Goal: Task Accomplishment & Management: Manage account settings

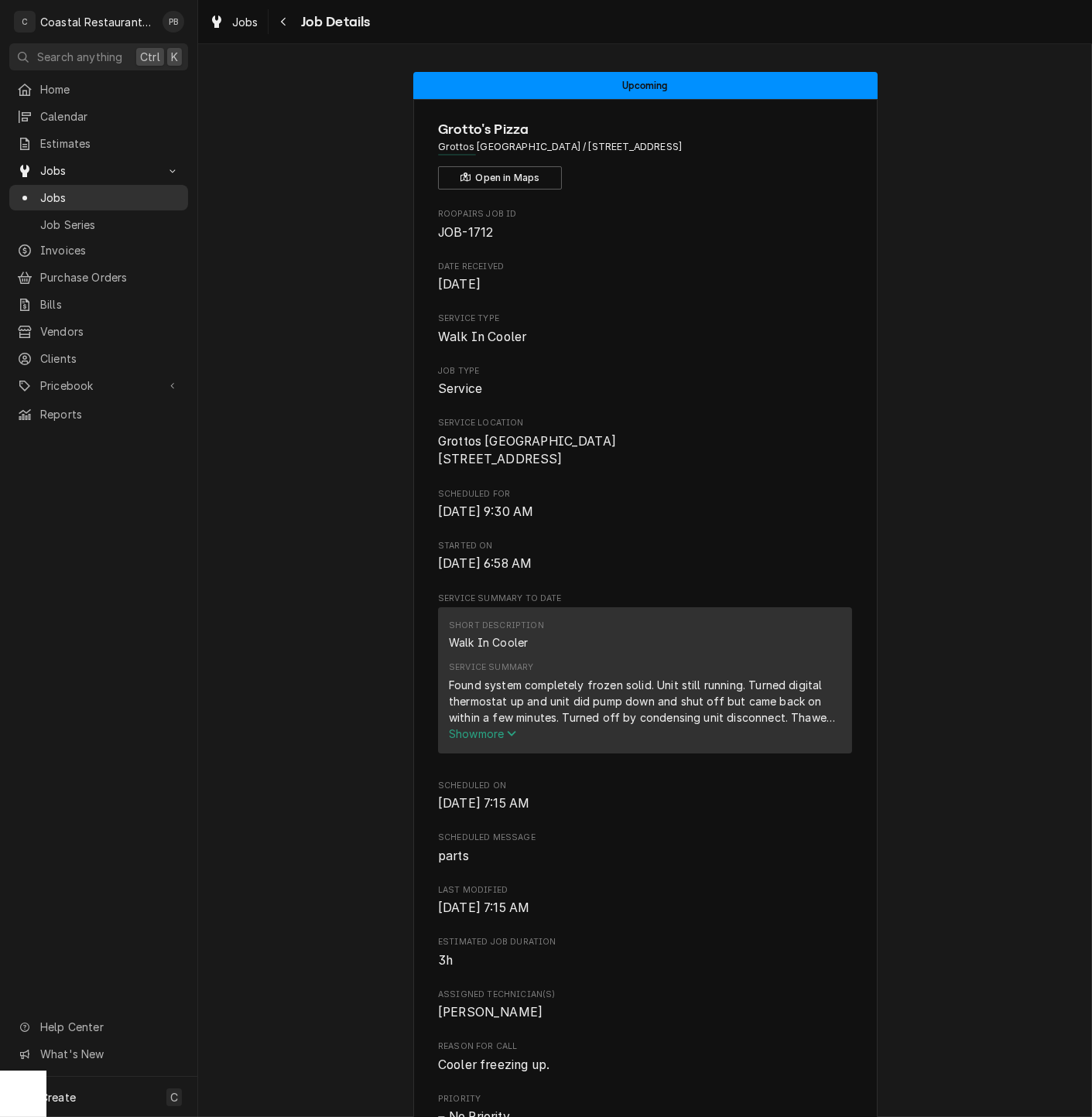
click at [63, 193] on span "Jobs" at bounding box center [110, 197] width 140 height 17
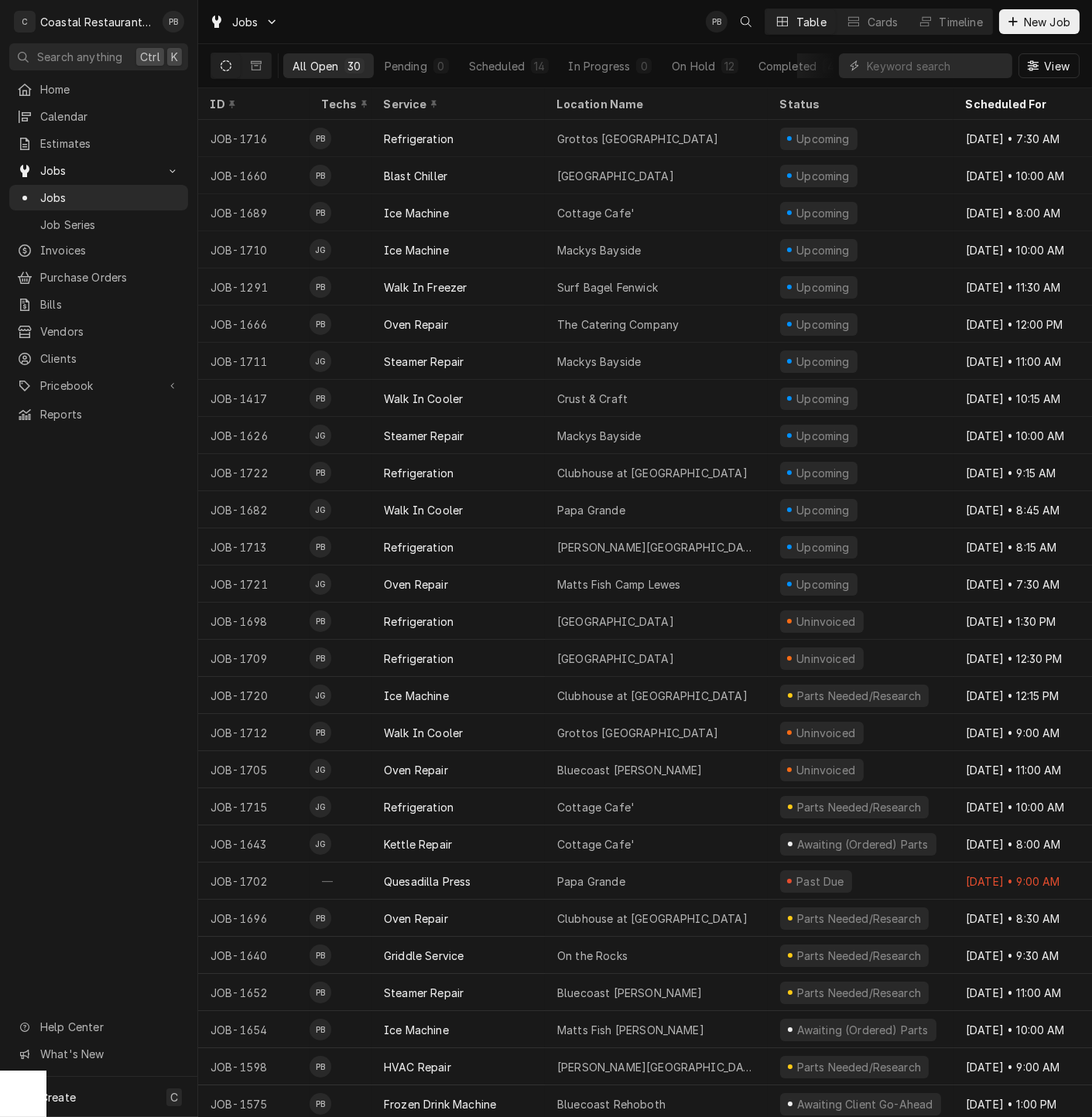
click at [228, 63] on icon "Dynamic Content Wrapper" at bounding box center [226, 65] width 10 height 10
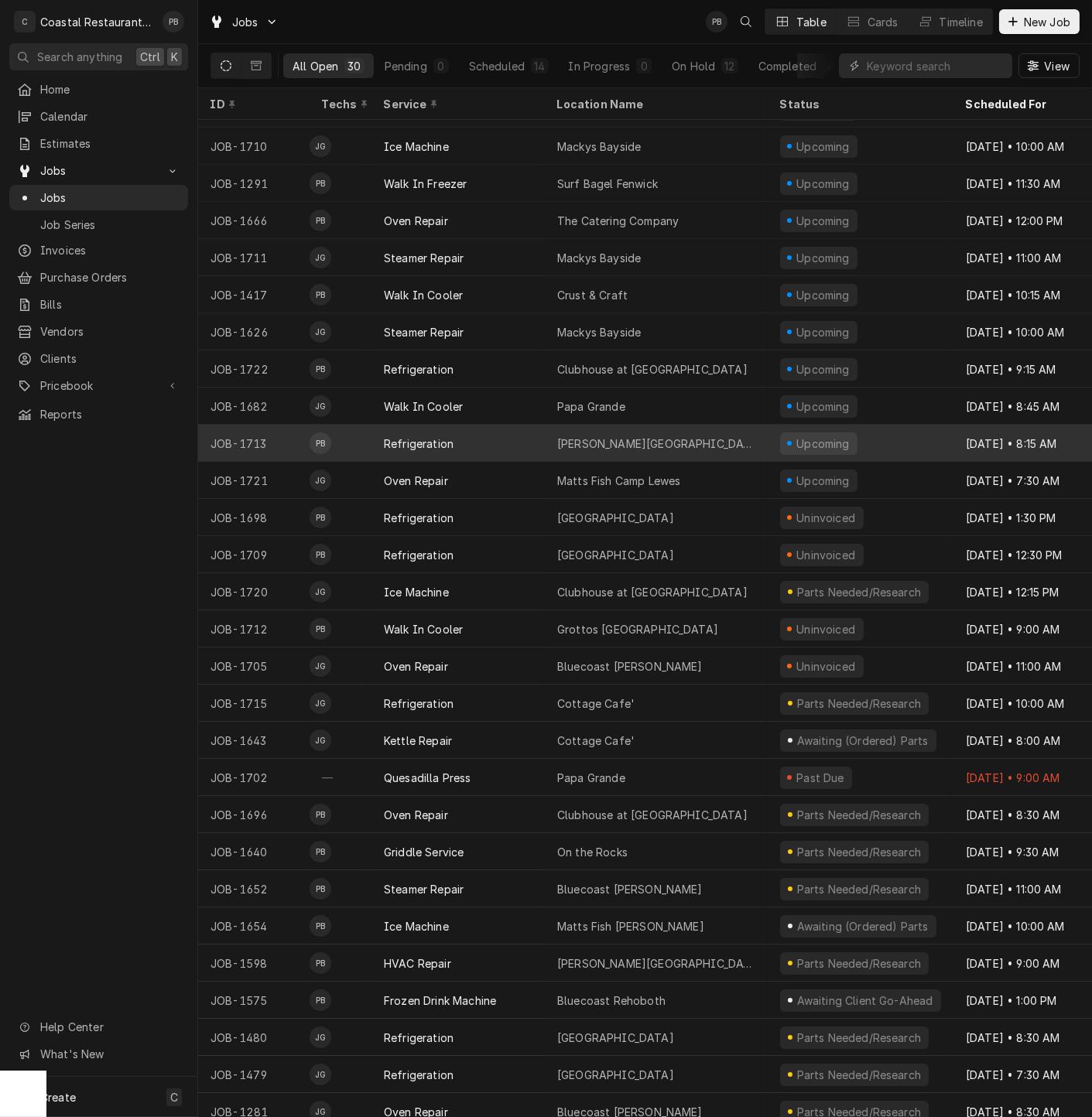
scroll to position [126, 0]
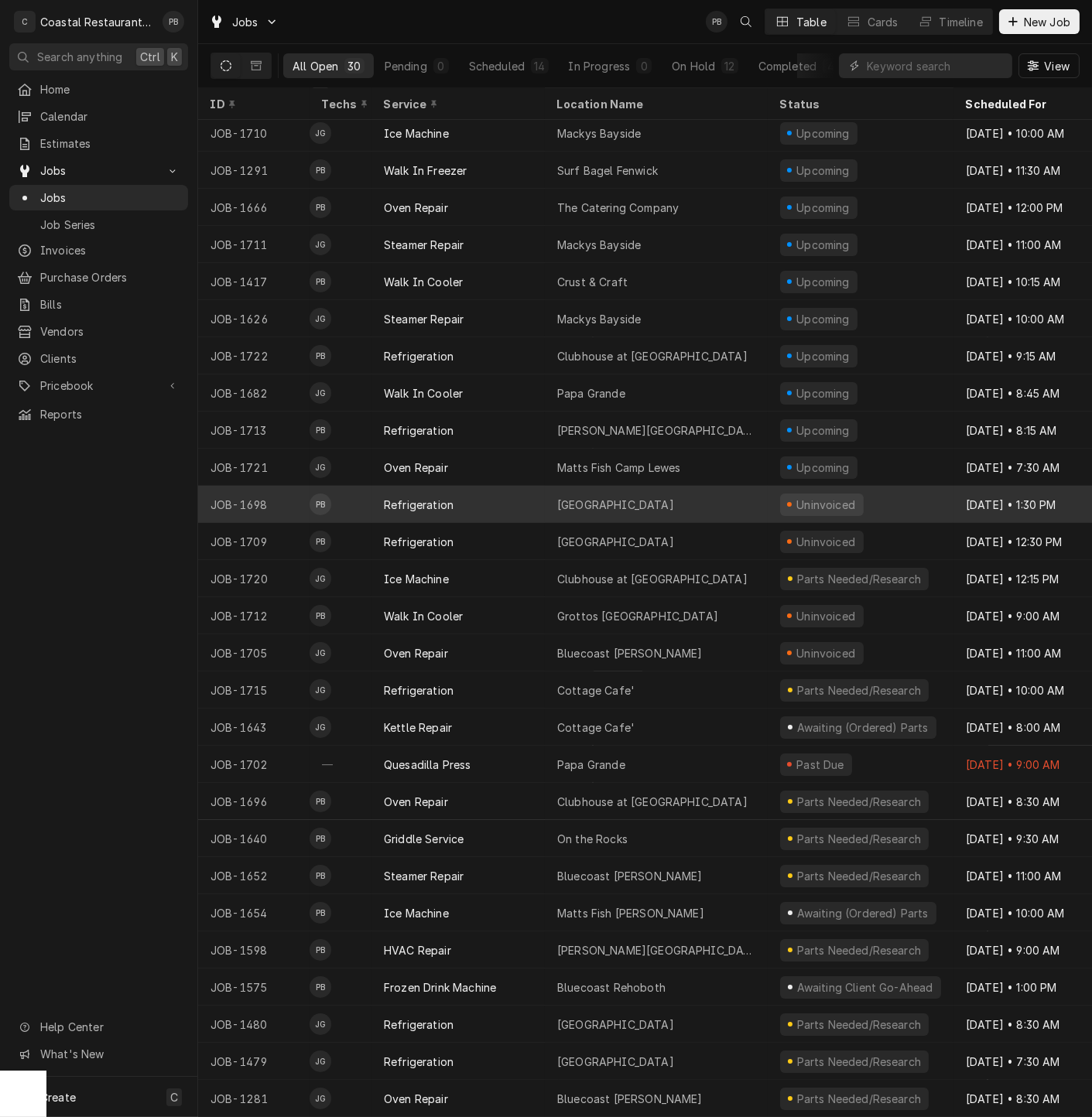
click at [543, 488] on div "Refrigeration" at bounding box center [458, 504] width 174 height 37
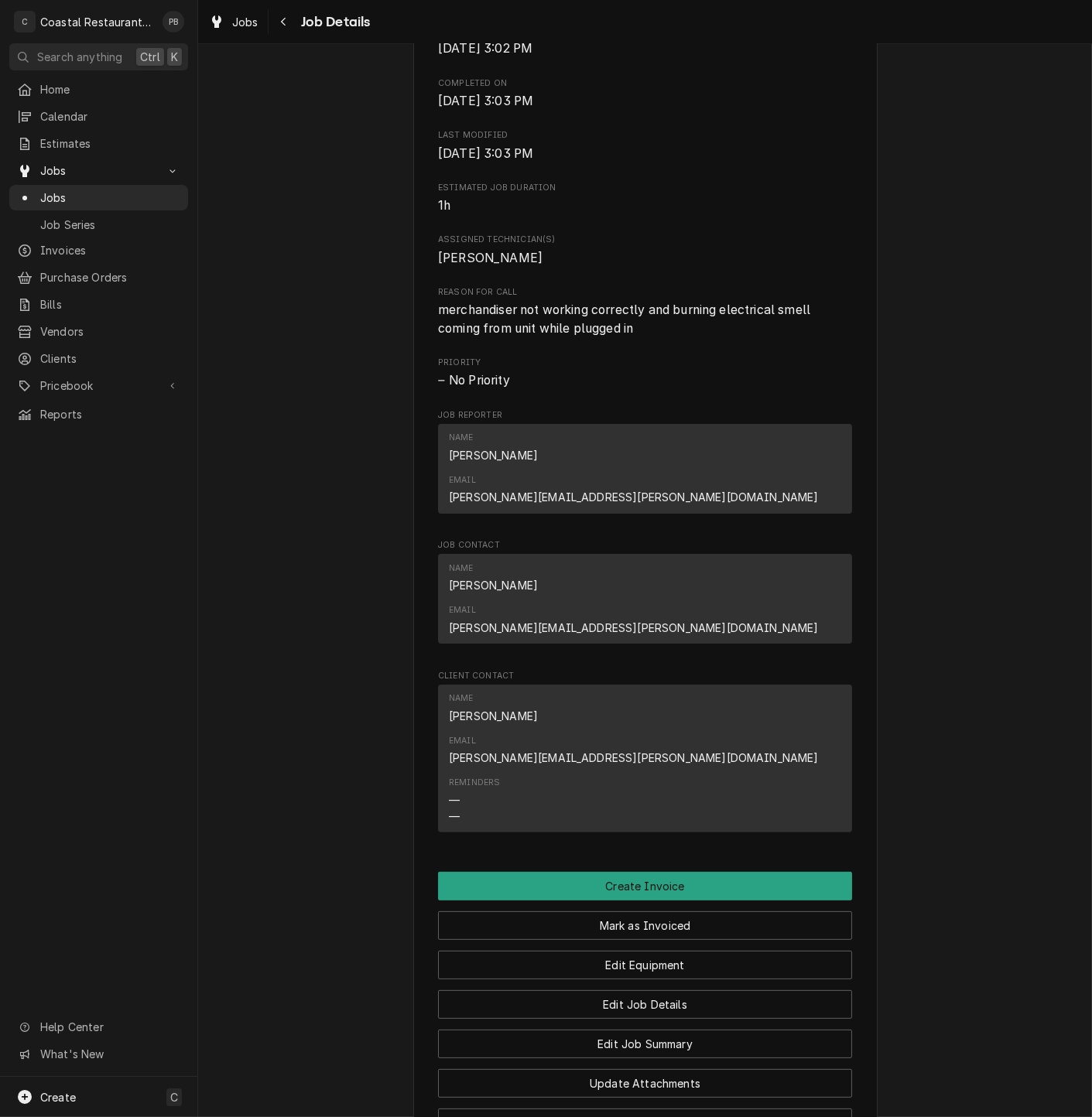
scroll to position [763, 0]
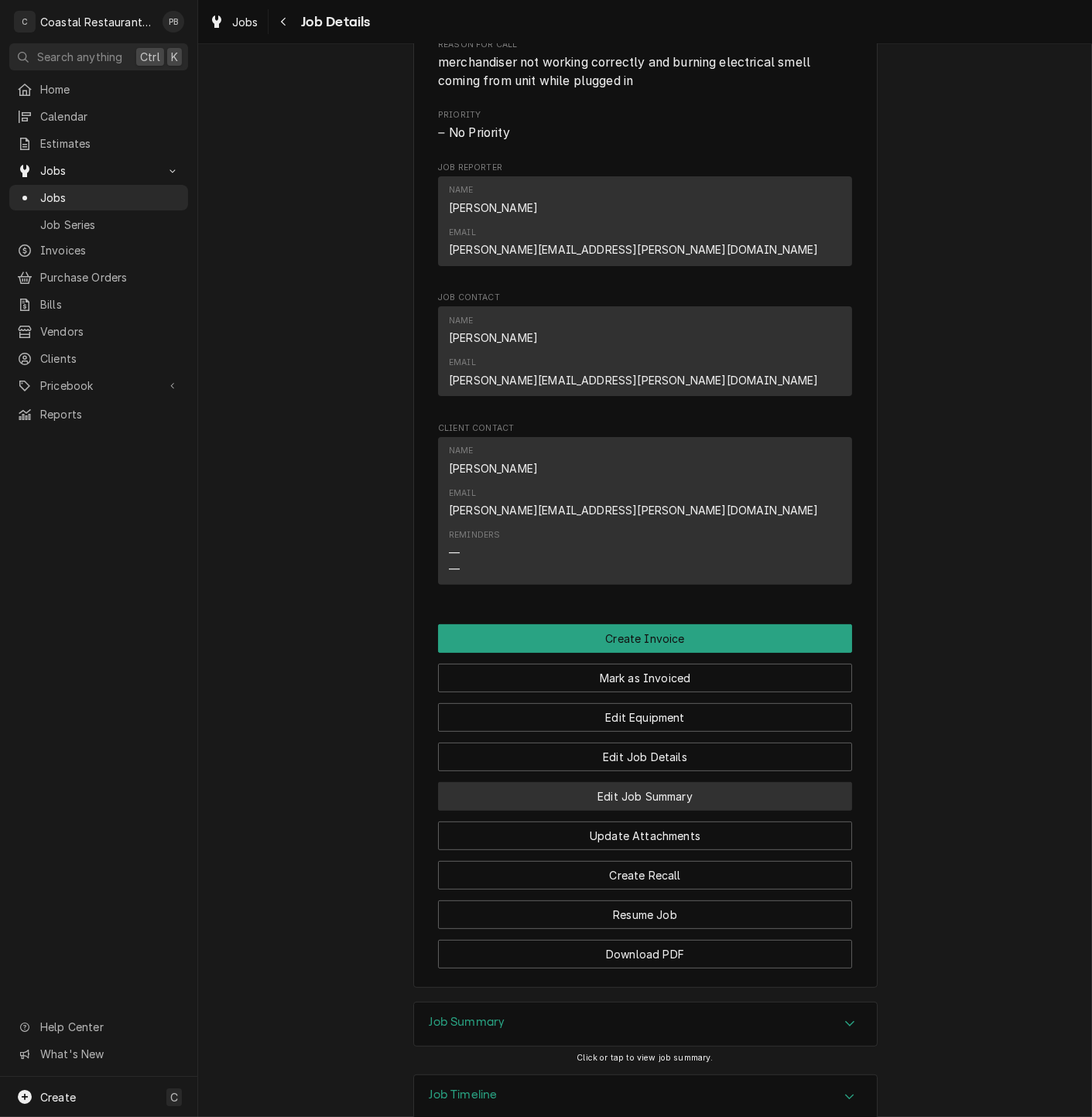
click at [693, 782] on button "Edit Job Summary" at bounding box center [645, 796] width 414 height 29
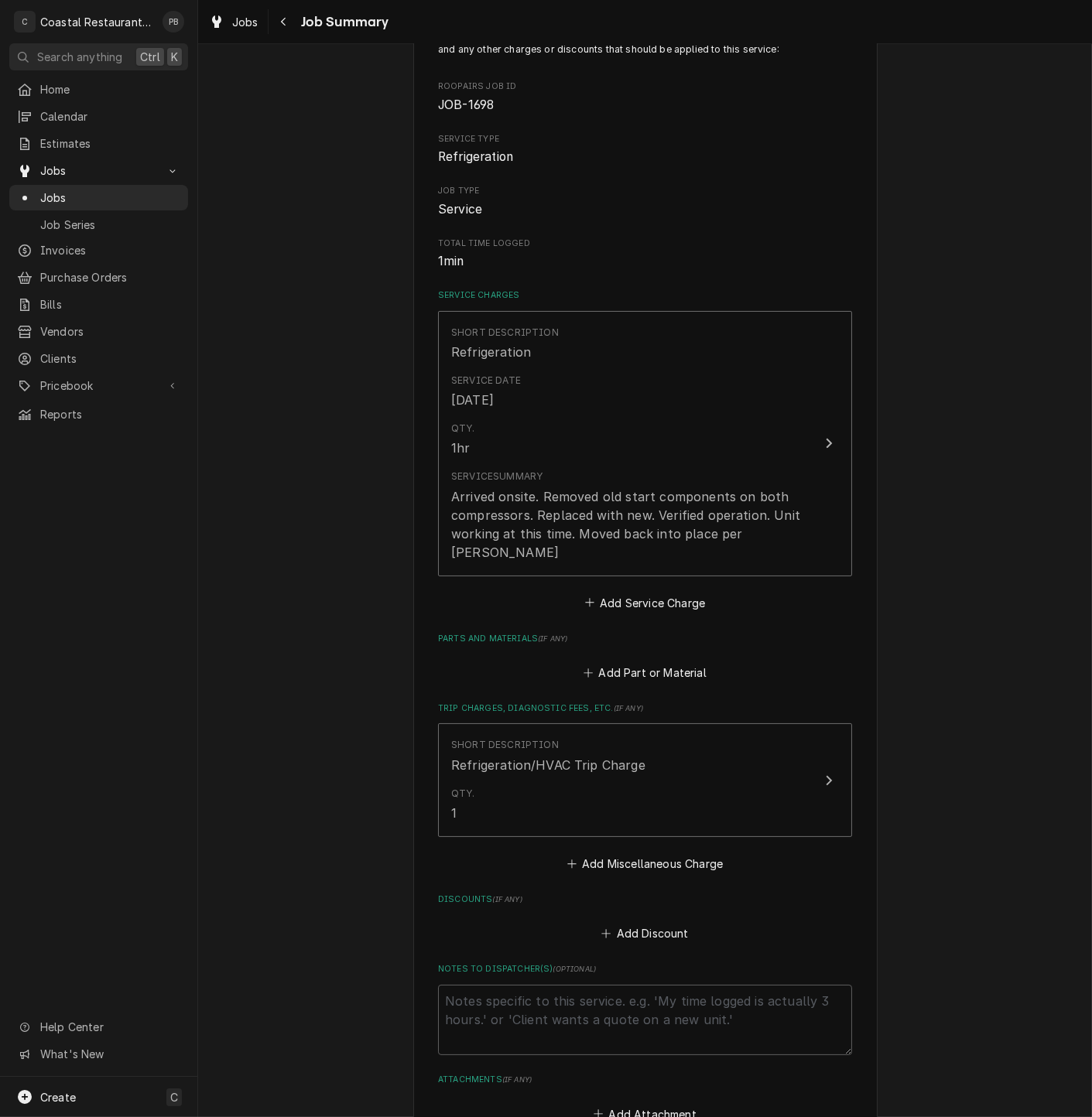
scroll to position [289, 0]
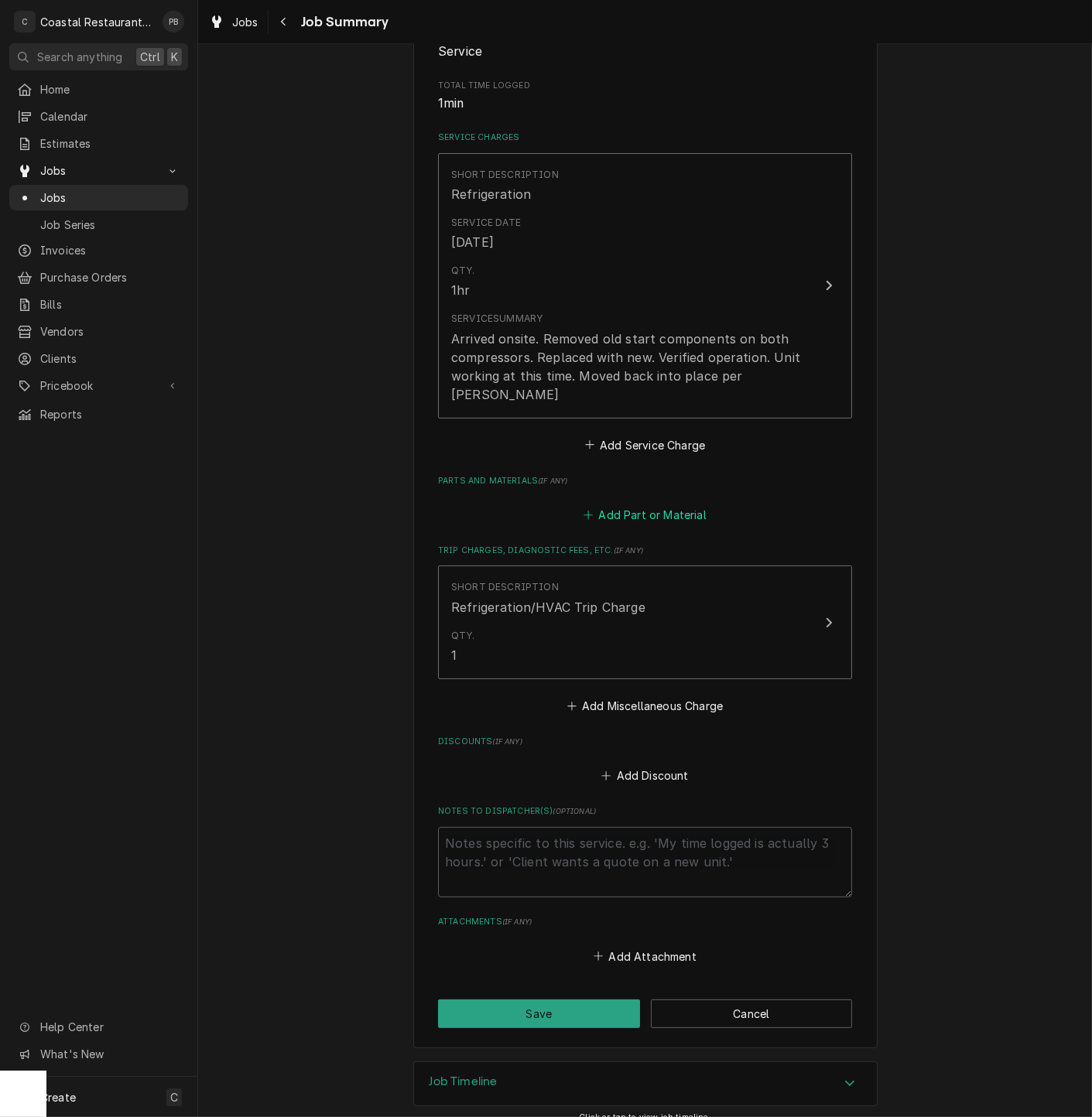
click at [619, 504] on button "Add Part or Material" at bounding box center [645, 514] width 127 height 22
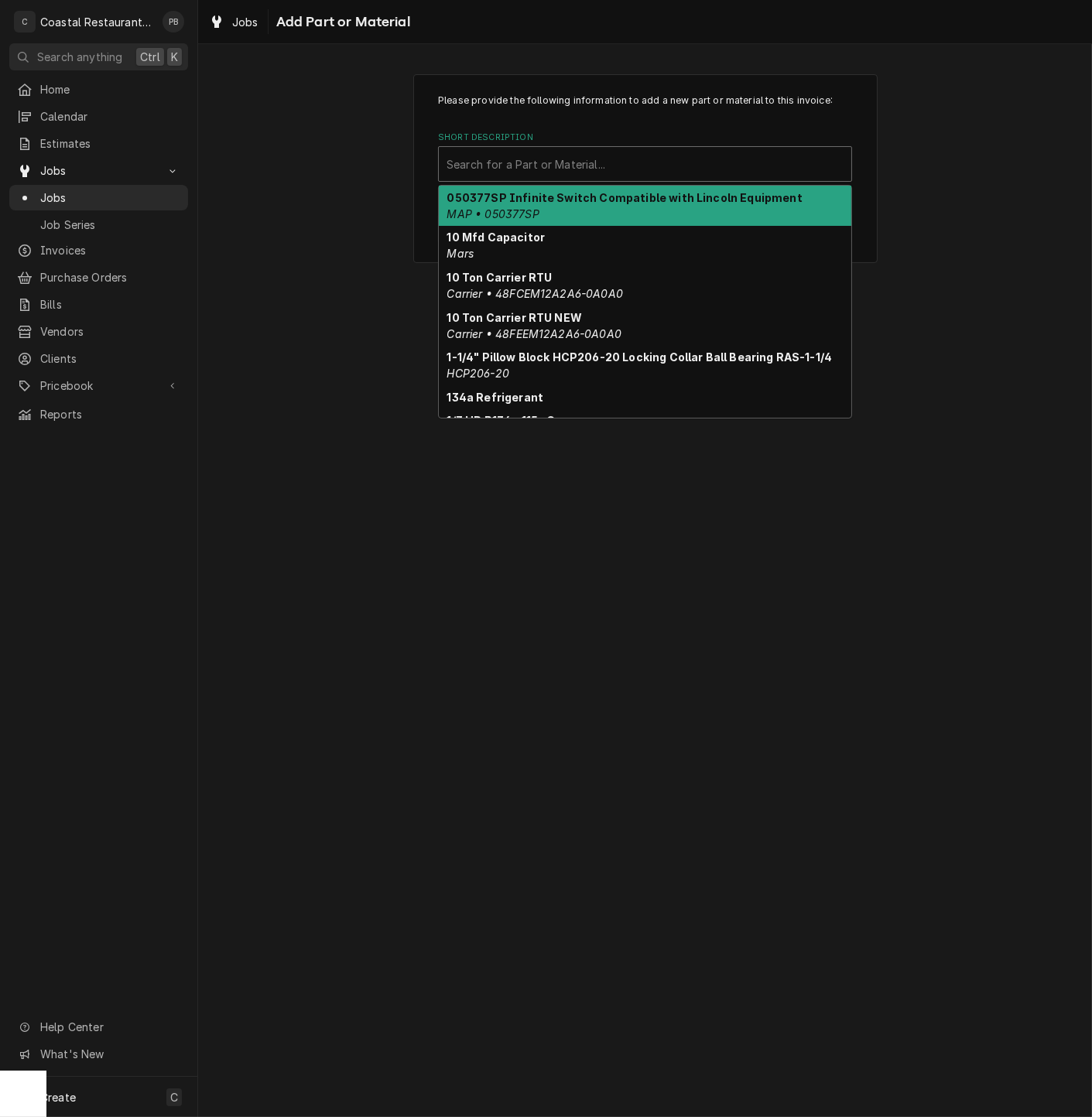
click at [545, 167] on div "Short Description" at bounding box center [645, 164] width 397 height 28
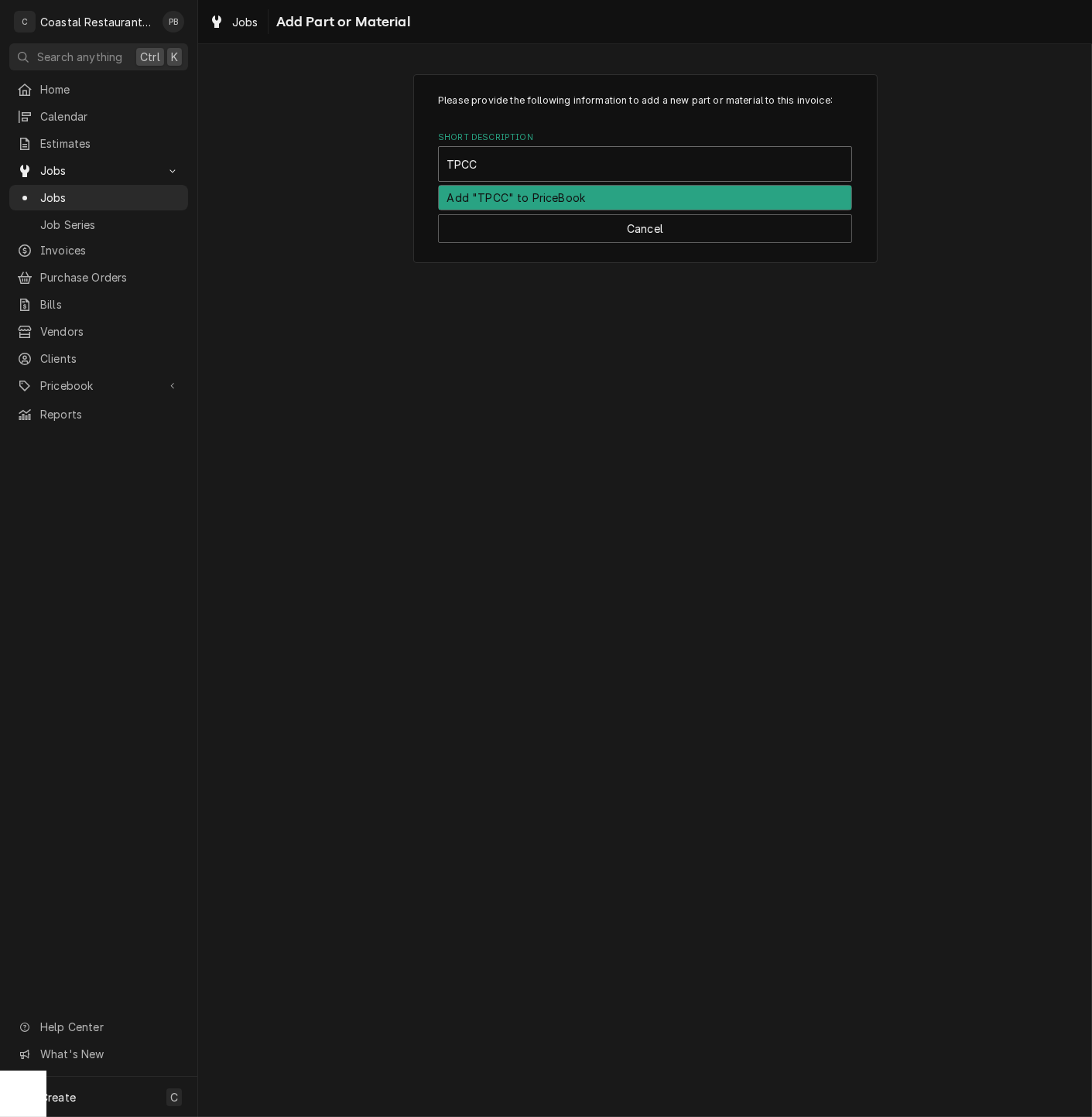
type input "TPC"
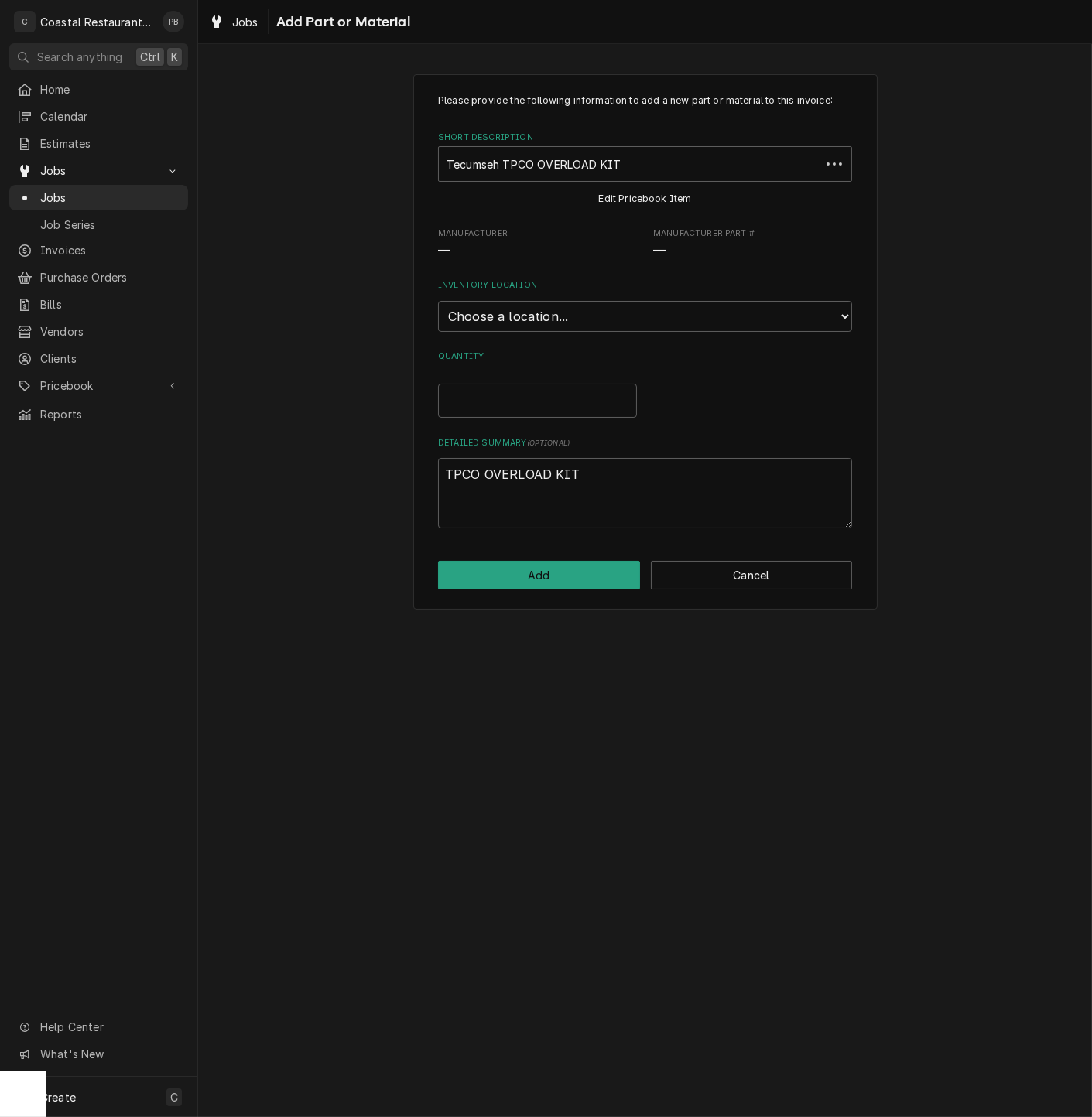
type textarea "x"
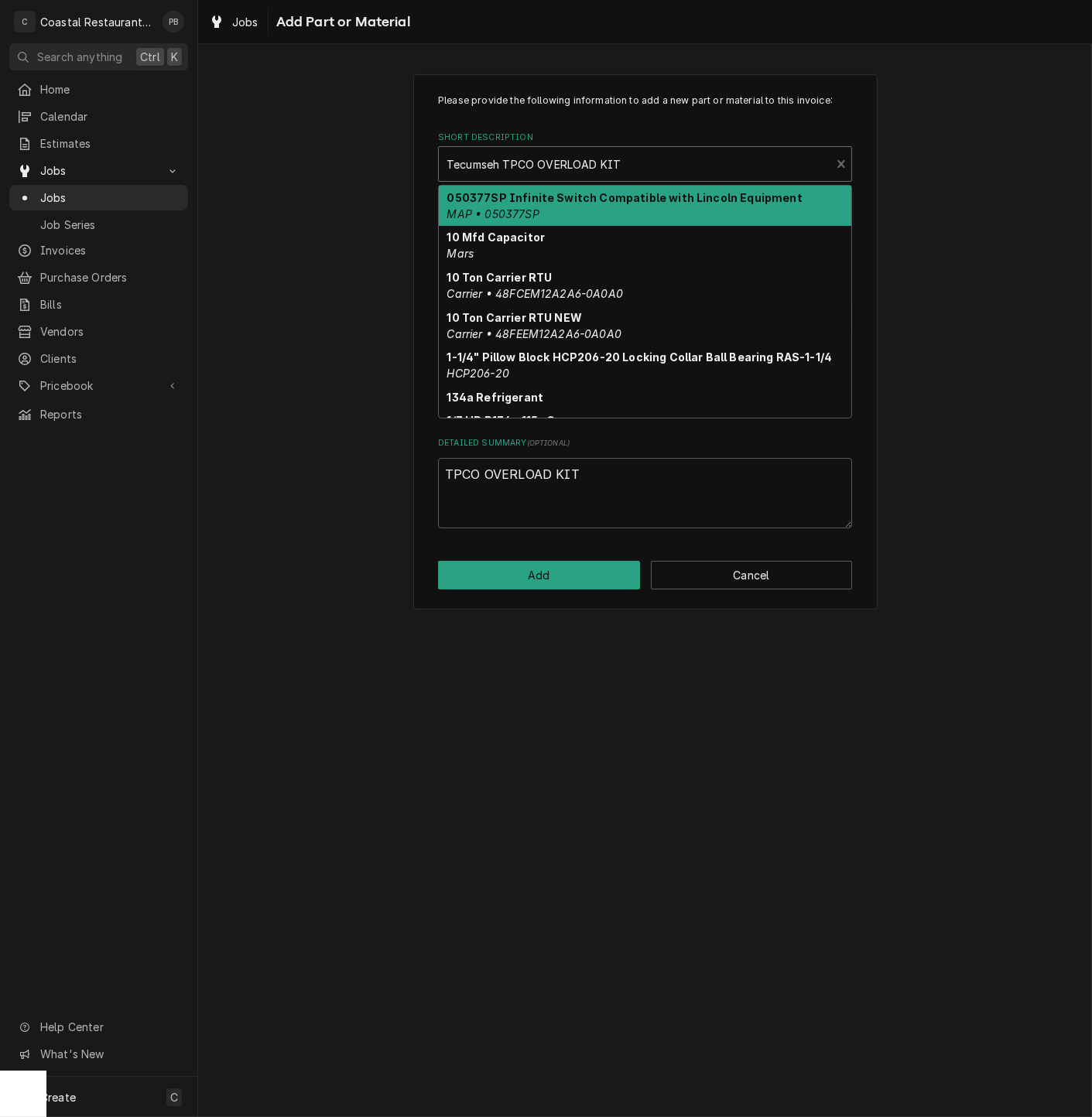
click at [653, 153] on div "Short Description" at bounding box center [634, 164] width 376 height 28
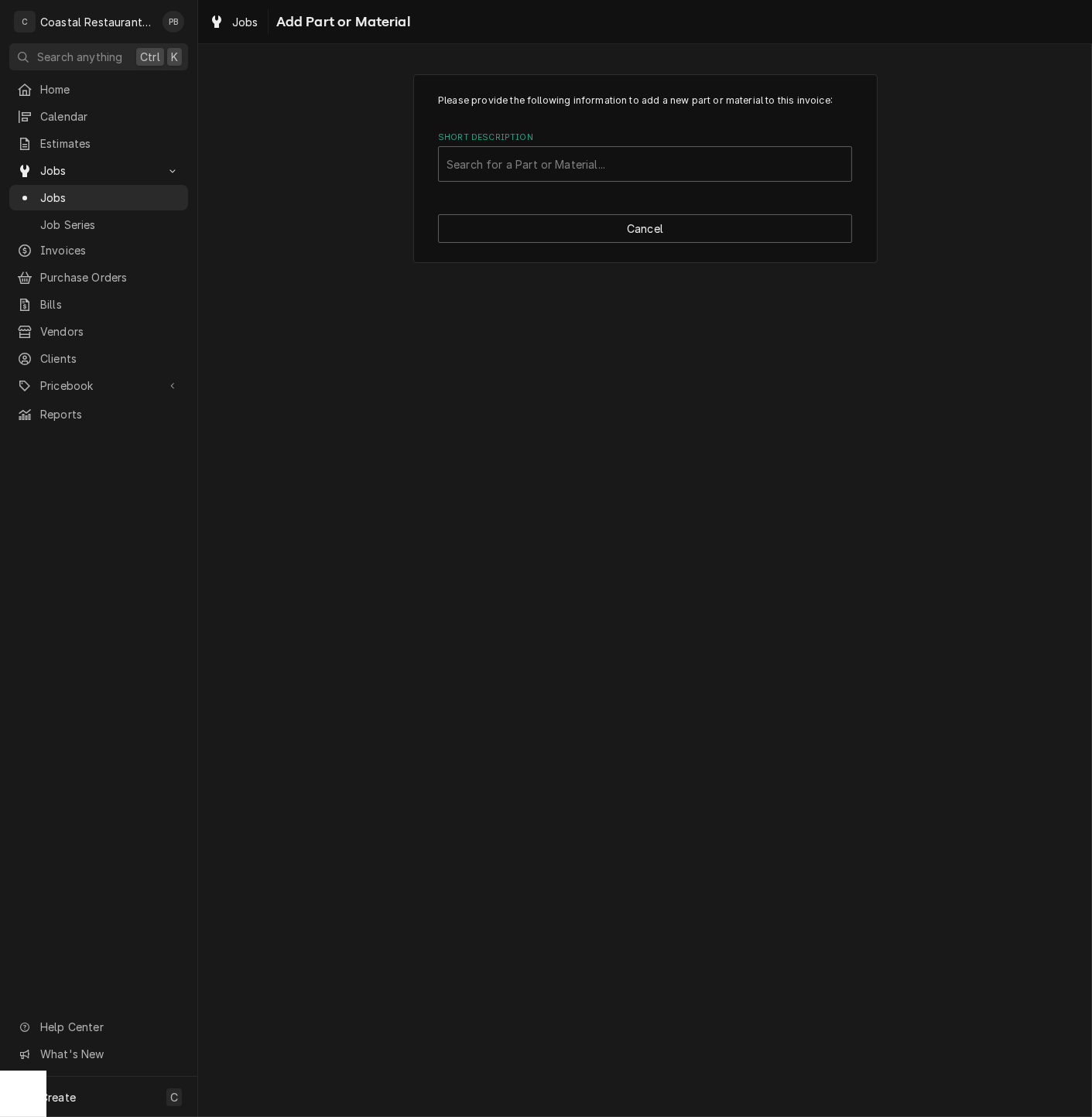
click at [641, 133] on label "Short Description" at bounding box center [645, 138] width 414 height 12
click at [623, 165] on div "Short Description" at bounding box center [645, 164] width 397 height 28
type input "k"
type input "TPCO Start Cap"
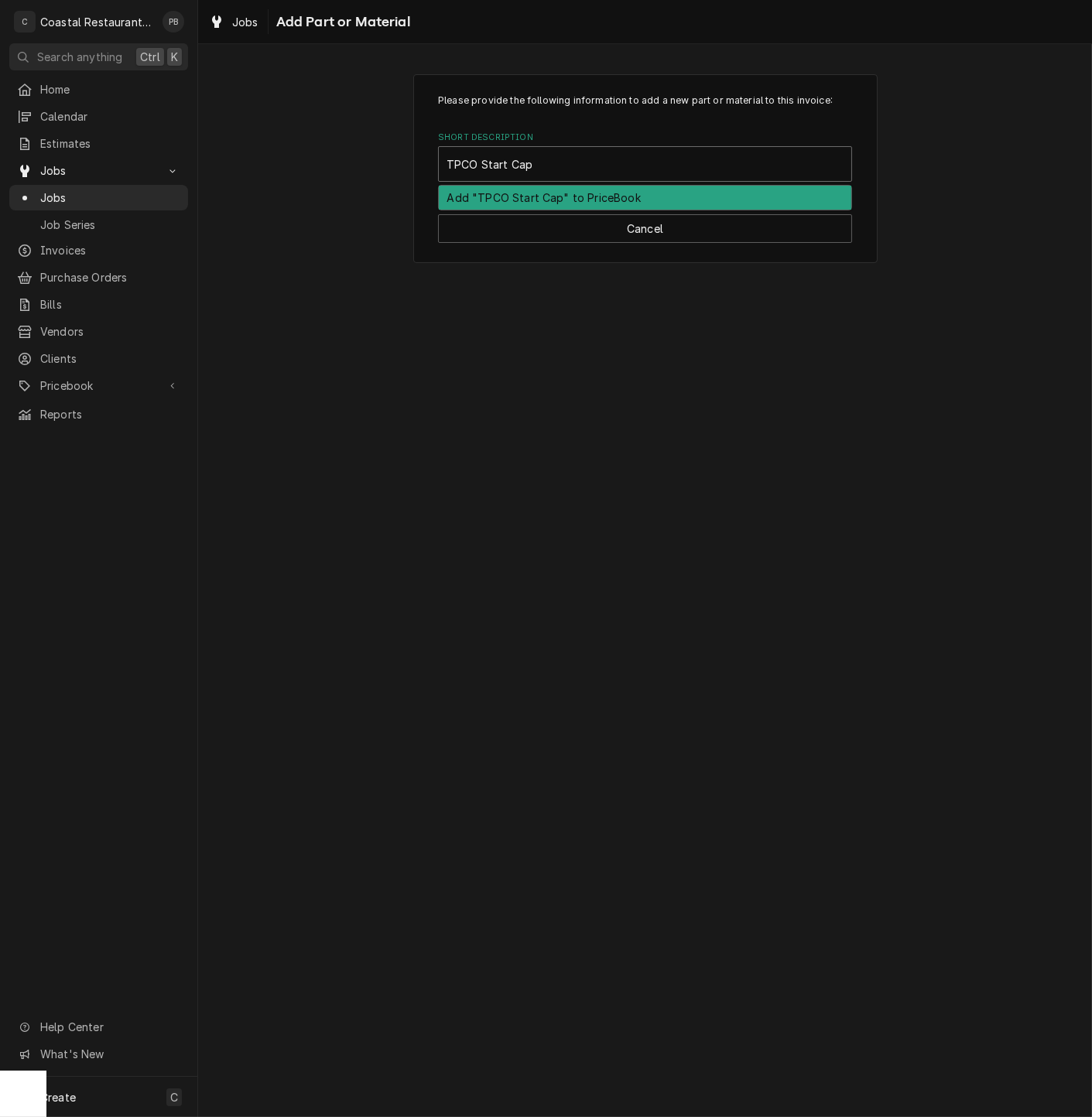
click at [533, 195] on div "Add "TPCO Start Cap" to PriceBook" at bounding box center [645, 198] width 413 height 24
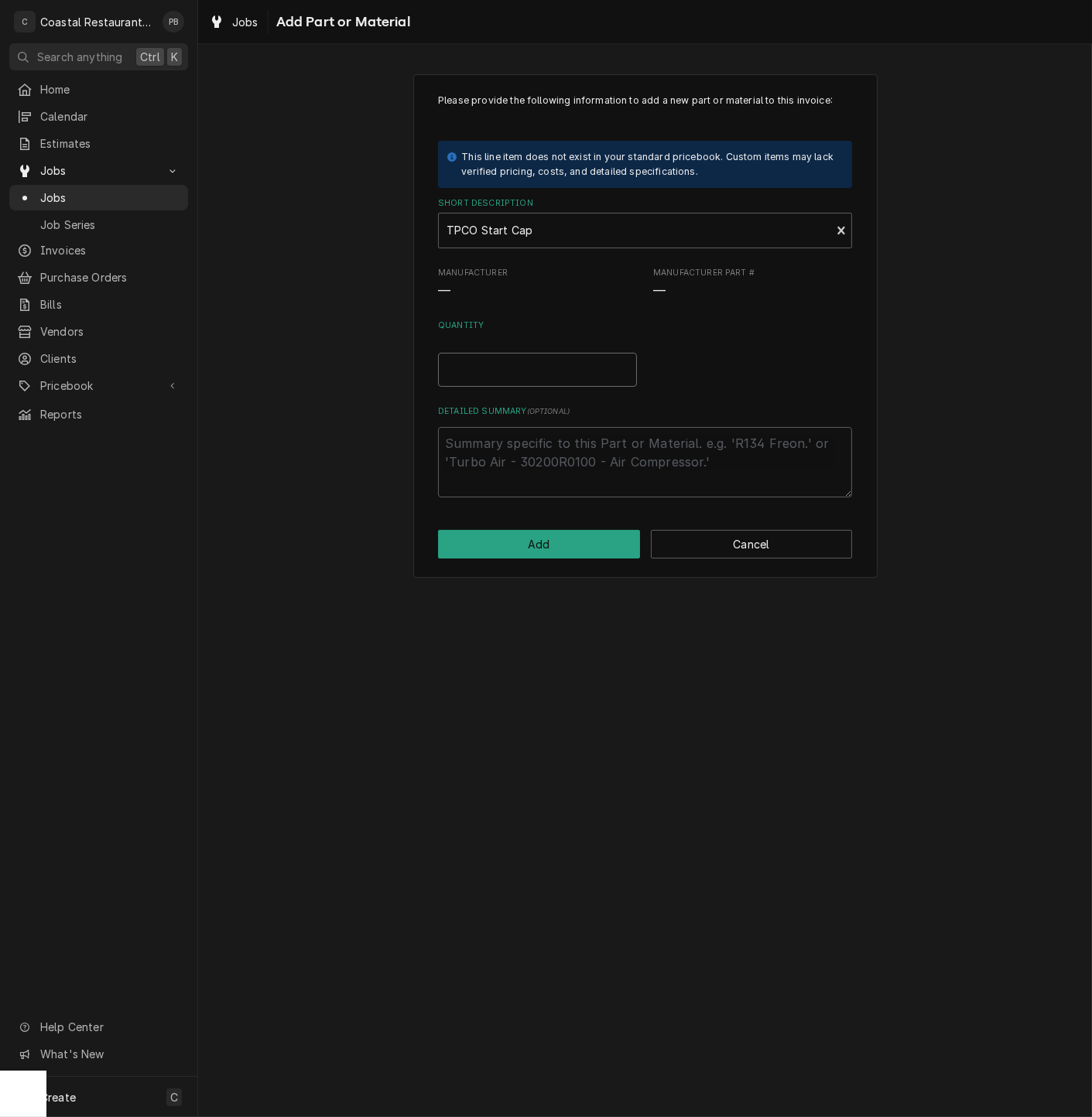
click at [484, 374] on input "Quantity" at bounding box center [537, 370] width 199 height 34
type textarea "x"
type input "1"
click at [536, 459] on textarea "Detailed Summary ( optional )" at bounding box center [645, 462] width 414 height 71
type textarea "x"
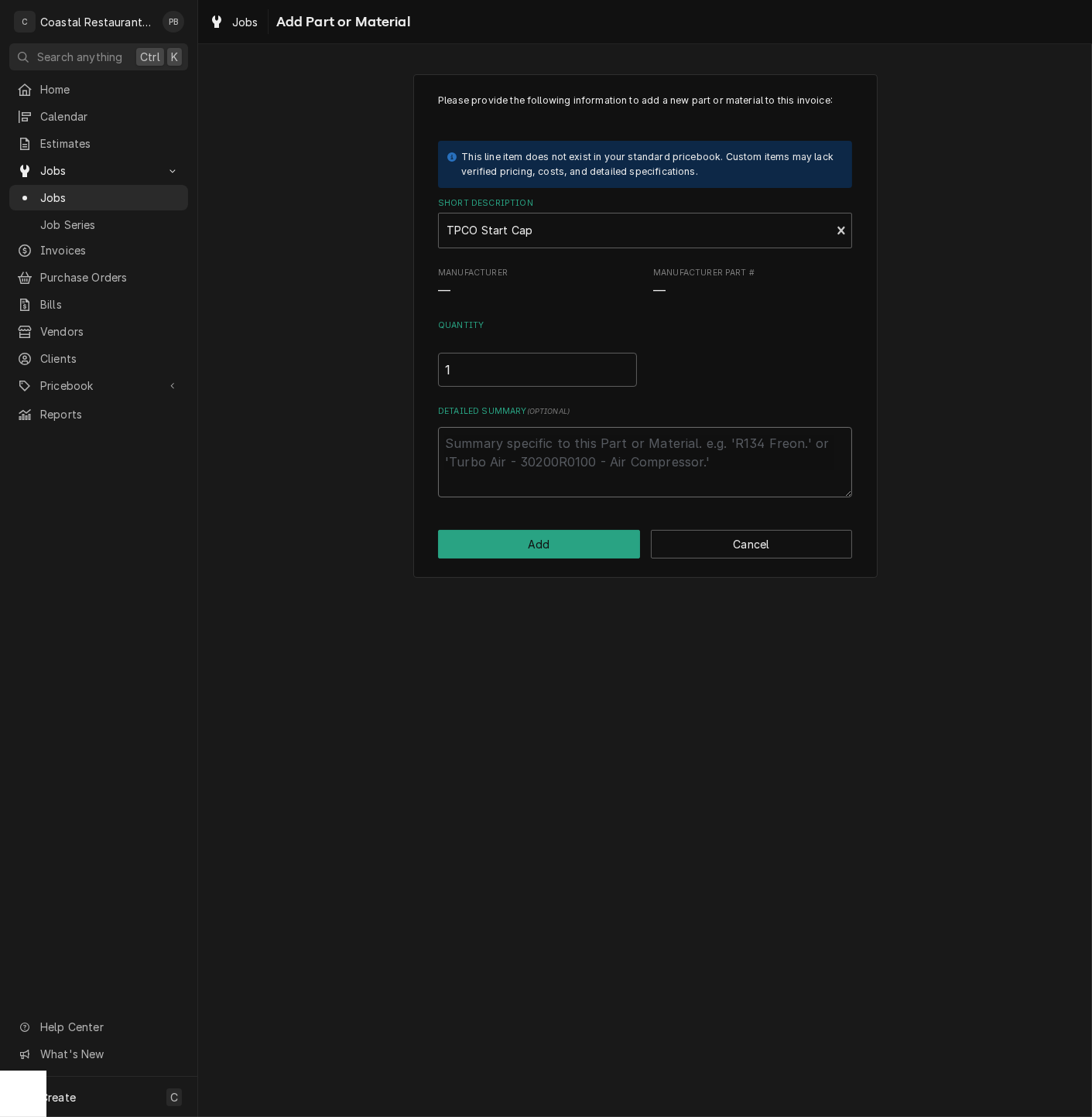
type textarea "K"
type textarea "x"
type textarea "K1"
type textarea "x"
type textarea "K14"
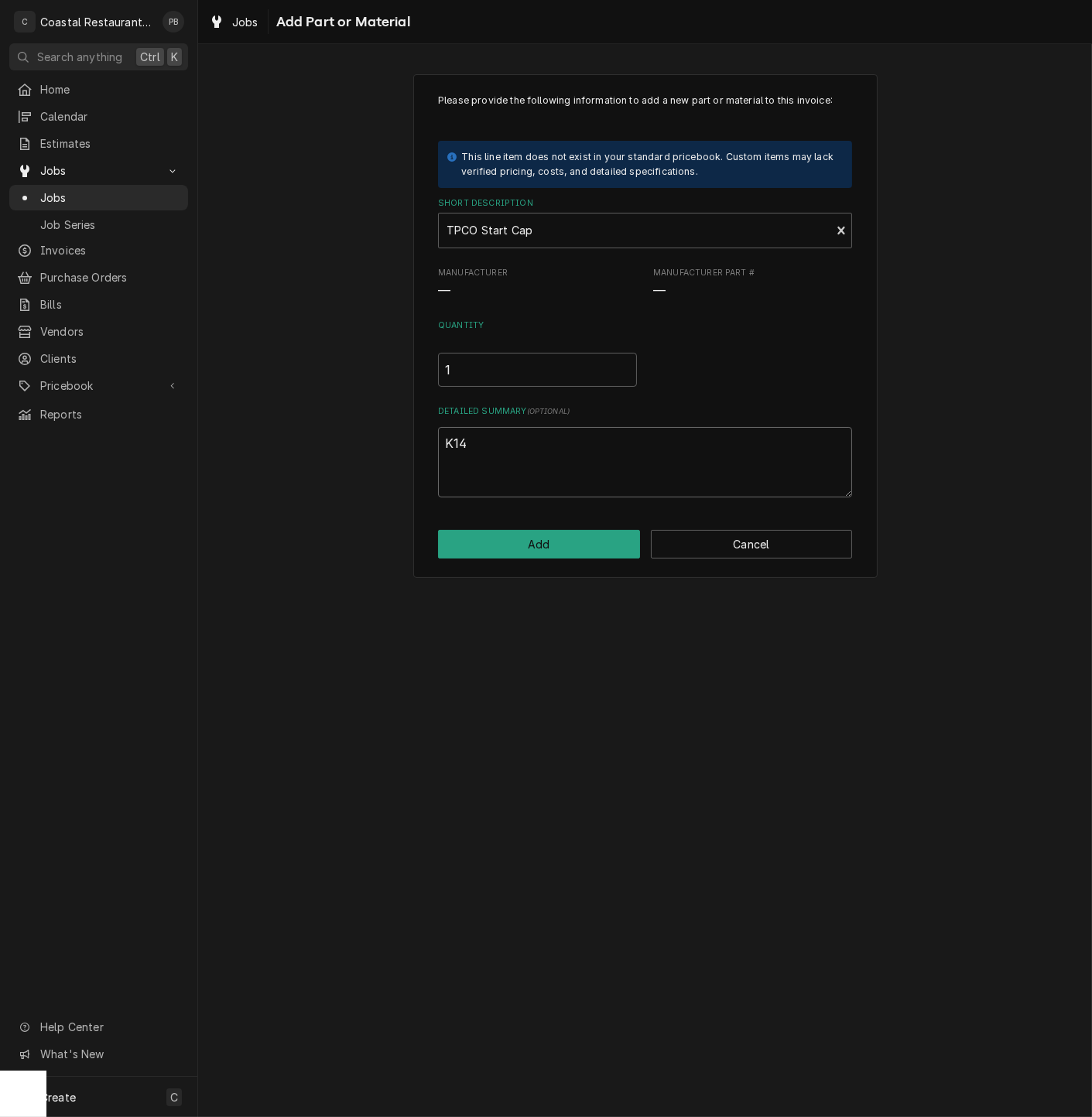
type textarea "x"
type textarea "K146"
type textarea "x"
type textarea "K1467"
type textarea "x"
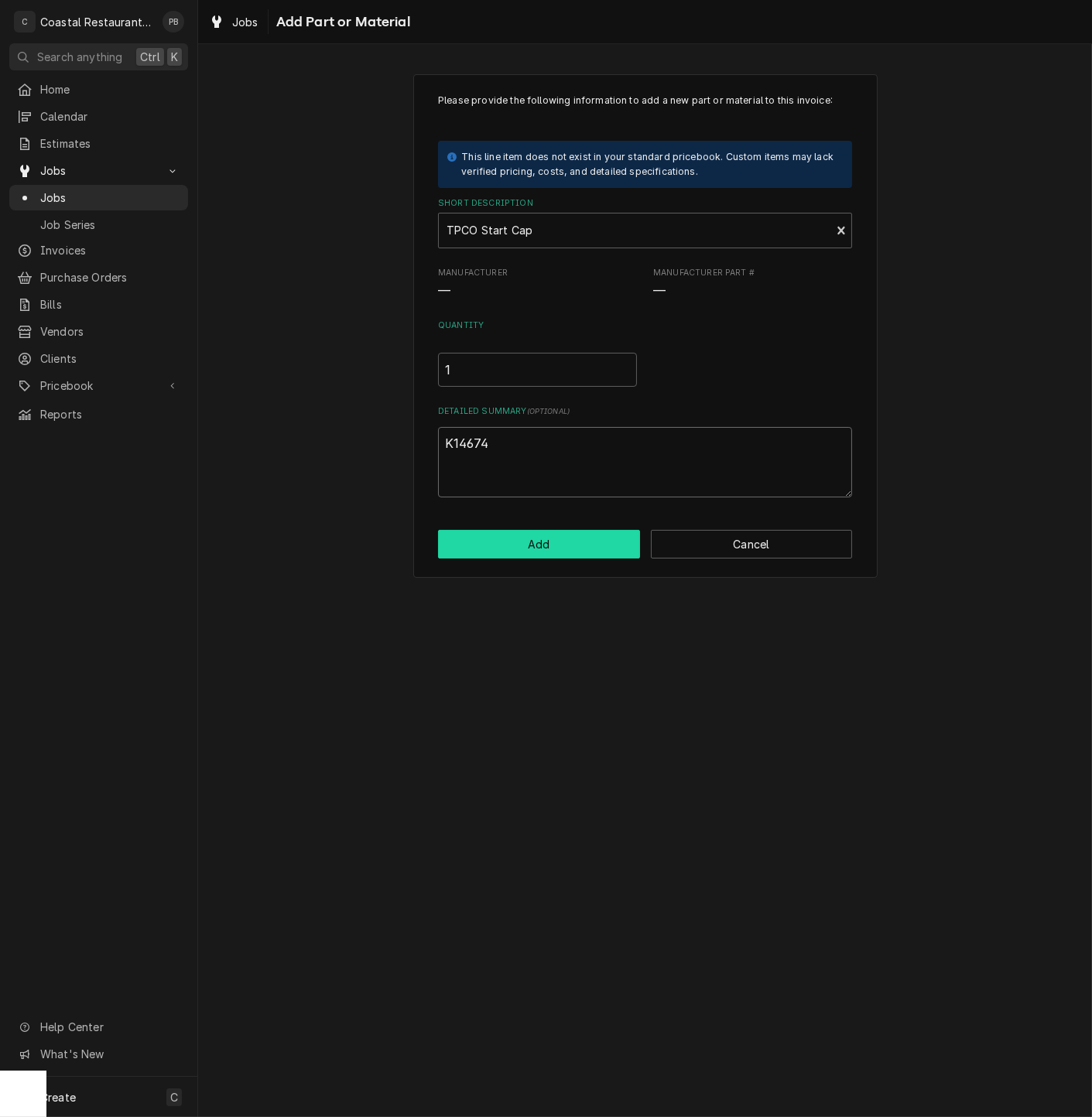
type textarea "K14674"
click at [584, 553] on button "Add" at bounding box center [539, 544] width 202 height 29
type textarea "x"
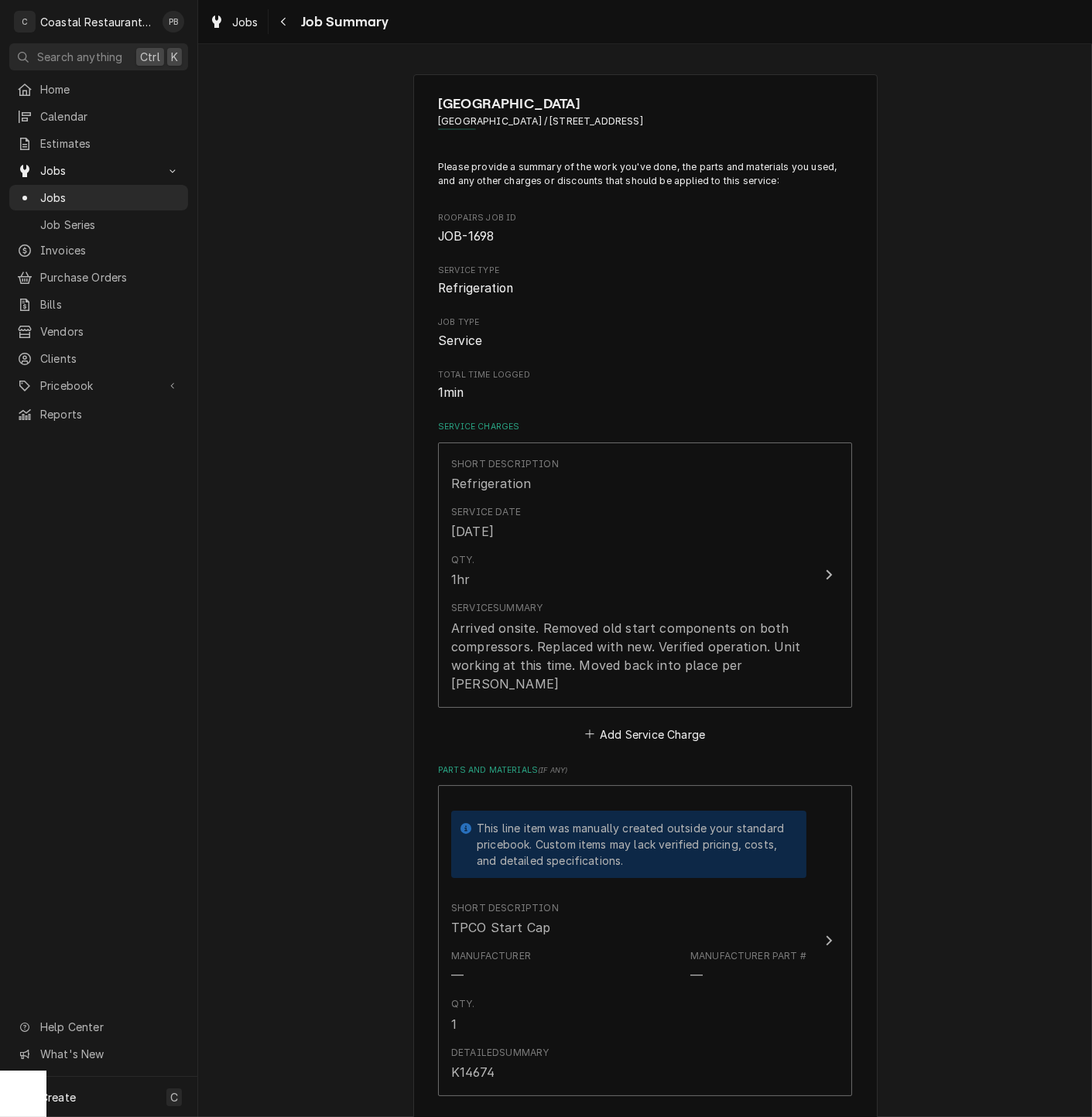
scroll to position [289, 0]
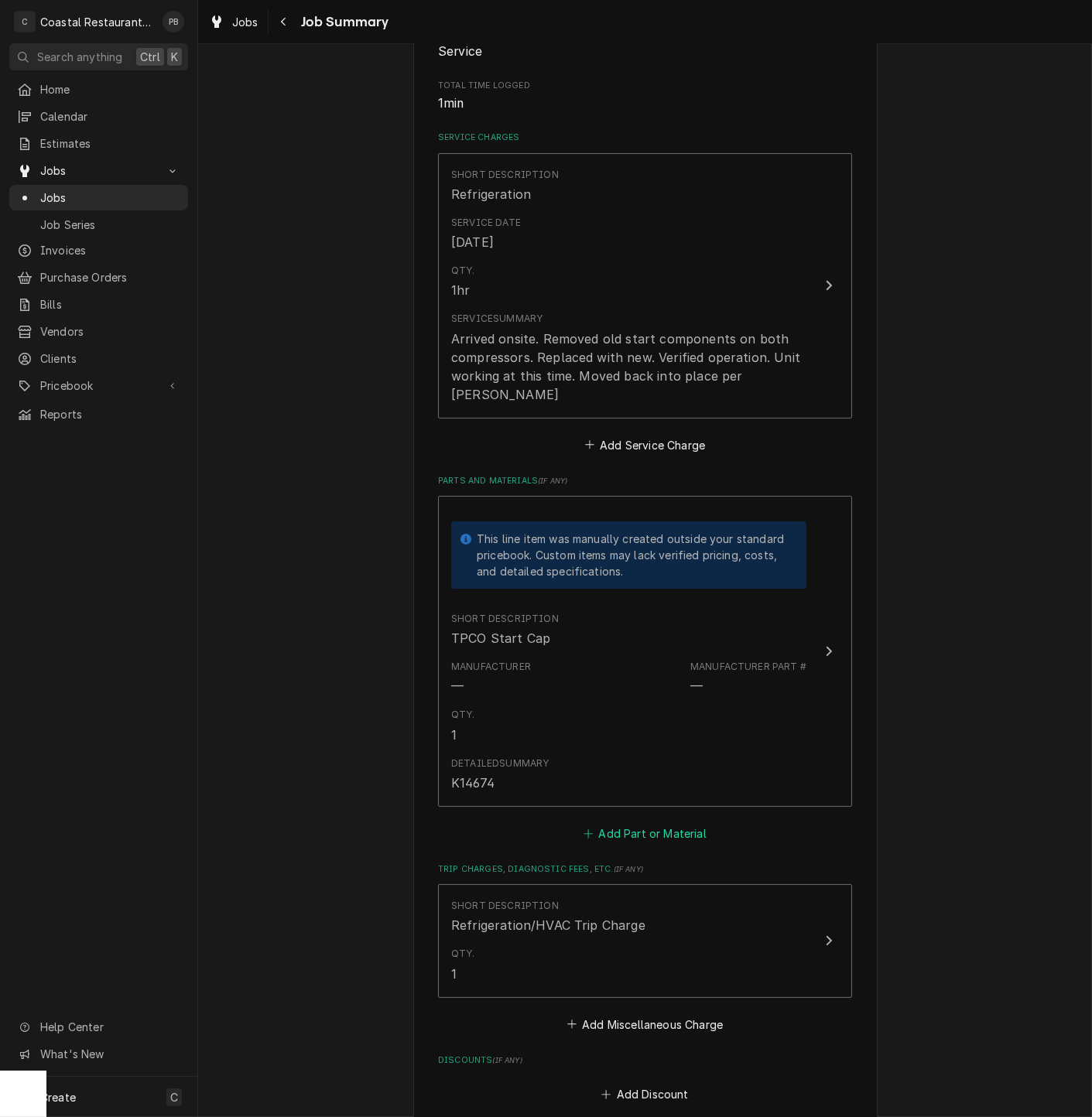
click at [617, 822] on button "Add Part or Material" at bounding box center [645, 833] width 127 height 22
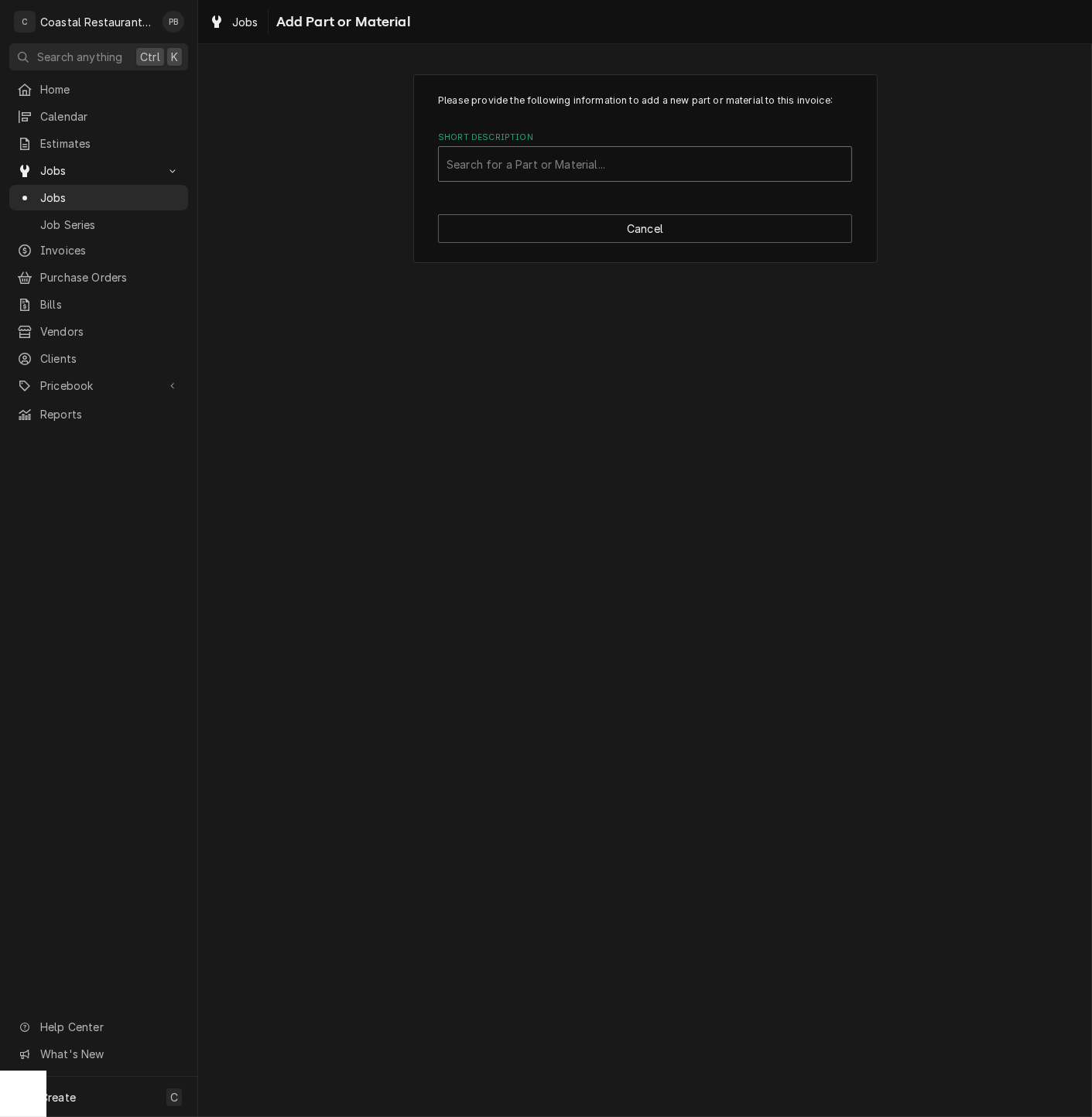
click at [583, 168] on div "Short Description" at bounding box center [645, 164] width 397 height 28
type input "TPCO Relay"
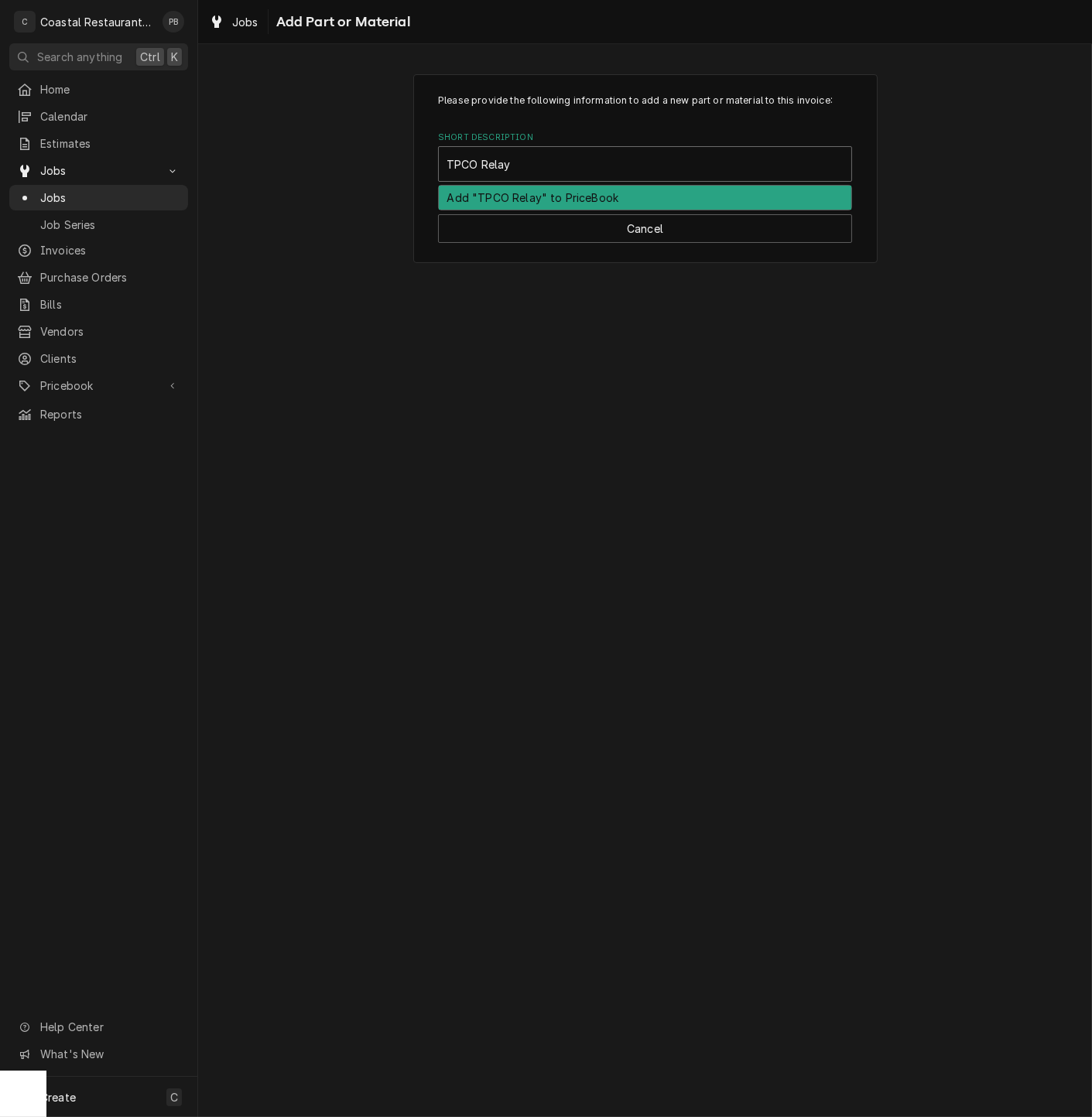
click at [581, 198] on div "Add "TPCO Relay" to PriceBook" at bounding box center [645, 198] width 413 height 24
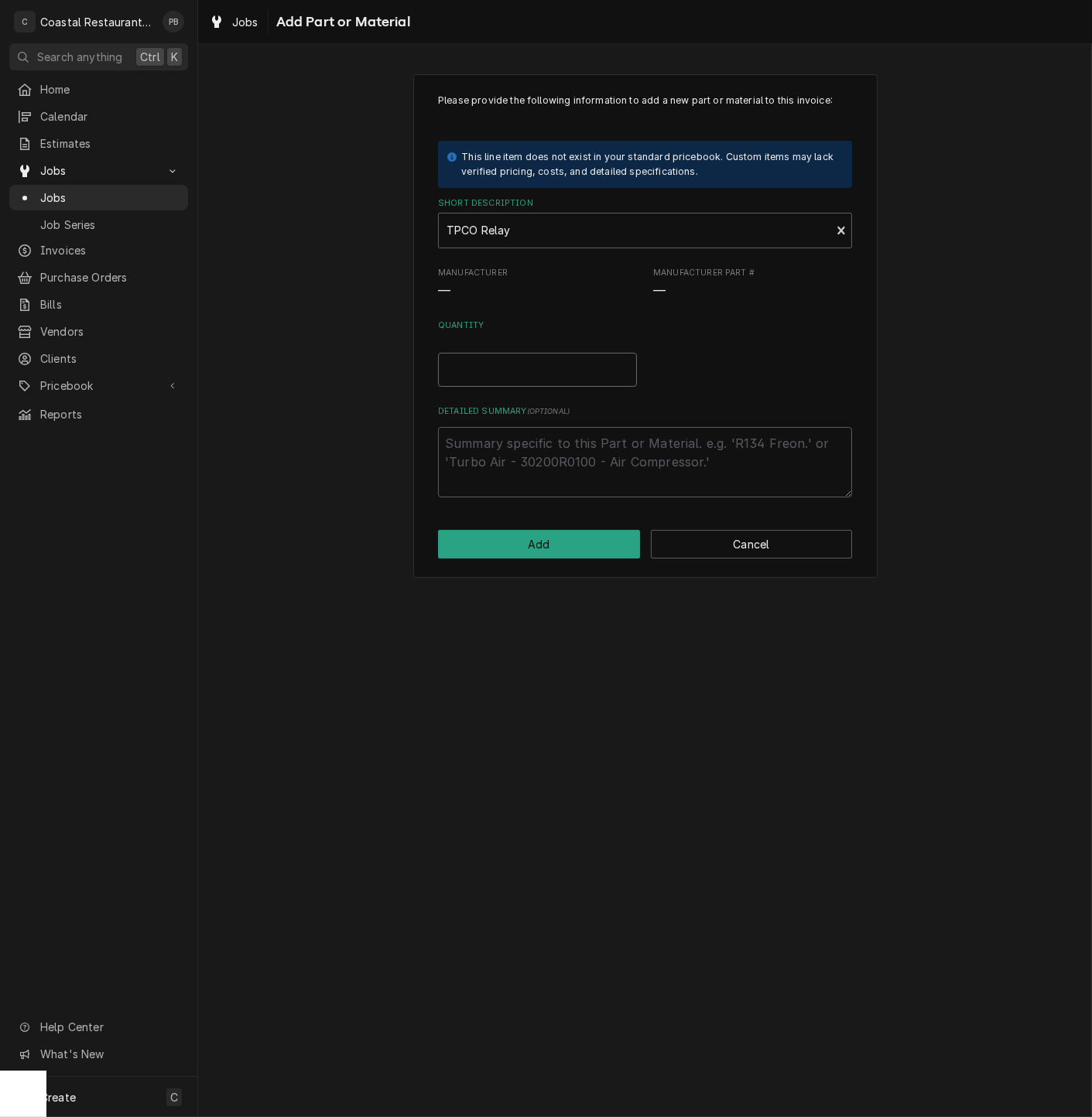
click at [529, 378] on input "Quantity" at bounding box center [537, 370] width 199 height 34
type textarea "x"
type input "2"
click at [530, 432] on textarea "Detailed Summary ( optional )" at bounding box center [645, 462] width 414 height 71
type textarea "x"
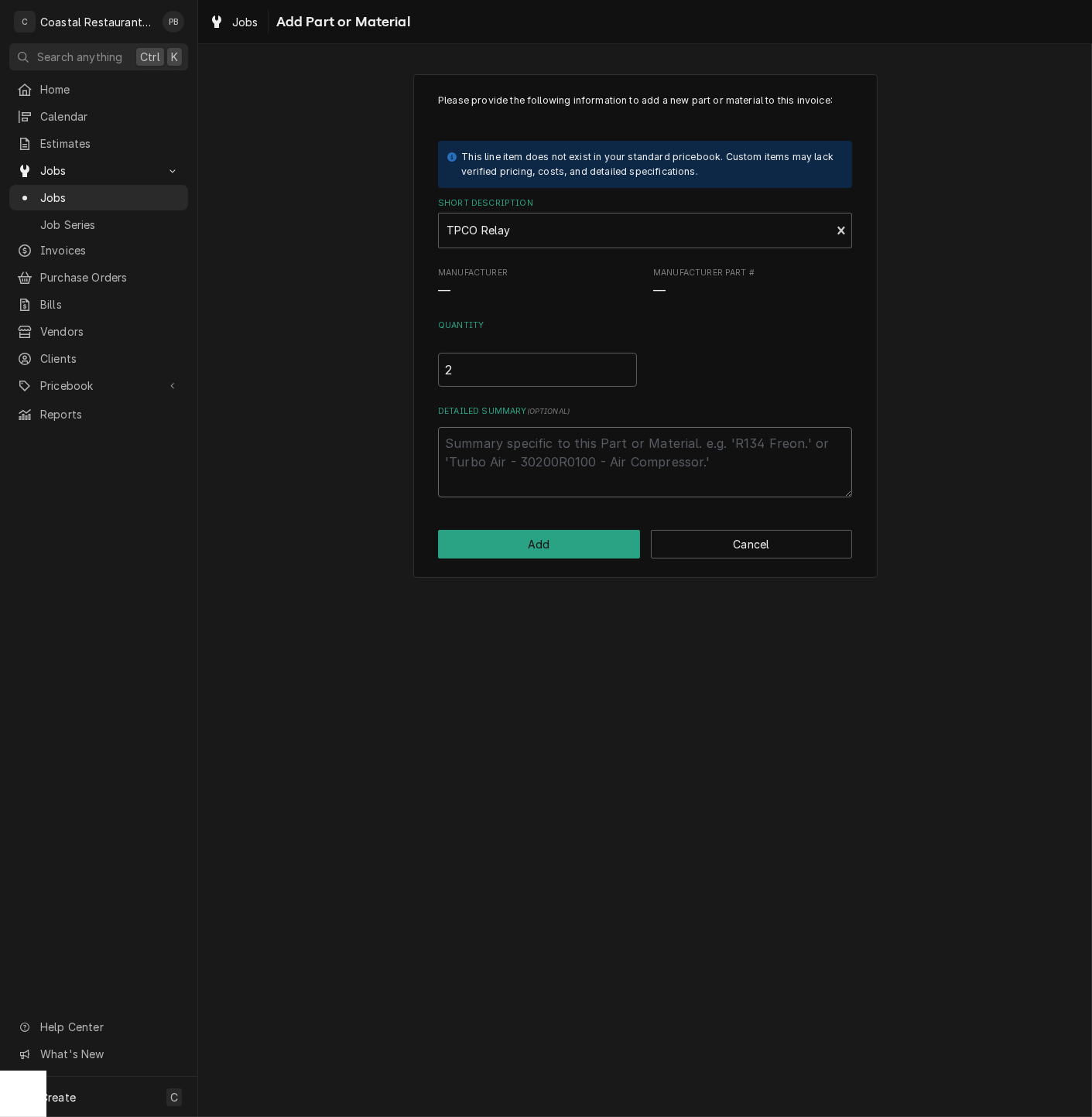
type textarea "K"
type textarea "x"
type textarea "K7"
type textarea "x"
type textarea "K71"
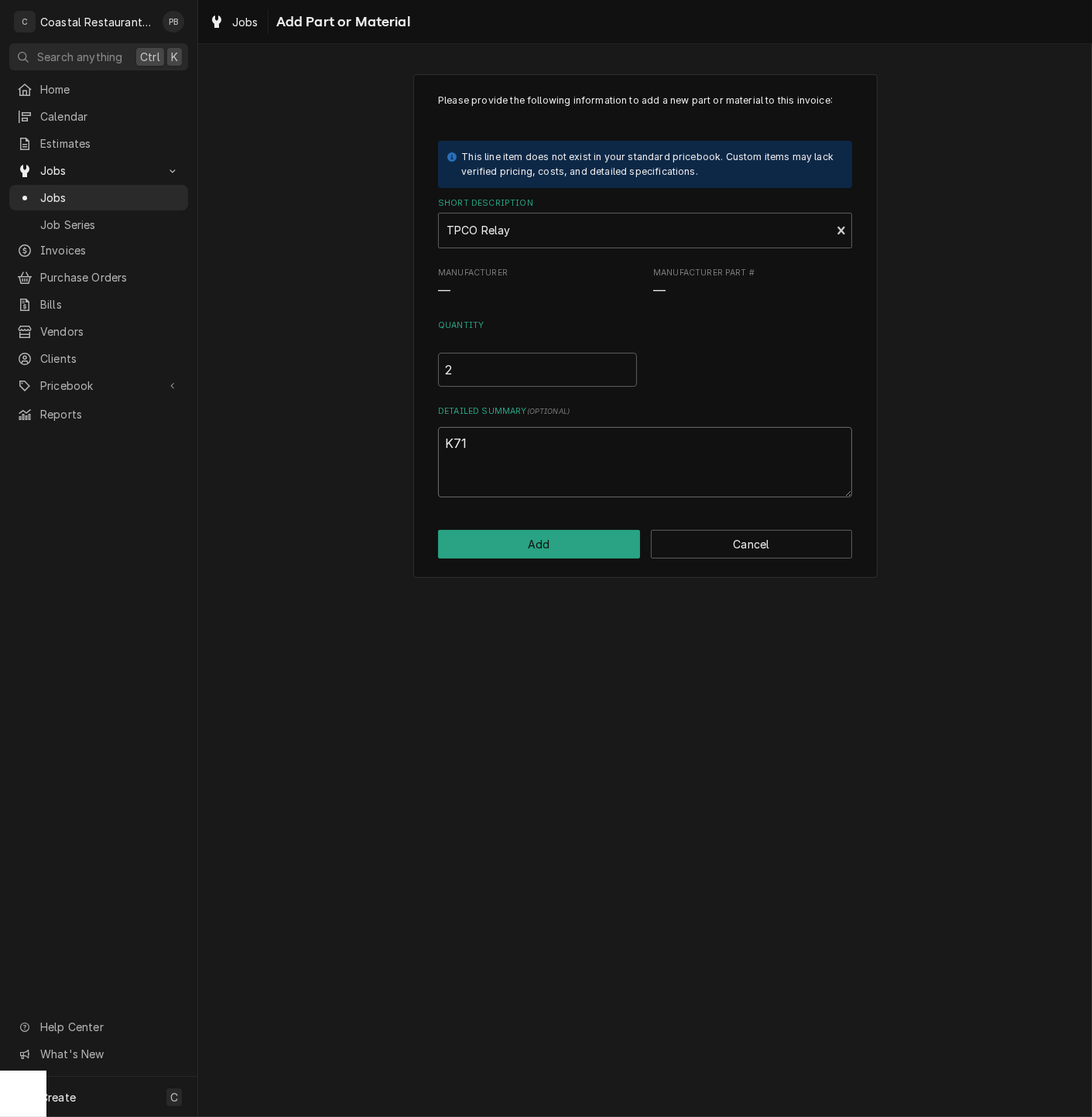
type textarea "x"
type textarea "K719"
type textarea "x"
type textarea "K7192"
click at [549, 541] on button "Add" at bounding box center [539, 544] width 202 height 29
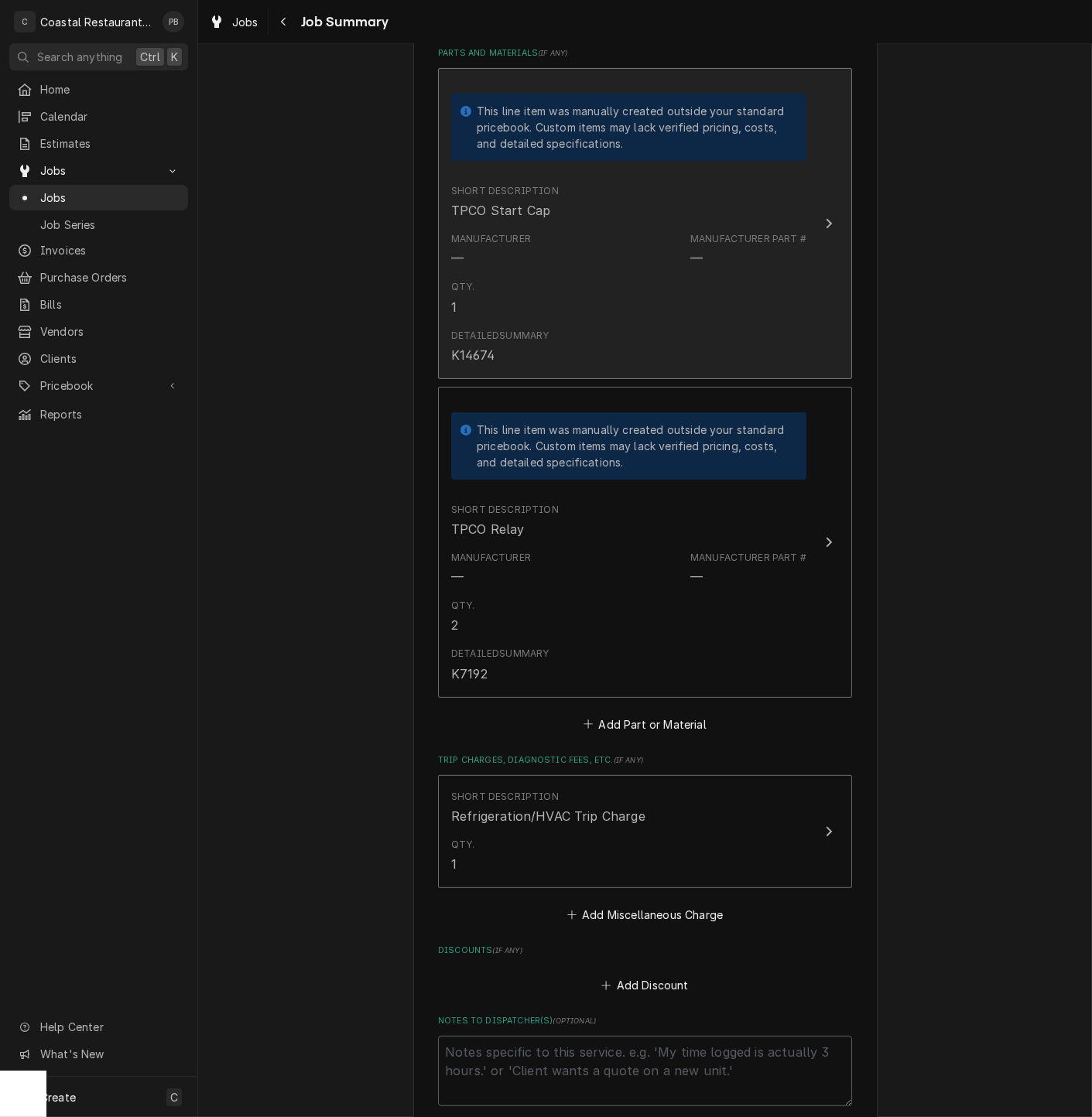
scroll to position [719, 0]
click at [784, 195] on div "Short Description TPCO Start Cap" at bounding box center [628, 200] width 355 height 48
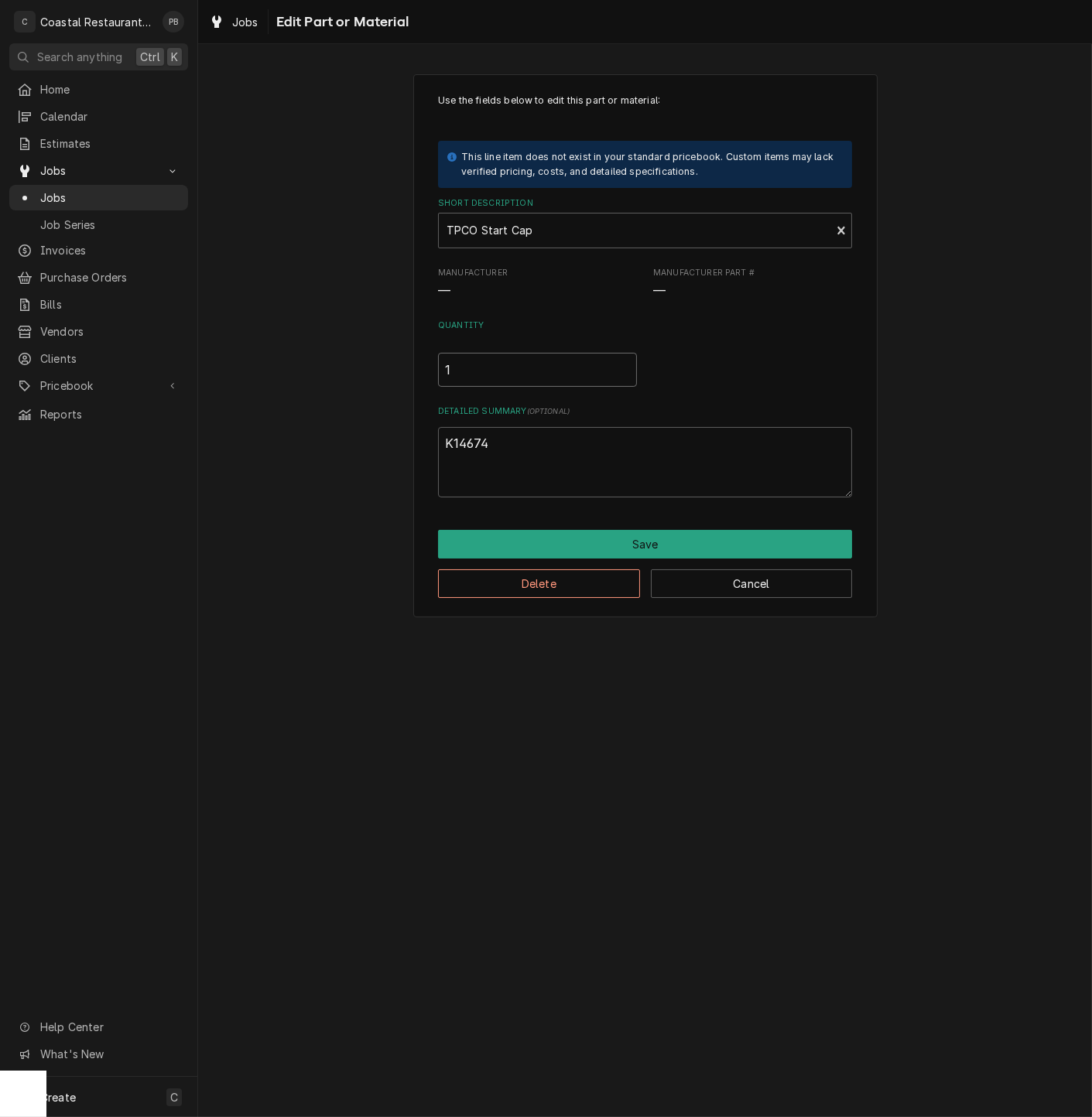
drag, startPoint x: 386, startPoint y: 372, endPoint x: 345, endPoint y: 364, distance: 41.8
click at [345, 369] on div "Use the fields below to edit this part or material: This line item does not exi…" at bounding box center [645, 345] width 894 height 571
type textarea "x"
type input "2"
click at [648, 544] on button "Save" at bounding box center [645, 544] width 414 height 29
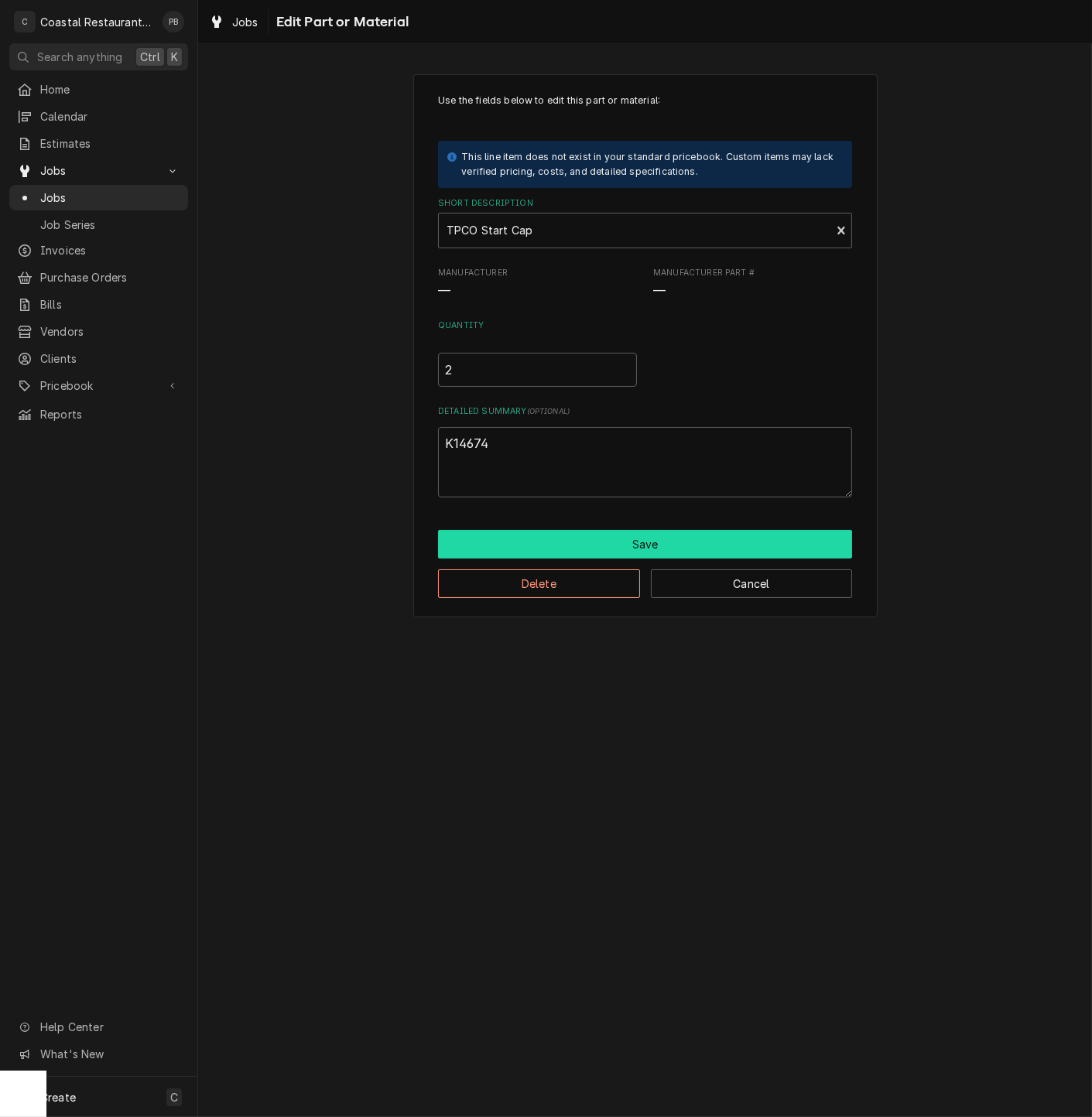
type textarea "x"
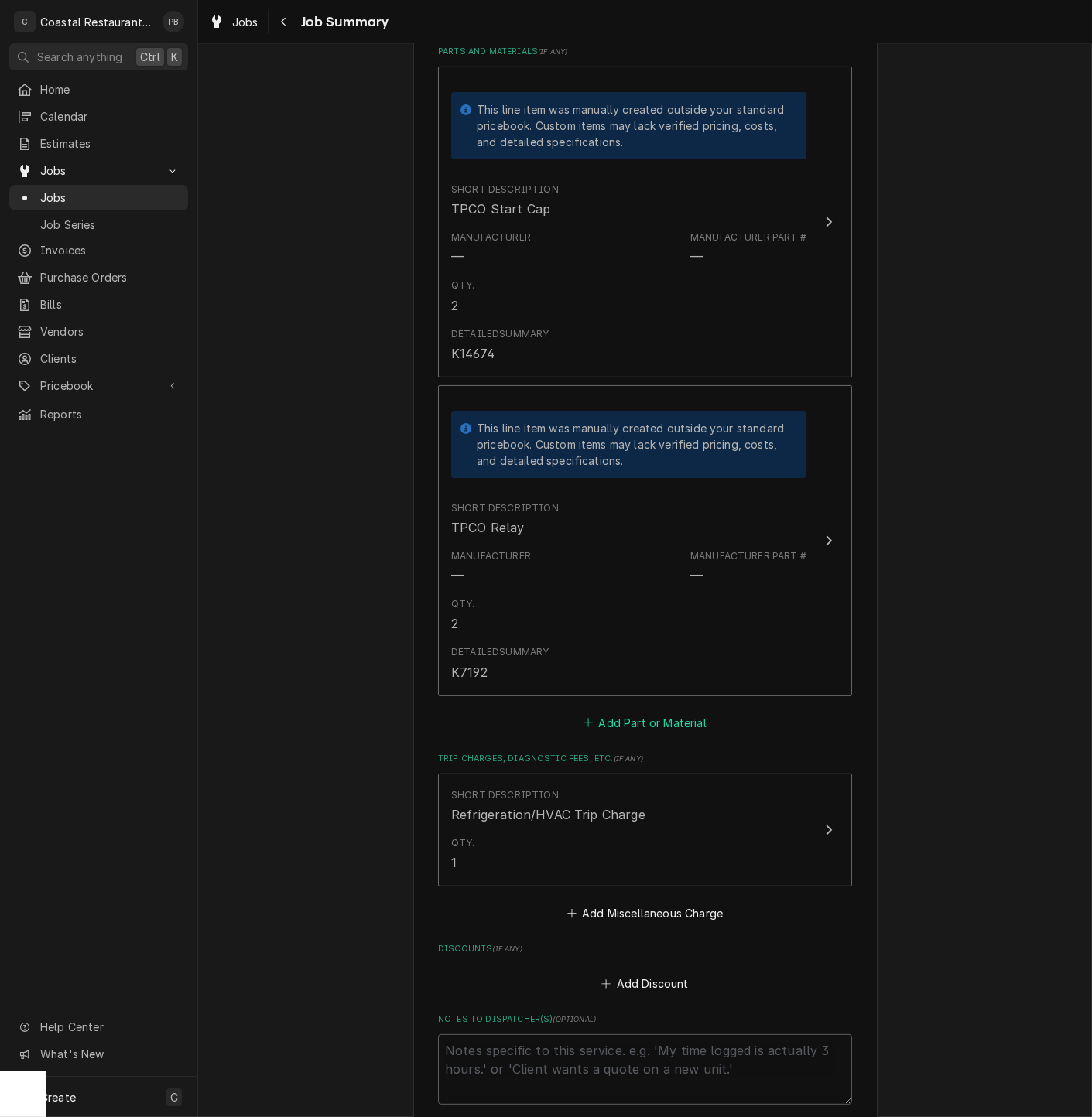
click at [667, 712] on button "Add Part or Material" at bounding box center [645, 722] width 127 height 22
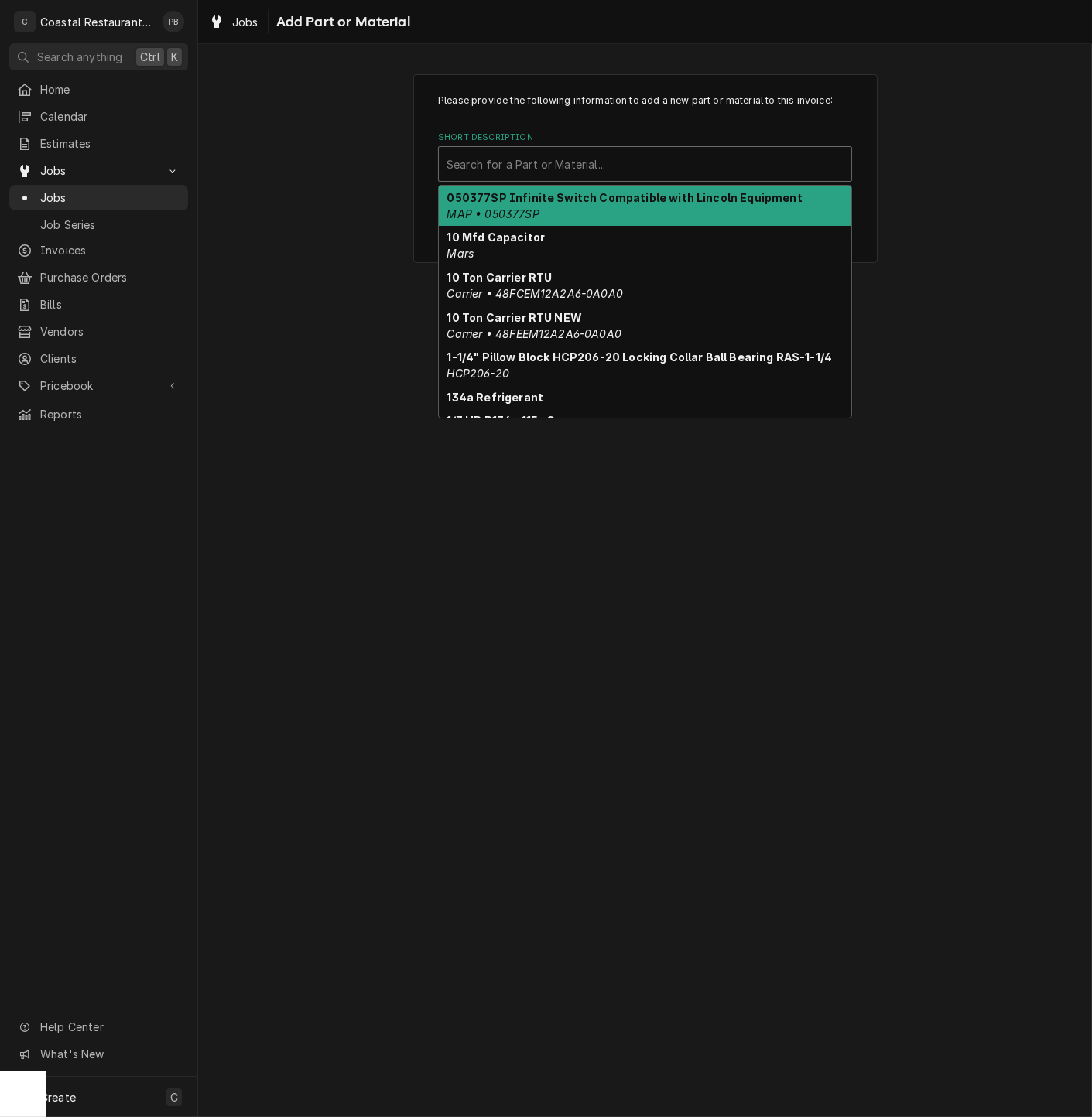
click at [595, 167] on div "Short Description" at bounding box center [645, 164] width 397 height 28
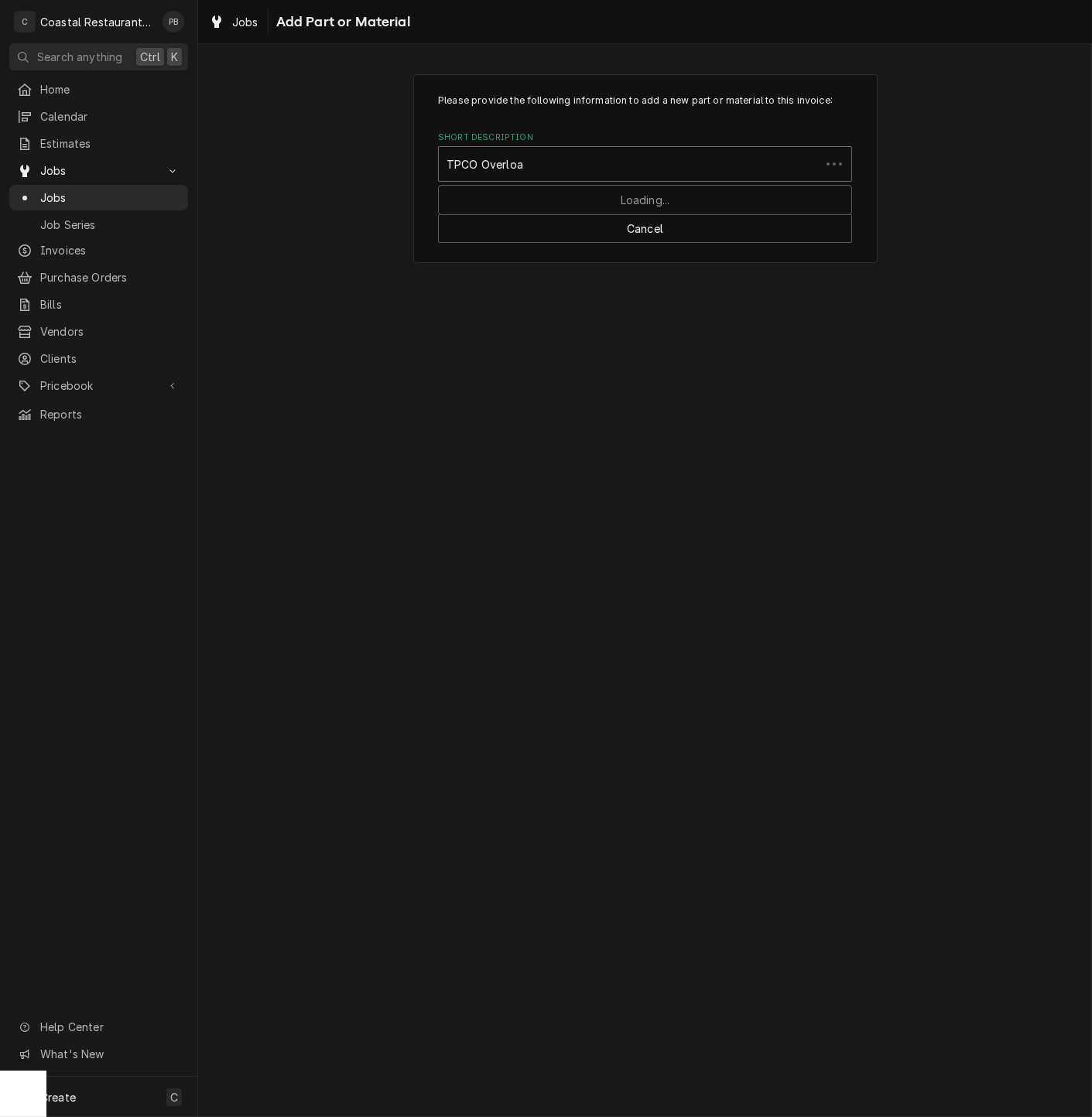
type input "TPCO Overload"
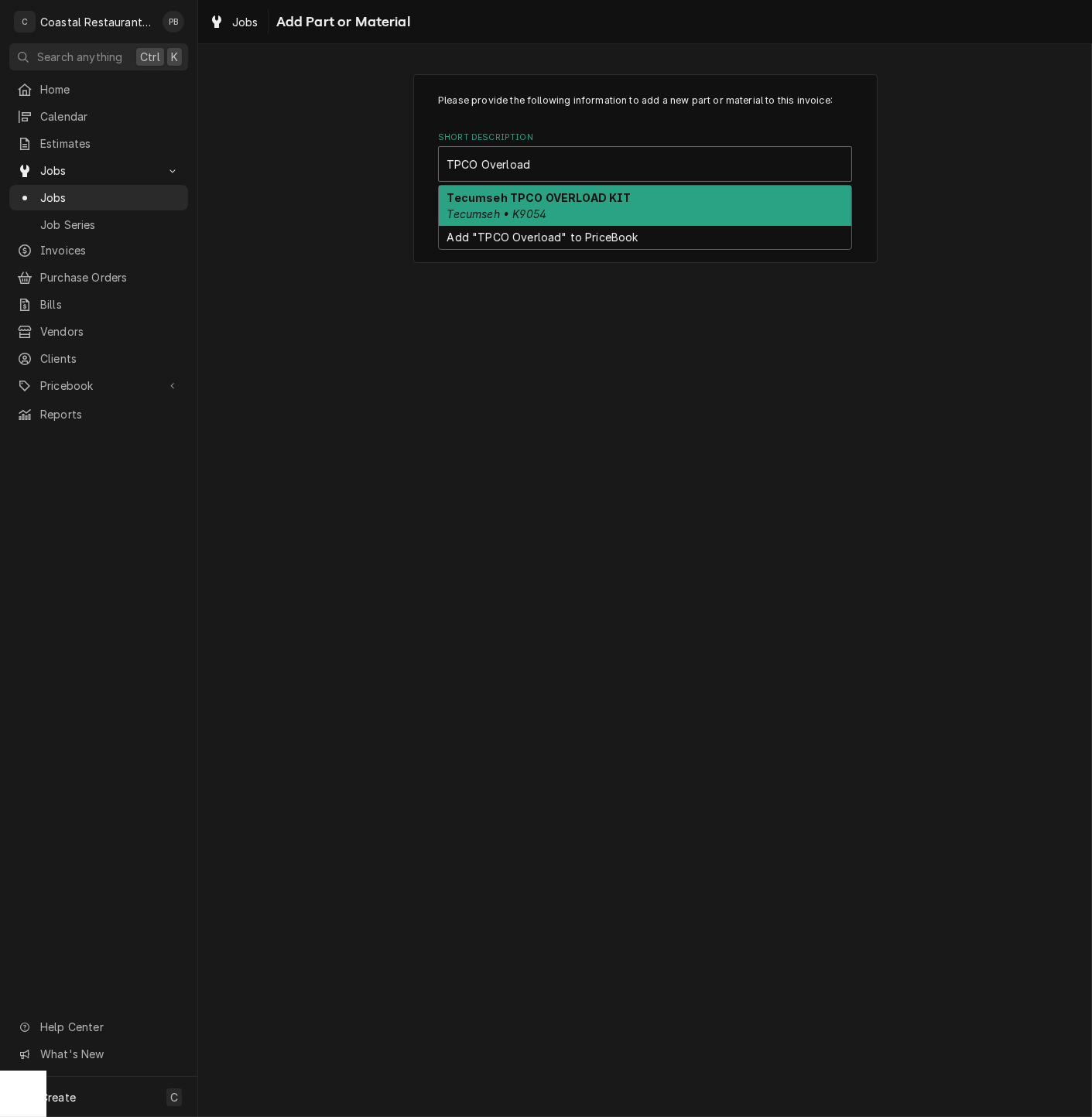
click at [643, 199] on div "Tecumseh TPCO OVERLOAD KIT Tecumseh • K9054" at bounding box center [645, 206] width 413 height 40
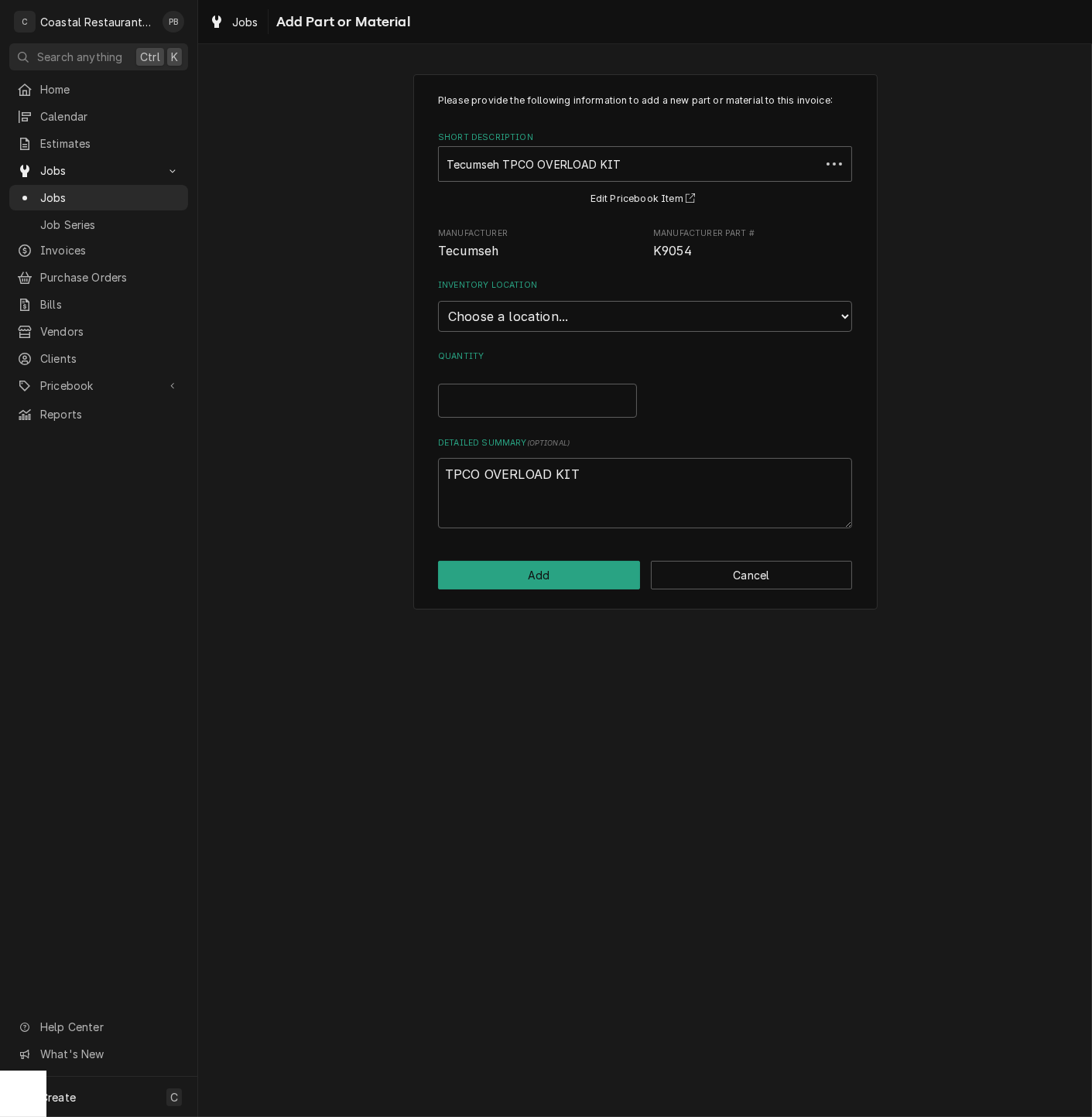
type textarea "x"
click at [641, 159] on div "Short Description" at bounding box center [634, 164] width 376 height 28
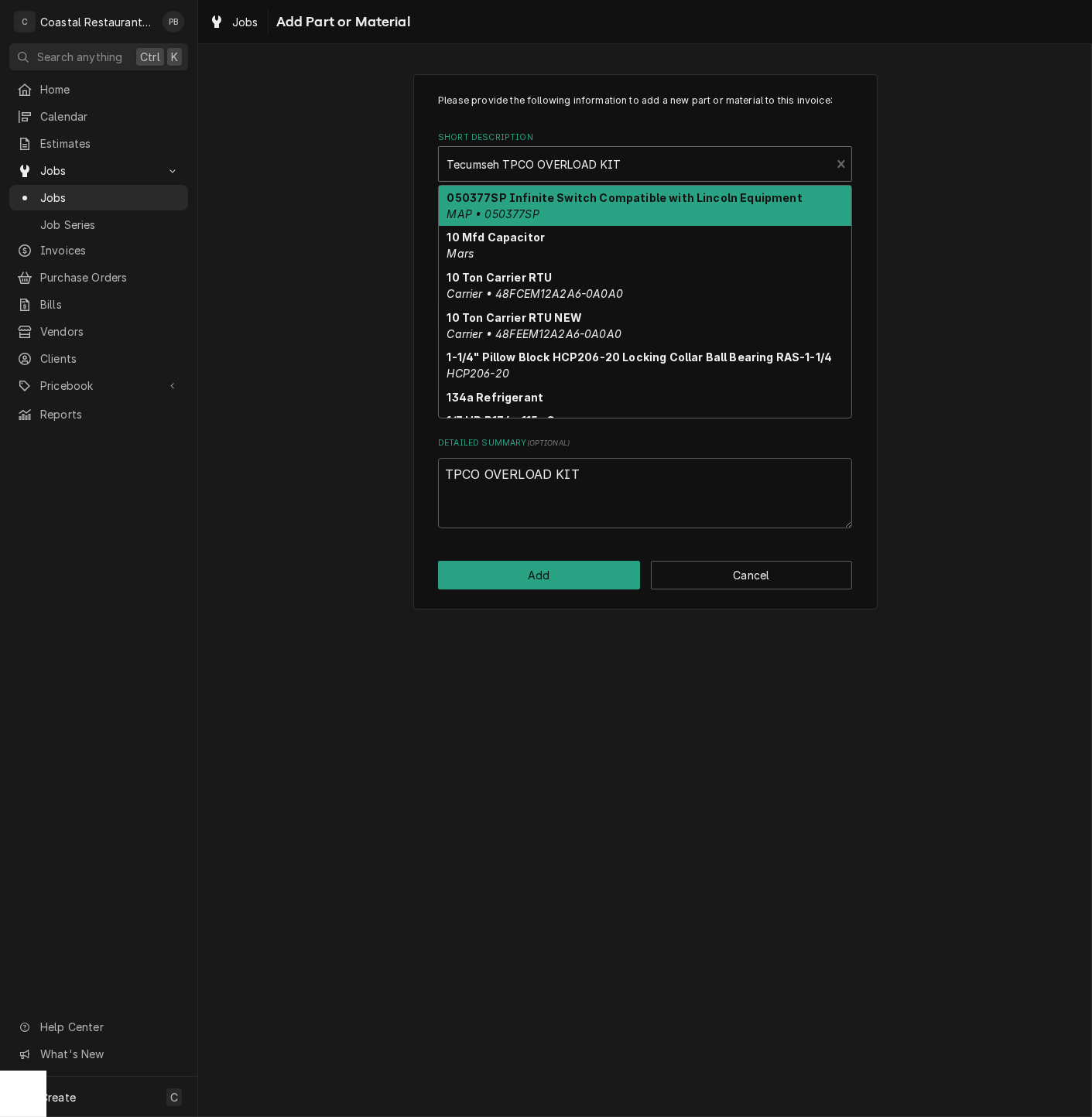
click at [973, 178] on div "Please provide the following information to add a new part or material to this …" at bounding box center [645, 341] width 894 height 562
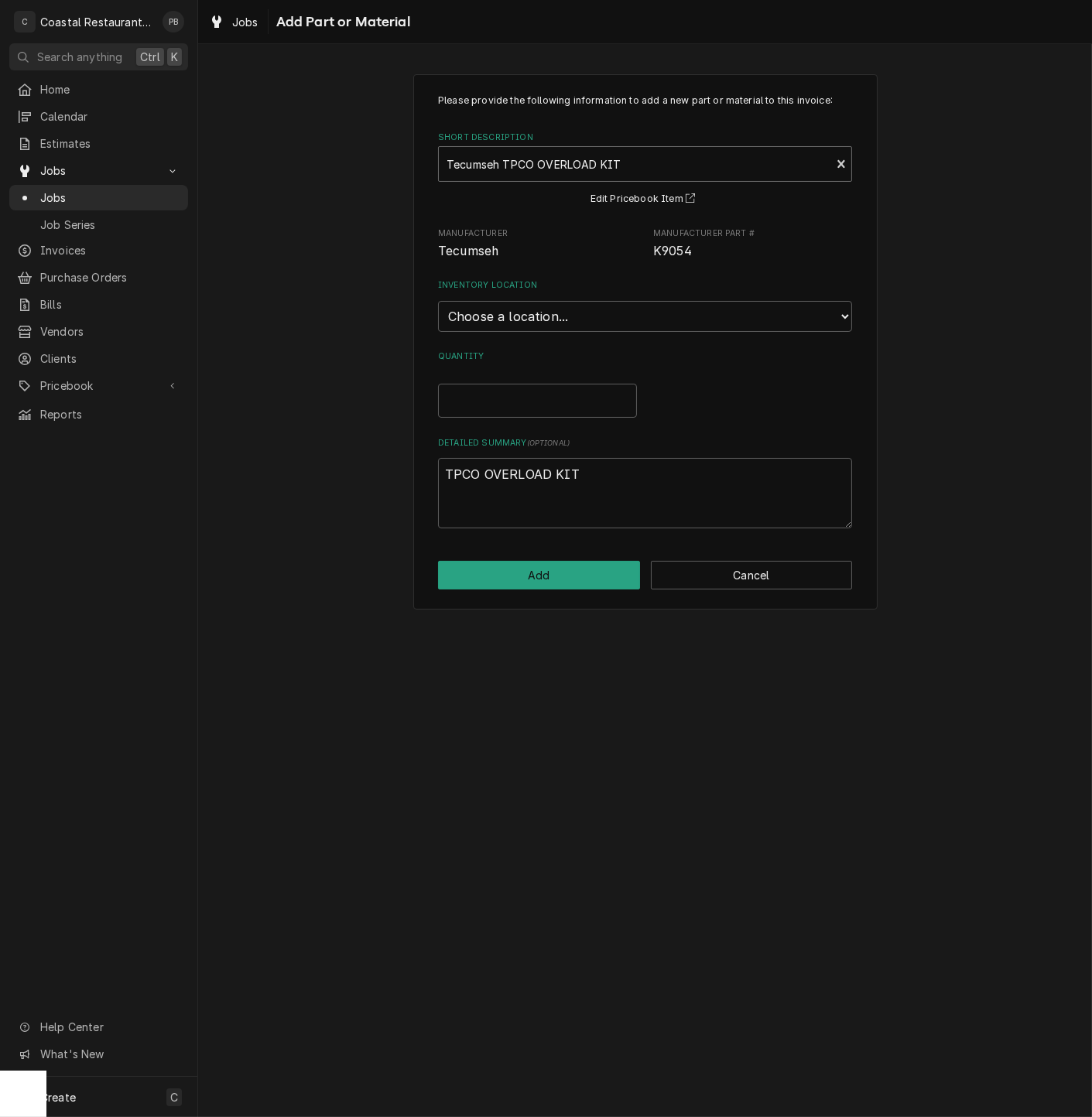
click at [725, 163] on div "Short Description" at bounding box center [634, 164] width 376 height 28
type input "TPCO Overload"
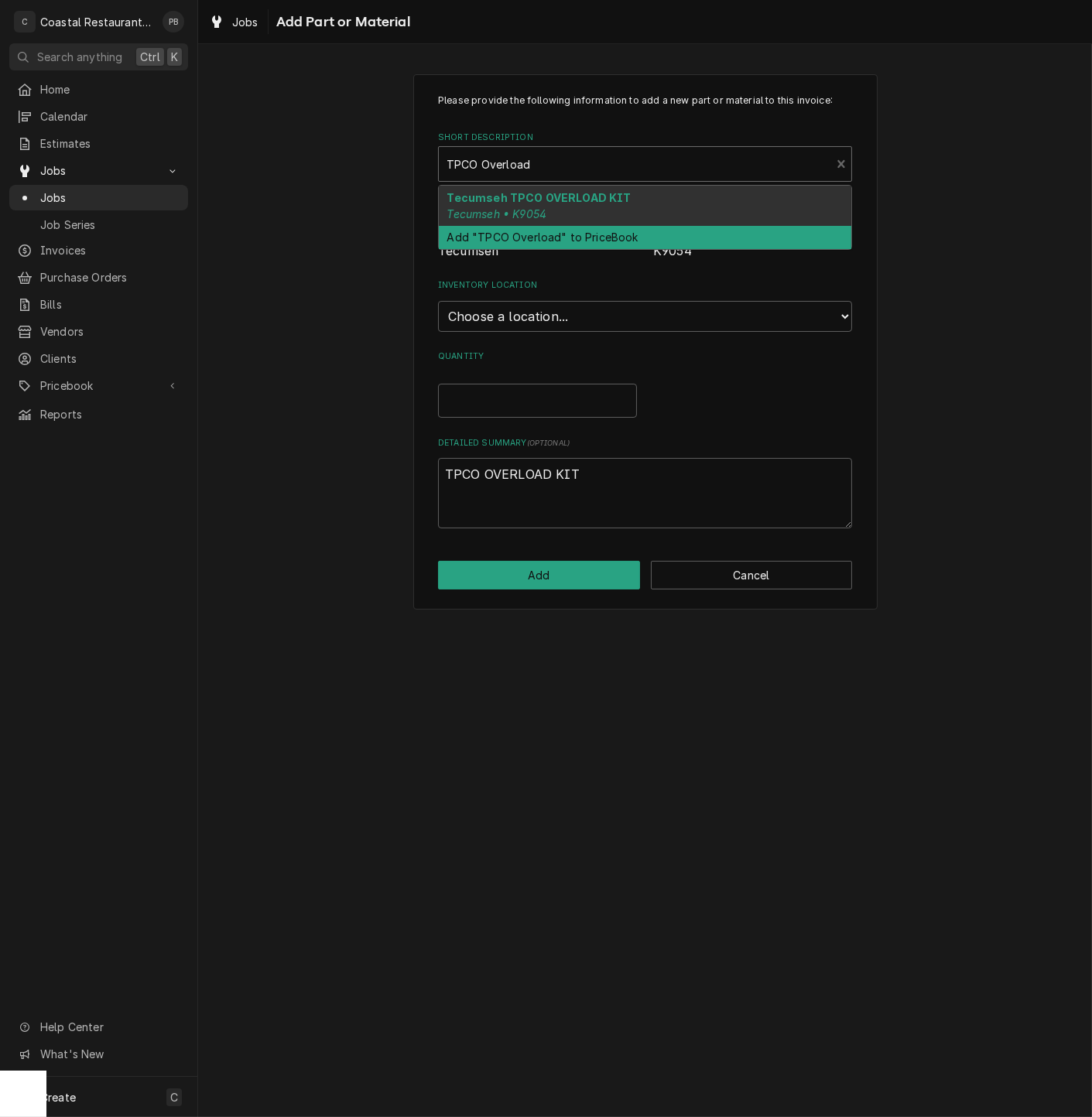
click at [593, 240] on div "Add "TPCO Overload" to PriceBook" at bounding box center [645, 238] width 413 height 24
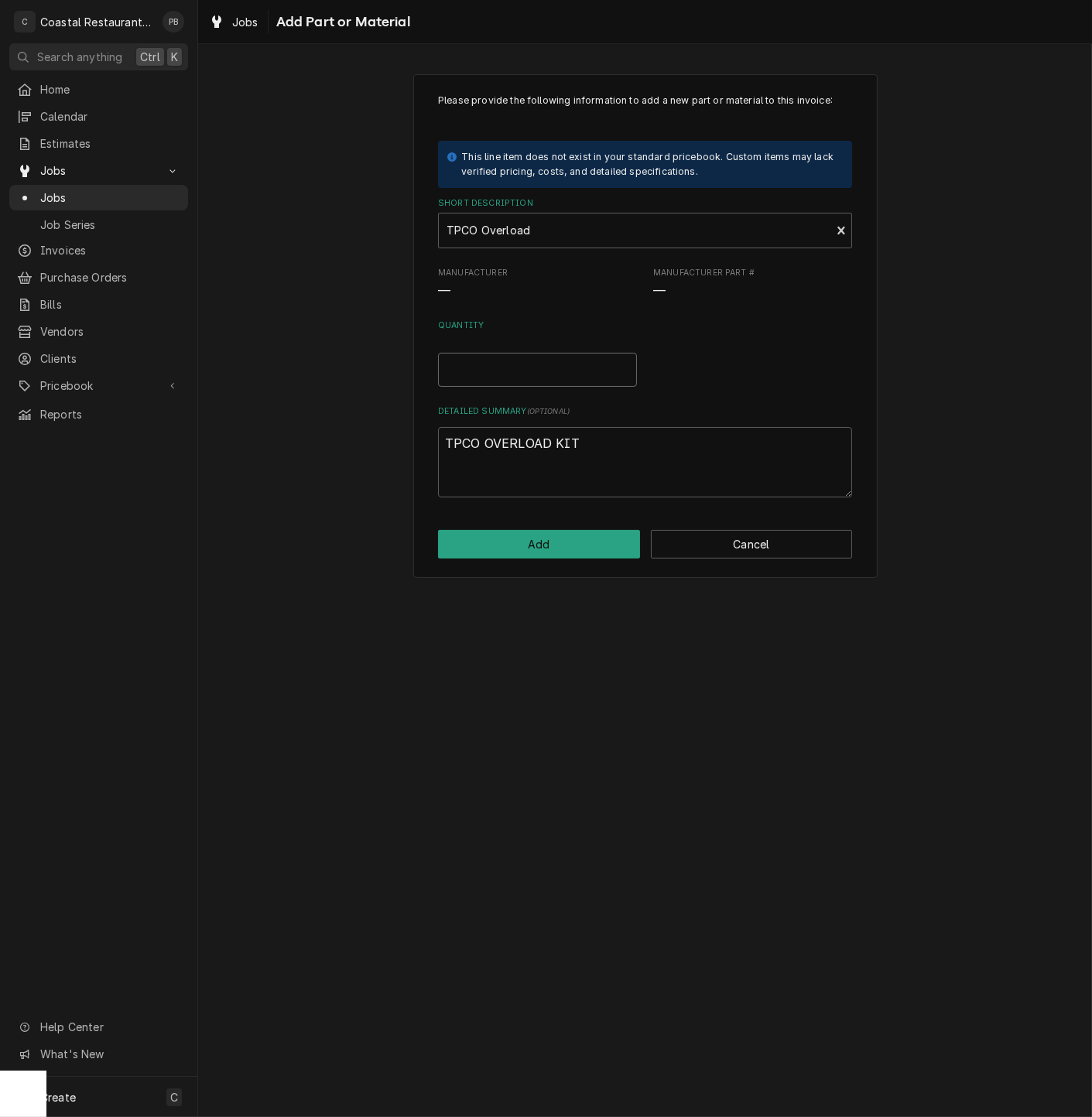
click at [532, 362] on input "Quantity" at bounding box center [537, 370] width 199 height 34
type textarea "x"
type input "2"
drag, startPoint x: 659, startPoint y: 447, endPoint x: 340, endPoint y: 433, distance: 319.3
click at [340, 433] on div "Please provide the following information to add a new part or material to this …" at bounding box center [645, 325] width 894 height 531
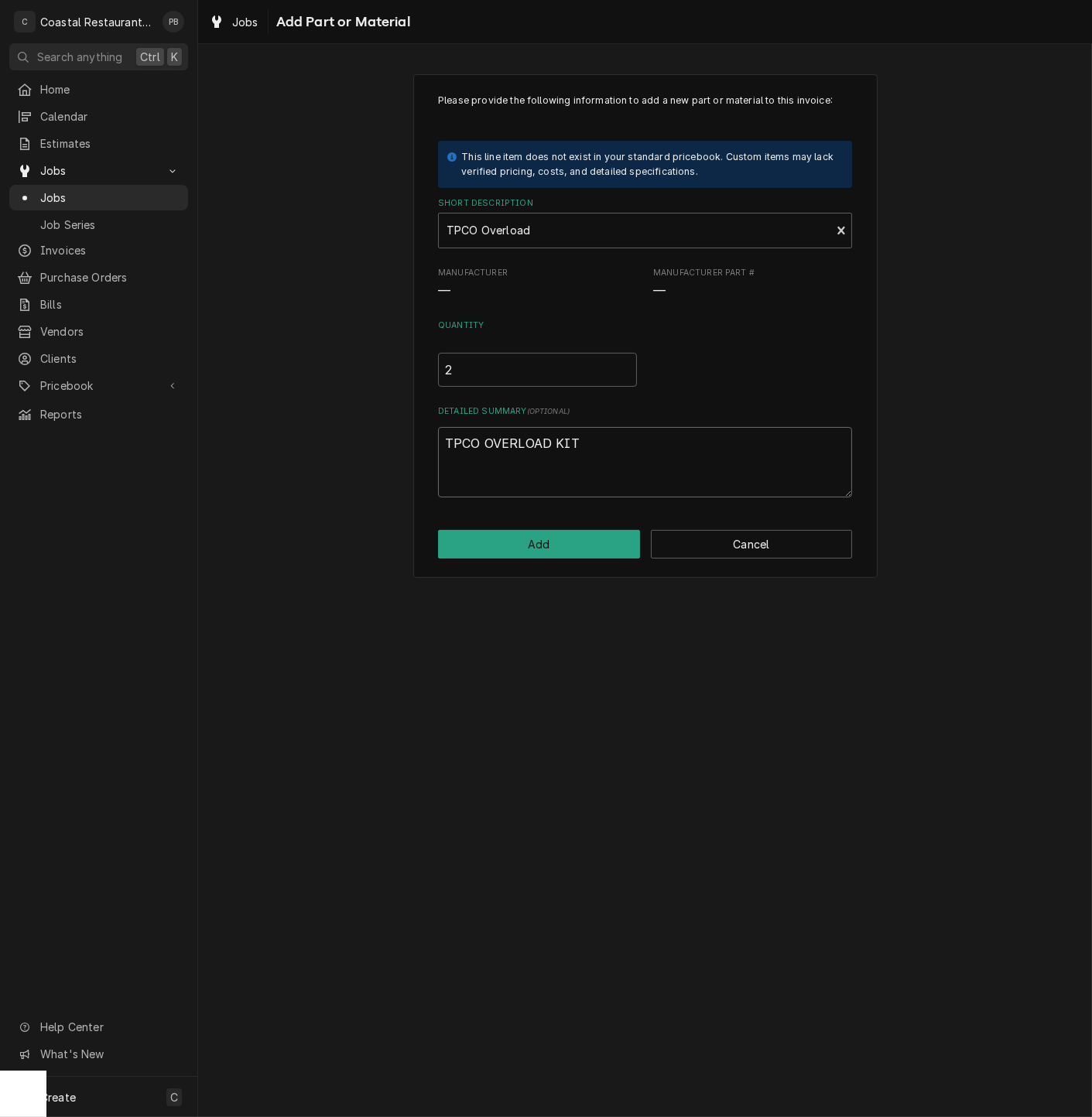
type textarea "x"
type textarea "K"
type textarea "x"
type textarea "K9"
type textarea "x"
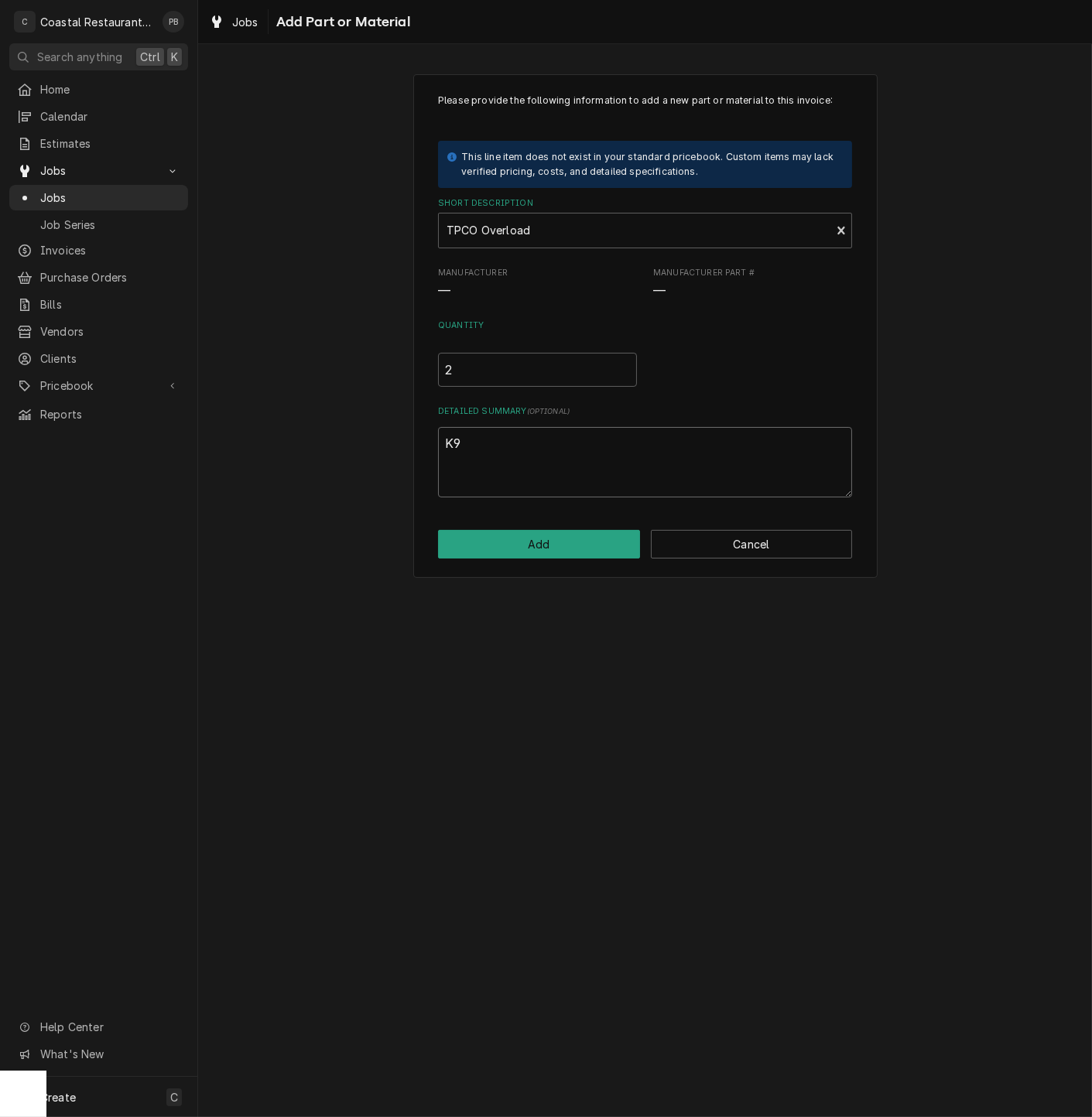
type textarea "K90"
type textarea "x"
type textarea "K901"
type textarea "x"
type textarea "K9013"
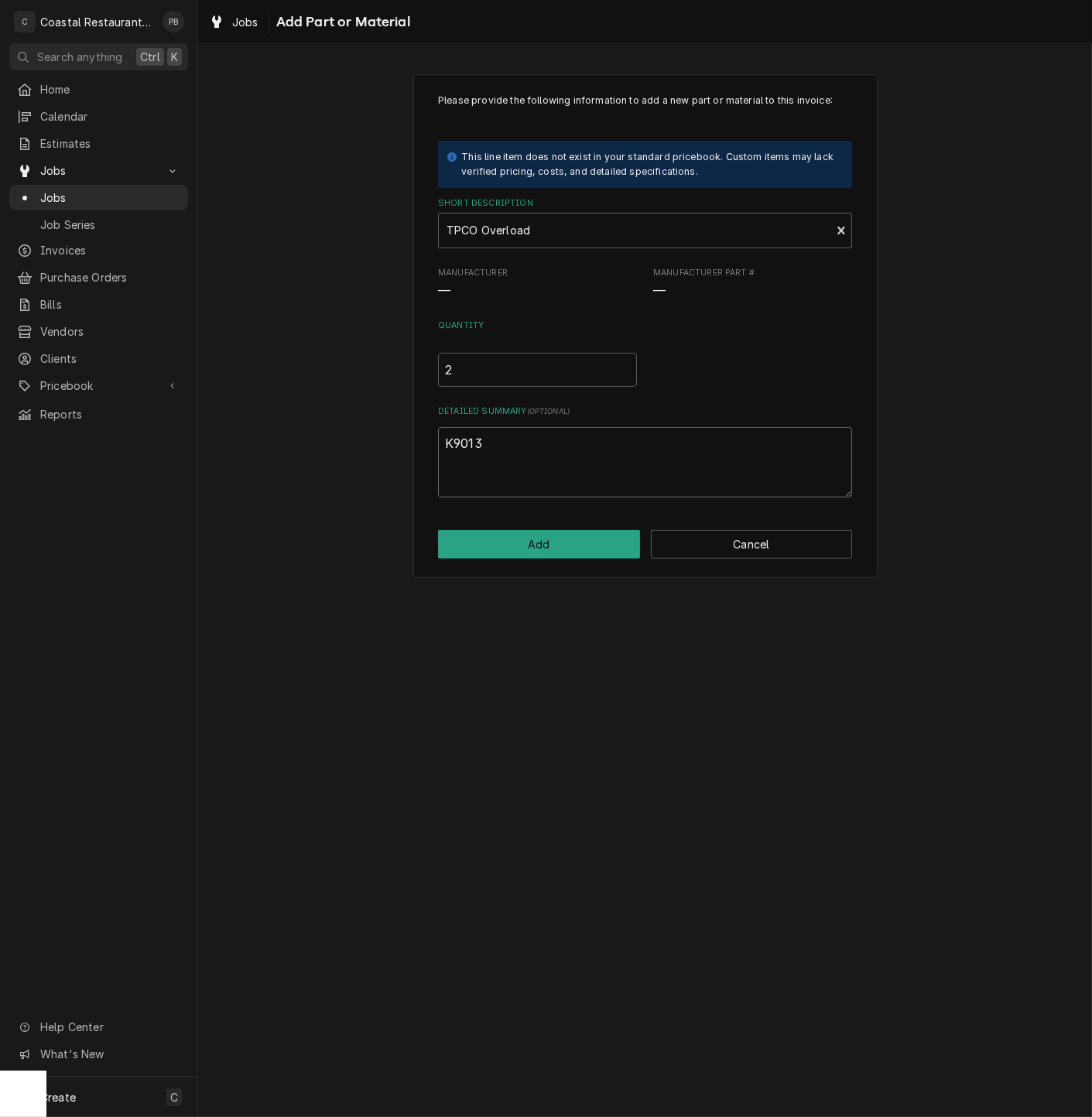
type textarea "x"
type textarea "K90135"
click at [552, 540] on button "Add" at bounding box center [539, 544] width 202 height 29
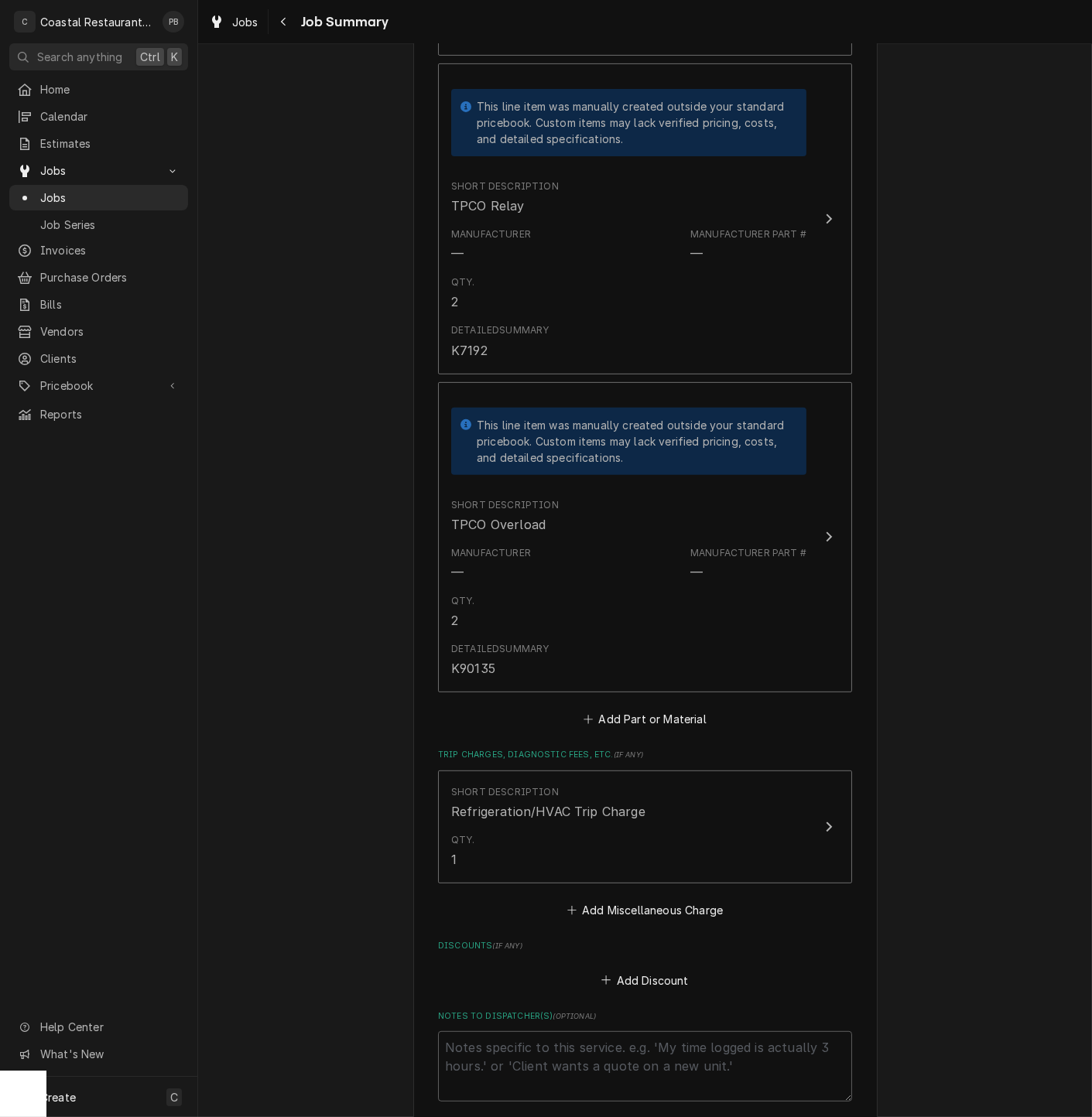
scroll to position [1246, 0]
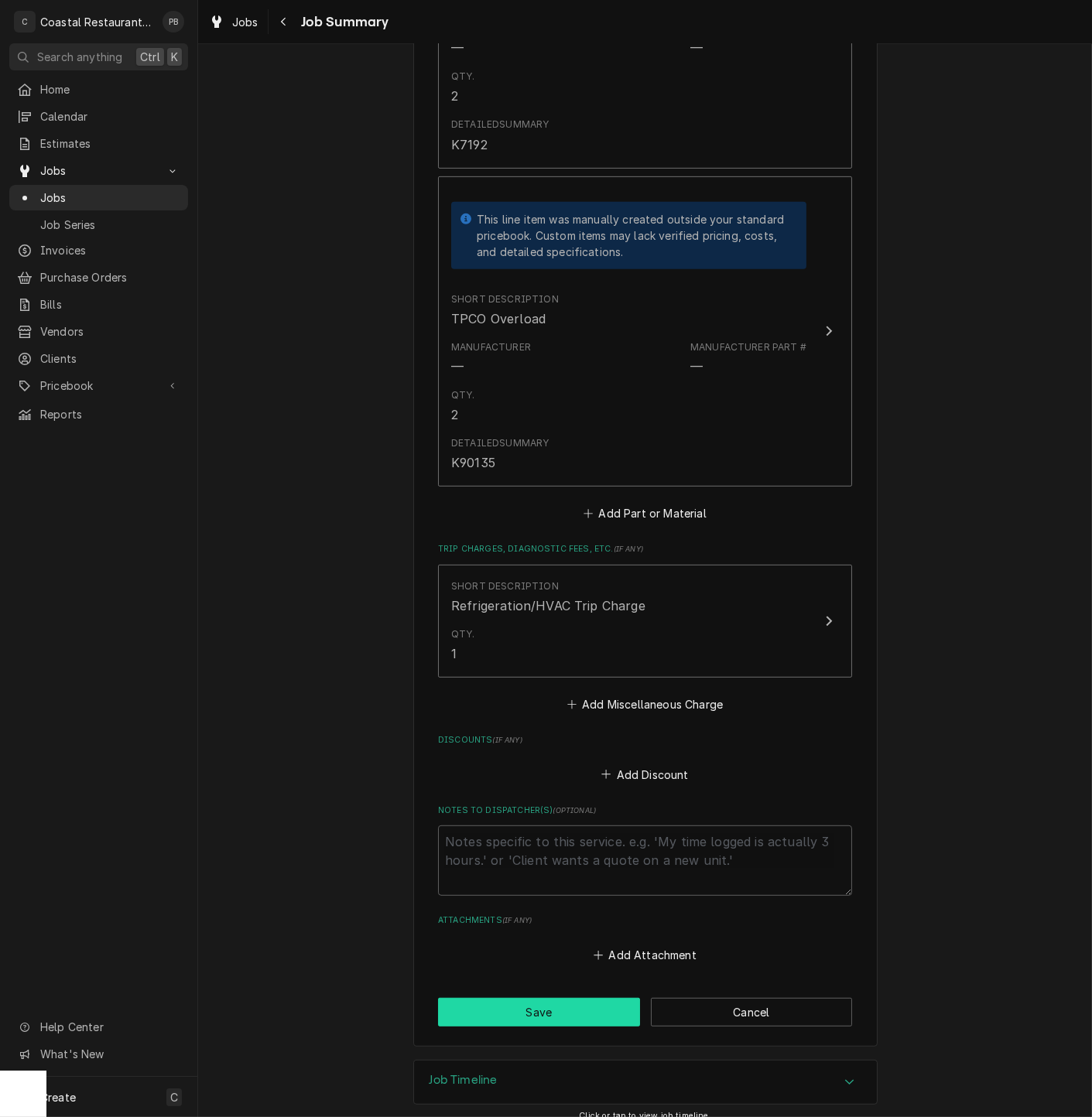
click at [525, 1005] on button "Save" at bounding box center [539, 1011] width 202 height 29
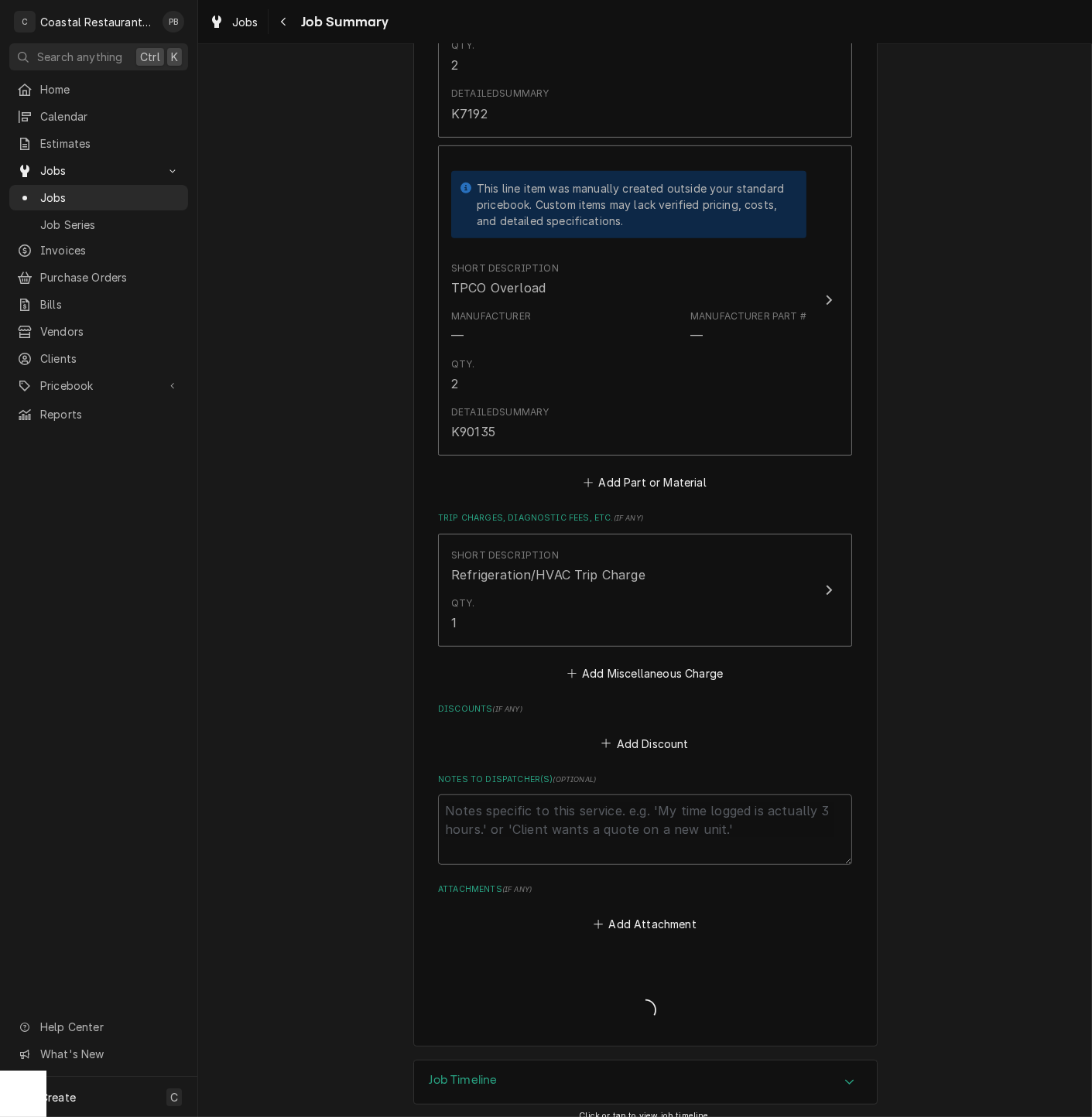
type textarea "x"
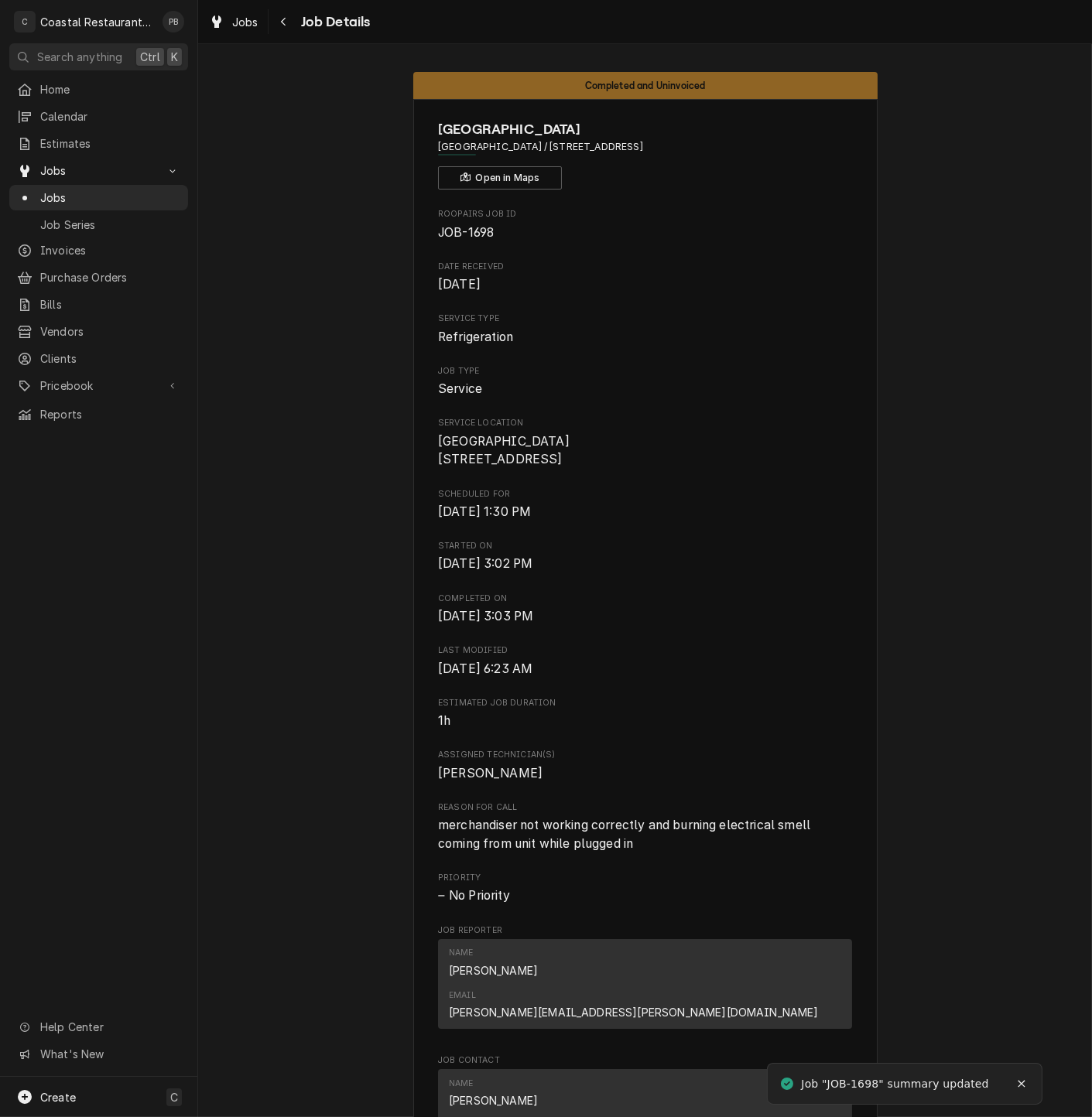
scroll to position [763, 0]
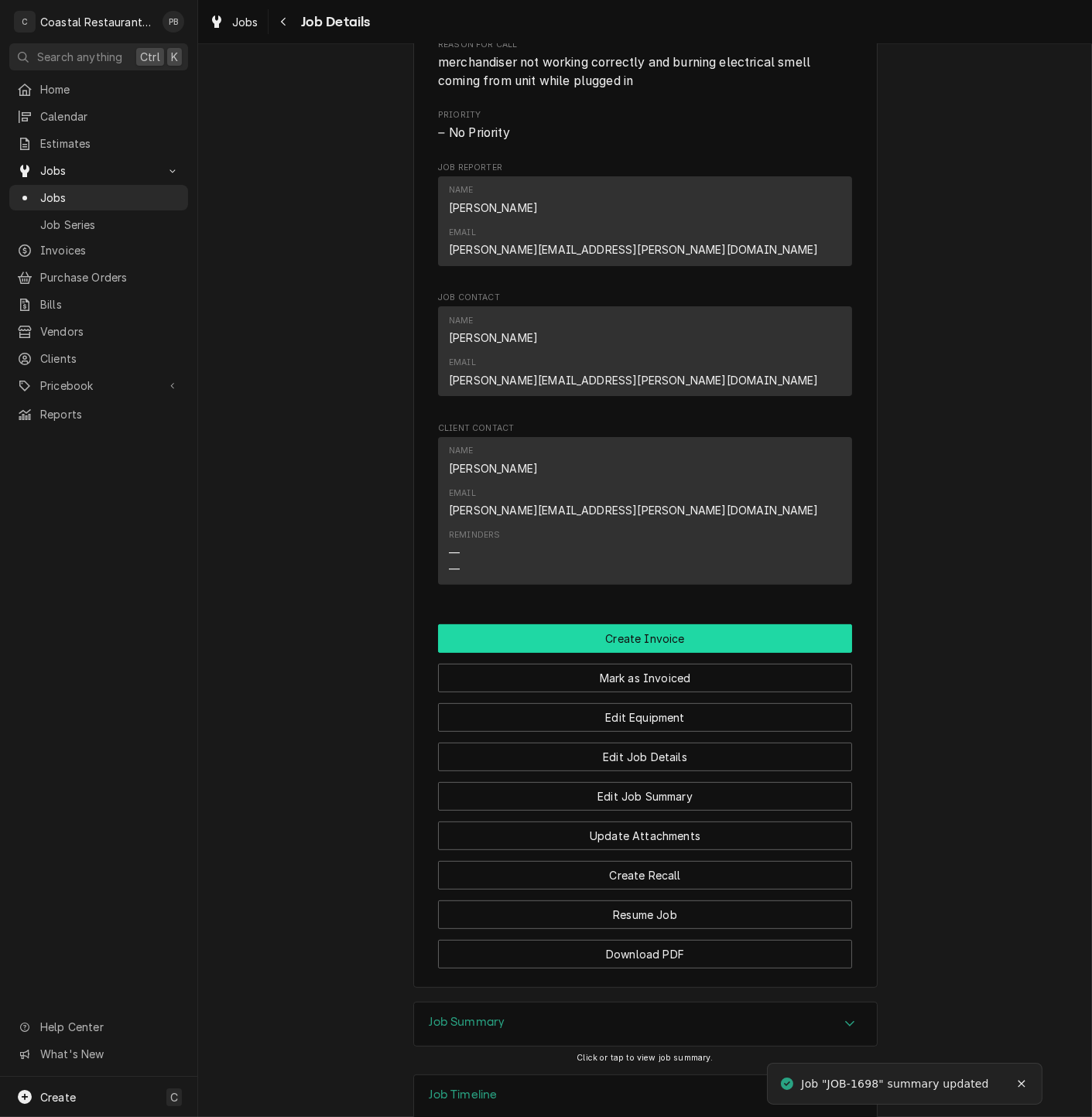
click at [662, 624] on button "Create Invoice" at bounding box center [645, 638] width 414 height 29
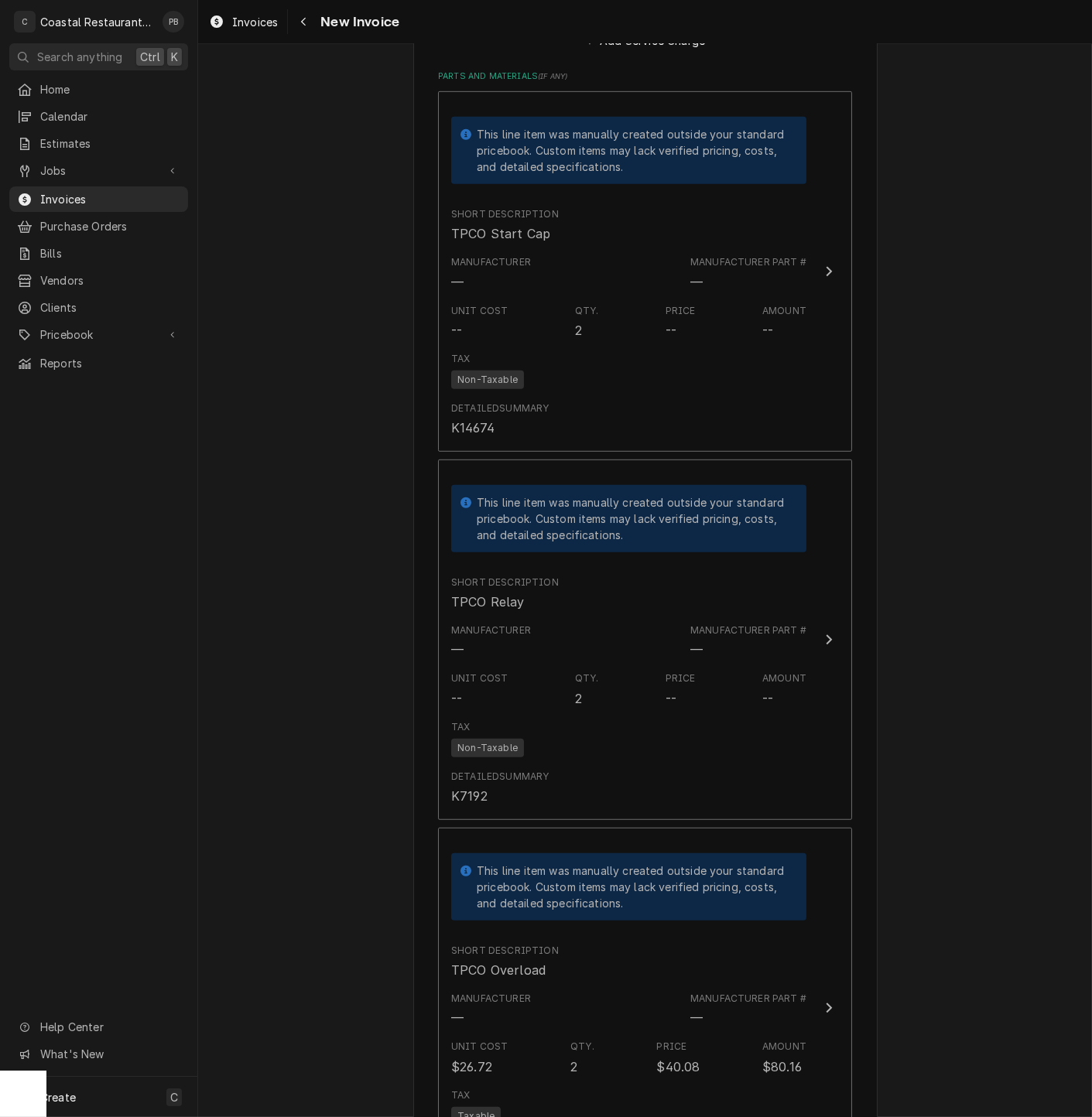
scroll to position [1461, 0]
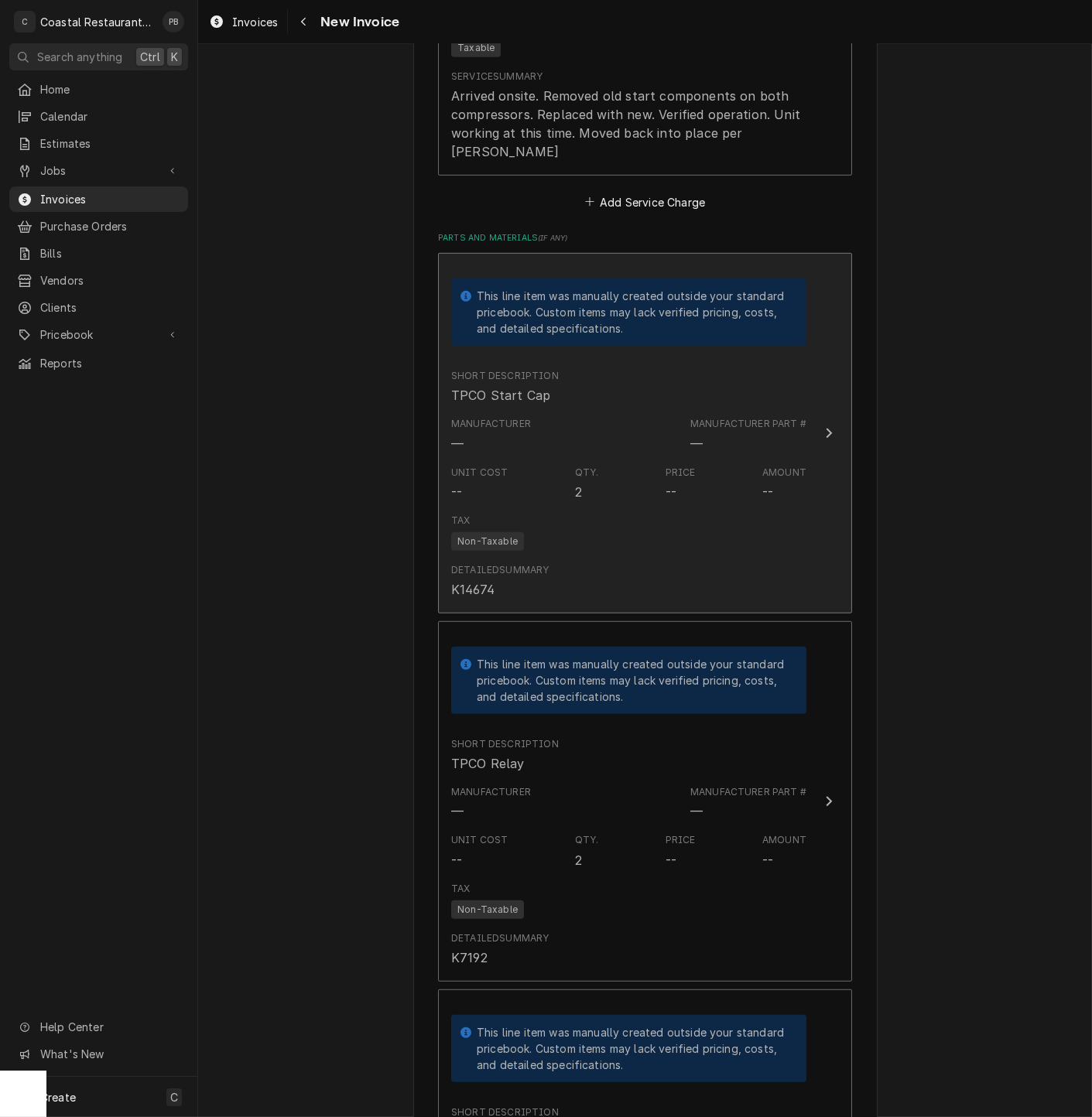
click at [800, 410] on button "This line item was manually created outside your standard pricebook. Custom ite…" at bounding box center [645, 432] width 414 height 360
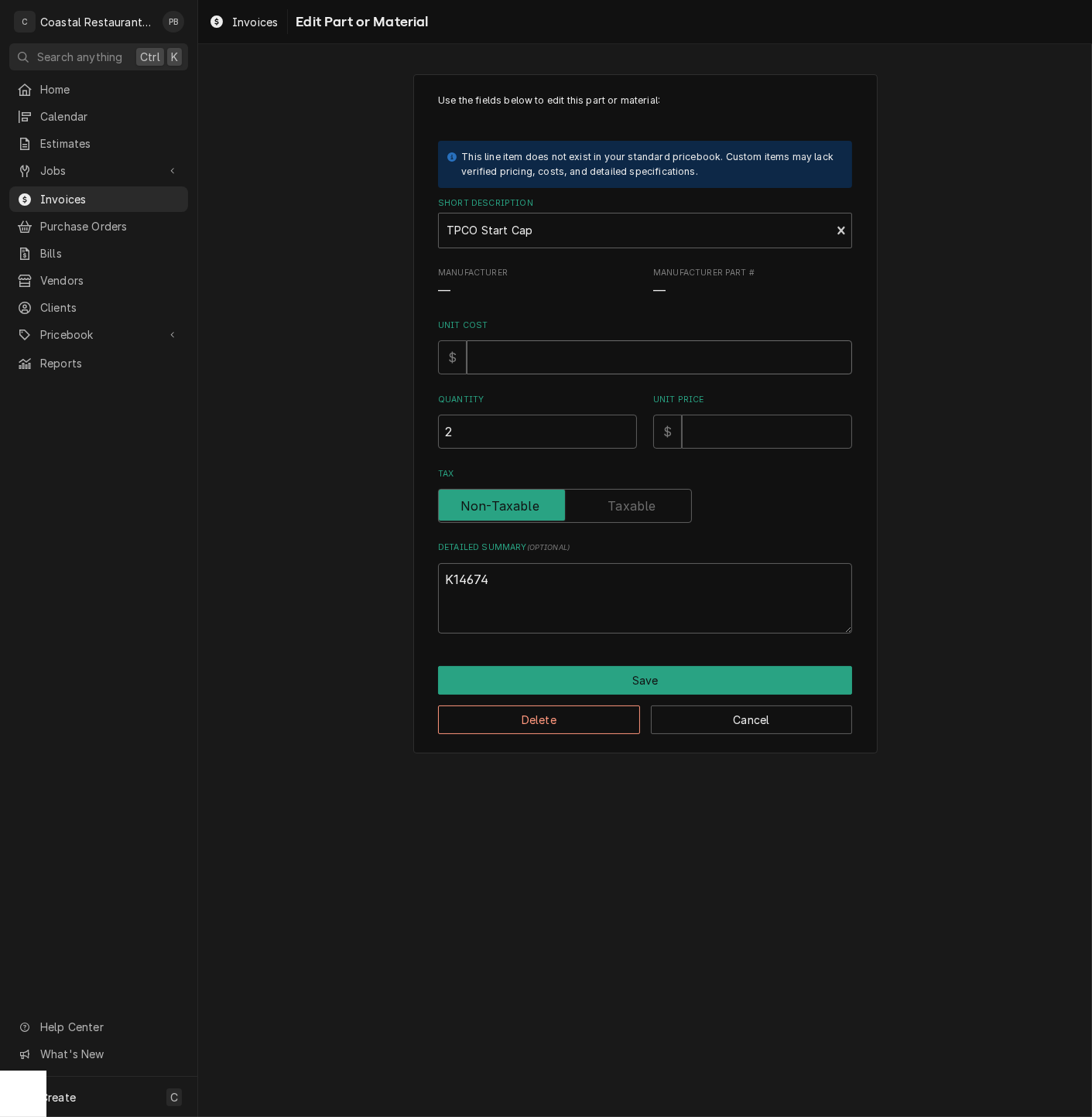
click at [518, 360] on input "Unit Cost" at bounding box center [659, 357] width 386 height 34
type textarea "x"
type input "4"
type textarea "x"
type input "47"
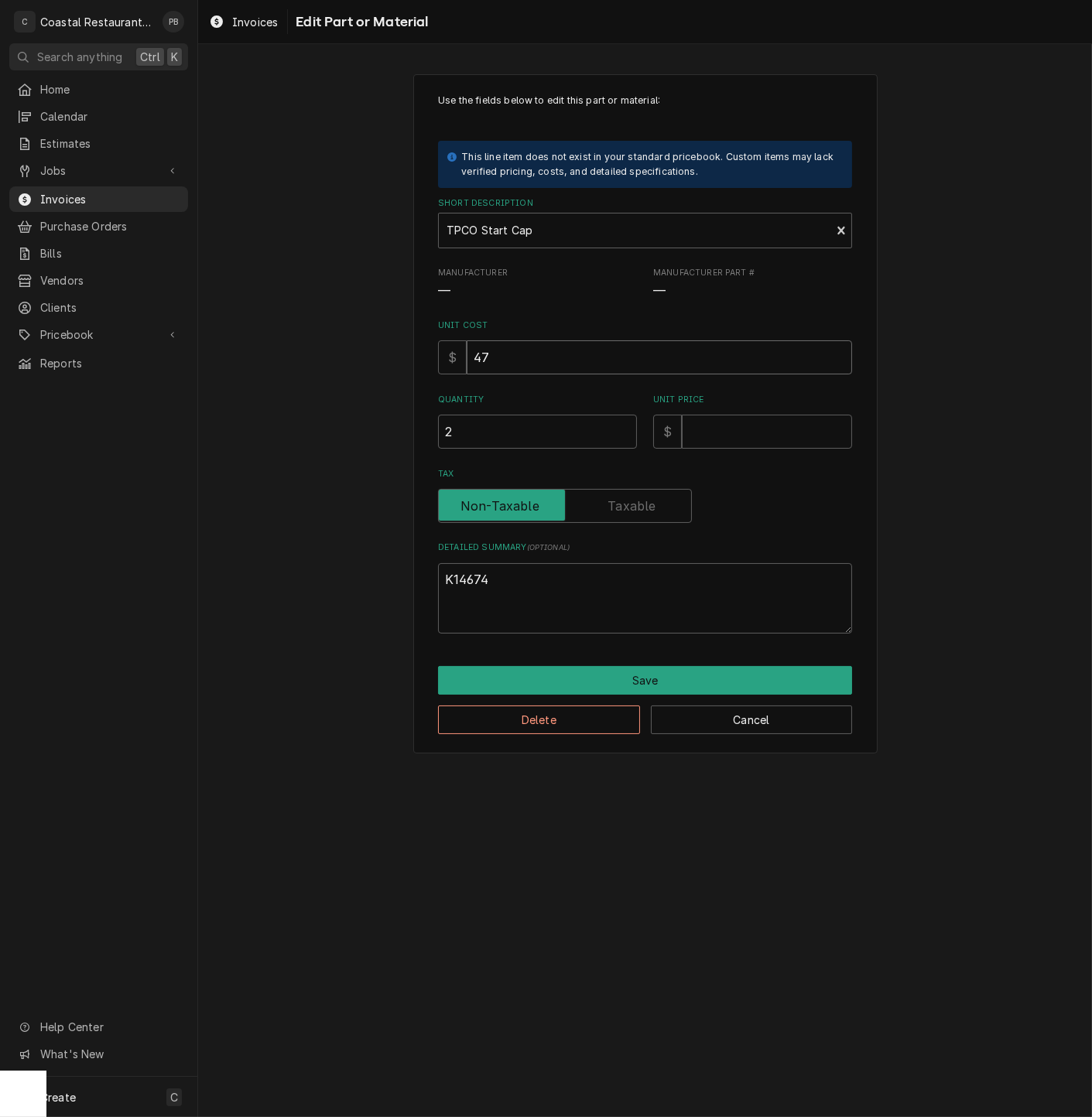
type textarea "x"
type input "47.1"
type textarea "x"
type input "47.13"
click at [752, 432] on input "Unit Price" at bounding box center [767, 432] width 170 height 34
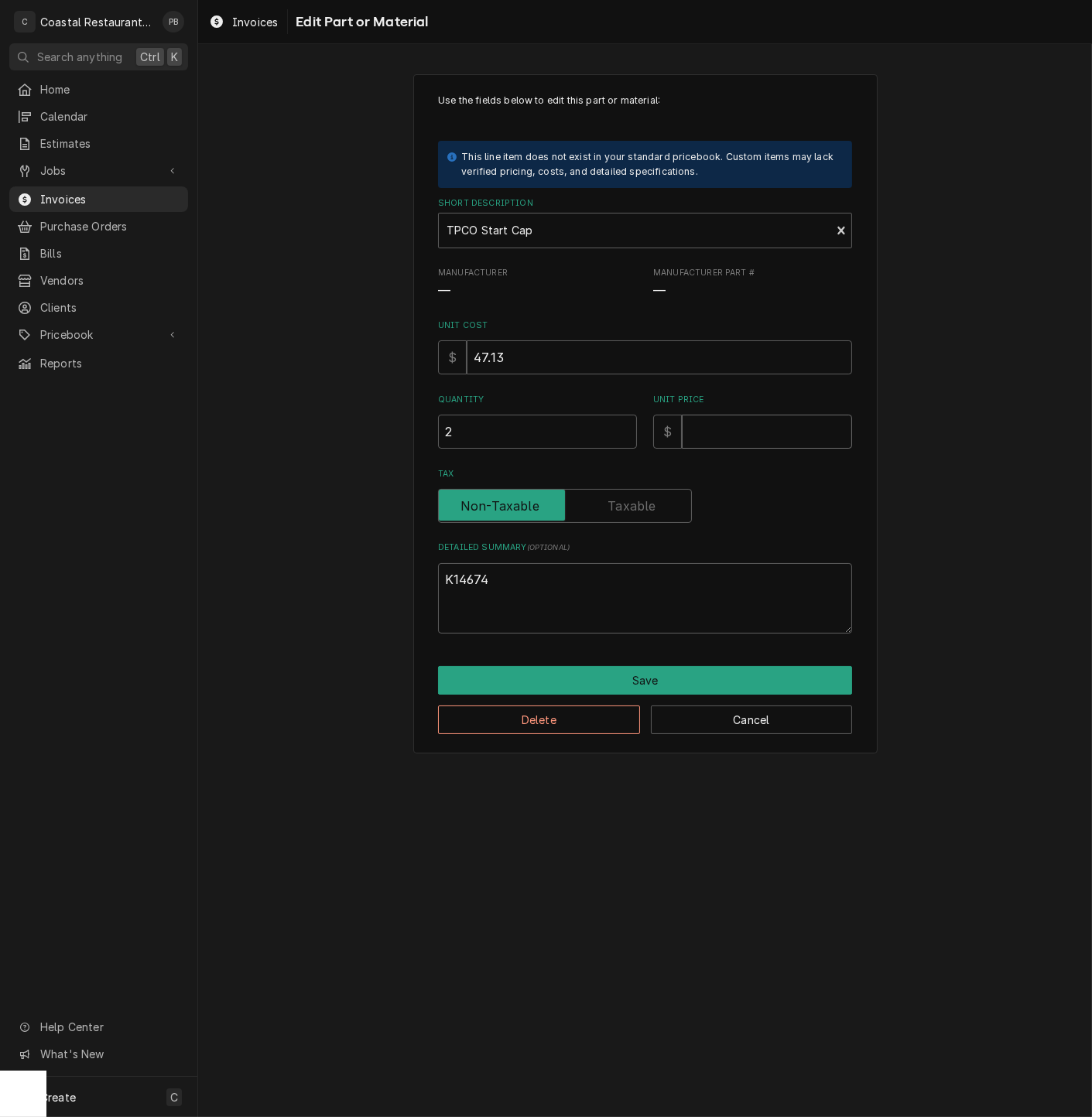
type textarea "x"
type input "7"
type textarea "x"
type input "77"
type textarea "x"
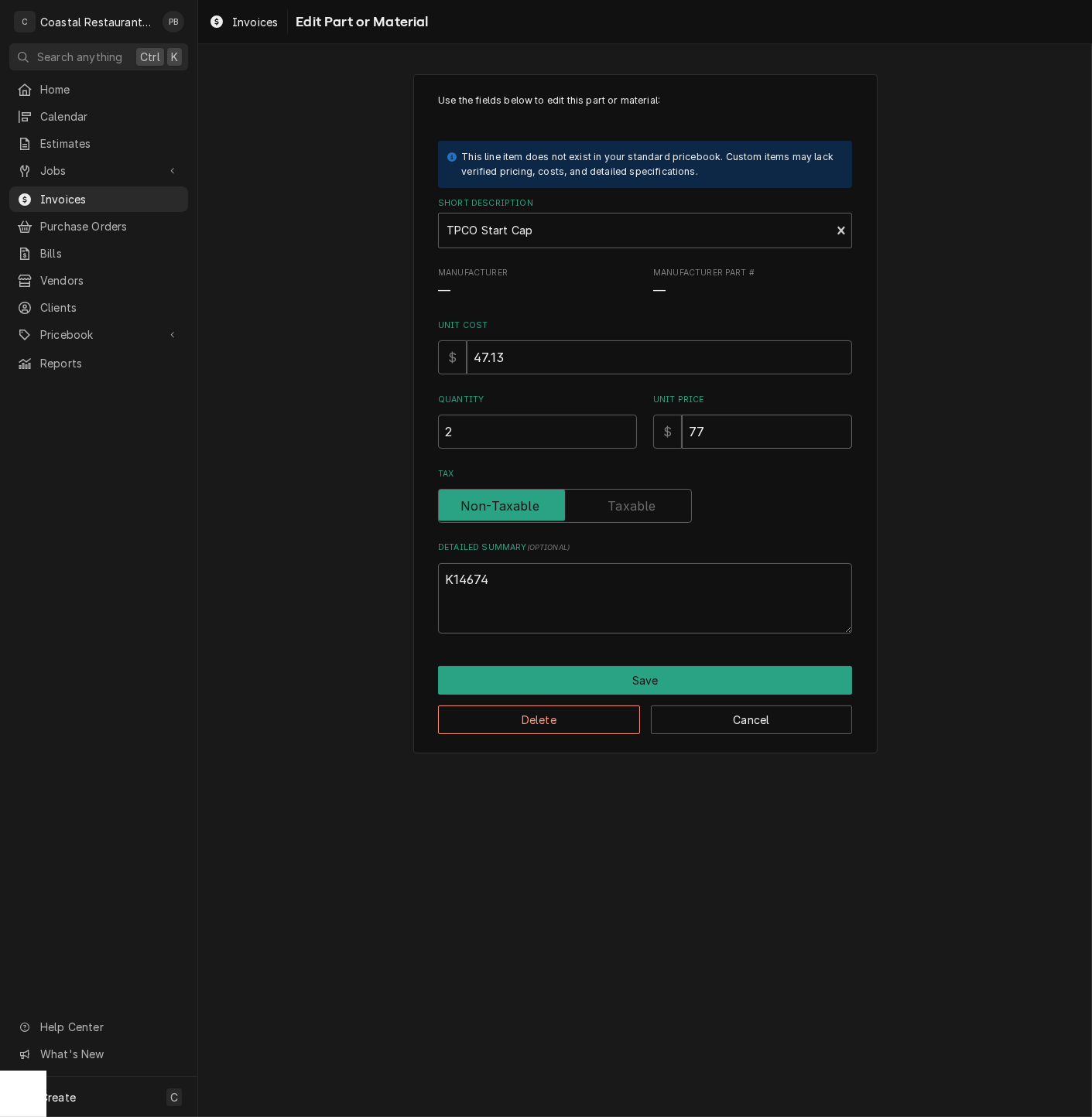
type input "77.7"
type textarea "x"
type input "77.77"
click at [640, 687] on button "Save" at bounding box center [645, 680] width 414 height 29
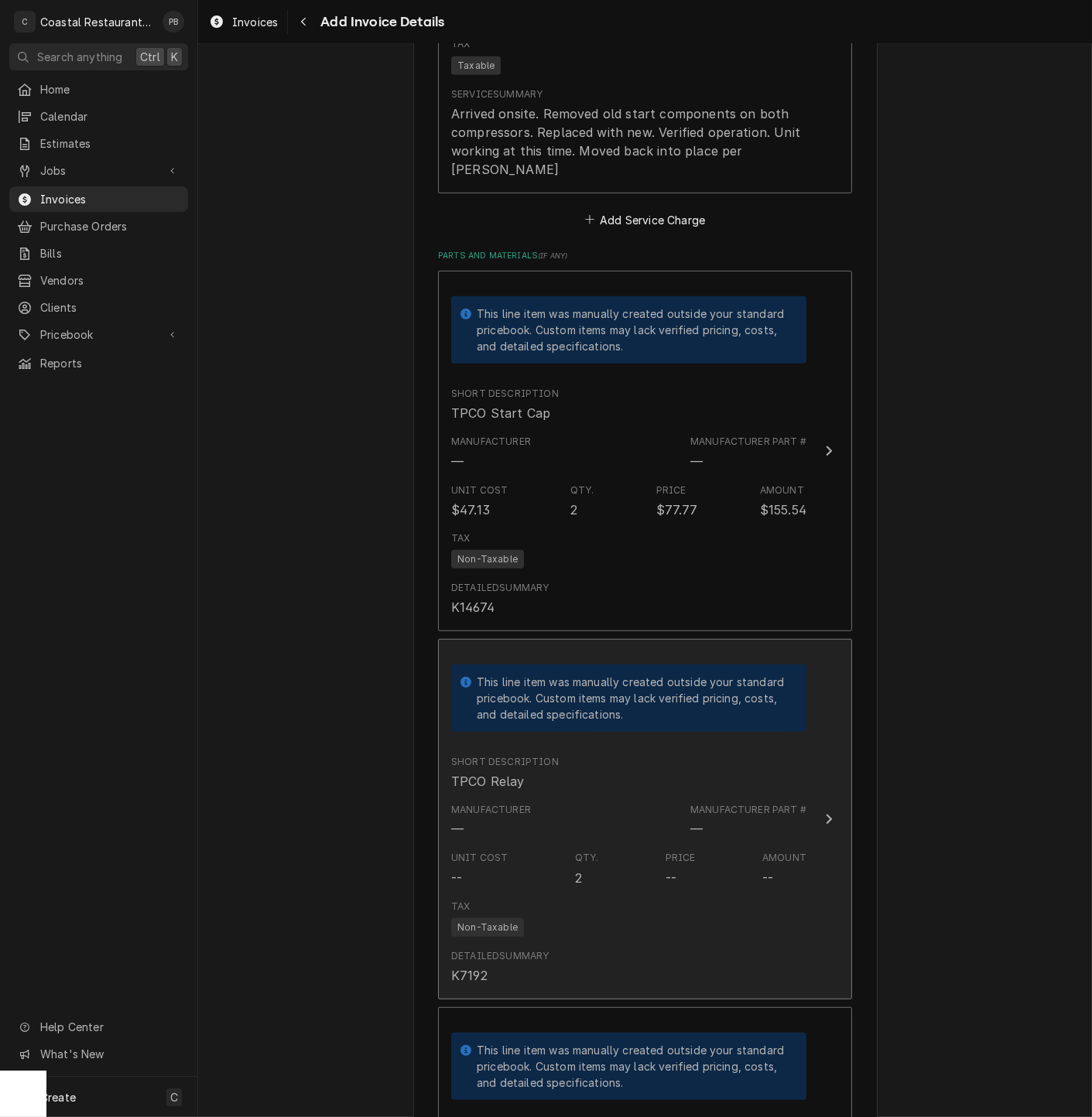
click at [813, 821] on button "This line item was manually created outside your standard pricebook. Custom ite…" at bounding box center [645, 819] width 414 height 360
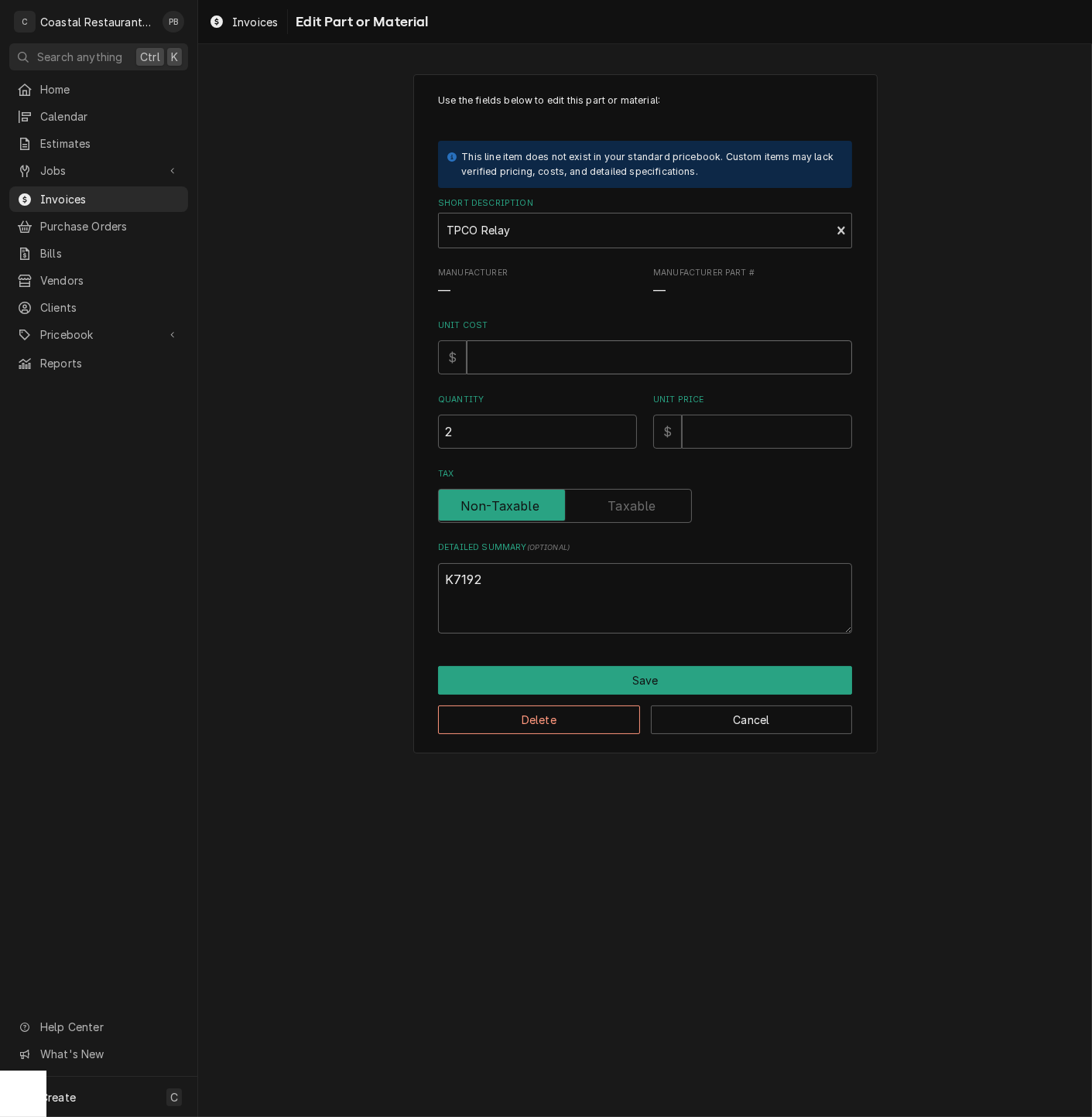
click at [582, 360] on input "Unit Cost" at bounding box center [659, 357] width 386 height 34
type textarea "x"
type input "4"
type textarea "x"
type input "48"
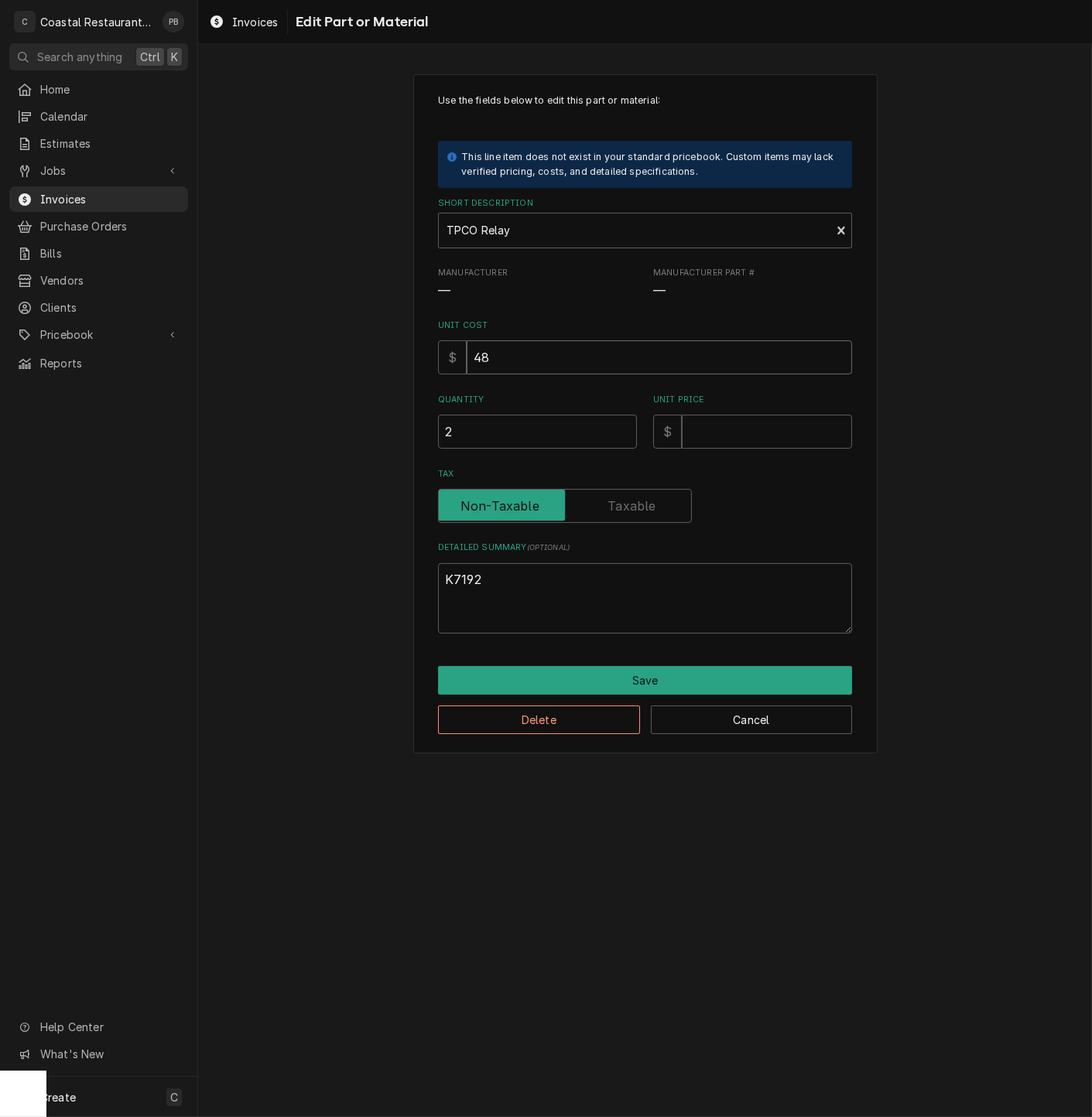
type textarea "x"
type input "48.6"
type textarea "x"
type input "48.60"
click at [743, 434] on input "Unit Price" at bounding box center [767, 432] width 170 height 34
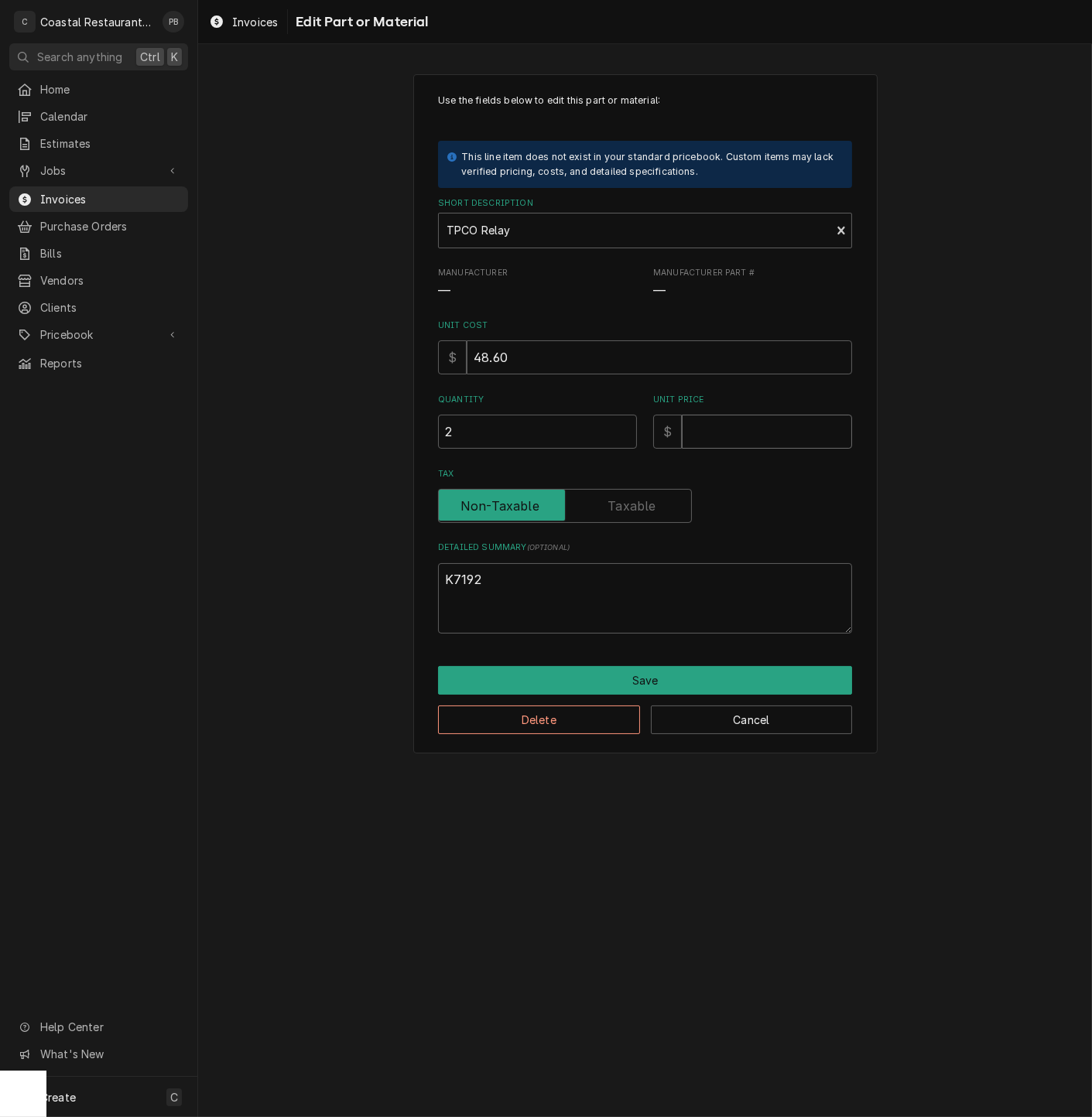
type textarea "x"
type input "8"
type textarea "x"
type input "80"
type textarea "x"
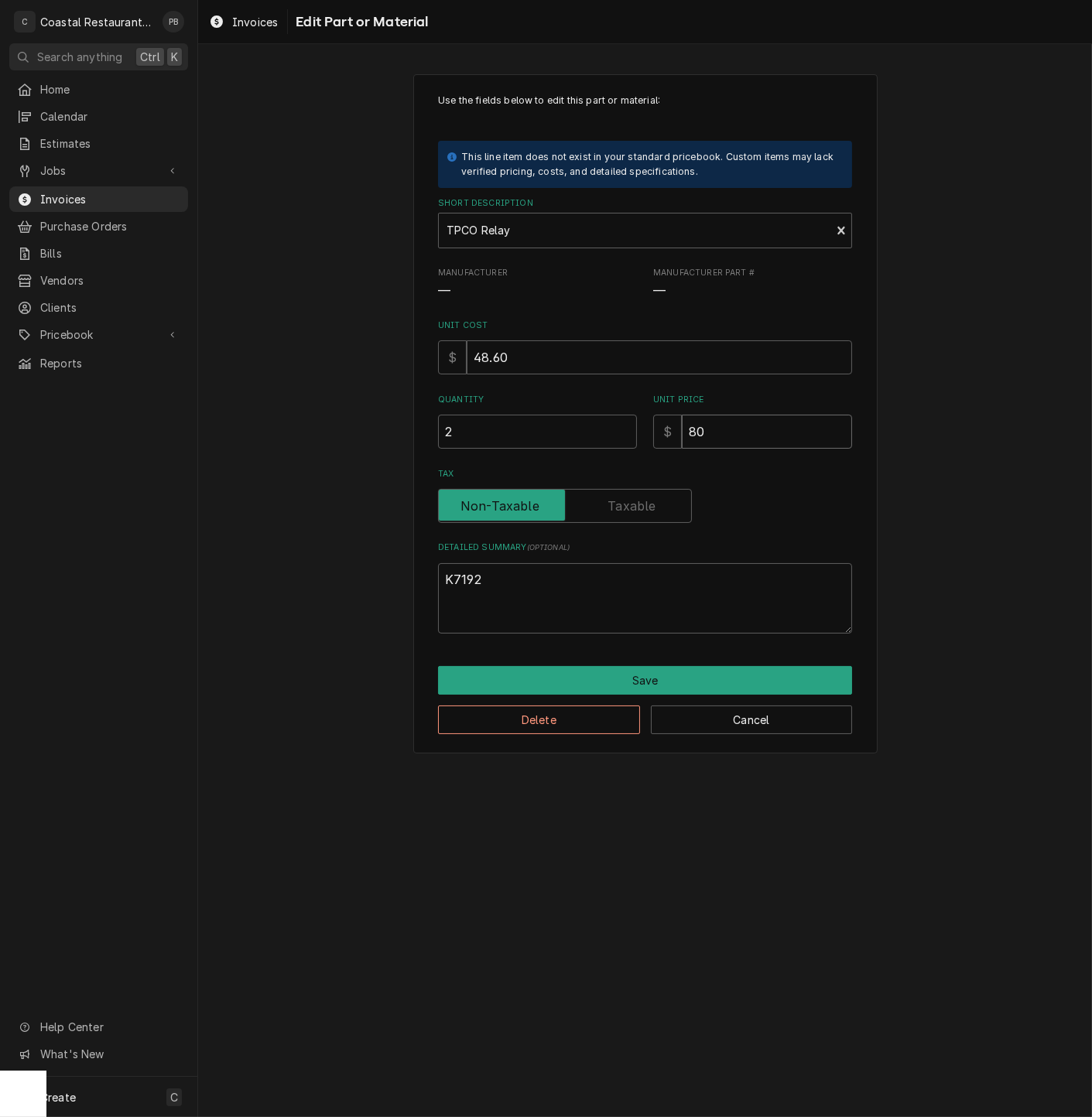
type input "80.1"
type textarea "x"
type input "80.19"
click at [662, 678] on button "Save" at bounding box center [645, 680] width 414 height 29
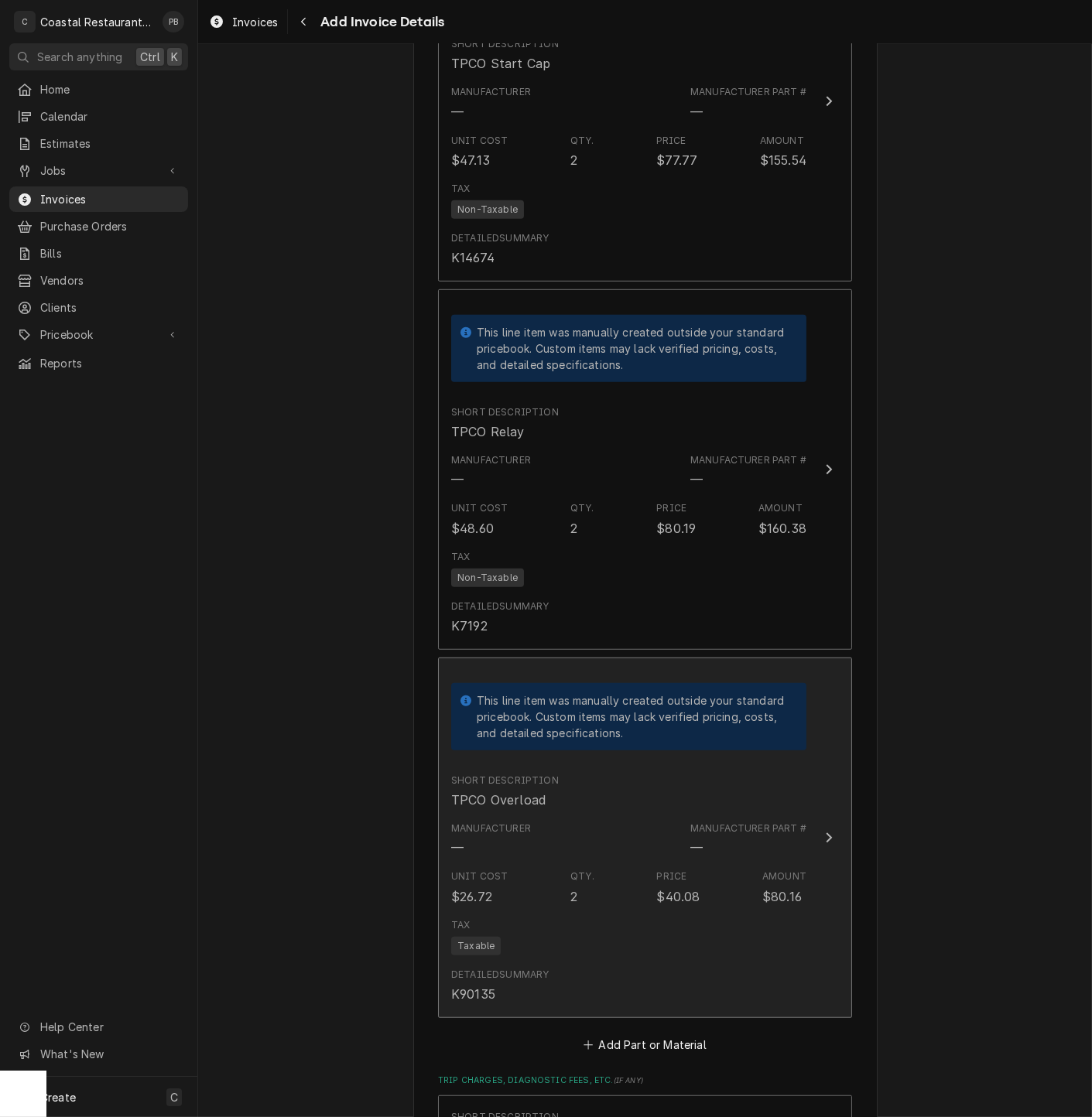
scroll to position [1855, 0]
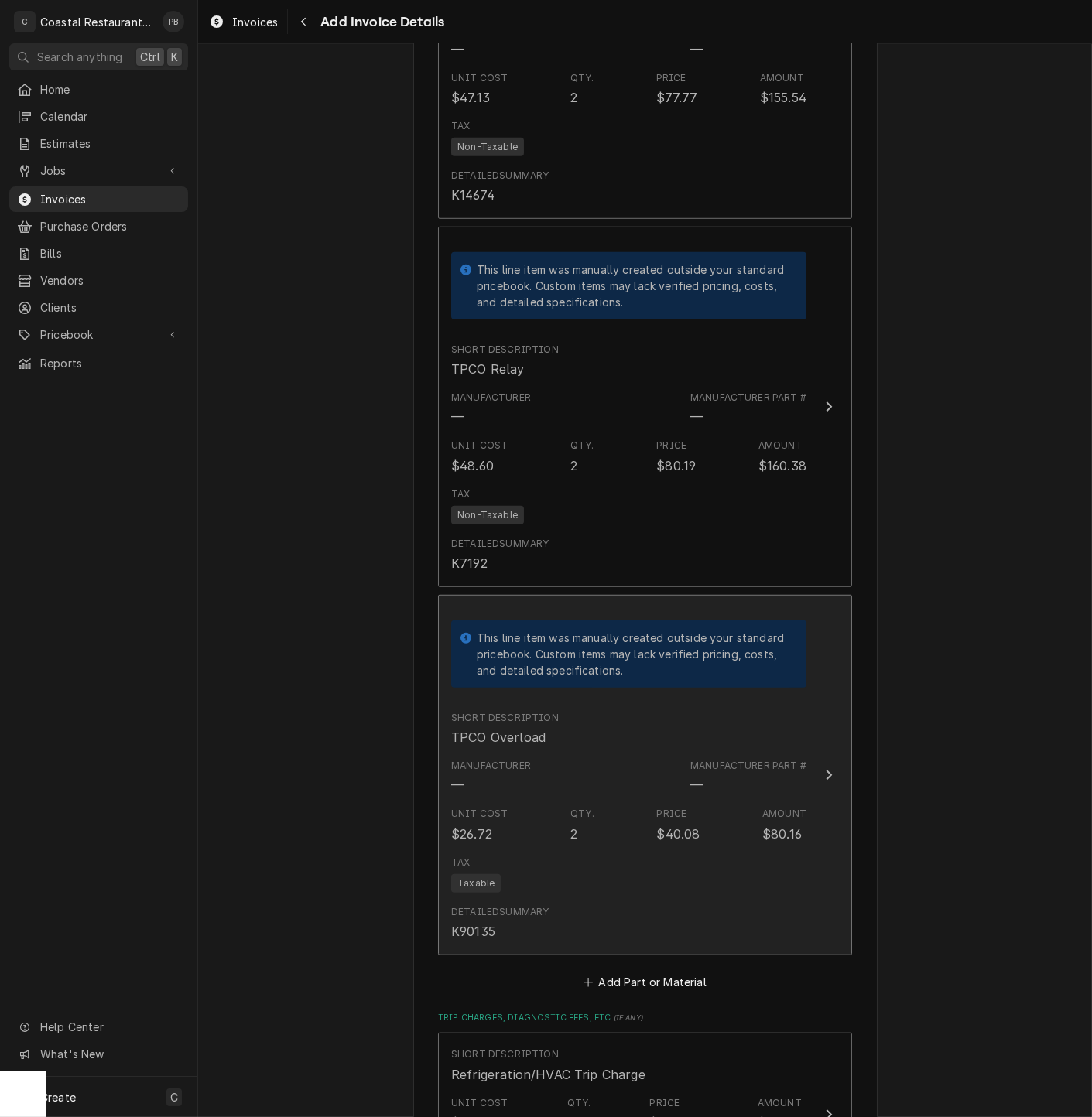
click at [813, 775] on button "This line item was manually created outside your standard pricebook. Custom ite…" at bounding box center [645, 774] width 414 height 360
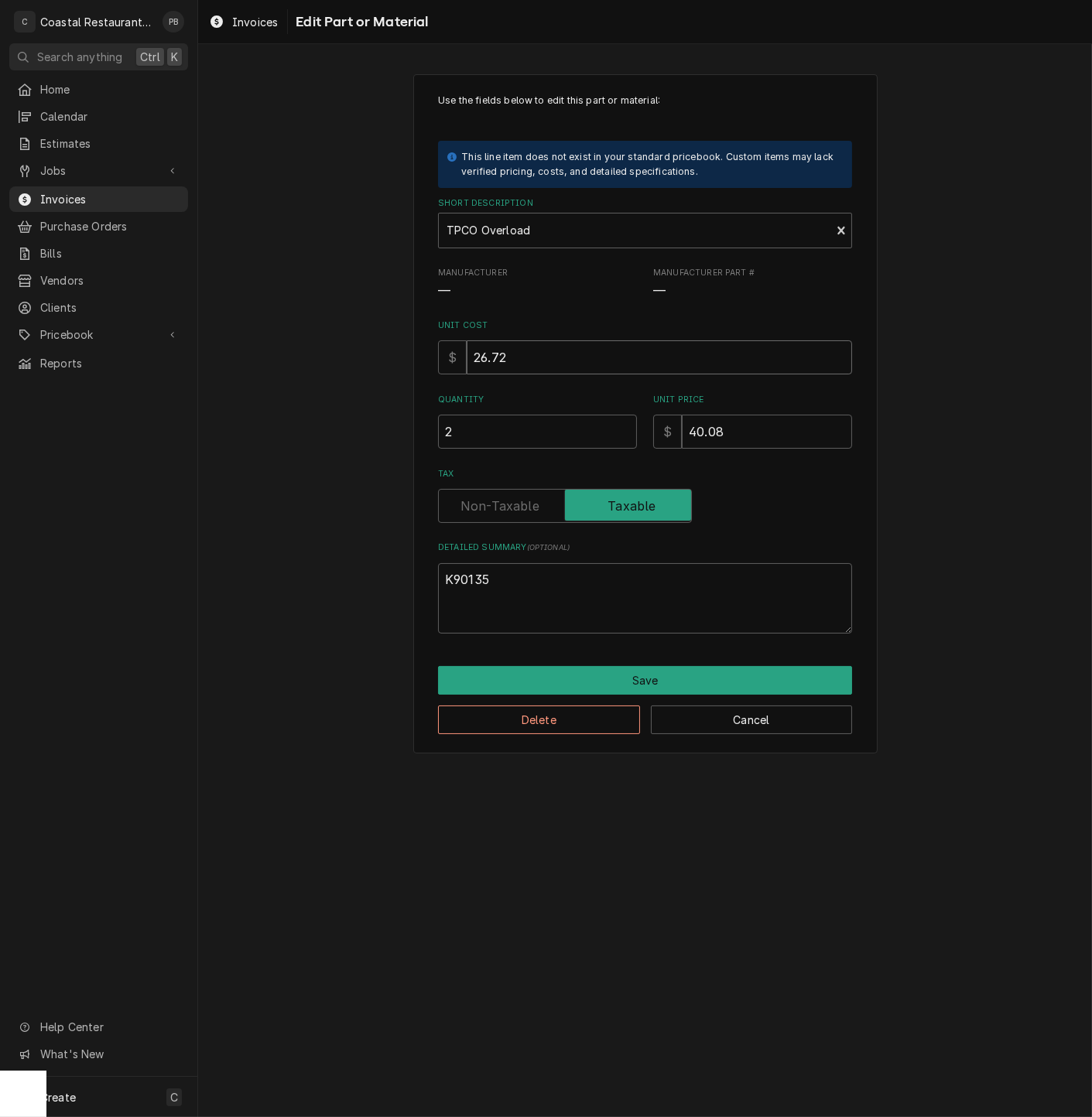
drag, startPoint x: 532, startPoint y: 360, endPoint x: 411, endPoint y: 367, distance: 121.2
click at [411, 367] on div "Use the fields below to edit this part or material: This line item does not exi…" at bounding box center [645, 413] width 894 height 707
type textarea "x"
type input "3"
type textarea "x"
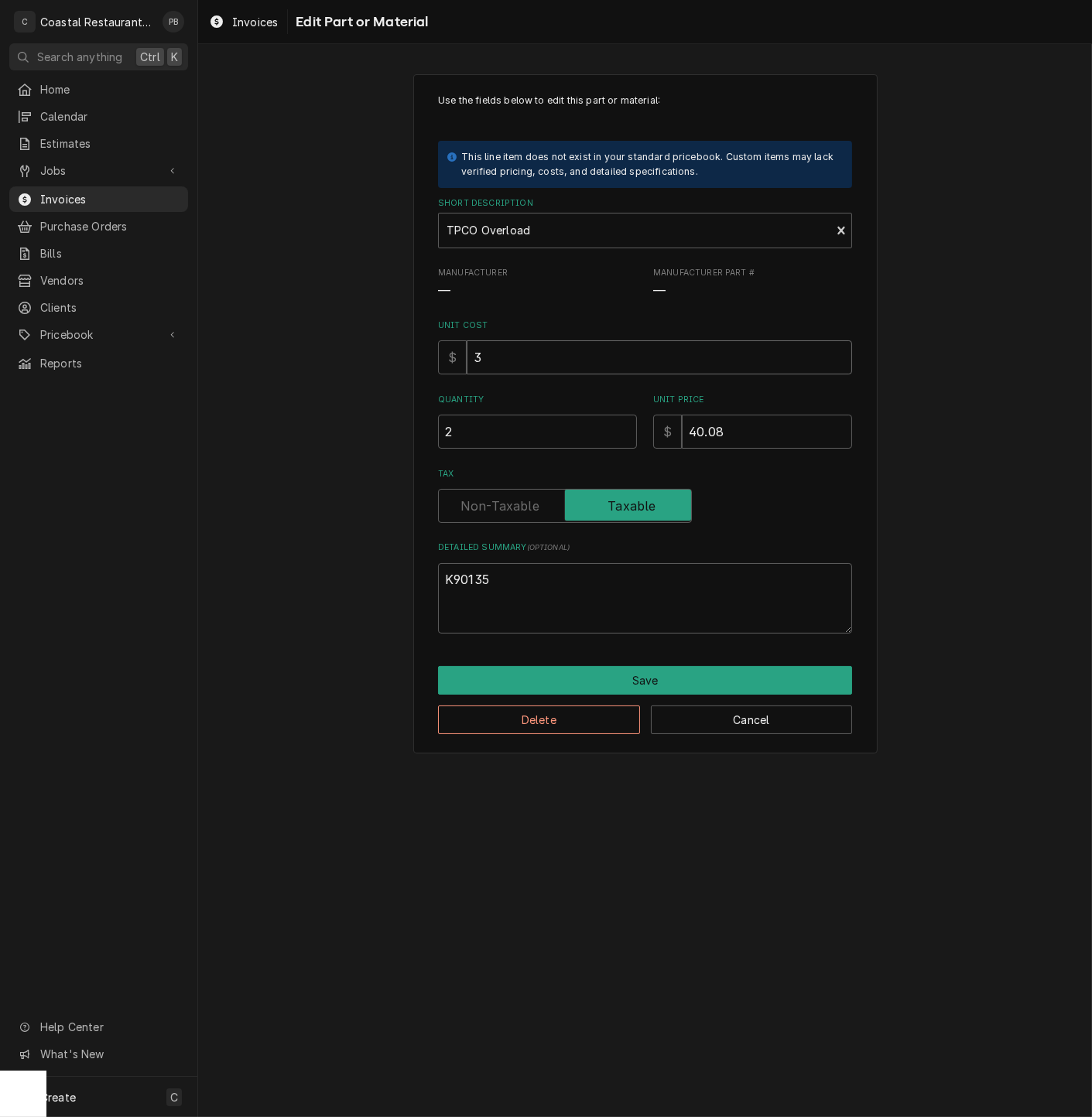
type input "33"
type textarea "x"
type input "33.4"
type textarea "x"
type input "33.40"
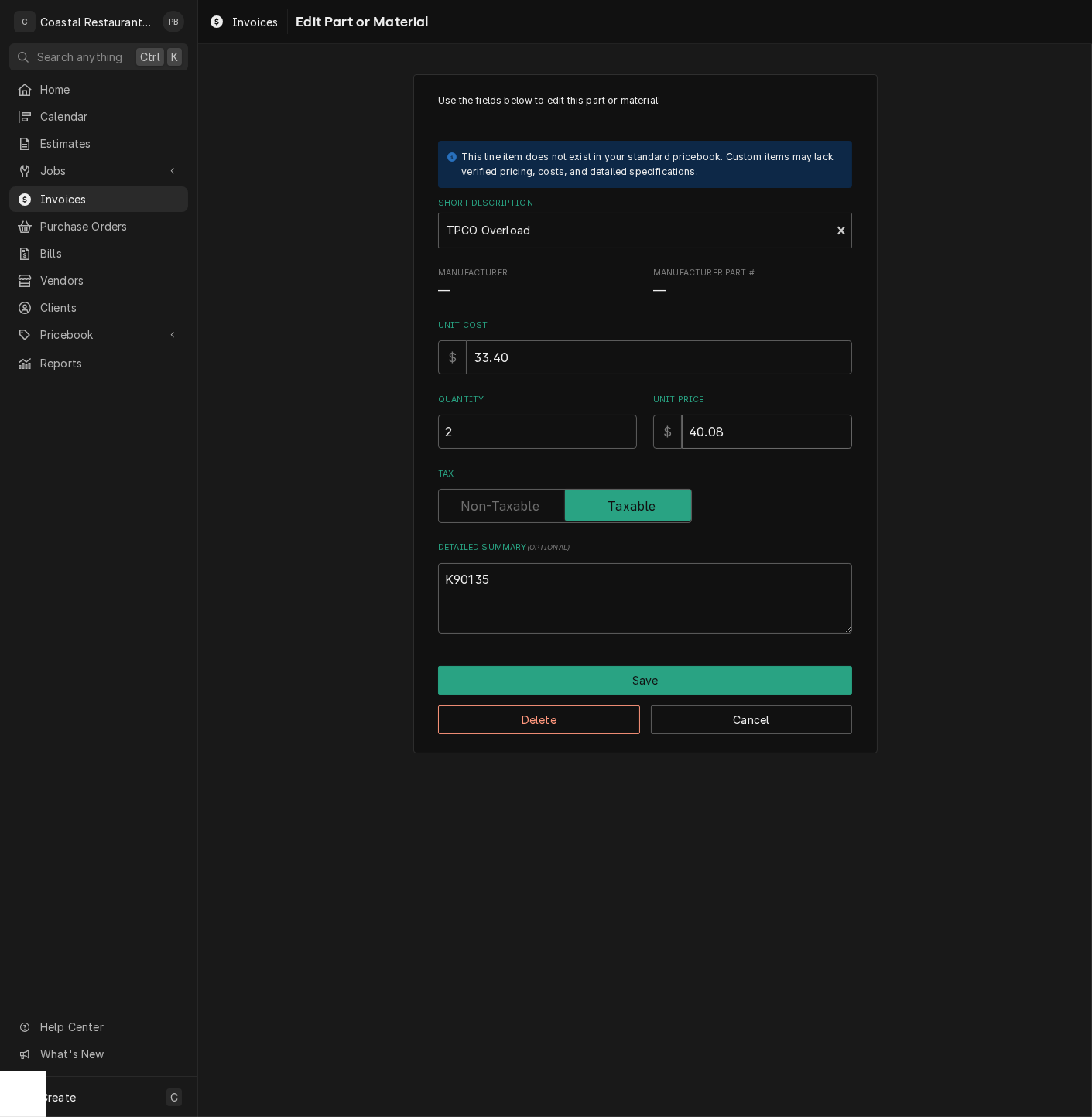
drag, startPoint x: 696, startPoint y: 427, endPoint x: 610, endPoint y: 425, distance: 86.0
click at [610, 425] on div "Quantity 2 Unit Price $ 40.08" at bounding box center [645, 421] width 414 height 55
type textarea "x"
type input "5"
type textarea "x"
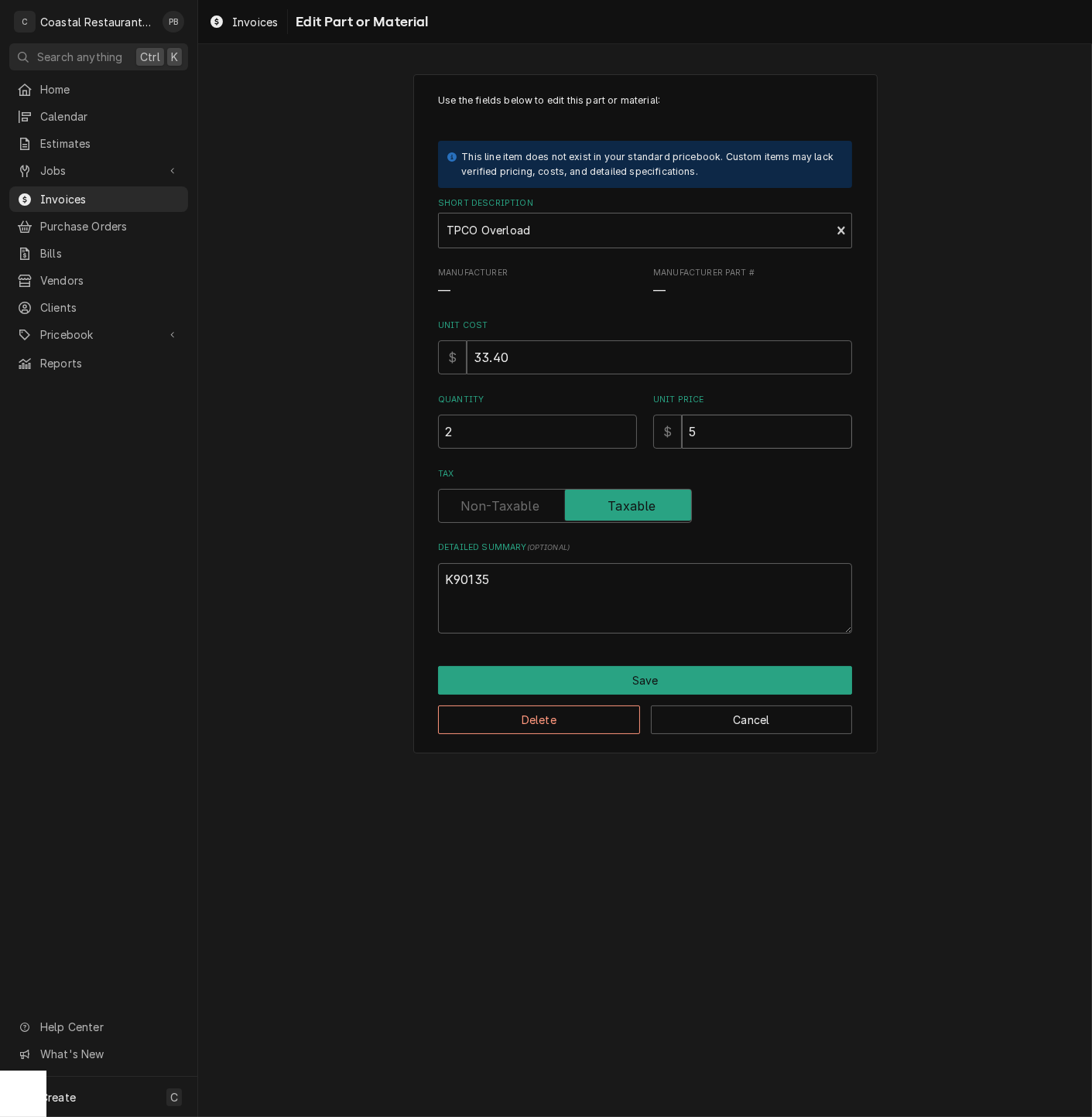
type input "55"
type textarea "x"
type input "55.1"
type textarea "x"
type input "55.11"
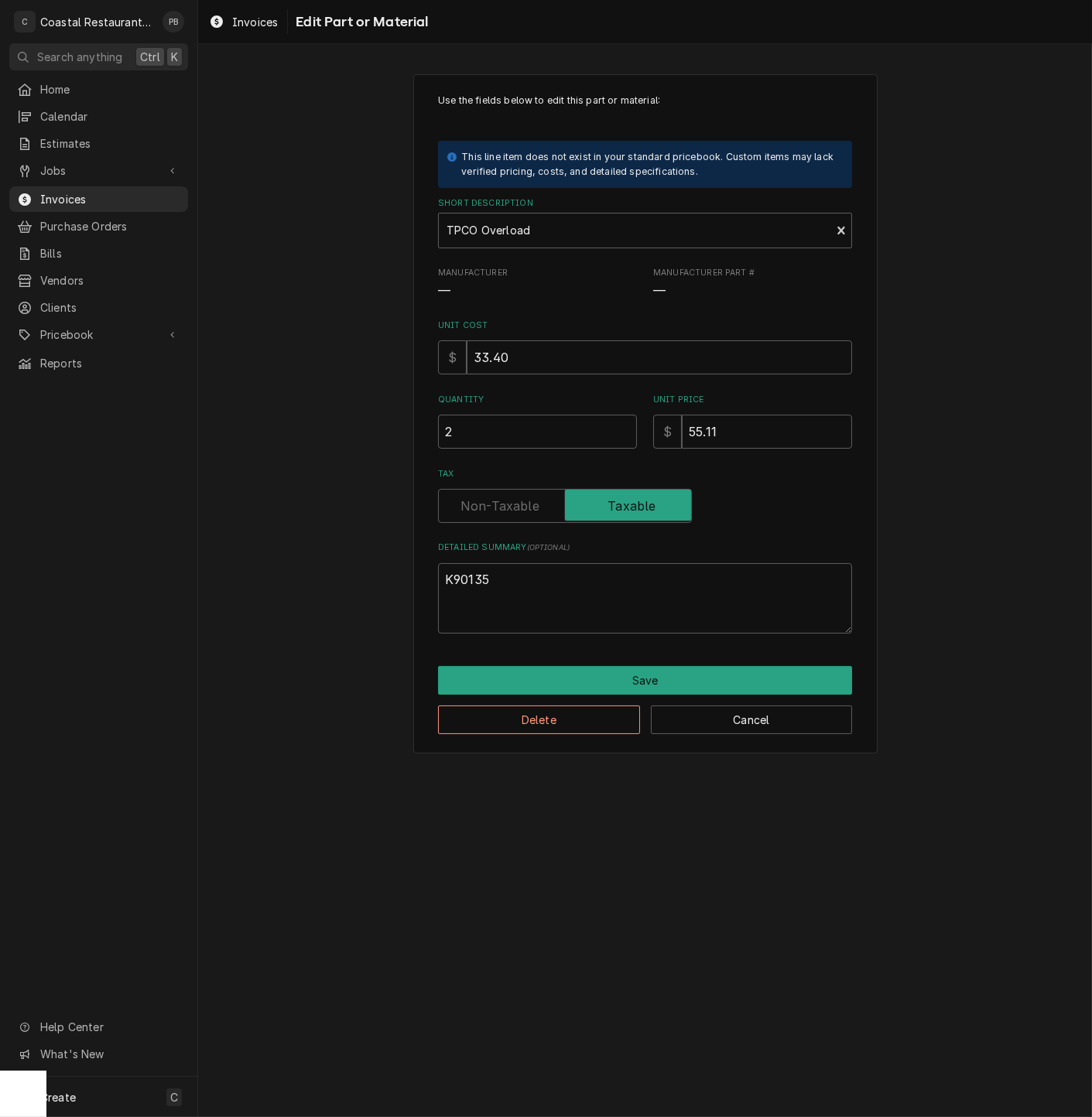
click at [519, 504] on label "Tax" at bounding box center [564, 506] width 254 height 34
click at [519, 504] on input "Tax" at bounding box center [564, 506] width 240 height 34
checkbox input "false"
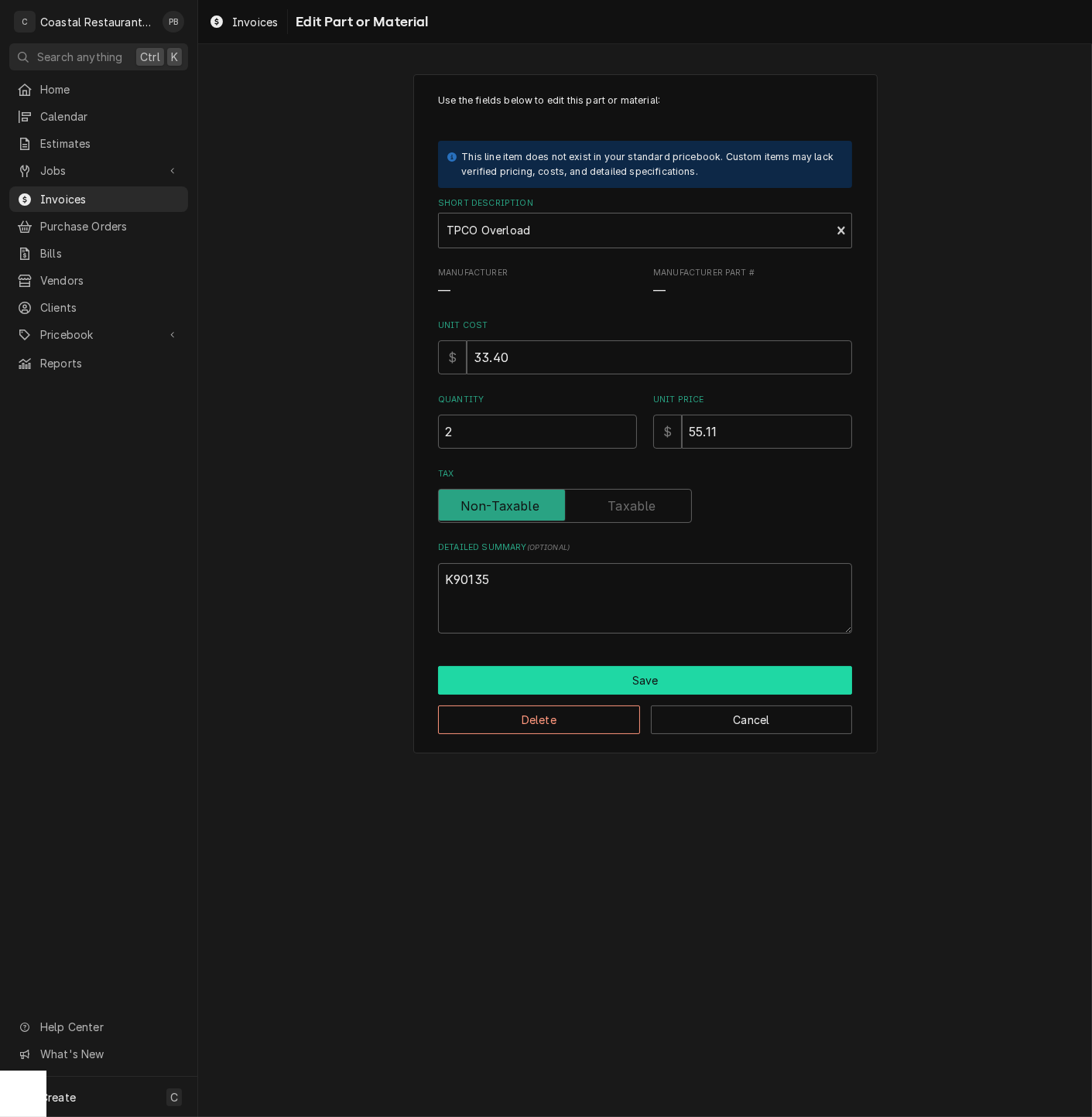
click at [636, 686] on button "Save" at bounding box center [645, 680] width 414 height 29
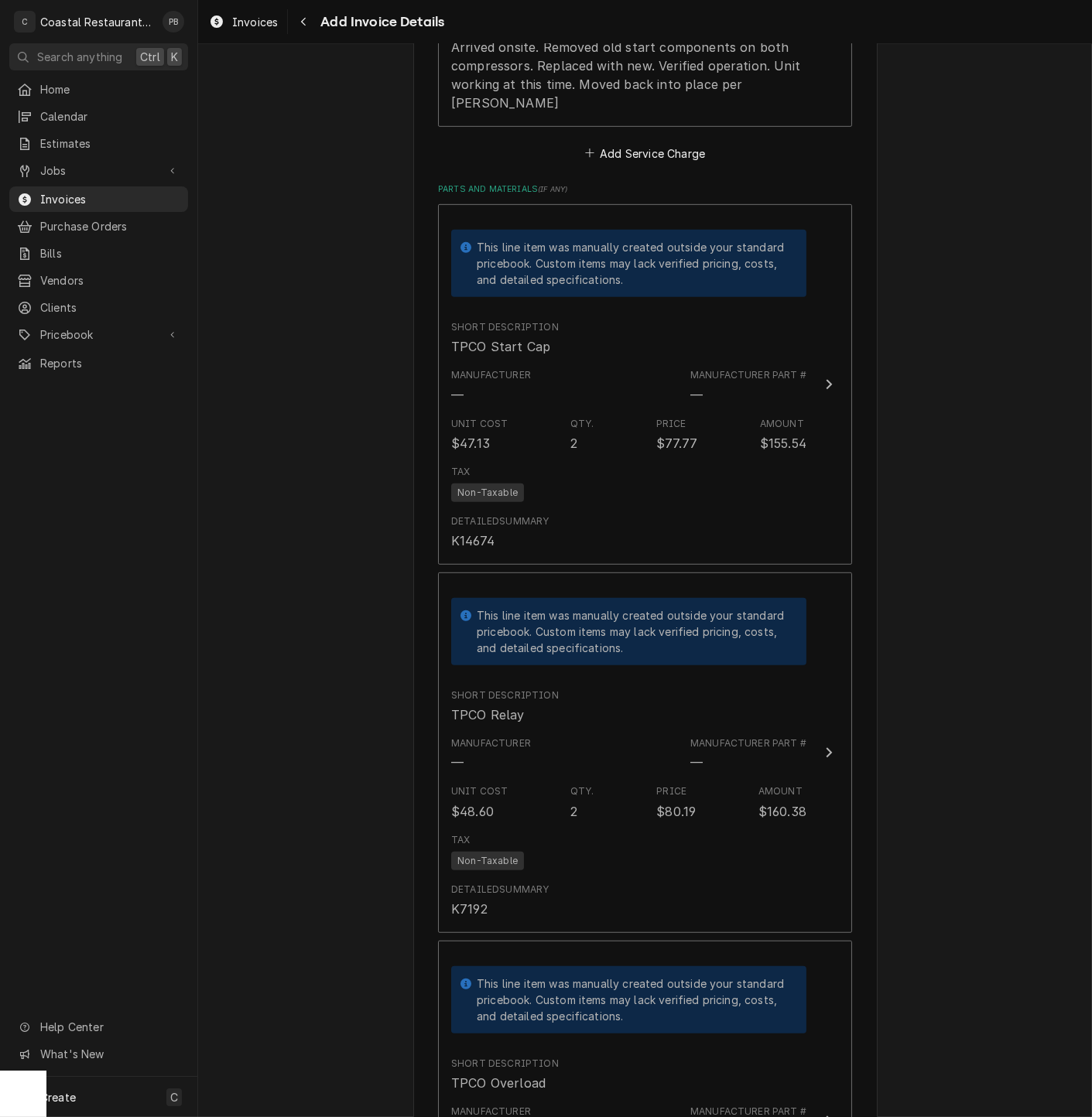
scroll to position [1171, 0]
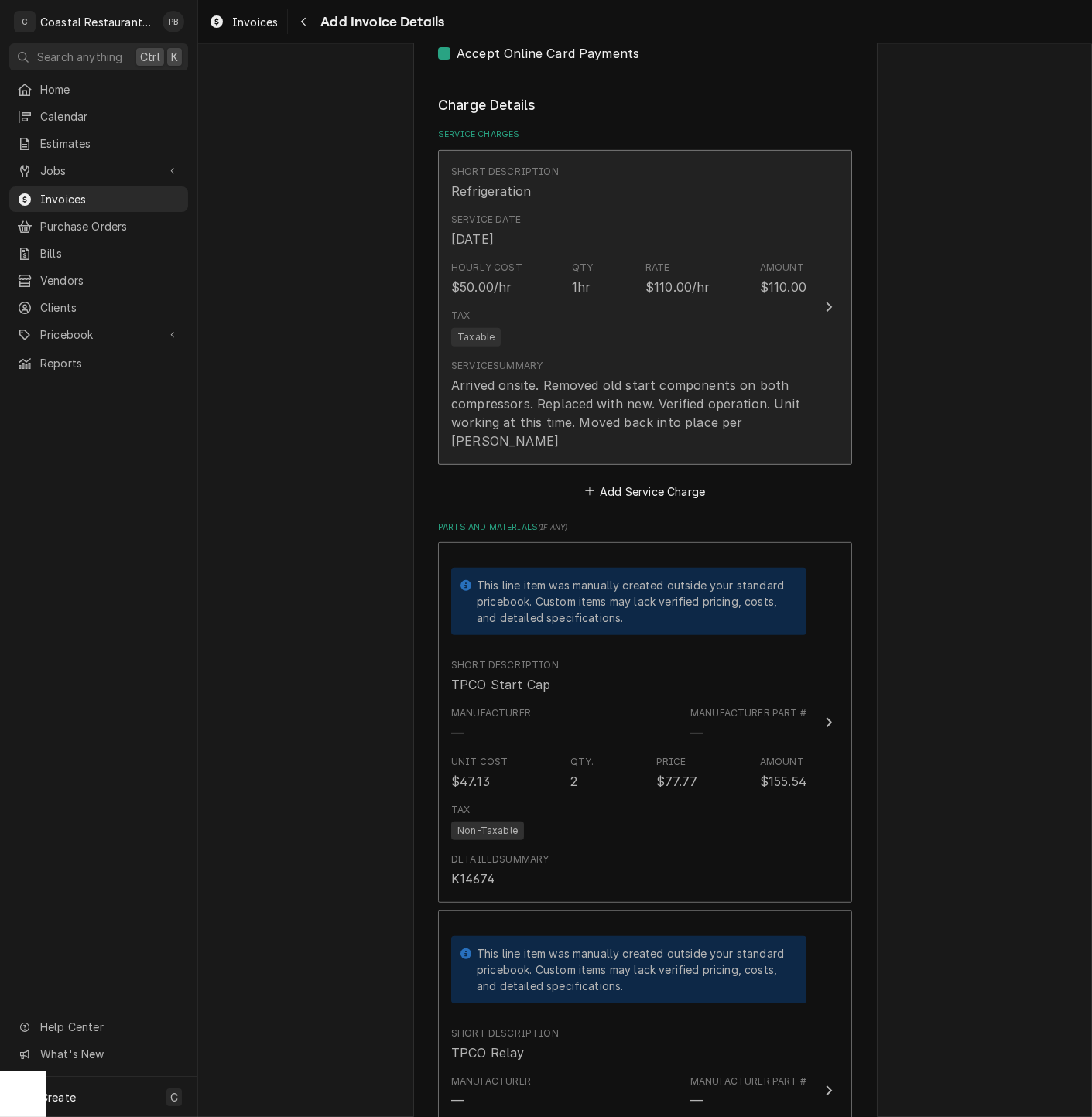
click at [809, 305] on button "Short Description Refrigeration Service Date Oct 2, 2025 Hourly Cost $50.00/hr …" at bounding box center [645, 307] width 414 height 315
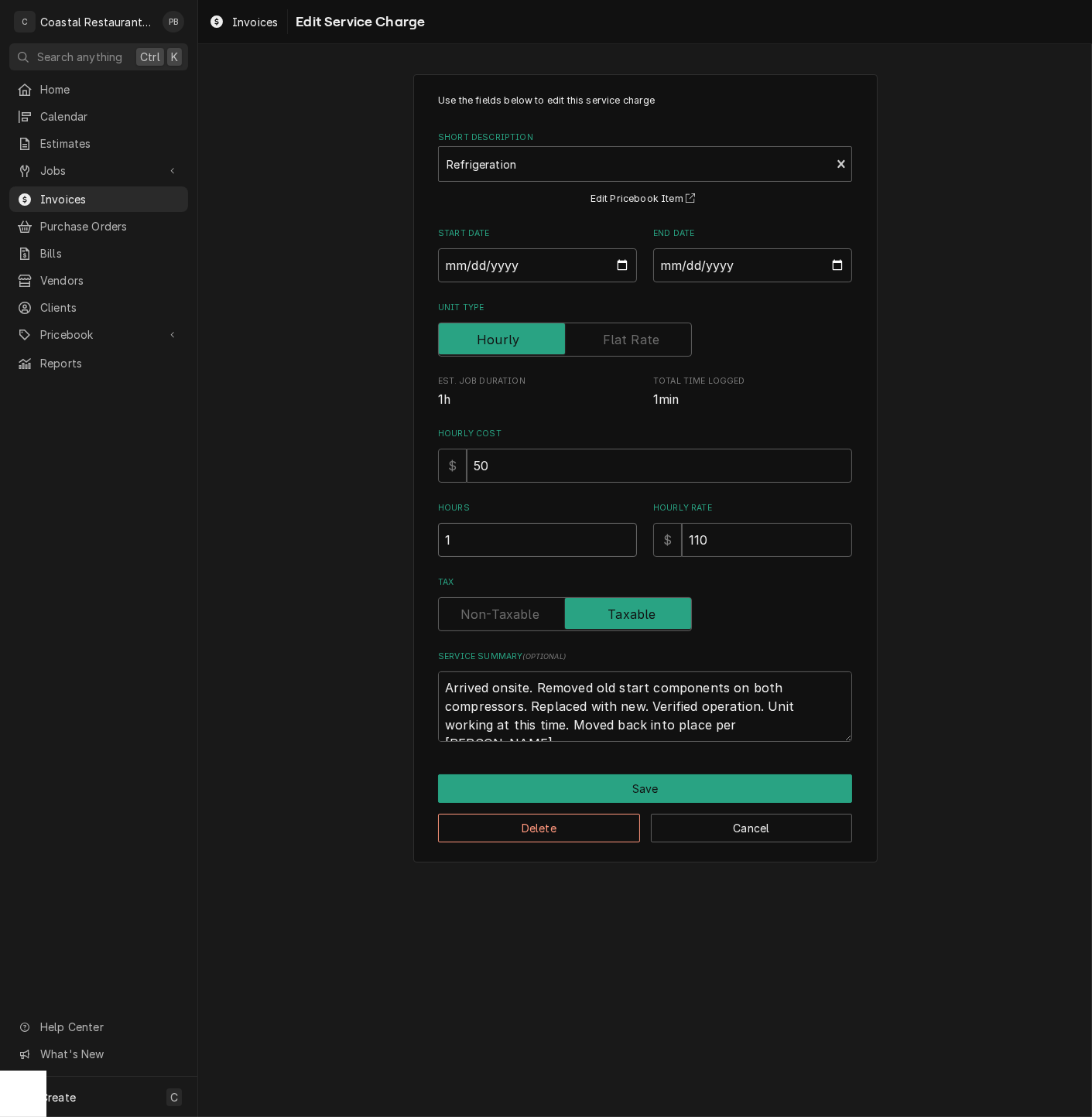
drag, startPoint x: 458, startPoint y: 535, endPoint x: 427, endPoint y: 542, distance: 31.8
click at [427, 542] on div "Use the fields below to edit this service charge Short Description Refrigeratio…" at bounding box center [645, 468] width 464 height 788
type textarea "x"
type input "2"
click at [646, 792] on button "Save" at bounding box center [645, 788] width 414 height 29
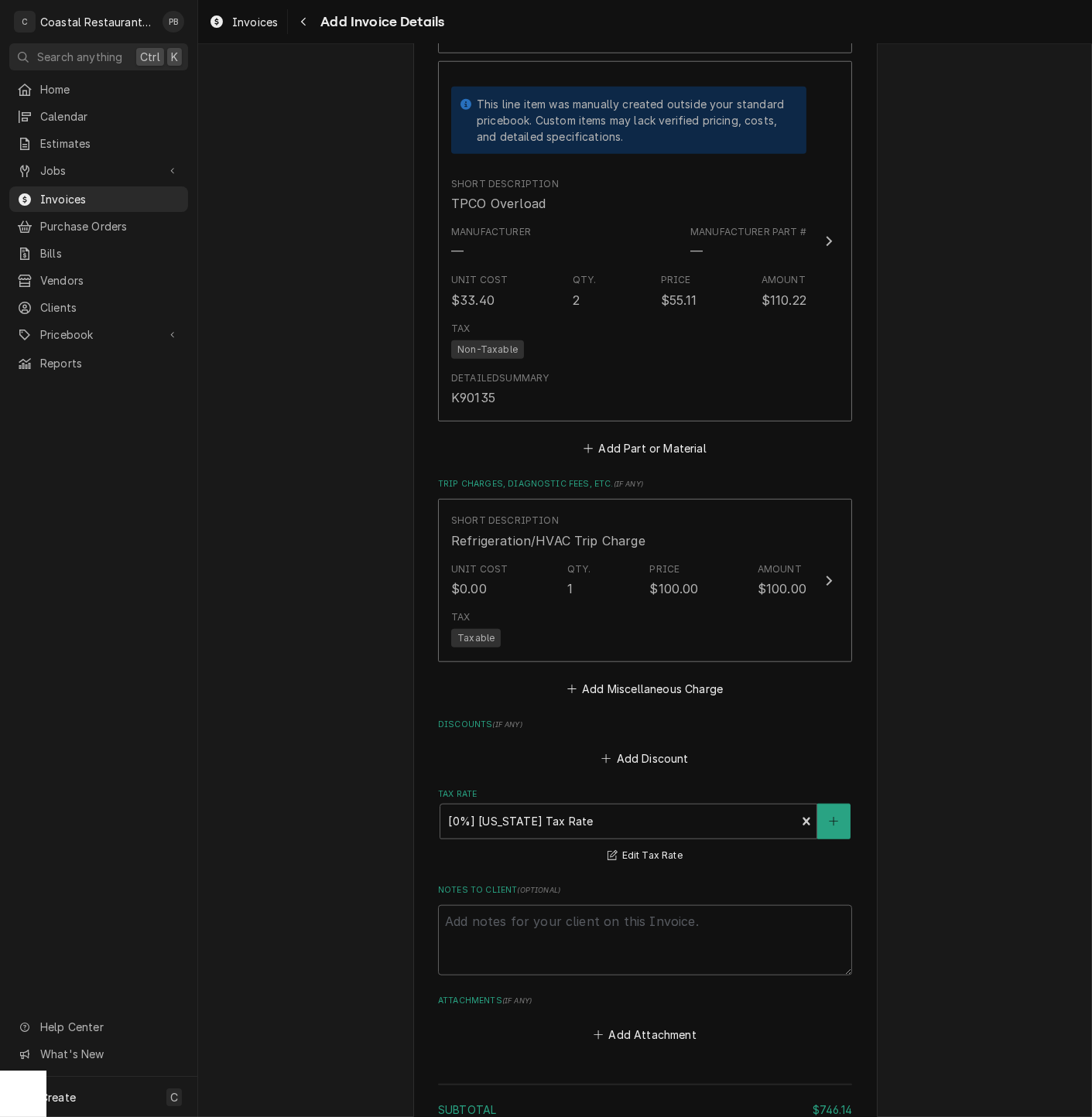
scroll to position [2632, 0]
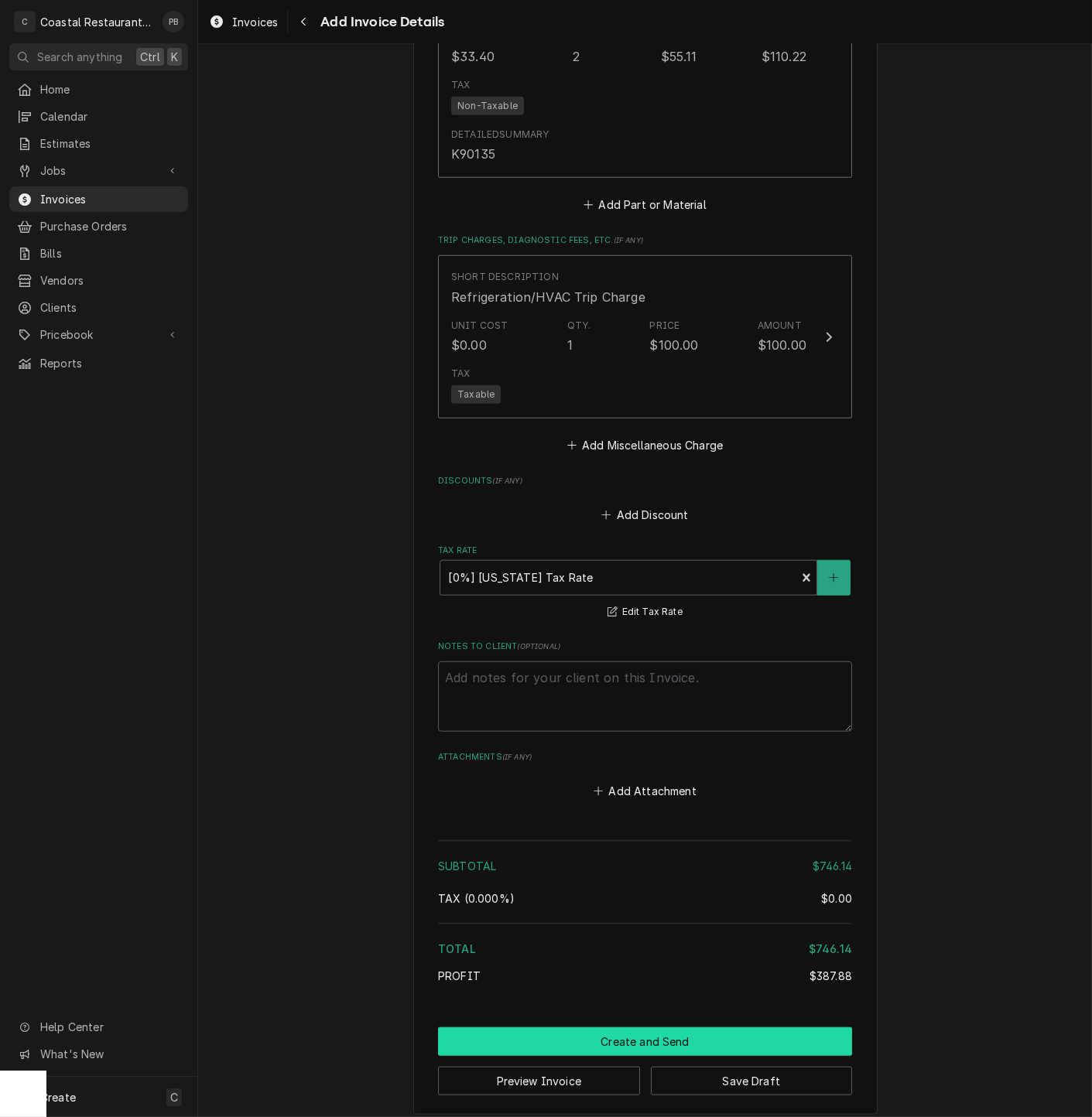
click at [679, 1031] on button "Create and Send" at bounding box center [645, 1041] width 414 height 29
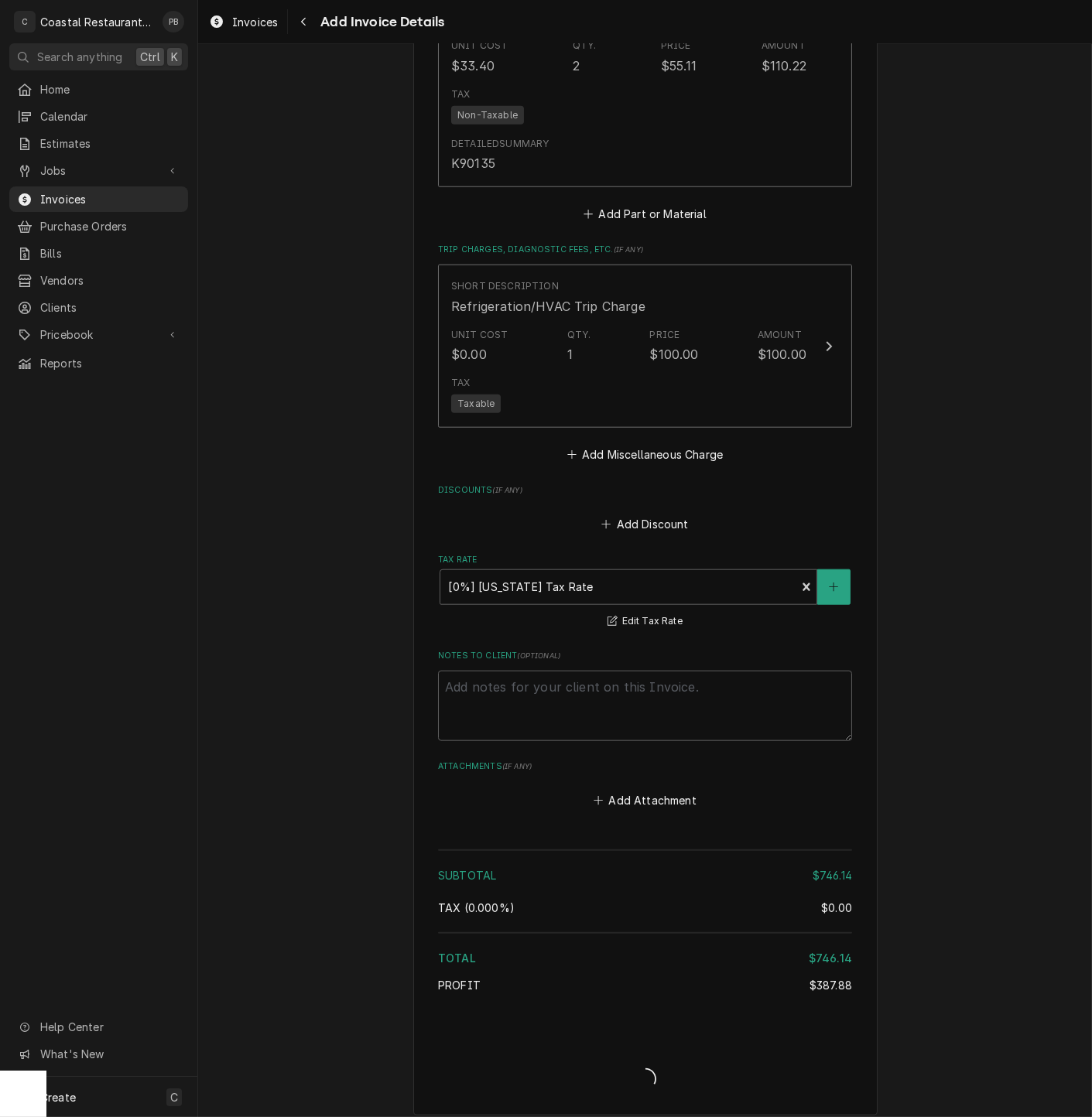
type textarea "x"
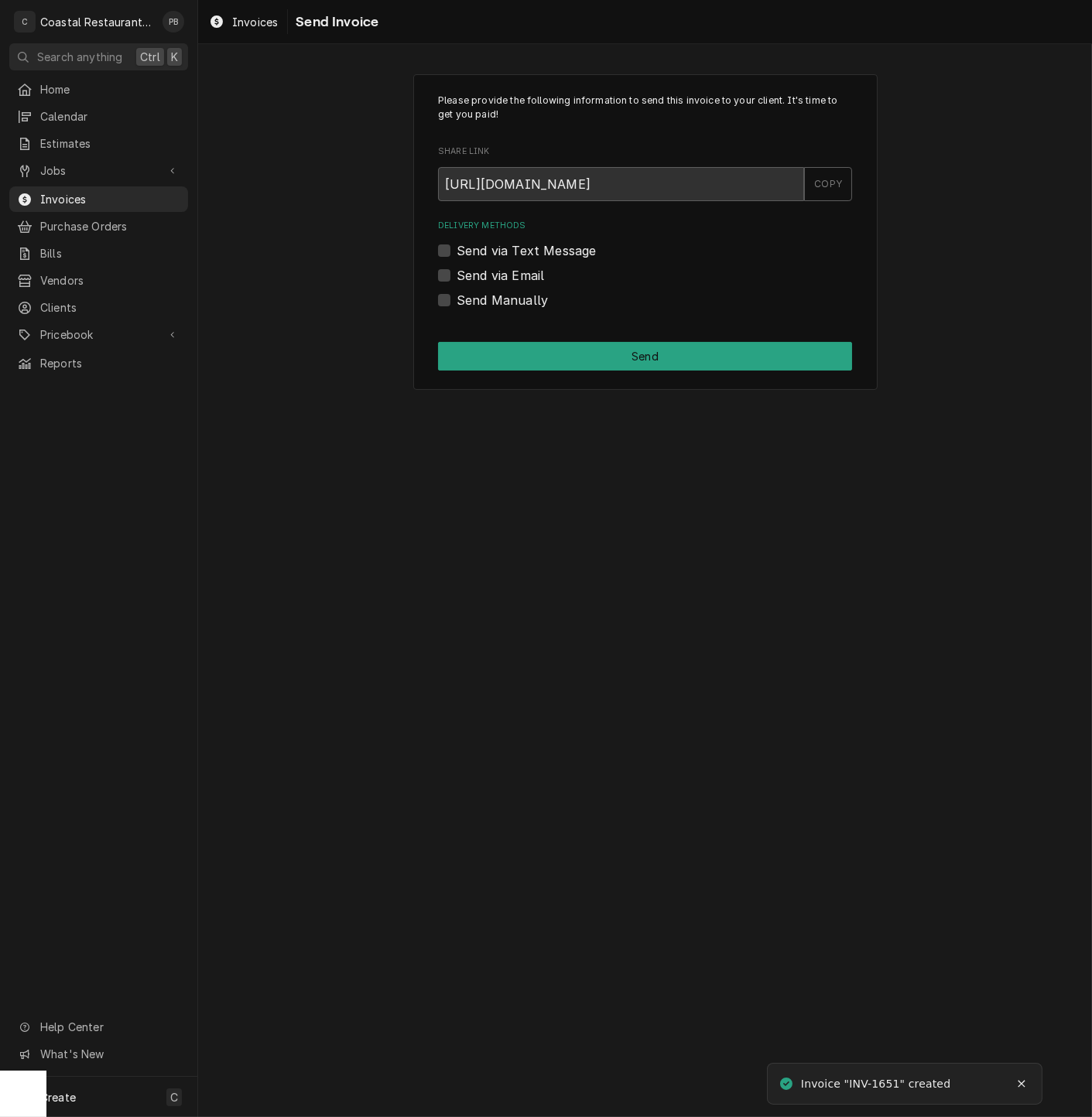
click at [440, 266] on div "Send via Email" at bounding box center [645, 275] width 414 height 18
click at [456, 273] on label "Send via Email" at bounding box center [500, 275] width 87 height 18
click at [456, 273] on input "Send via Email" at bounding box center [663, 283] width 414 height 34
checkbox input "true"
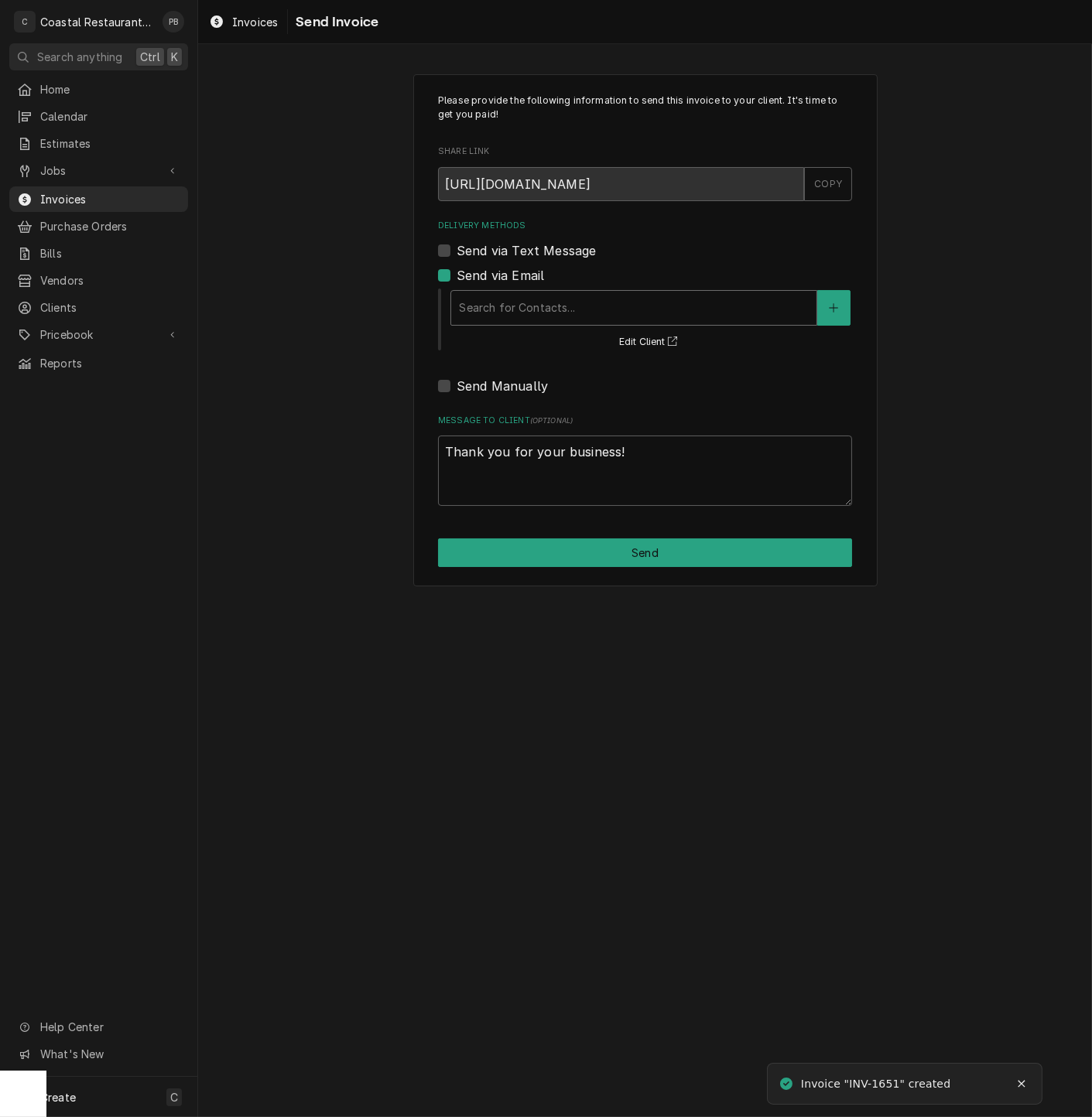
click at [531, 300] on div "Delivery Methods" at bounding box center [633, 308] width 350 height 28
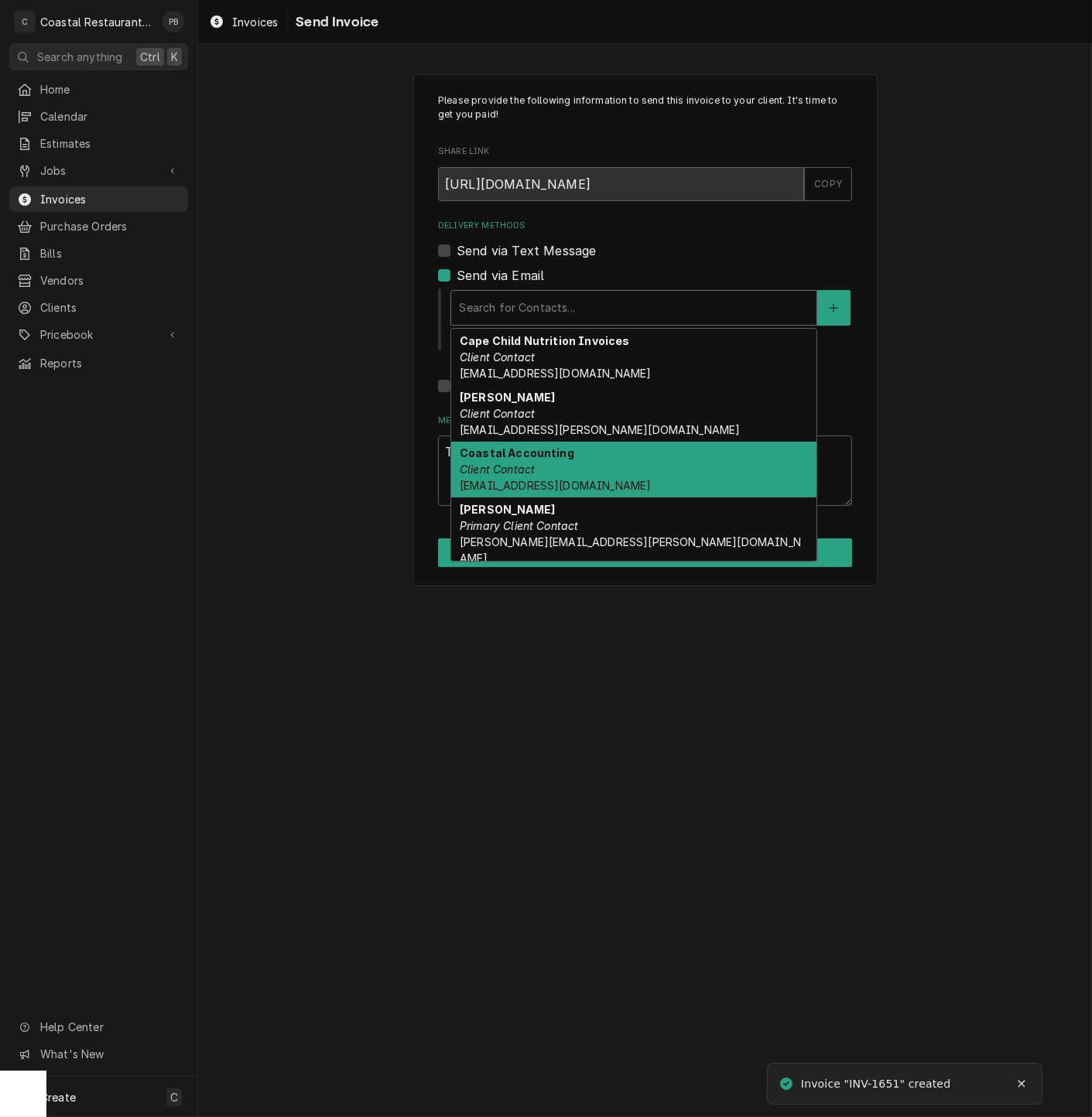
click at [543, 460] on strong "Coastal Accounting" at bounding box center [516, 453] width 114 height 13
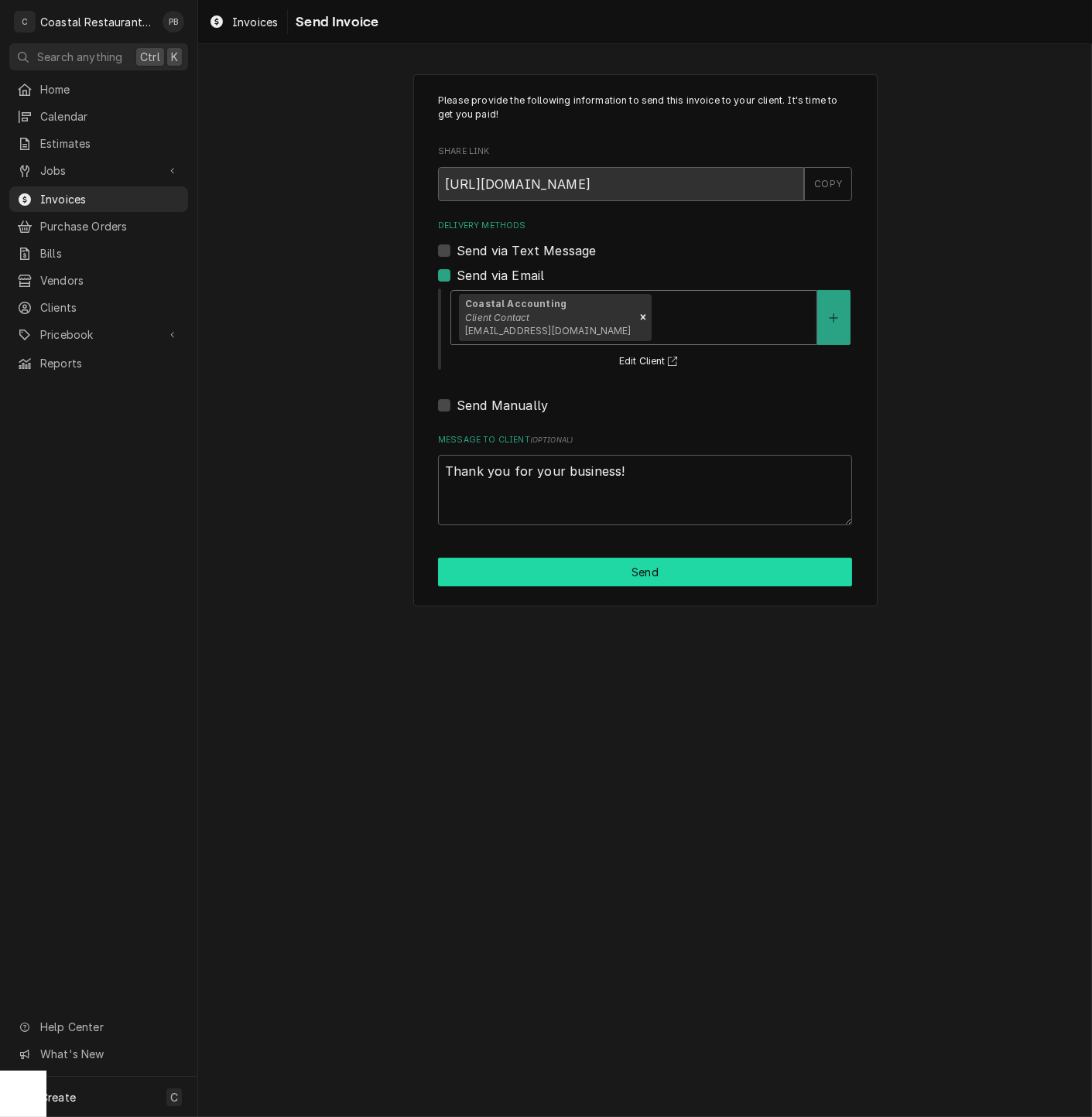
click at [638, 566] on button "Send" at bounding box center [645, 572] width 414 height 29
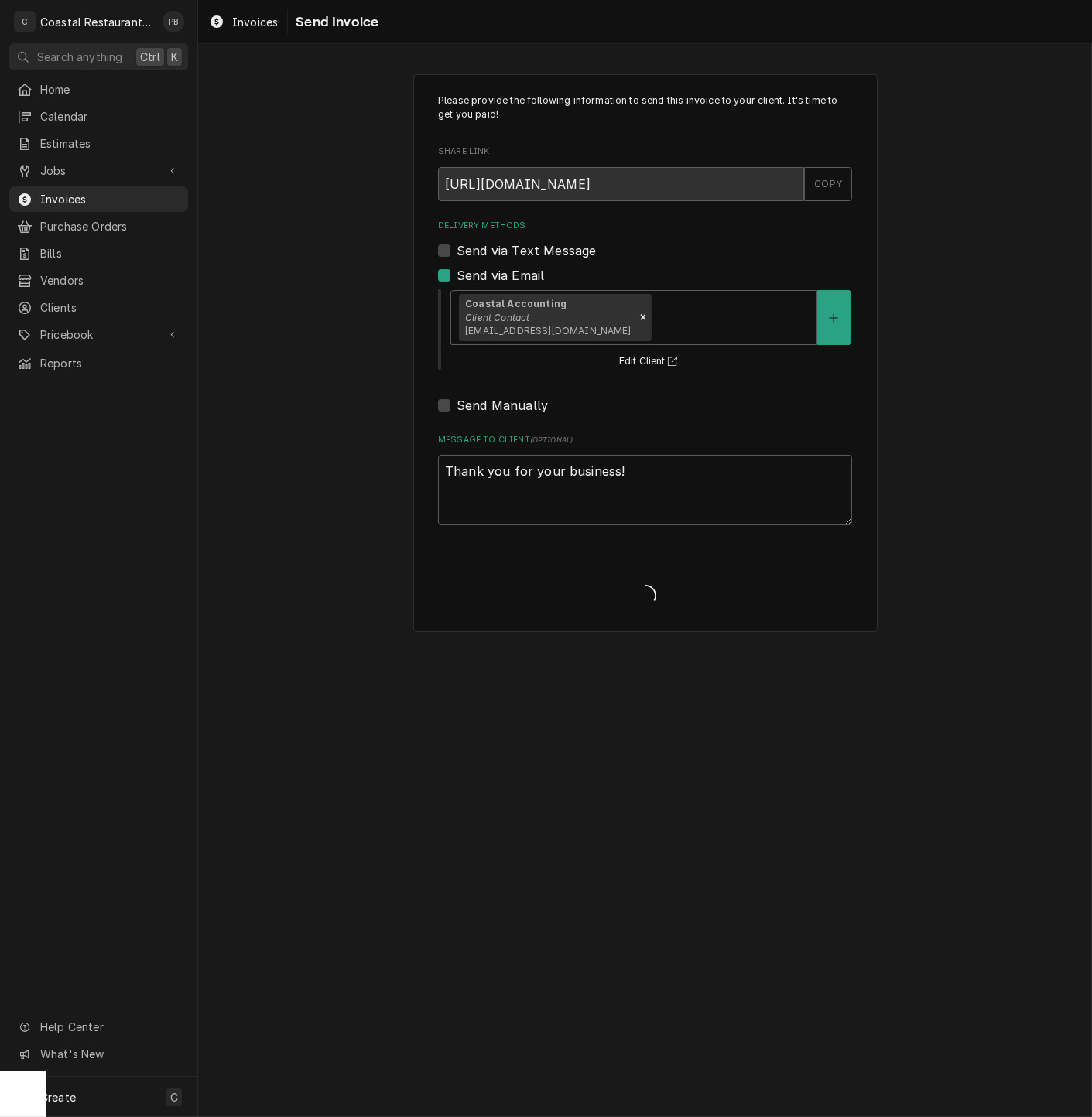
type textarea "x"
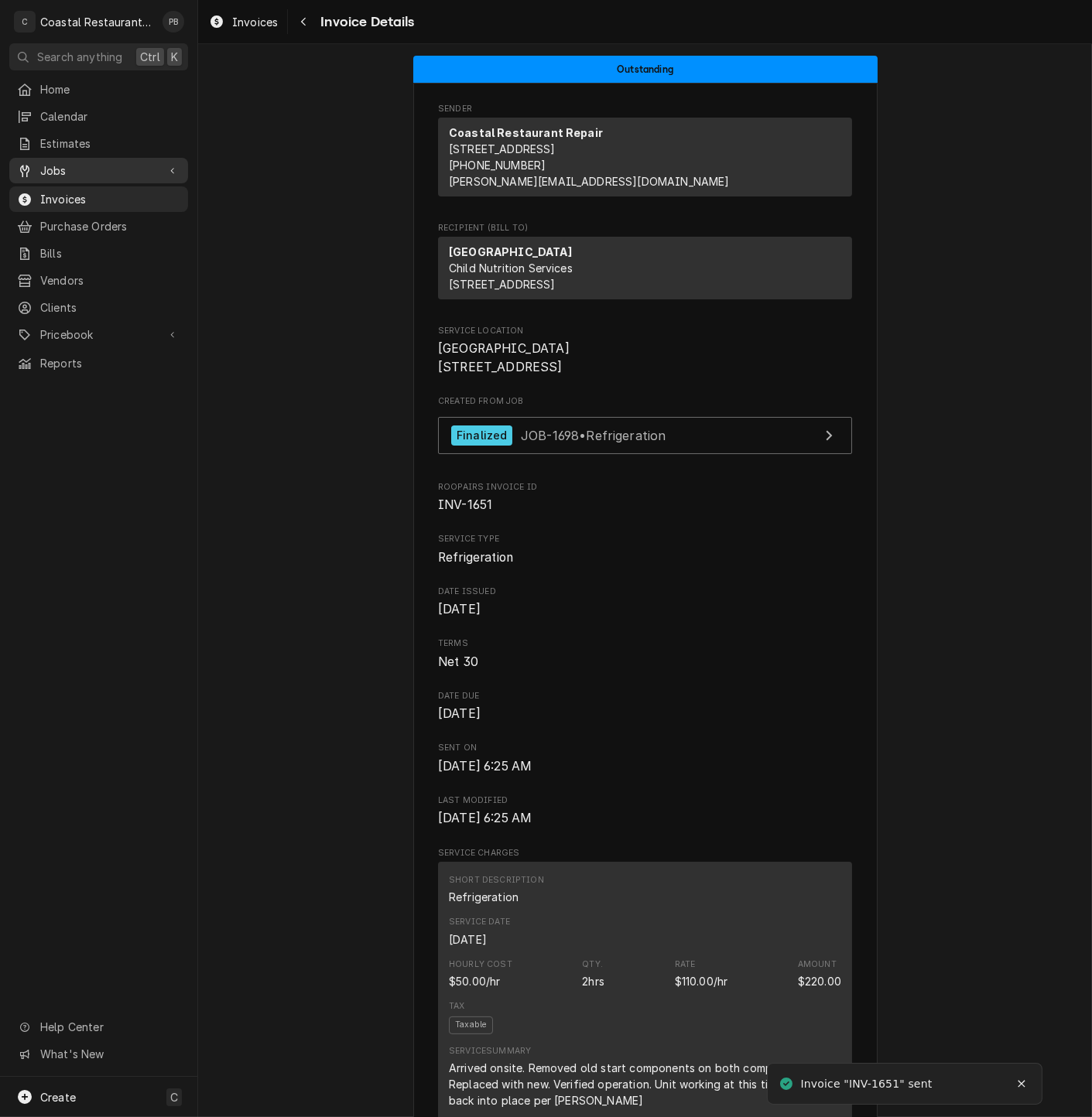
click at [81, 168] on span "Jobs" at bounding box center [99, 170] width 117 height 17
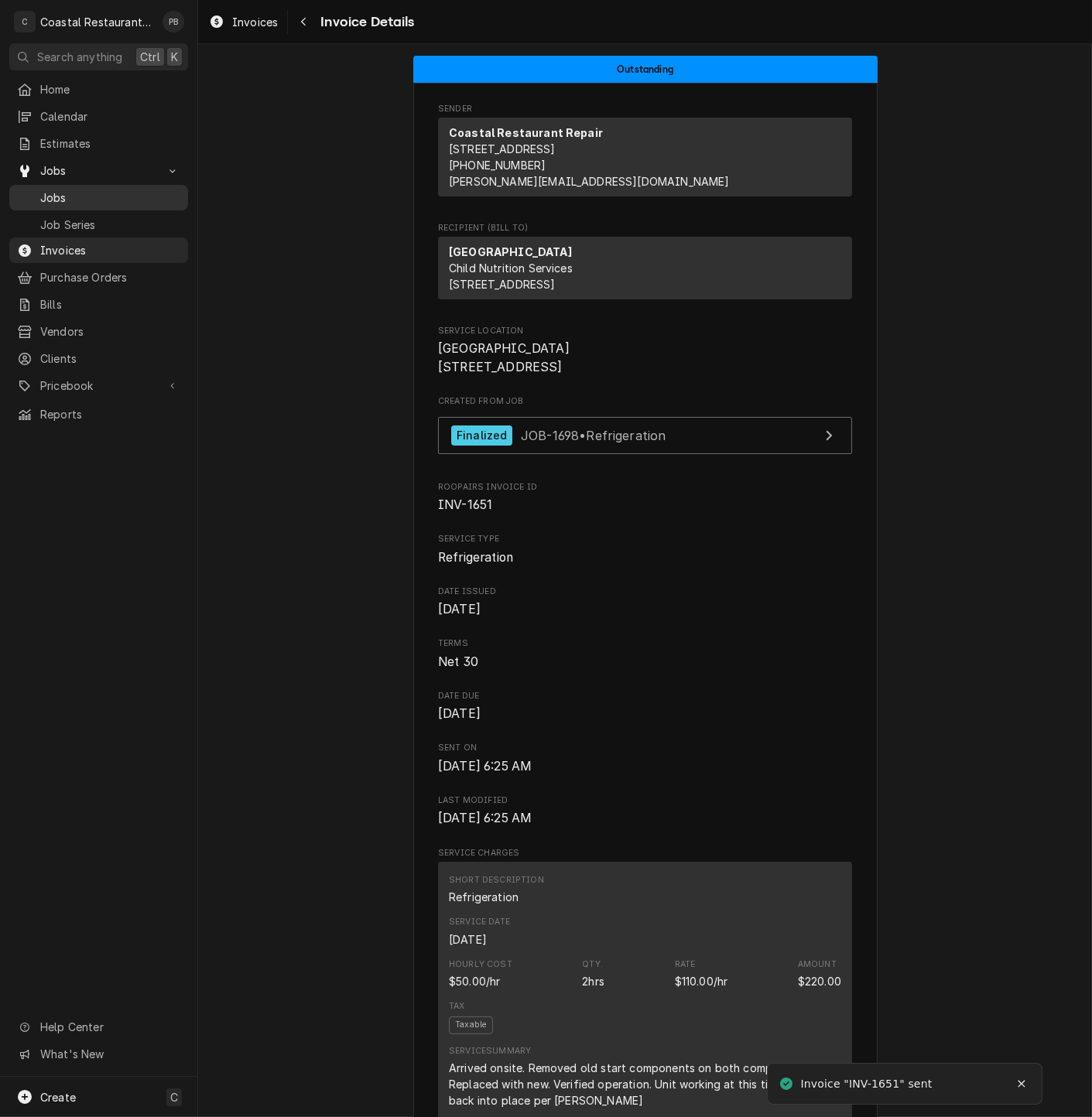
click at [84, 190] on span "Jobs" at bounding box center [110, 197] width 140 height 17
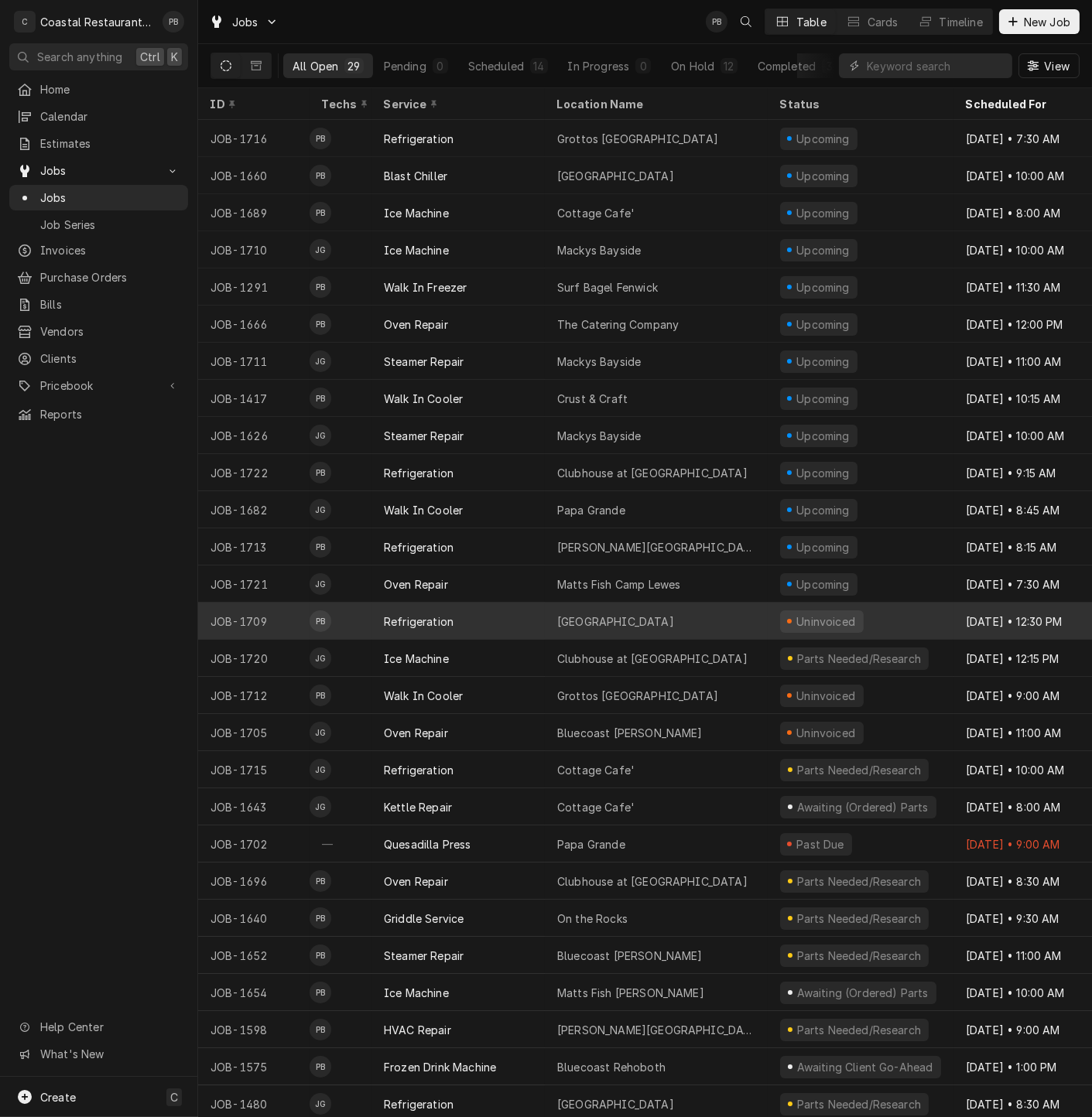
click at [469, 617] on div "Refrigeration" at bounding box center [458, 621] width 174 height 37
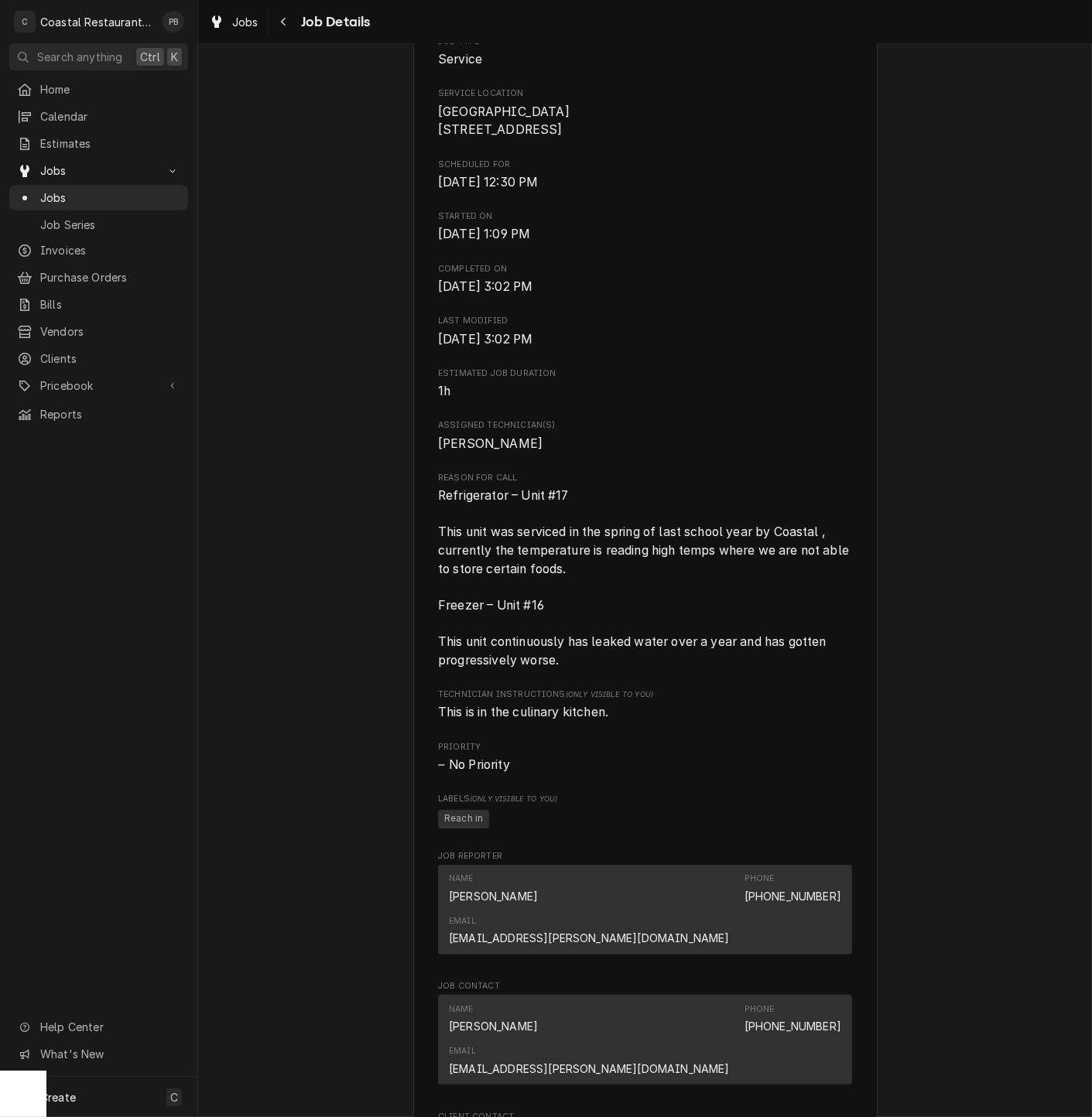
scroll to position [1018, 0]
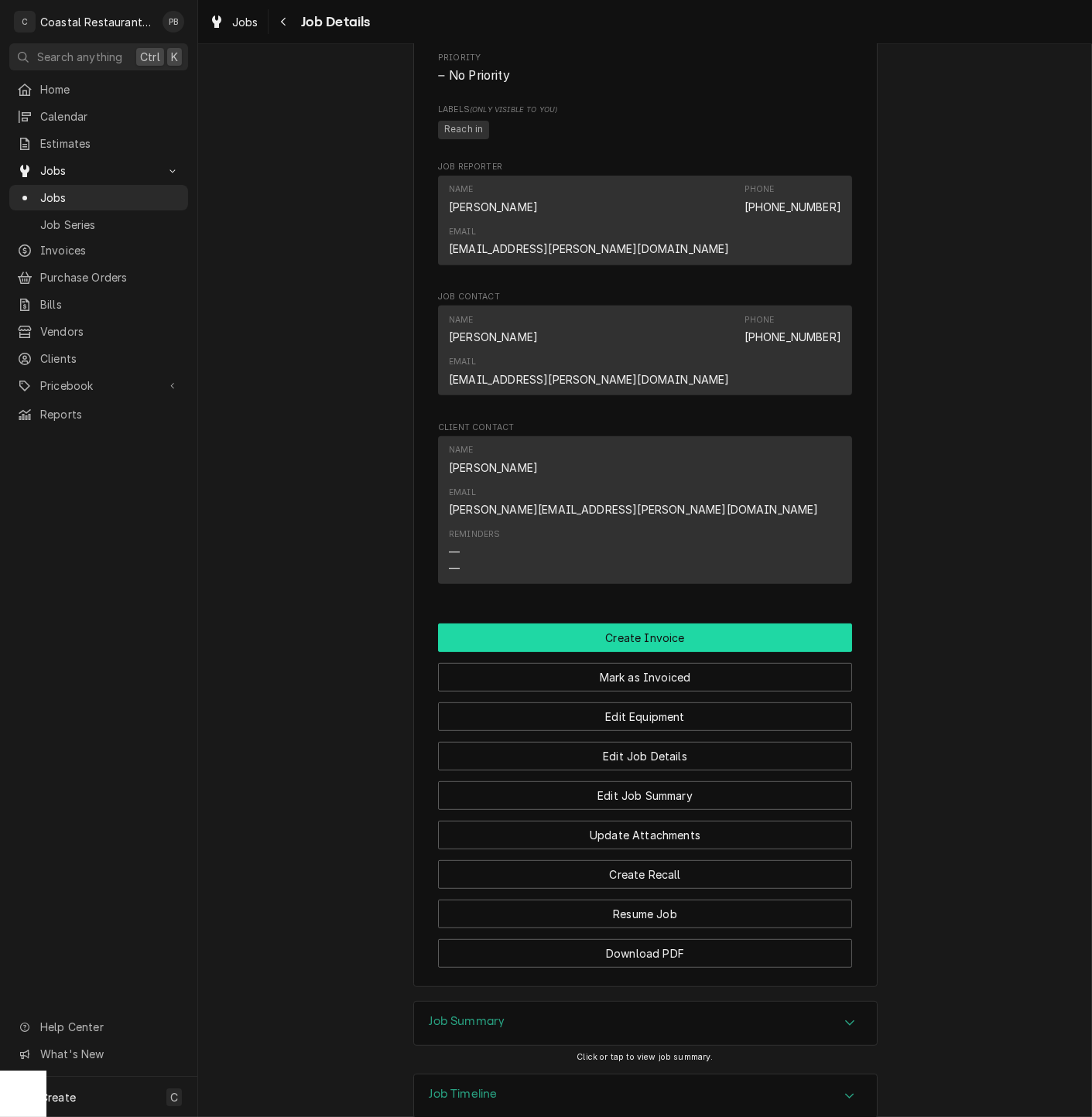
click at [655, 623] on button "Create Invoice" at bounding box center [645, 637] width 414 height 29
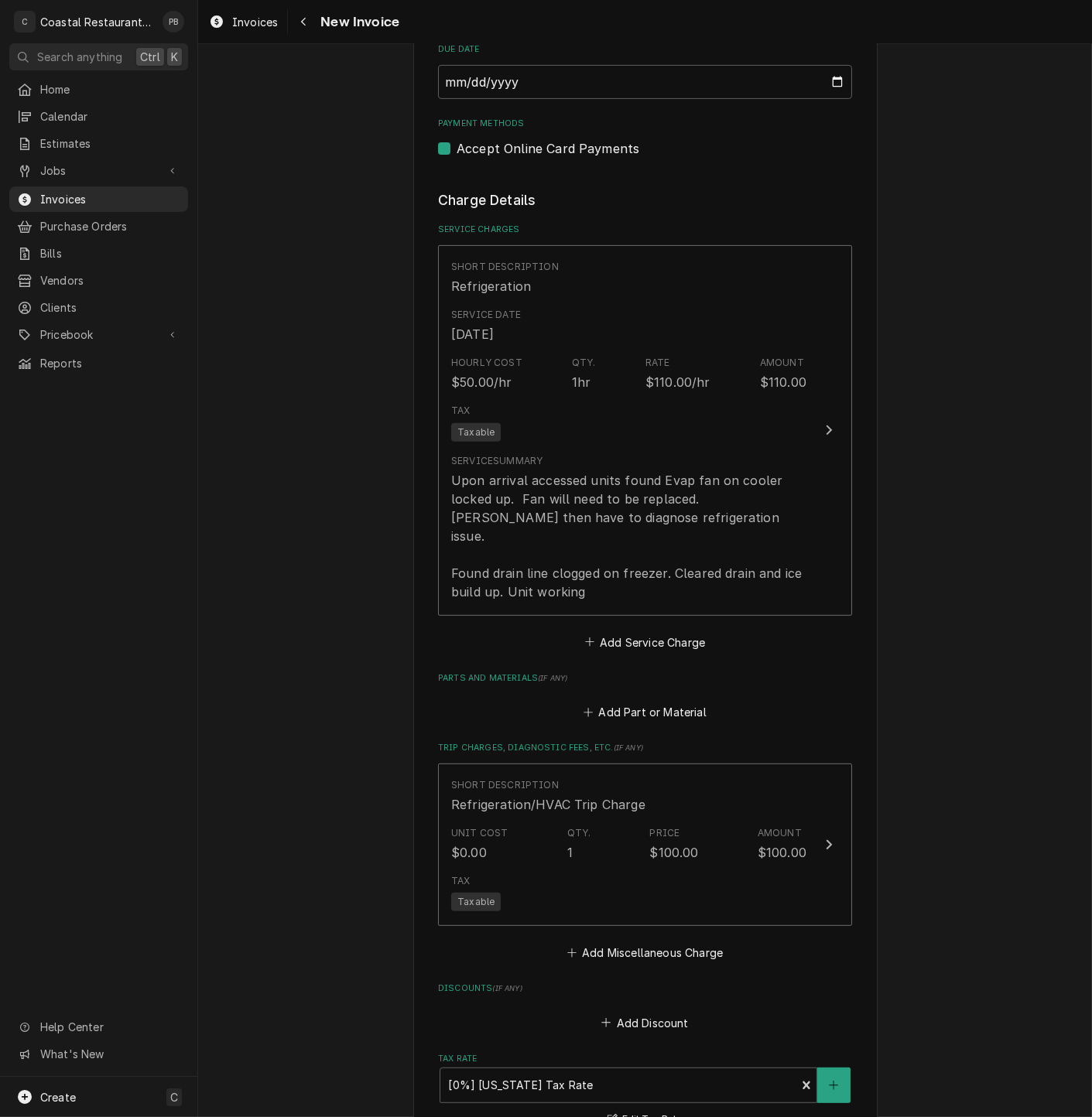
scroll to position [1067, 0]
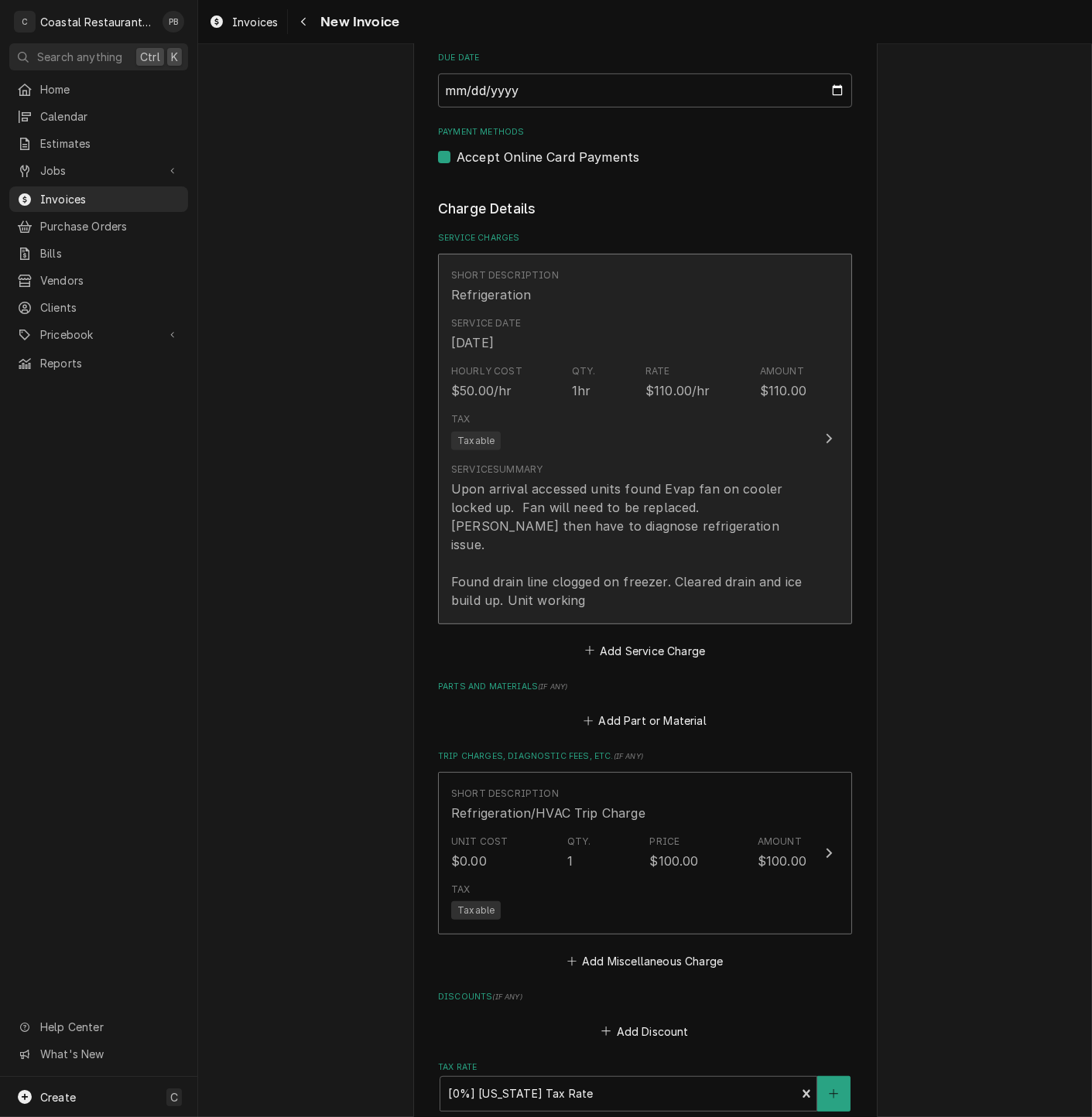
click at [822, 429] on div "Update Line Item" at bounding box center [829, 438] width 20 height 18
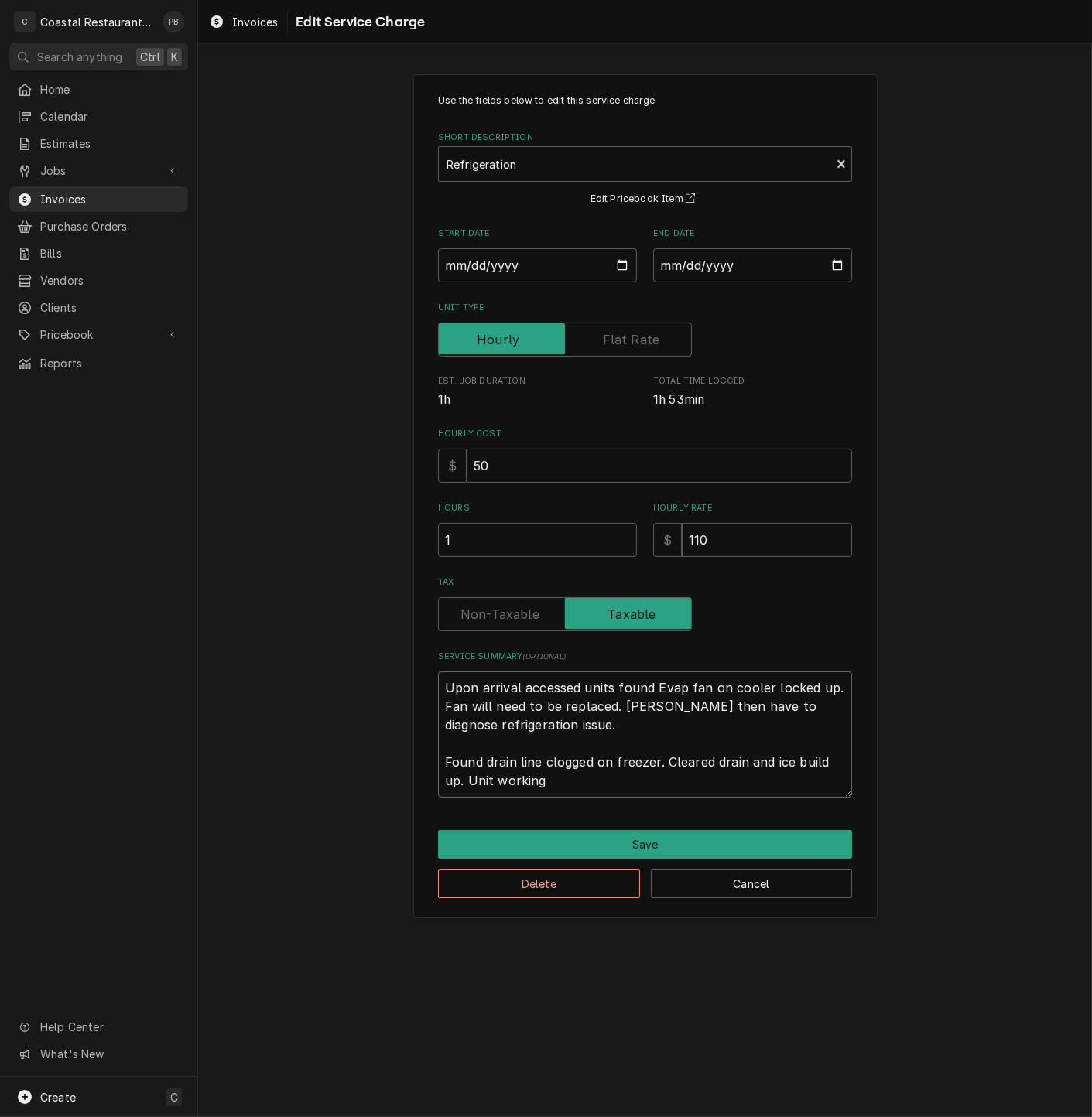
click at [592, 736] on textarea "Upon arrival accessed units found Evap fan on cooler locked up. Fan will need t…" at bounding box center [645, 734] width 414 height 126
type textarea "x"
type textarea "Upon arrival accessed units found Evap fan on cooler locked up. Fan will need t…"
type textarea "x"
type textarea "Upon arrival accessed units found Evap fan on cooler locked up. Fan will need t…"
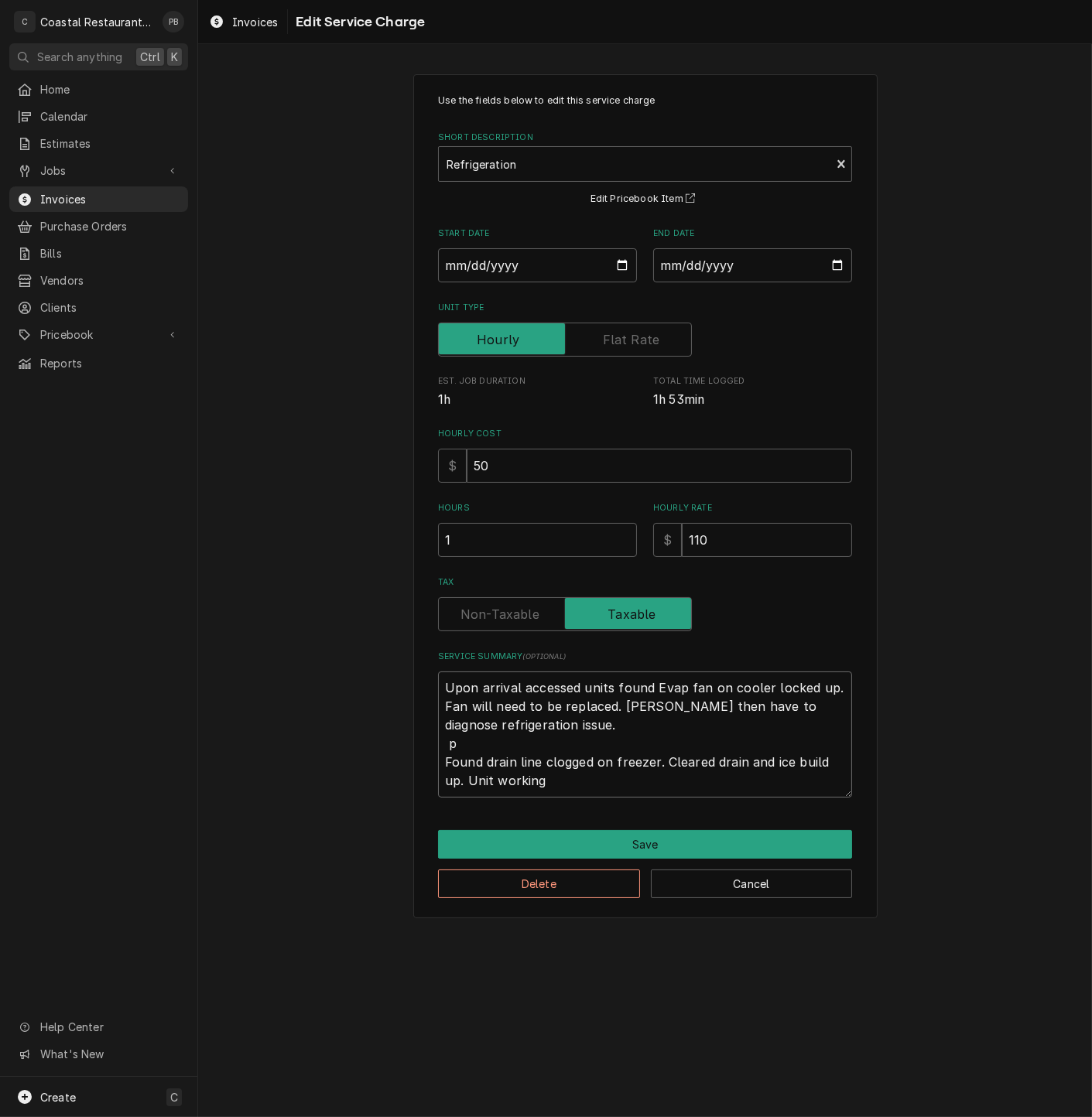
type textarea "x"
type textarea "Upon arrival accessed units found Evap fan on cooler locked up. Fan will need t…"
type textarea "x"
type textarea "Upon arrival accessed units found Evap fan on cooler locked up. Fan will need t…"
type textarea "x"
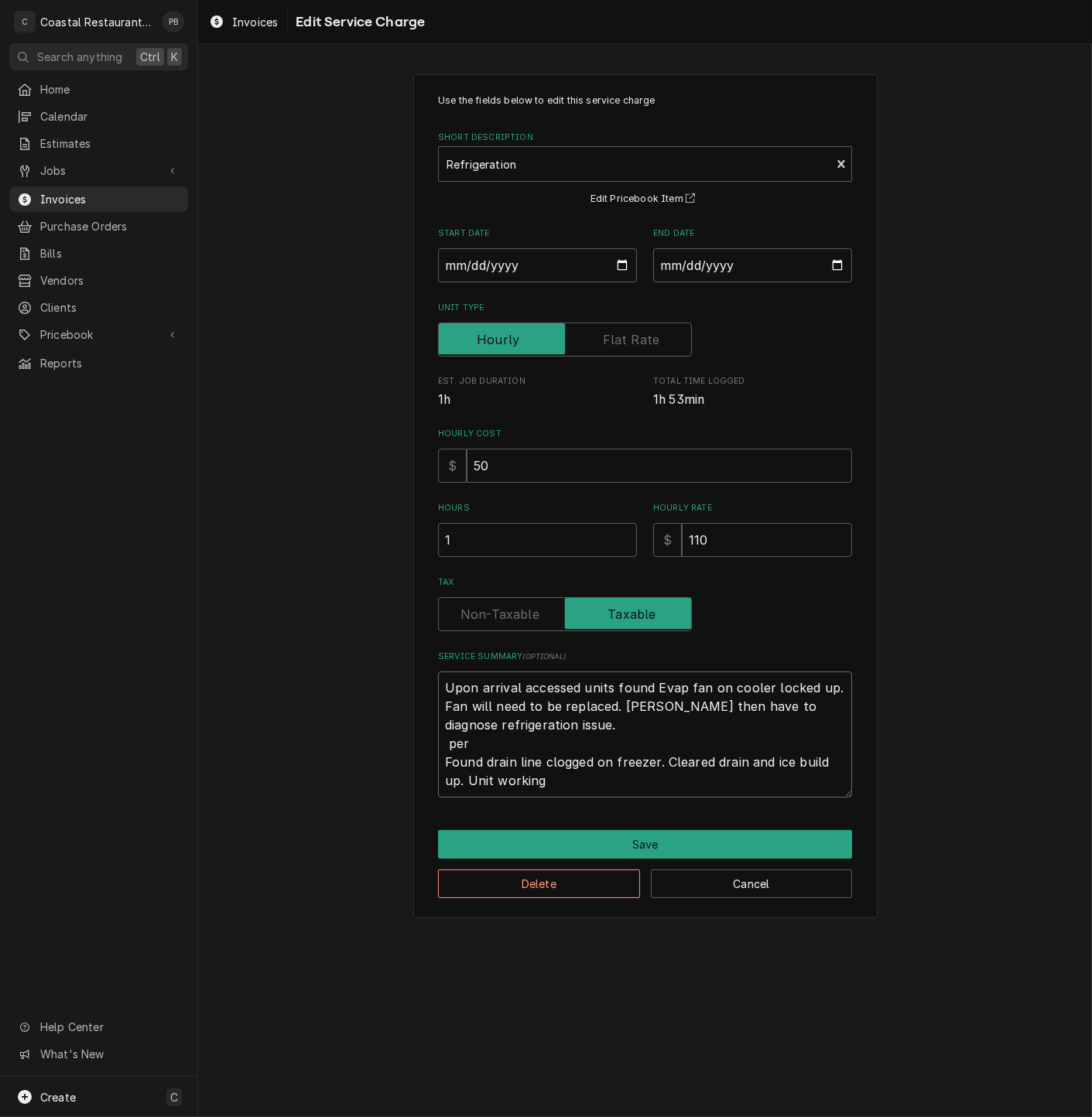
type textarea "Upon arrival accessed units found Evap fan on cooler locked up. Fan will need t…"
type textarea "x"
type textarea "Upon arrival accessed units found Evap fan on cooler locked up. Fan will need t…"
type textarea "x"
type textarea "Upon arrival accessed units found Evap fan on cooler locked up. Fan will need t…"
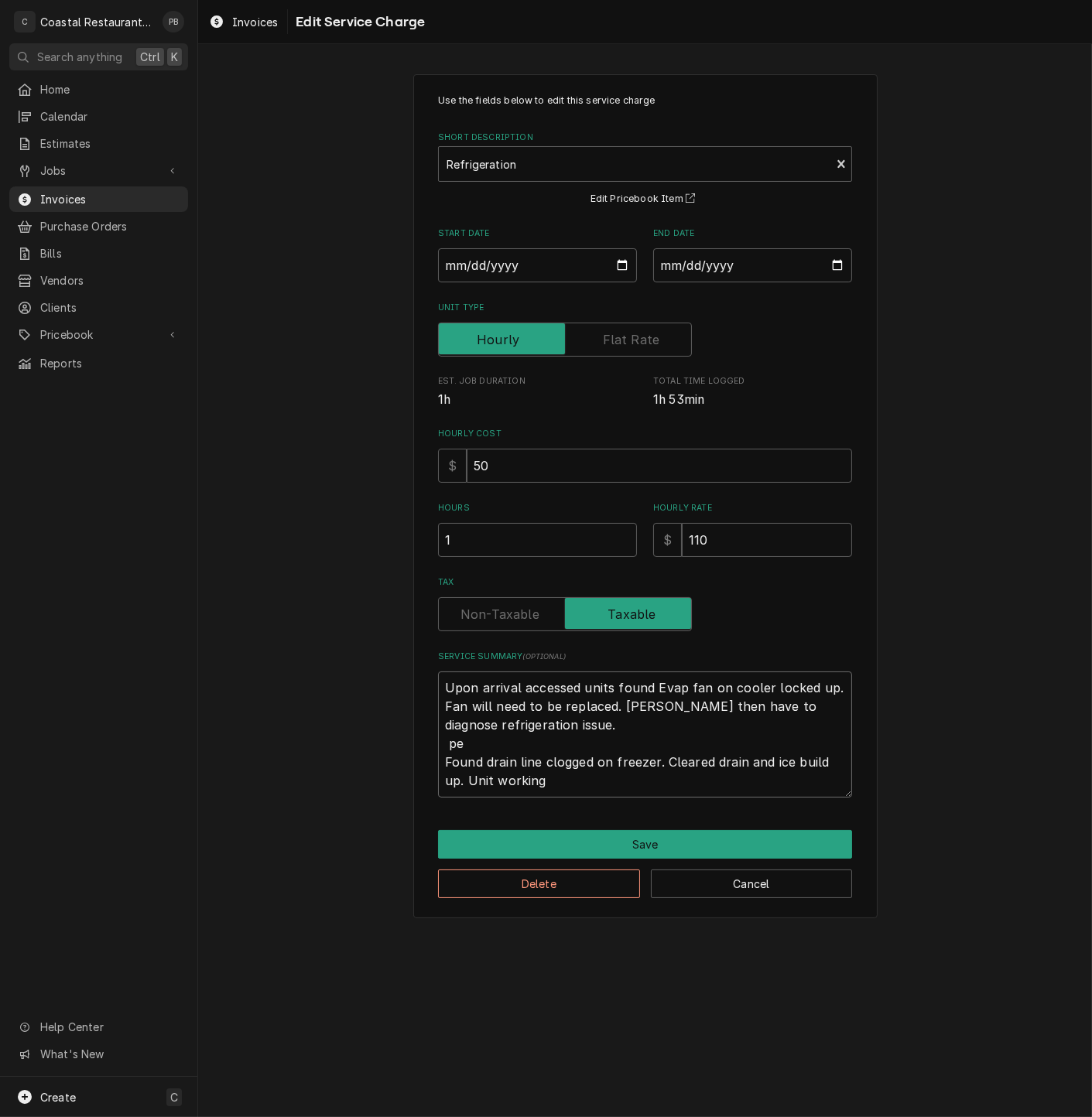
type textarea "x"
type textarea "Upon arrival accessed units found Evap fan on cooler locked up. Fan will need t…"
type textarea "x"
type textarea "Upon arrival accessed units found Evap fan on cooler locked up. Fan will need t…"
type textarea "x"
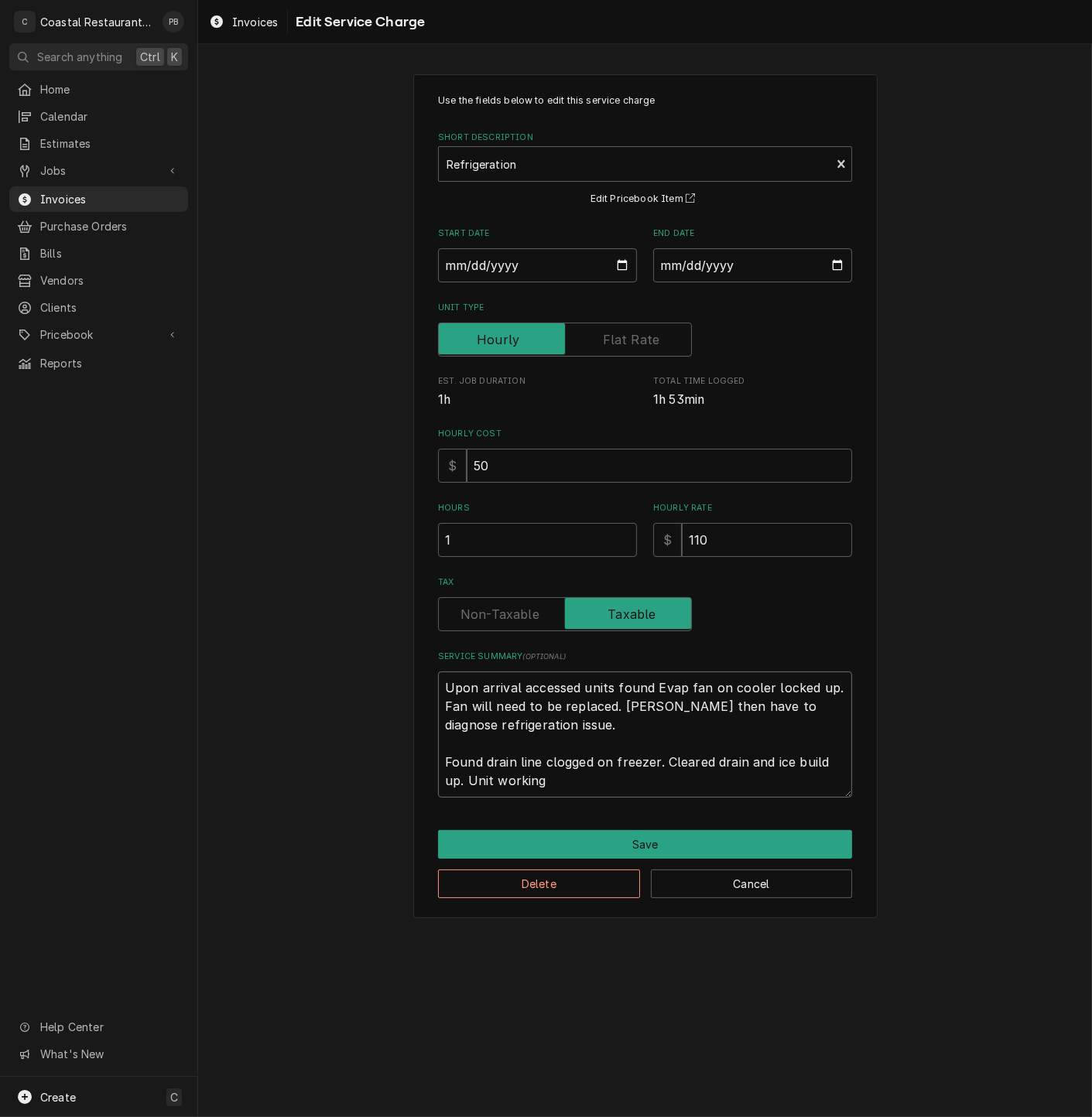
type textarea "Upon arrival accessed units found Evap fan on cooler locked up. Fan will need t…"
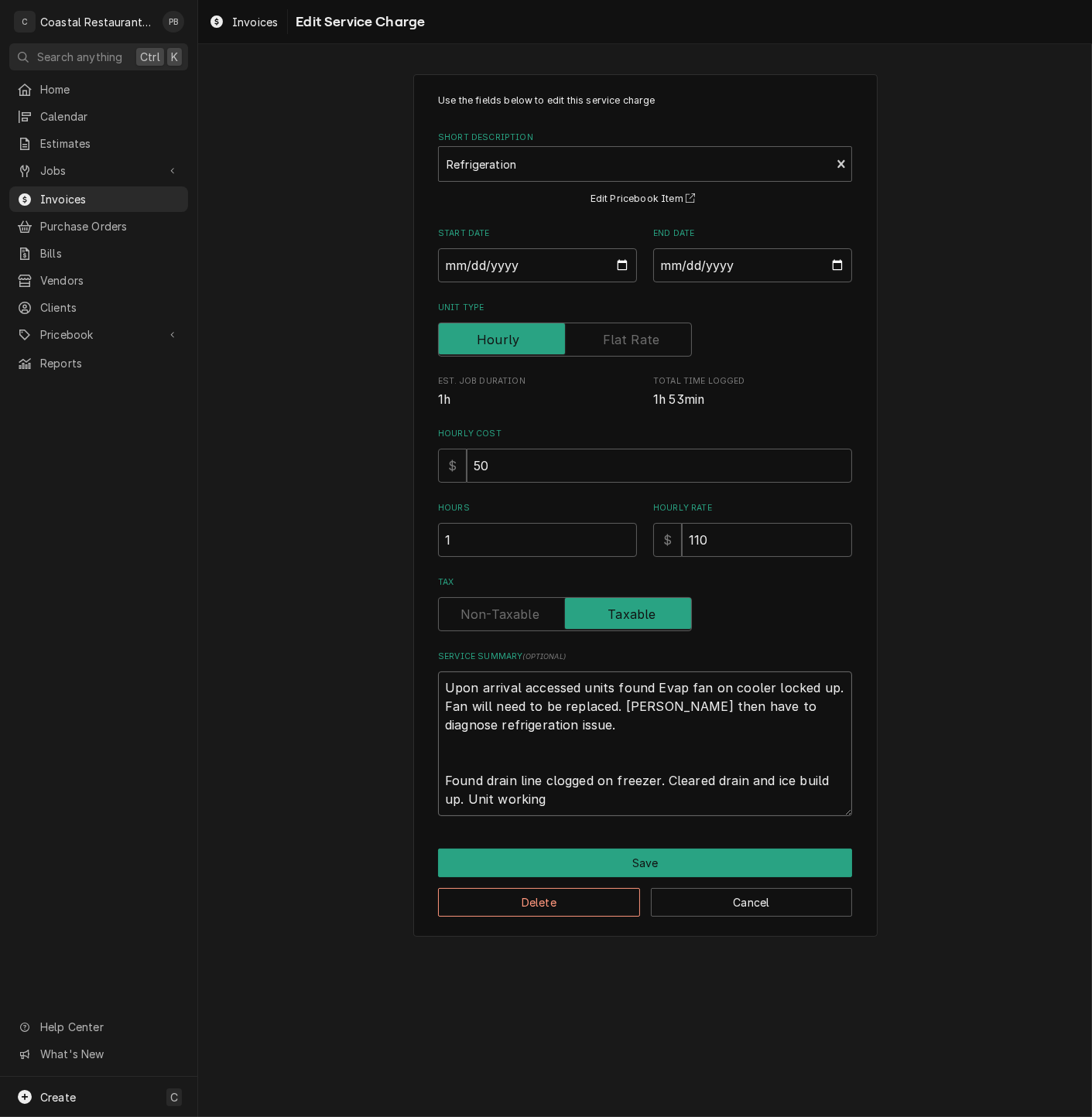
type textarea "x"
type textarea "Upon arrival accessed units found Evap fan on cooler locked up. Fan will need t…"
type textarea "x"
type textarea "Upon arrival accessed units found Evap fan on cooler locked up. Fan will need t…"
type textarea "x"
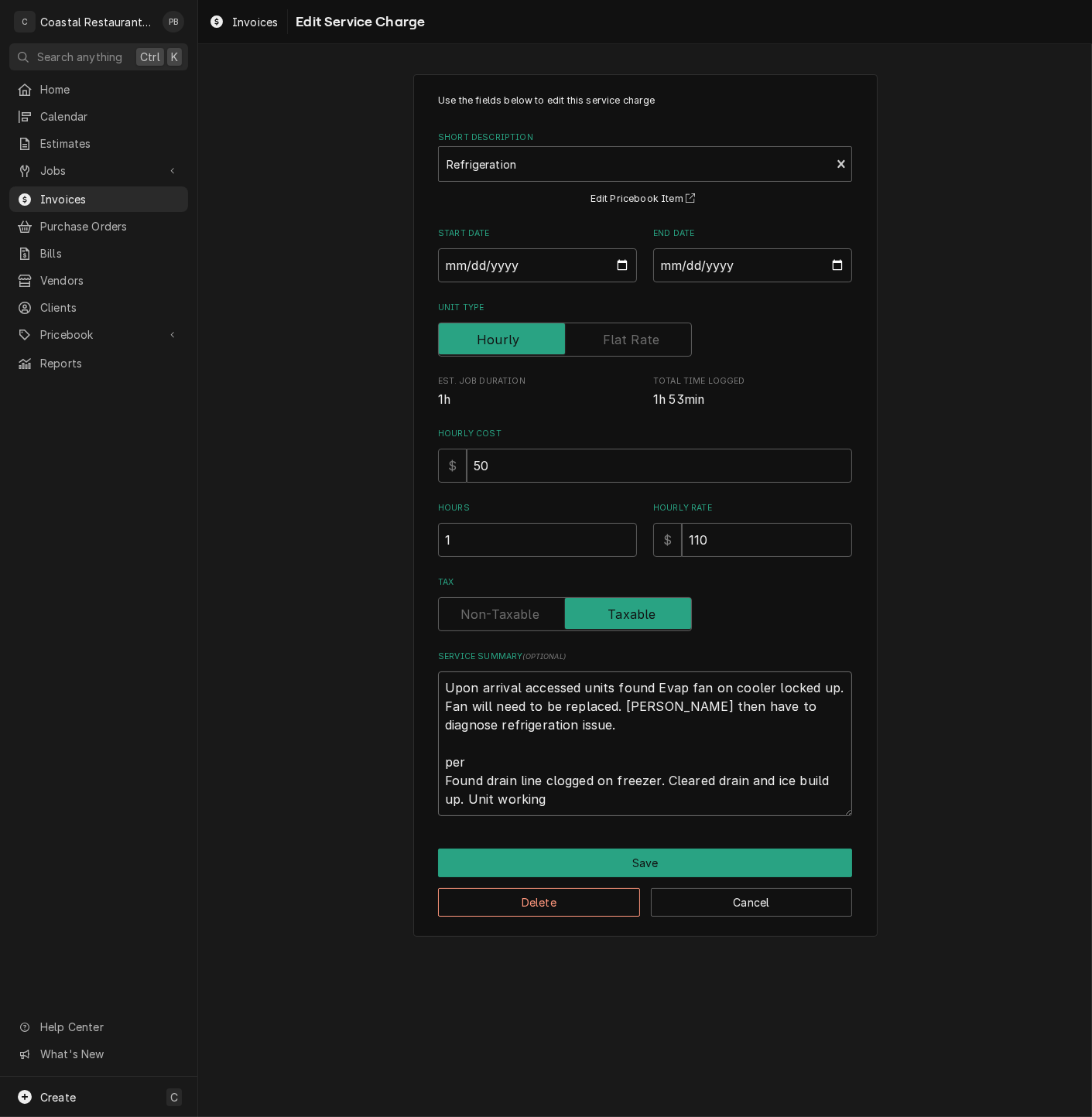
type textarea "Upon arrival accessed units found Evap fan on cooler locked up. Fan will need t…"
type textarea "x"
type textarea "Upon arrival accessed units found Evap fan on cooler locked up. Fan will need t…"
type textarea "x"
type textarea "Upon arrival accessed units found Evap fan on cooler locked up. Fan will need t…"
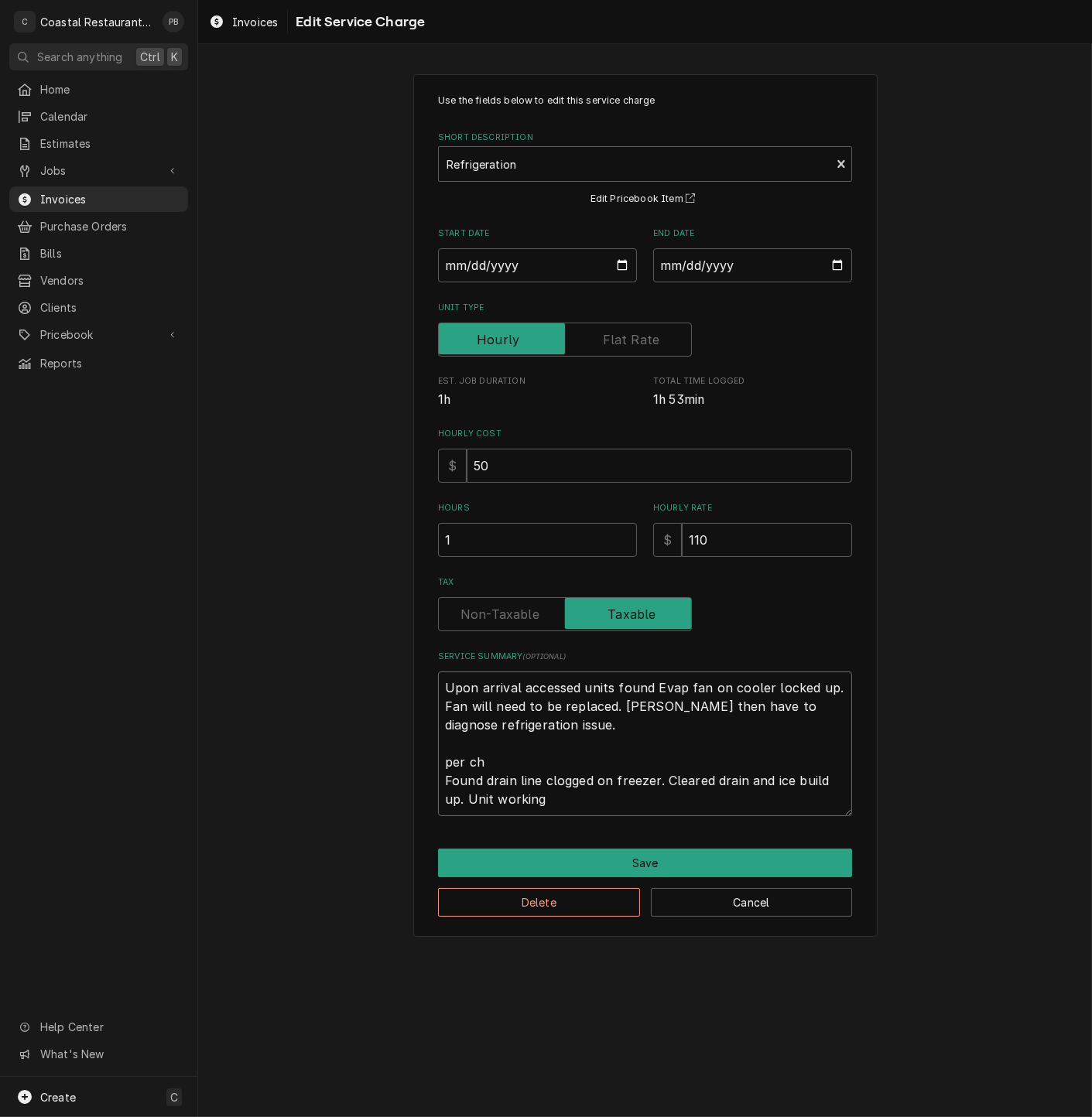
type textarea "x"
type textarea "Upon arrival accessed units found Evap fan on cooler locked up. Fan will need t…"
type textarea "x"
type textarea "Upon arrival accessed units found Evap fan on cooler locked up. Fan will need t…"
type textarea "x"
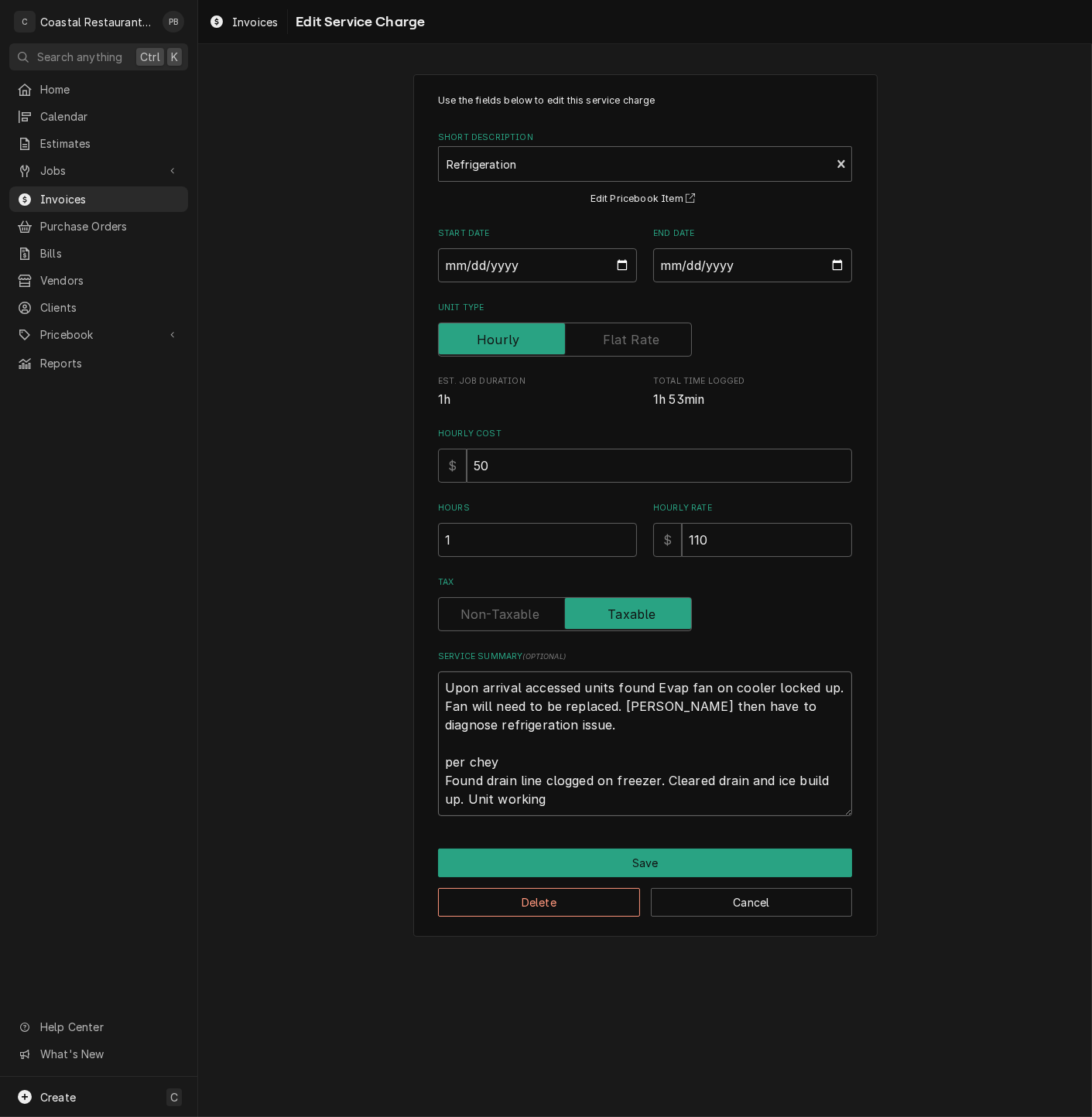
type textarea "Upon arrival accessed units found Evap fan on cooler locked up. Fan will need t…"
type textarea "x"
type textarea "Upon arrival accessed units found Evap fan on cooler locked up. Fan will need t…"
type textarea "x"
type textarea "Upon arrival accessed units found Evap fan on cooler locked up. Fan will need t…"
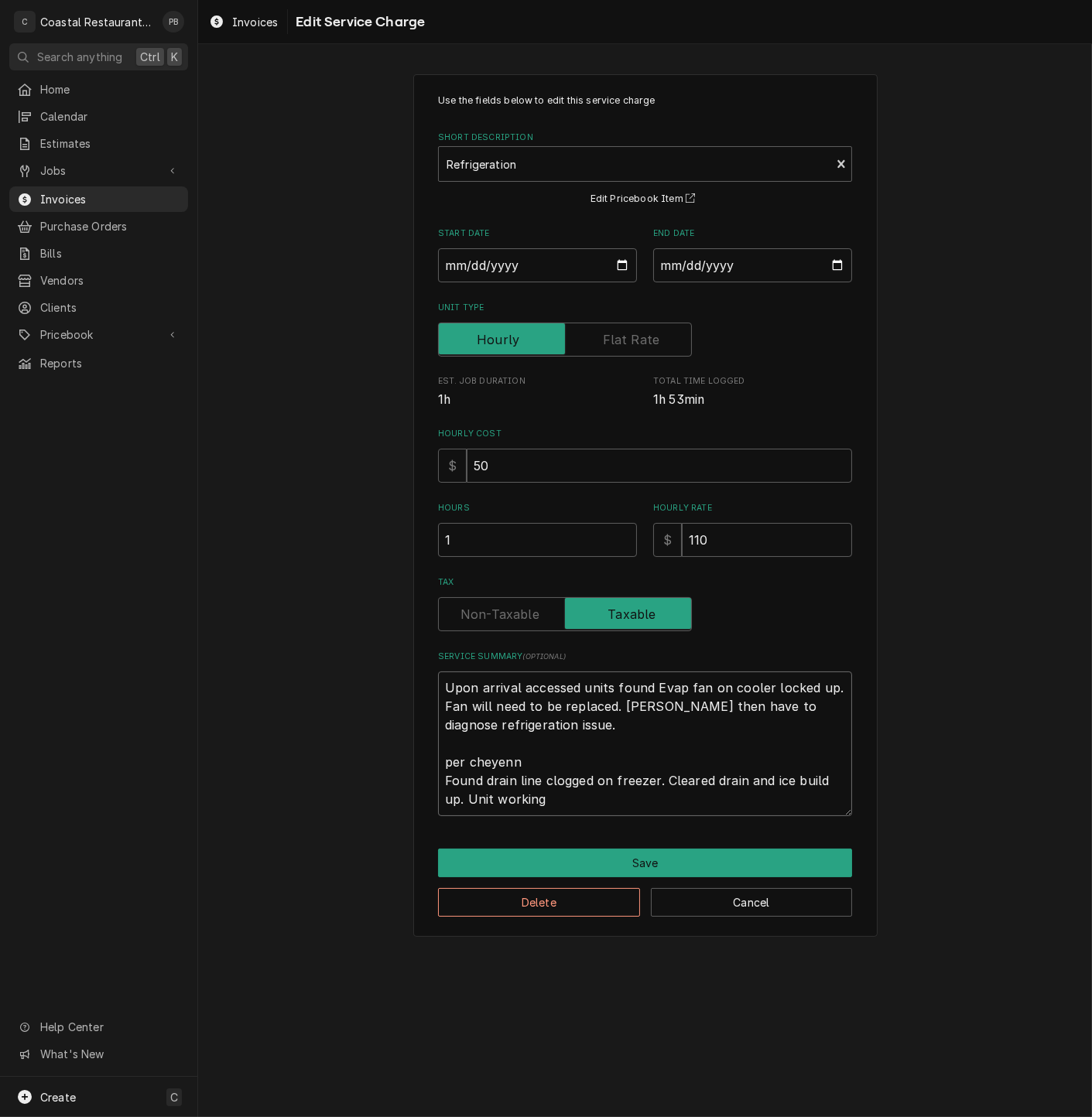
type textarea "x"
type textarea "Upon arrival accessed units found Evap fan on cooler locked up. Fan will need t…"
type textarea "x"
type textarea "Upon arrival accessed units found Evap fan on cooler locked up. Fan will need t…"
type textarea "x"
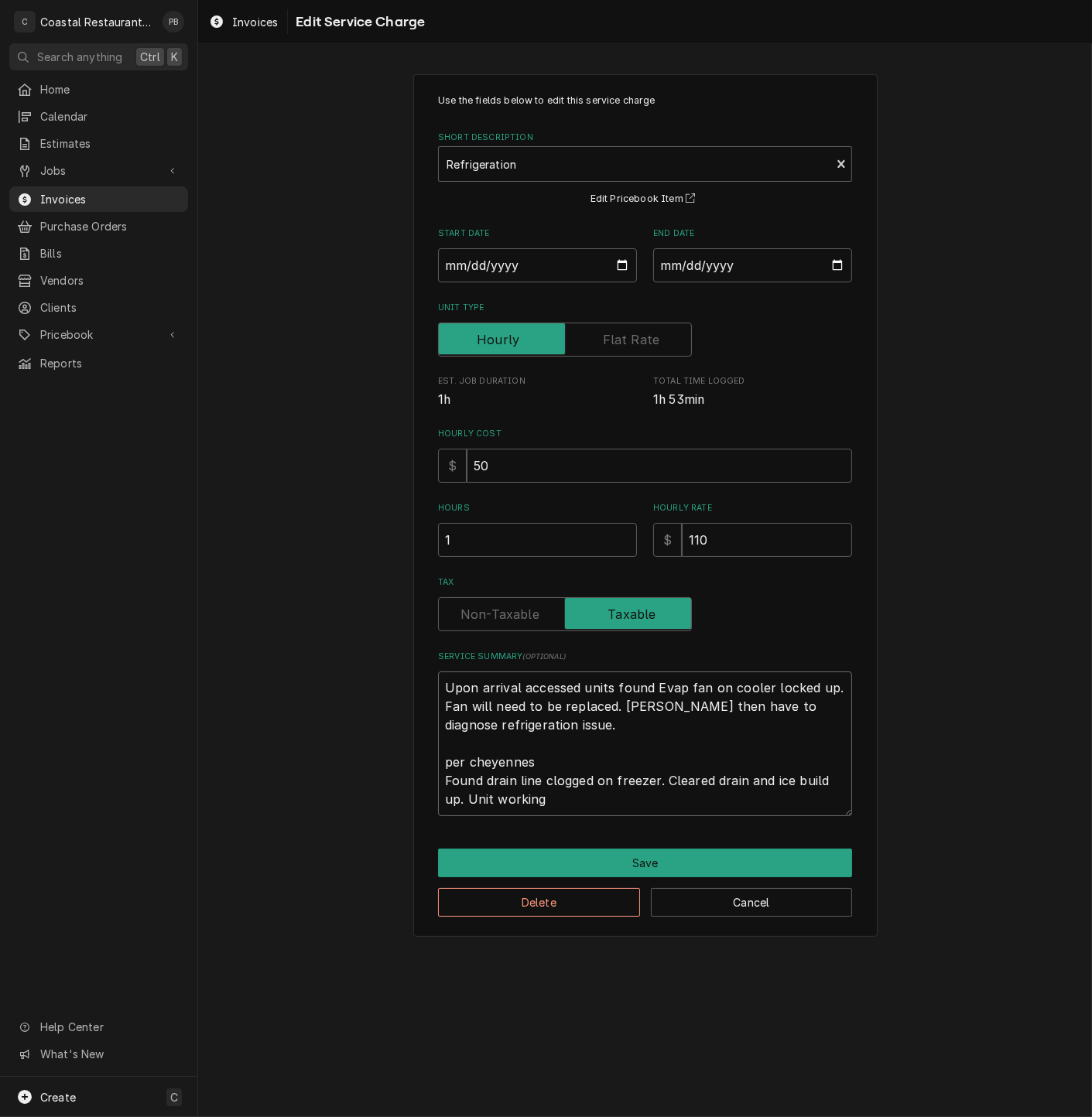
type textarea "Upon arrival accessed units found Evap fan on cooler locked up. Fan will need t…"
type textarea "x"
type textarea "Upon arrival accessed units found Evap fan on cooler locked up. Fan will need t…"
type textarea "x"
type textarea "Upon arrival accessed units found Evap fan on cooler locked up. Fan will need t…"
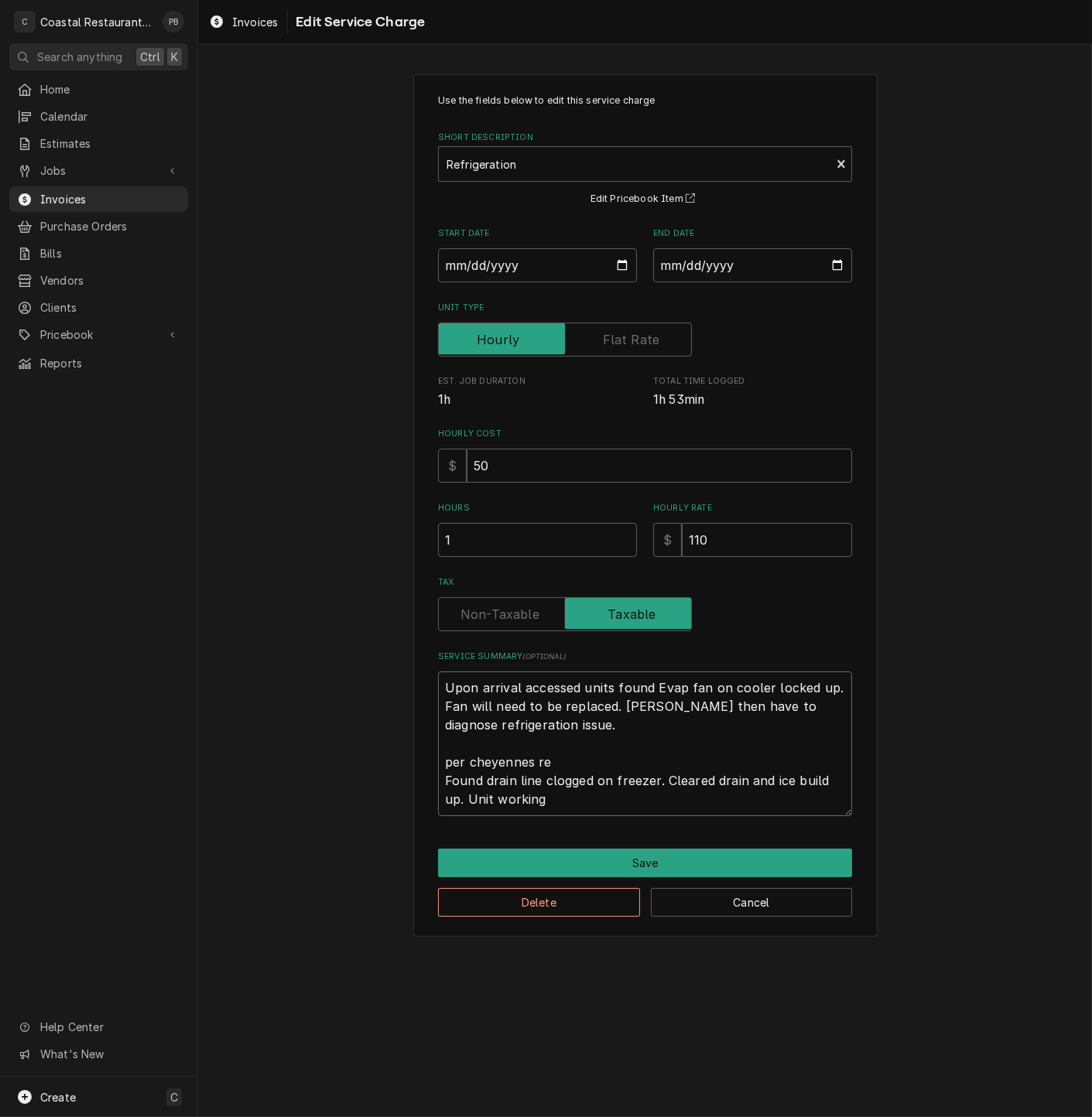
type textarea "x"
type textarea "Upon arrival accessed units found Evap fan on cooler locked up. Fan will need t…"
type textarea "x"
type textarea "Upon arrival accessed units found Evap fan on cooler locked up. Fan will need t…"
type textarea "x"
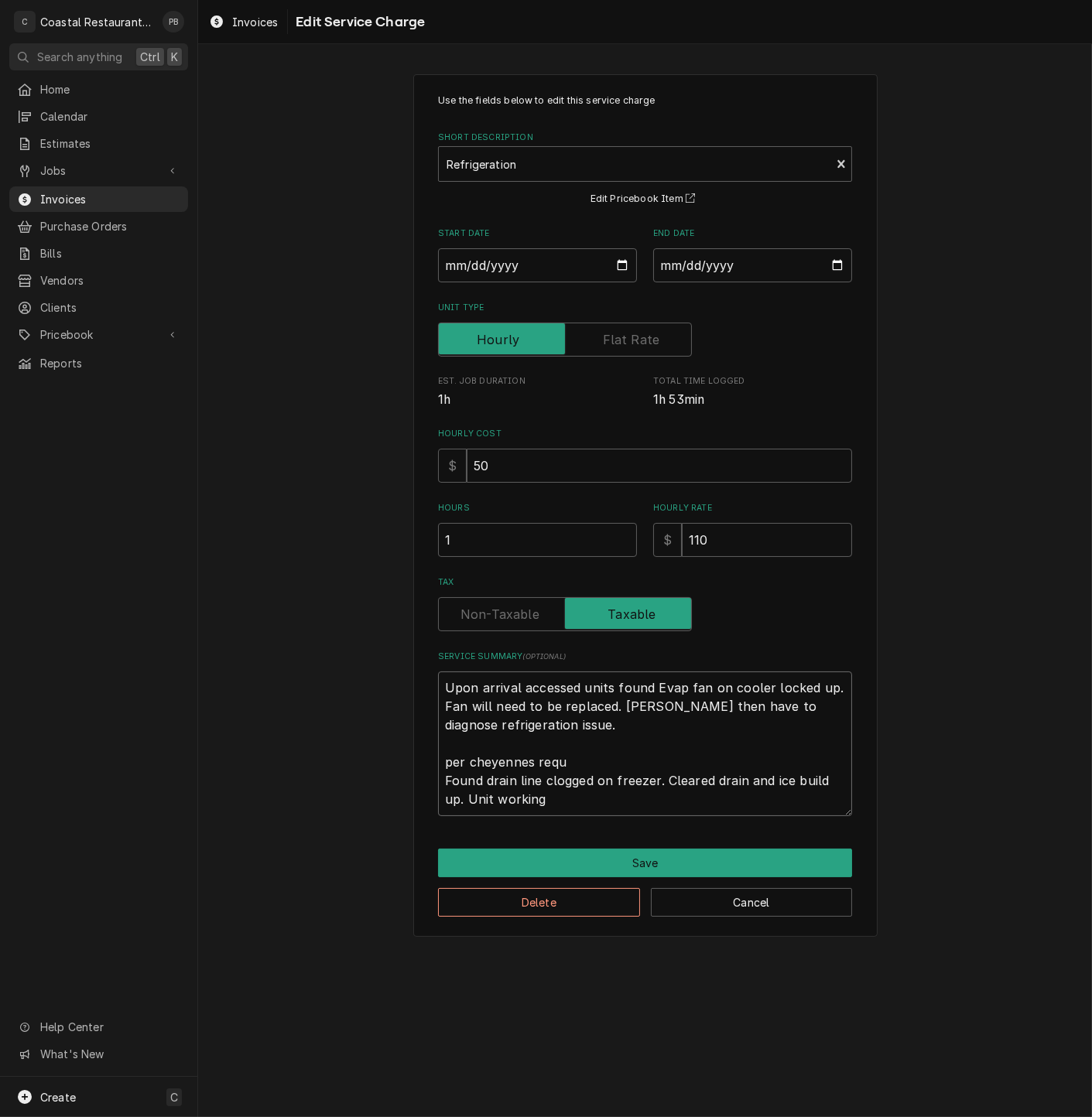
type textarea "Upon arrival accessed units found Evap fan on cooler locked up. Fan will need t…"
type textarea "x"
type textarea "Upon arrival accessed units found Evap fan on cooler locked up. Fan will need t…"
type textarea "x"
type textarea "Upon arrival accessed units found Evap fan on cooler locked up. Fan will need t…"
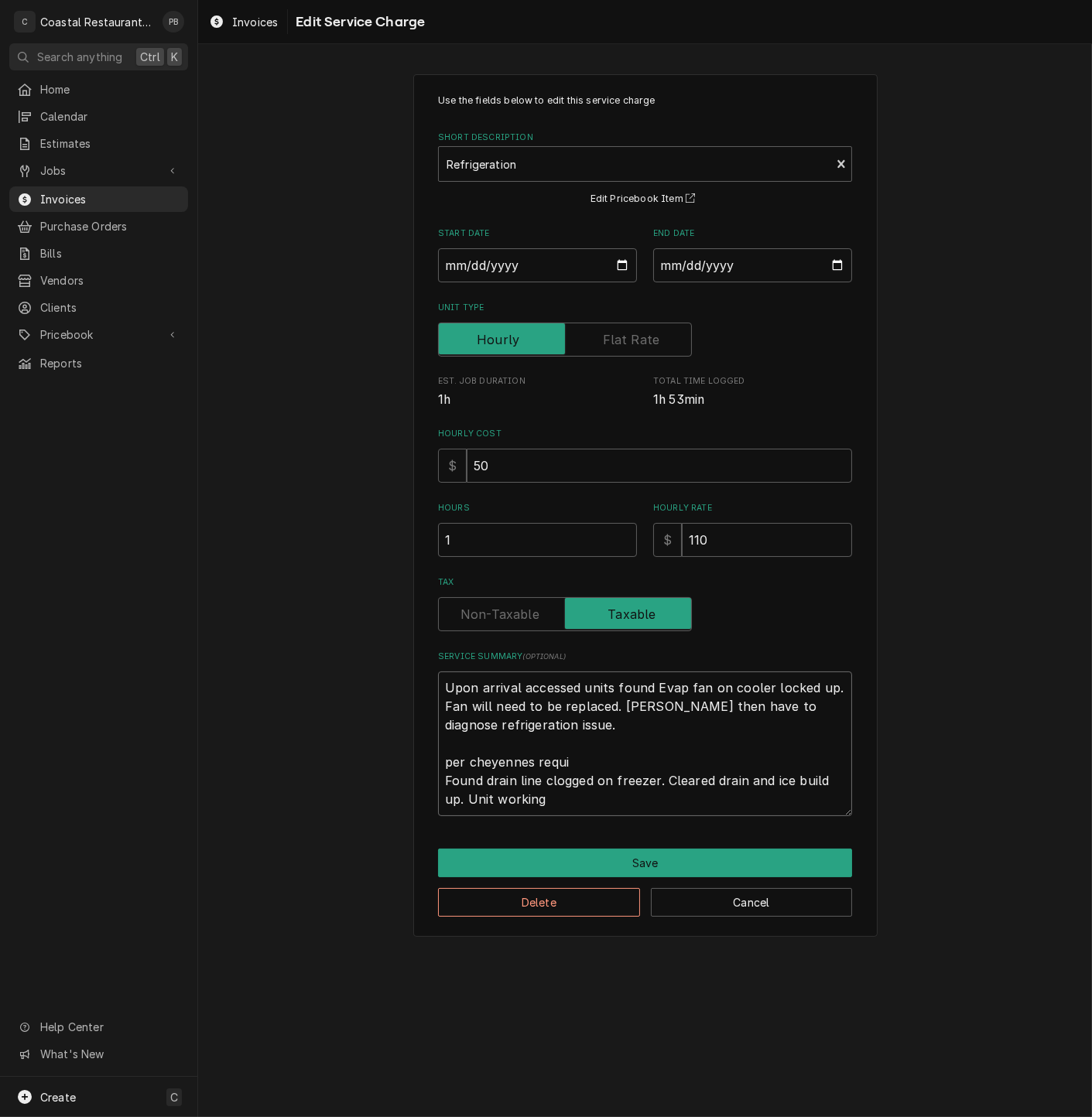
type textarea "x"
type textarea "Upon arrival accessed units found Evap fan on cooler locked up. Fan will need t…"
type textarea "x"
type textarea "Upon arrival accessed units found Evap fan on cooler locked up. Fan will need t…"
type textarea "x"
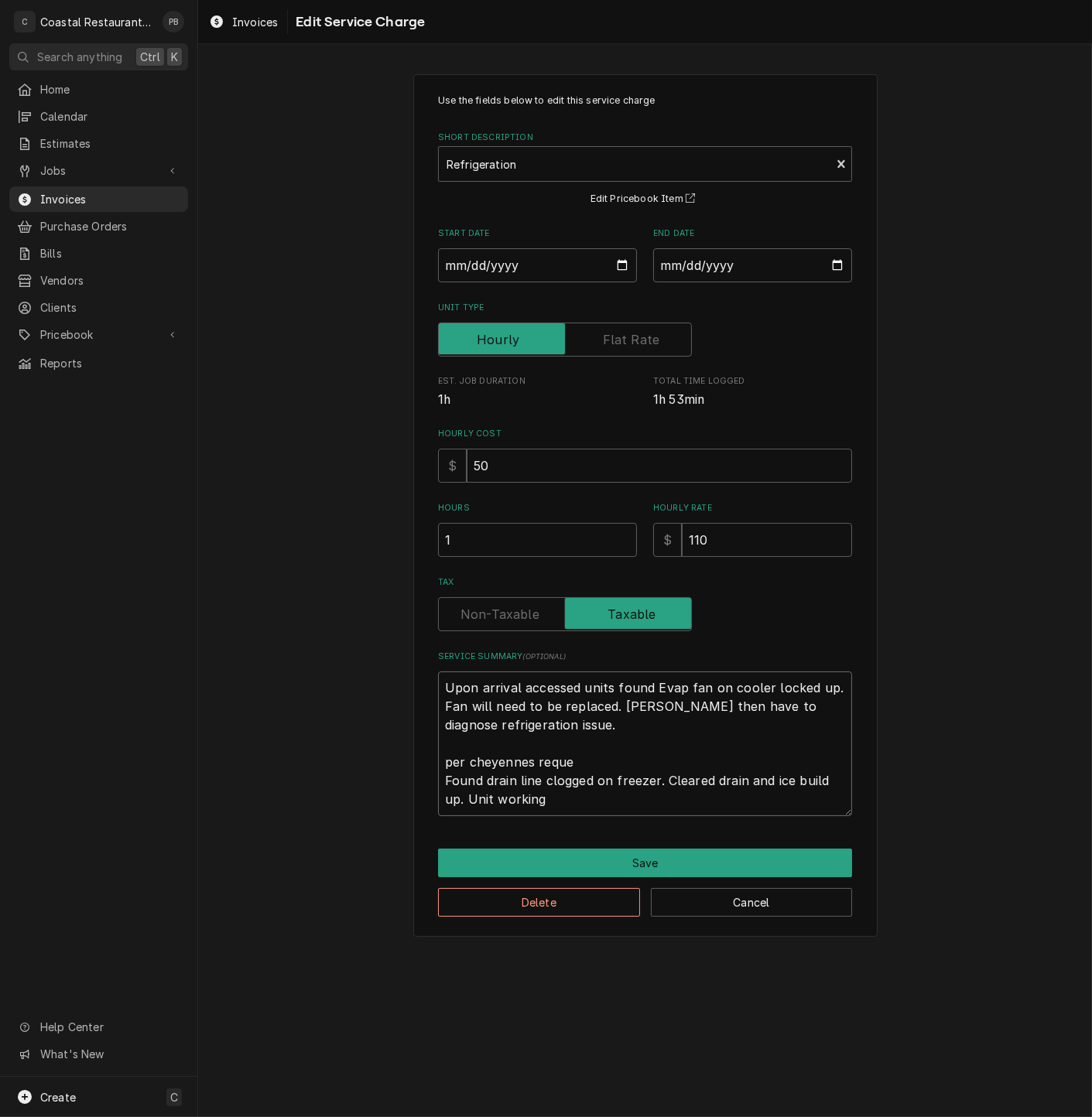
type textarea "Upon arrival accessed units found Evap fan on cooler locked up. Fan will need t…"
type textarea "x"
type textarea "Upon arrival accessed units found Evap fan on cooler locked up. Fan will need t…"
type textarea "x"
type textarea "Upon arrival accessed units found Evap fan on cooler locked up. Fan will need t…"
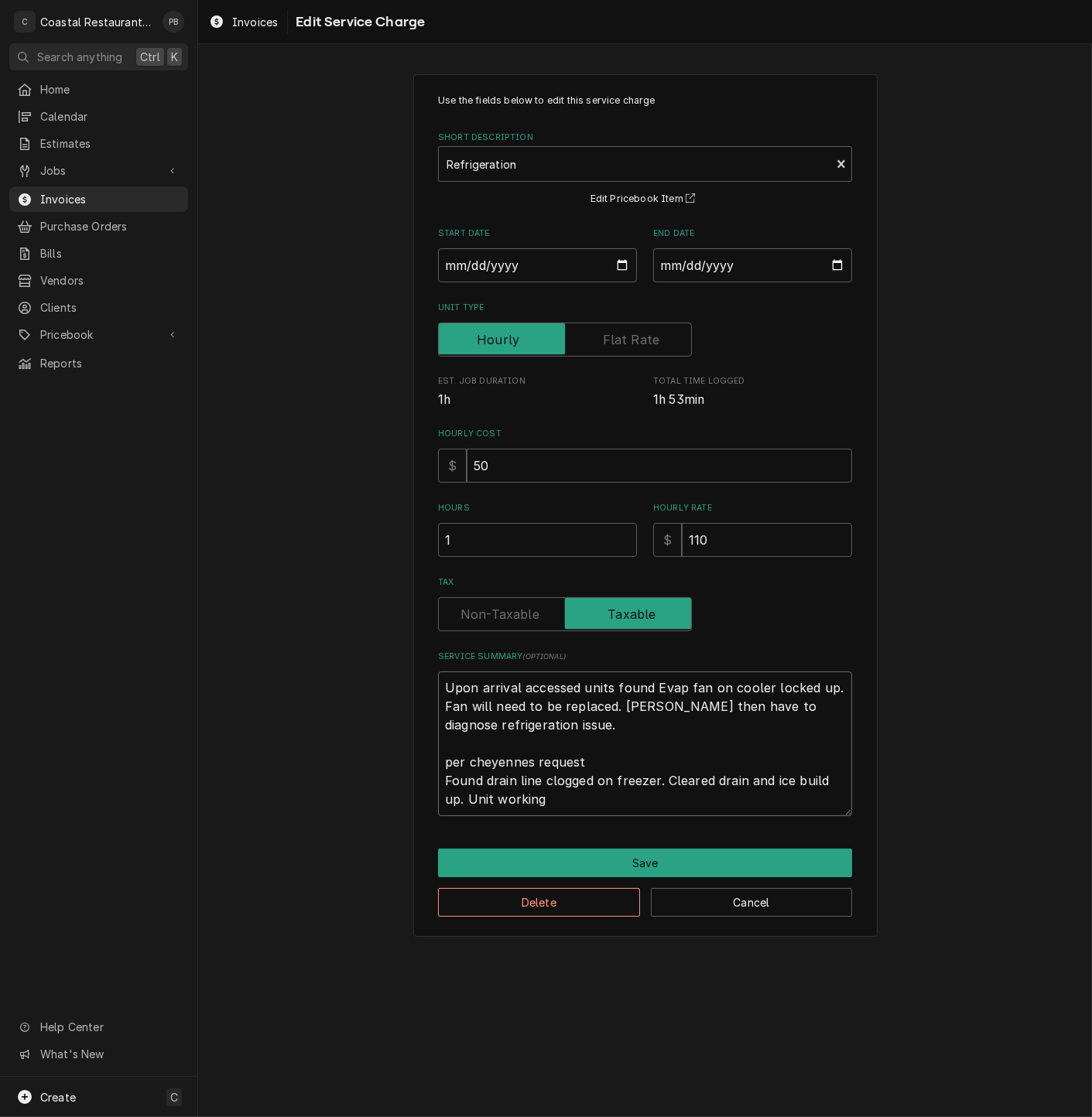
type textarea "x"
type textarea "Upon arrival accessed units found Evap fan on cooler locked up. Fan will need t…"
type textarea "x"
type textarea "Upon arrival accessed units found Evap fan on cooler locked up. Fan will need t…"
type textarea "x"
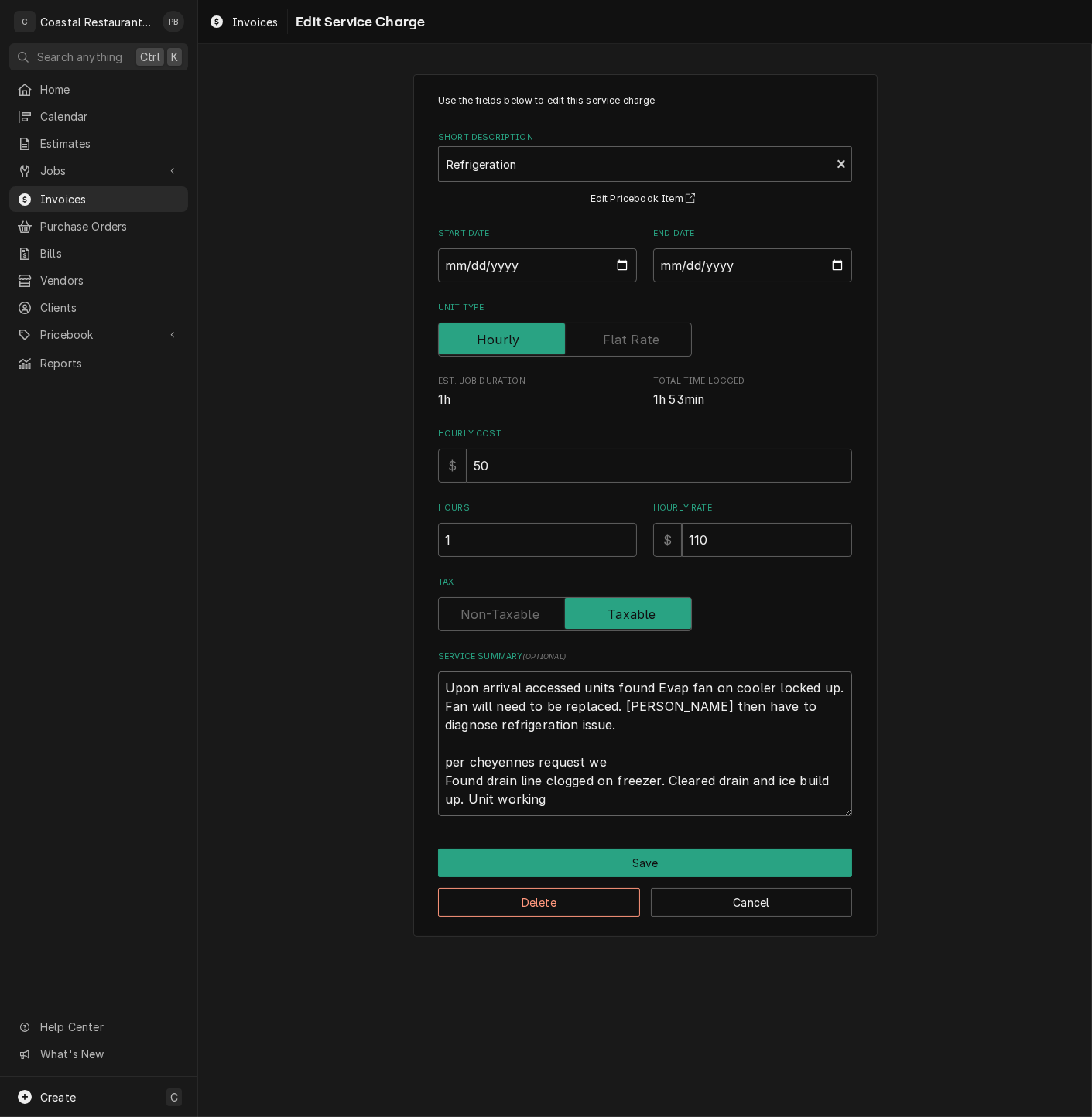
type textarea "Upon arrival accessed units found Evap fan on cooler locked up. Fan will need t…"
type textarea "x"
type textarea "Upon arrival accessed units found Evap fan on cooler locked up. Fan will need t…"
type textarea "x"
type textarea "Upon arrival accessed units found Evap fan on cooler locked up. Fan will need t…"
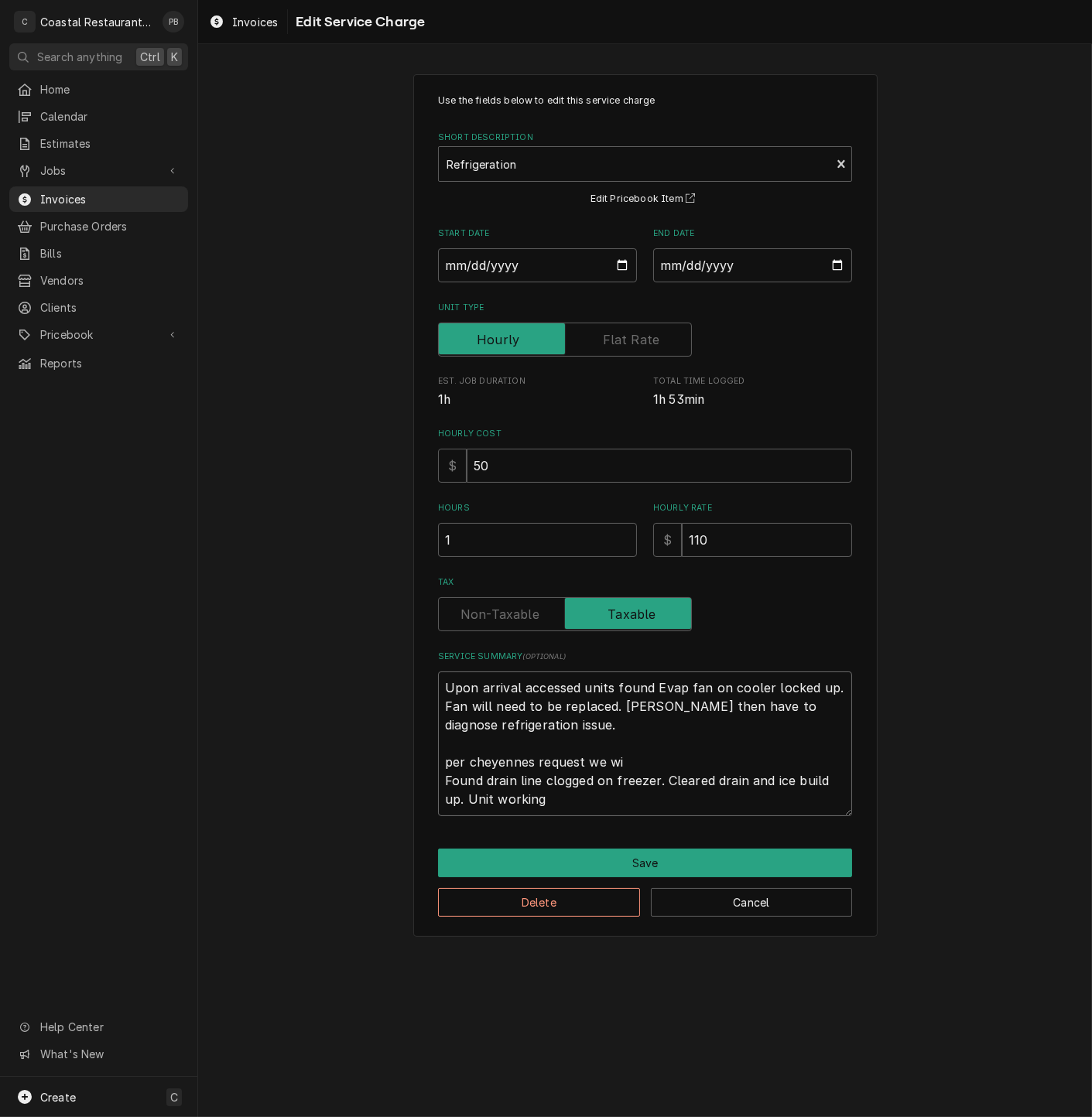
type textarea "x"
type textarea "Upon arrival accessed units found Evap fan on cooler locked up. Fan will need t…"
type textarea "x"
type textarea "Upon arrival accessed units found Evap fan on cooler locked up. Fan will need t…"
type textarea "x"
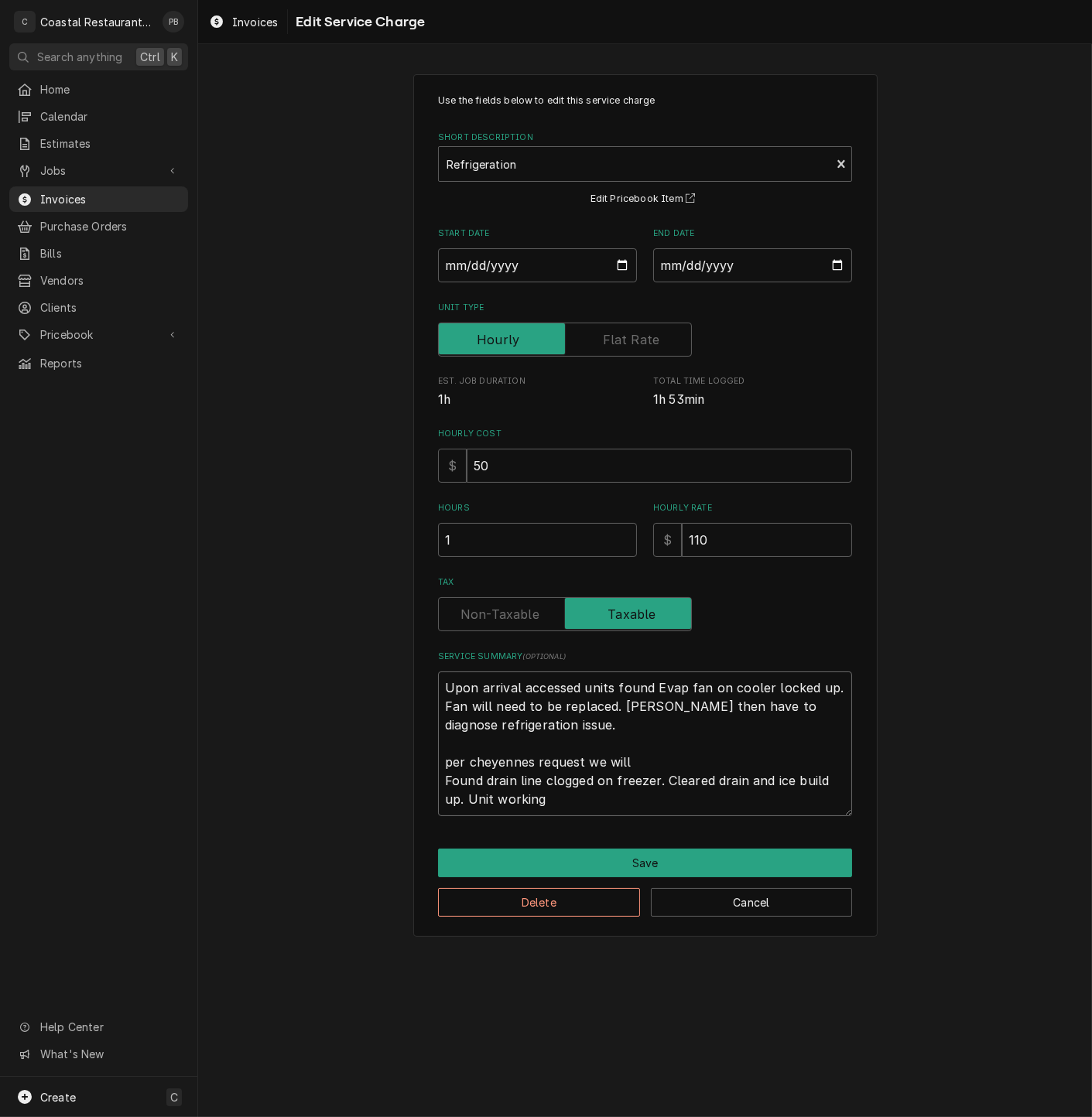
type textarea "Upon arrival accessed units found Evap fan on cooler locked up. Fan will need t…"
type textarea "x"
type textarea "Upon arrival accessed units found Evap fan on cooler locked up. Fan will need t…"
type textarea "x"
type textarea "Upon arrival accessed units found Evap fan on cooler locked up. Fan will need t…"
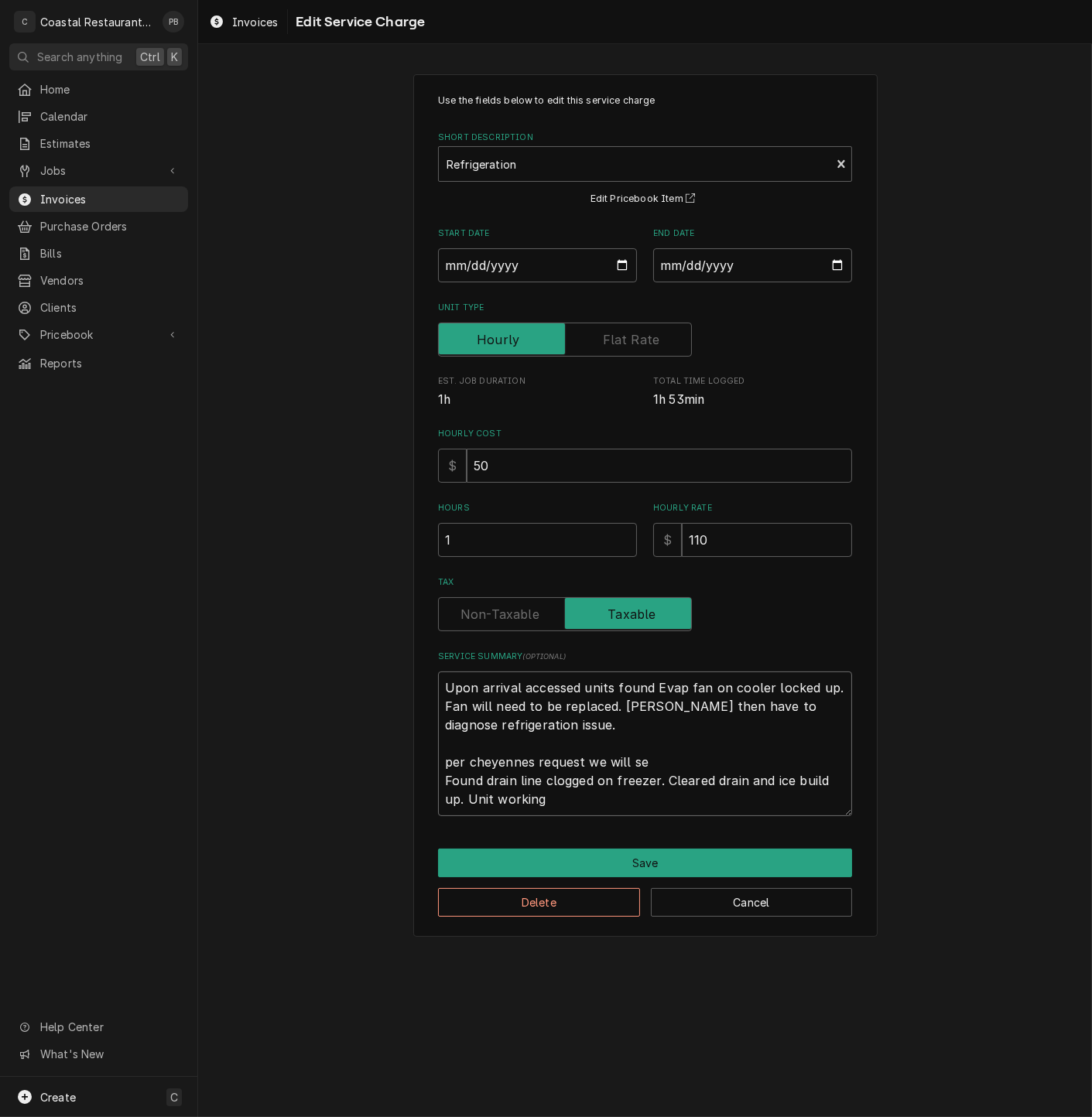
type textarea "x"
type textarea "Upon arrival accessed units found Evap fan on cooler locked up. Fan will need t…"
type textarea "x"
type textarea "Upon arrival accessed units found Evap fan on cooler locked up. Fan will need t…"
type textarea "x"
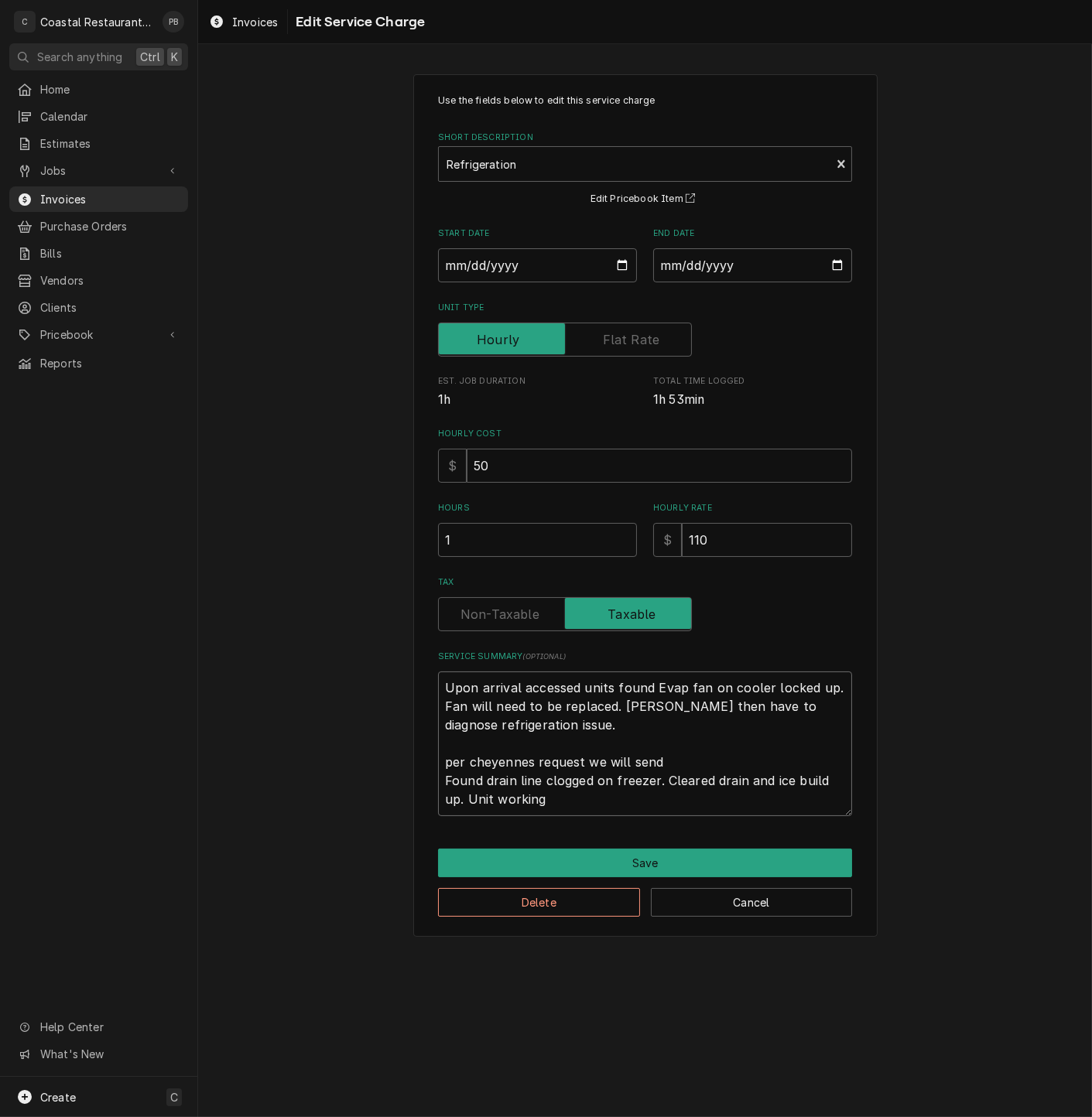
type textarea "Upon arrival accessed units found Evap fan on cooler locked up. Fan will need t…"
type textarea "x"
type textarea "Upon arrival accessed units found Evap fan on cooler locked up. Fan will need t…"
type textarea "x"
type textarea "Upon arrival accessed units found Evap fan on cooler locked up. Fan will need t…"
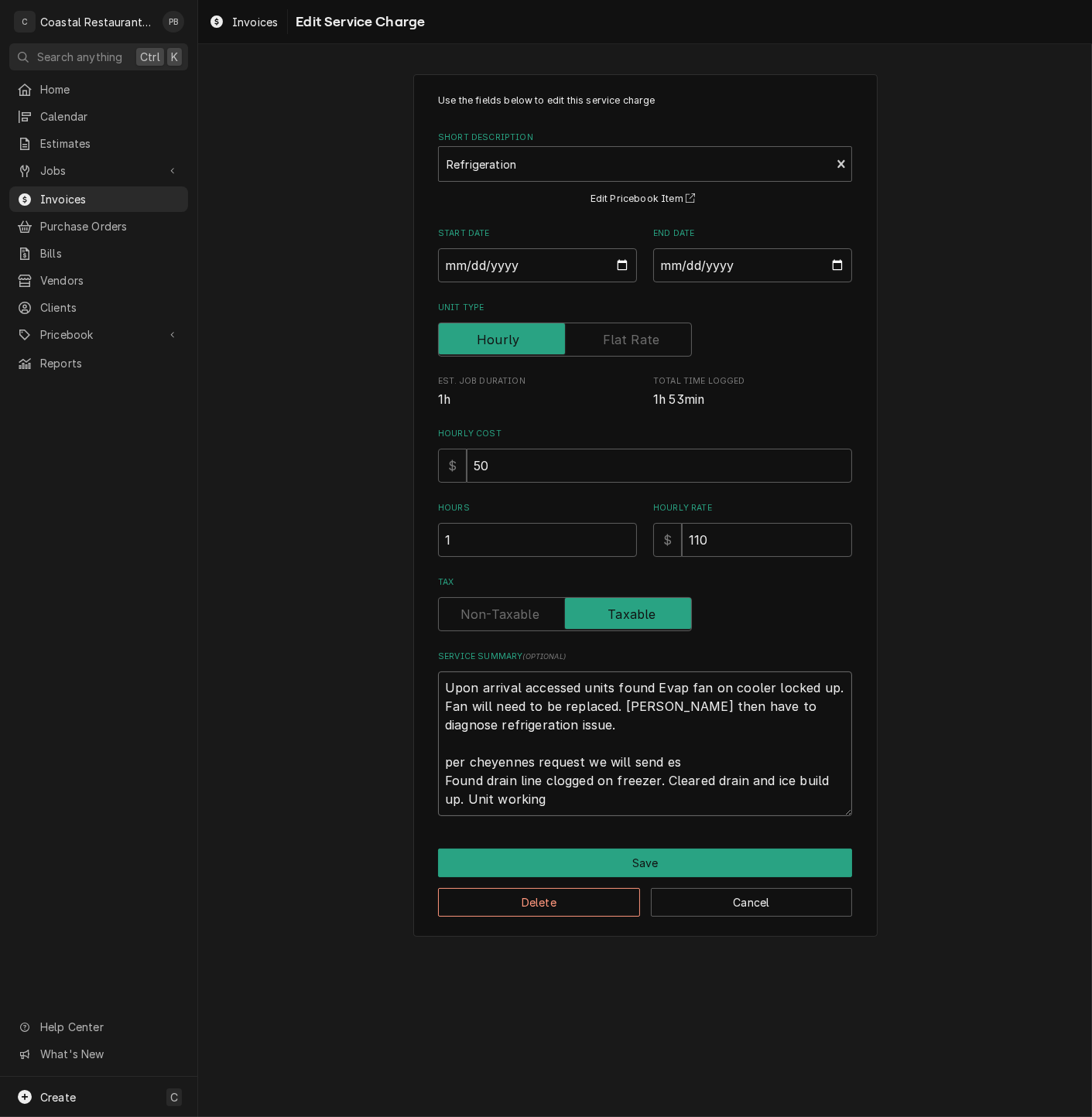
type textarea "x"
type textarea "Upon arrival accessed units found Evap fan on cooler locked up. Fan will need t…"
type textarea "x"
type textarea "Upon arrival accessed units found Evap fan on cooler locked up. Fan will need t…"
type textarea "x"
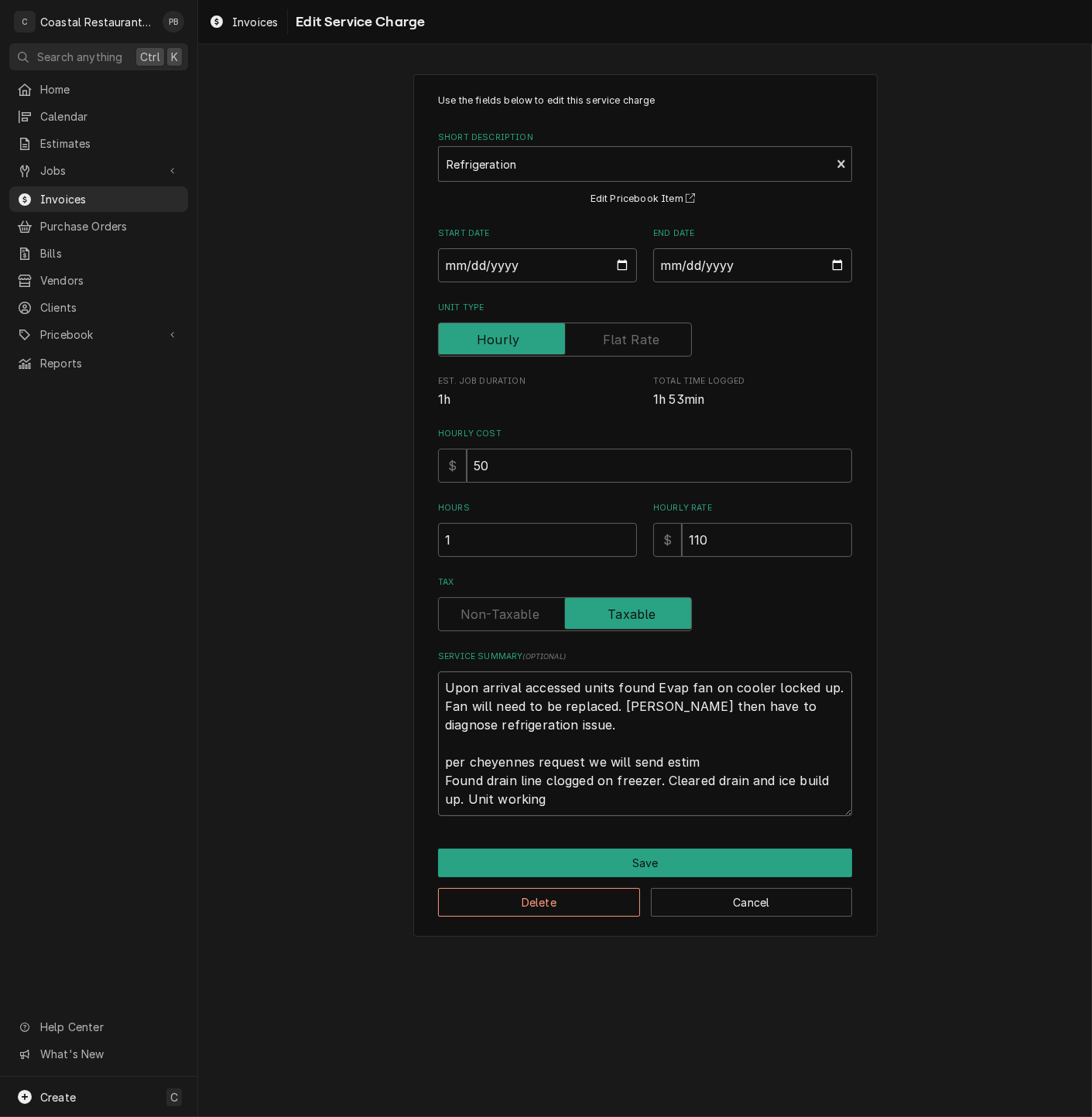
type textarea "Upon arrival accessed units found Evap fan on cooler locked up. Fan will need t…"
type textarea "x"
type textarea "Upon arrival accessed units found Evap fan on cooler locked up. Fan will need t…"
type textarea "x"
type textarea "Upon arrival accessed units found Evap fan on cooler locked up. Fan will need t…"
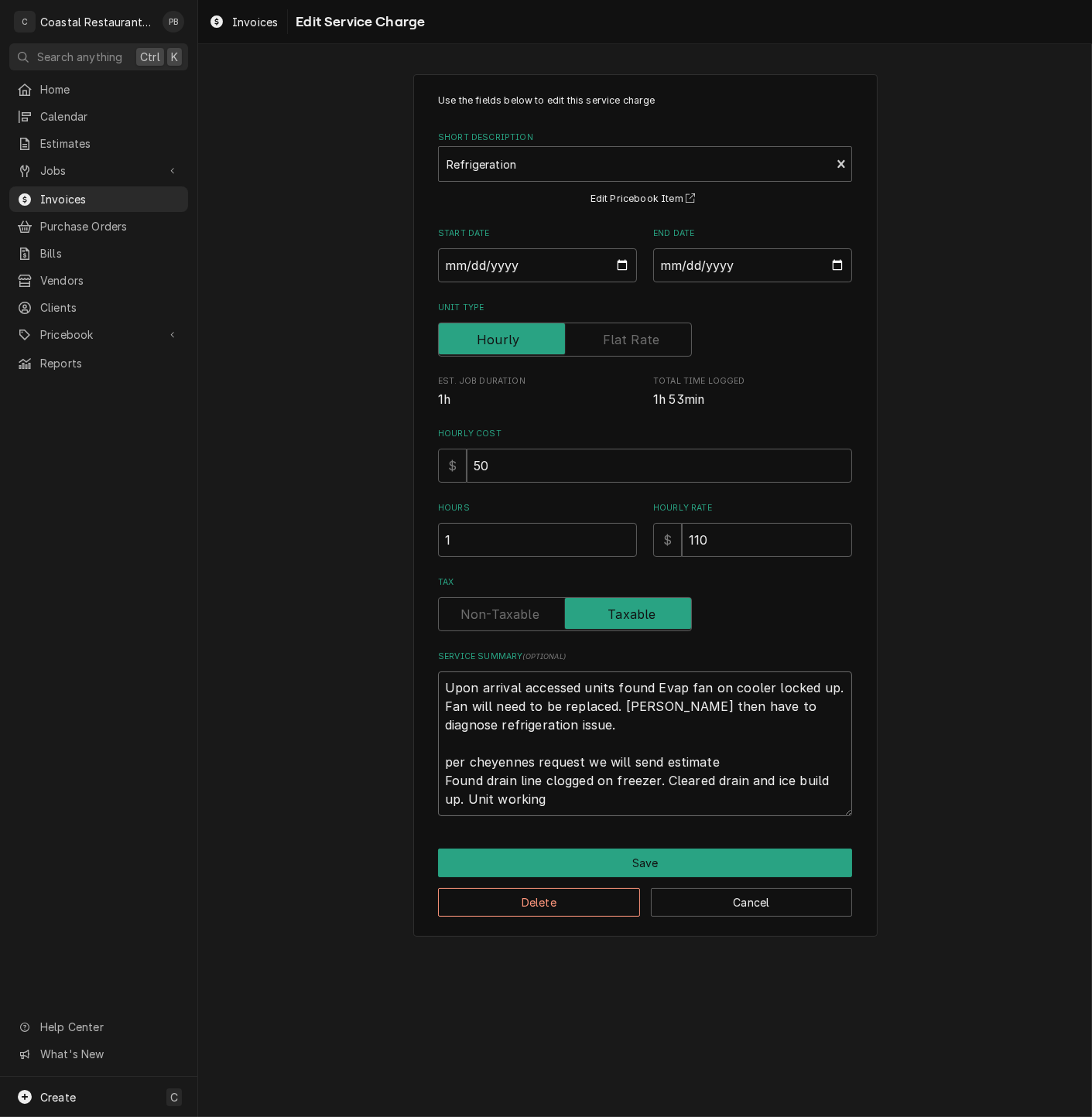
type textarea "x"
type textarea "Upon arrival accessed units found Evap fan on cooler locked up. Fan will need t…"
type textarea "x"
type textarea "Upon arrival accessed units found Evap fan on cooler locked up. Fan will need t…"
type textarea "x"
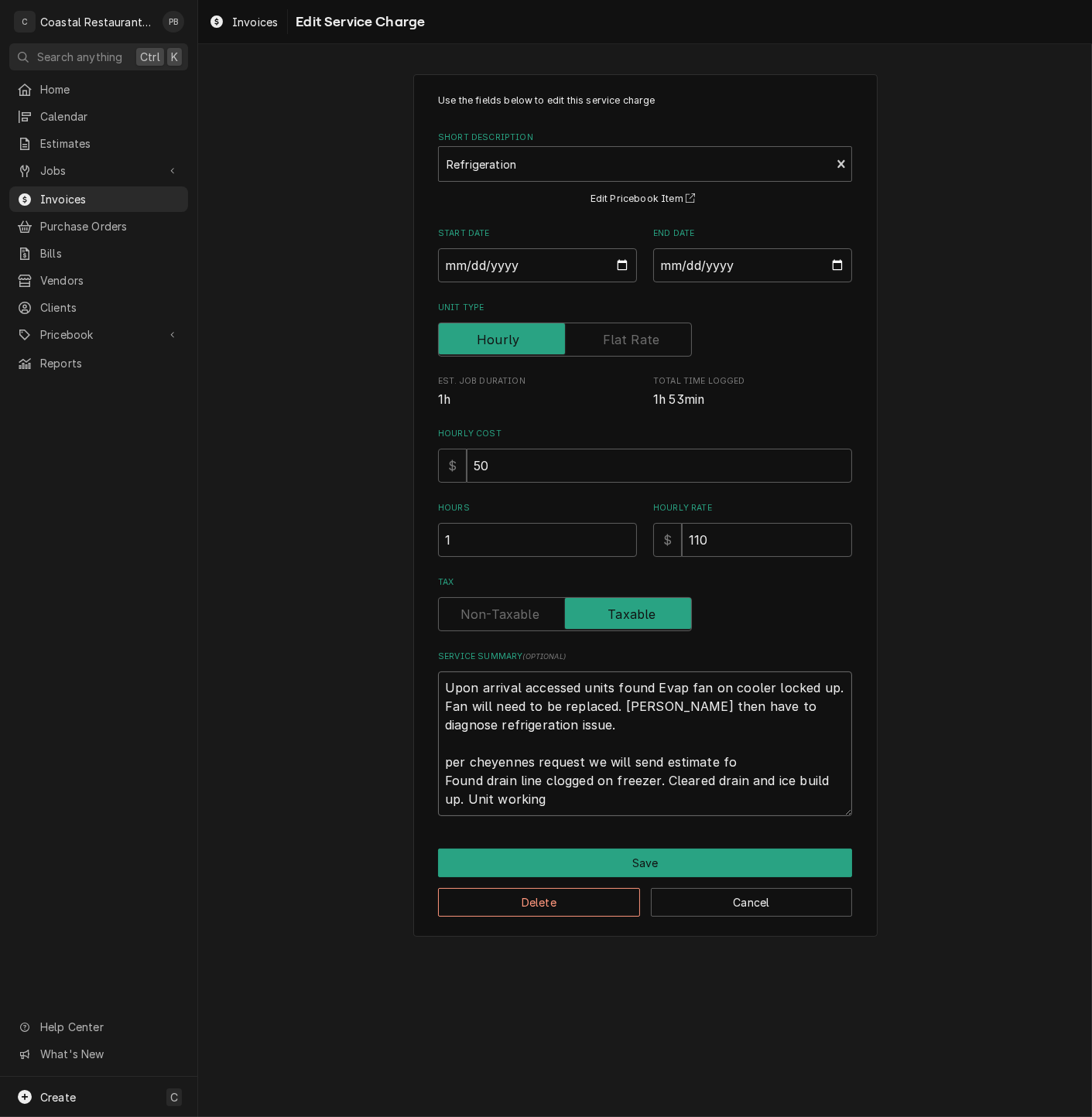
type textarea "Upon arrival accessed units found Evap fan on cooler locked up. Fan will need t…"
type textarea "x"
type textarea "Upon arrival accessed units found Evap fan on cooler locked up. Fan will need t…"
type textarea "x"
type textarea "Upon arrival accessed units found Evap fan on cooler locked up. Fan will need t…"
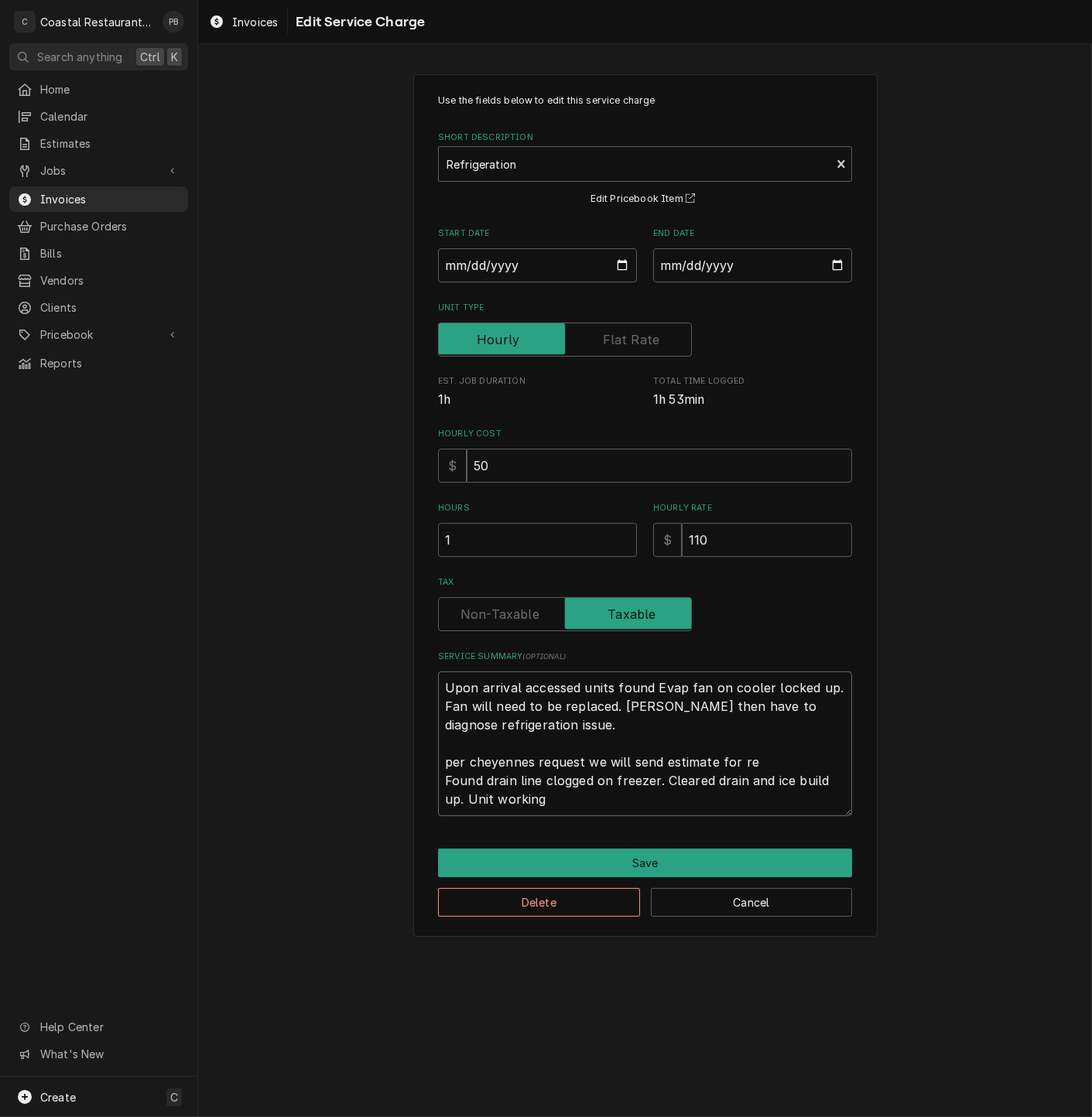
type textarea "x"
type textarea "Upon arrival accessed units found Evap fan on cooler locked up. Fan will need t…"
type textarea "x"
type textarea "Upon arrival accessed units found Evap fan on cooler locked up. Fan will need t…"
type textarea "x"
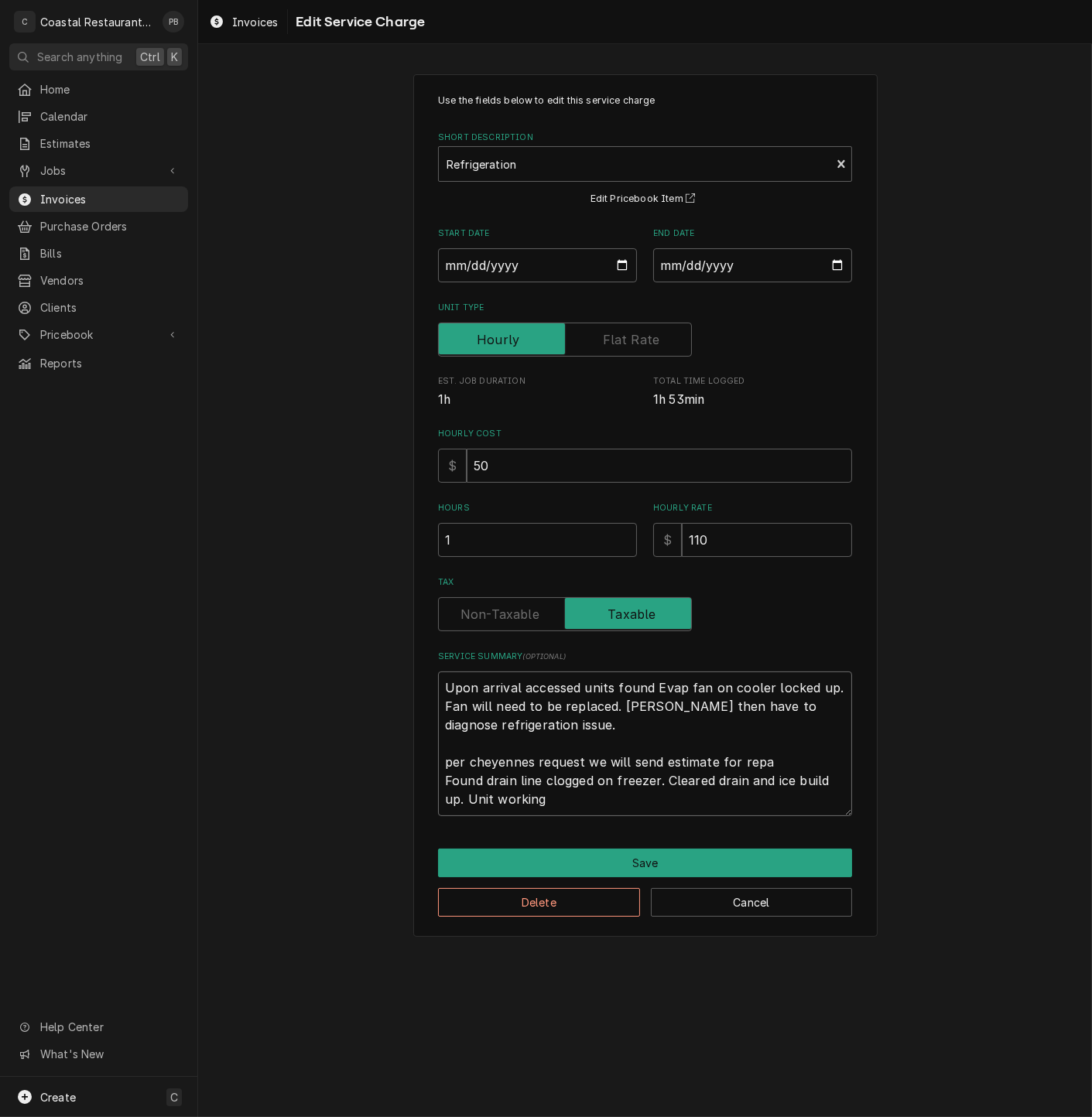
type textarea "Upon arrival accessed units found Evap fan on cooler locked up. Fan will need t…"
type textarea "x"
type textarea "Upon arrival accessed units found Evap fan on cooler locked up. Fan will need t…"
type textarea "x"
type textarea "Upon arrival accessed units found Evap fan on cooler locked up. Fan will need t…"
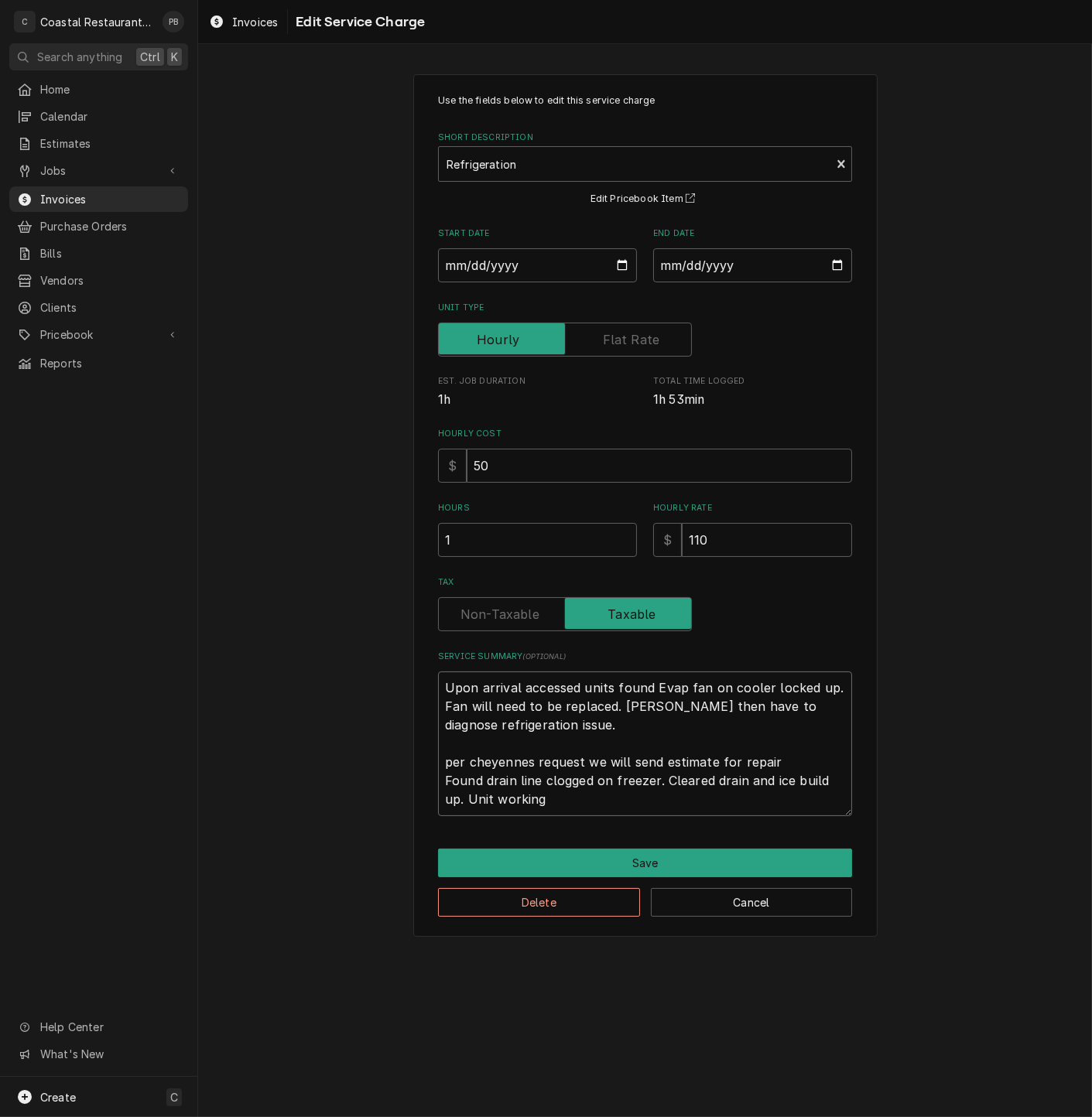
type textarea "x"
type textarea "Upon arrival accessed units found Evap fan on cooler locked up. Fan will need t…"
type textarea "x"
type textarea "Upon arrival accessed units found Evap fan on cooler locked up. Fan will need t…"
type textarea "x"
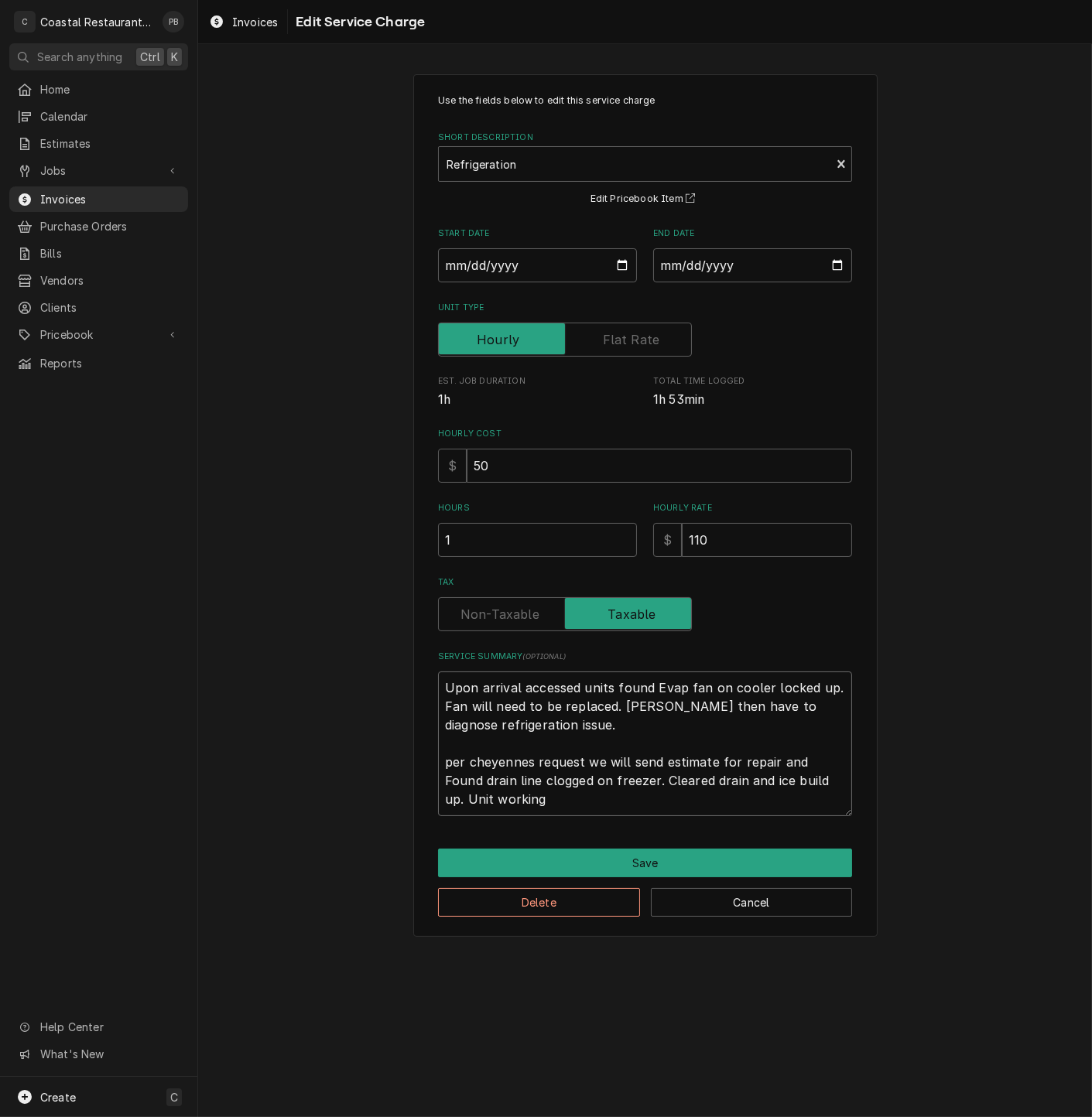
type textarea "Upon arrival accessed units found Evap fan on cooler locked up. Fan will need t…"
type textarea "x"
type textarea "Upon arrival accessed units found Evap fan on cooler locked up. Fan will need t…"
type textarea "x"
type textarea "Upon arrival accessed units found Evap fan on cooler locked up. Fan will need t…"
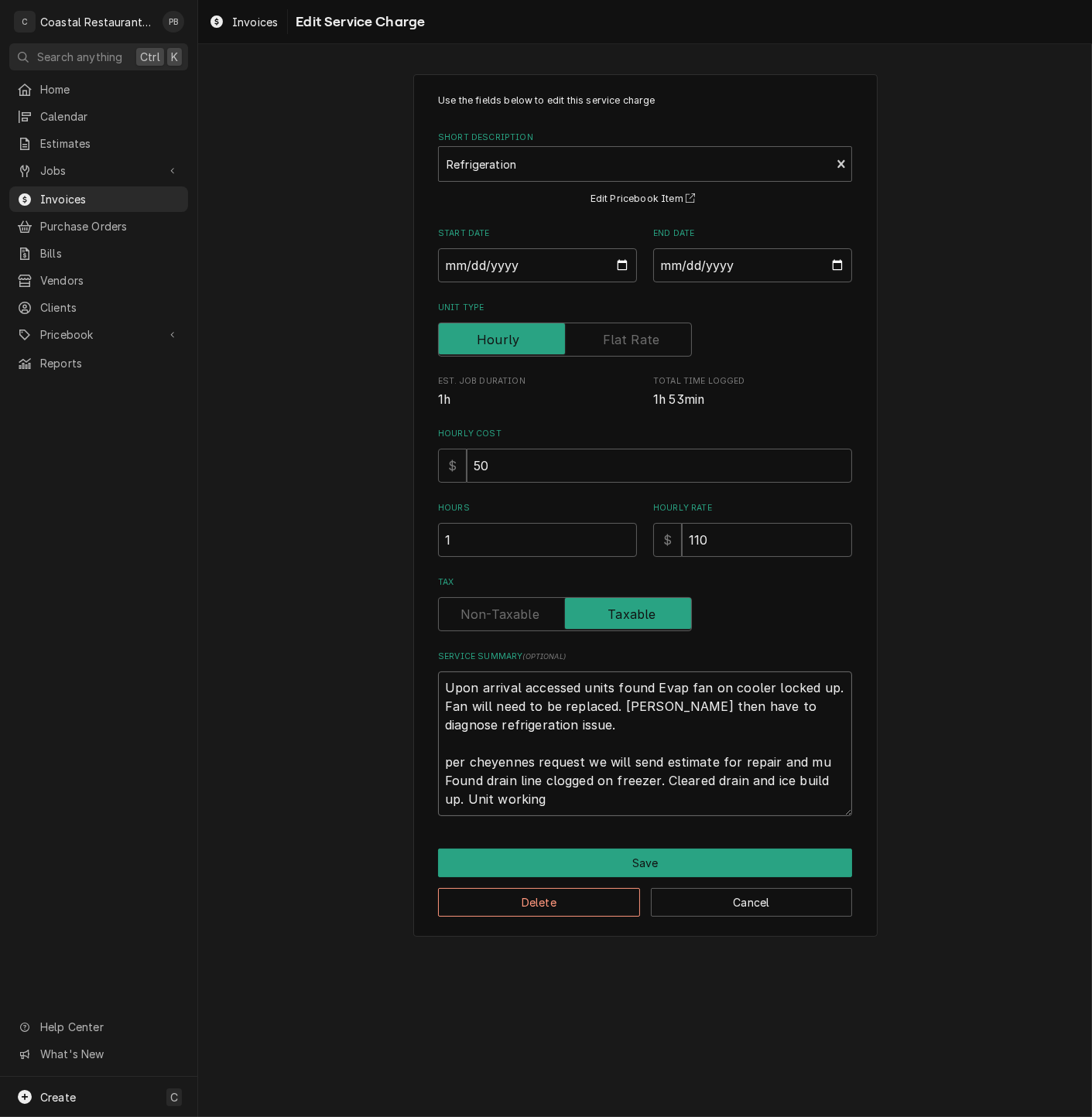
type textarea "x"
type textarea "Upon arrival accessed units found Evap fan on cooler locked up. Fan will need t…"
type textarea "x"
type textarea "Upon arrival accessed units found Evap fan on cooler locked up. Fan will need t…"
type textarea "x"
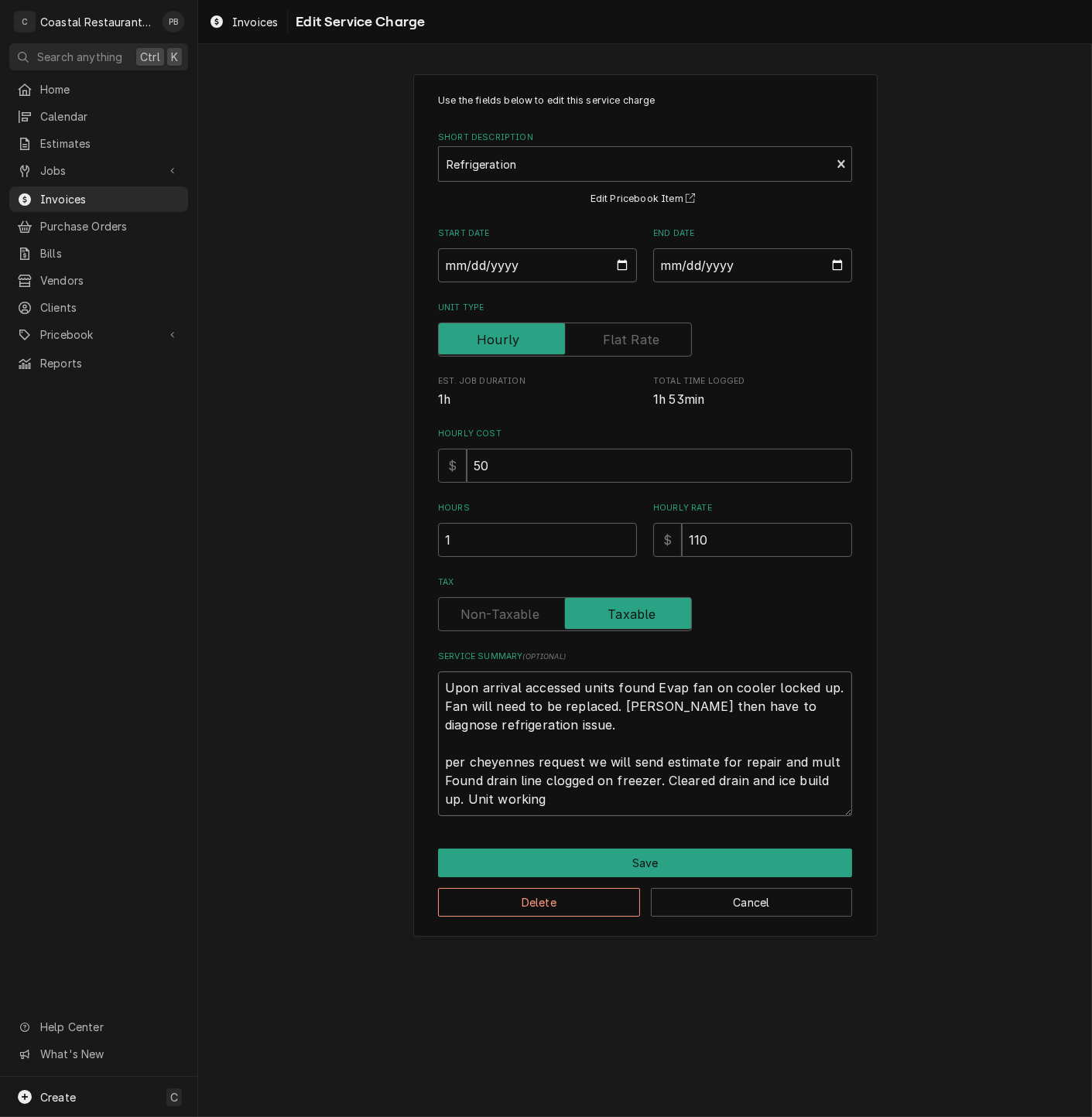
type textarea "Upon arrival accessed units found Evap fan on cooler locked up. Fan will need t…"
type textarea "x"
type textarea "Upon arrival accessed units found Evap fan on cooler locked up. Fan will need t…"
type textarea "x"
type textarea "Upon arrival accessed units found Evap fan on cooler locked up. Fan will need t…"
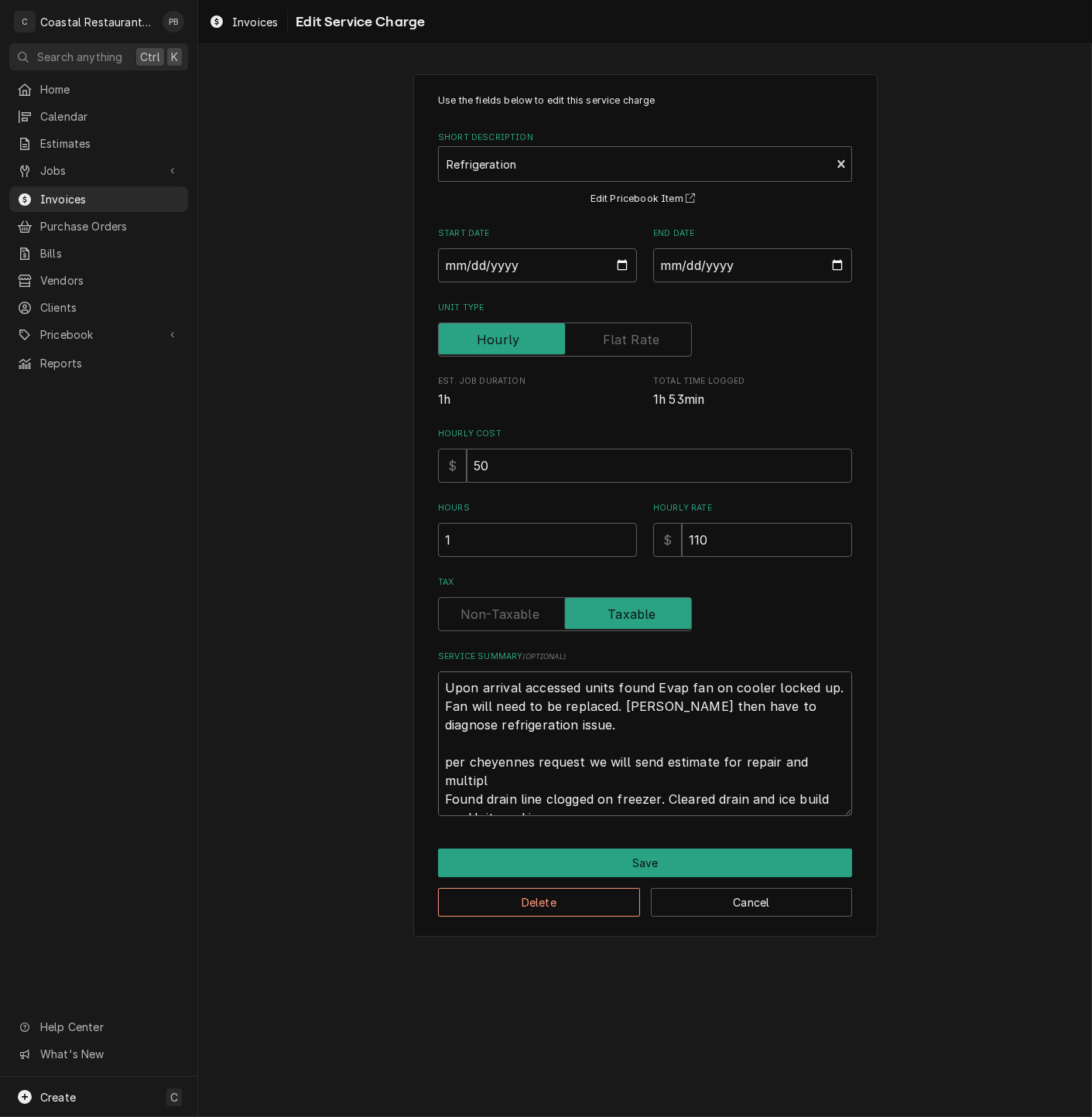
type textarea "x"
type textarea "Upon arrival accessed units found Evap fan on cooler locked up. Fan will need t…"
type textarea "x"
type textarea "Upon arrival accessed units found Evap fan on cooler locked up. Fan will need t…"
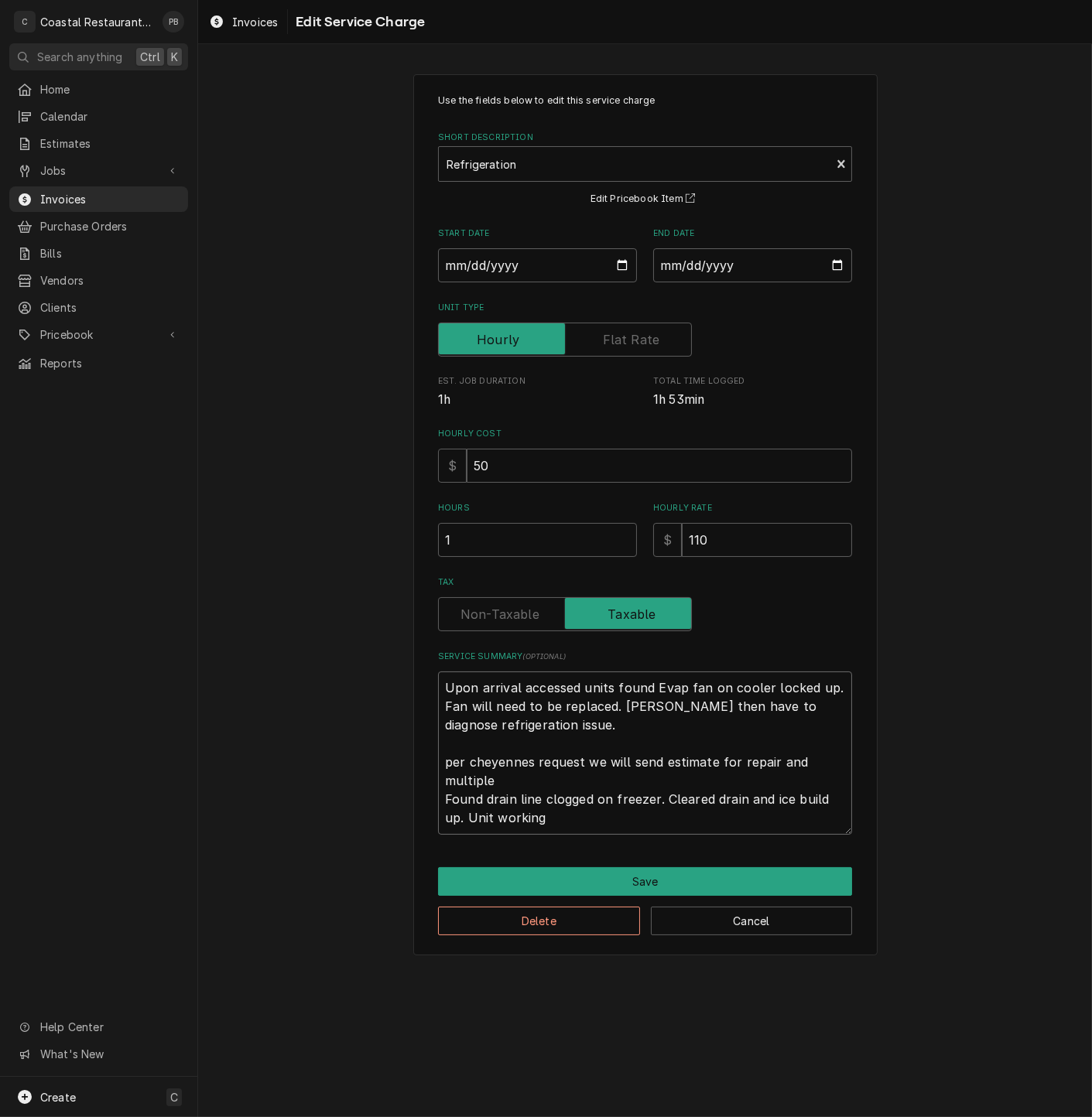
type textarea "x"
type textarea "Upon arrival accessed units found Evap fan on cooler locked up. Fan will need t…"
type textarea "x"
type textarea "Upon arrival accessed units found Evap fan on cooler locked up. Fan will need t…"
type textarea "x"
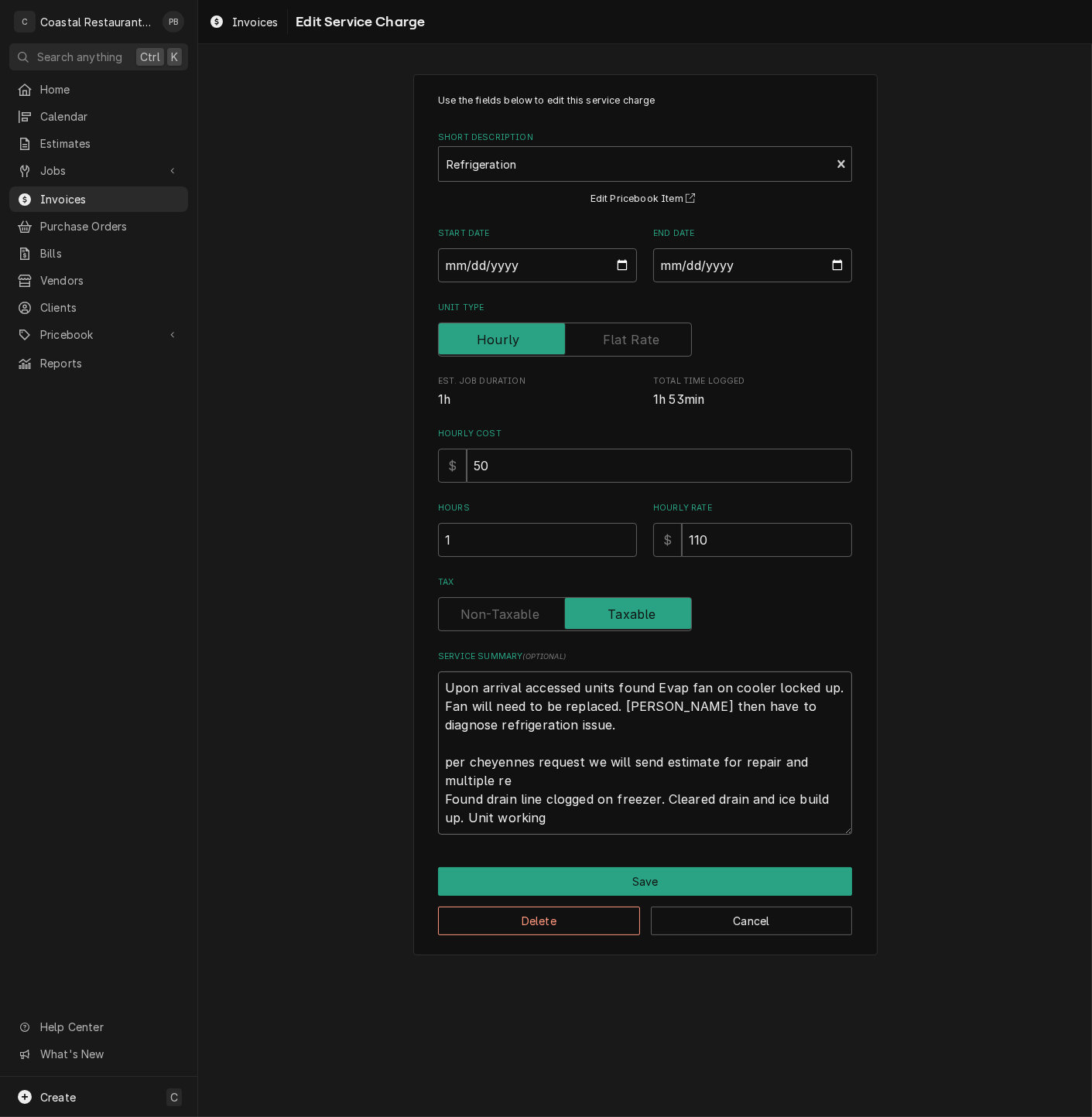
type textarea "Upon arrival accessed units found Evap fan on cooler locked up. Fan will need t…"
type textarea "x"
type textarea "Upon arrival accessed units found Evap fan on cooler locked up. Fan will need t…"
type textarea "x"
type textarea "Upon arrival accessed units found Evap fan on cooler locked up. Fan will need t…"
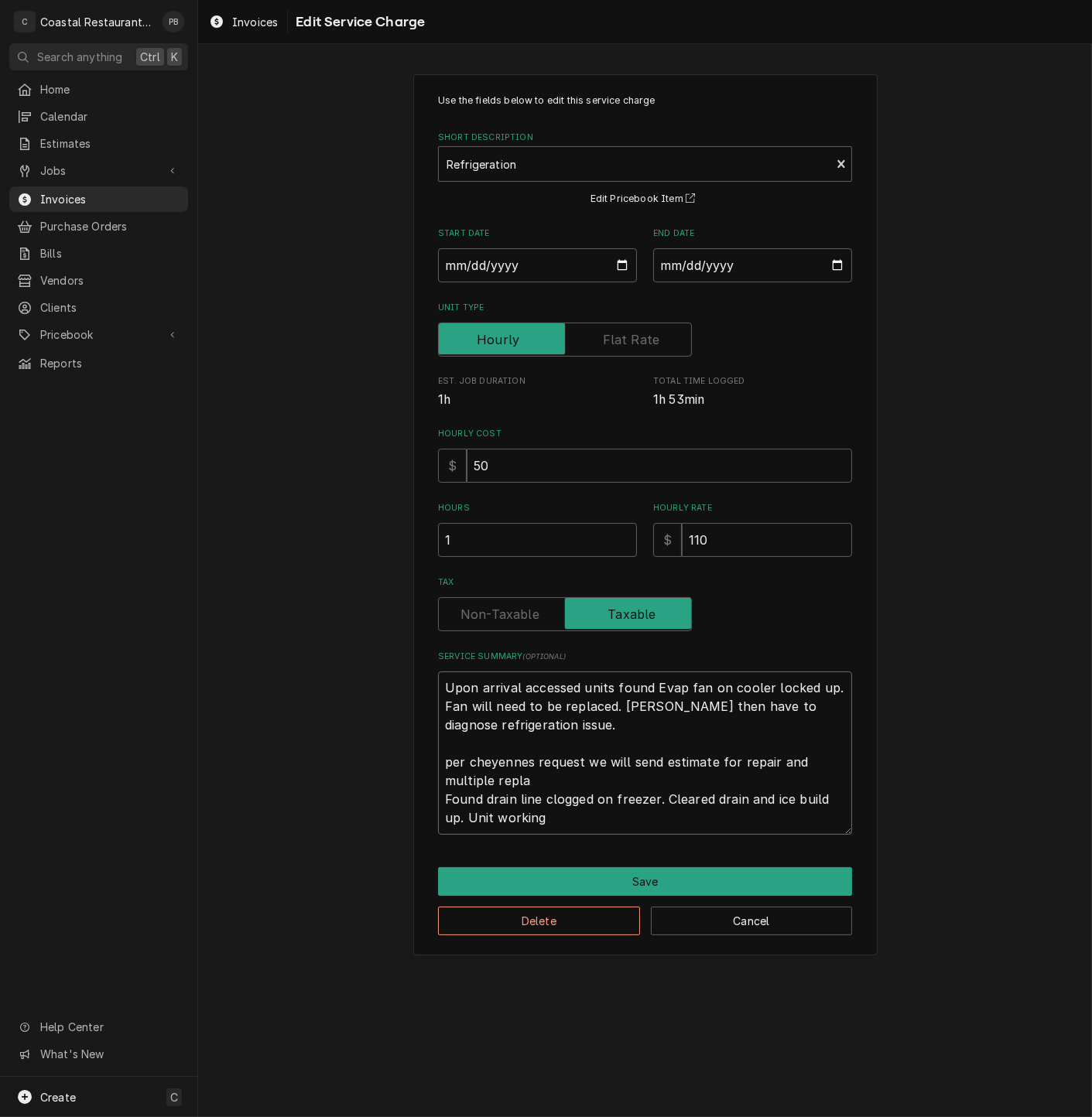
type textarea "x"
type textarea "Upon arrival accessed units found Evap fan on cooler locked up. Fan will need t…"
type textarea "x"
type textarea "Upon arrival accessed units found Evap fan on cooler locked up. Fan will need t…"
type textarea "x"
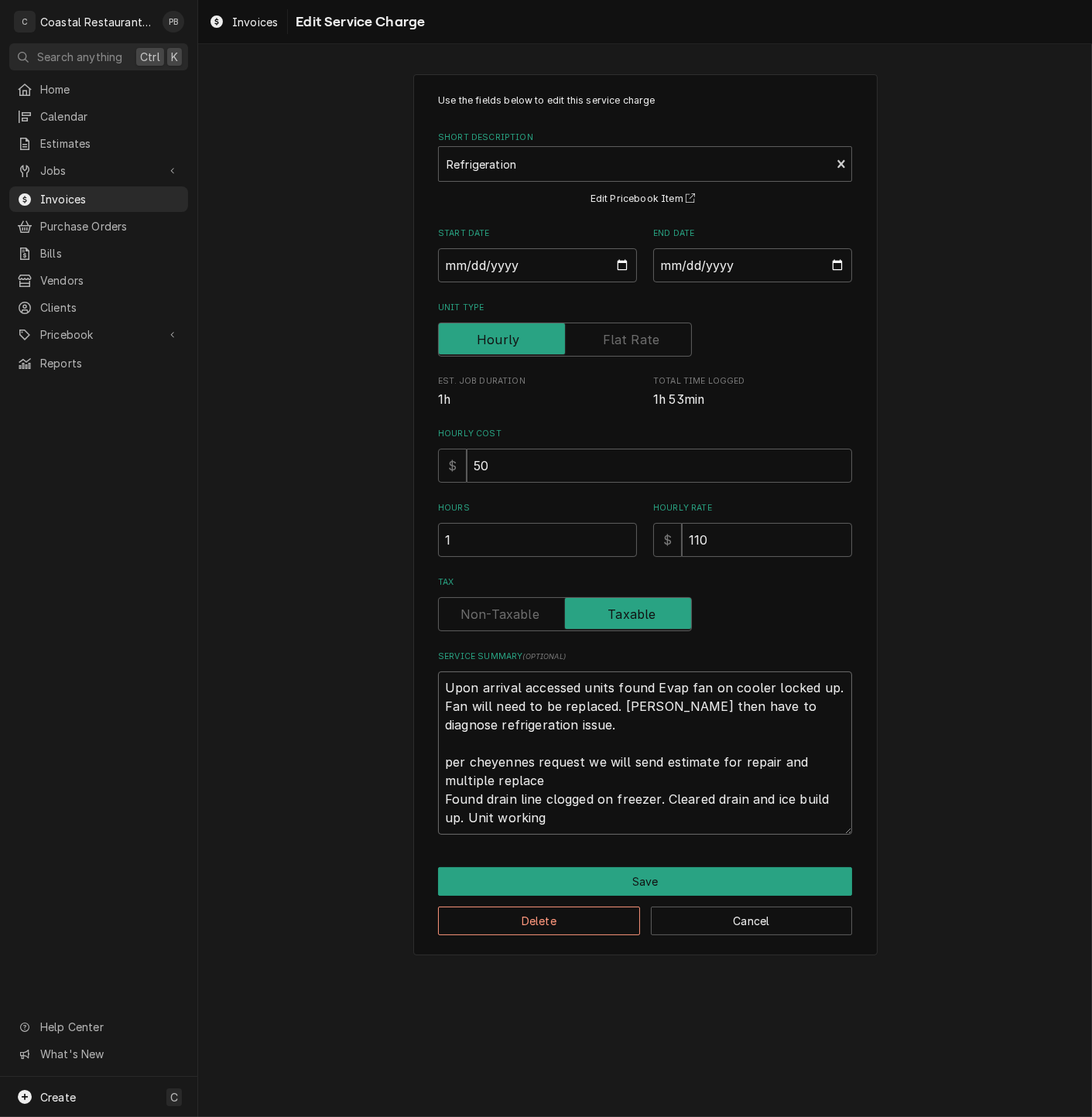
type textarea "Upon arrival accessed units found Evap fan on cooler locked up. Fan will need t…"
type textarea "x"
type textarea "Upon arrival accessed units found Evap fan on cooler locked up. Fan will need t…"
type textarea "x"
type textarea "Upon arrival accessed units found Evap fan on cooler locked up. Fan will need t…"
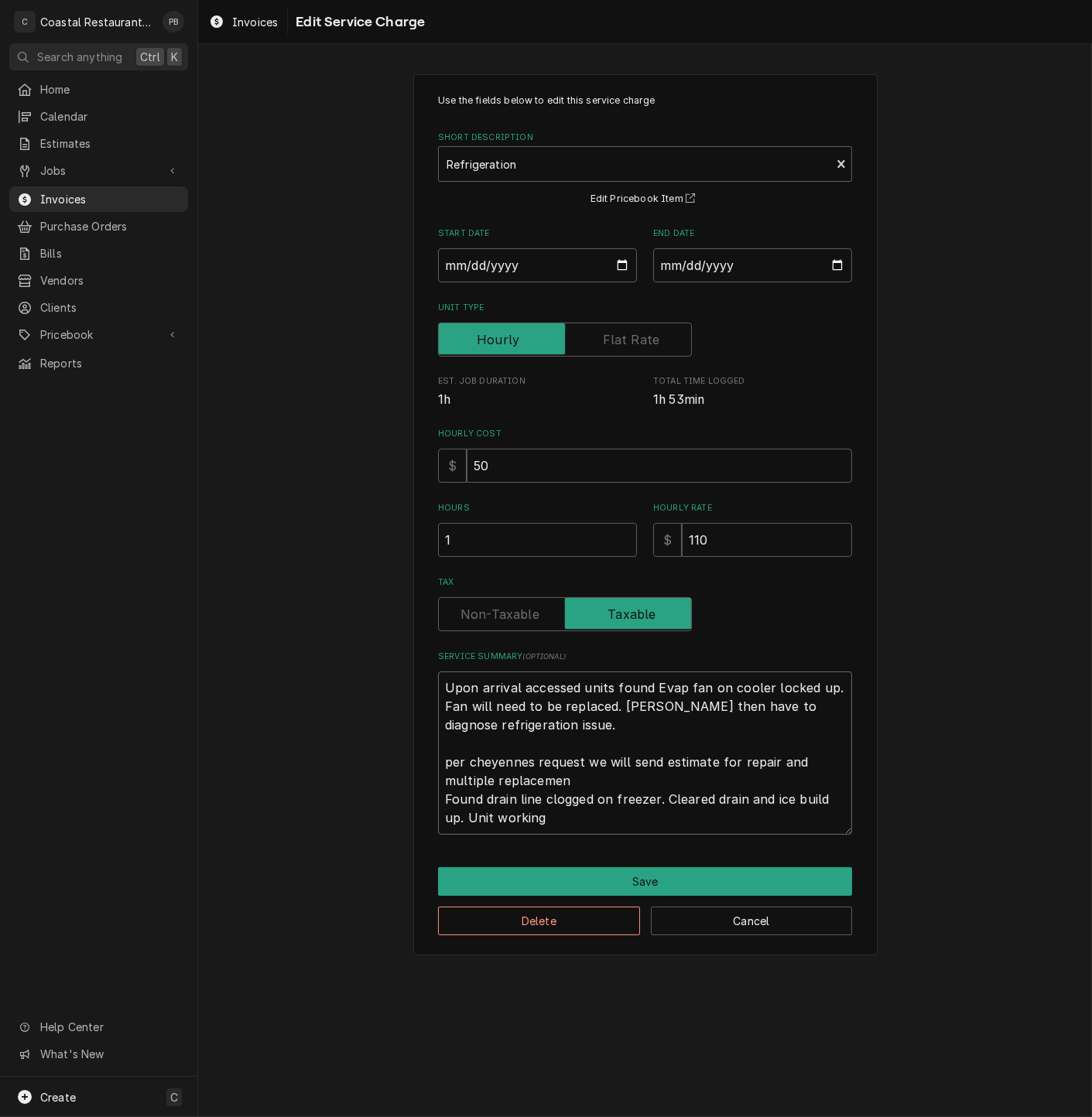
type textarea "x"
type textarea "Upon arrival accessed units found Evap fan on cooler locked up. Fan will need t…"
type textarea "x"
type textarea "Upon arrival accessed units found Evap fan on cooler locked up. Fan will need t…"
type textarea "x"
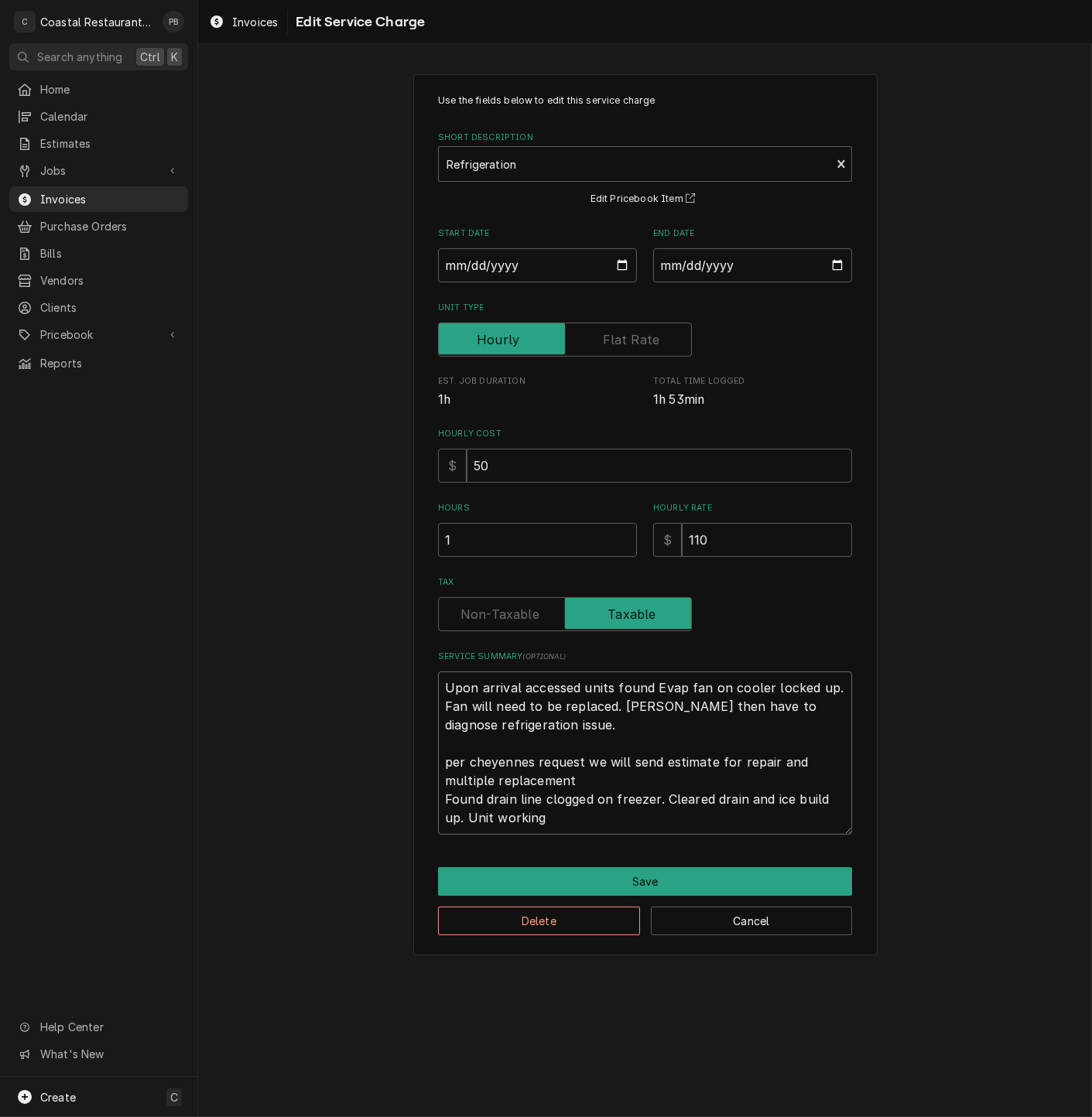
type textarea "Upon arrival accessed units found Evap fan on cooler locked up. Fan will need t…"
type textarea "x"
type textarea "Upon arrival accessed units found Evap fan on cooler locked up. Fan will need t…"
type textarea "x"
type textarea "Upon arrival accessed units found Evap fan on cooler locked up. Fan will need t…"
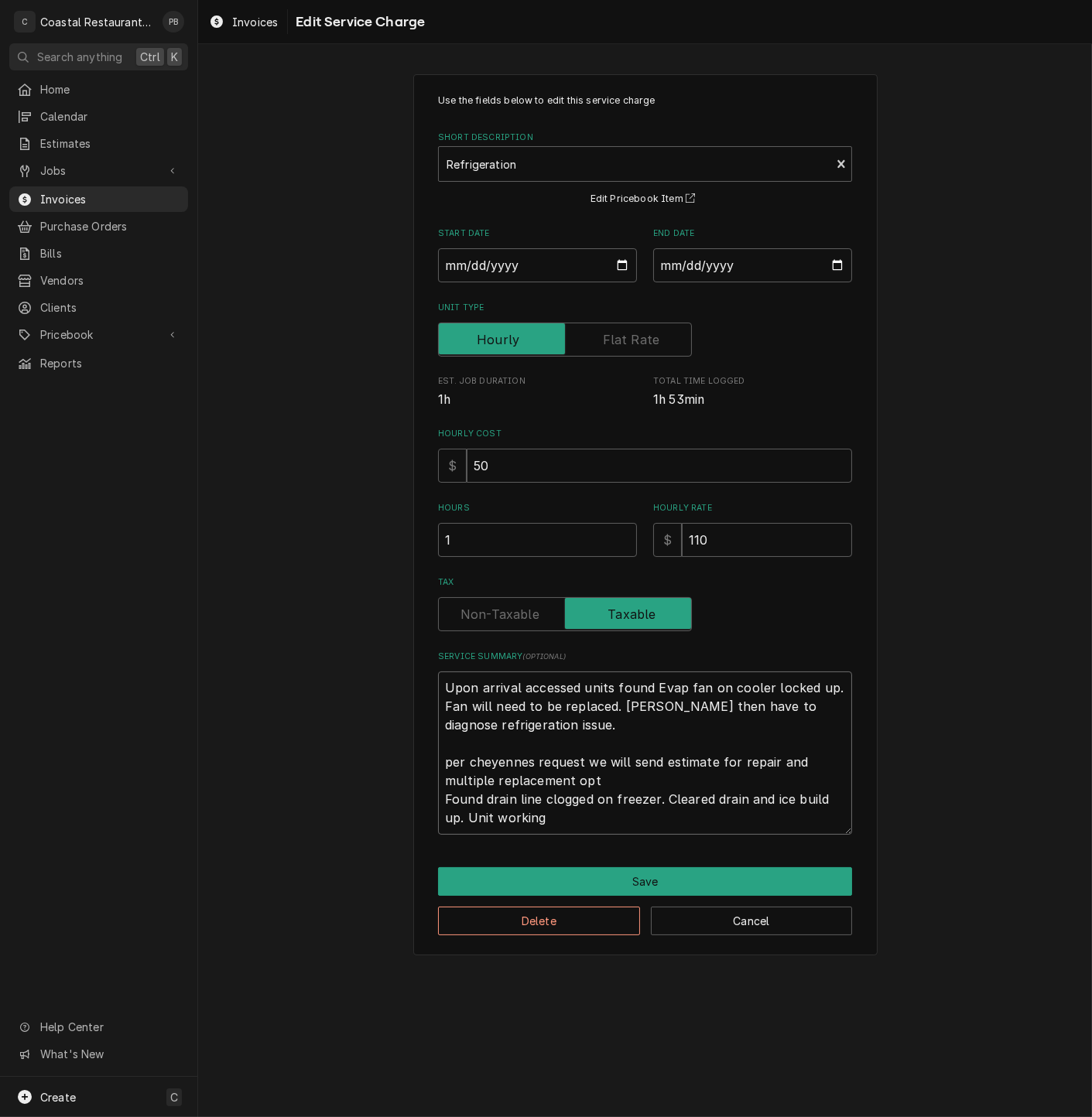
type textarea "x"
type textarea "Upon arrival accessed units found Evap fan on cooler locked up. Fan will need t…"
type textarea "x"
type textarea "Upon arrival accessed units found Evap fan on cooler locked up. Fan will need t…"
type textarea "x"
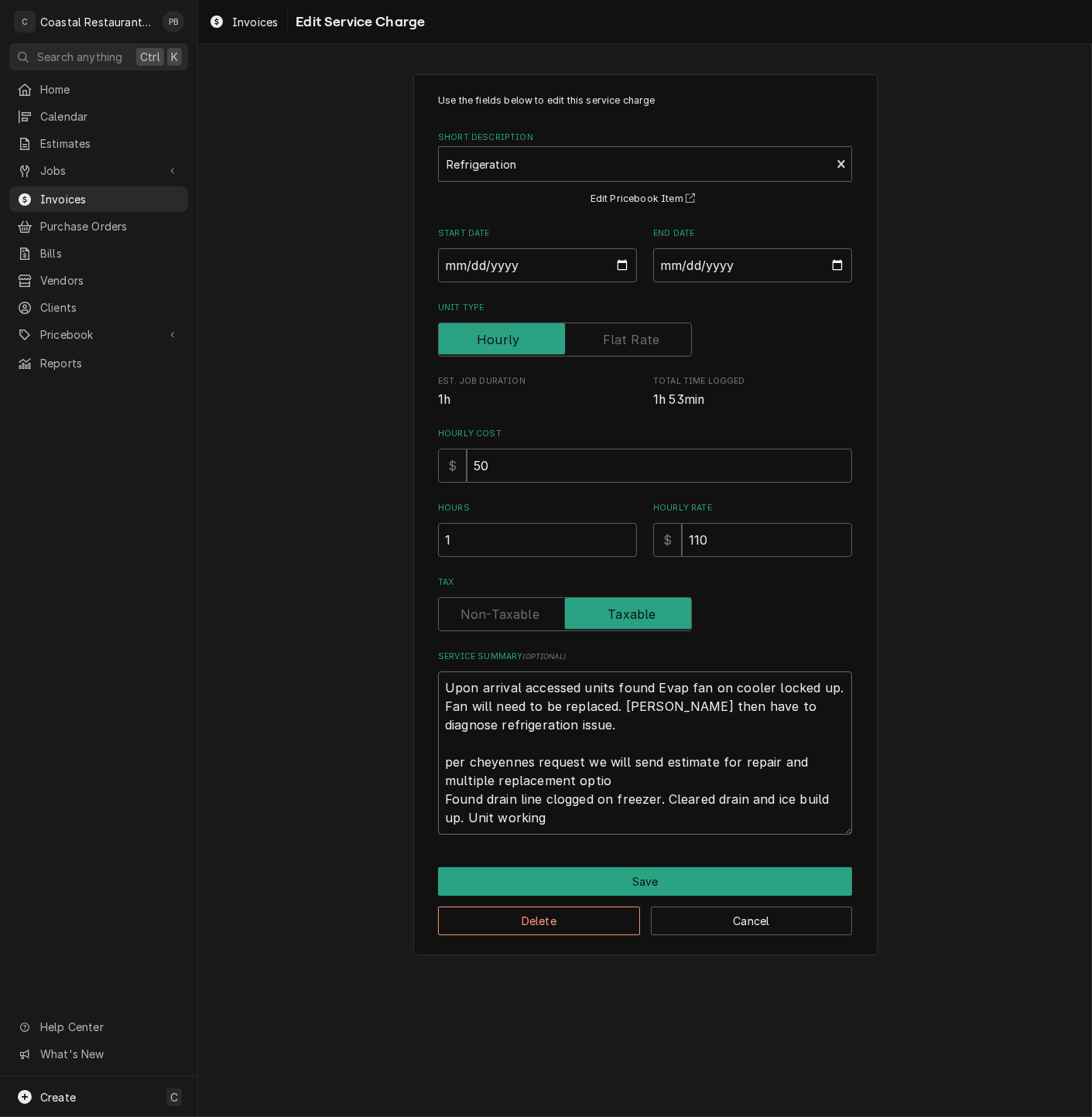
type textarea "Upon arrival accessed units found Evap fan on cooler locked up. Fan will need t…"
type textarea "x"
type textarea "Upon arrival accessed units found Evap fan on cooler locked up. Fan will need t…"
type textarea "x"
type textarea "Upon arrival accessed units found Evap fan on cooler locked up. Fan will need t…"
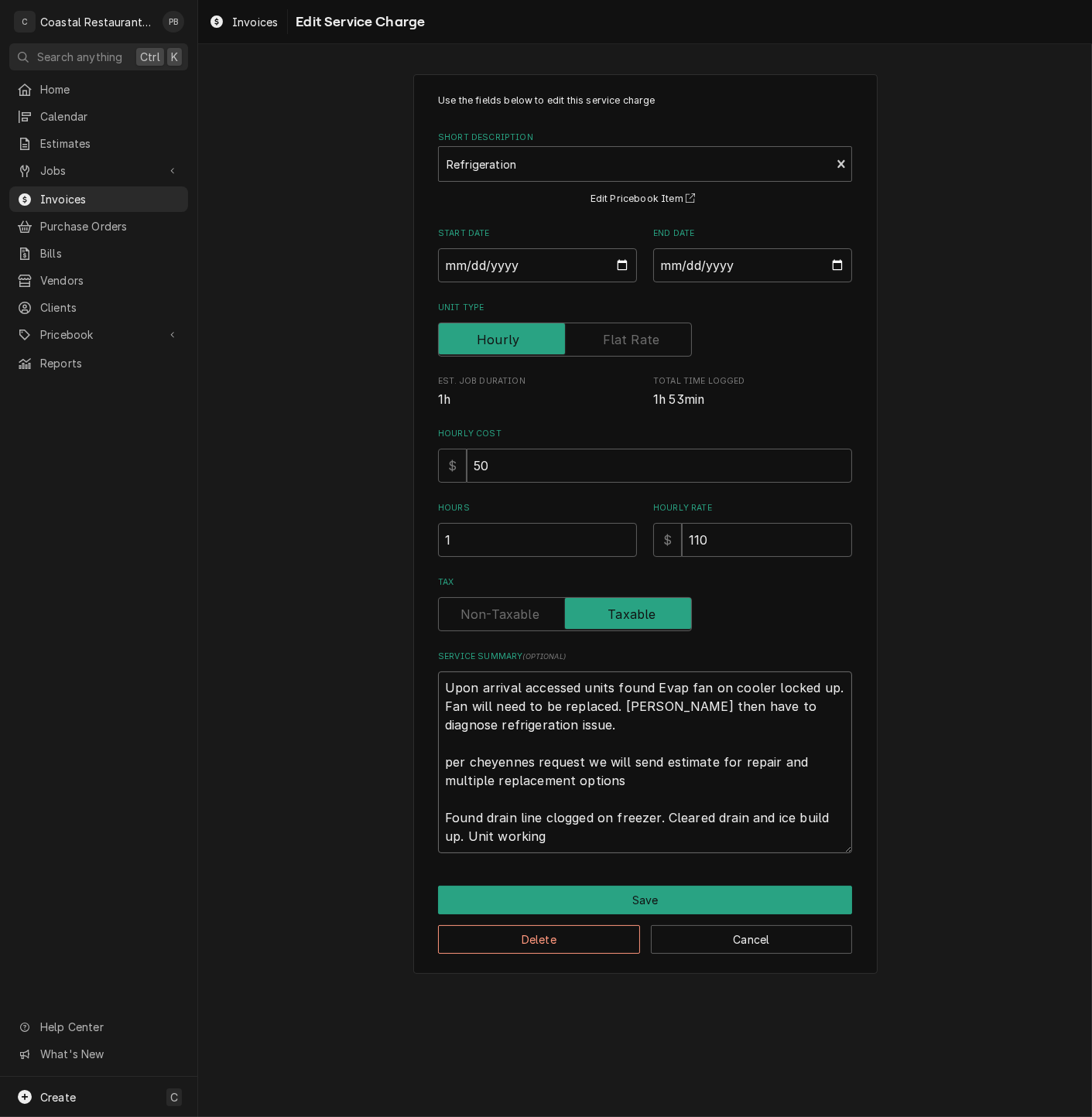
type textarea "x"
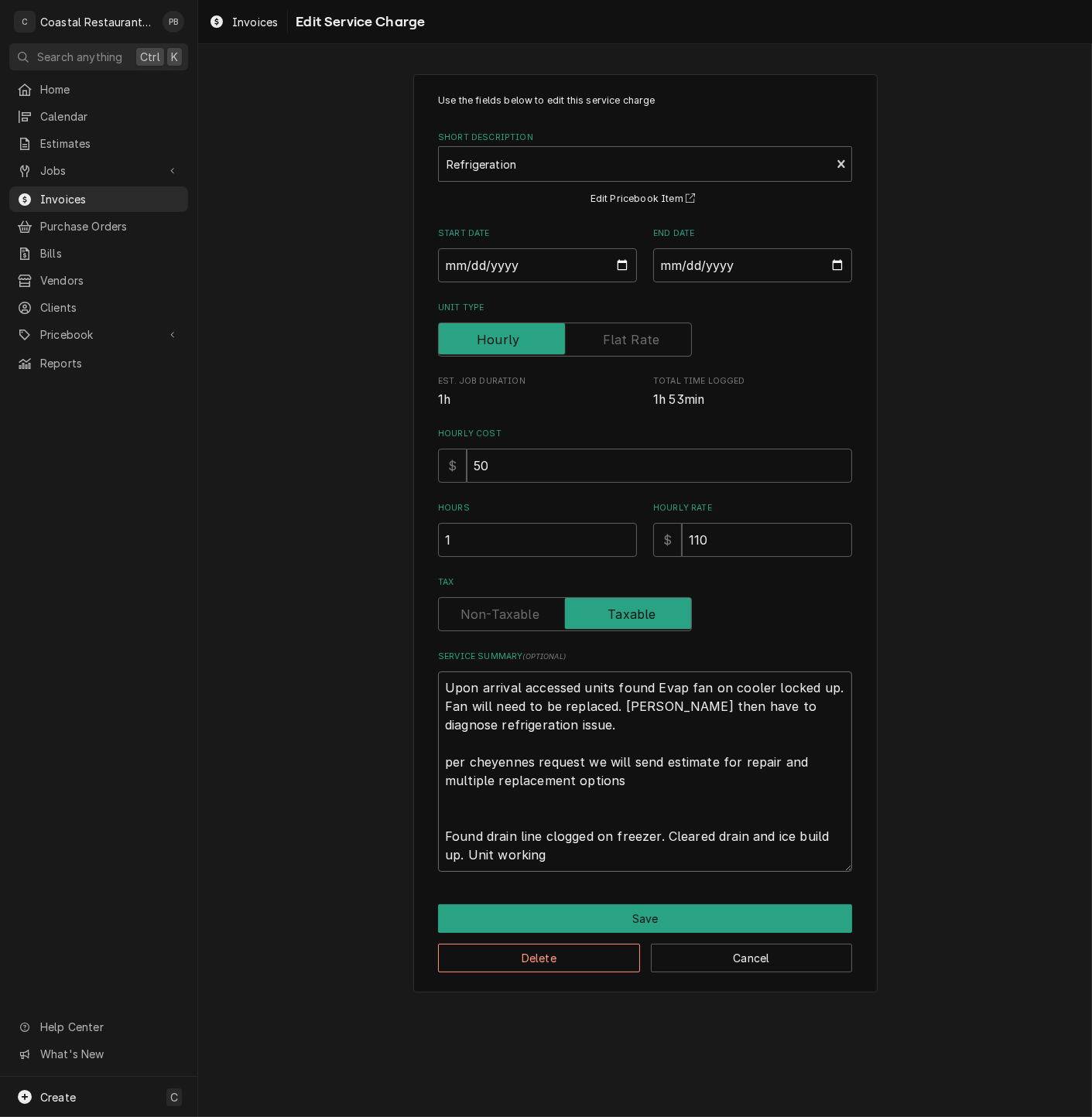
type textarea "Upon arrival accessed units found Evap fan on cooler locked up. Fan will need t…"
drag, startPoint x: 482, startPoint y: 545, endPoint x: 352, endPoint y: 537, distance: 130.2
click at [352, 537] on div "Use the fields below to edit this service charge Short Description Refrigeratio…" at bounding box center [645, 533] width 894 height 945
type textarea "x"
type input "2"
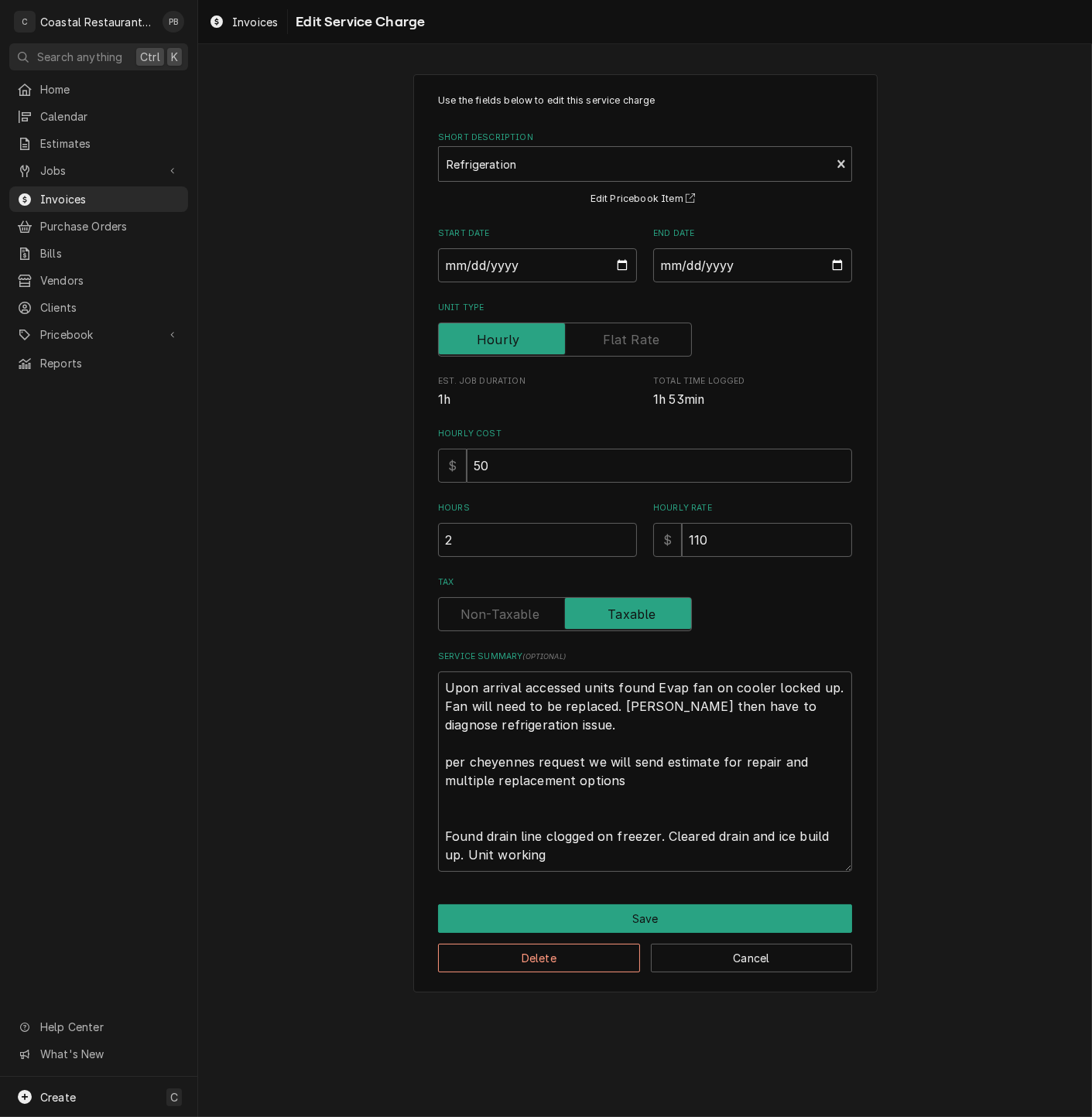
click at [676, 936] on div "Delete Cancel" at bounding box center [645, 952] width 414 height 39
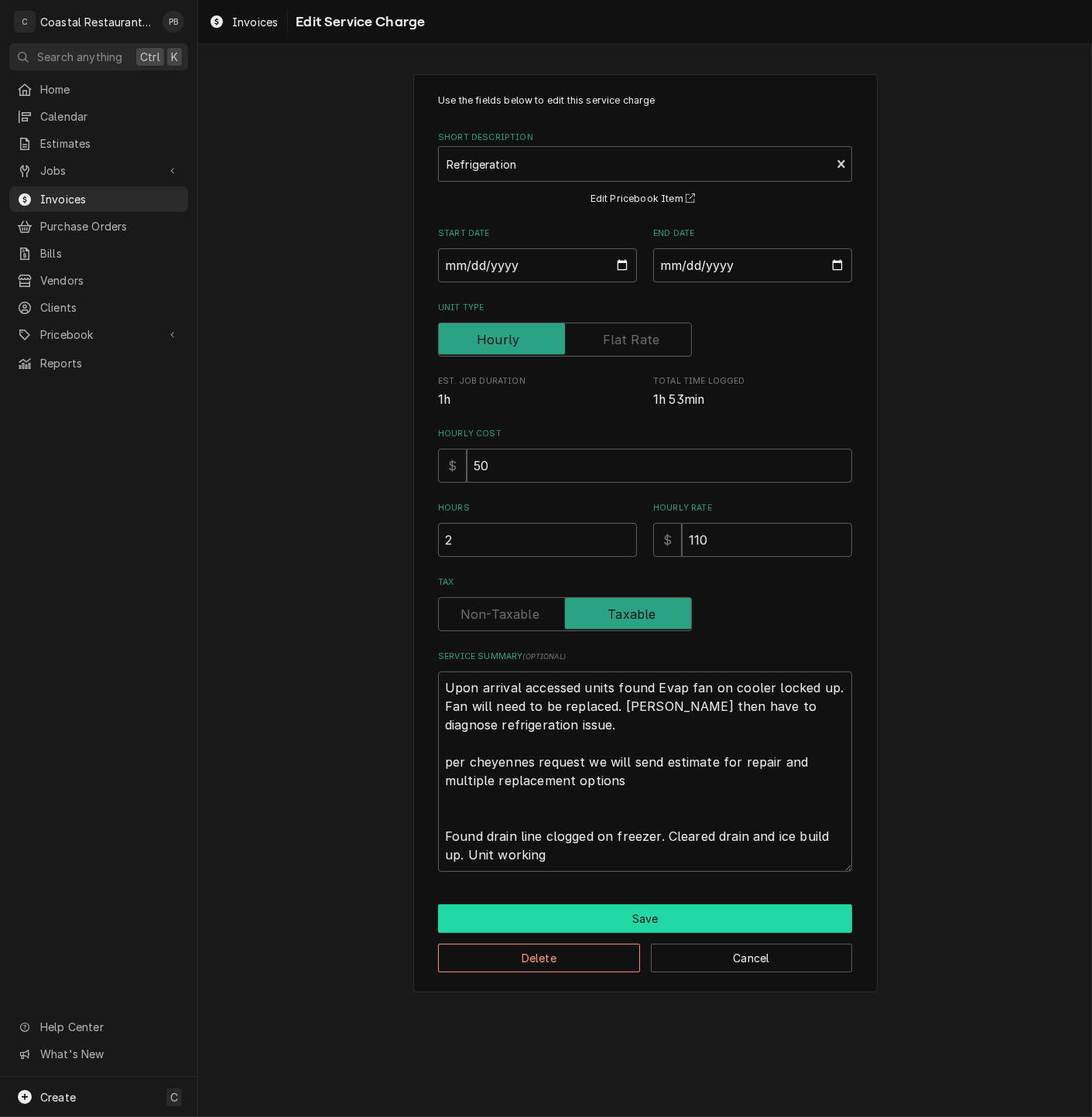
click at [683, 923] on button "Save" at bounding box center [645, 918] width 414 height 29
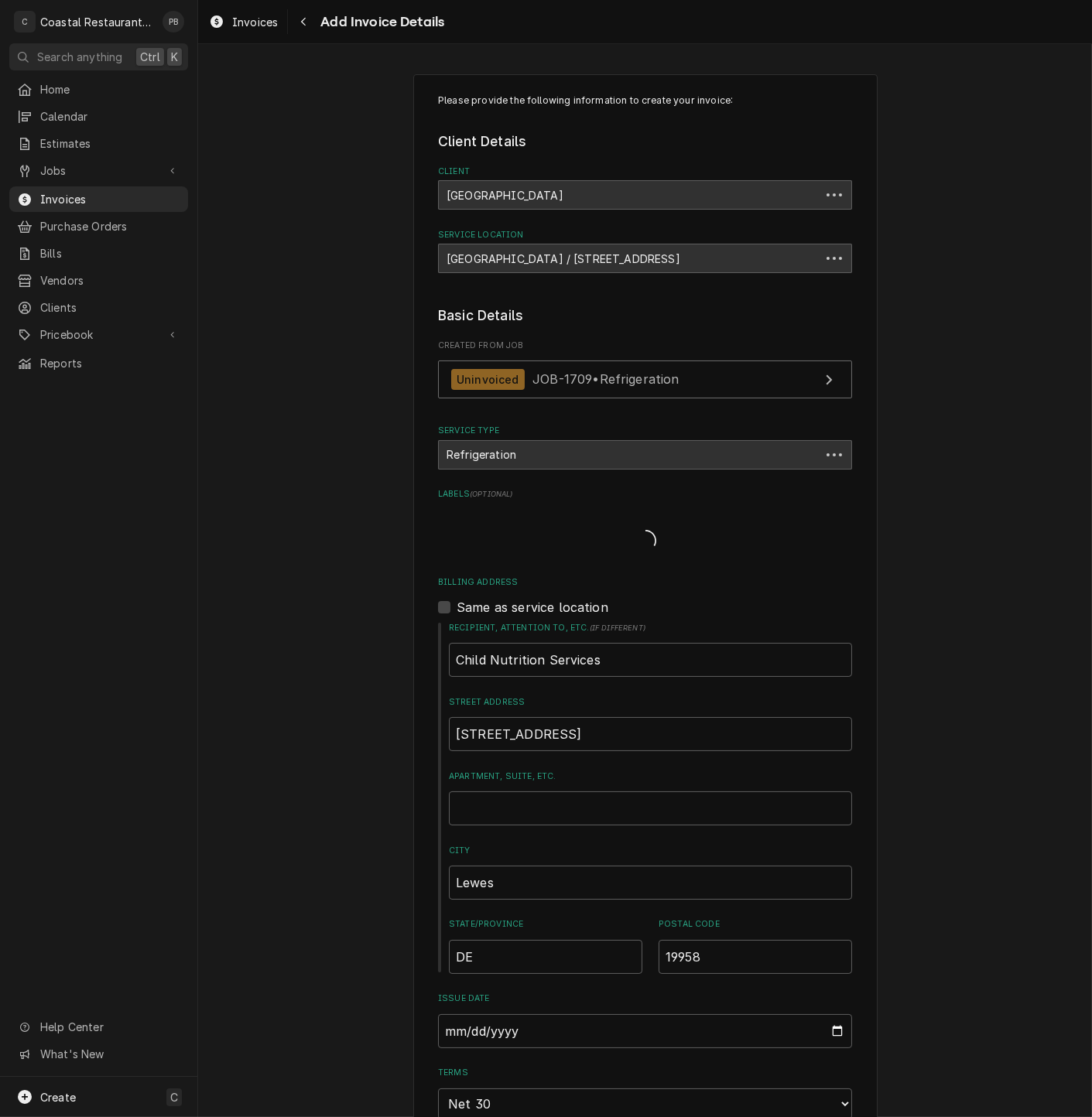
scroll to position [1050, 0]
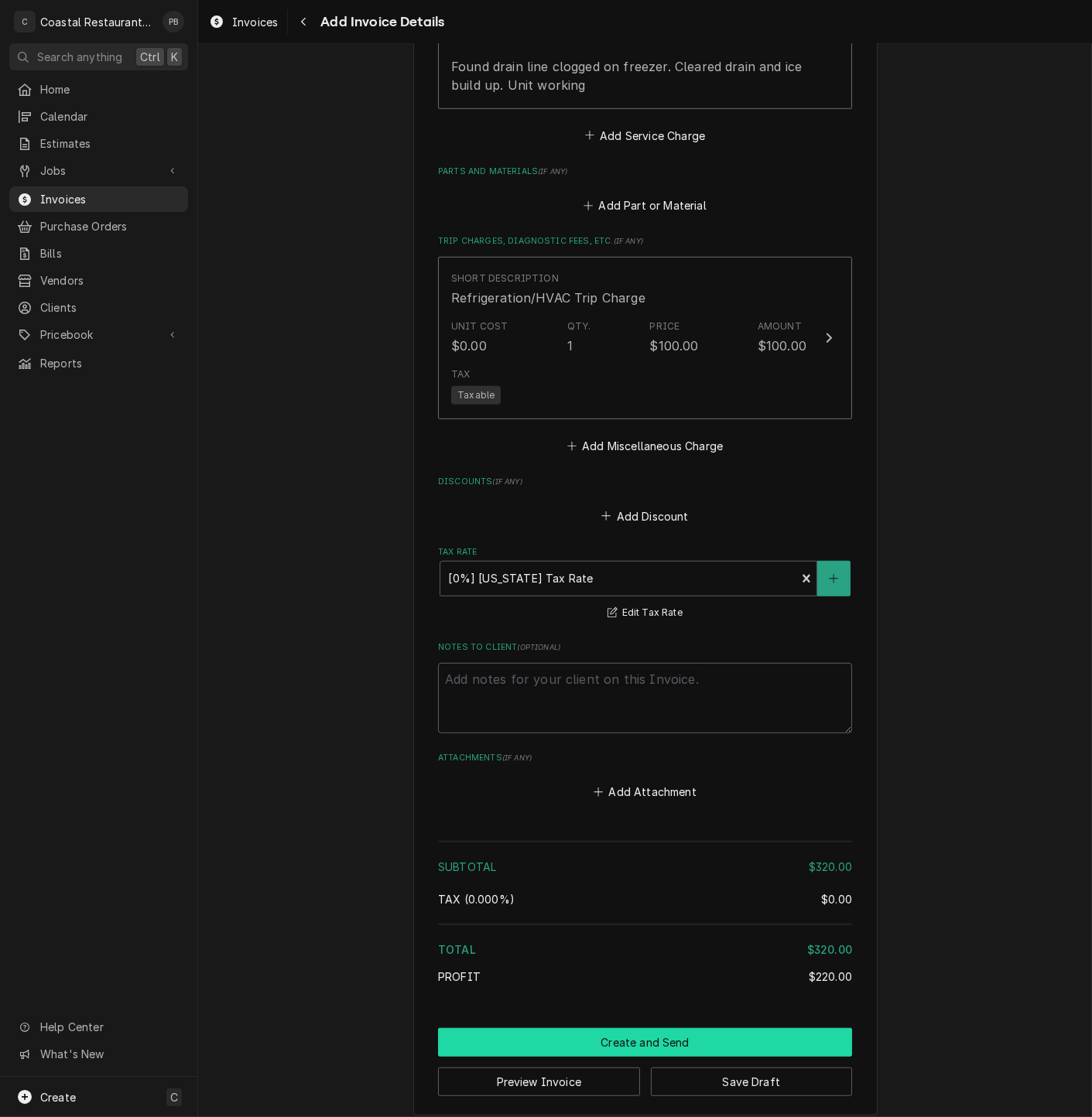
click at [645, 1028] on button "Create and Send" at bounding box center [645, 1042] width 414 height 29
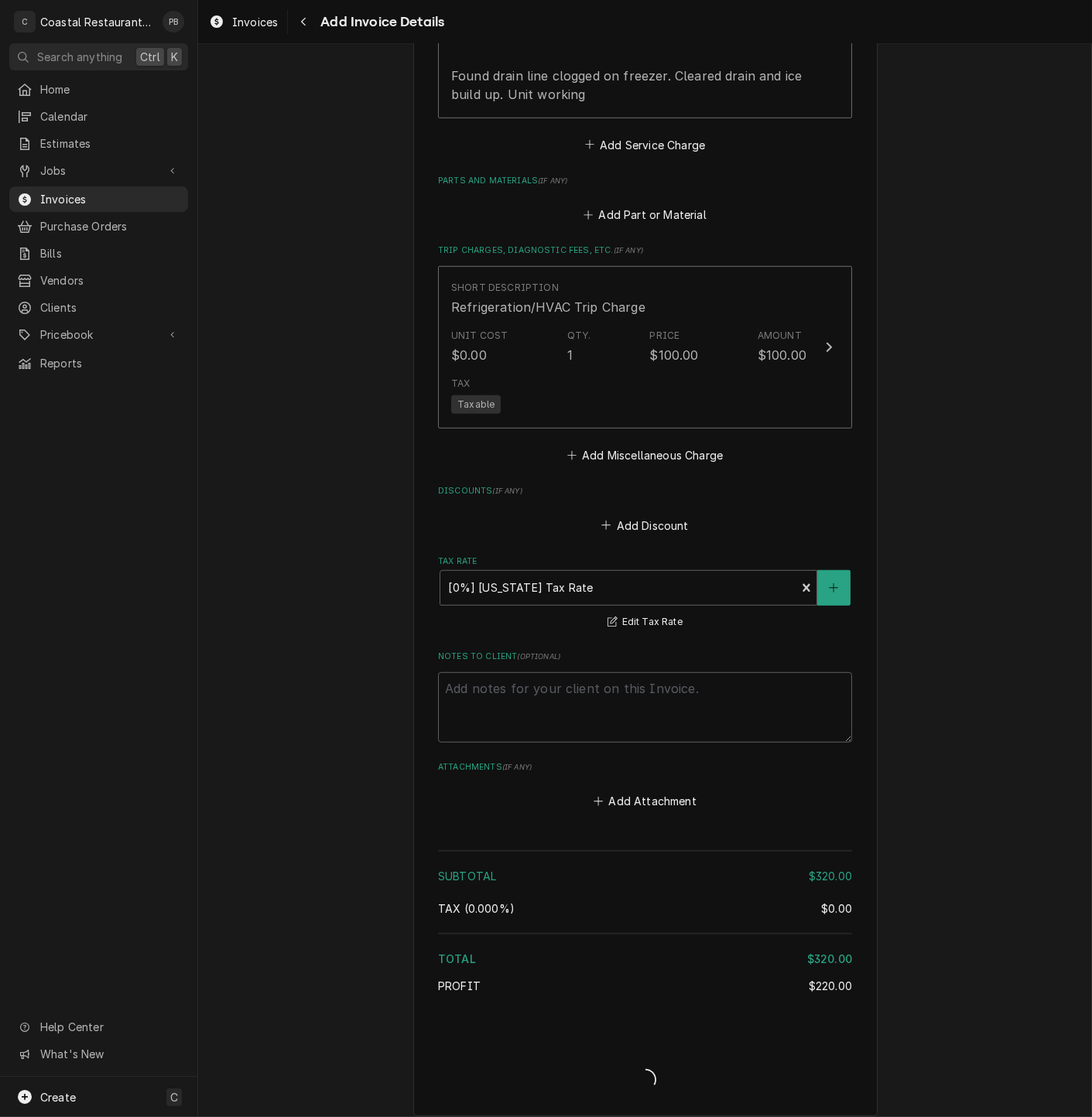
type textarea "x"
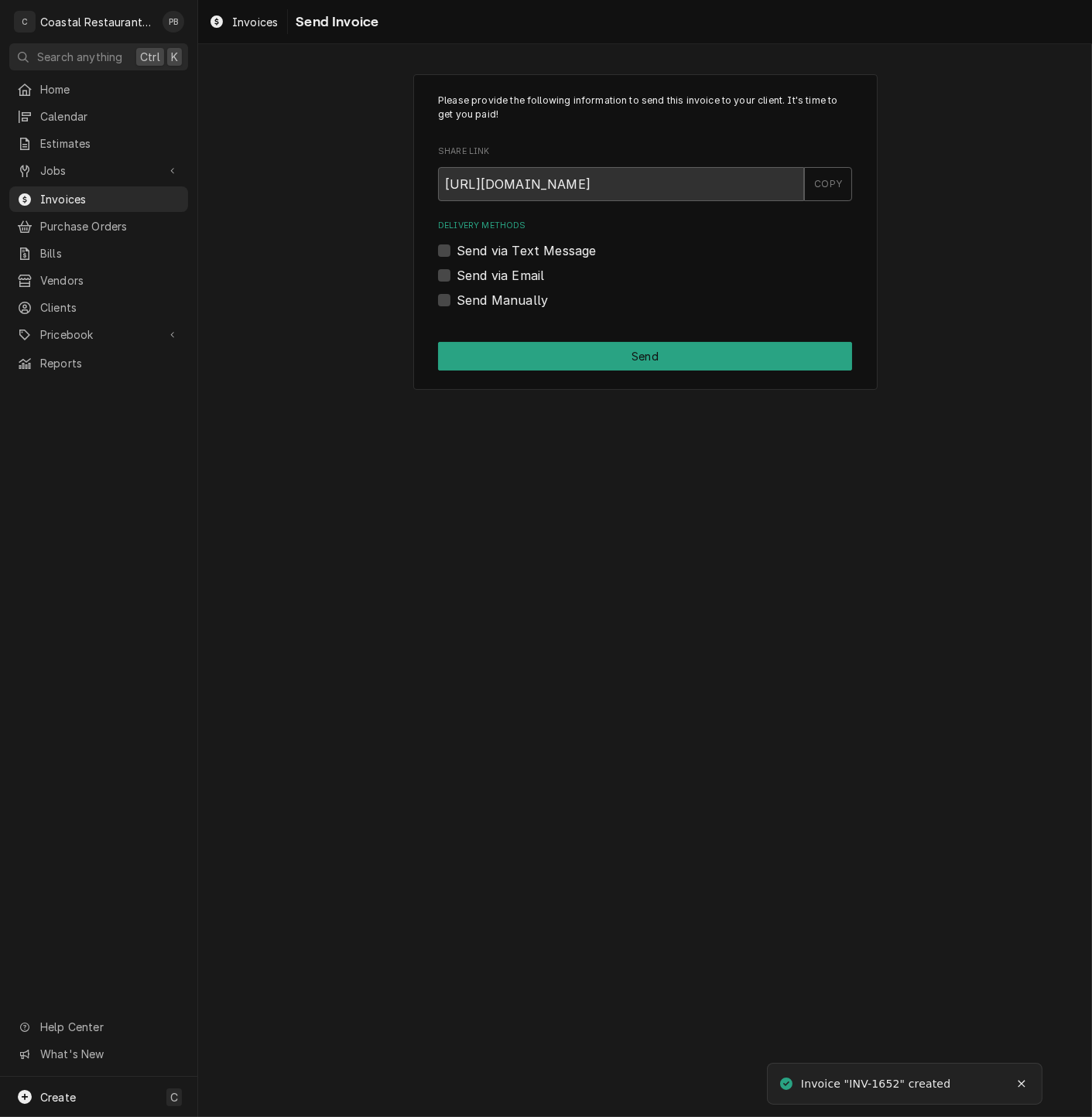
click at [456, 272] on label "Send via Email" at bounding box center [500, 275] width 87 height 18
click at [456, 272] on input "Send via Email" at bounding box center [663, 283] width 414 height 34
checkbox input "true"
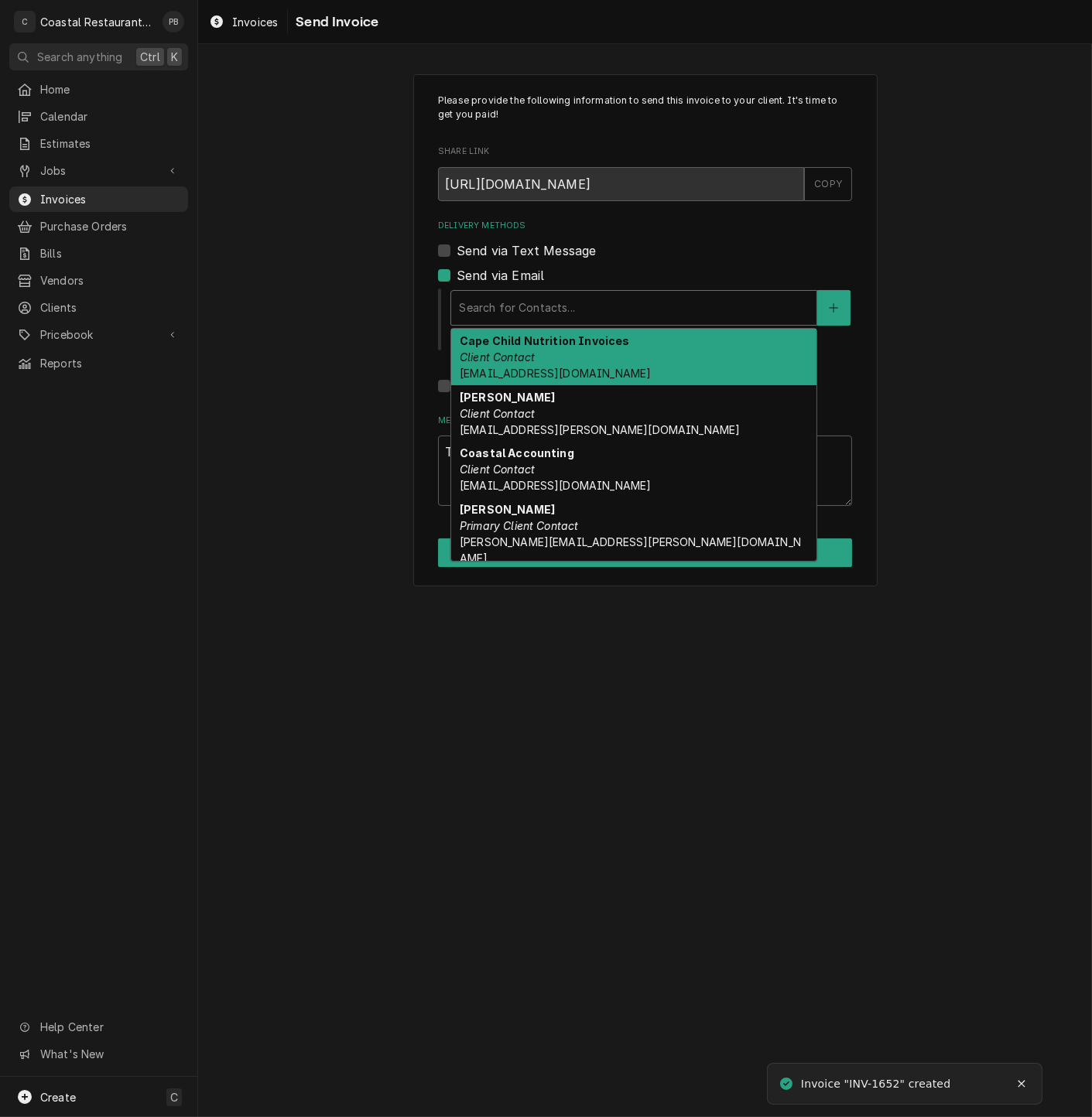
click at [506, 303] on div "Delivery Methods" at bounding box center [633, 308] width 350 height 28
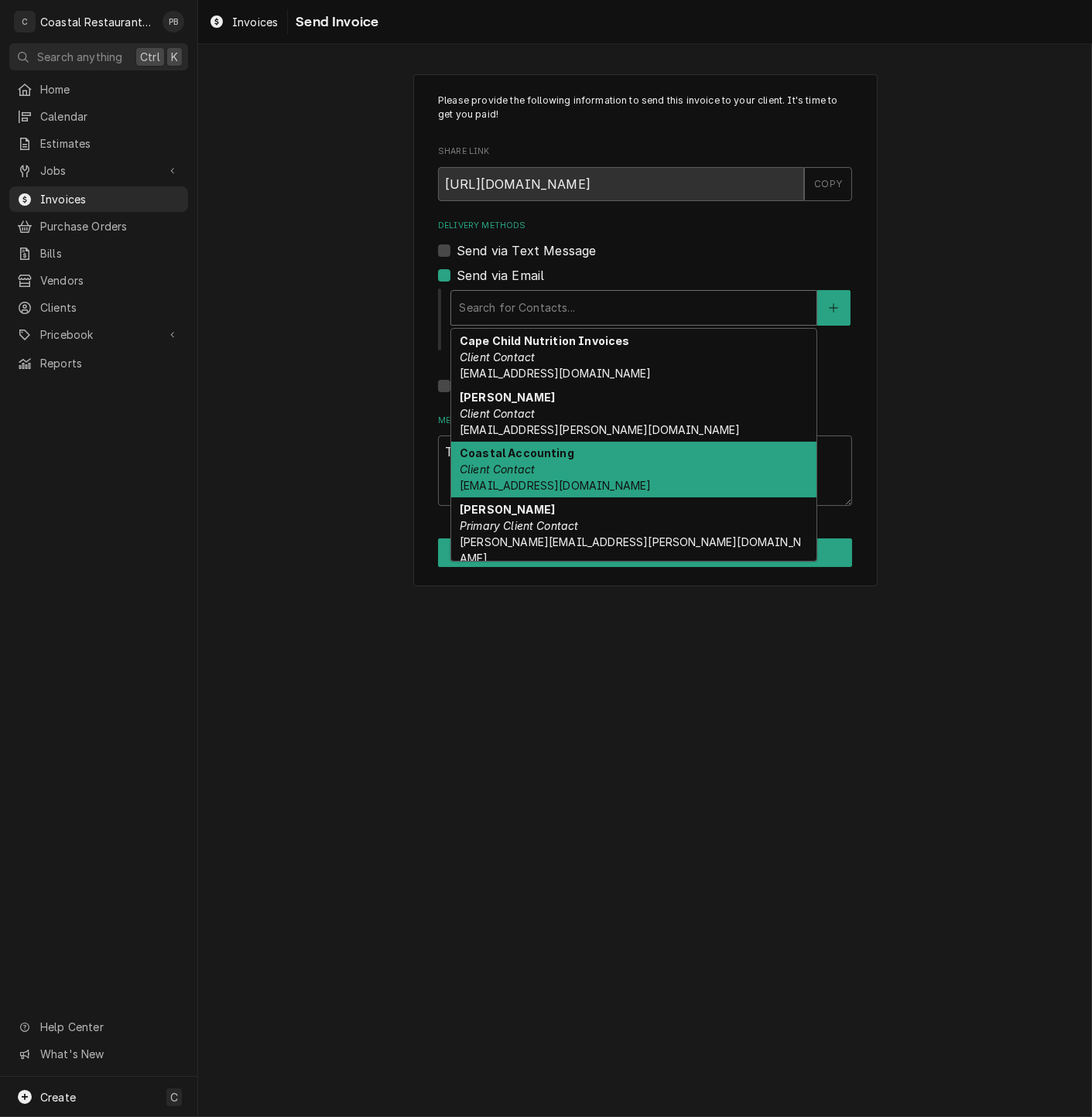
click at [572, 477] on div "Coastal Accounting Client Contact [EMAIL_ADDRESS][DOMAIN_NAME]" at bounding box center [633, 470] width 365 height 57
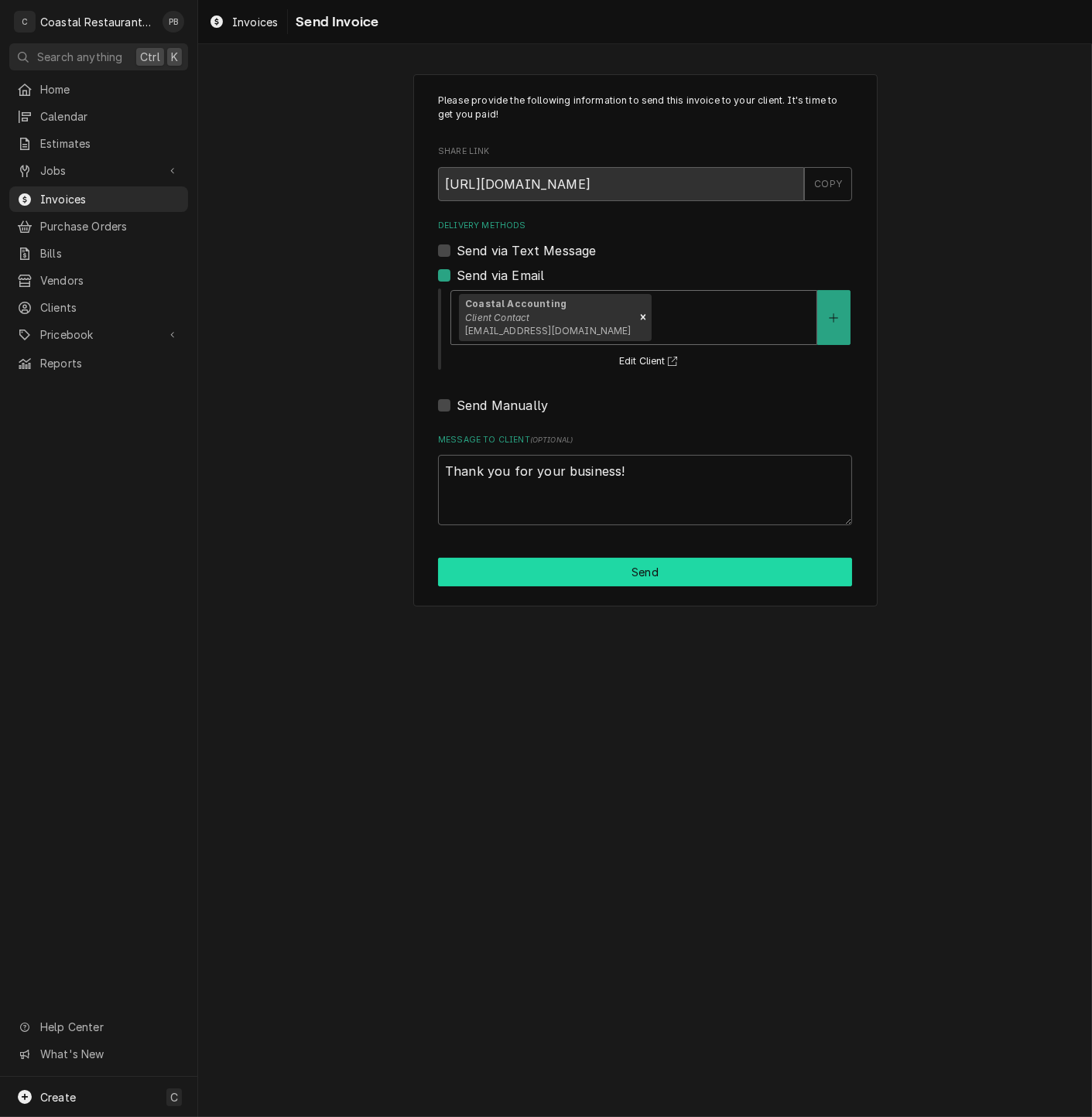
click at [607, 578] on button "Send" at bounding box center [645, 572] width 414 height 29
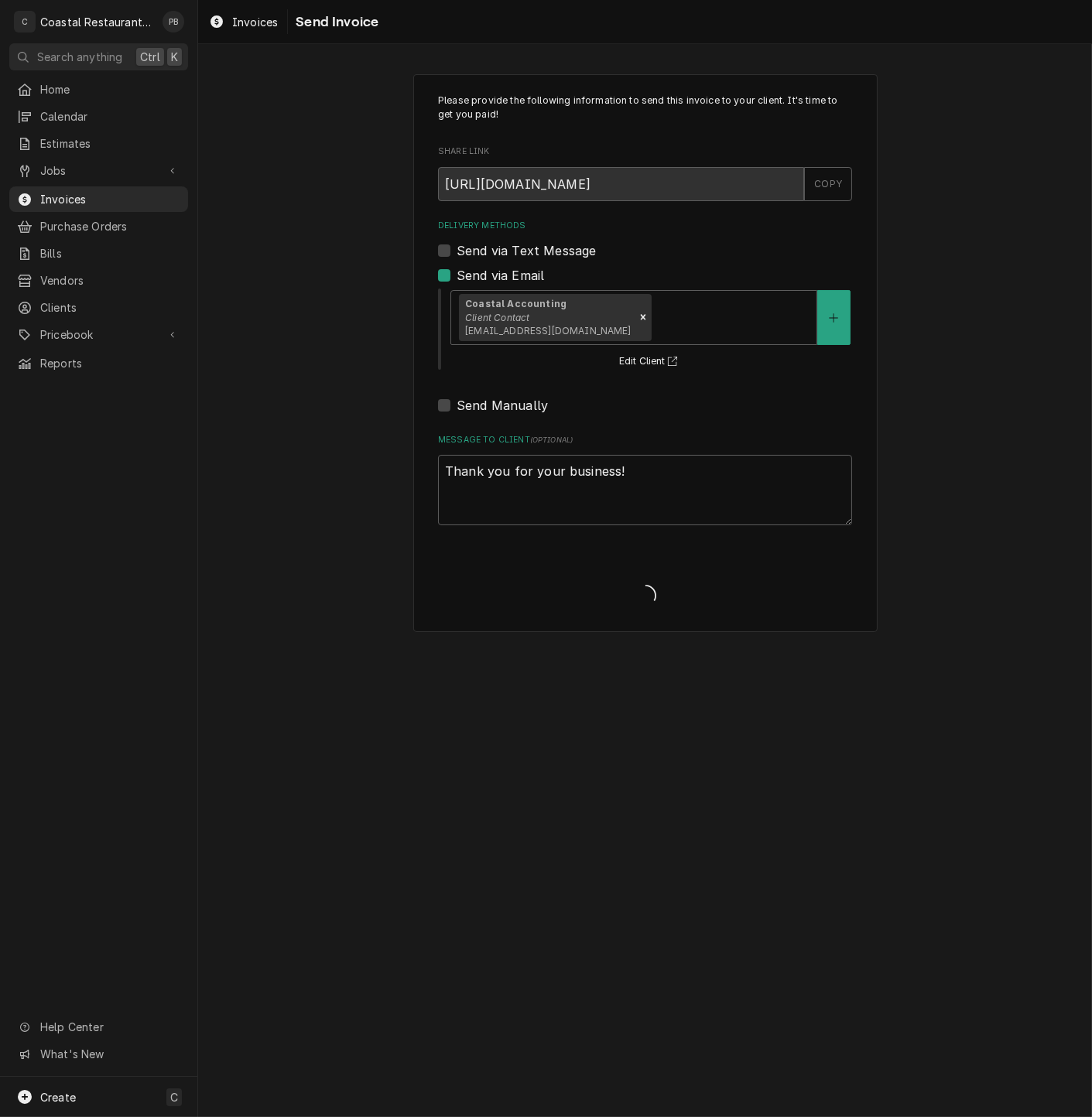
type textarea "x"
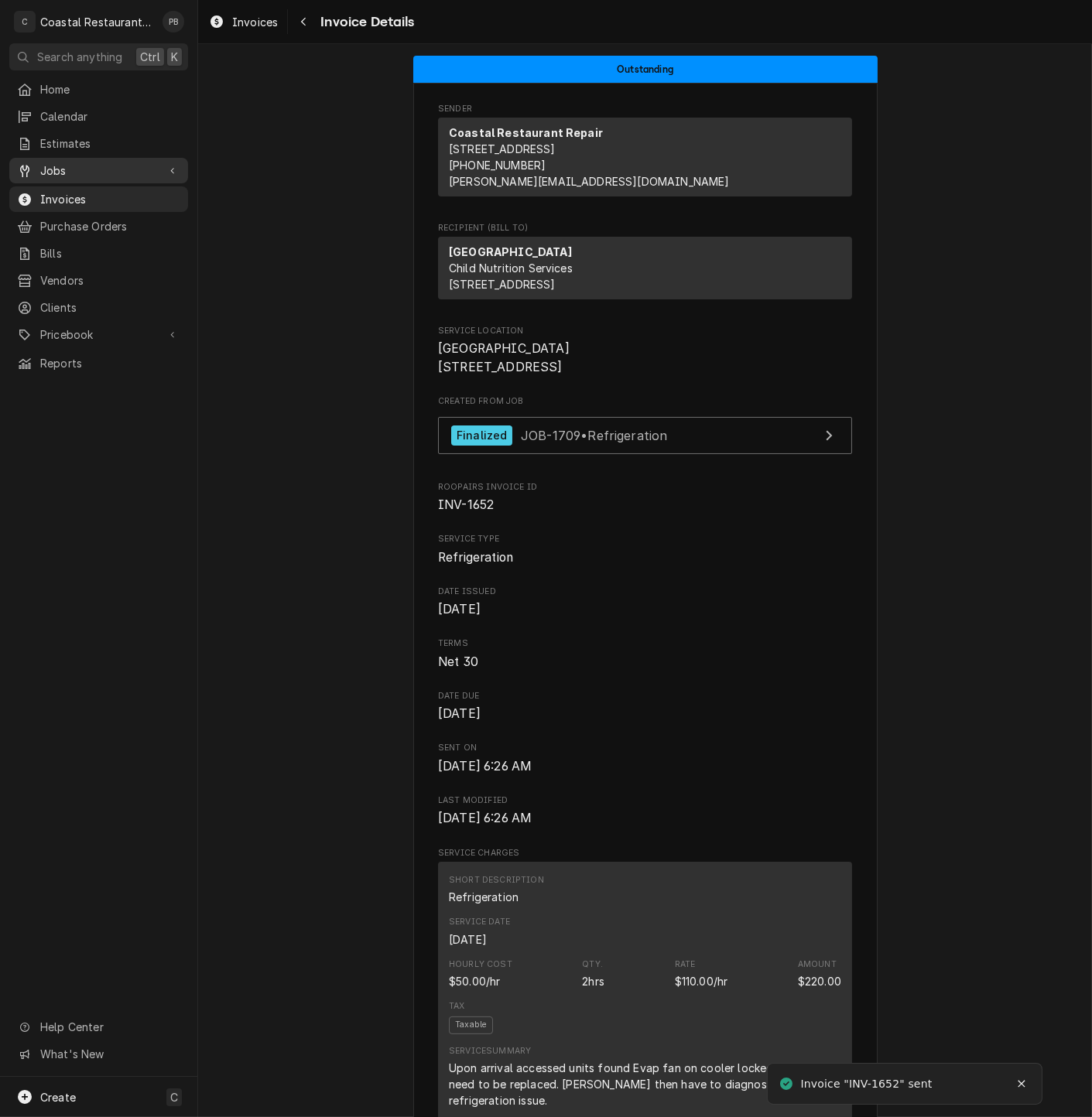
click at [75, 163] on span "Jobs" at bounding box center [99, 170] width 117 height 17
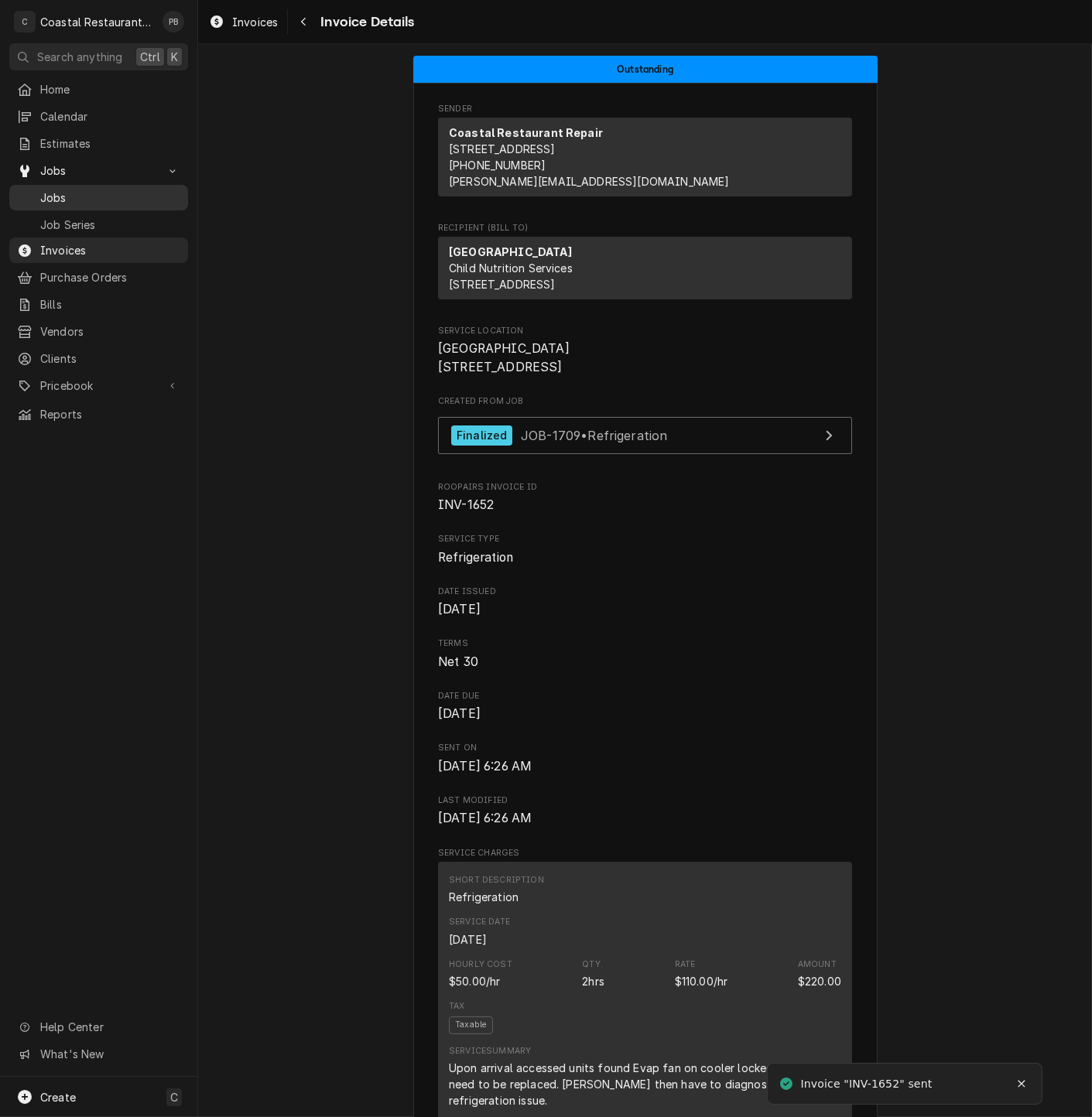
click at [73, 190] on span "Jobs" at bounding box center [110, 197] width 140 height 17
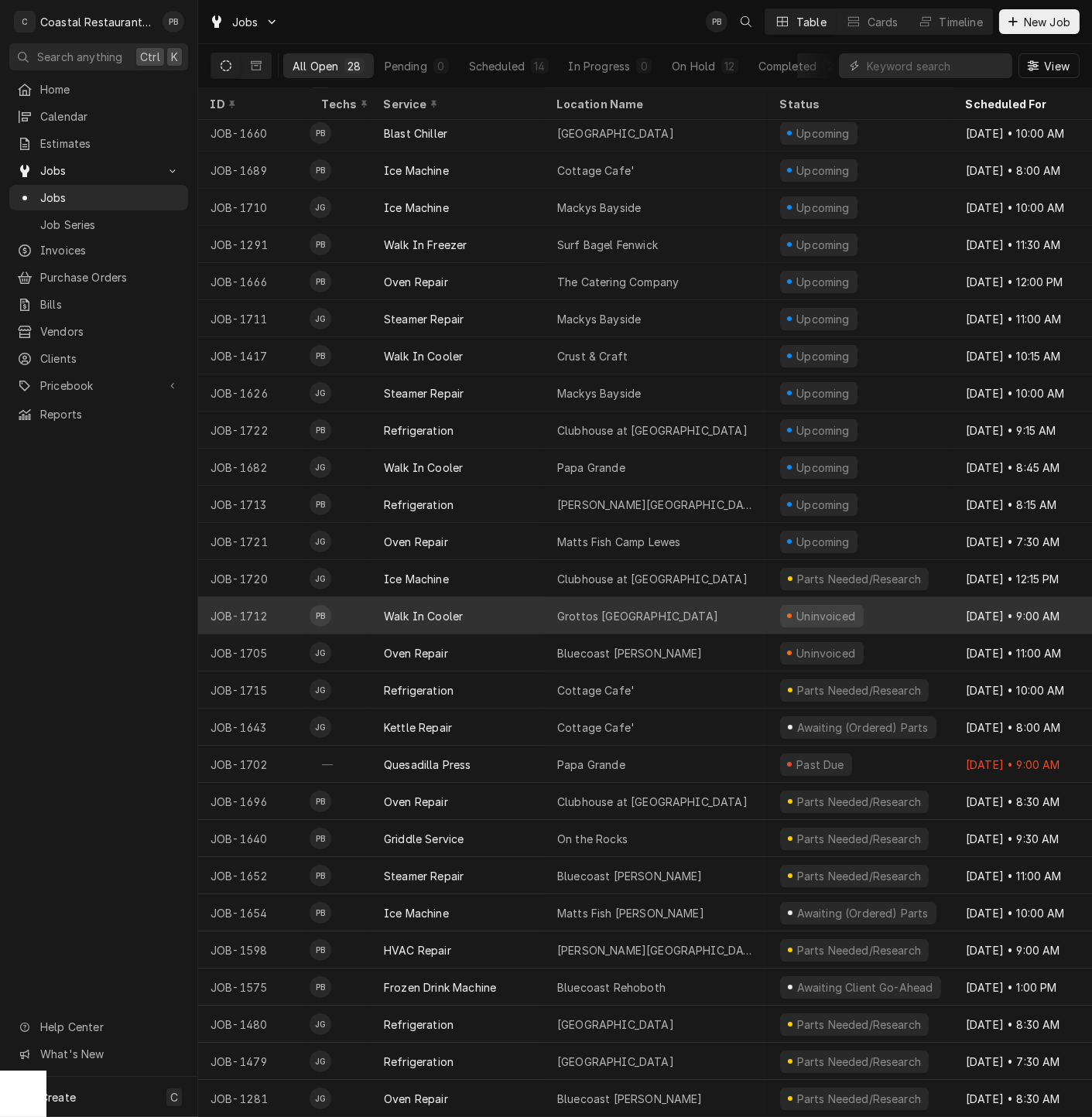
scroll to position [52, 0]
click at [481, 597] on div "Walk In Cooler" at bounding box center [458, 616] width 174 height 37
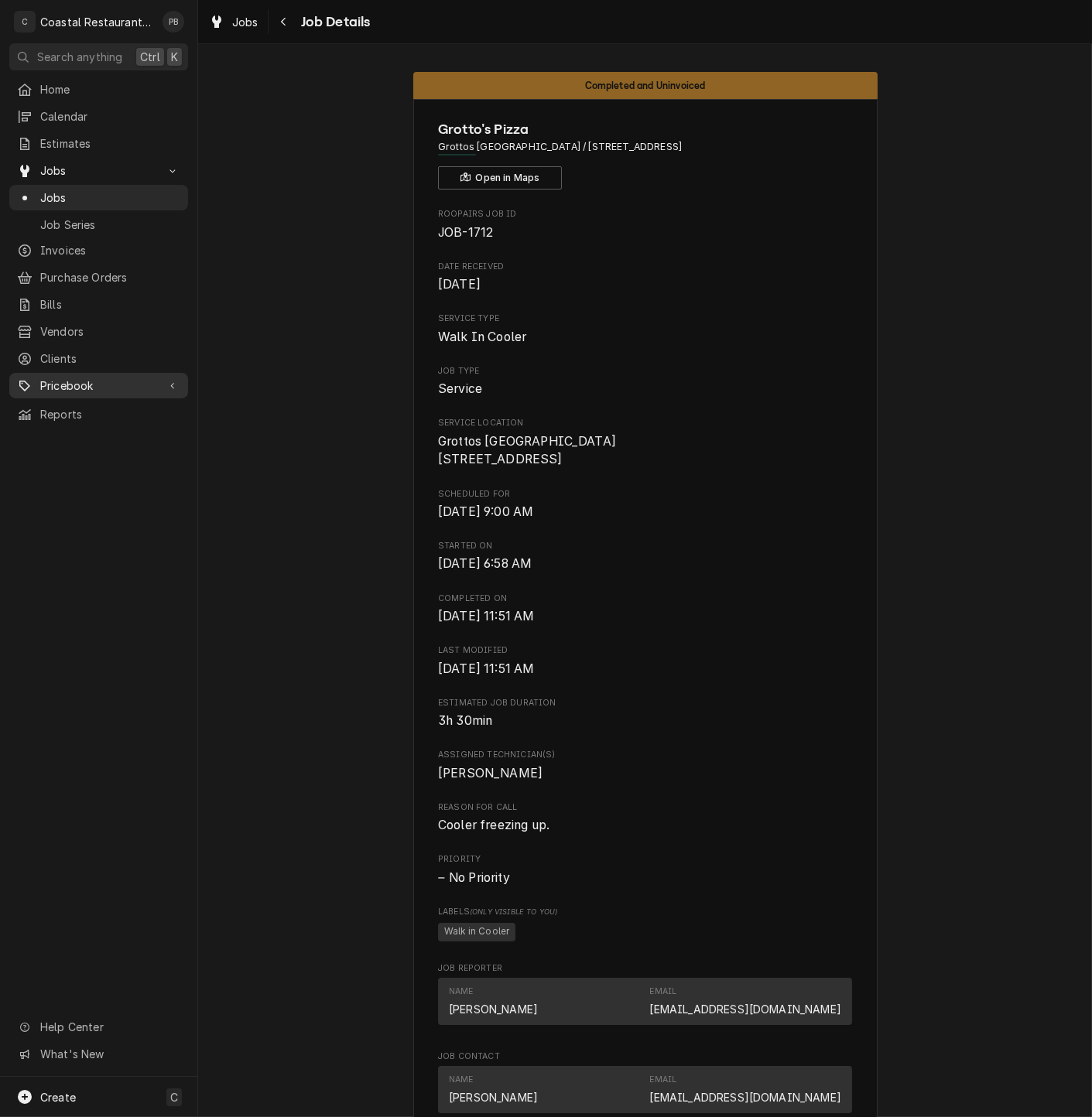
click at [72, 378] on span "Pricebook" at bounding box center [99, 385] width 117 height 17
click at [84, 432] on span "Parts & Materials" at bounding box center [110, 439] width 140 height 17
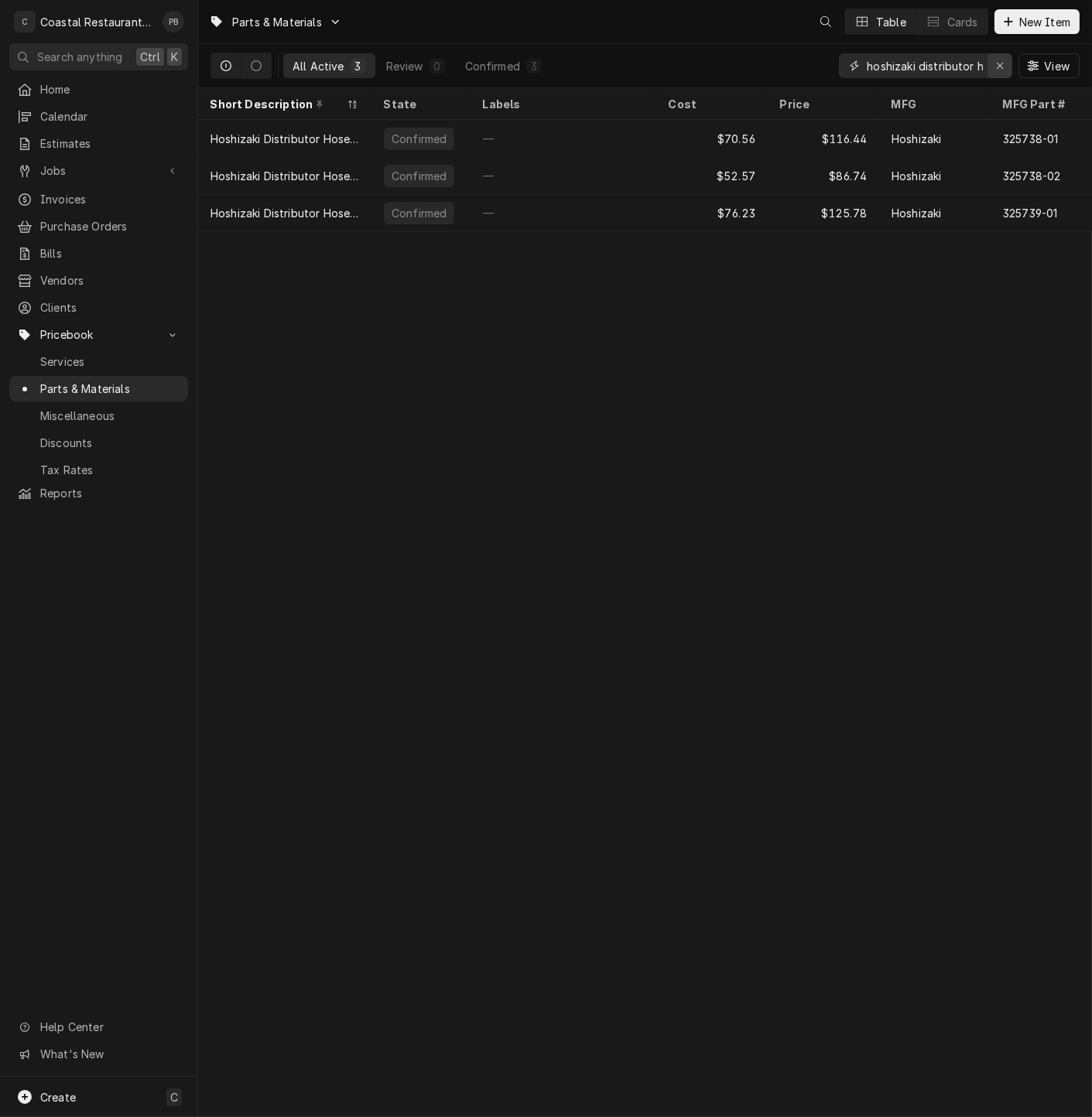
click at [997, 67] on icon "Erase input" at bounding box center [1000, 65] width 9 height 10
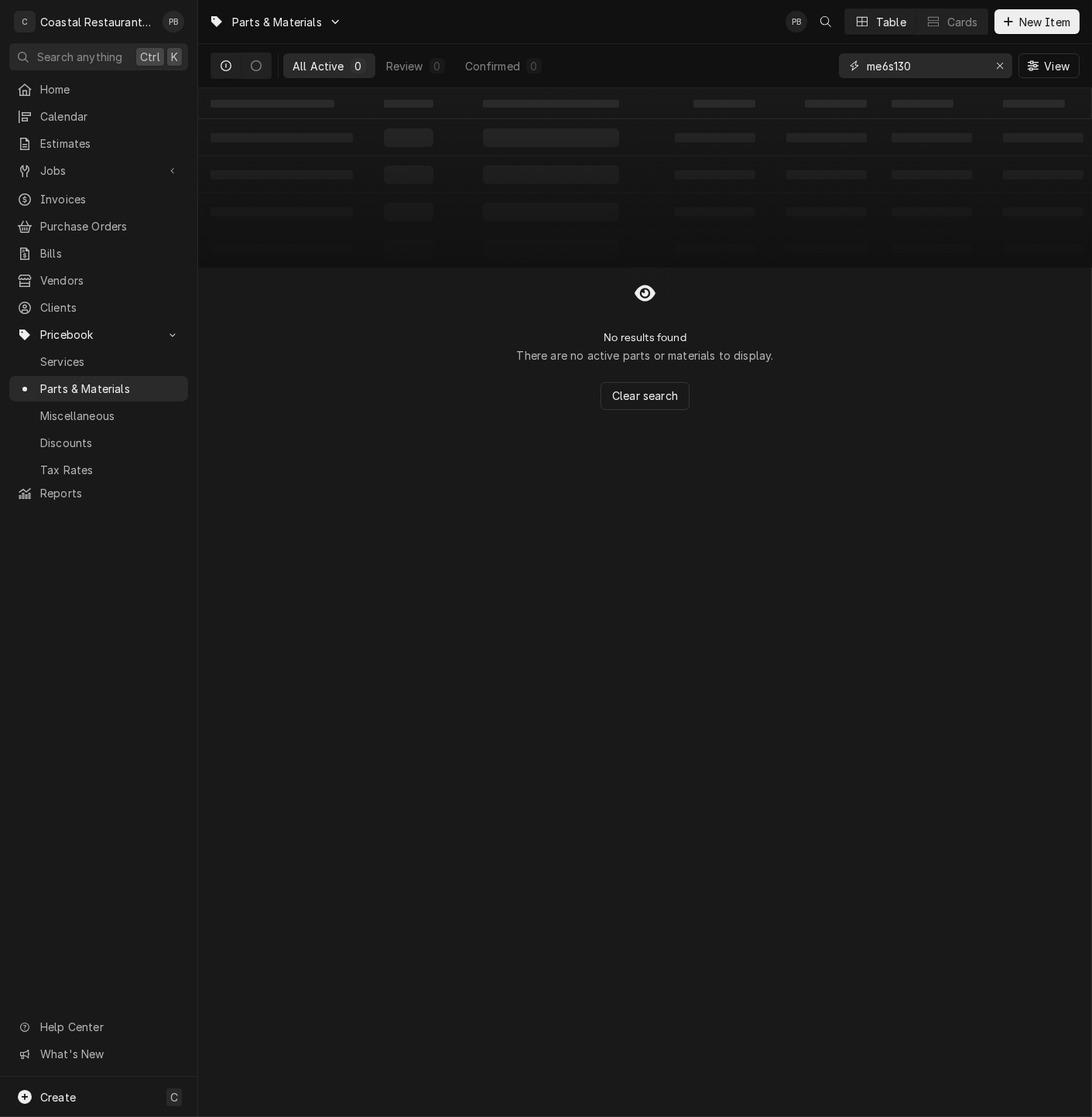
type input "me6s130"
click at [1000, 69] on icon "Erase input" at bounding box center [1000, 65] width 9 height 10
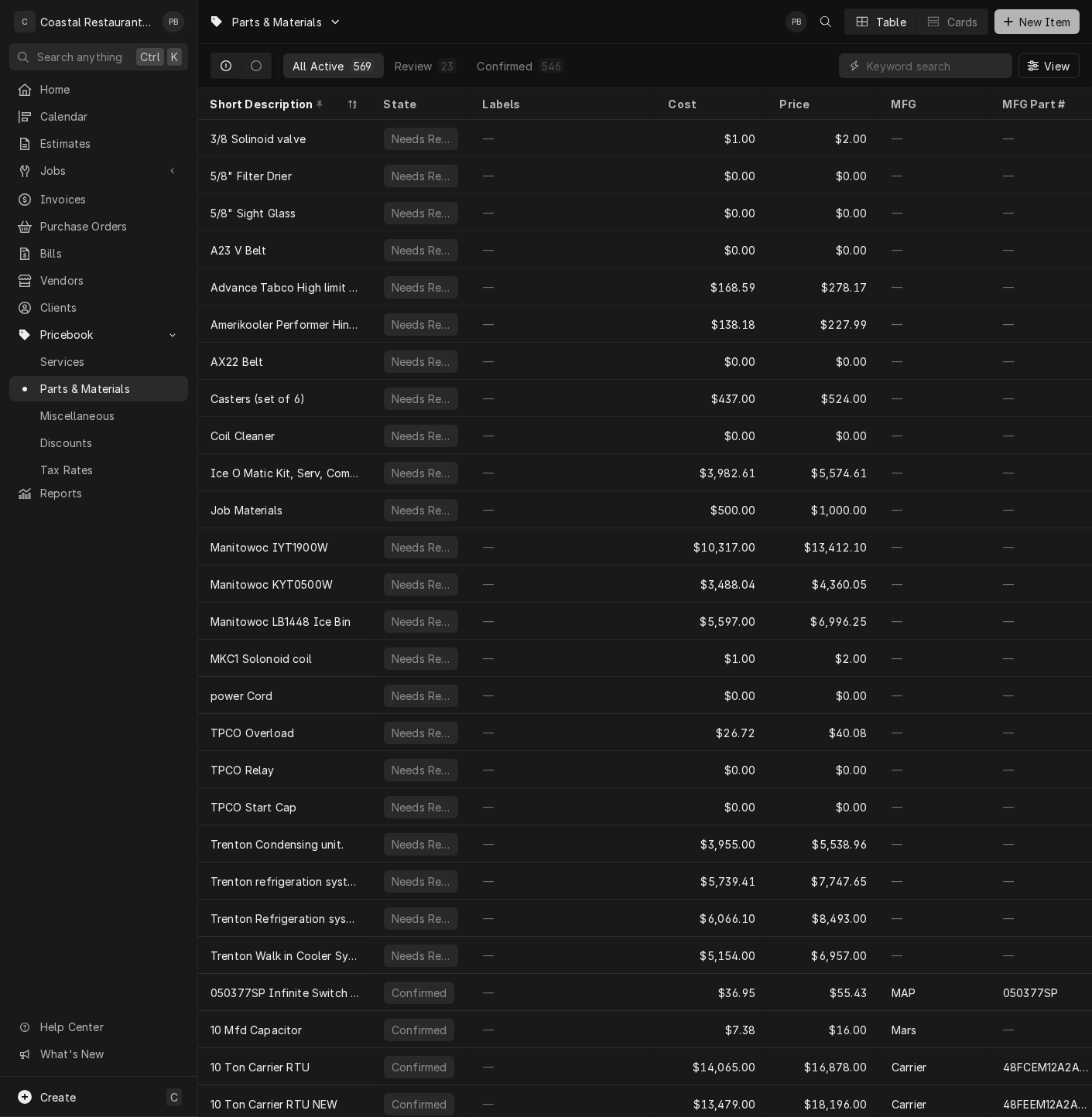
click at [1049, 10] on button "New Item" at bounding box center [1037, 22] width 85 height 24
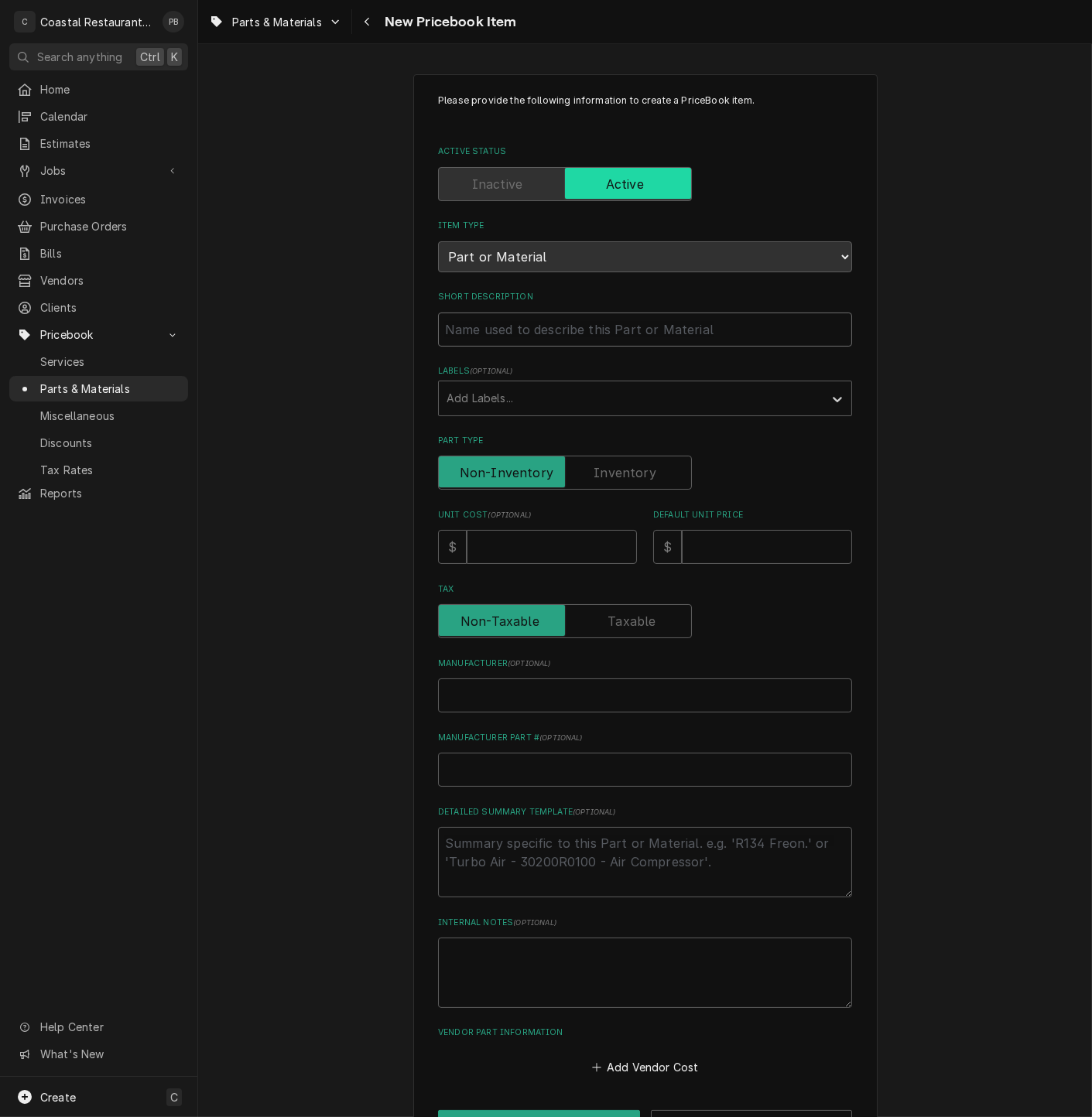
click at [573, 329] on input "Short Description" at bounding box center [645, 329] width 414 height 34
paste input "SOLENOID VALVE ONLY - LESS COIL ME6S130 solenoid"
type textarea "x"
type input "SOLENOID VALVE ONLY - LESS COIL ME6S130 solenoid"
drag, startPoint x: 723, startPoint y: 328, endPoint x: 671, endPoint y: 331, distance: 52.1
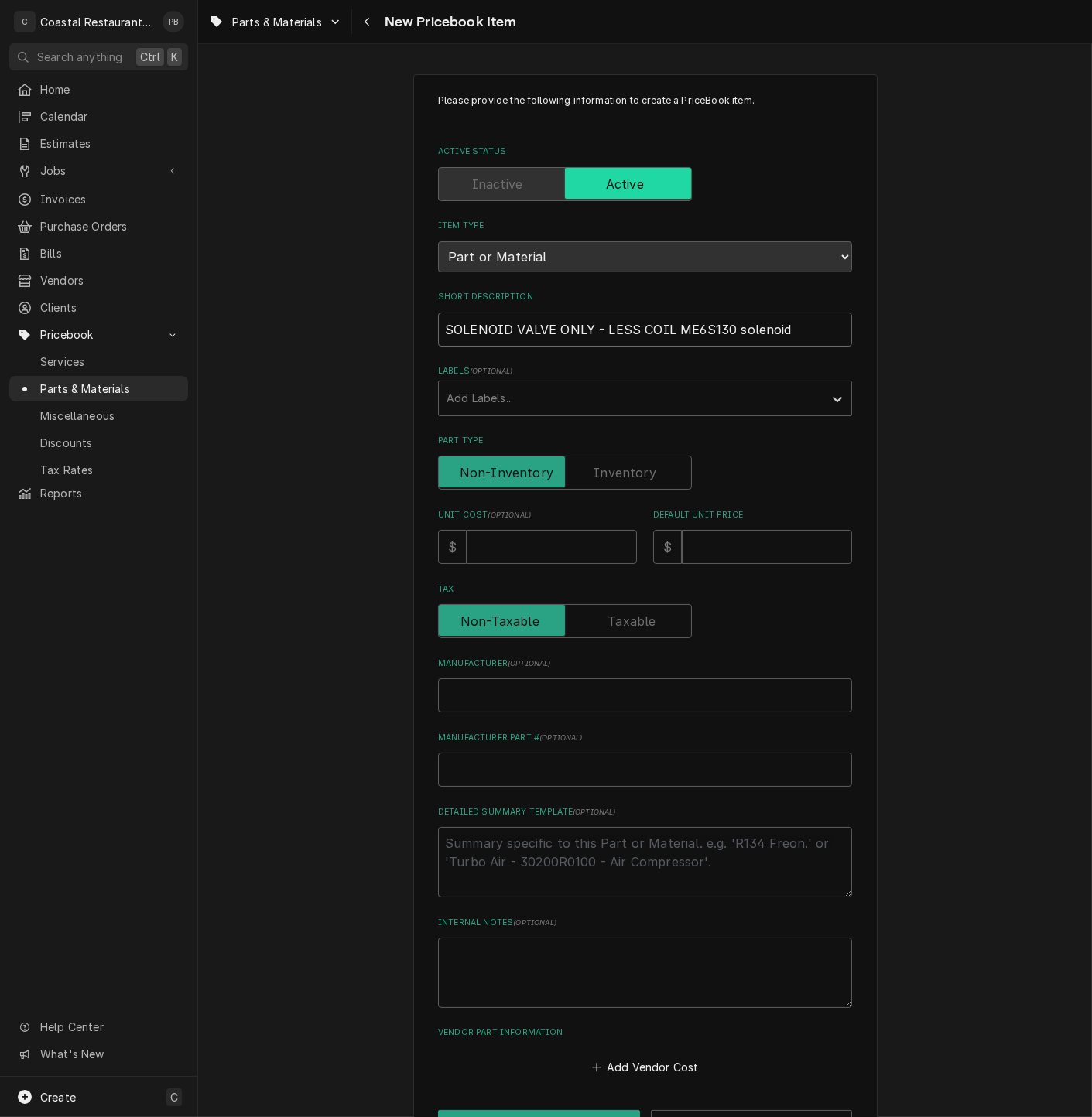
click at [671, 331] on input "SOLENOID VALVE ONLY - LESS COIL ME6S130 solenoid" at bounding box center [645, 329] width 414 height 34
click at [438, 326] on input "SOLENOID VALVE ONLY - LESS COIL ME6S130 solenoid" at bounding box center [645, 329] width 414 height 34
paste input "ME6S130"
type textarea "x"
type input "ME6S130SOLENOID VALVE ONLY - LESS COIL ME6S130 solenoid"
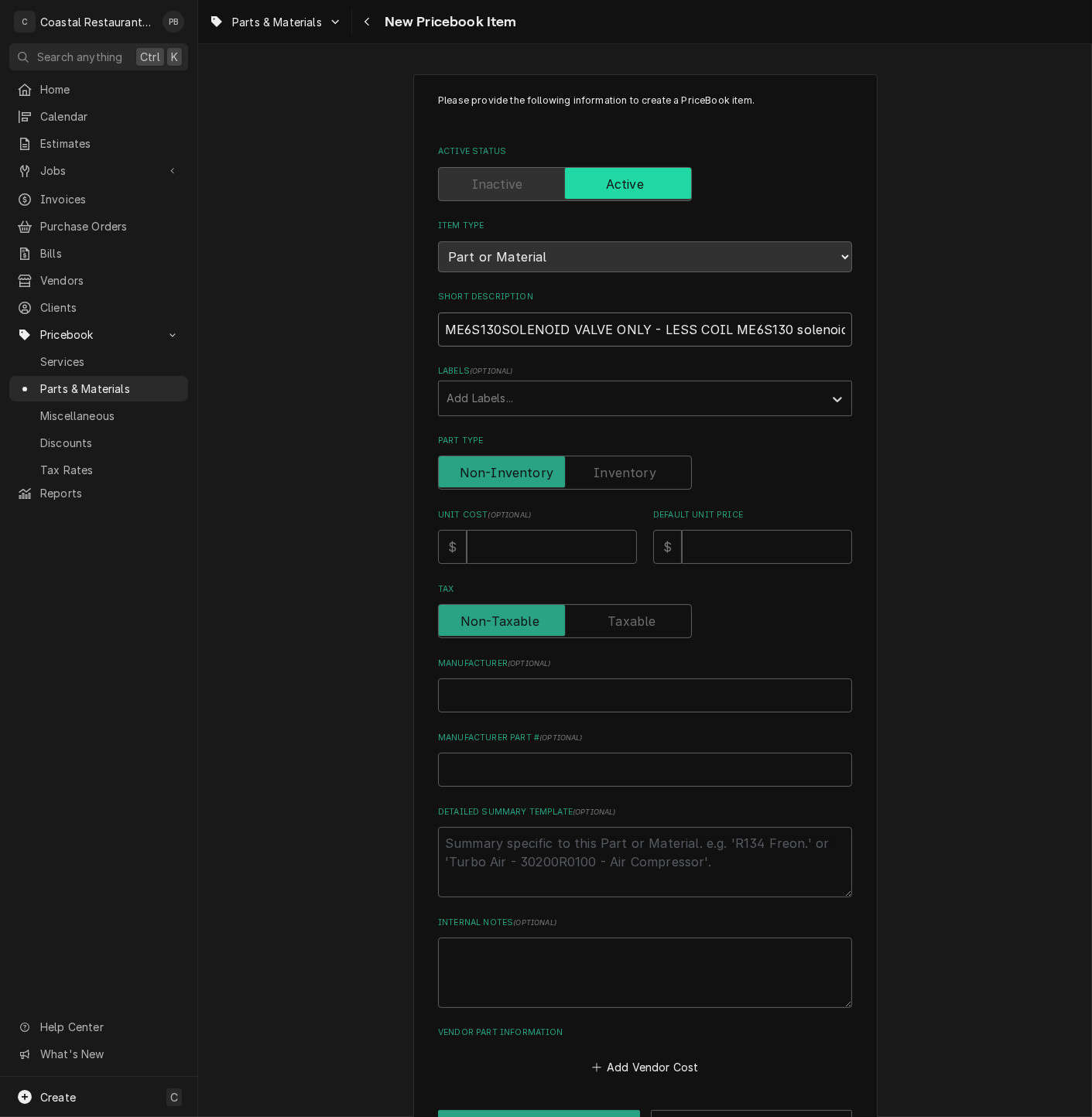
type textarea "x"
type input "ME6S130 SOLENOID VALVE ONLY - LESS COIL ME6S130 solenoid"
click at [838, 330] on input "ME6S130 SOLENOID VALVE ONLY - LESS COIL ME6S130 solenoid" at bounding box center [645, 329] width 414 height 34
type textarea "x"
type input "ME6S130 SOLENOID VALVE ONLY - LESS COIL ME6S130 solenoi"
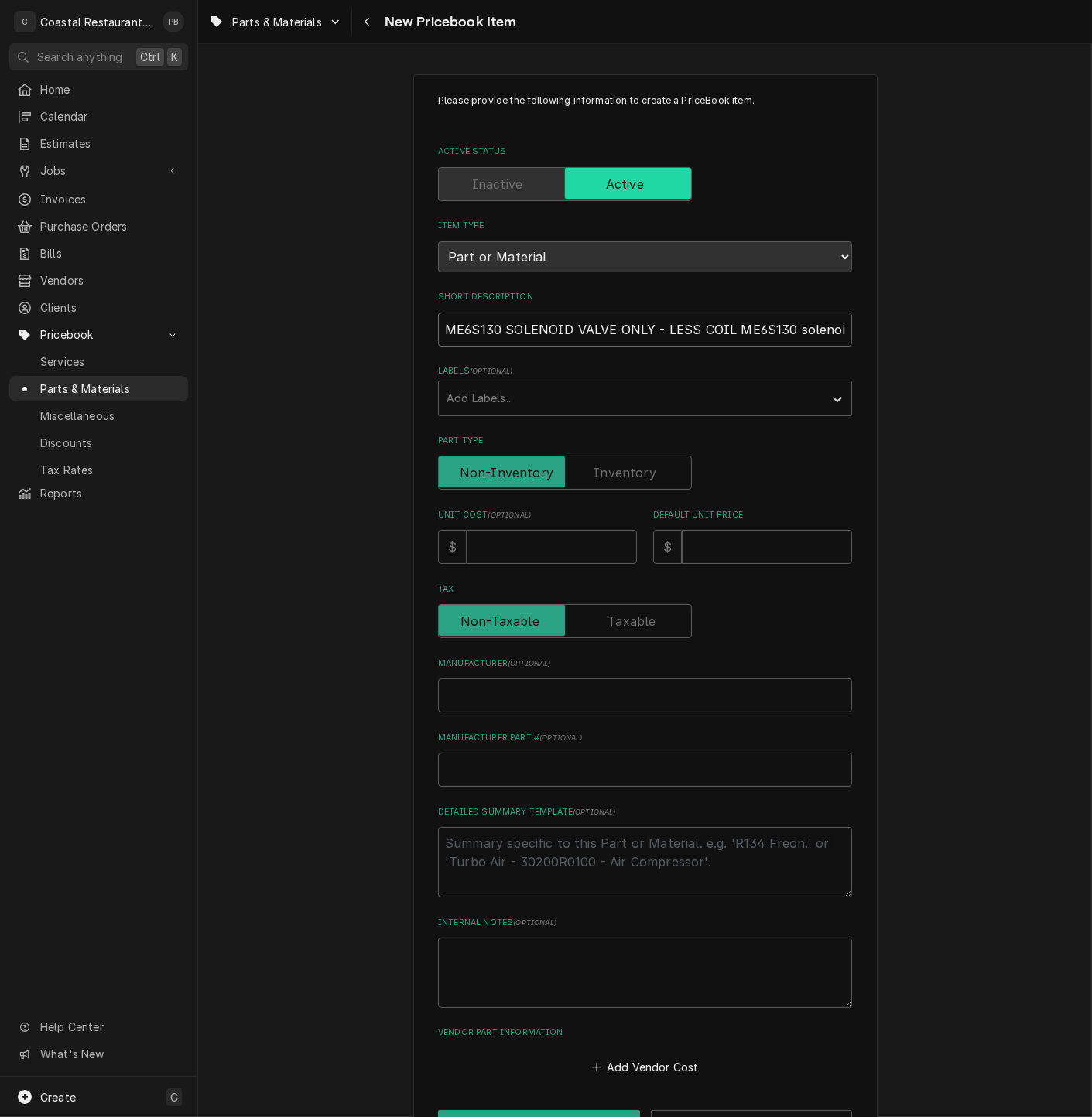
type textarea "x"
type input "ME6S130 SOLENOID VALVE ONLY - LESS COIL ME6S130 soleno"
type textarea "x"
type input "ME6S130 SOLENOID VALVE ONLY - LESS COIL ME6S130 solen"
type textarea "x"
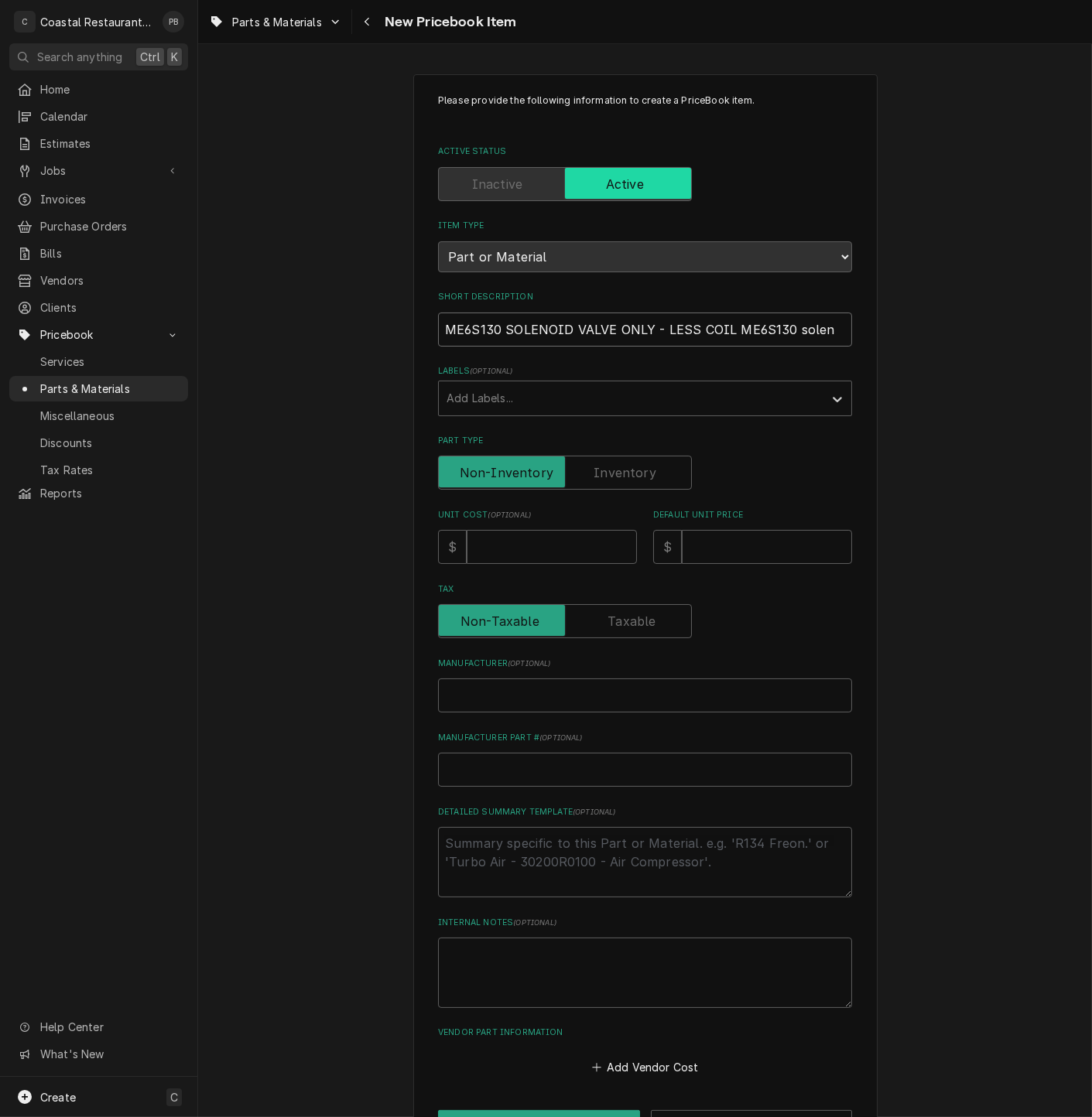
type input "ME6S130 SOLENOID VALVE ONLY - LESS COIL ME6S130 sole"
type textarea "x"
type input "ME6S130 SOLENOID VALVE ONLY - LESS COIL ME6S130 sol"
type textarea "x"
type input "ME6S130 SOLENOID VALVE ONLY - LESS COIL ME6S130 so"
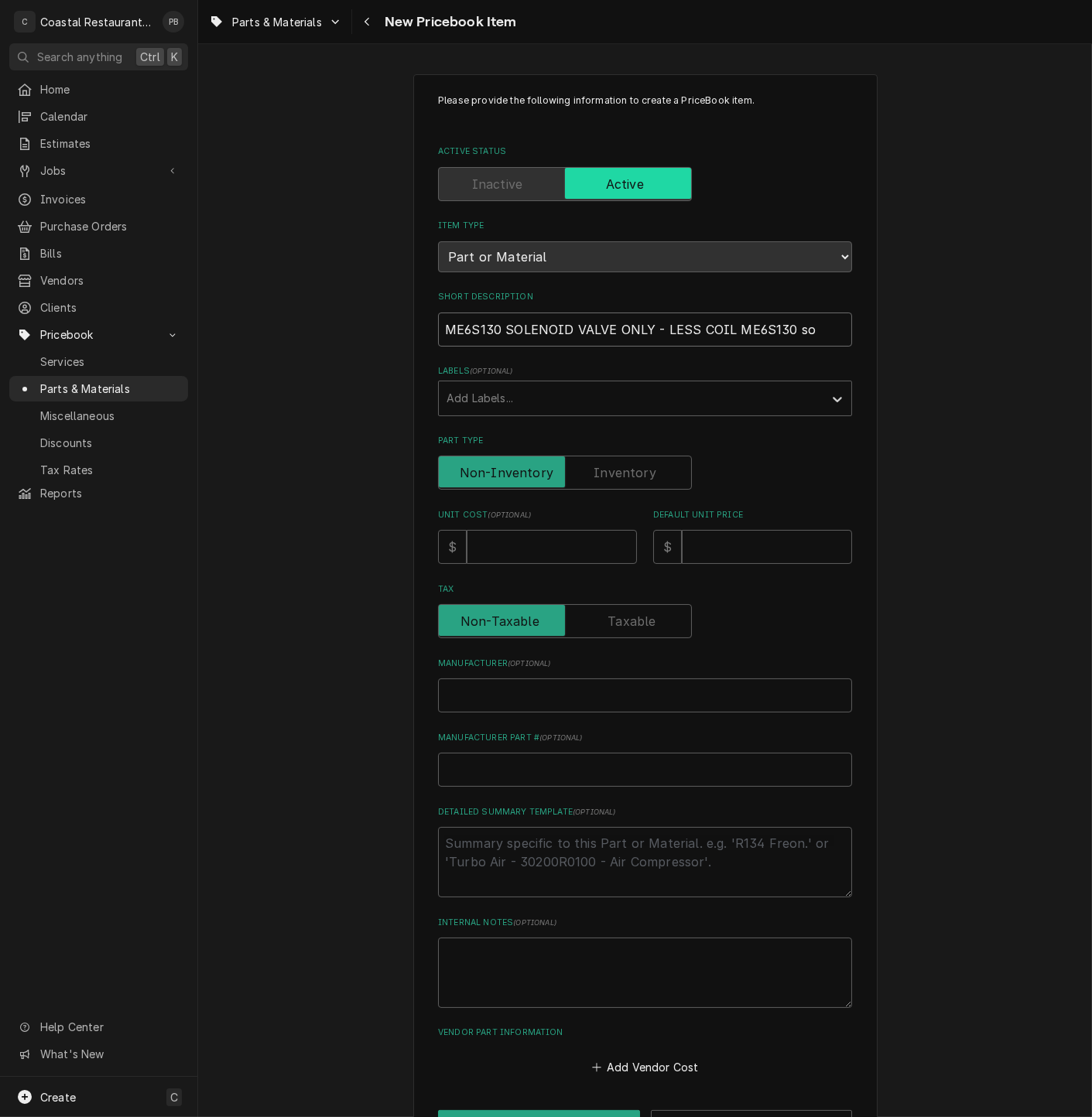
type textarea "x"
type input "ME6S130 SOLENOID VALVE ONLY - LESS COIL ME6S130 s"
type textarea "x"
type input "ME6S130 SOLENOID VALVE ONLY - LESS COIL ME6S130"
type textarea "x"
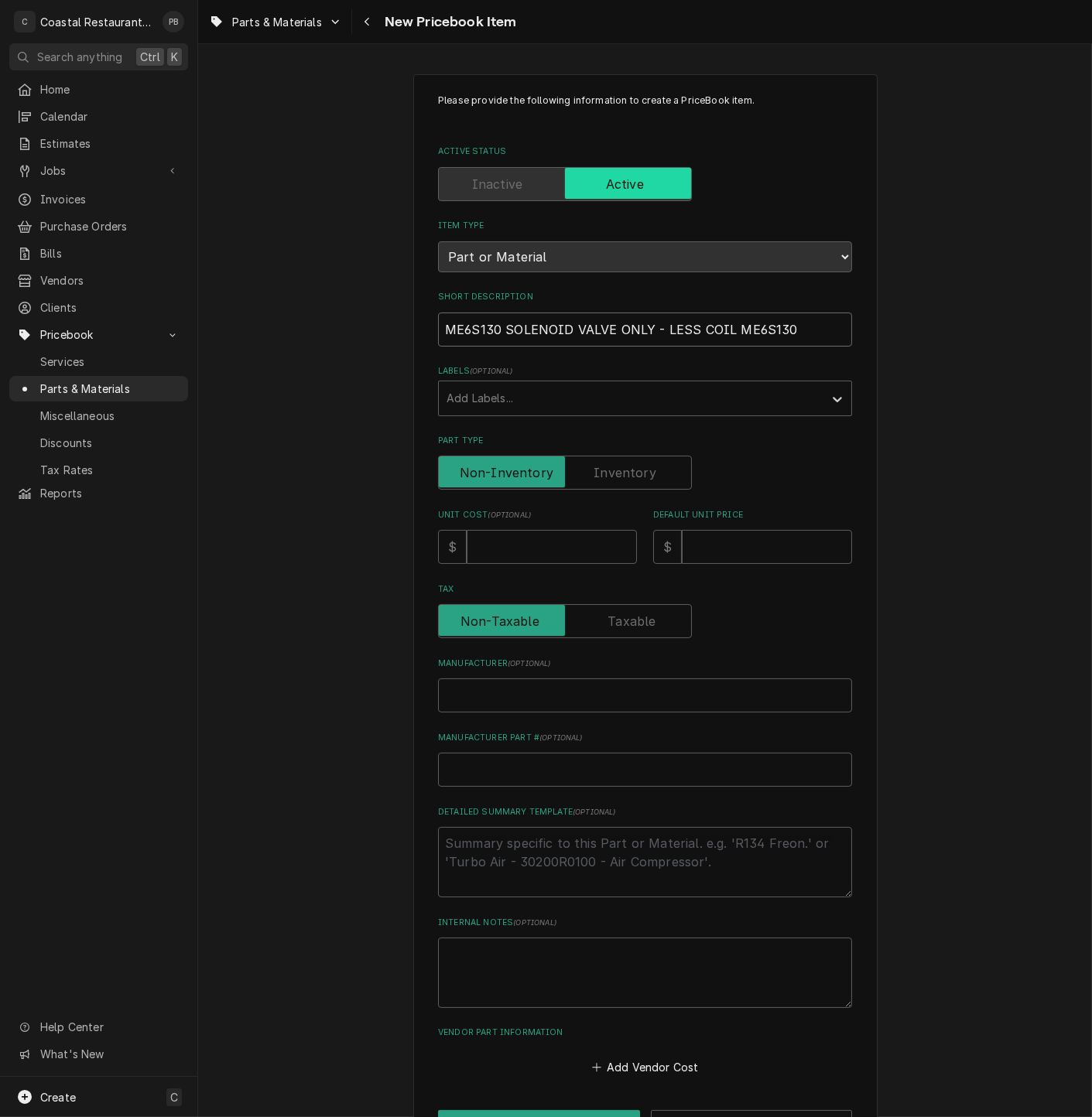
type input "ME6S130 SOLENOID VALVE ONLY - LESS COIL ME6S130"
type textarea "x"
type input "ME6S130 SOLENOID VALVE ONLY - LESS COIL ME6S13"
type textarea "x"
type input "ME6S130 SOLENOID VALVE ONLY - LESS COIL ME6S1"
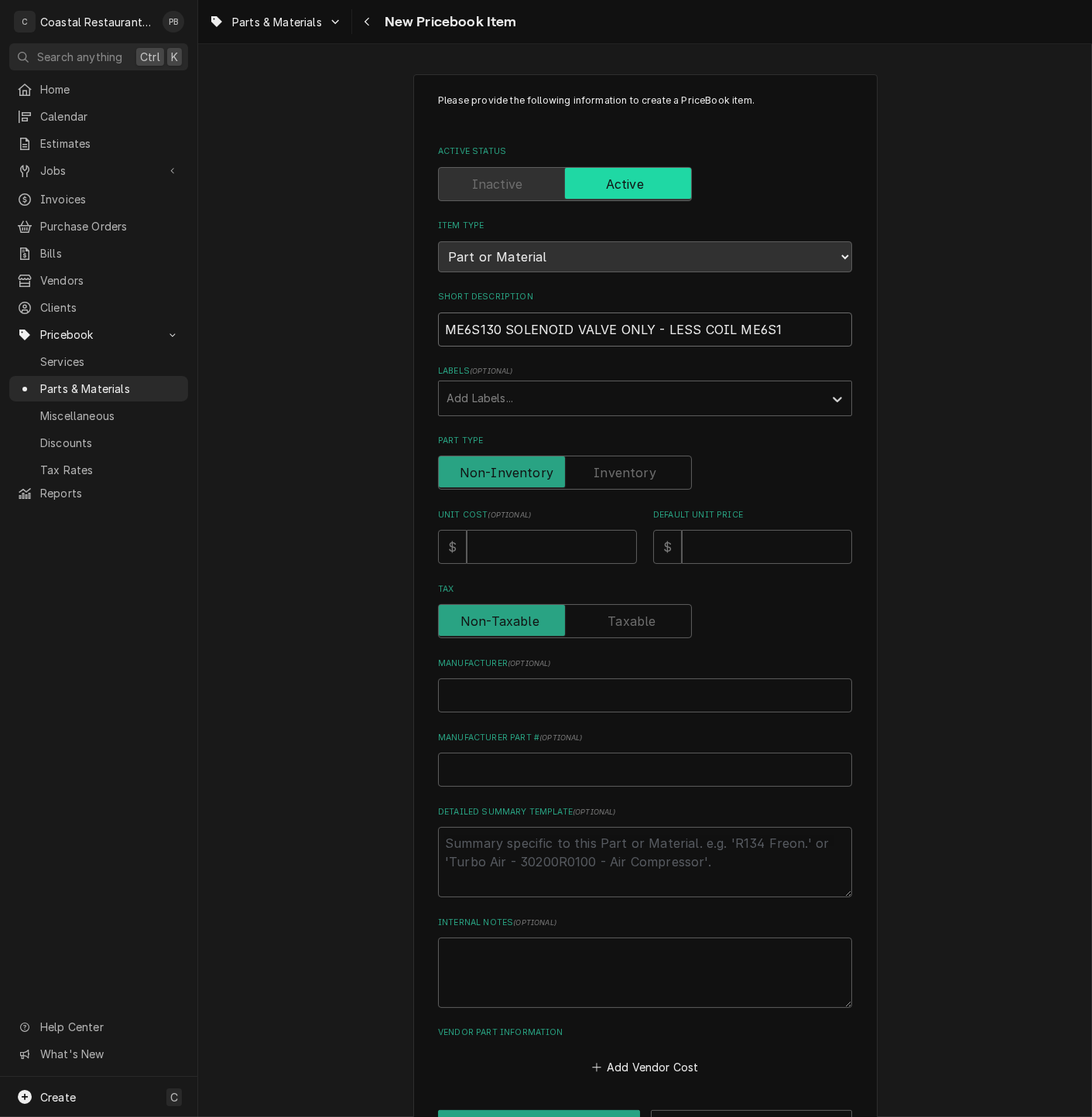
type textarea "x"
type input "ME6S130 SOLENOID VALVE ONLY - LESS COIL ME6S"
type textarea "x"
type input "ME6S130 SOLENOID VALVE ONLY - LESS COIL ME6"
type textarea "x"
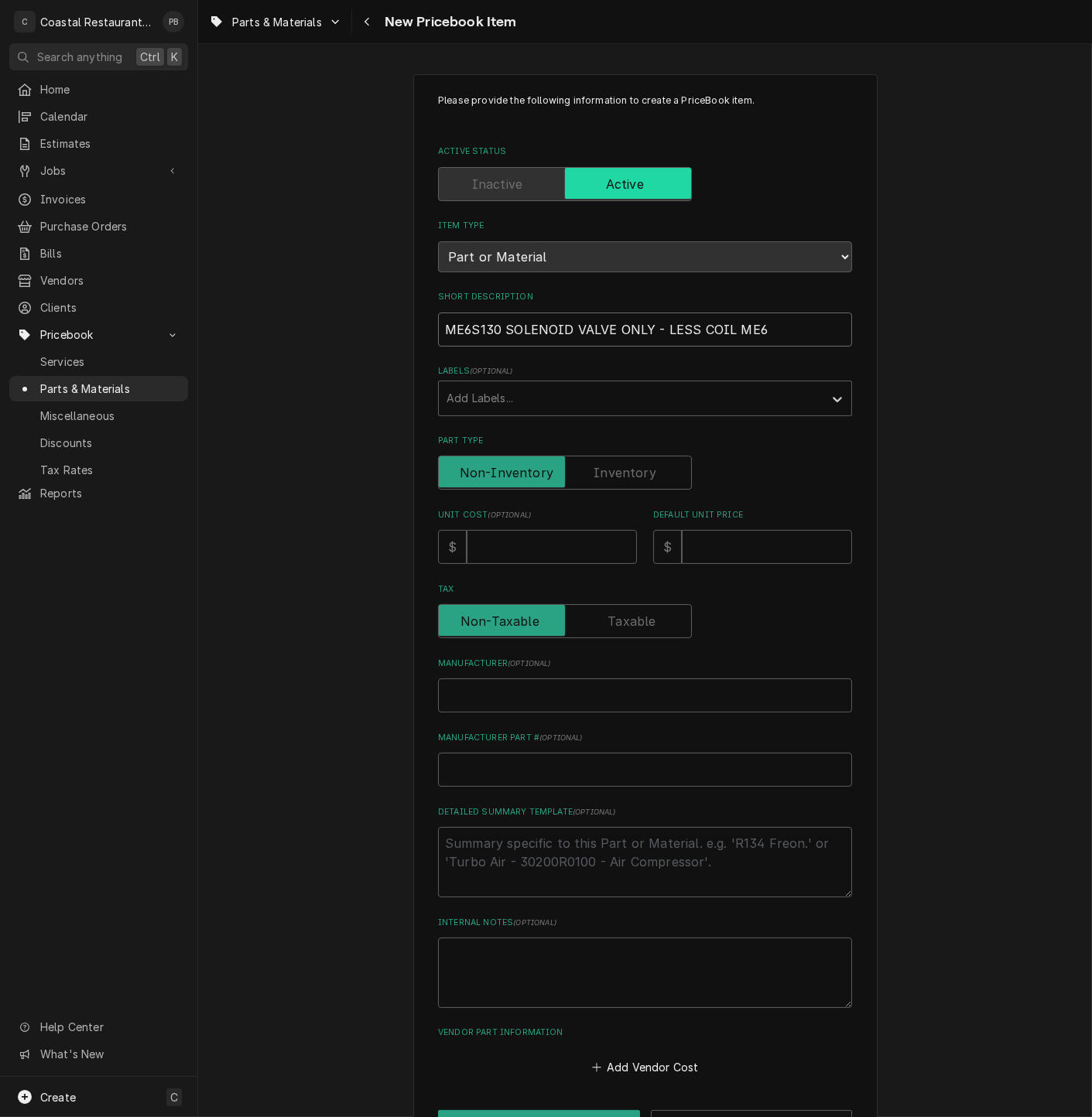
type input "ME6S130 SOLENOID VALVE ONLY - LESS COIL ME"
type textarea "x"
type input "ME6S130 SOLENOID VALVE ONLY - LESS COIL M"
type textarea "x"
type input "ME6S130 SOLENOID VALVE ONLY - LESS COIL"
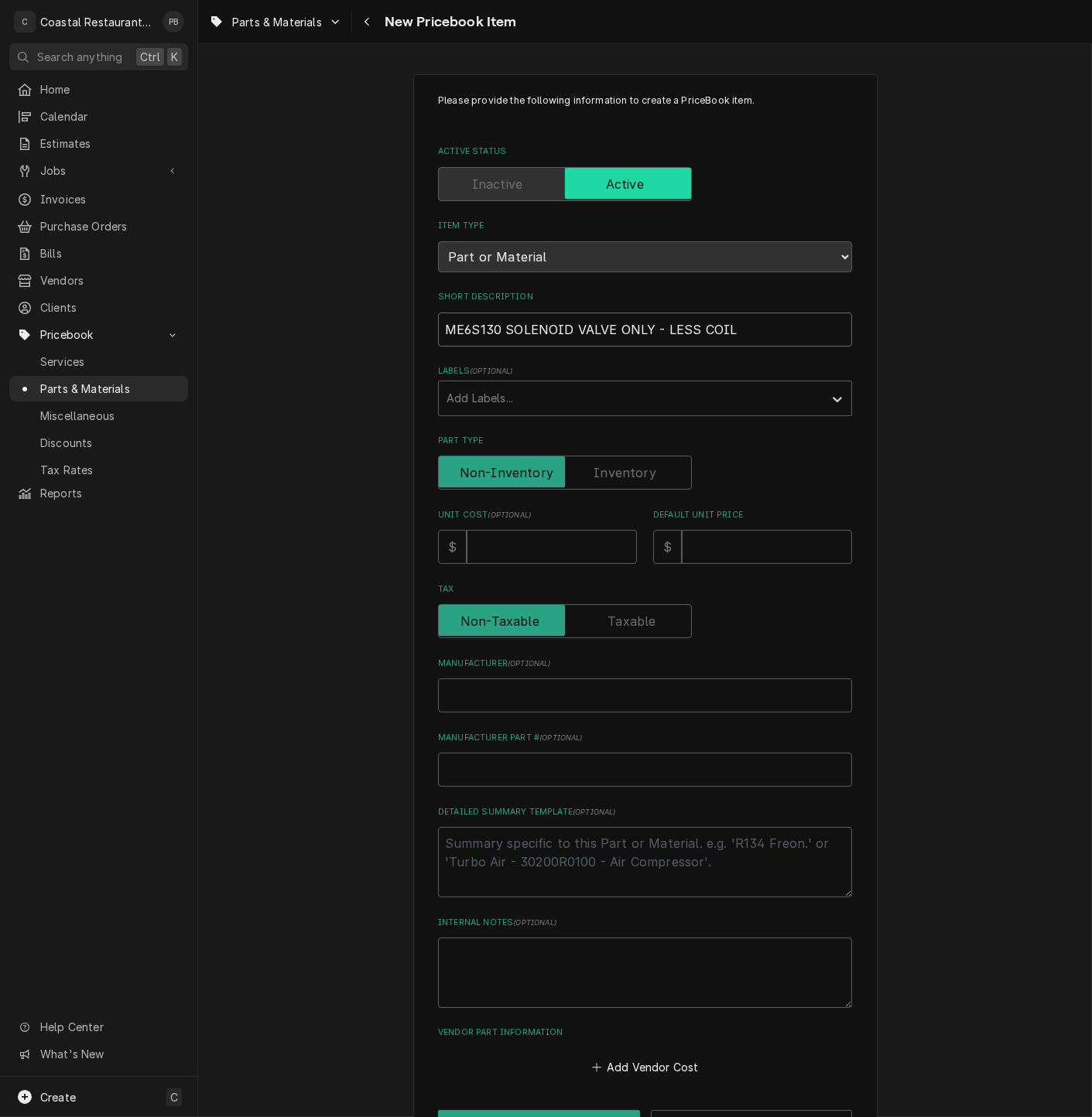
type textarea "x"
type input "ME6S130 SOLENOID VALVE ONLY - LESS COIL"
click at [517, 548] on input "Unit Cost ( optional )" at bounding box center [551, 547] width 170 height 34
click at [526, 545] on input "Unit Cost ( optional )" at bounding box center [551, 547] width 170 height 34
type textarea "x"
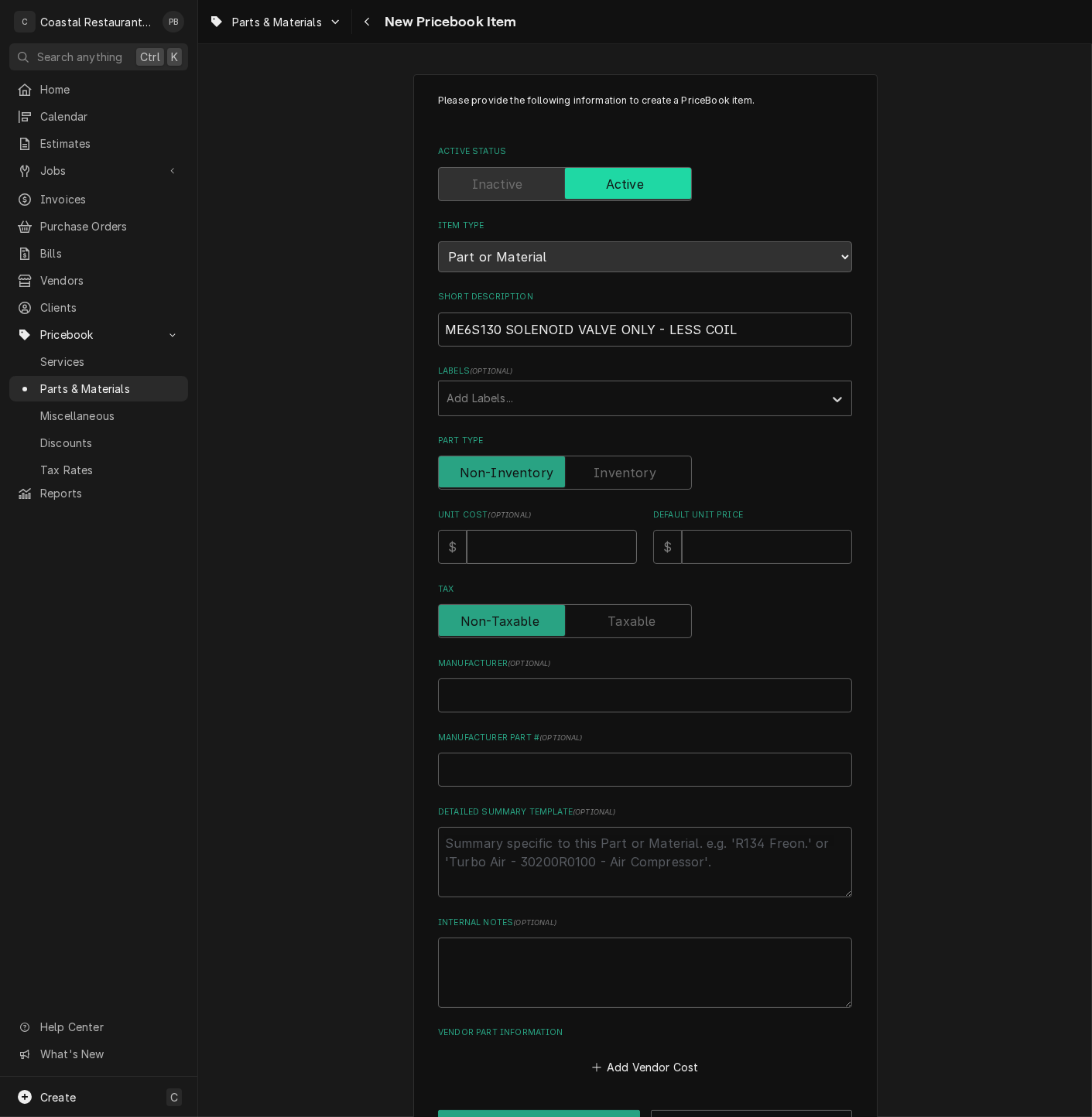
type input "1"
type textarea "x"
type input "14"
type textarea "x"
type input "141"
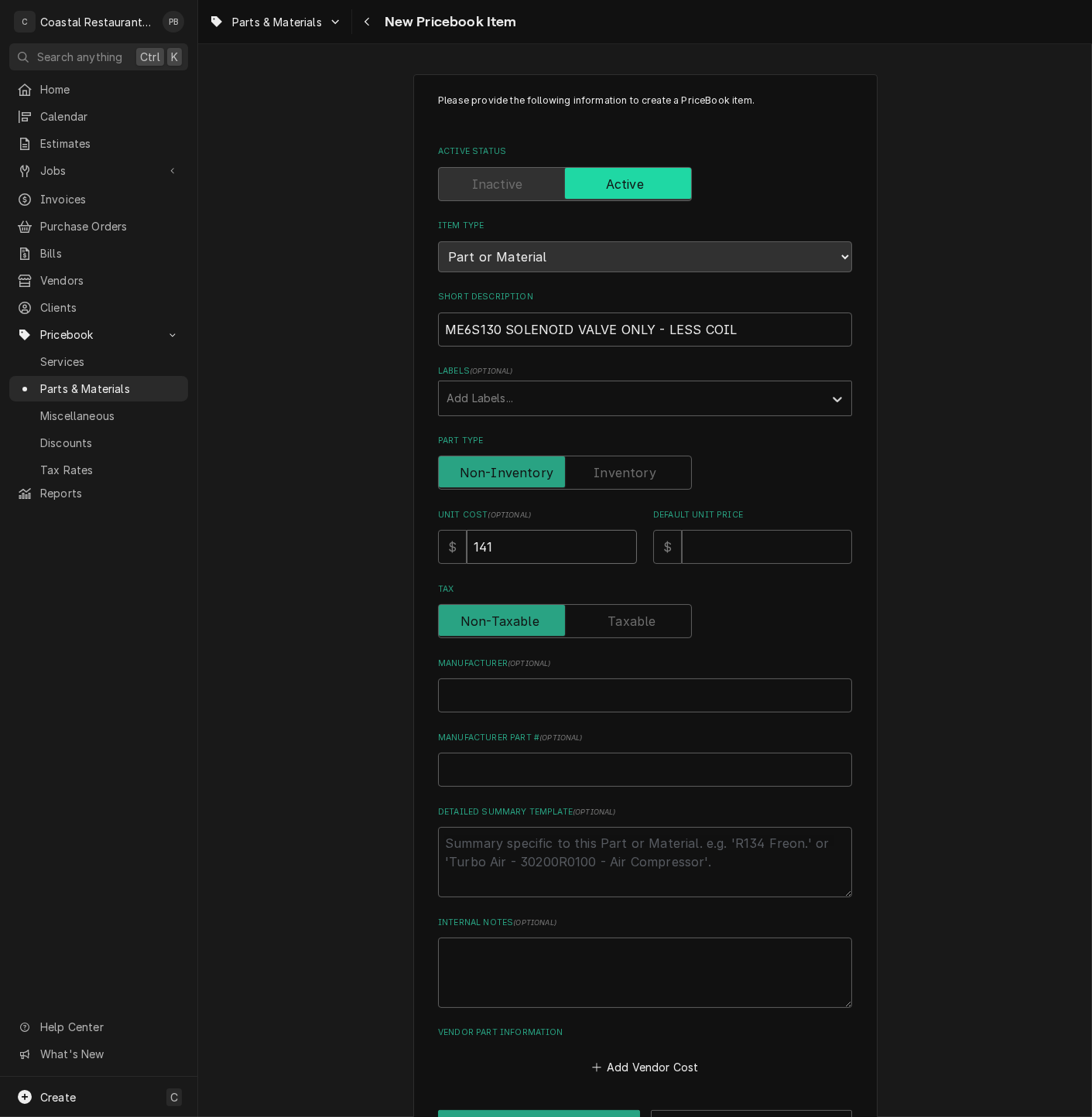
type textarea "x"
type input "141.2"
type textarea "x"
type input "141.20"
click at [765, 540] on input "Default Unit Price" at bounding box center [767, 547] width 170 height 34
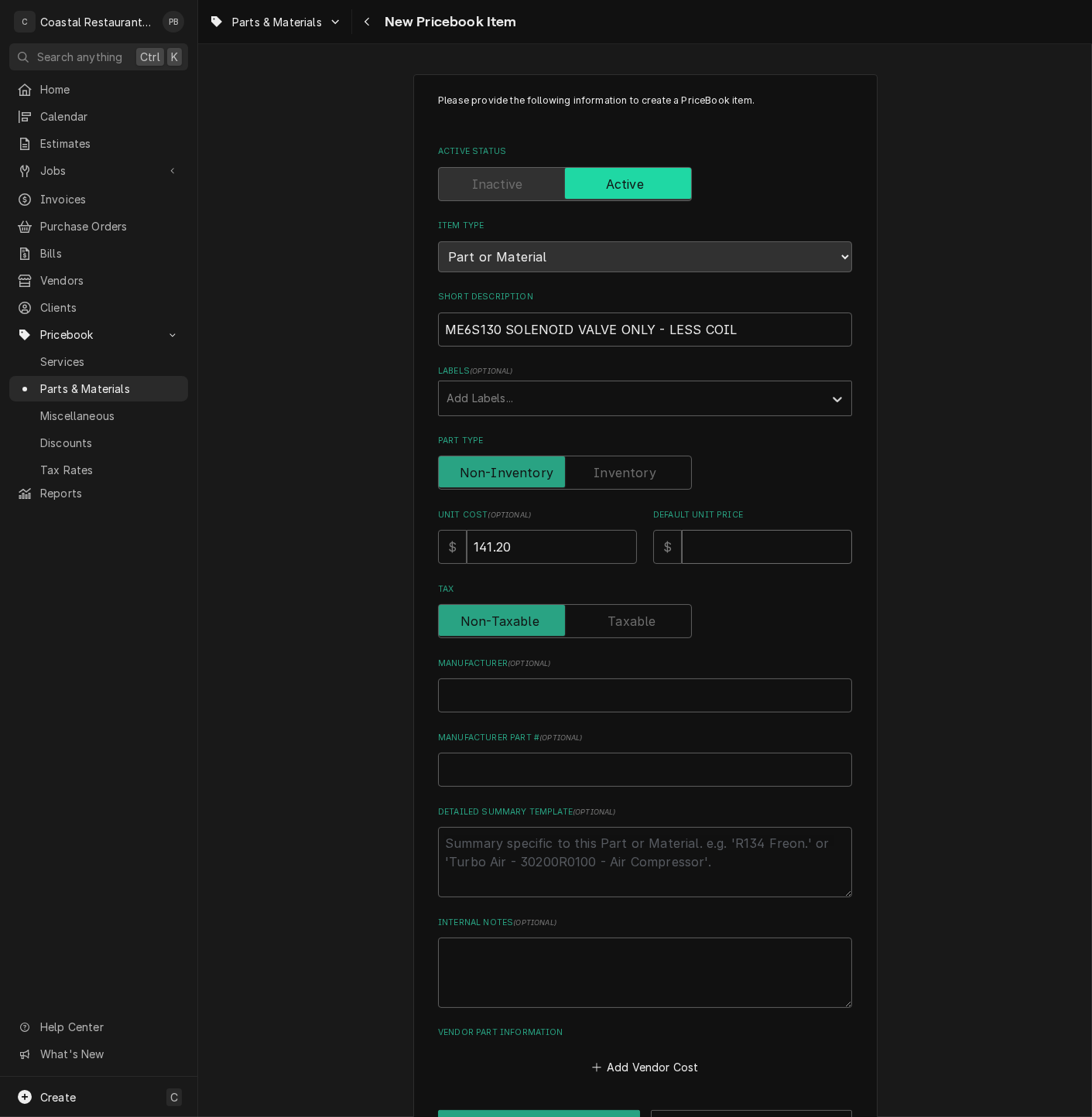
type textarea "x"
type input "2"
type textarea "x"
type input "23"
type textarea "x"
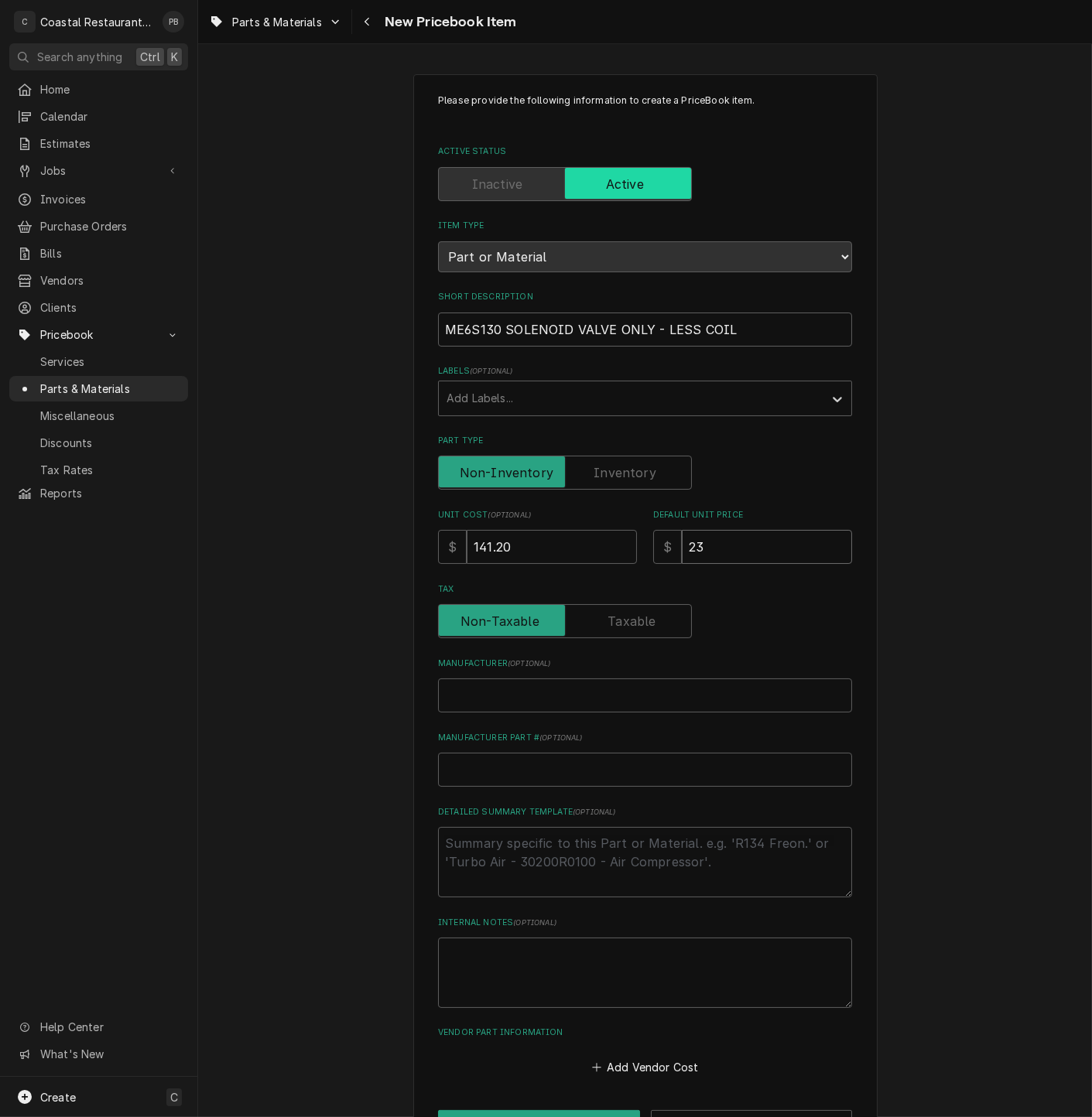
type input "232"
type textarea "x"
type input "232.9"
type textarea "x"
type input "232.98"
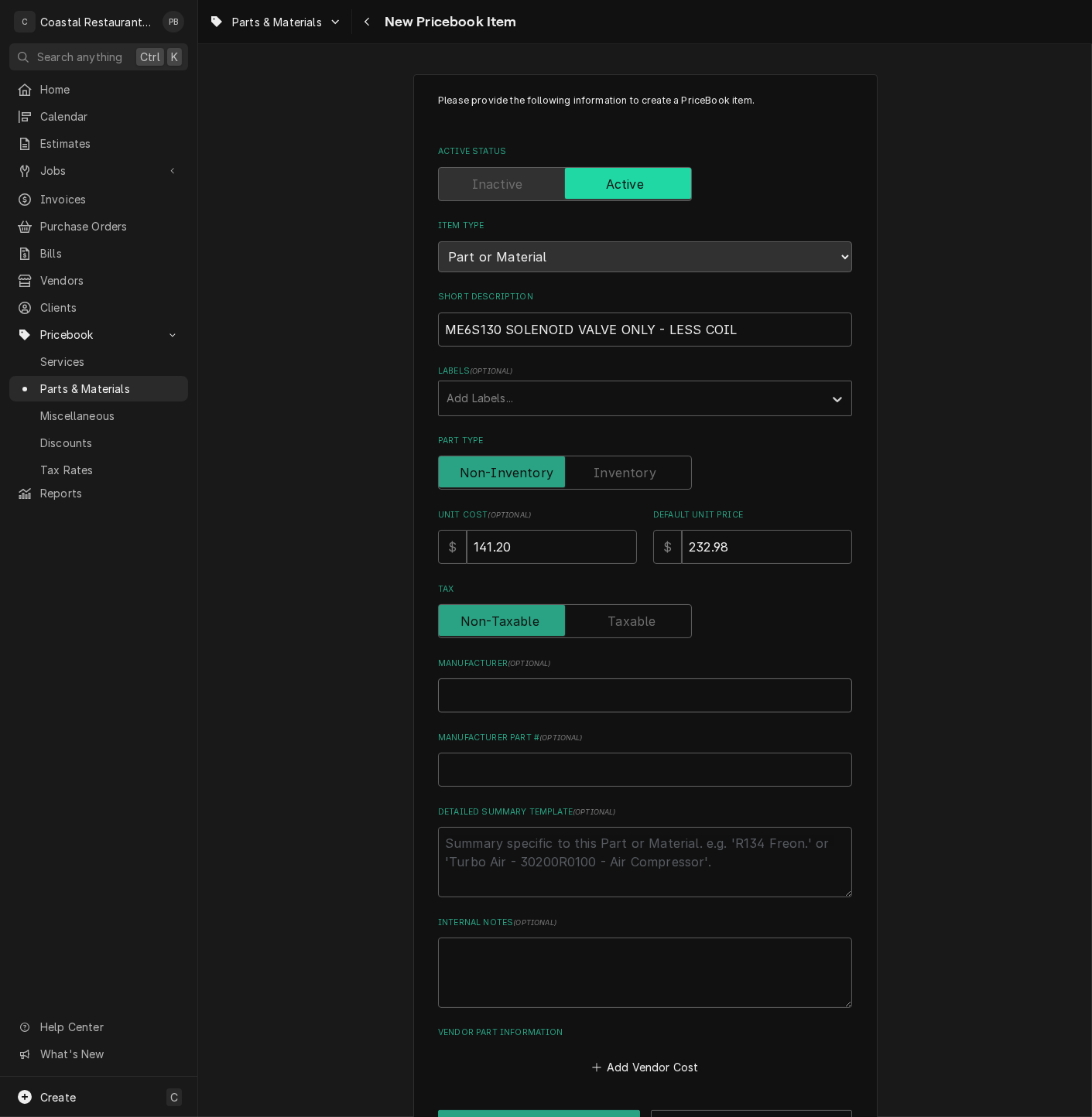
click at [599, 696] on input "Manufacturer ( optional )" at bounding box center [645, 695] width 414 height 34
click at [539, 703] on input "Manufacturer ( optional )" at bounding box center [645, 695] width 414 height 34
type textarea "x"
type input "S"
type textarea "x"
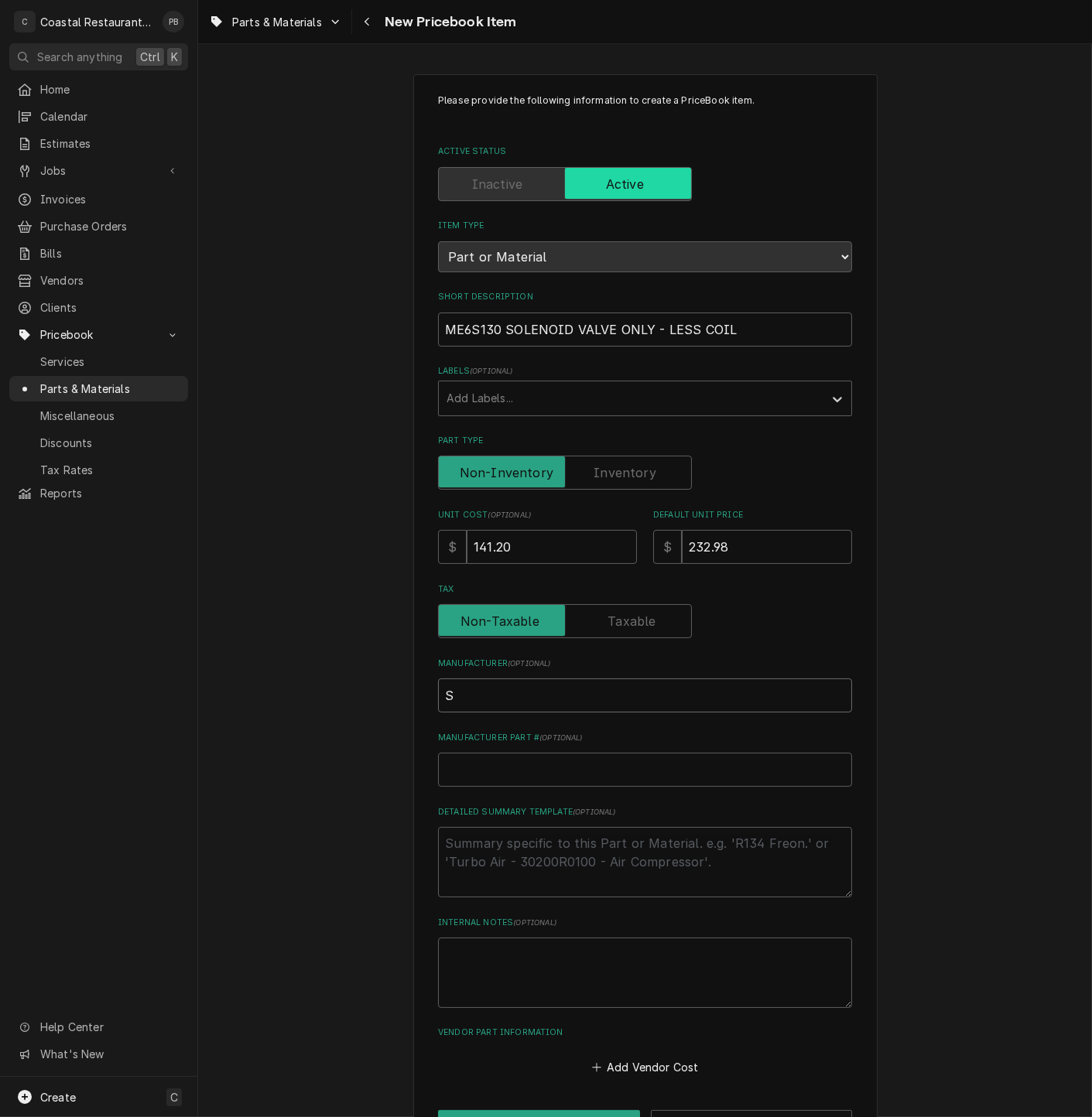
type input "Sp"
type textarea "x"
type input "Spor"
type textarea "x"
type input "Sporl"
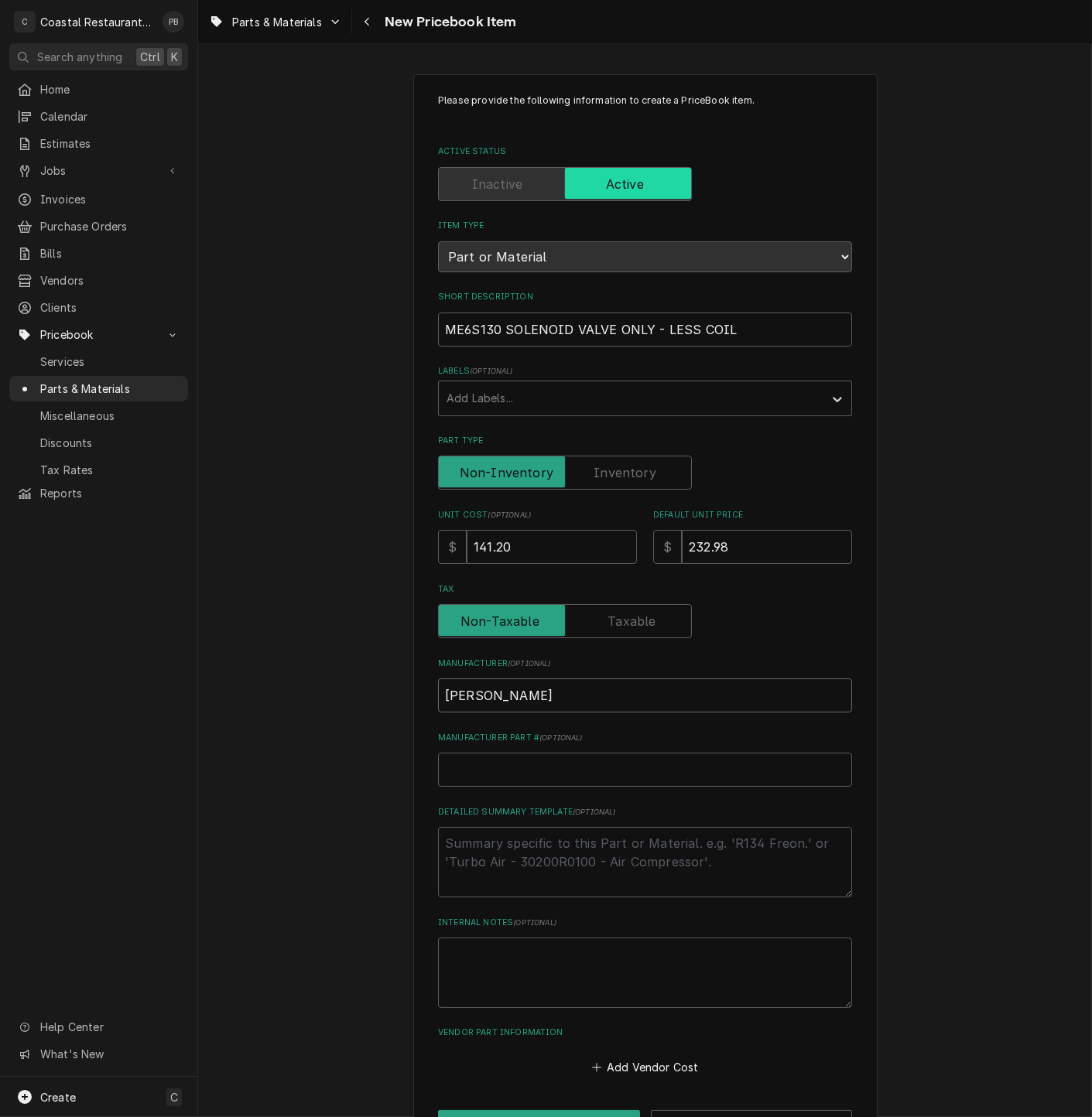
type textarea "x"
type input "Sporla"
type textarea "x"
type input "Sporlan"
type textarea "x"
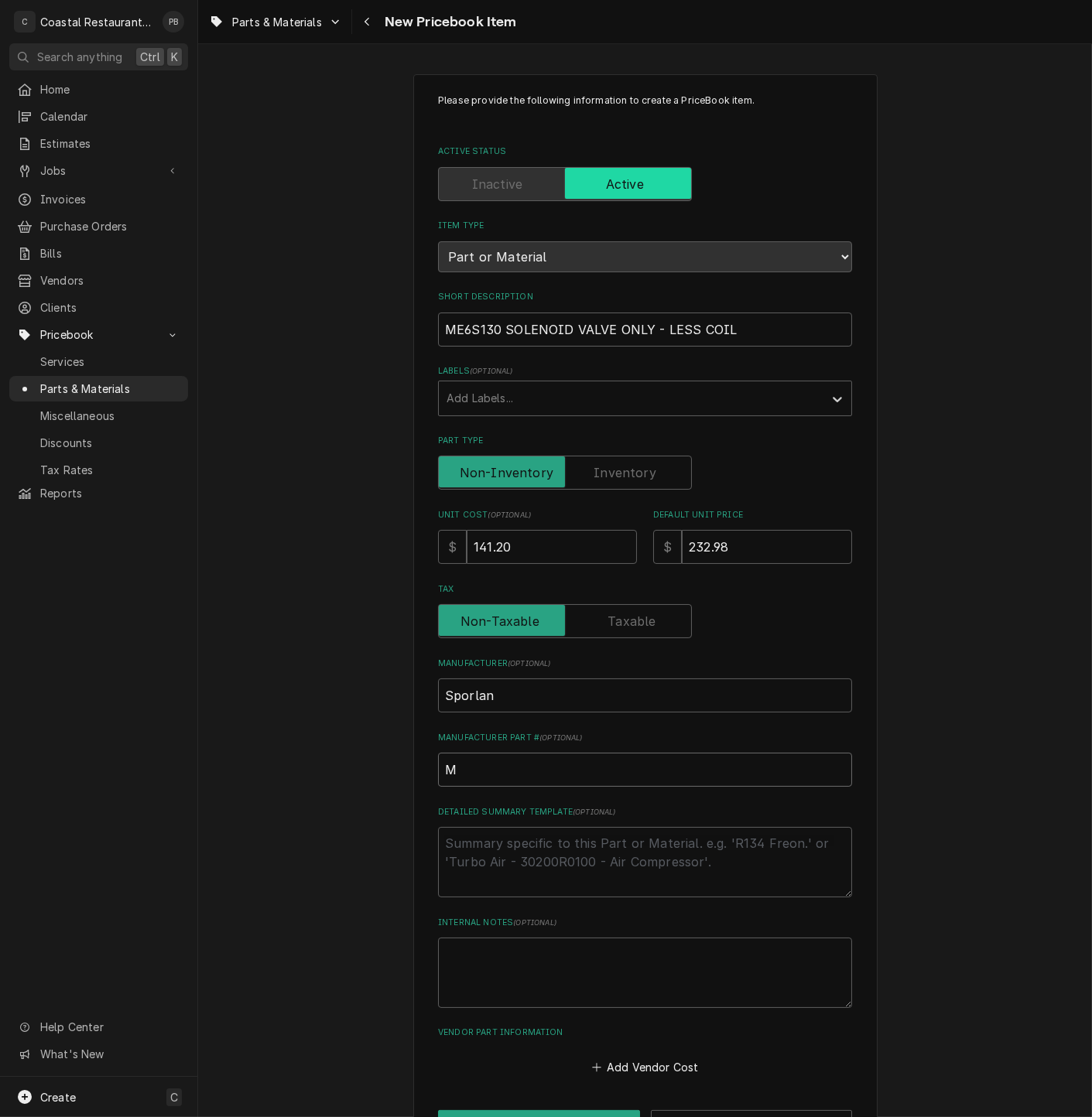
type input "M"
type textarea "x"
type input "ME"
type textarea "x"
type input "ME^"
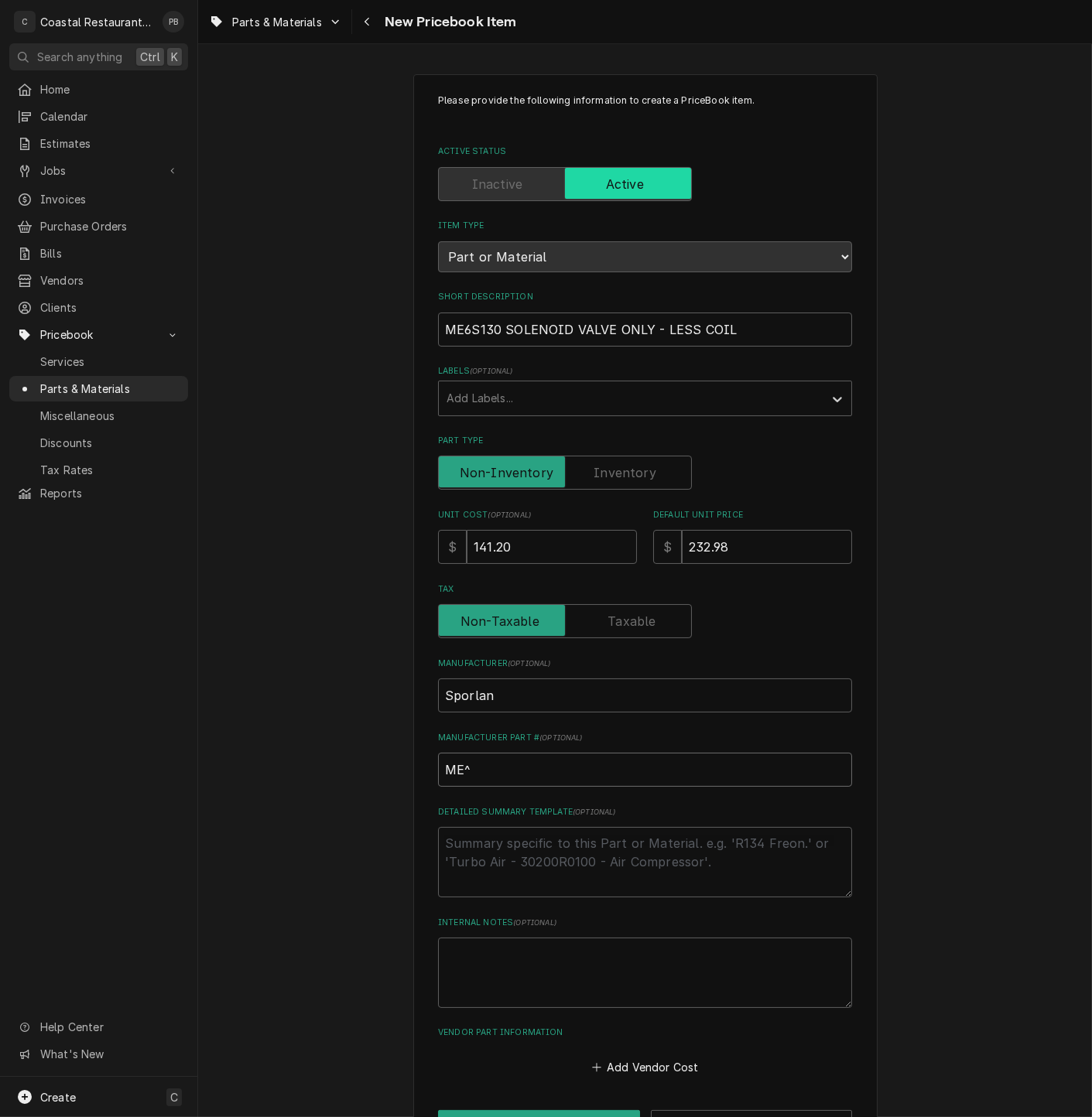
type textarea "x"
type input "ME^S"
type textarea "x"
type input "ME^"
type textarea "x"
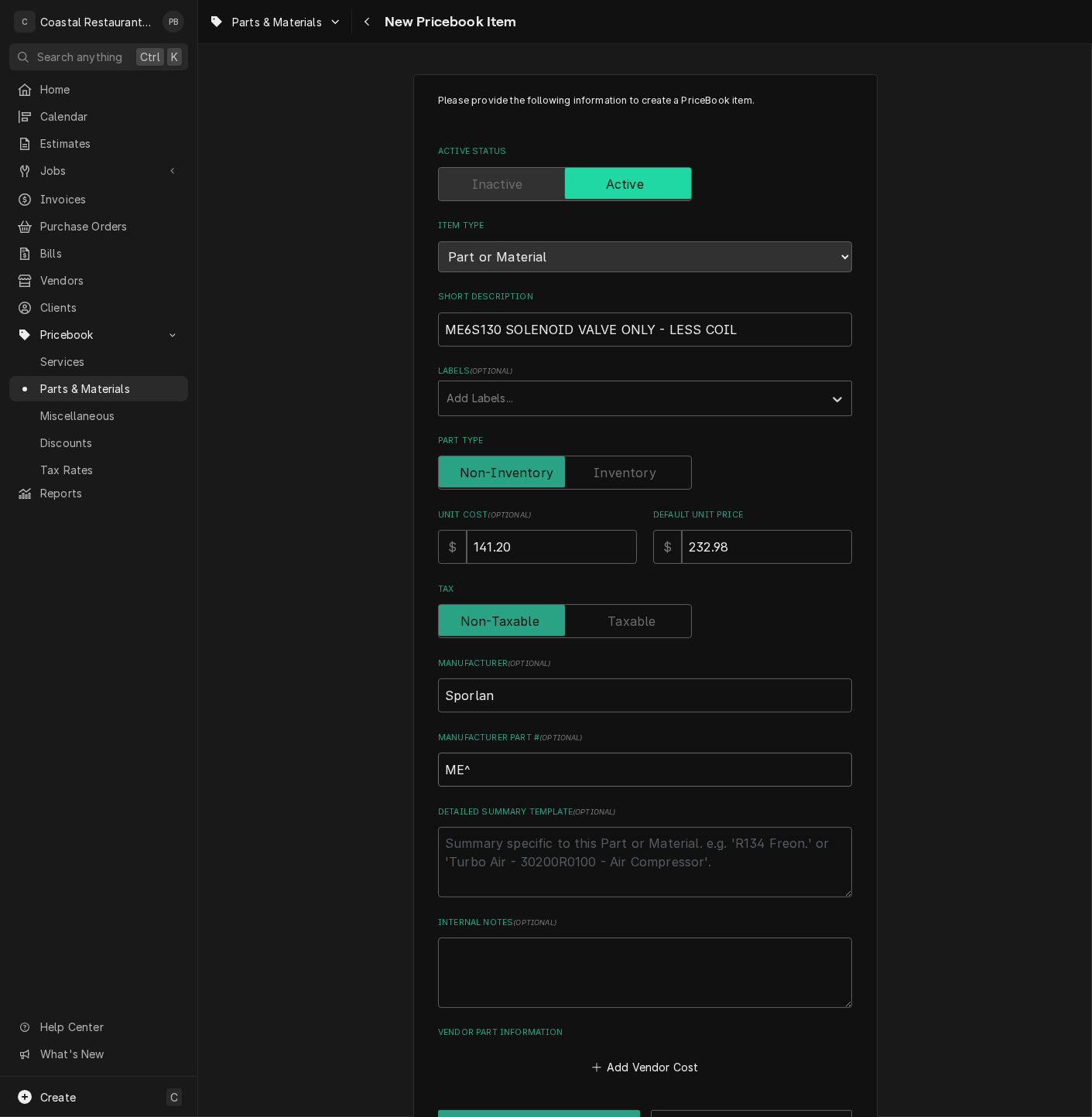
type input "ME"
type textarea "x"
type input "M"
type textarea "x"
type input "ME"
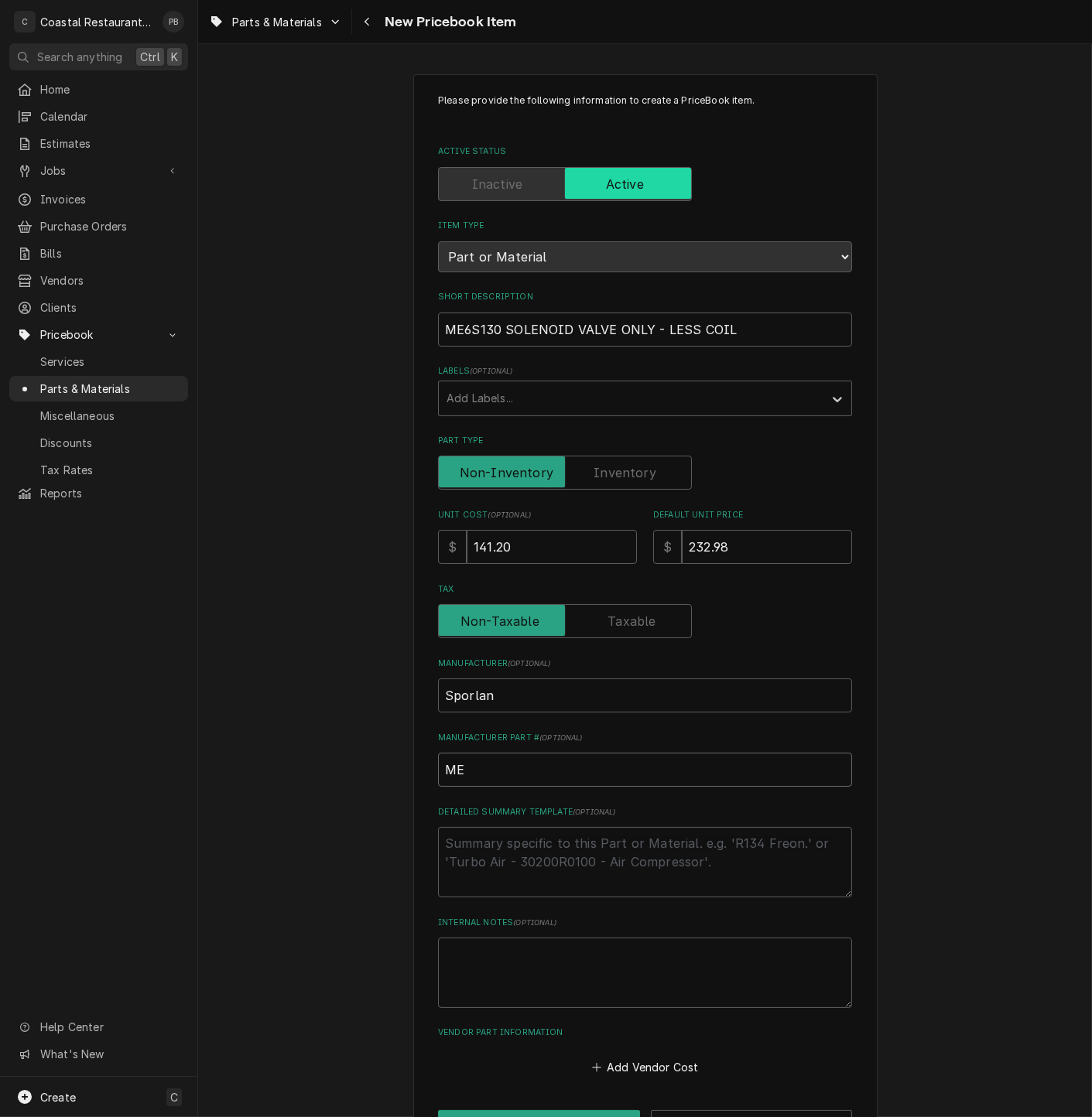
type textarea "x"
type input "ME6"
type textarea "x"
type input "ME6S"
type textarea "x"
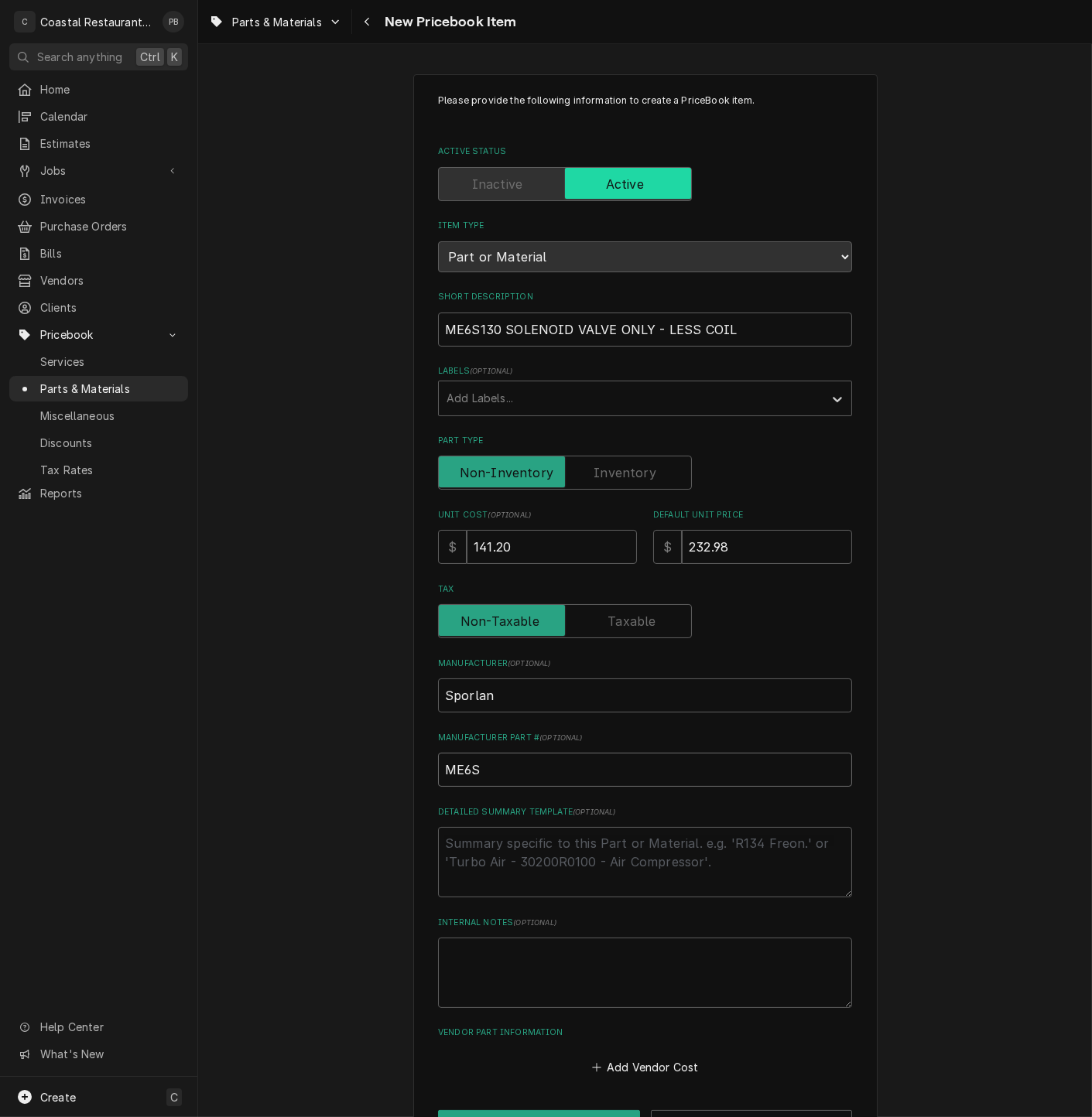
type input "ME6S1"
type textarea "x"
type input "ME6S13"
type textarea "x"
type input "ME6S130"
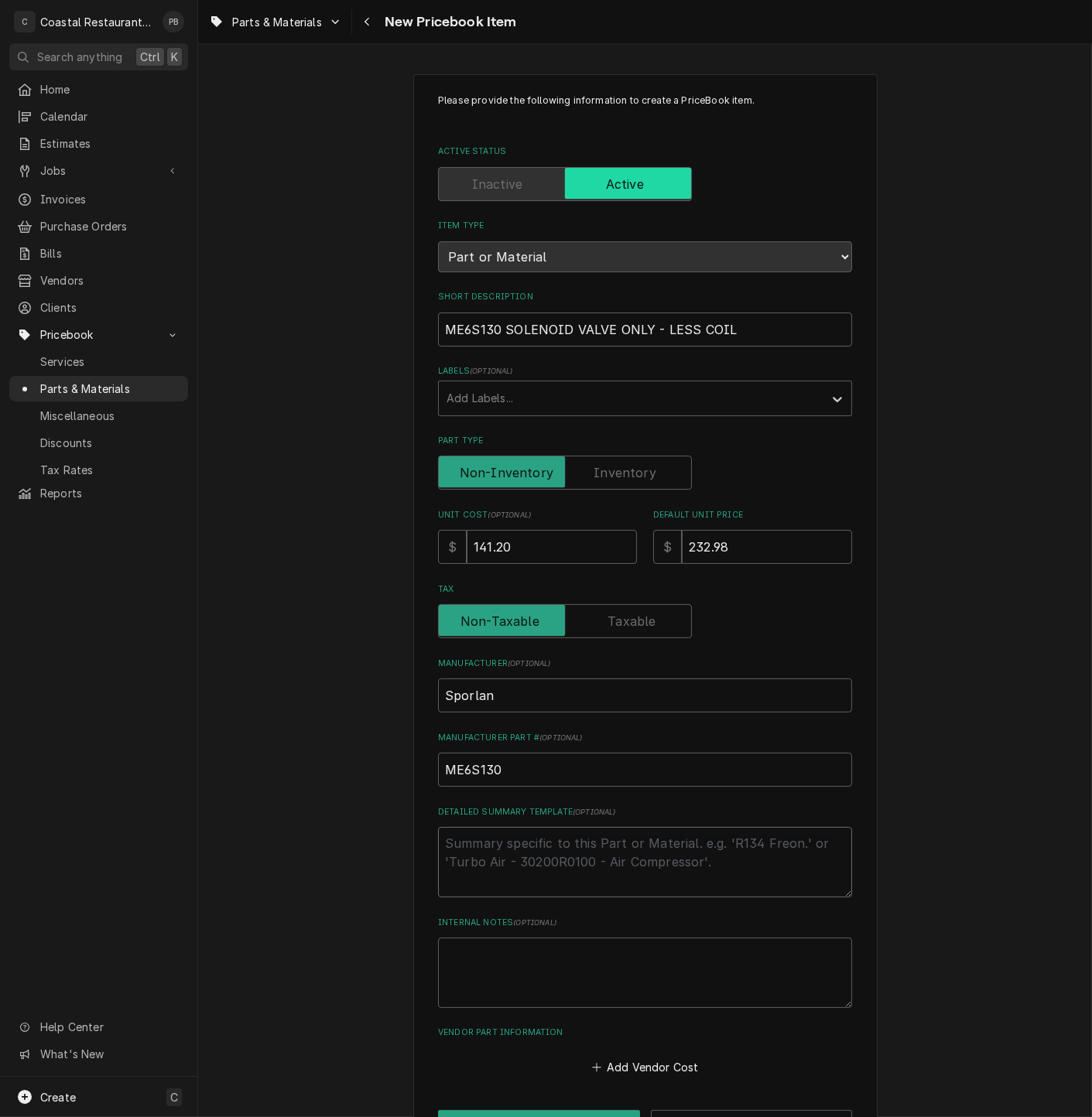
click at [604, 840] on textarea "Detailed Summary Template ( optional )" at bounding box center [645, 862] width 414 height 71
type textarea "x"
type textarea "s"
type textarea "x"
type textarea "sol"
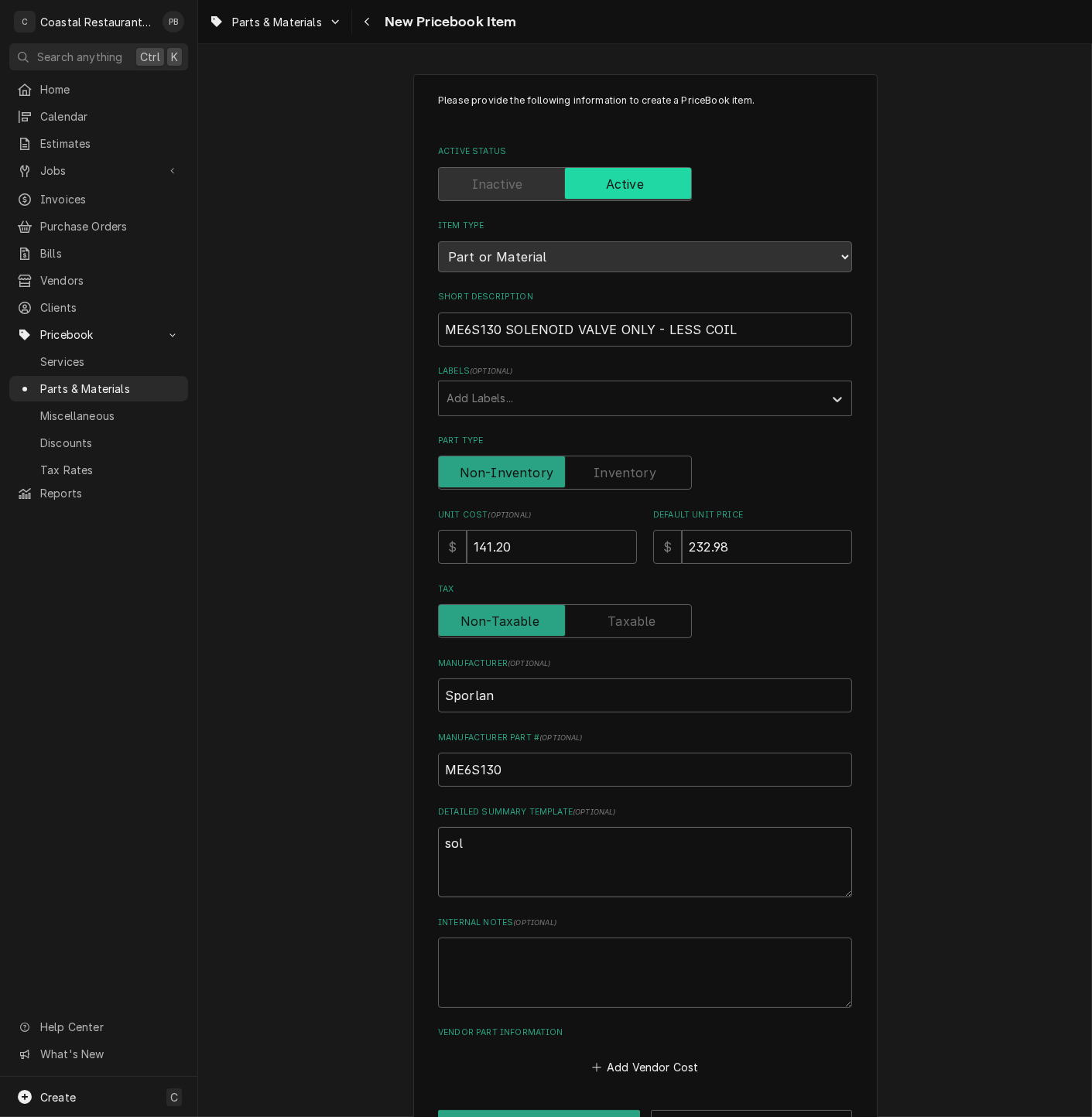
type textarea "x"
type textarea "sole"
type textarea "x"
type textarea "sol"
type textarea "x"
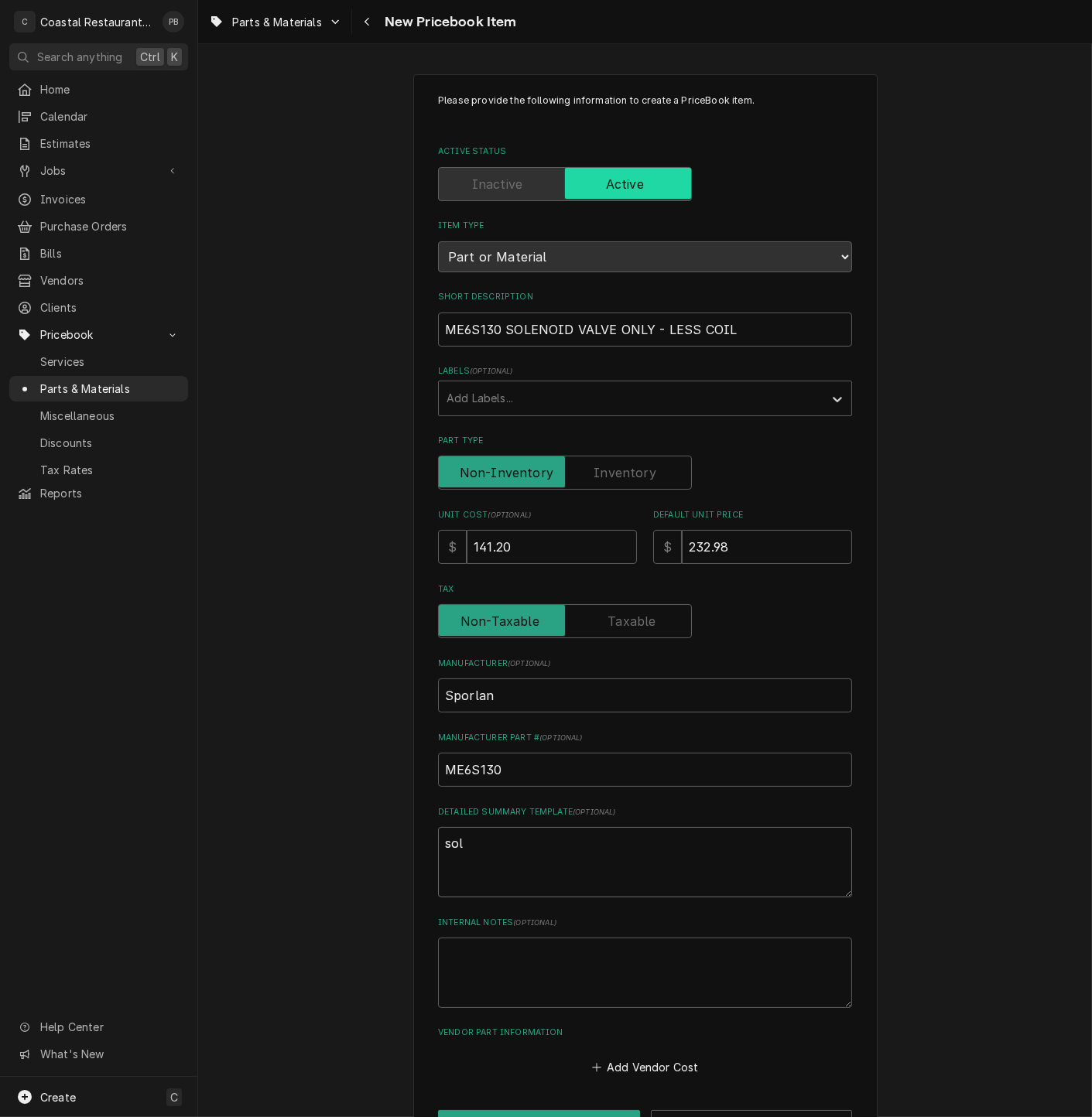
type textarea "so"
type textarea "x"
type textarea "s"
type textarea "x"
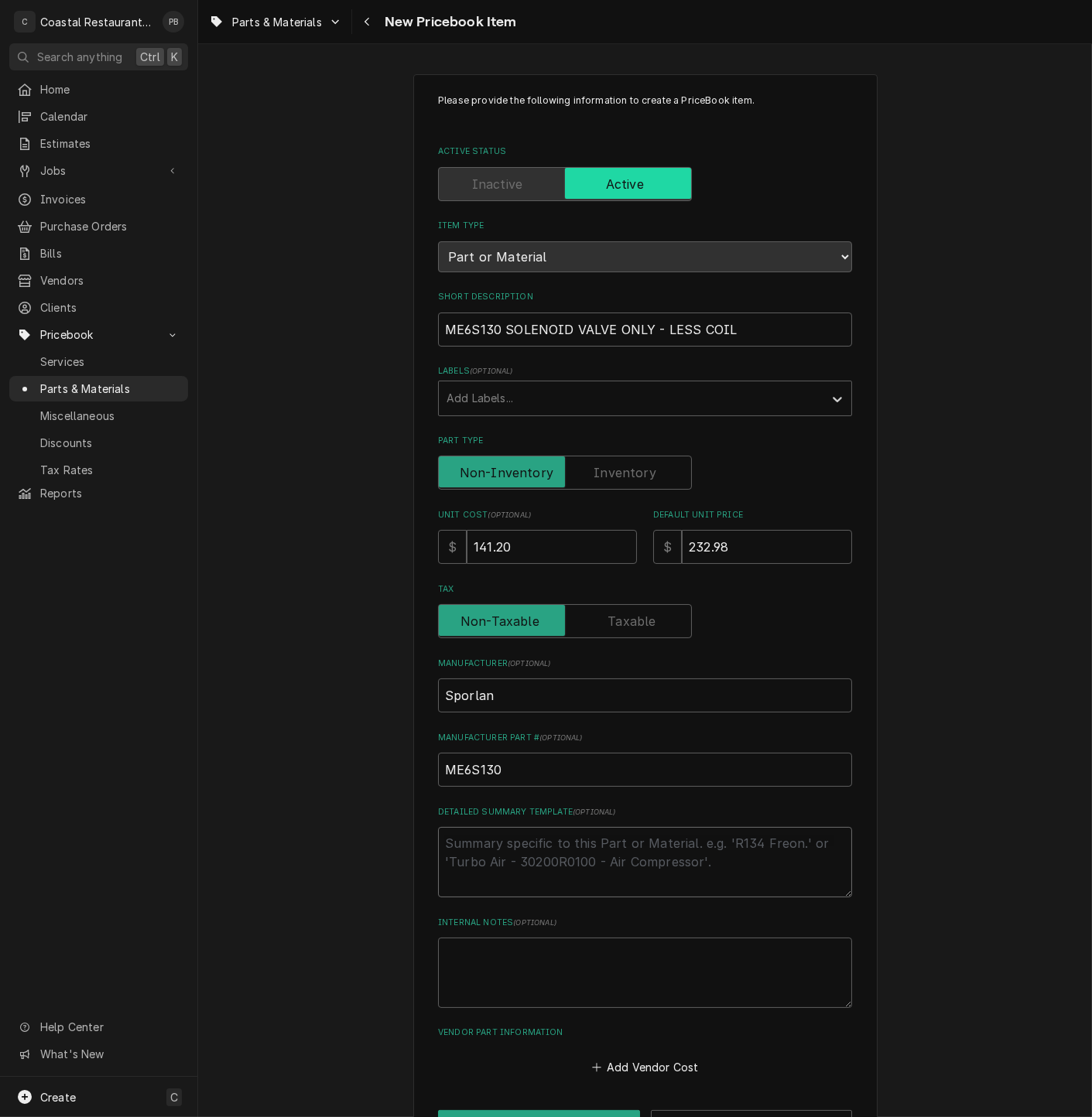
type textarea "3"
type textarea "x"
type textarea "3/"
type textarea "x"
type textarea "3/8"
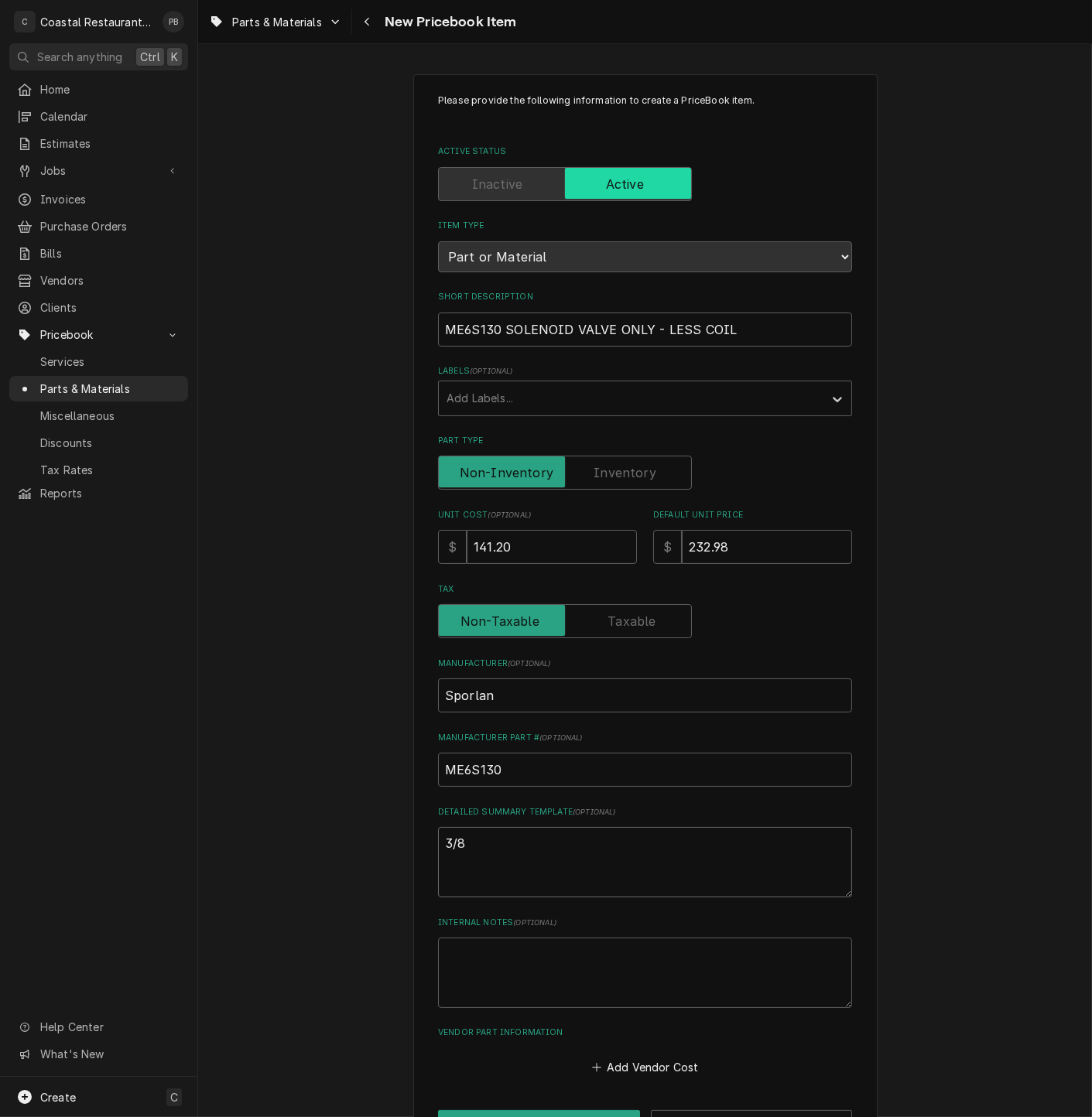
type textarea "x"
type textarea "3/8"
type textarea "x"
type textarea "3/8 s"
type textarea "x"
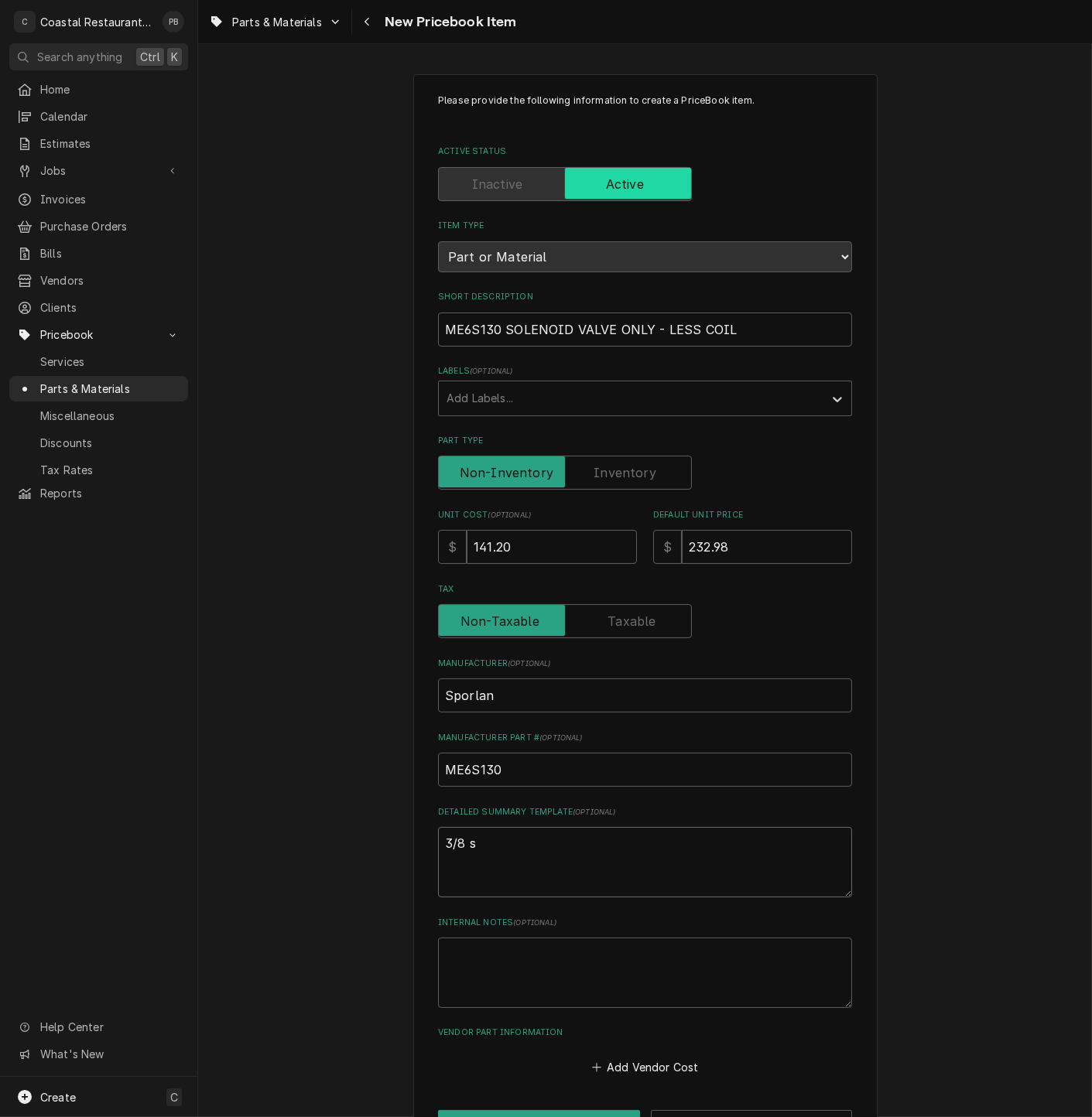
type textarea "3/8 so"
type textarea "x"
type textarea "3/8 sole"
type textarea "x"
type textarea "3/8 solen"
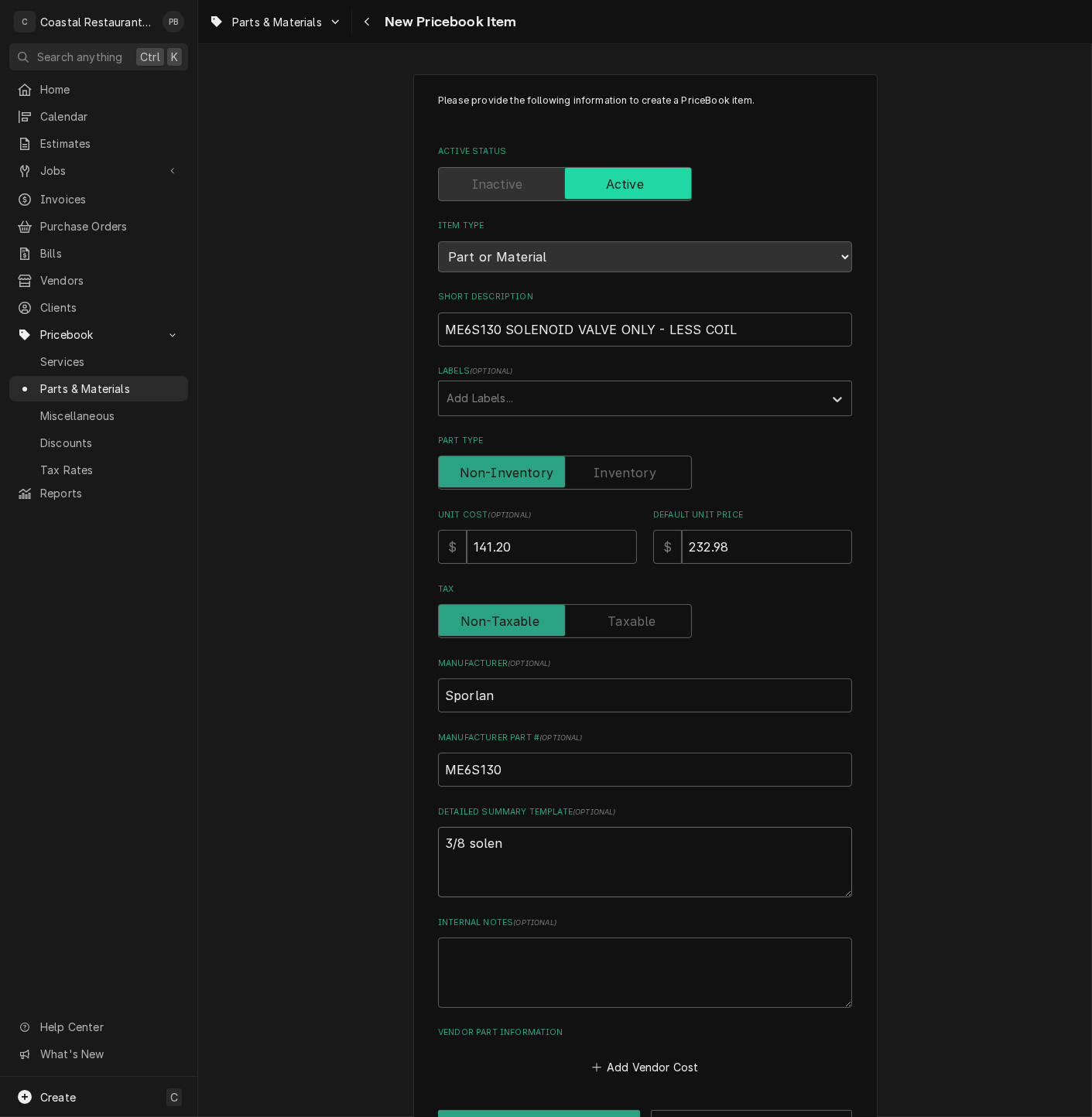
type textarea "x"
type textarea "3/8 soleno"
type textarea "x"
type textarea "3/8 solenoi"
type textarea "x"
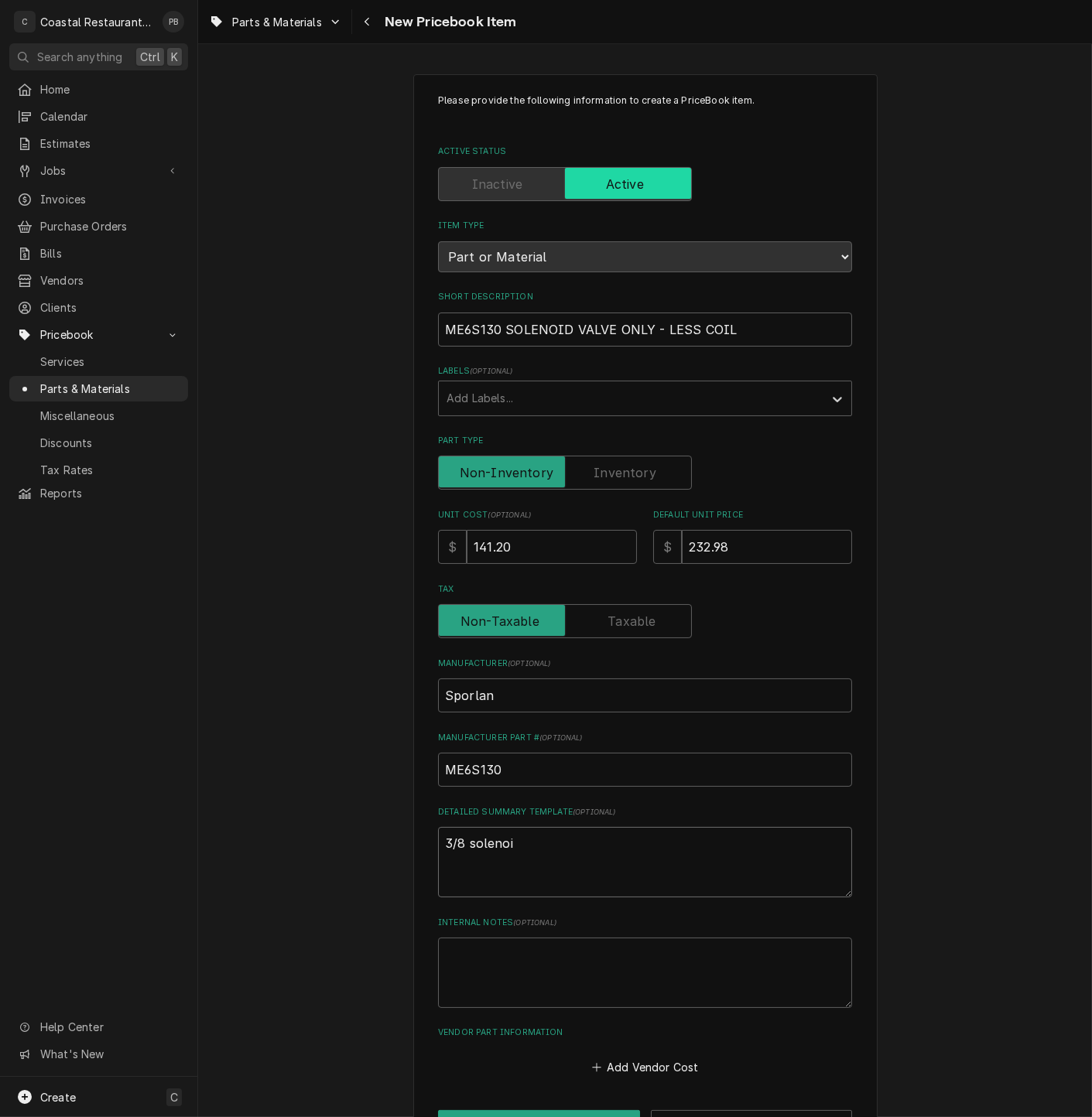
type textarea "3/8 solenoid"
type textarea "x"
type textarea "3/8 solenoid"
type textarea "x"
type textarea "3/8 solenoid va"
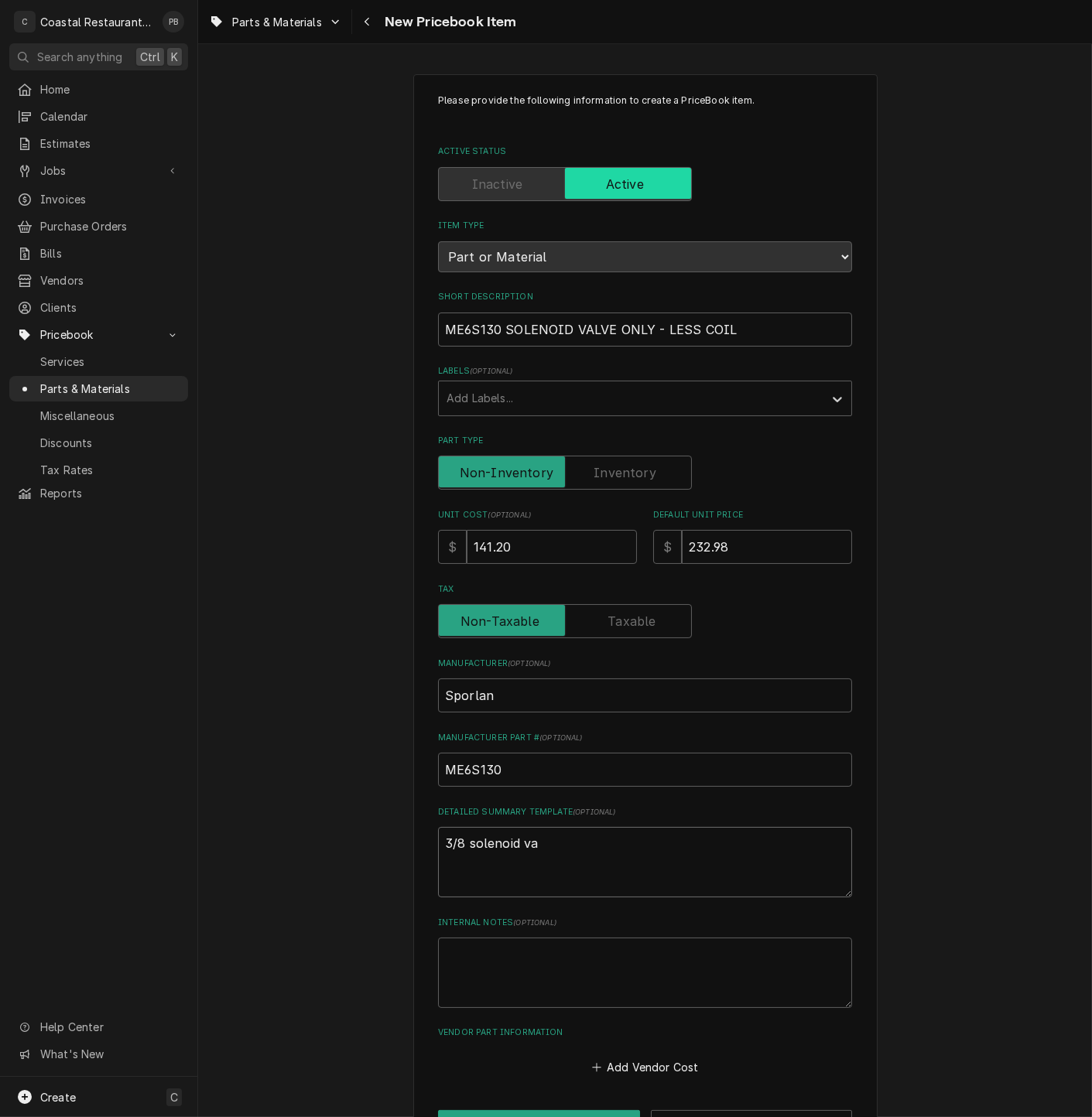
type textarea "x"
type textarea "3/8 solenoid val"
type textarea "x"
type textarea "3/8 solenoid valv"
type textarea "x"
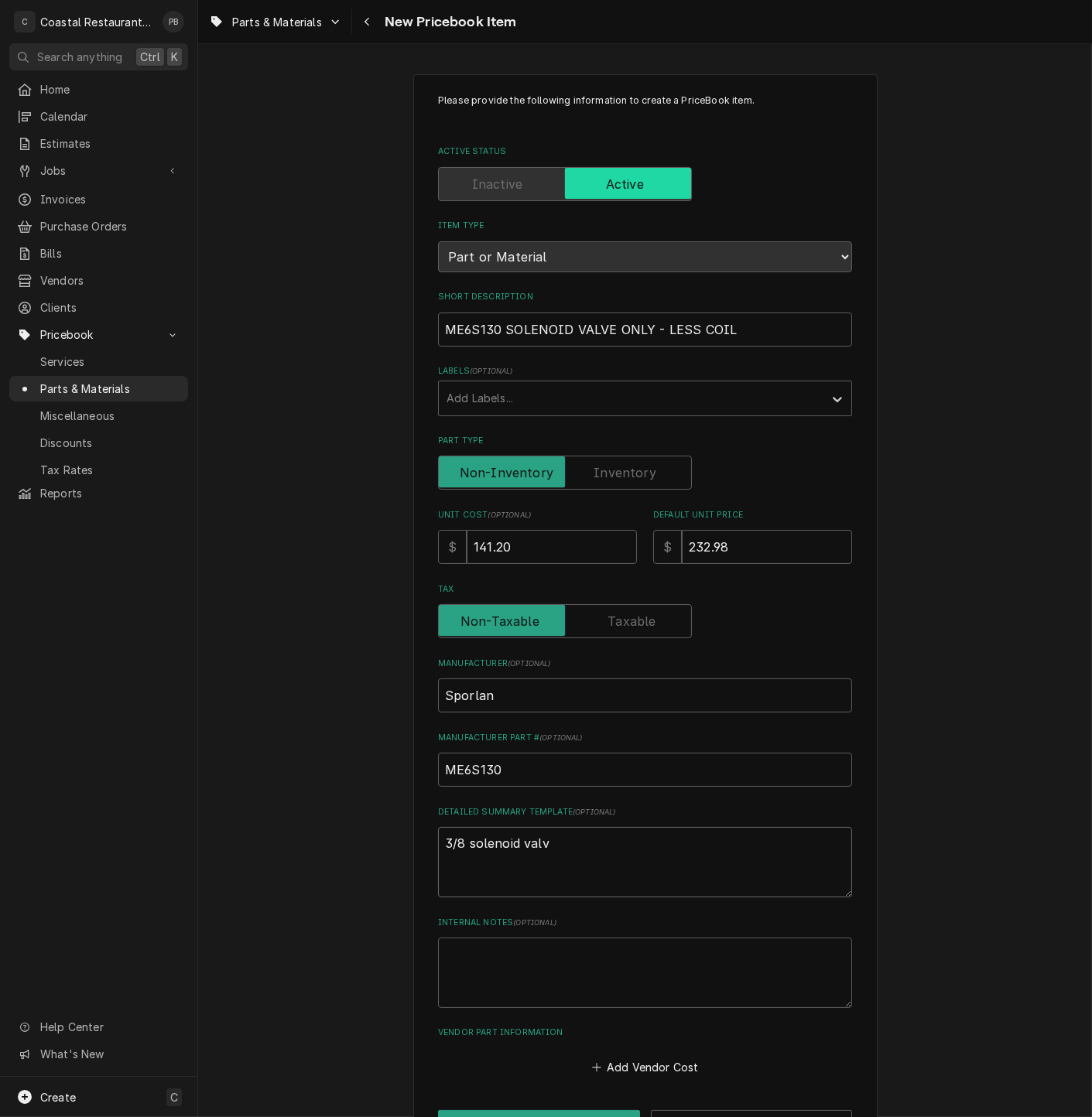
type textarea "3/8 solenoid valve"
type textarea "x"
type textarea "3/8 solenoid valve"
type textarea "x"
type textarea "3/8 solenoid valve b"
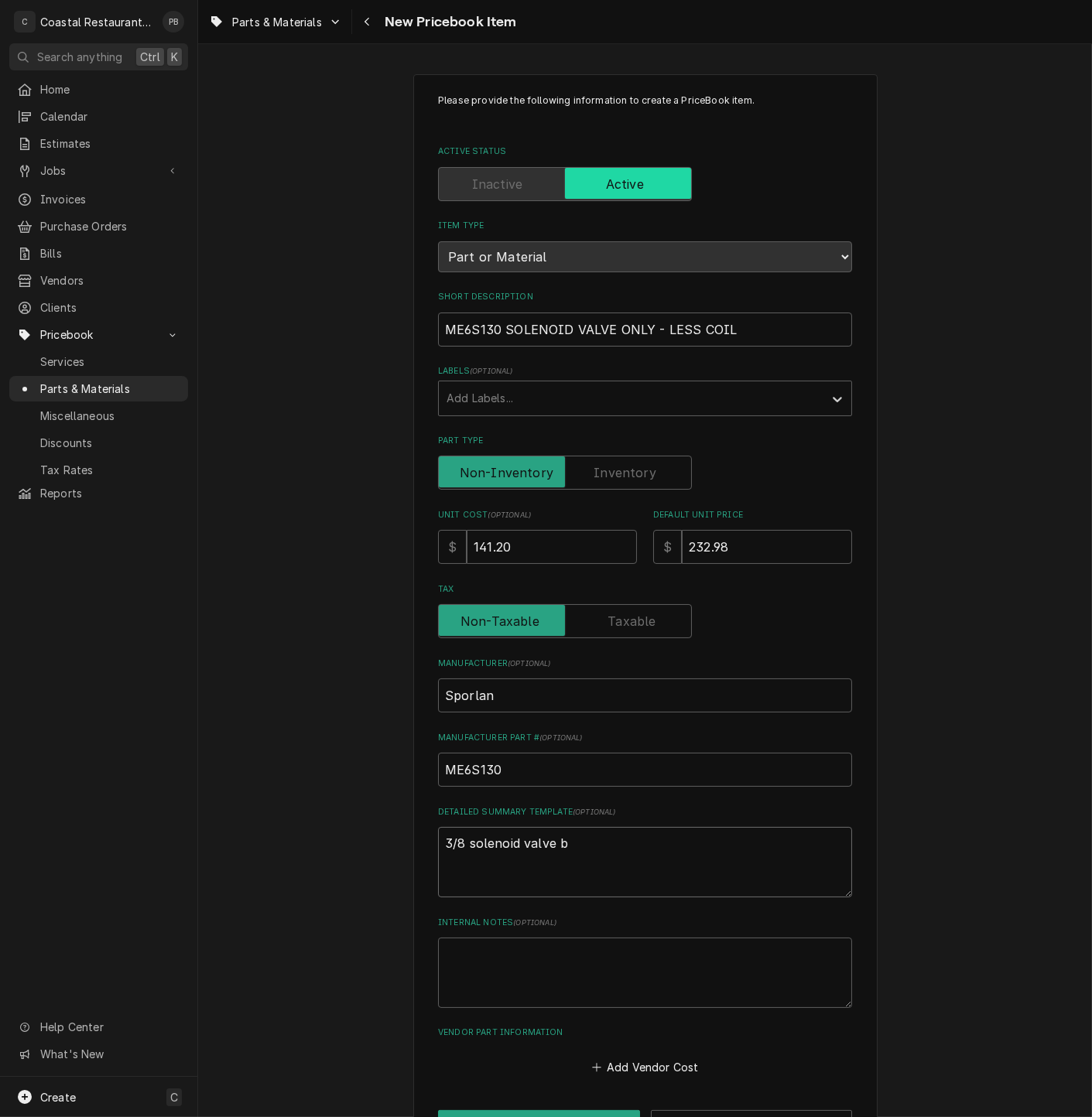
type textarea "x"
type textarea "3/8 solenoid valve bod"
type textarea "x"
type textarea "3/8 solenoid valve body"
type textarea "x"
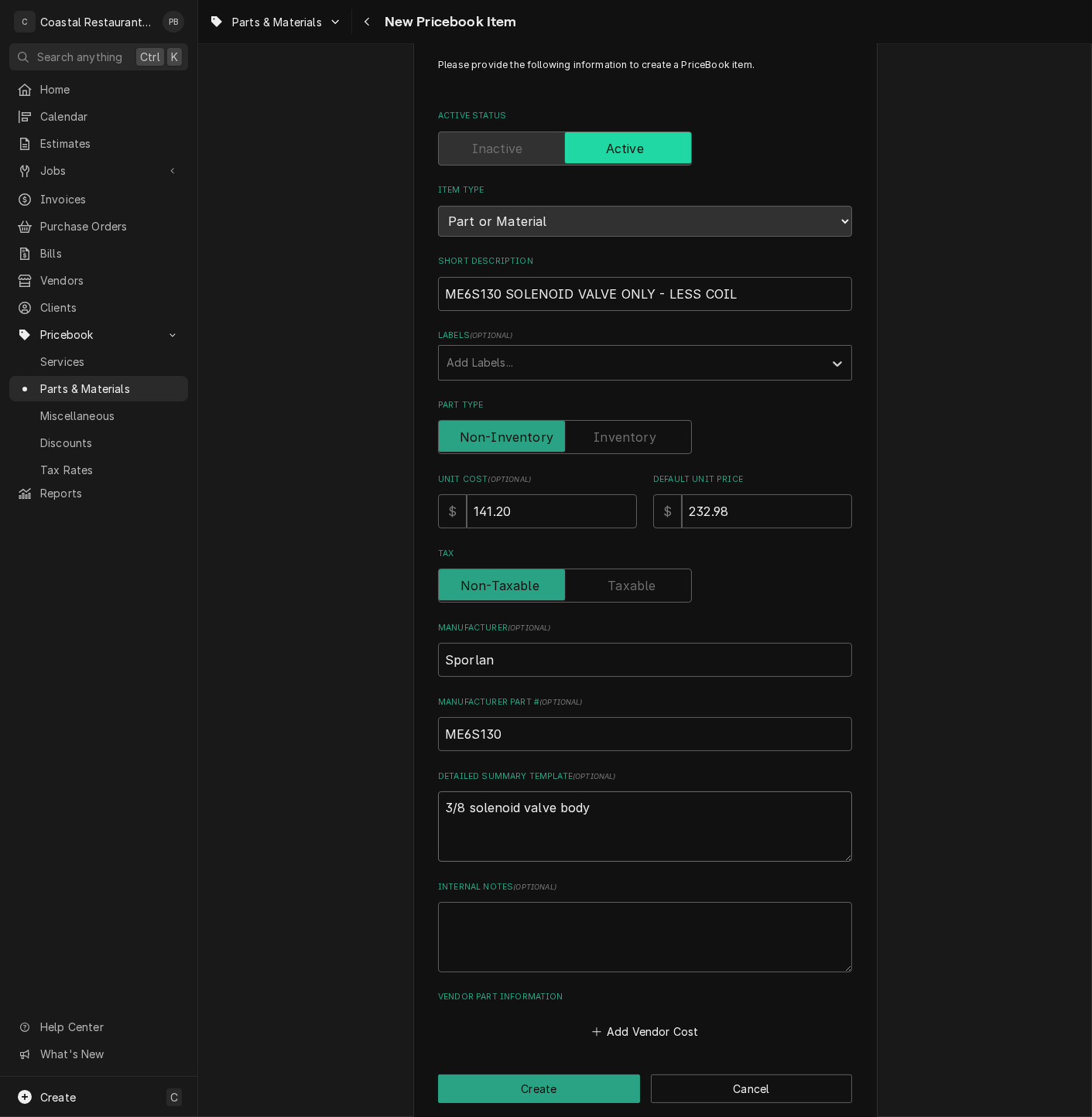
scroll to position [56, 0]
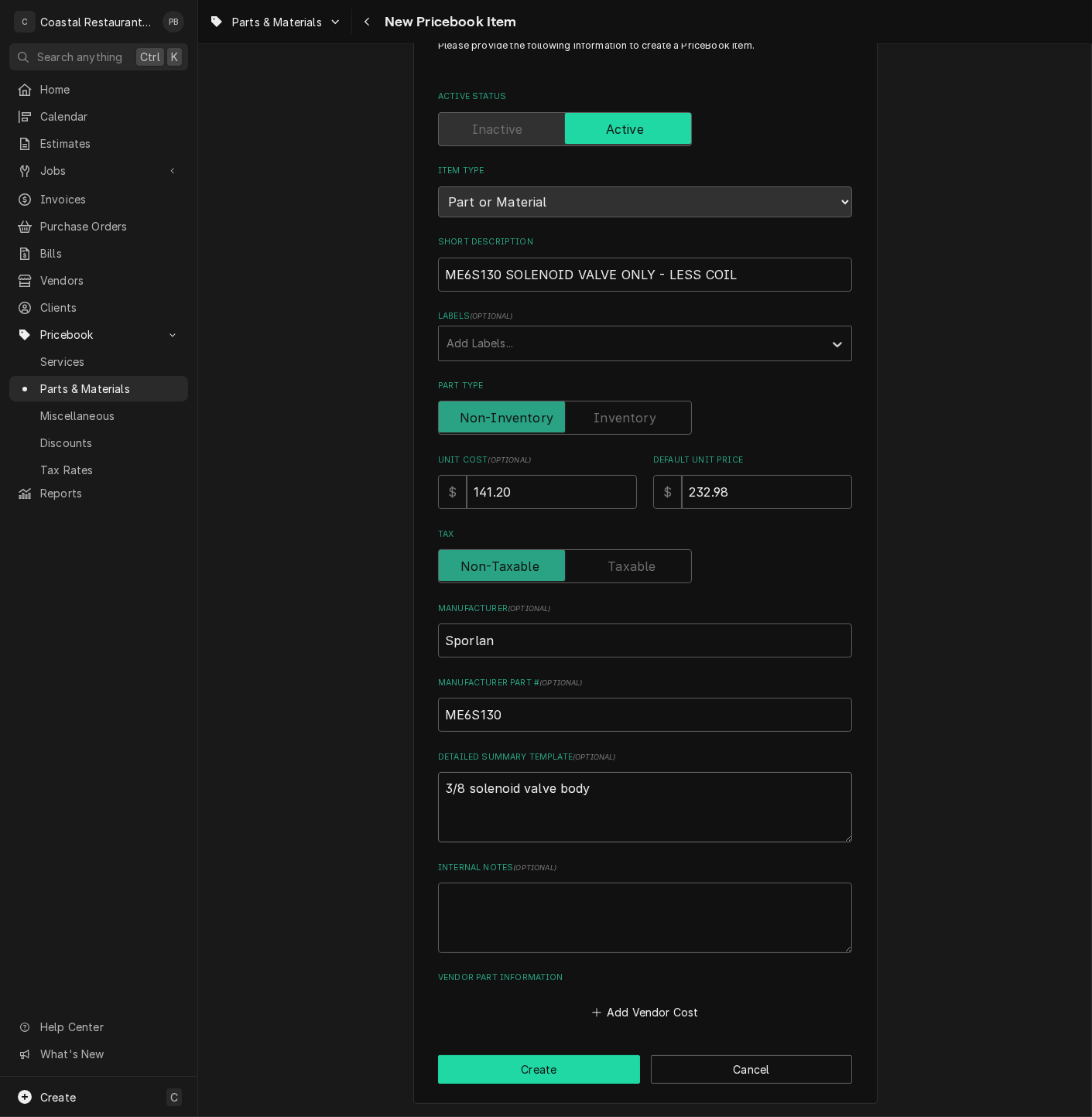
type textarea "3/8 solenoid valve body"
click at [572, 1075] on button "Create" at bounding box center [539, 1069] width 202 height 29
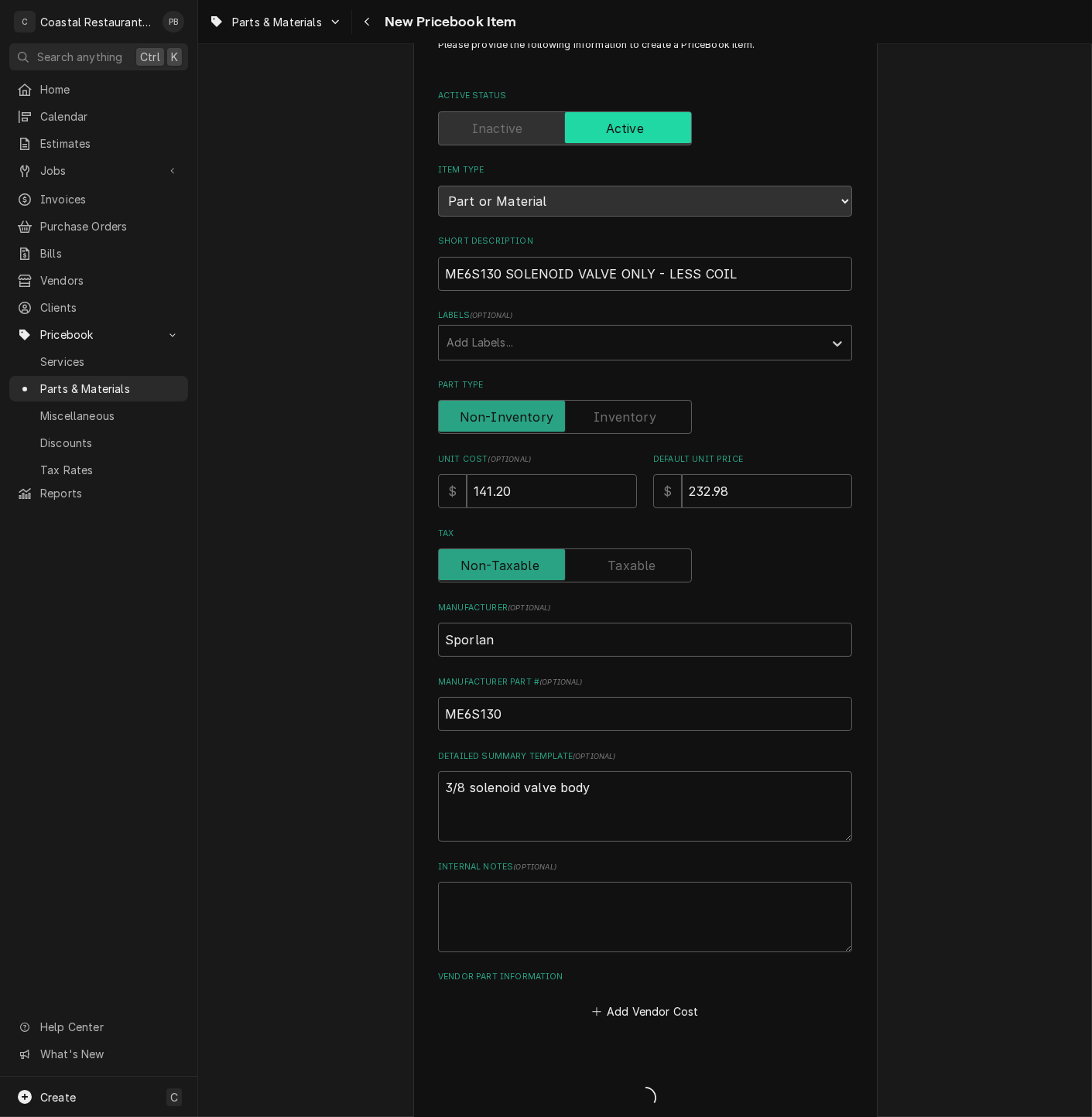
type textarea "x"
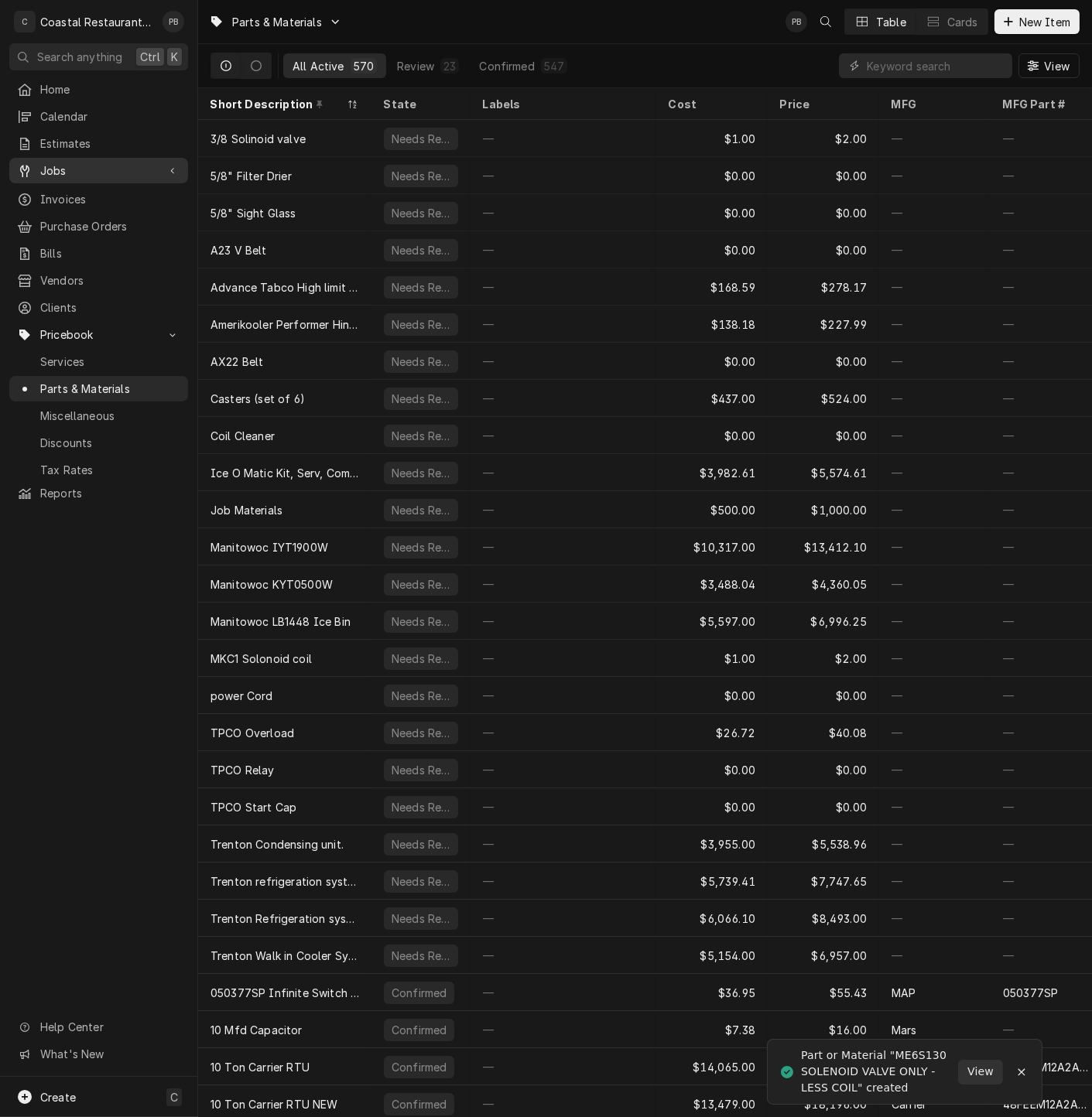
click at [80, 162] on span "Jobs" at bounding box center [99, 170] width 117 height 17
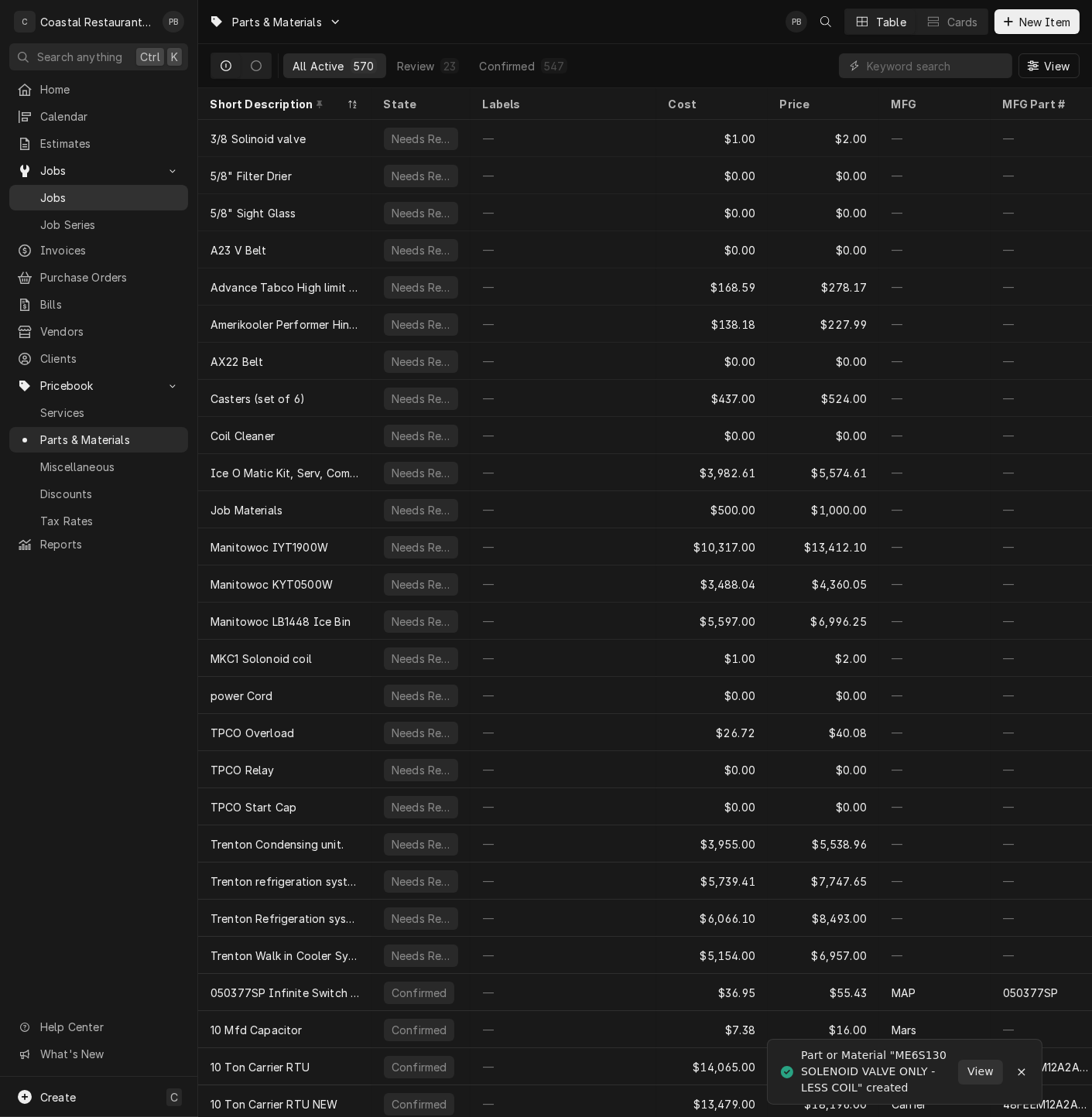
click at [79, 201] on div "Jobs" at bounding box center [99, 198] width 173 height 19
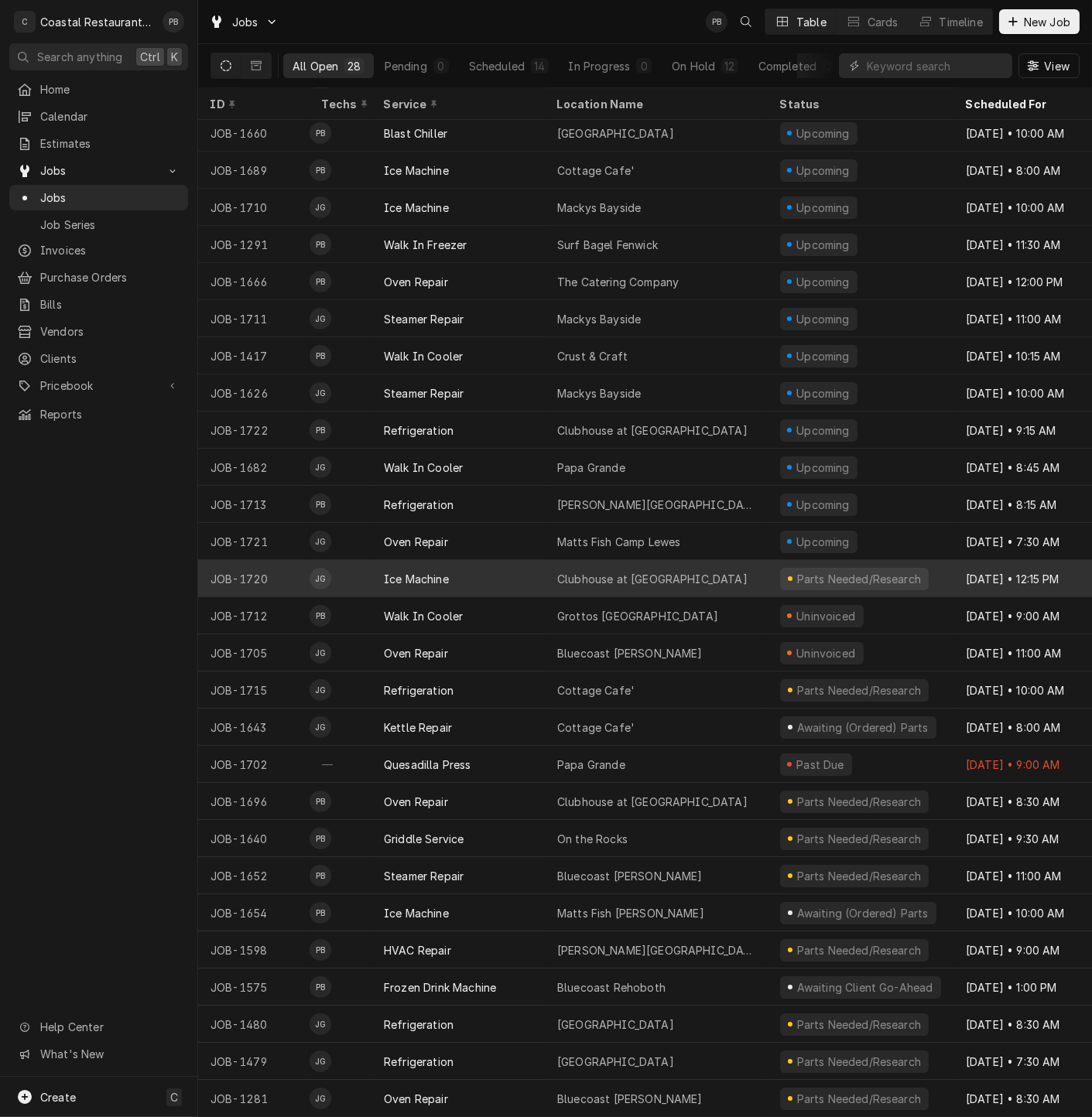
scroll to position [52, 0]
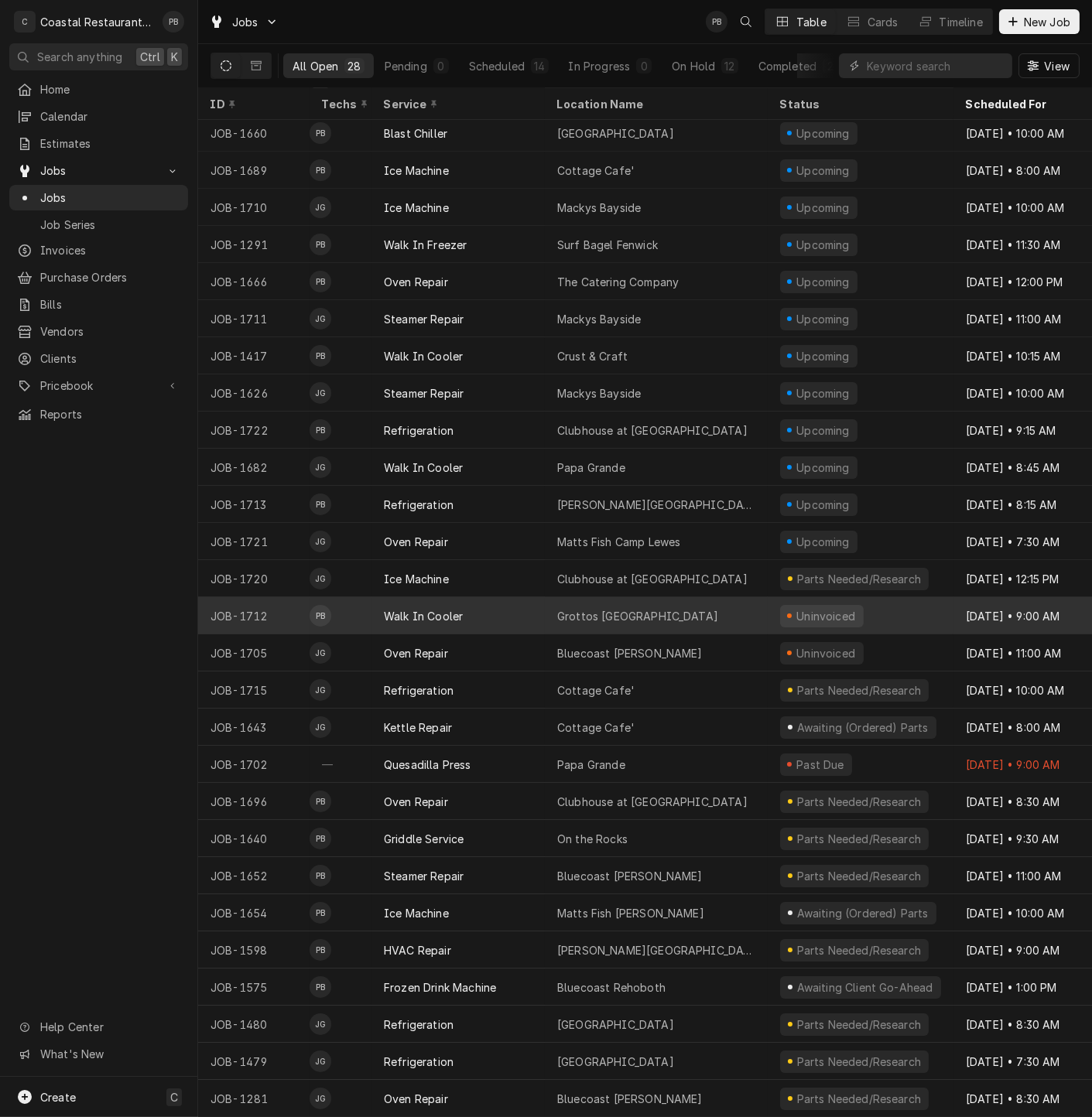
click at [488, 599] on div "Walk In Cooler" at bounding box center [458, 616] width 174 height 37
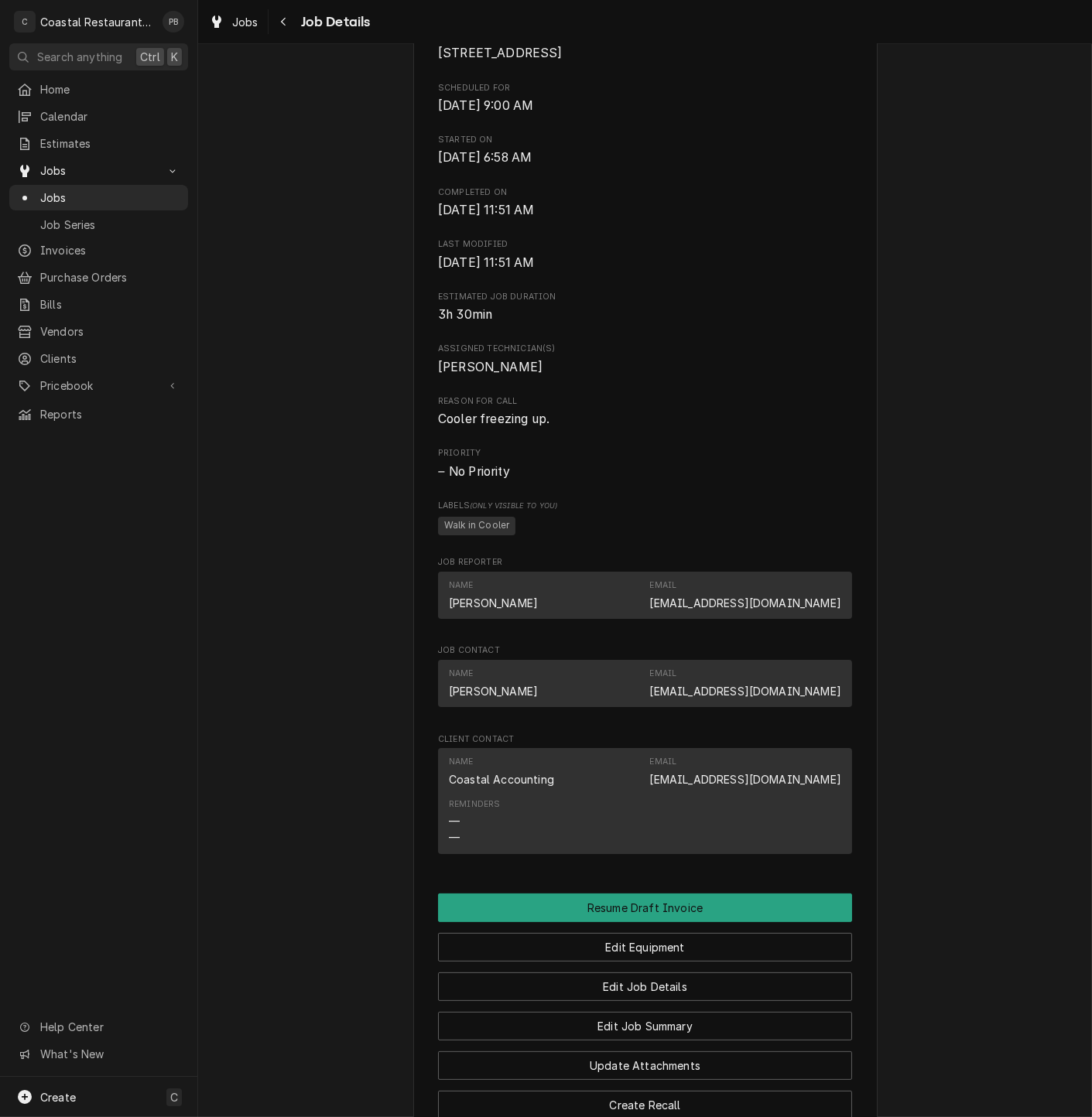
scroll to position [721, 0]
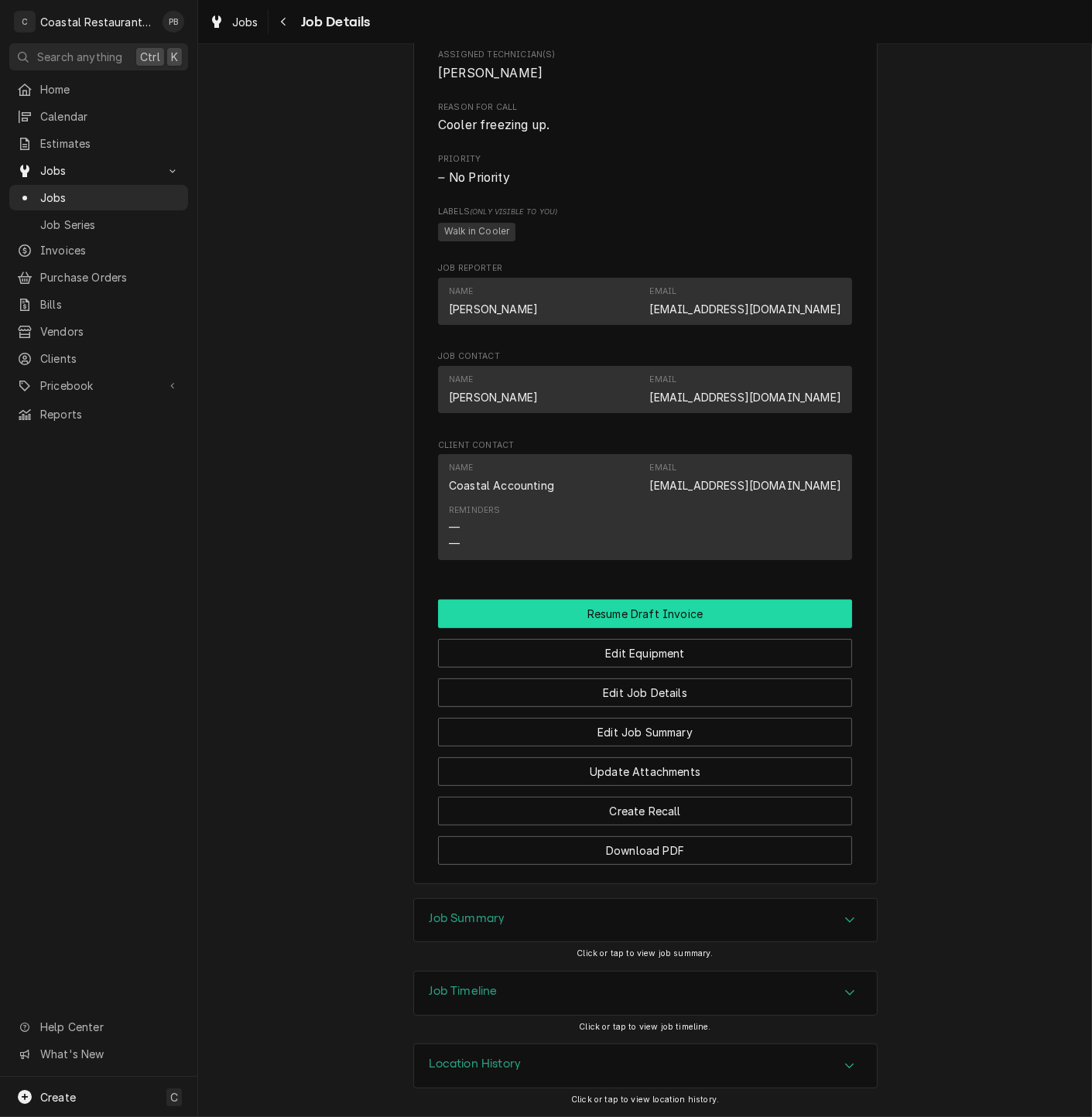
click at [638, 607] on button "Resume Draft Invoice" at bounding box center [645, 614] width 414 height 29
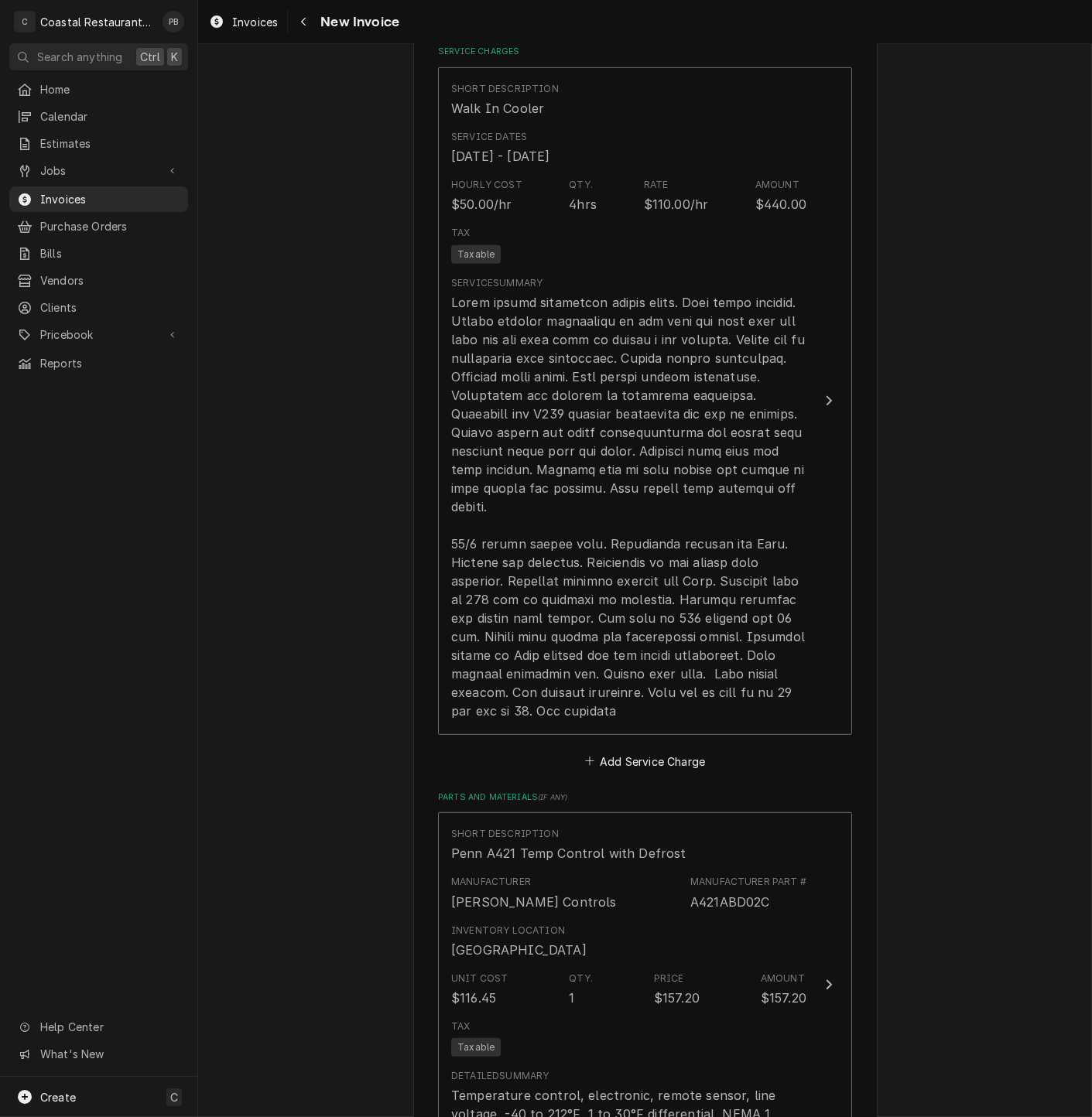
scroll to position [1181, 0]
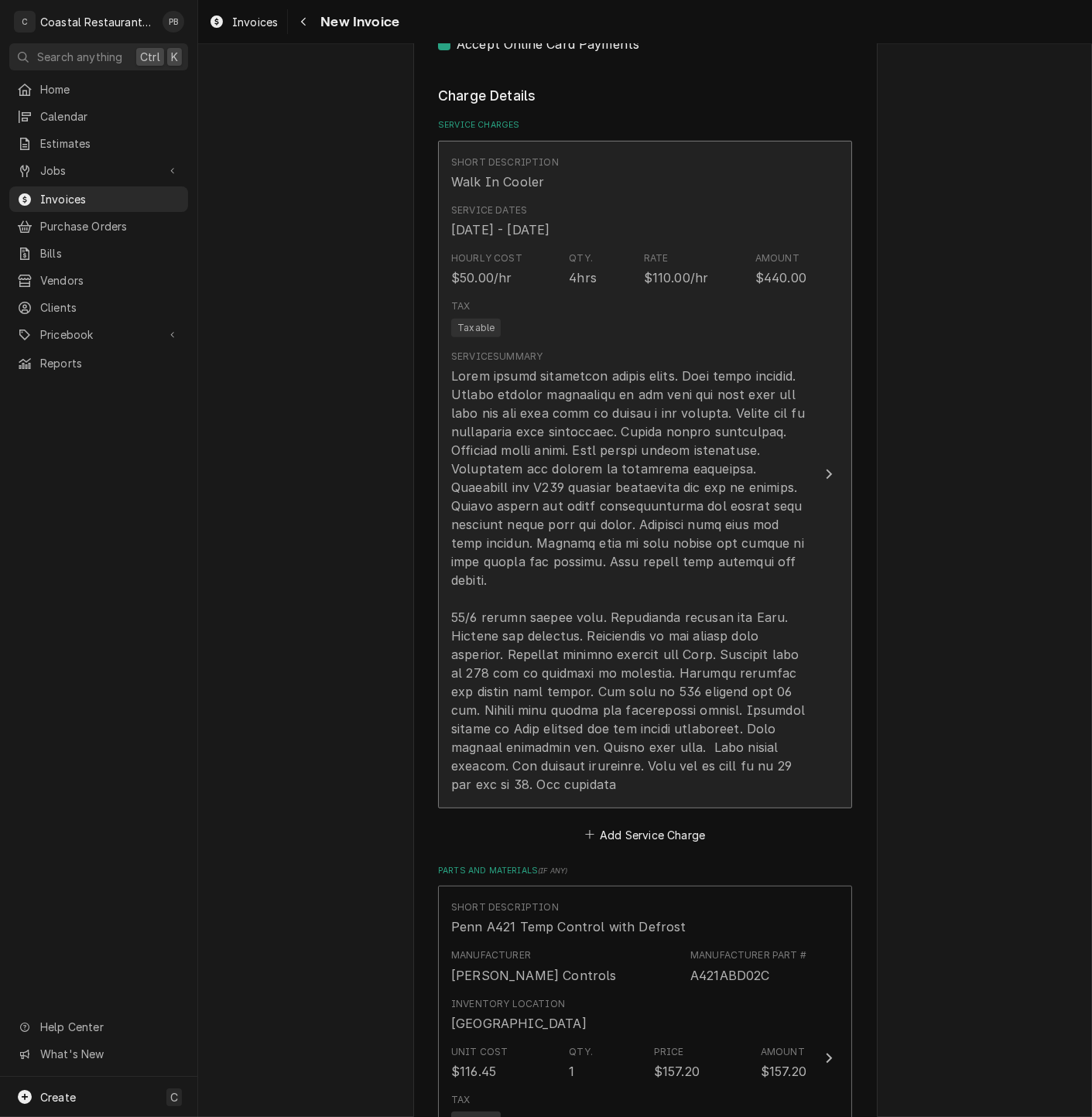
click at [809, 463] on button "Short Description Walk In Cooler Service Dates Sep 30, 2025 - Oct 1, 2025 Hourl…" at bounding box center [645, 474] width 414 height 668
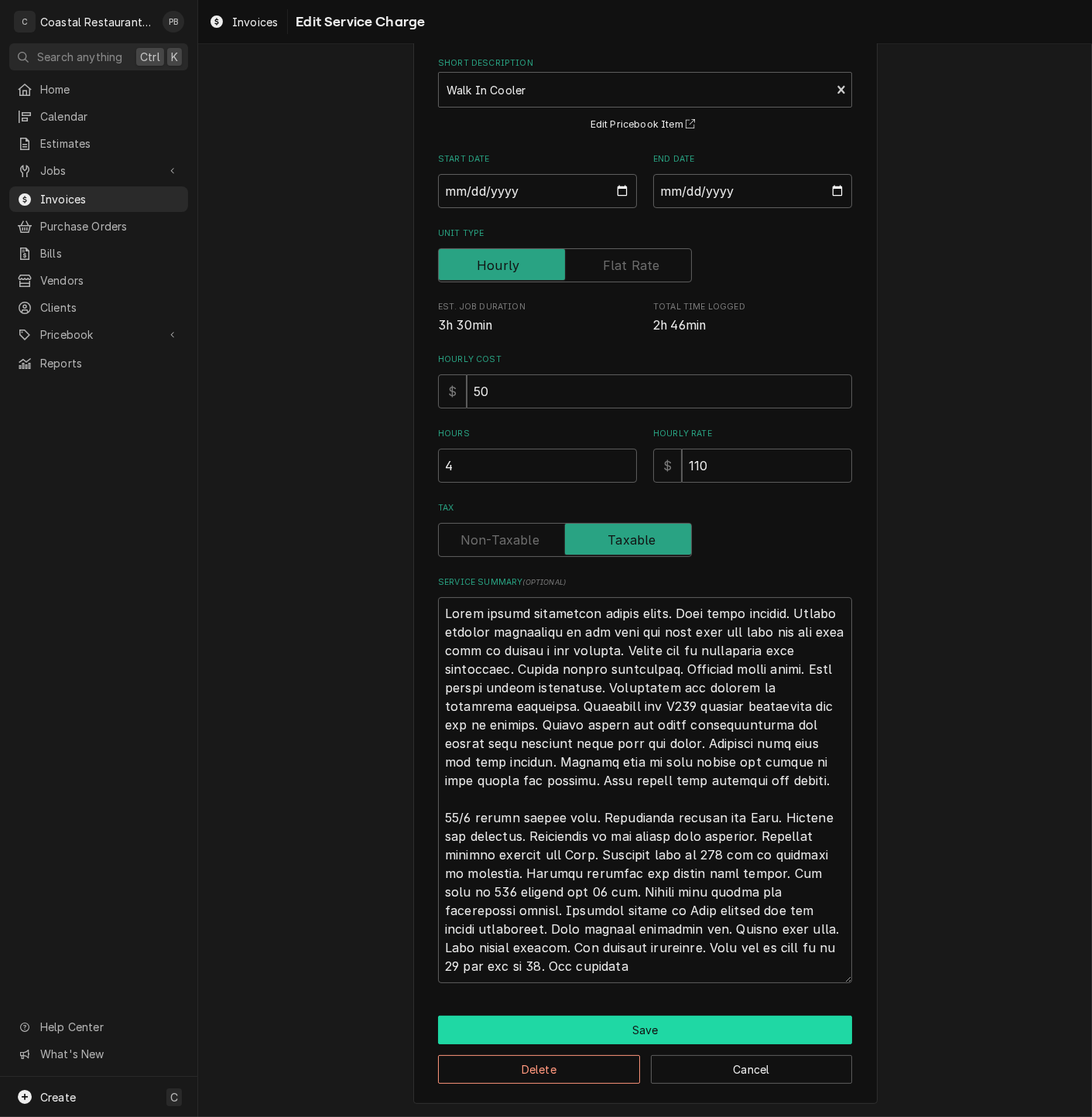
click at [633, 1035] on button "Save" at bounding box center [645, 1030] width 414 height 29
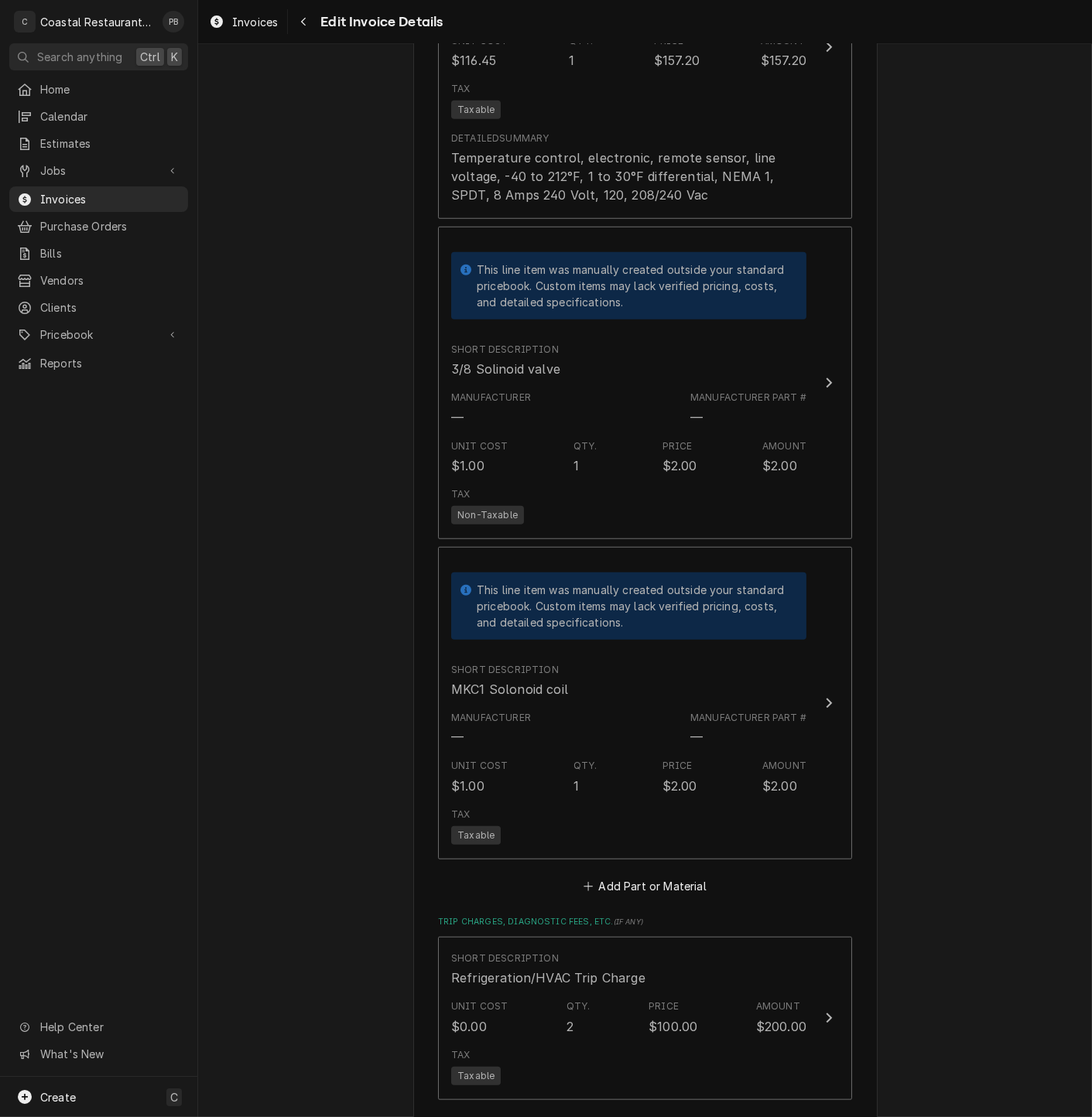
scroll to position [2195, 0]
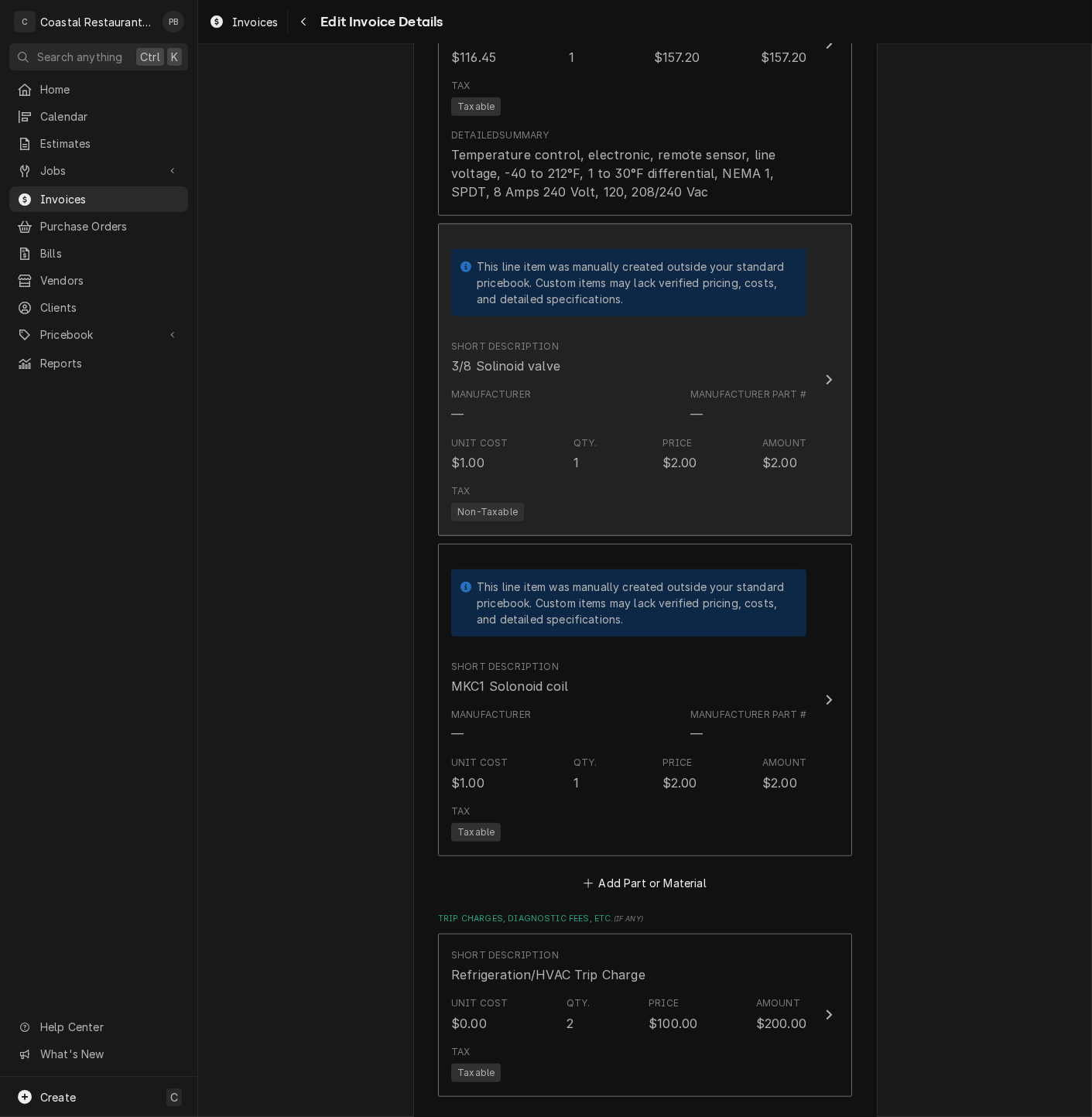
click at [805, 372] on button "This line item was manually created outside your standard pricebook. Custom ite…" at bounding box center [645, 379] width 414 height 312
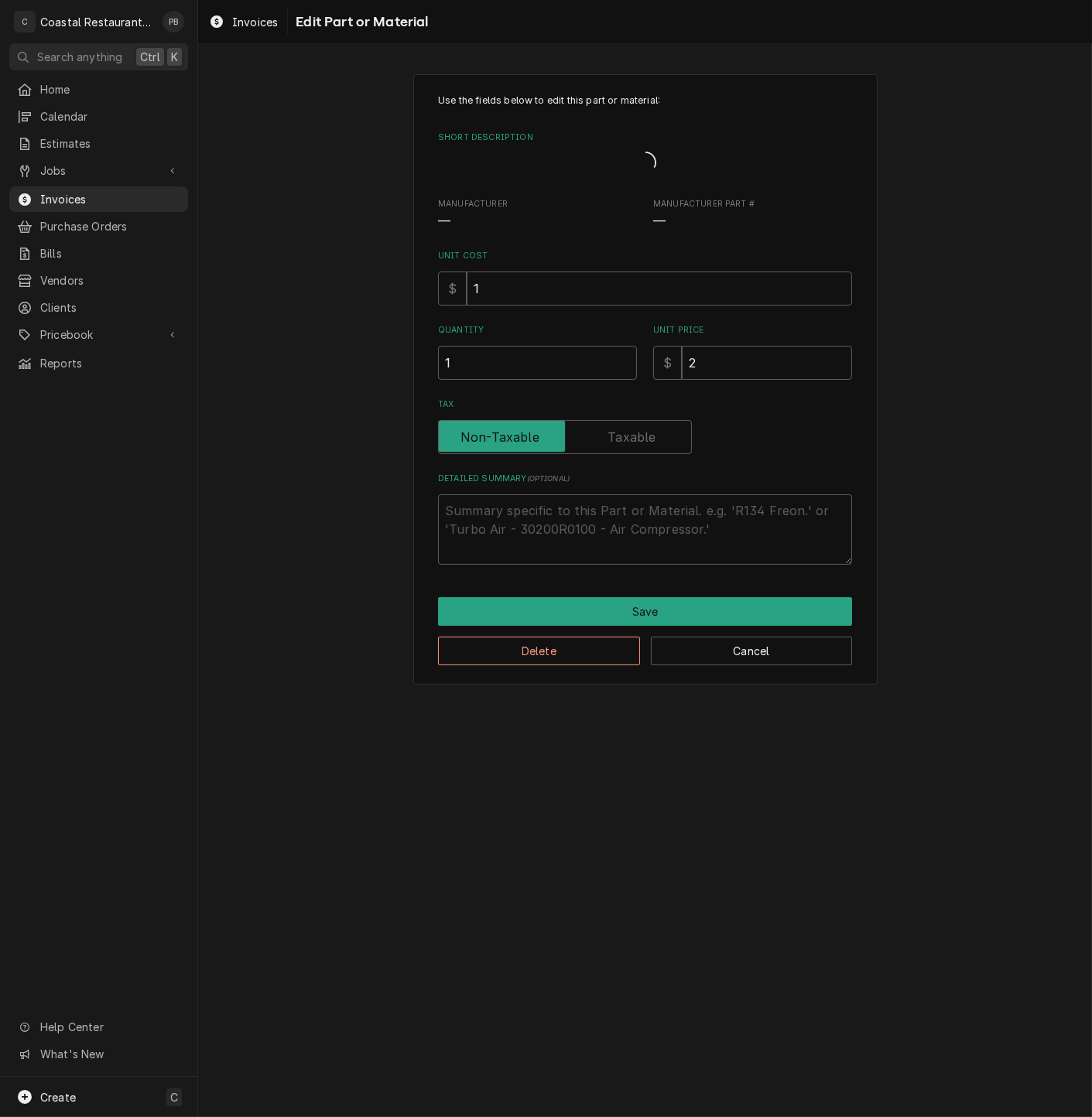
type textarea "x"
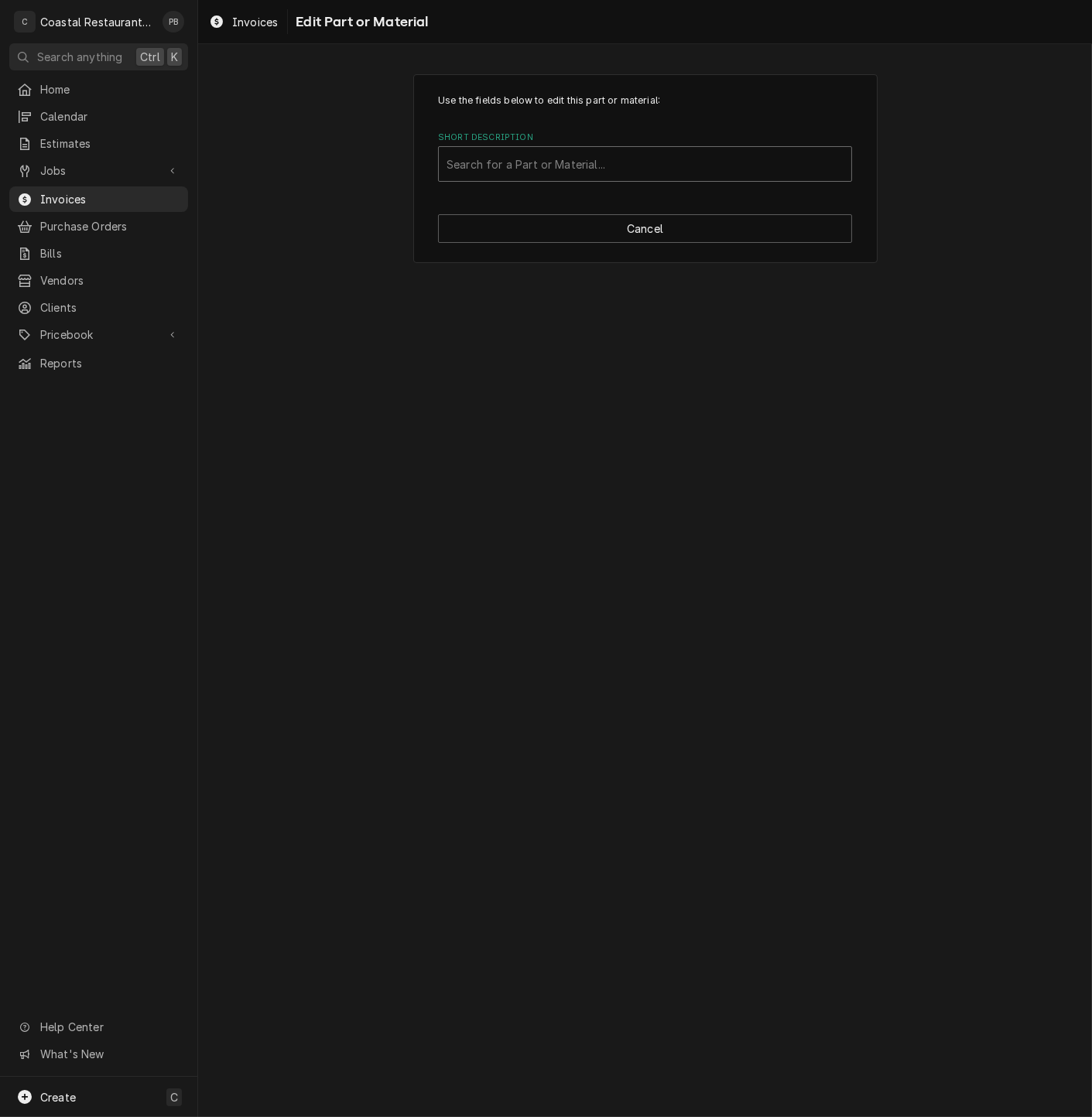
click at [675, 168] on div "Short Description" at bounding box center [645, 164] width 397 height 28
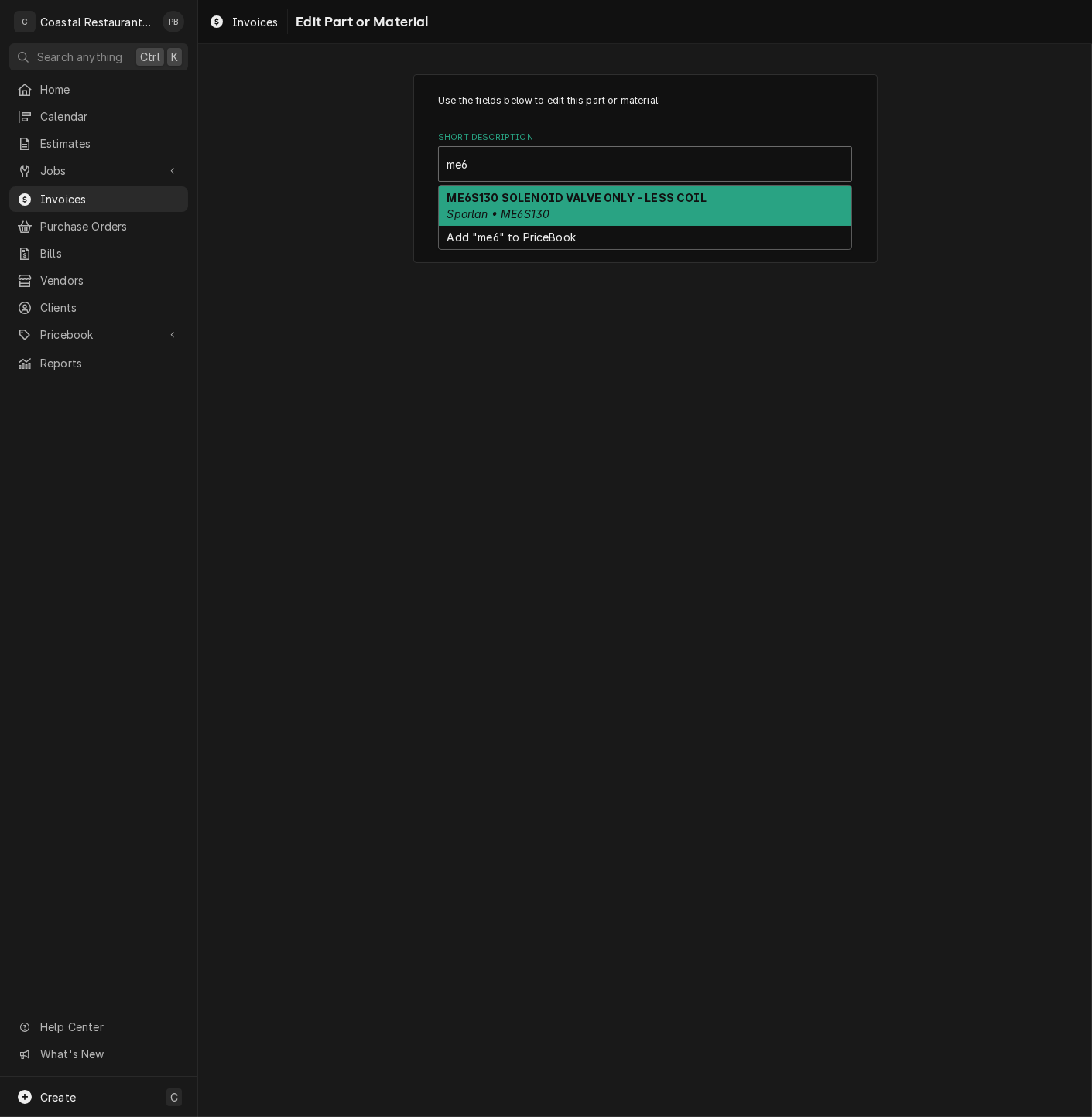
type input "me6s"
click at [665, 196] on strong "ME6S130 SOLENOID VALVE ONLY - LESS COIL" at bounding box center [577, 197] width 259 height 13
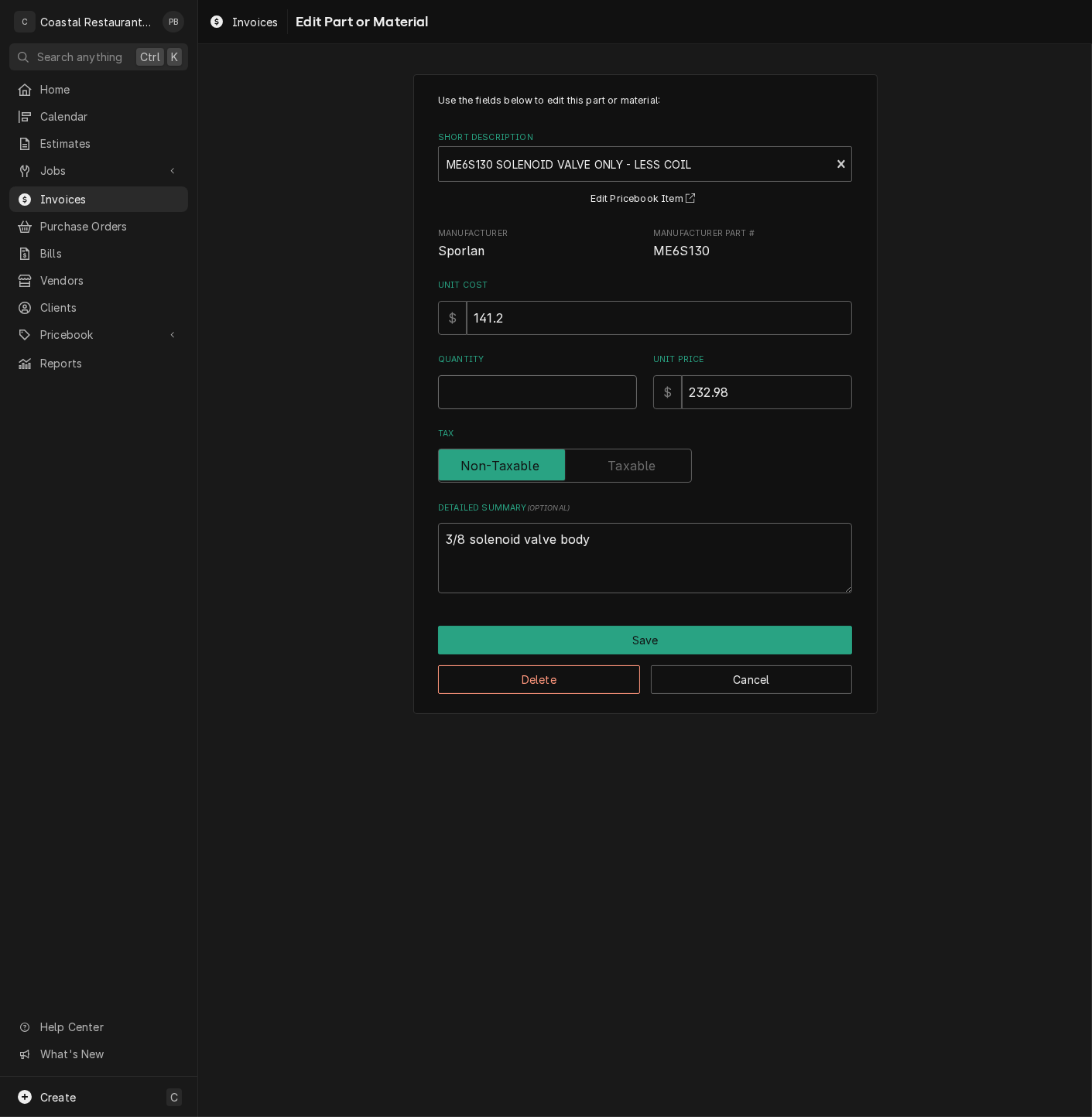
click at [523, 394] on input "Quantity" at bounding box center [537, 392] width 199 height 34
type textarea "x"
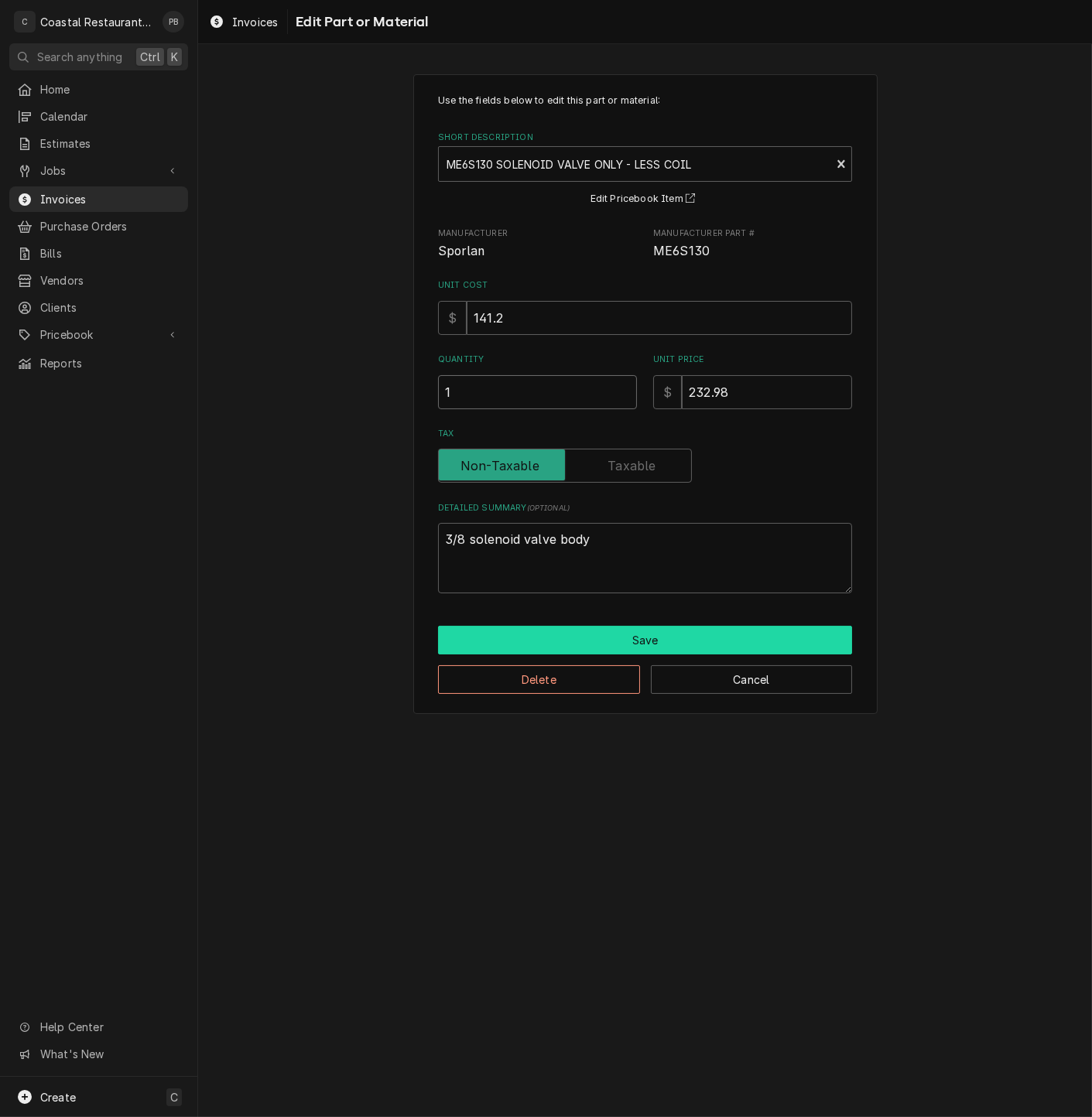
type input "1"
click at [622, 642] on button "Save" at bounding box center [645, 640] width 414 height 29
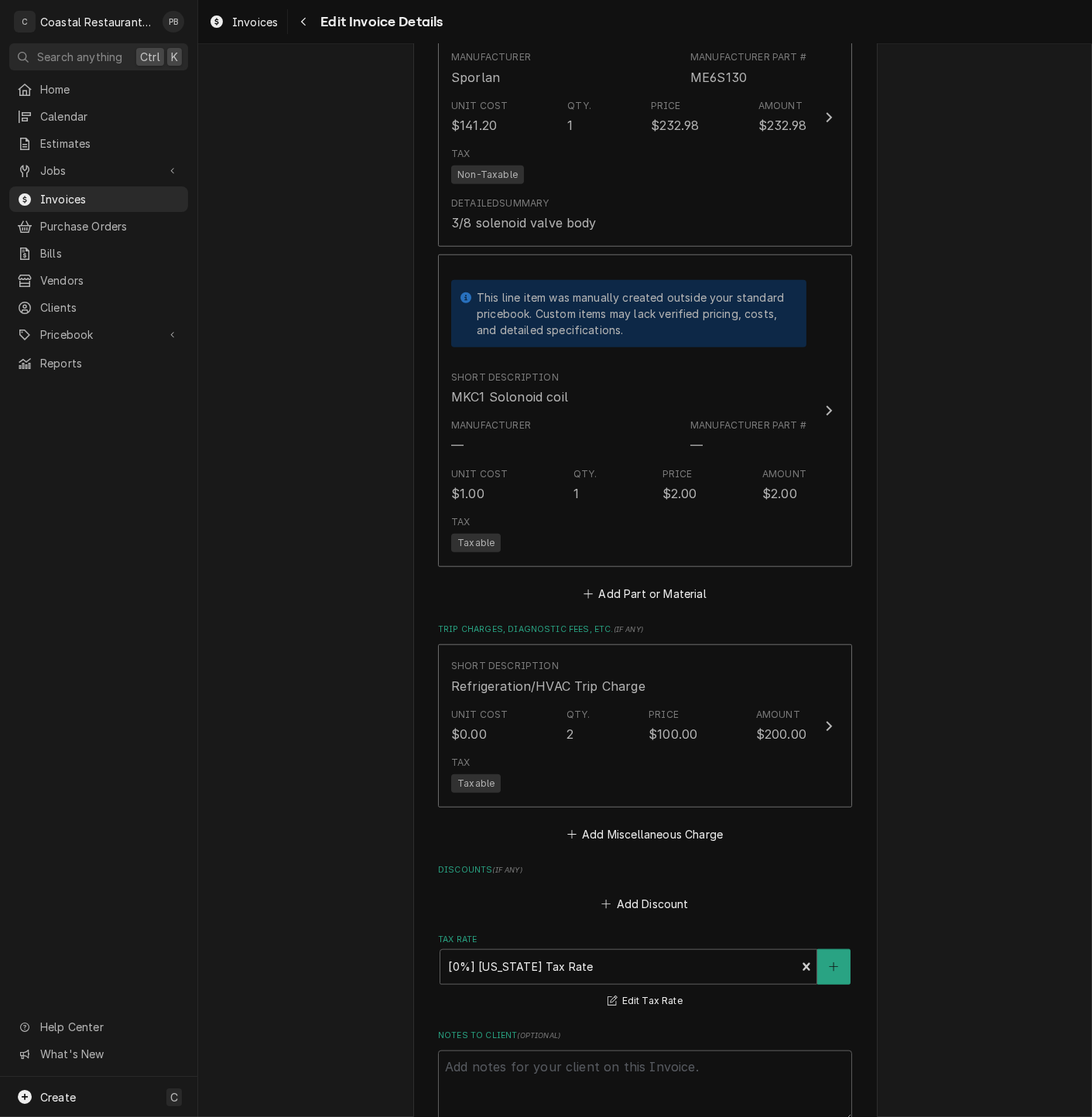
scroll to position [2932, 0]
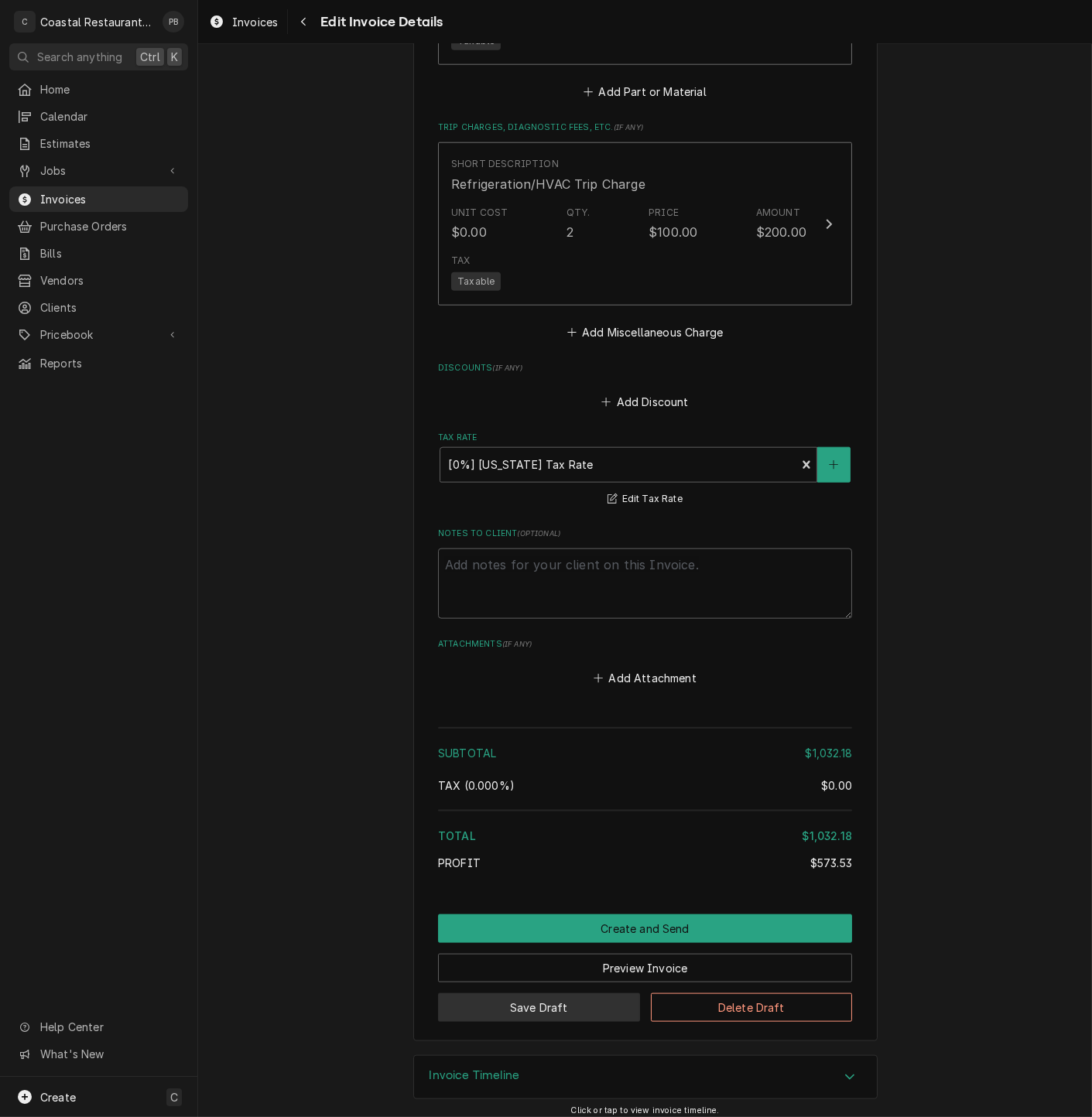
click at [566, 999] on button "Save Draft" at bounding box center [539, 1007] width 202 height 29
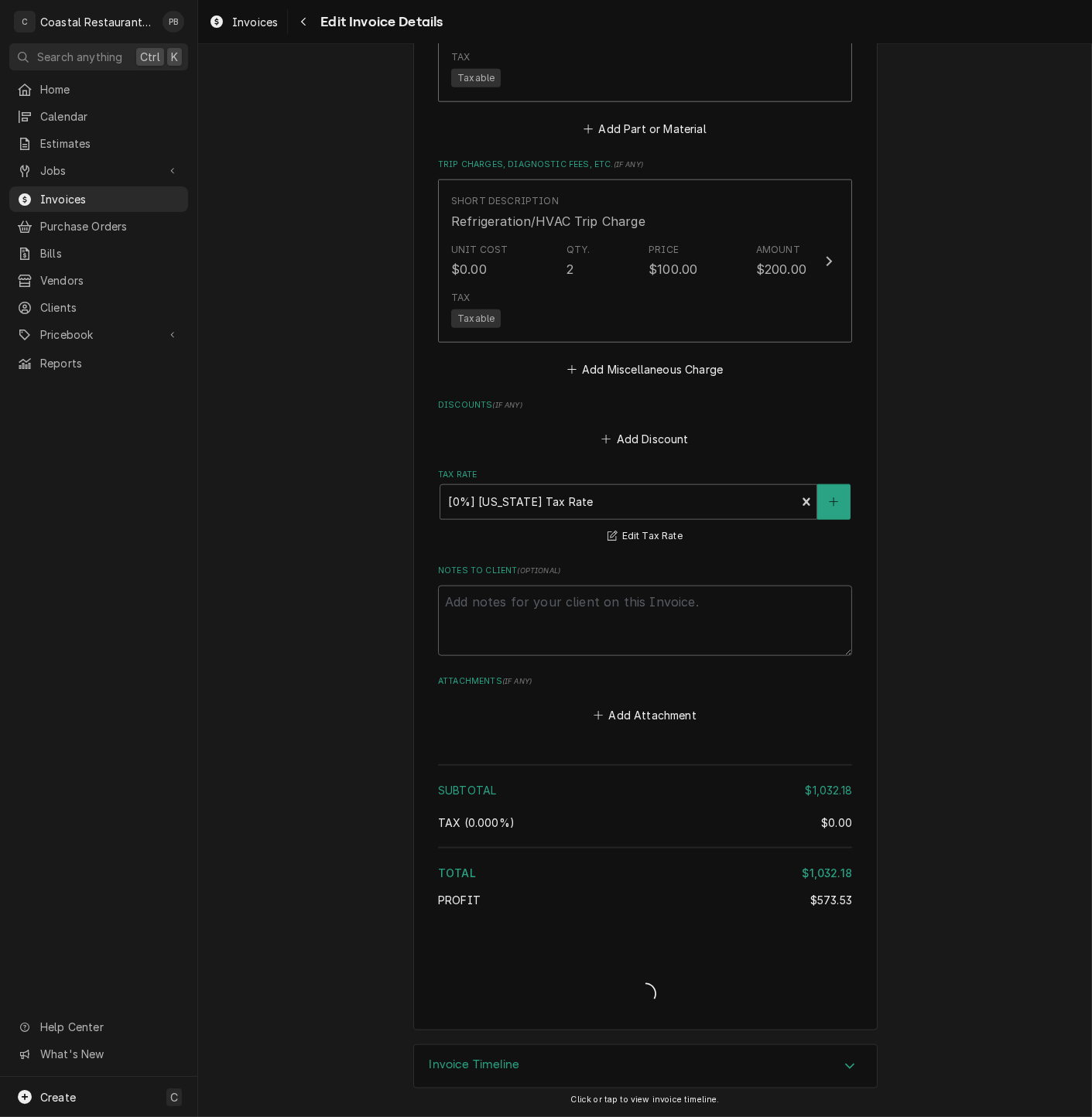
scroll to position [2883, 0]
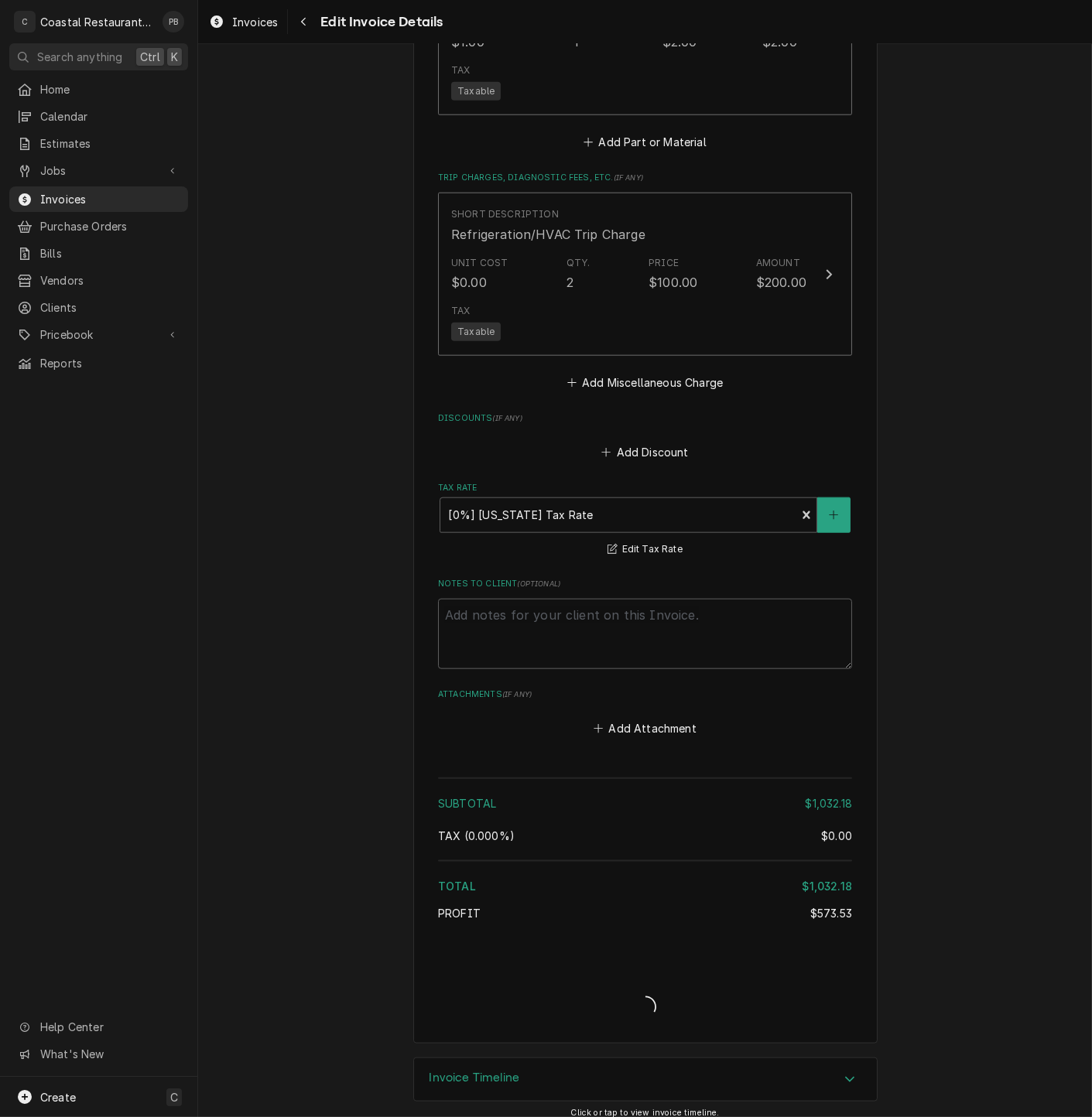
type textarea "x"
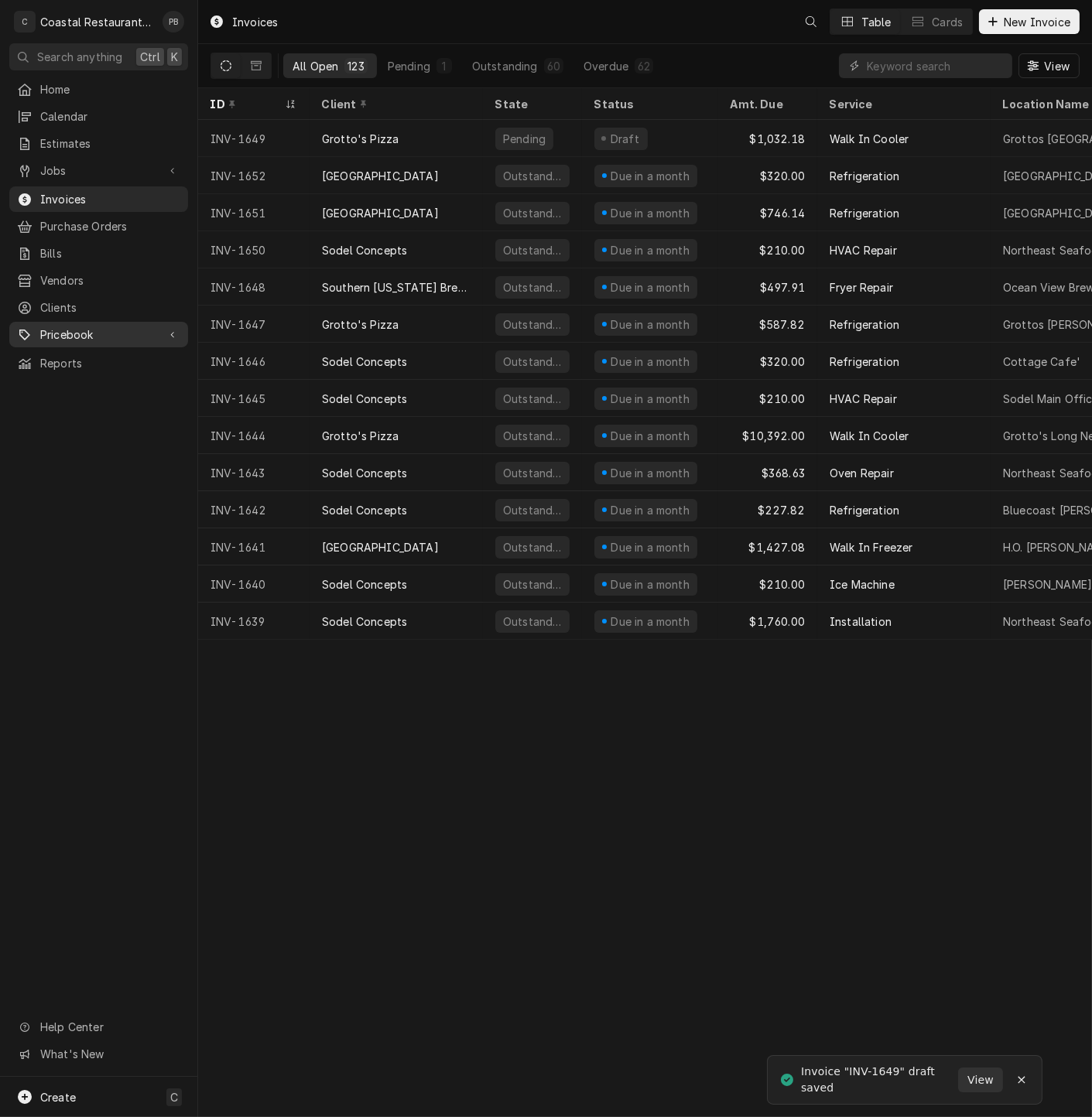
click at [110, 326] on span "Pricebook" at bounding box center [99, 334] width 117 height 17
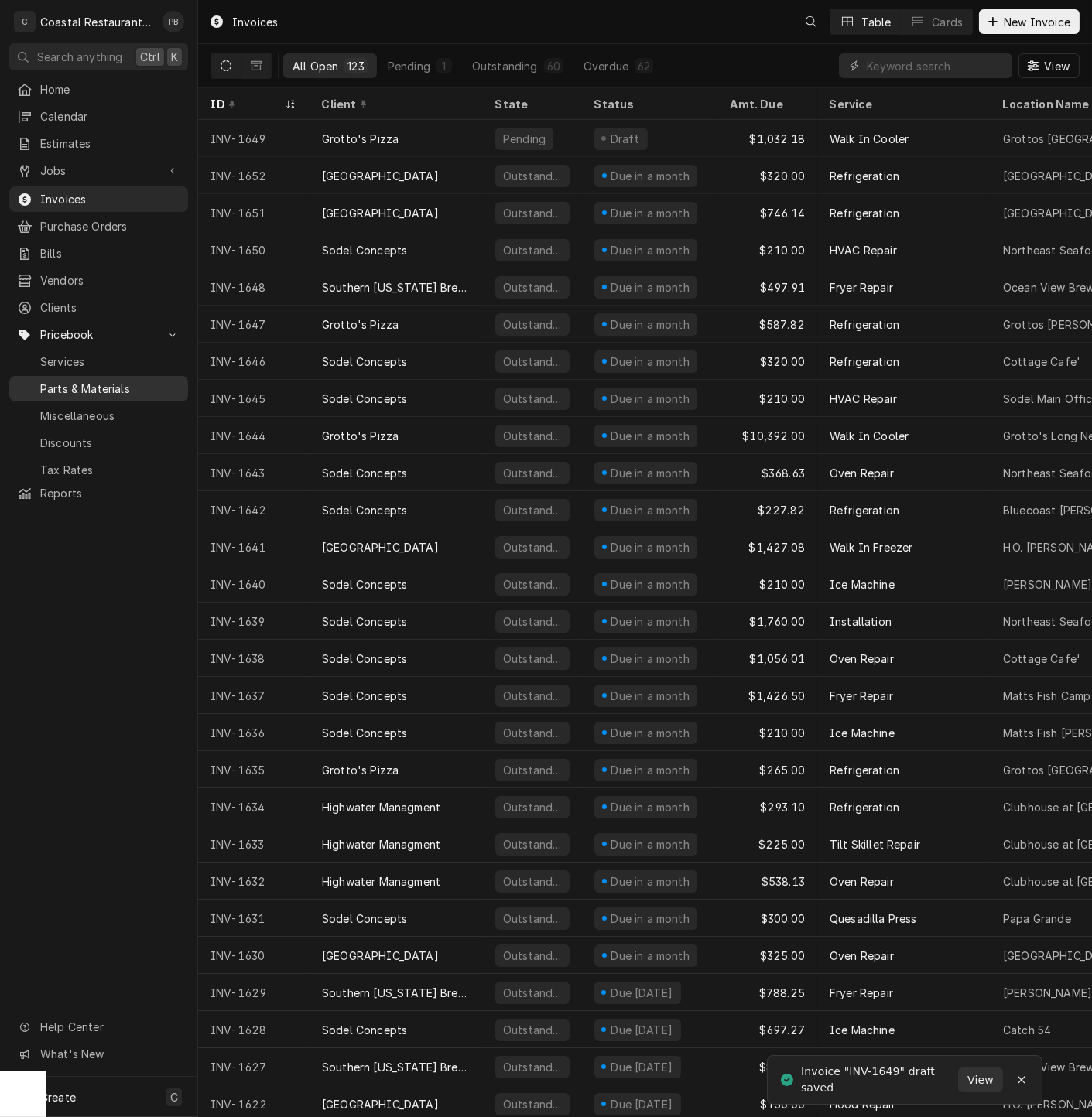
click at [103, 380] on span "Parts & Materials" at bounding box center [110, 388] width 140 height 17
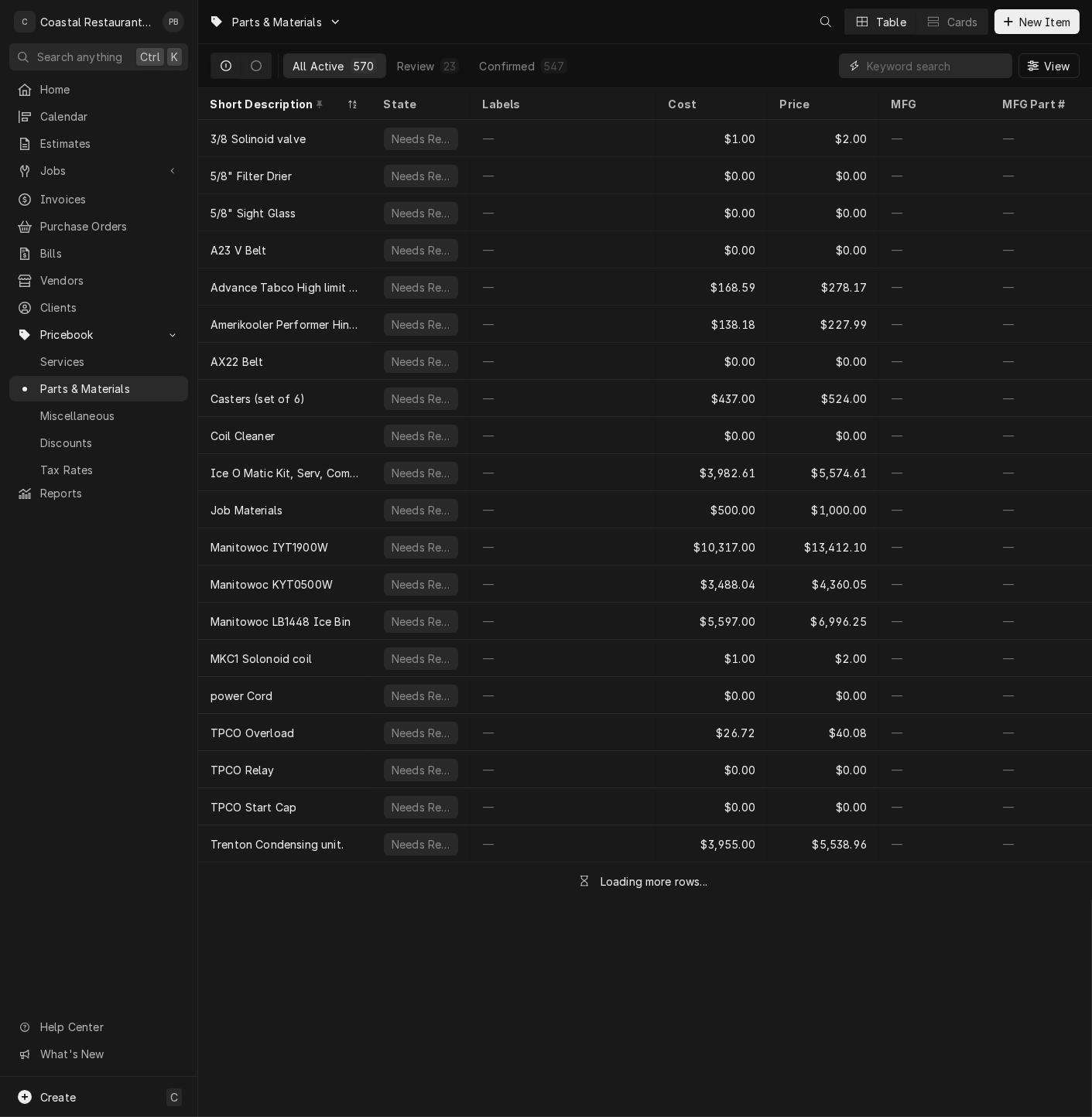
click at [930, 65] on input "Dynamic Content Wrapper" at bounding box center [936, 65] width 138 height 24
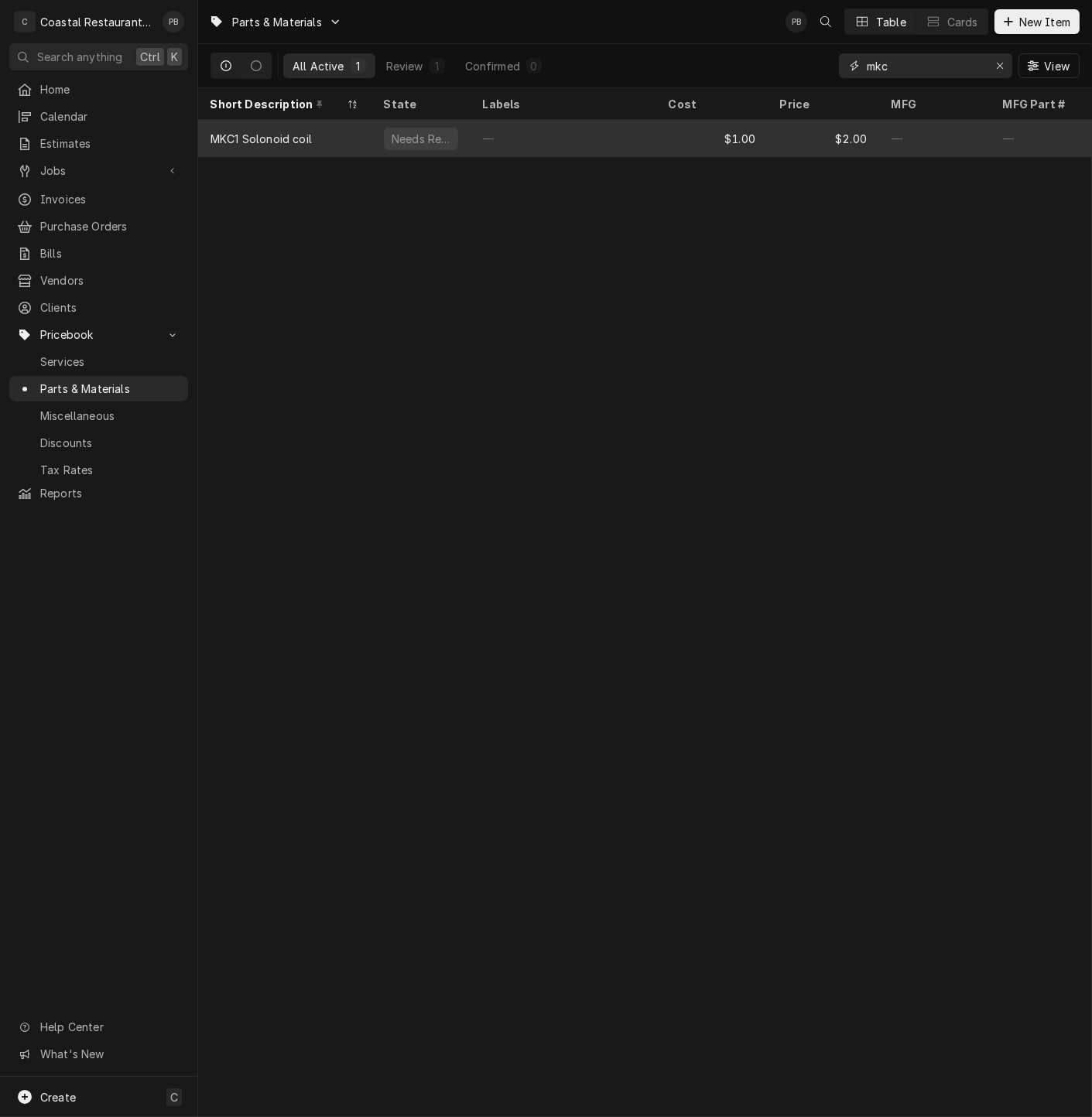
type input "mkc"
click at [311, 135] on div "MKC1 Solonoid coil" at bounding box center [284, 139] width 174 height 37
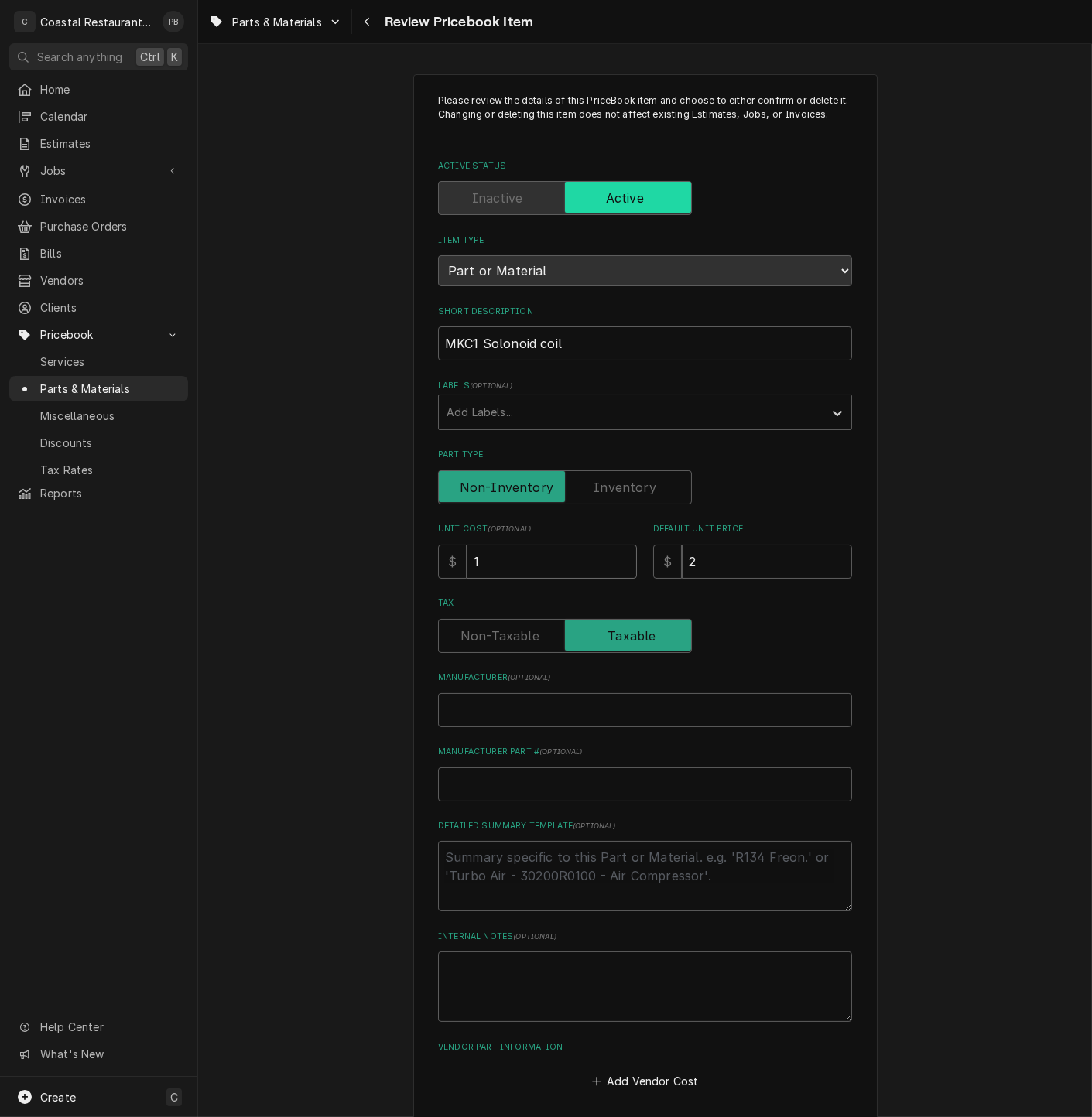
drag, startPoint x: 496, startPoint y: 563, endPoint x: 442, endPoint y: 564, distance: 54.0
click at [442, 564] on div "$ 1" at bounding box center [537, 562] width 199 height 34
type textarea "x"
type input "8"
type textarea "x"
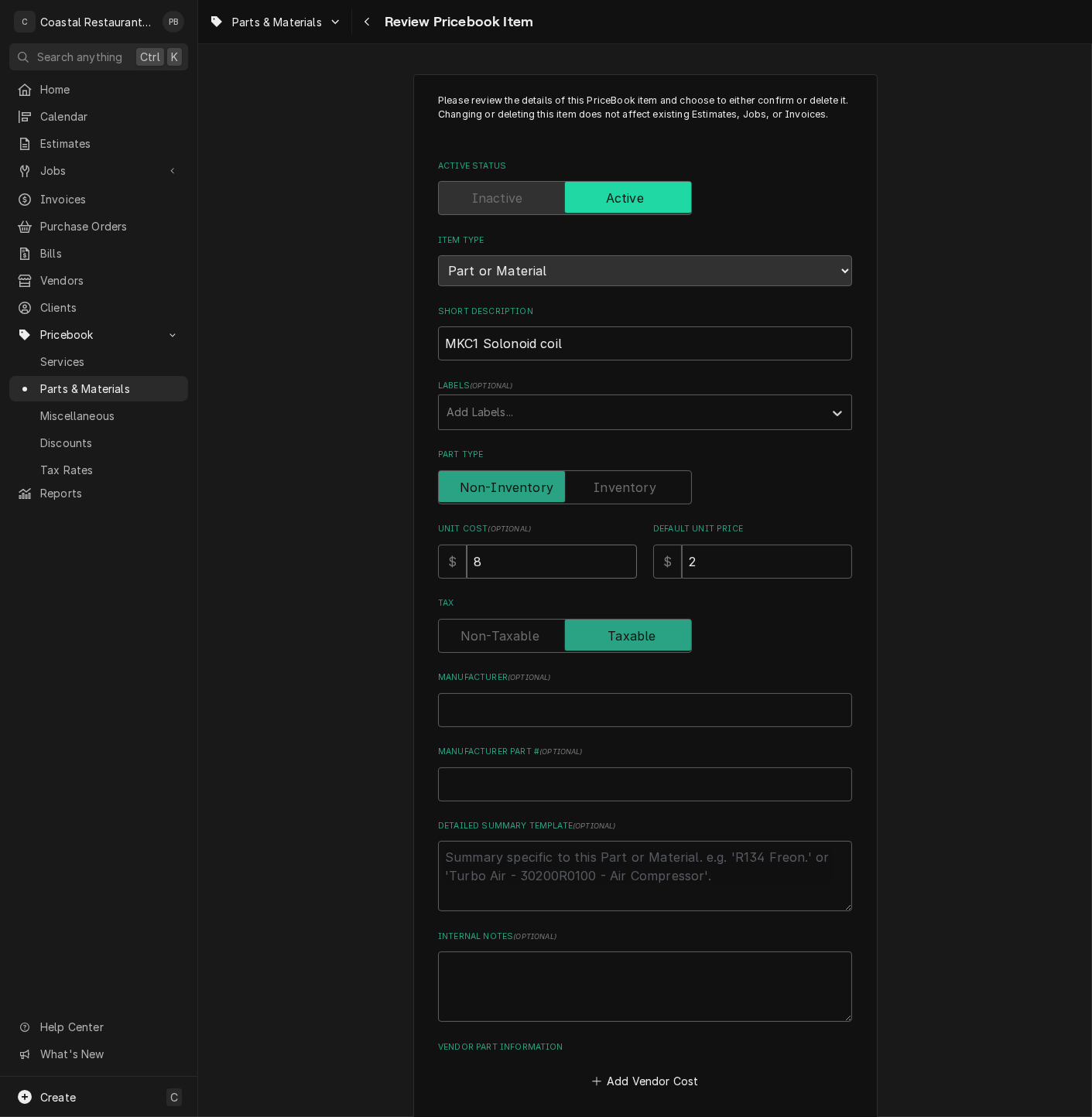
type input "87"
type textarea "x"
type input "873"
type textarea "x"
type input "8738"
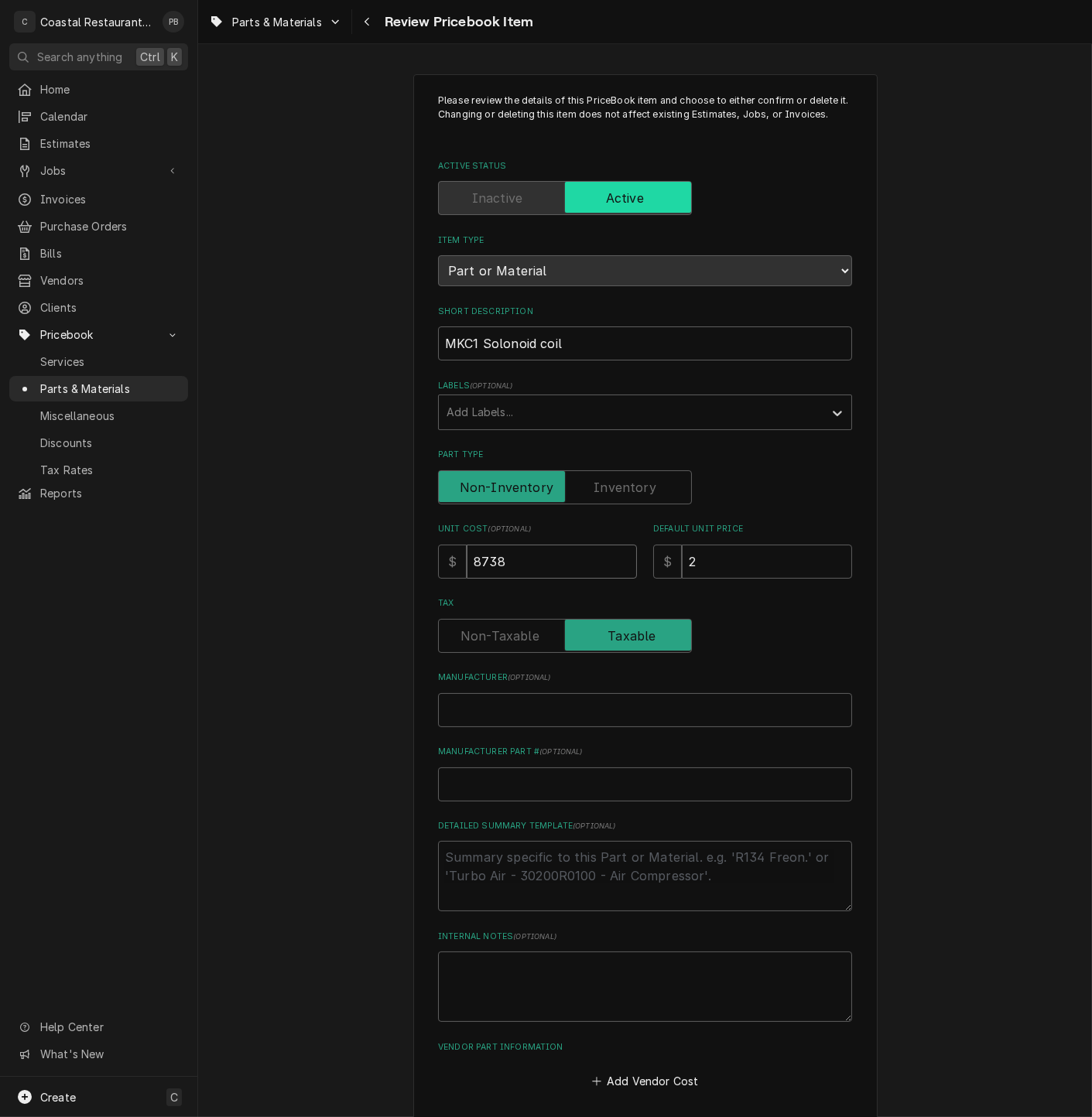
type textarea "x"
type input "87384"
type textarea "x"
type input "8738"
type textarea "x"
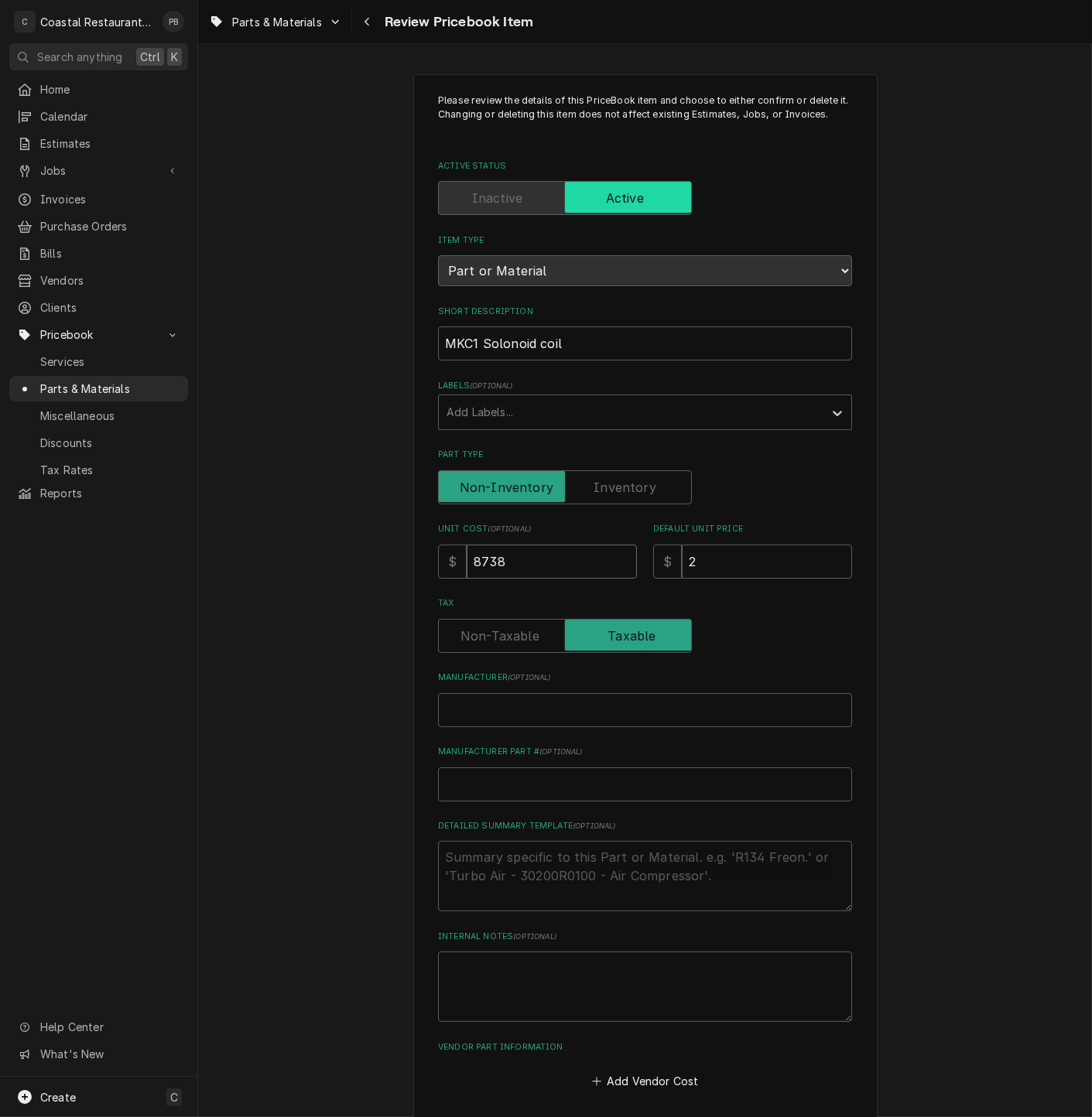
type input "873"
type textarea "x"
type input "87"
type textarea "x"
type input "87.8"
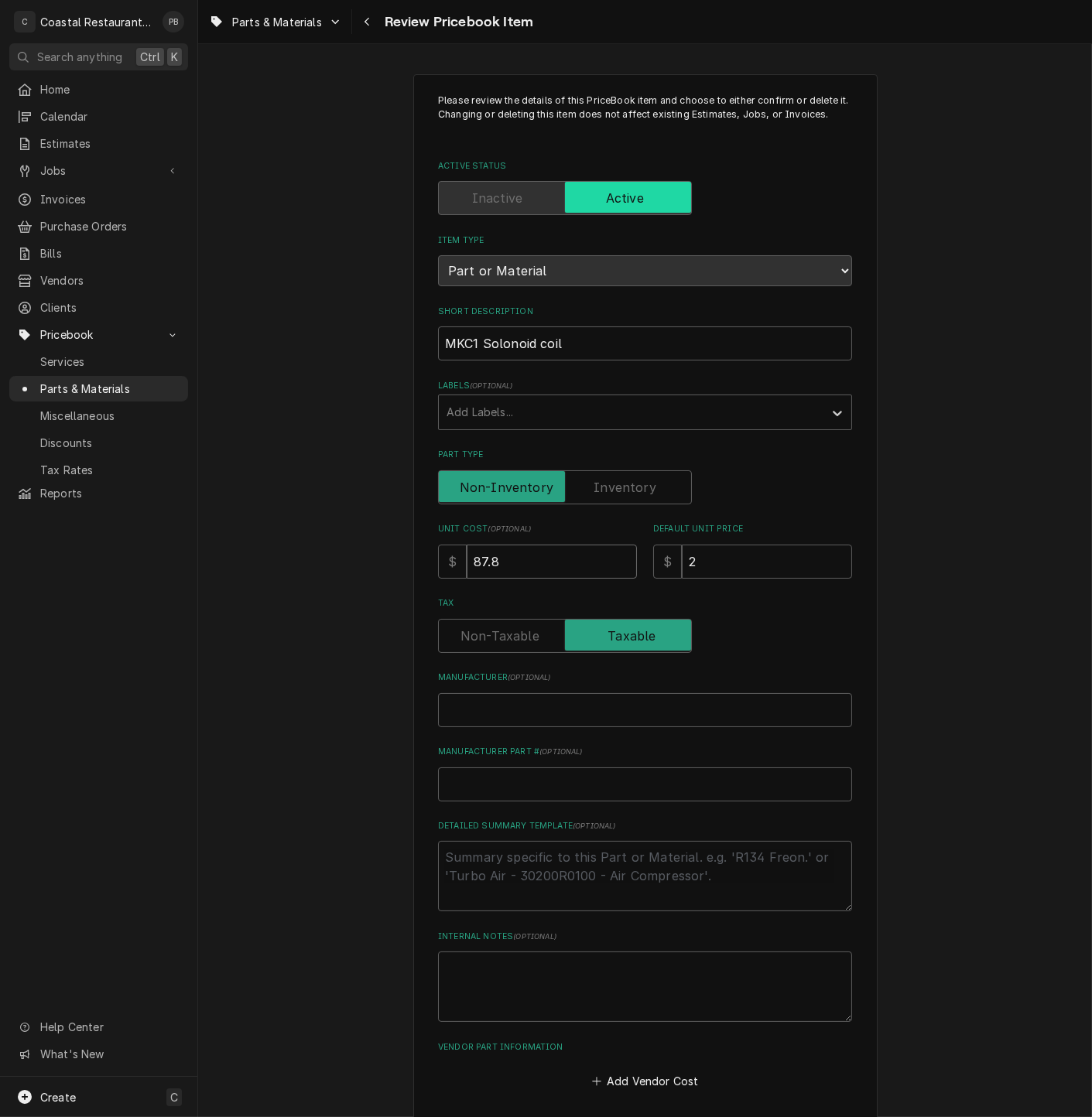
type textarea "x"
type input "87.84"
click at [713, 555] on input "2" at bounding box center [767, 562] width 170 height 34
drag, startPoint x: 713, startPoint y: 555, endPoint x: 679, endPoint y: 565, distance: 35.4
click at [682, 565] on input "2" at bounding box center [767, 562] width 170 height 34
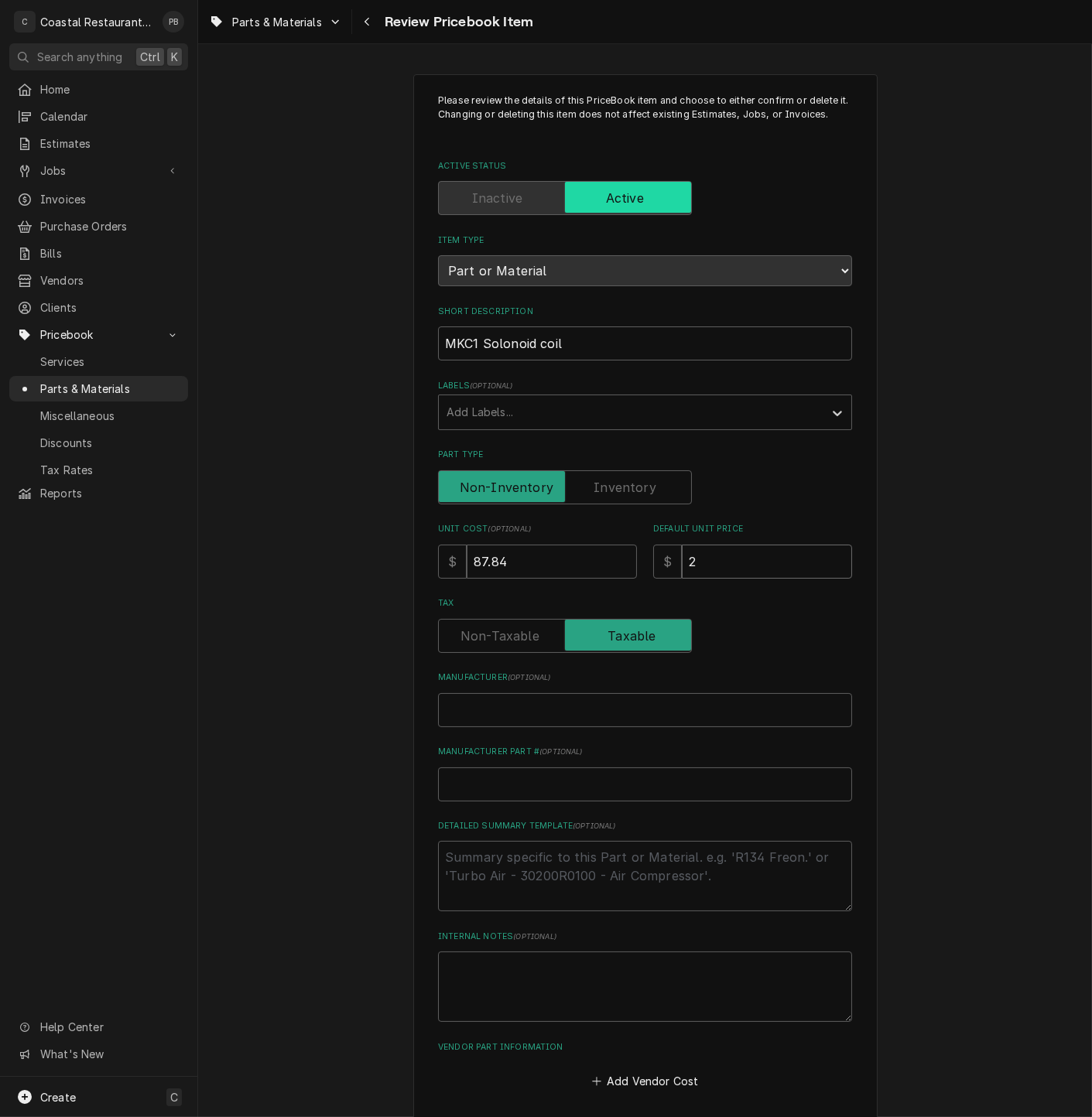
type textarea "x"
type input "1"
type textarea "x"
type input "14"
type textarea "x"
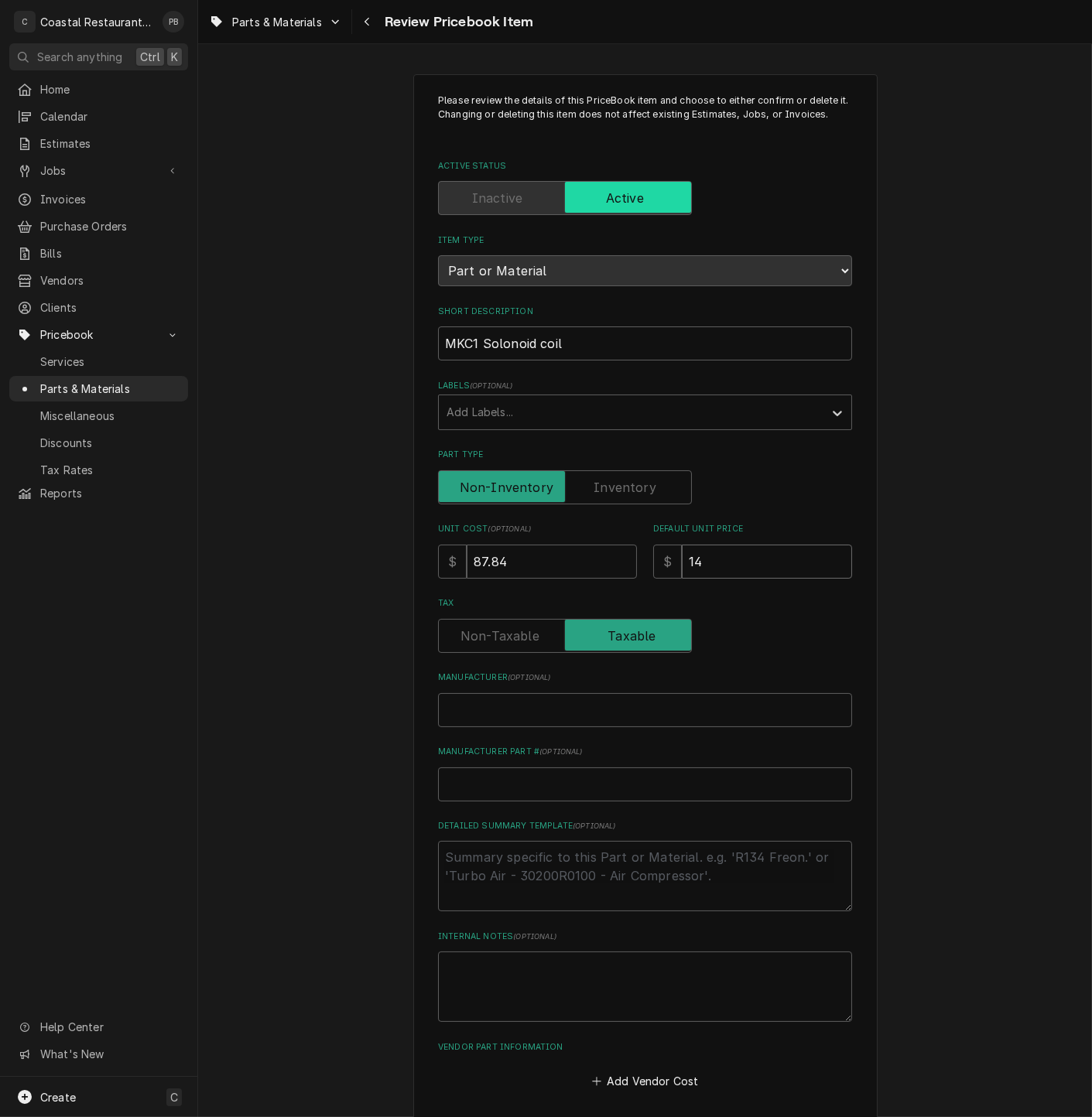
type input "144"
type textarea "x"
type input "144.9"
type textarea "x"
type input "144.94"
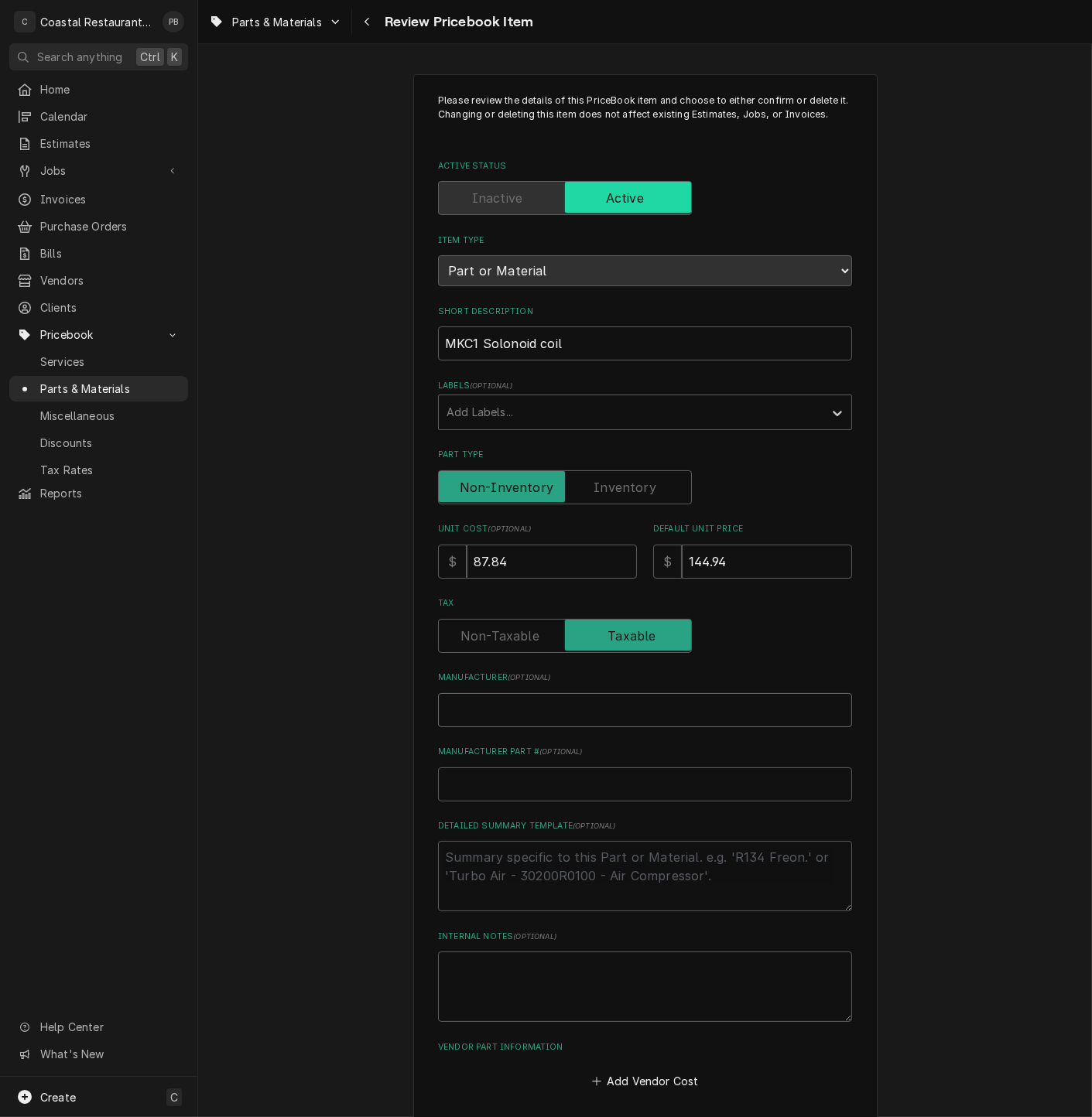
click at [559, 702] on input "Manufacturer ( optional )" at bounding box center [645, 710] width 414 height 34
type textarea "x"
type input "s"
type textarea "x"
type input "sp"
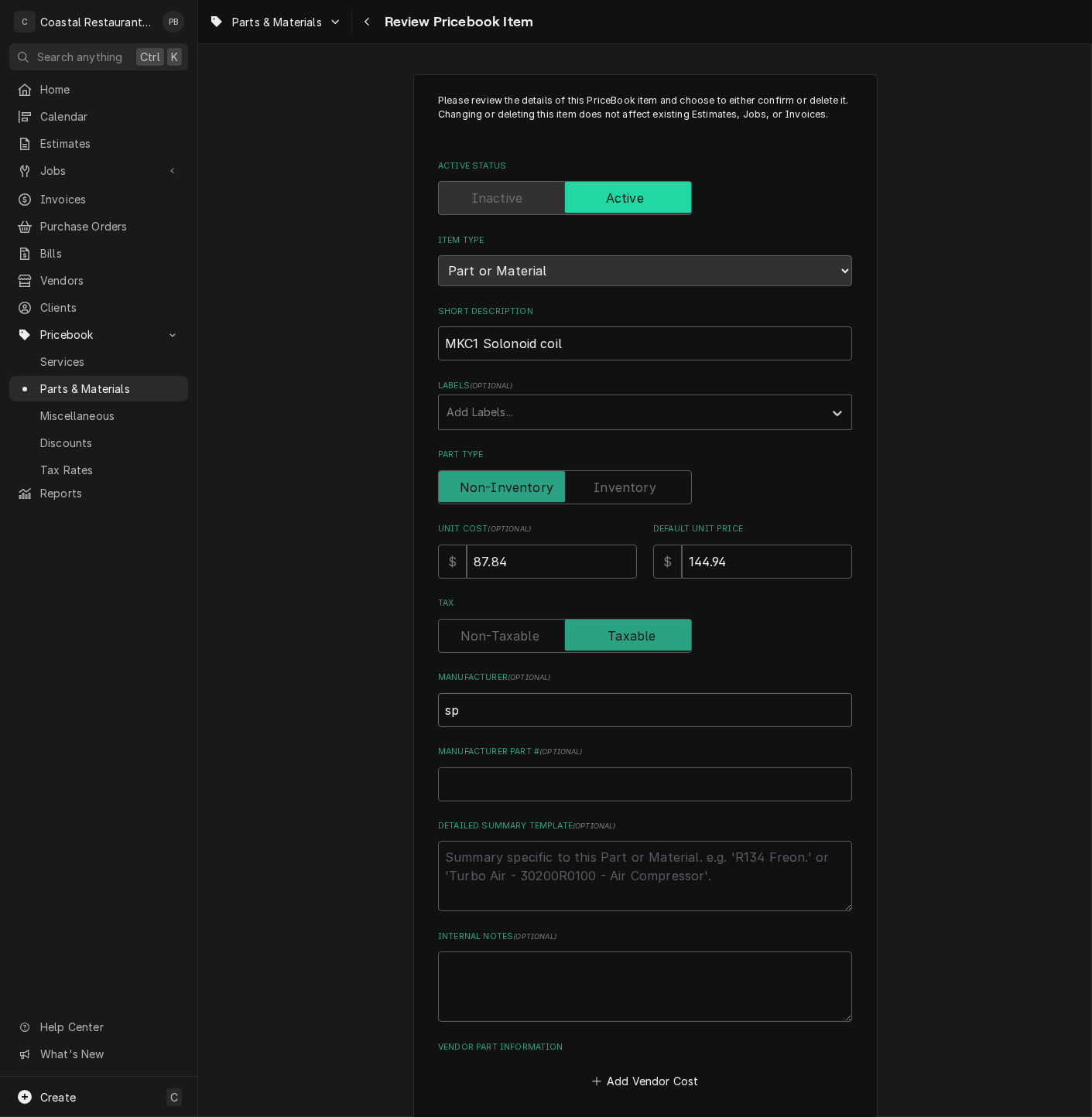
type textarea "x"
type input "spo"
type textarea "x"
type input "spor"
type textarea "x"
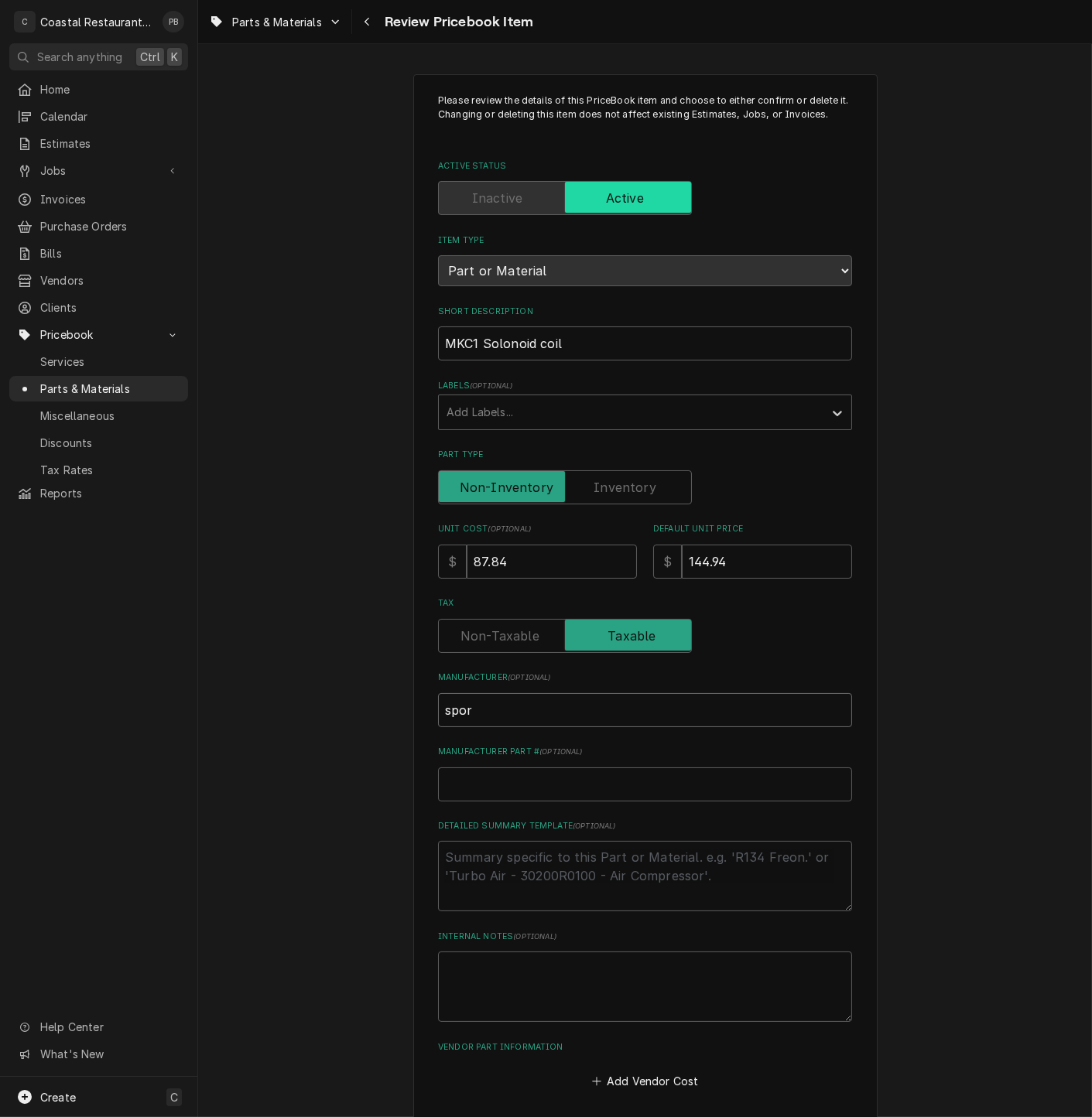
type input "spo"
type textarea "x"
type input "sp"
type textarea "x"
type input "s"
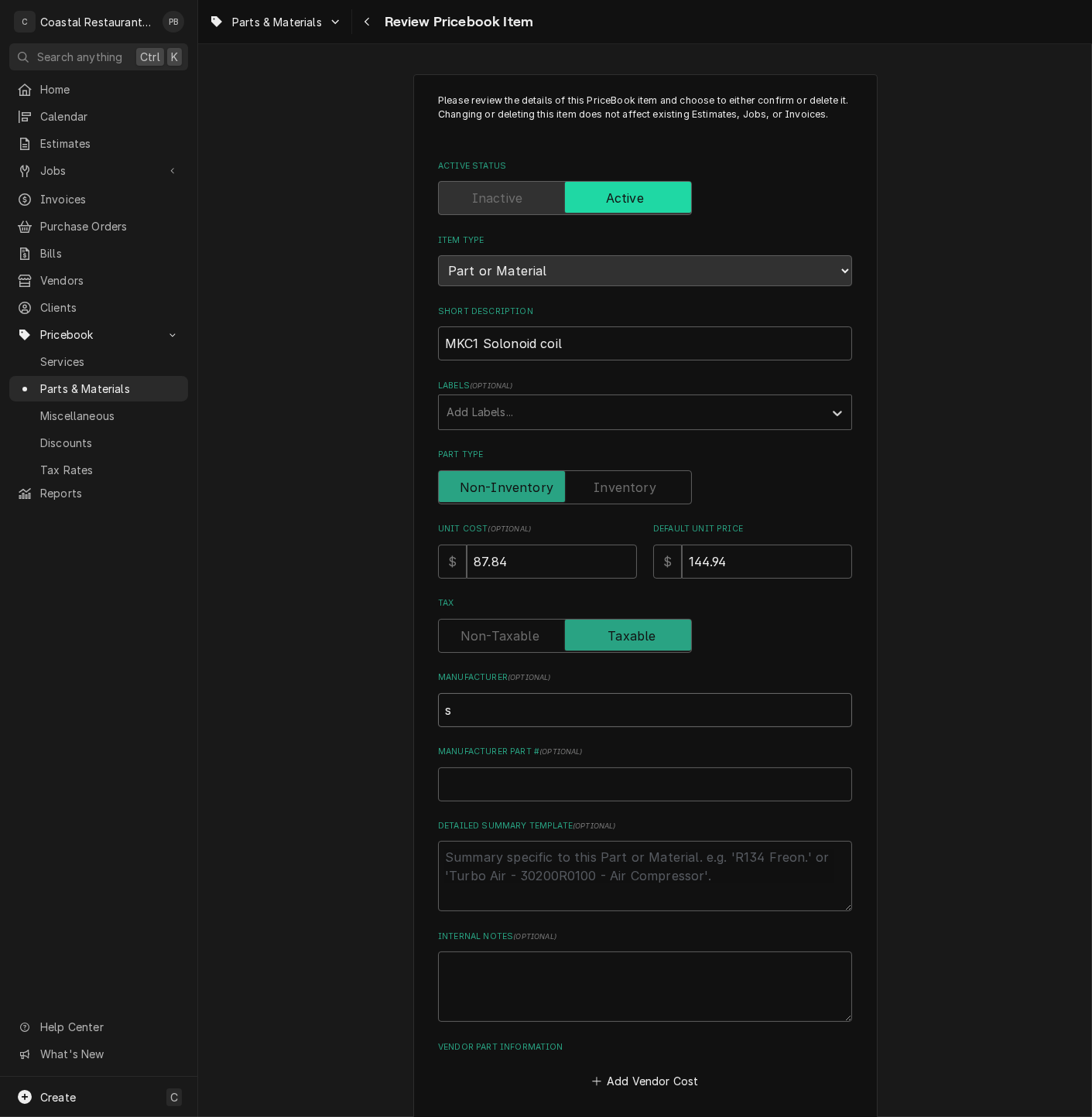
type textarea "x"
type input "S"
type textarea "x"
type input "Sp"
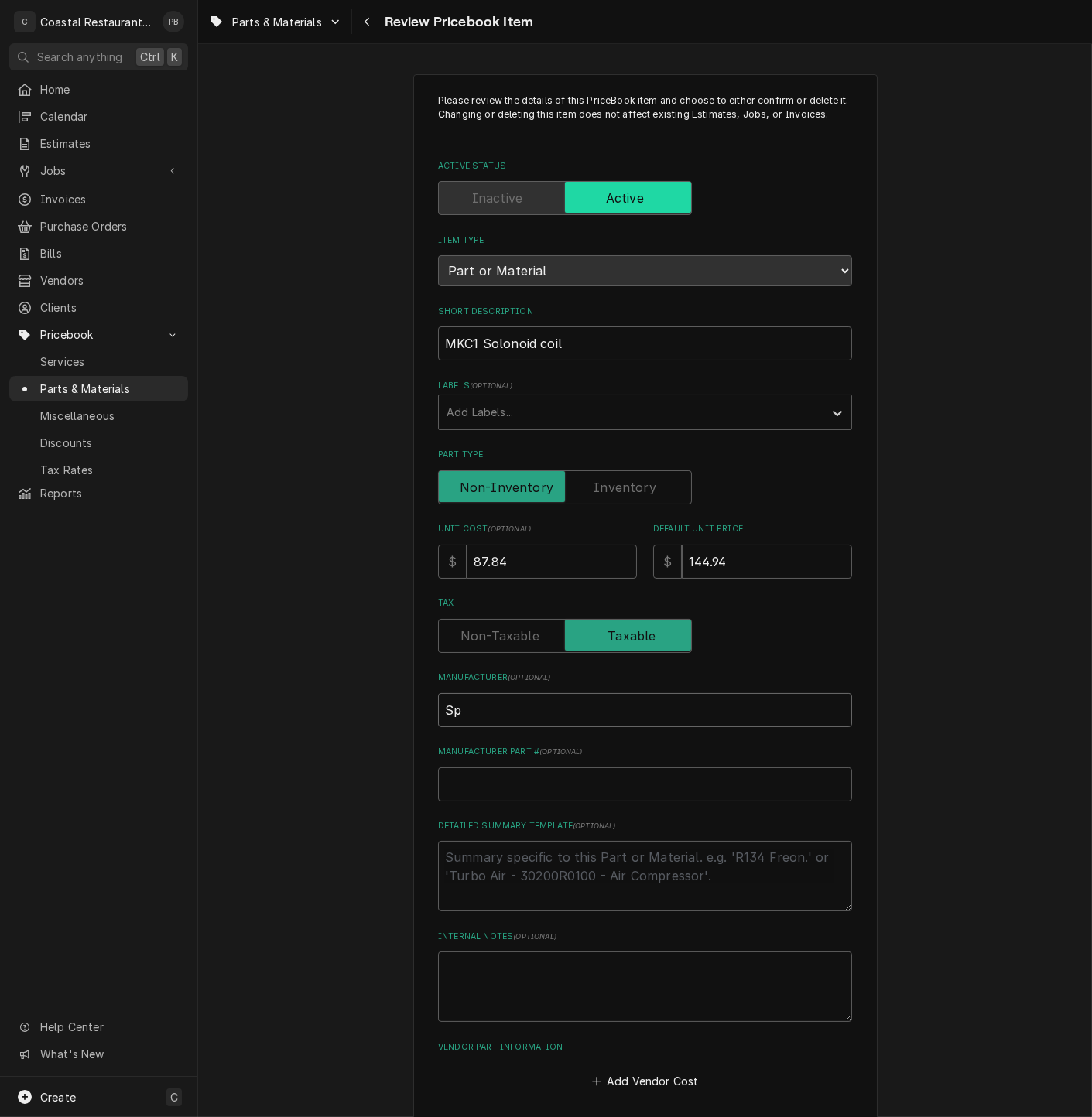
type textarea "x"
type input "Spo"
type textarea "x"
type input "Spor"
type textarea "x"
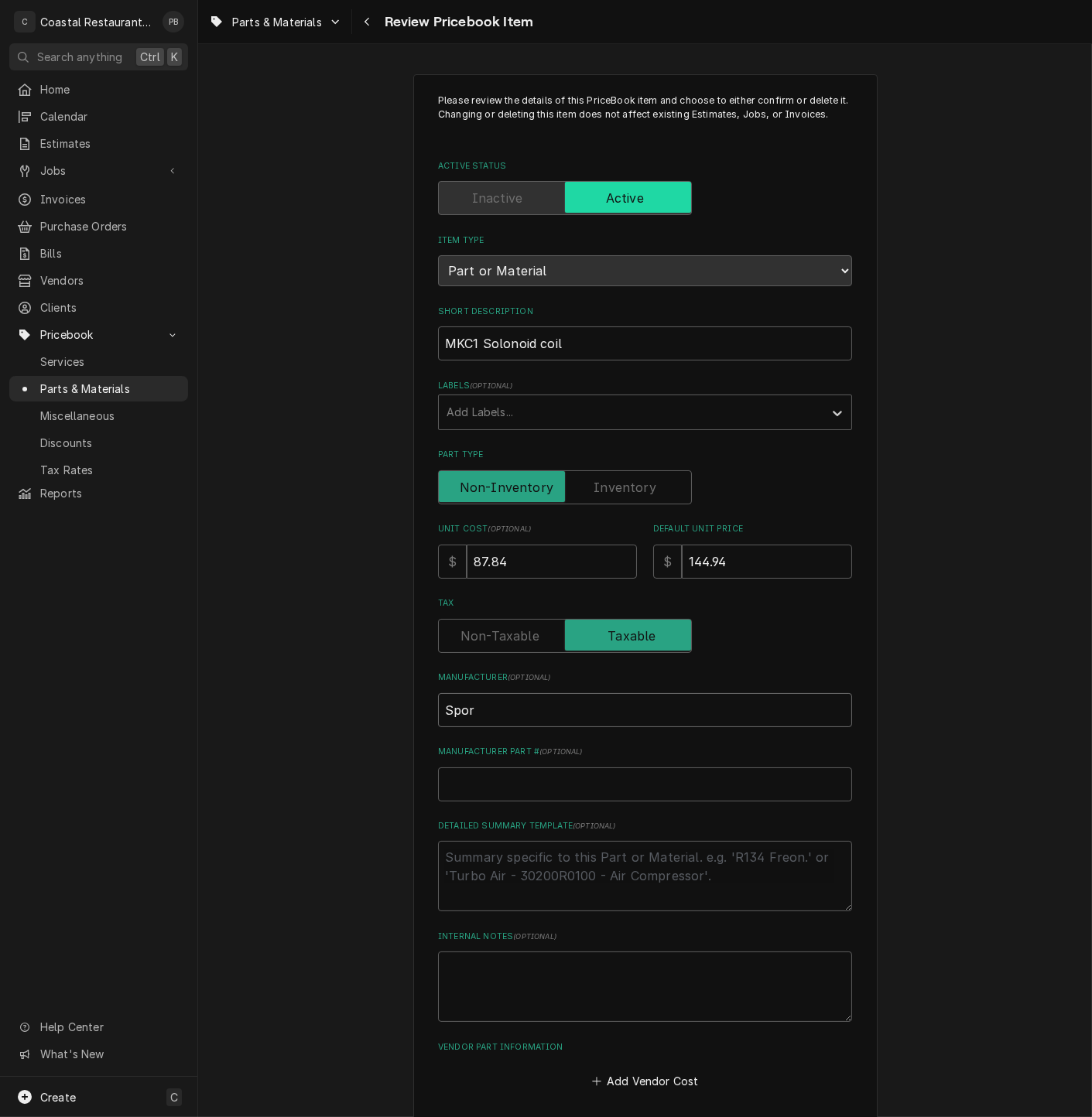
type input "Spora"
type textarea "x"
type input "Sporal"
type textarea "x"
type input "Spora"
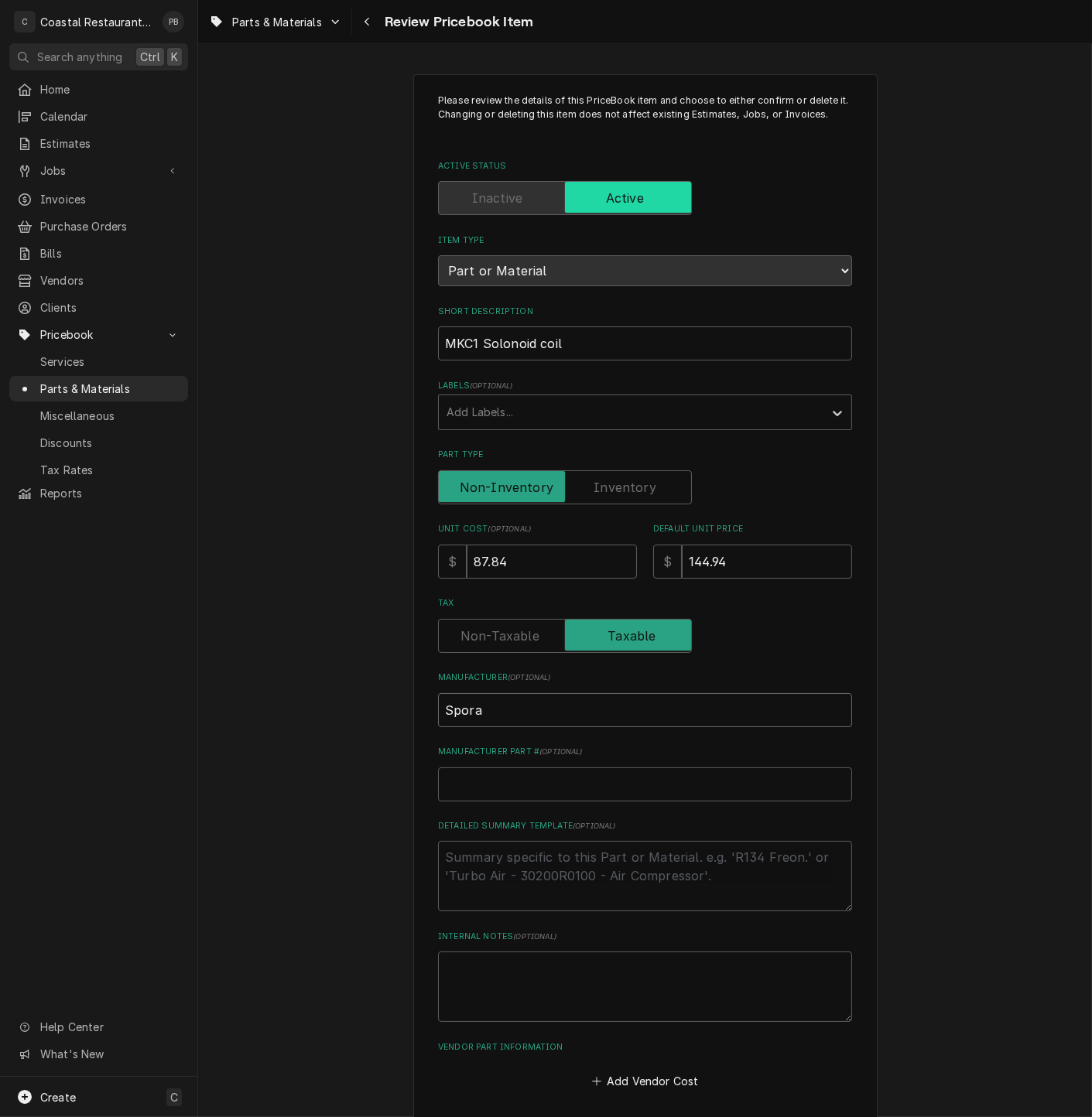
type textarea "x"
type input "Spor"
type textarea "x"
type input "Sporl"
type textarea "x"
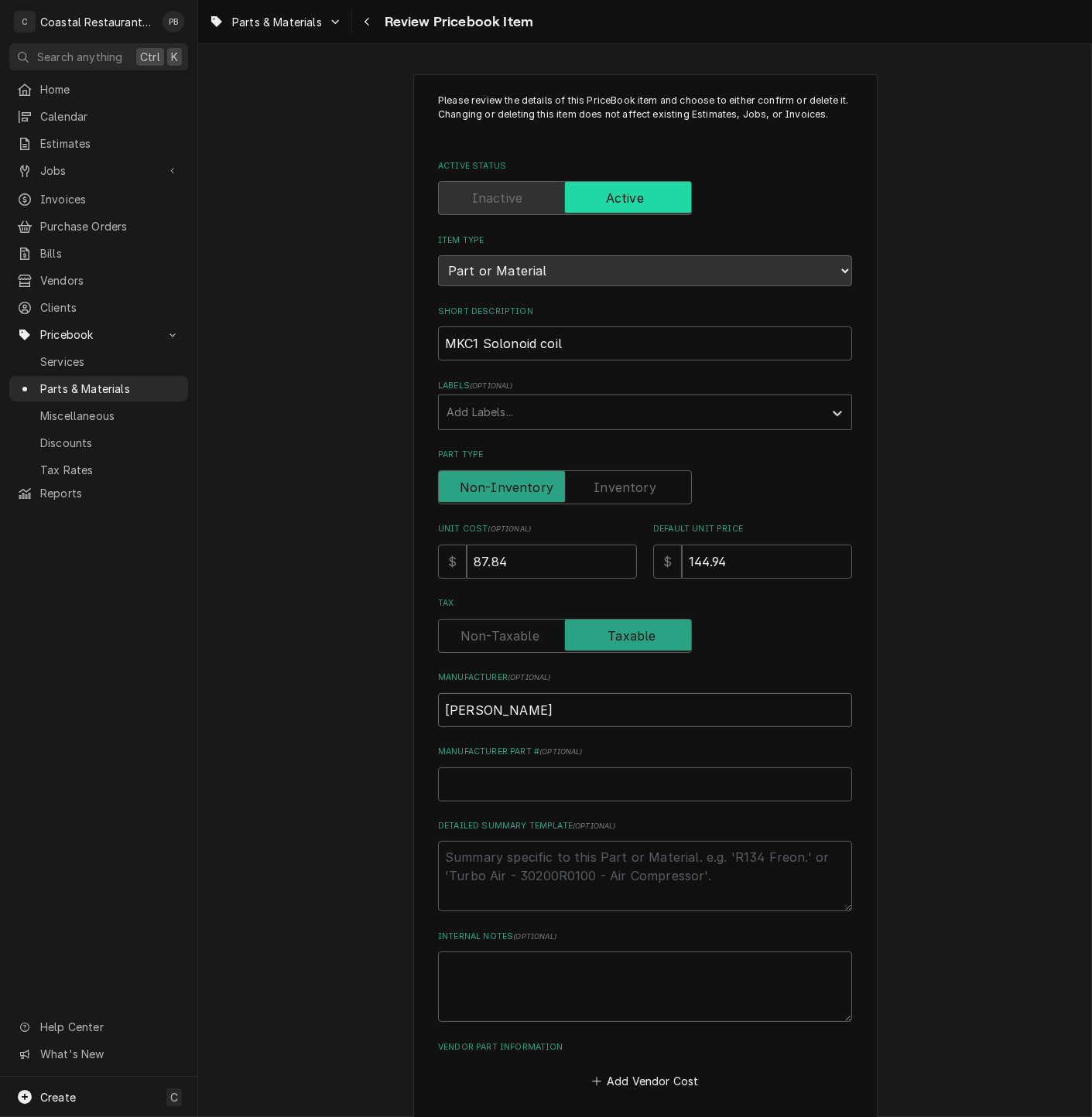
type input "Sporla"
type textarea "x"
type input "Sporlan"
type textarea "x"
type input "M"
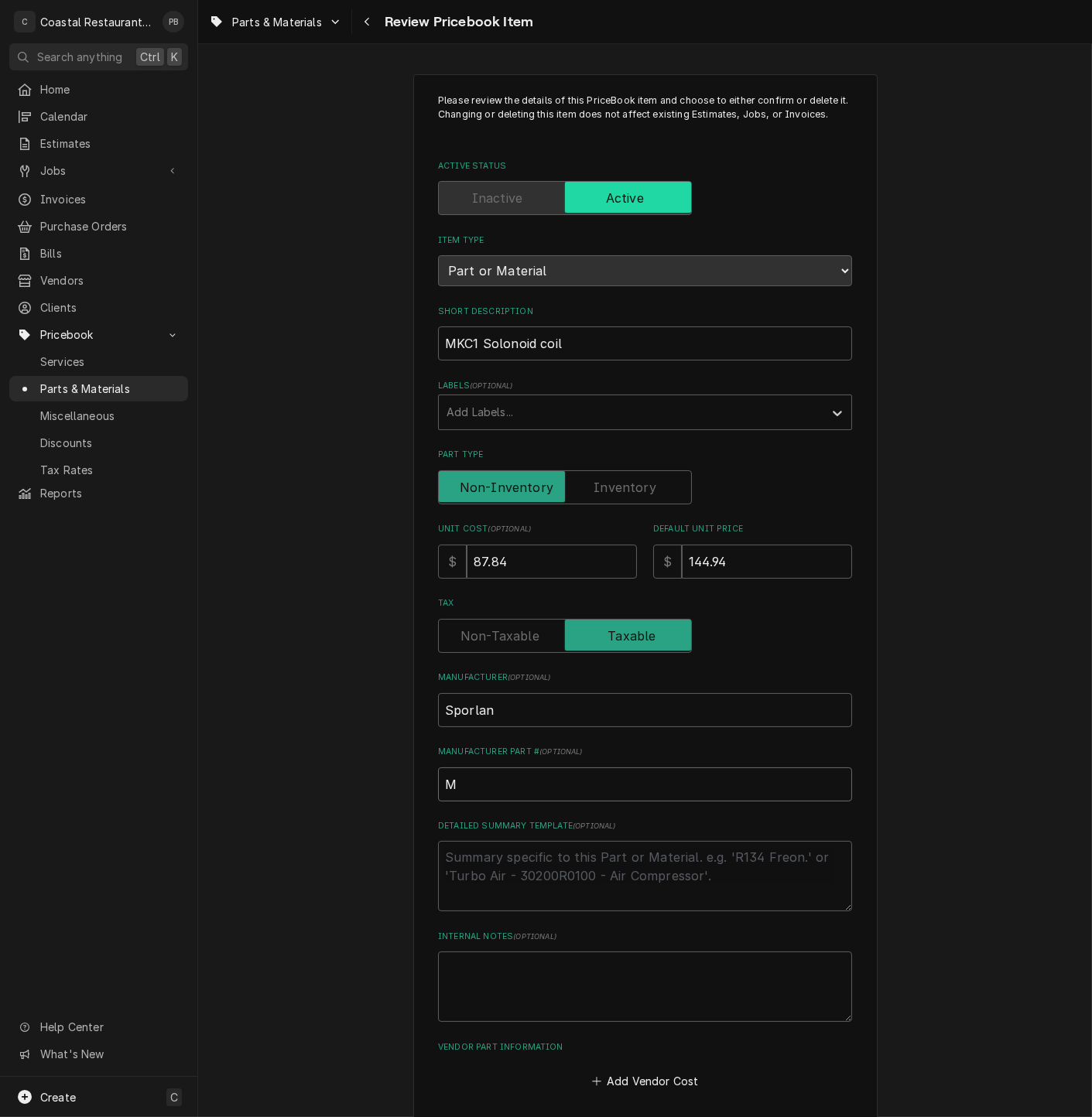
type textarea "x"
type input "MK"
type textarea "x"
type input "MKC"
type textarea "x"
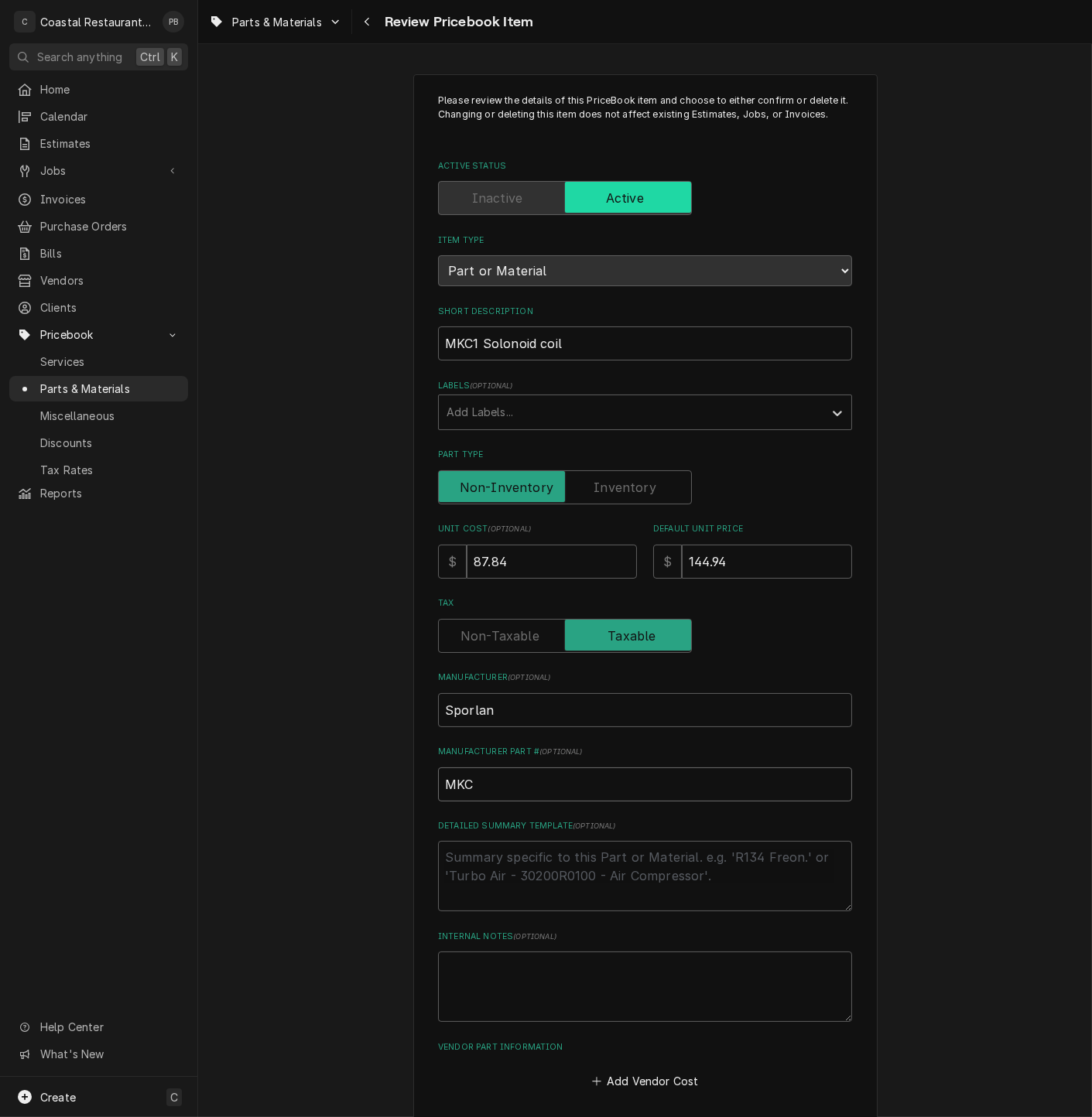
type input "MKC-"
type textarea "x"
type input "MKC-1"
type textarea "x"
type textarea "d"
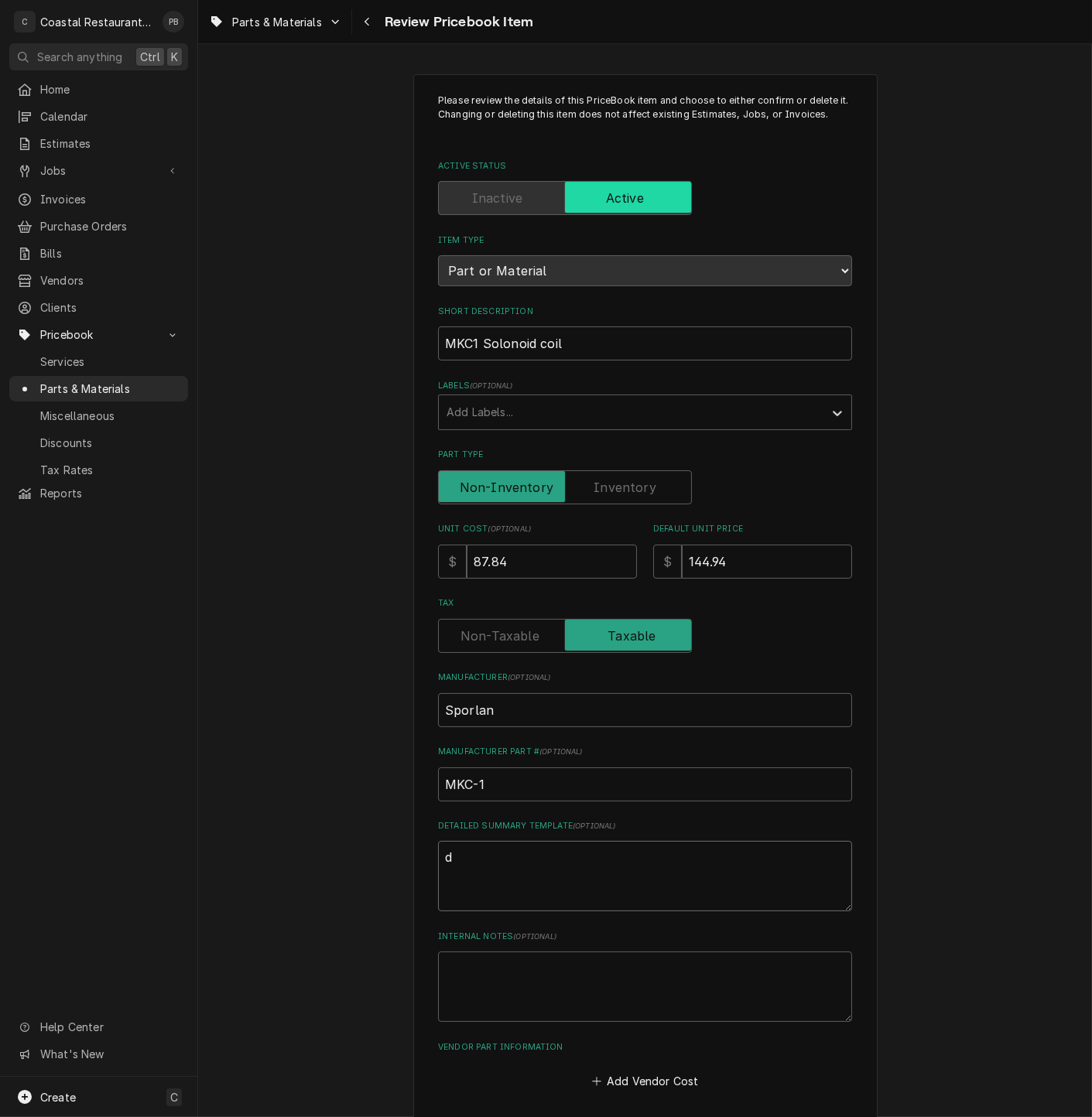
type textarea "x"
type textarea "du"
type textarea "x"
type textarea "dul"
type textarea "x"
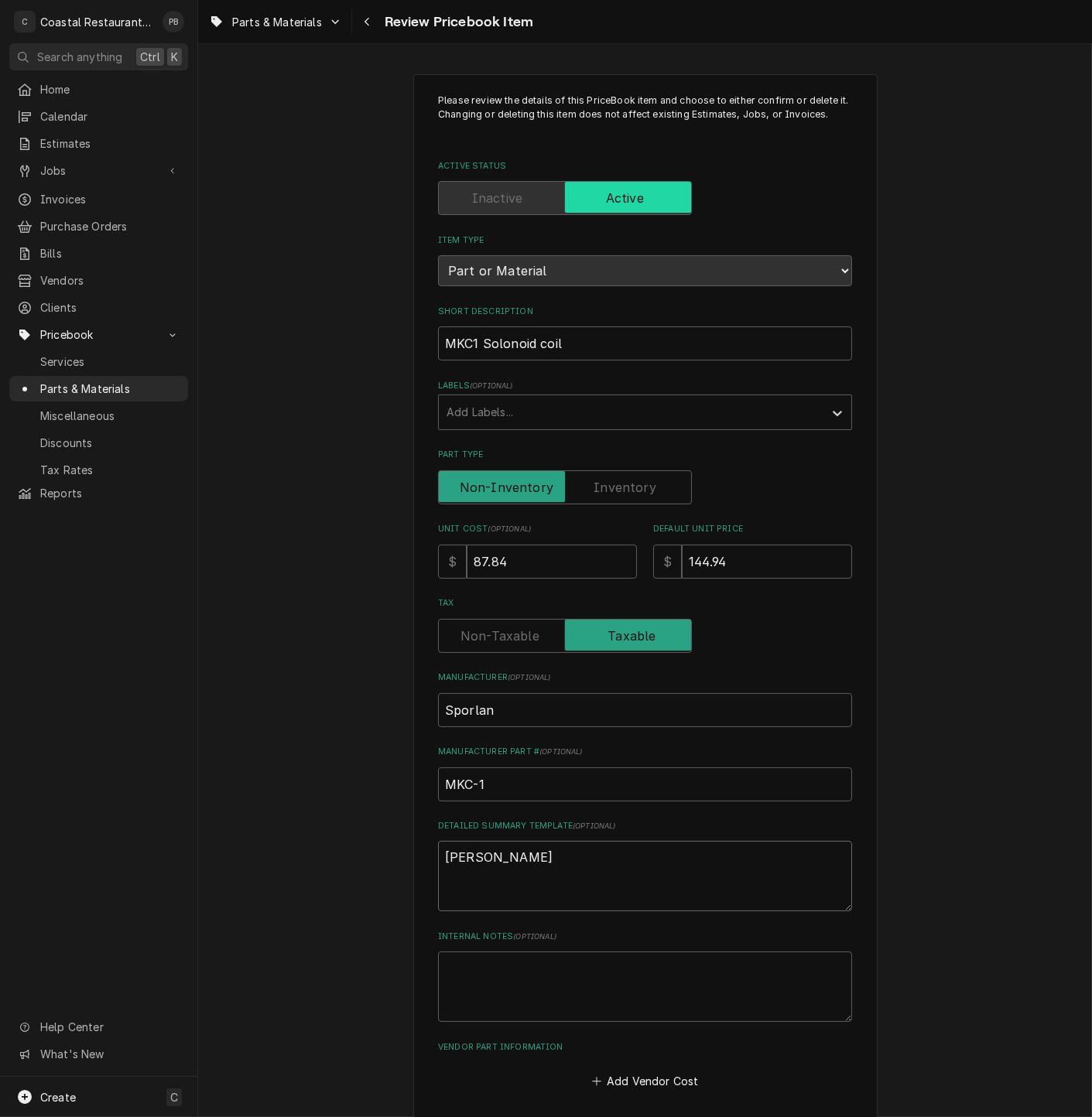
type textarea "dula"
type textarea "x"
type textarea "dula v"
type textarea "x"
type textarea "dula"
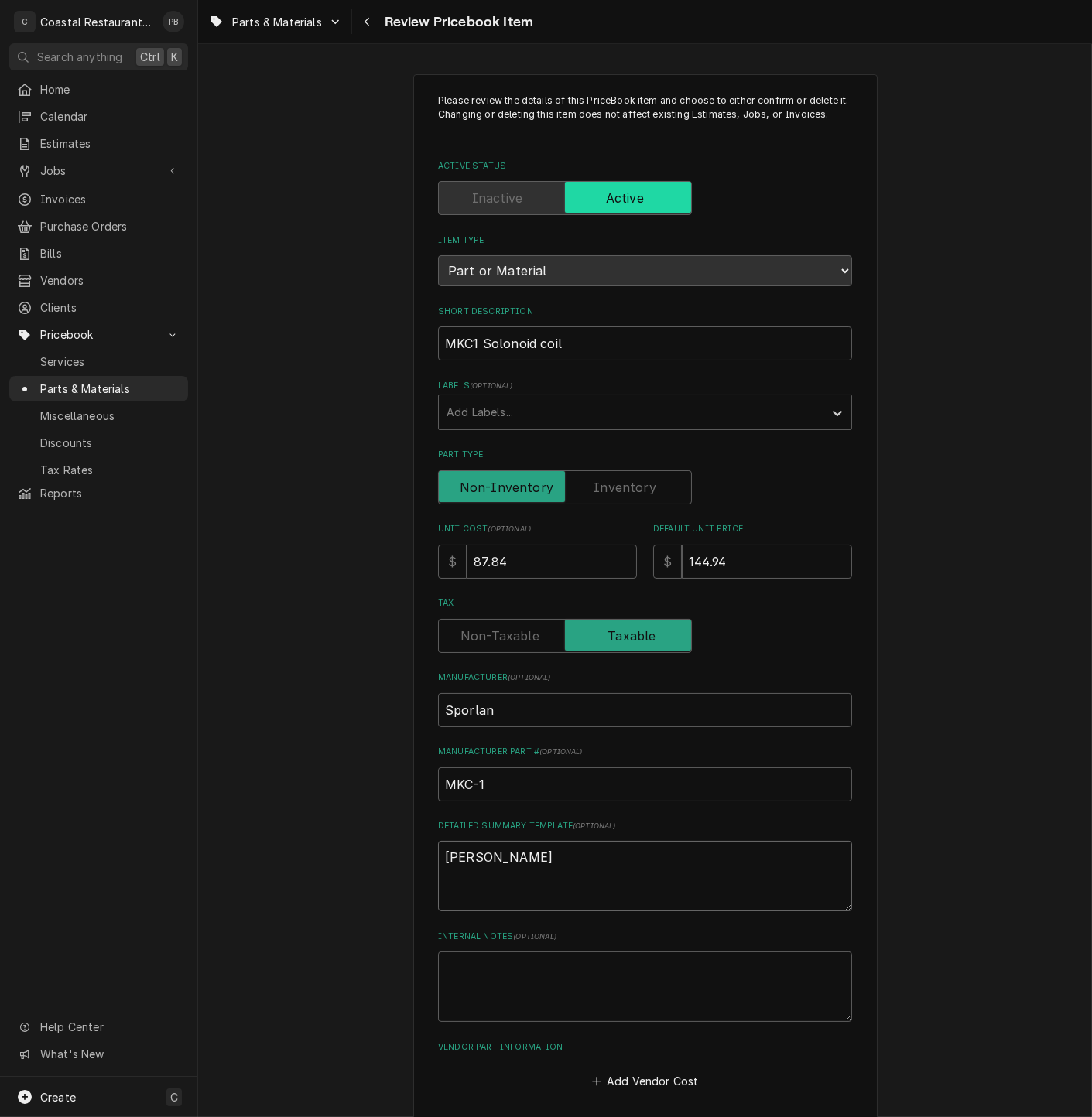
type textarea "x"
type textarea "dula"
type textarea "x"
type textarea "dul"
type textarea "x"
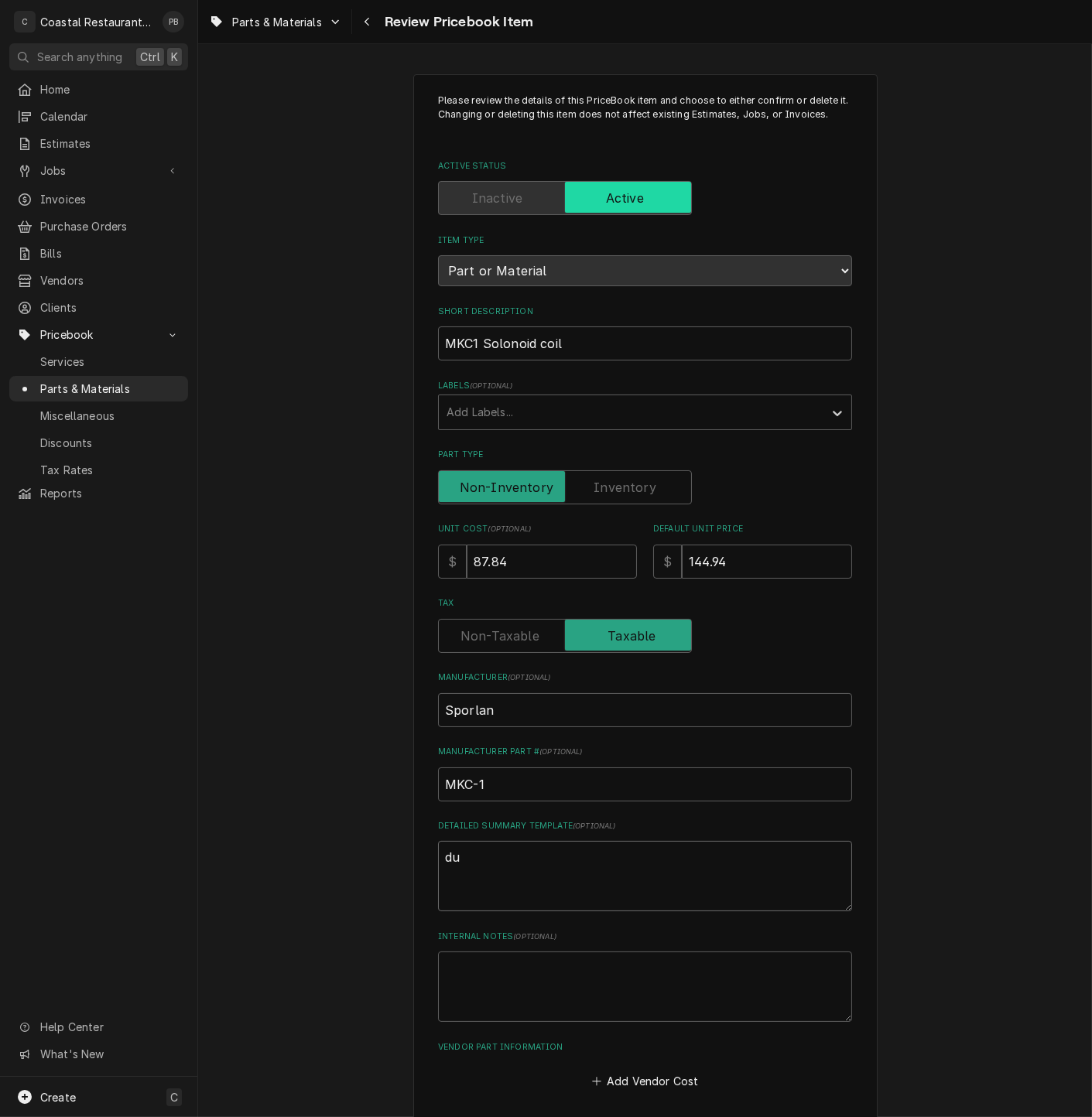
type textarea "dua"
type textarea "x"
type textarea "dual"
type textarea "x"
type textarea "dual v"
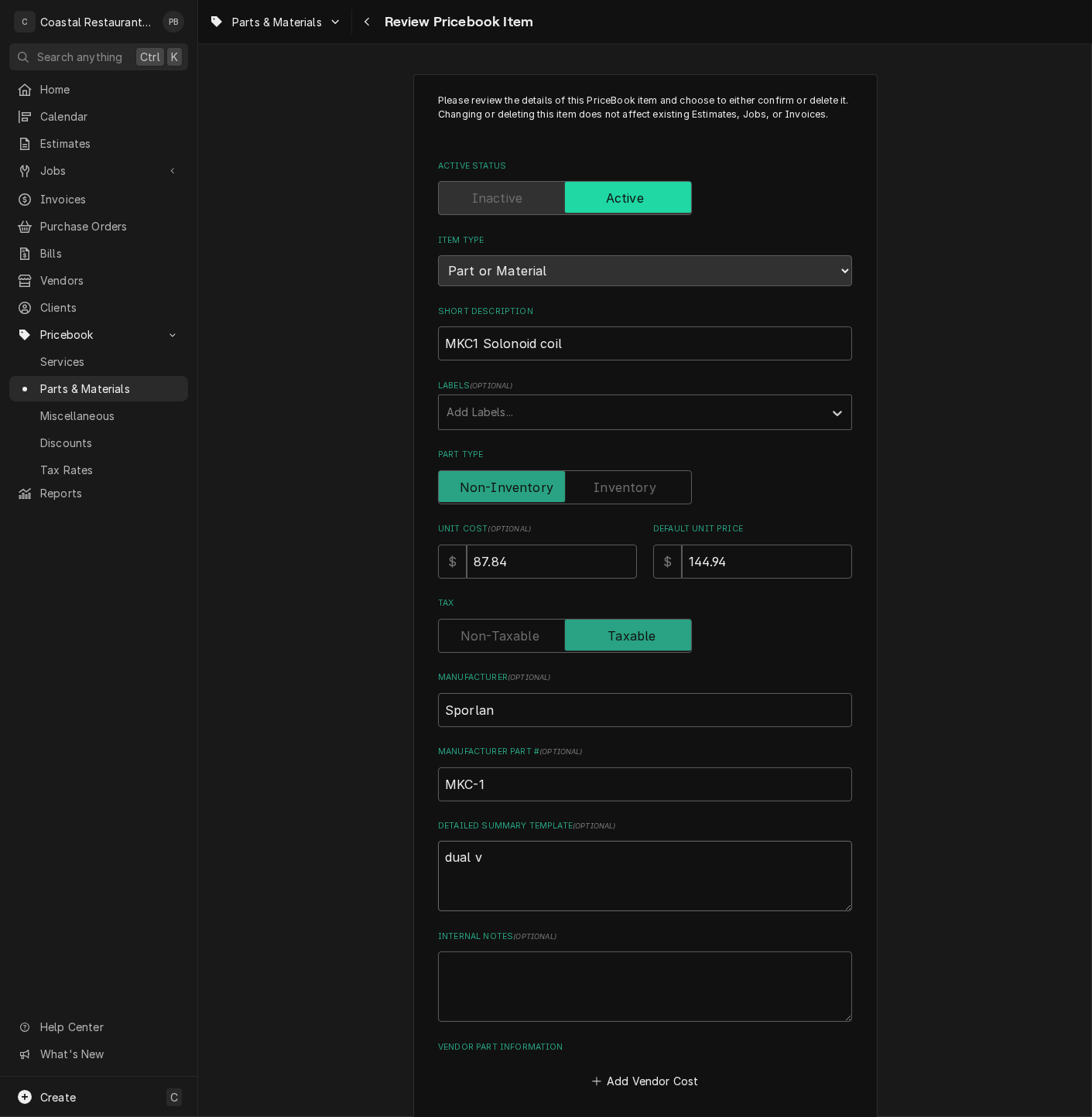
type textarea "x"
type textarea "dual vo"
type textarea "x"
type textarea "dual vol"
type textarea "x"
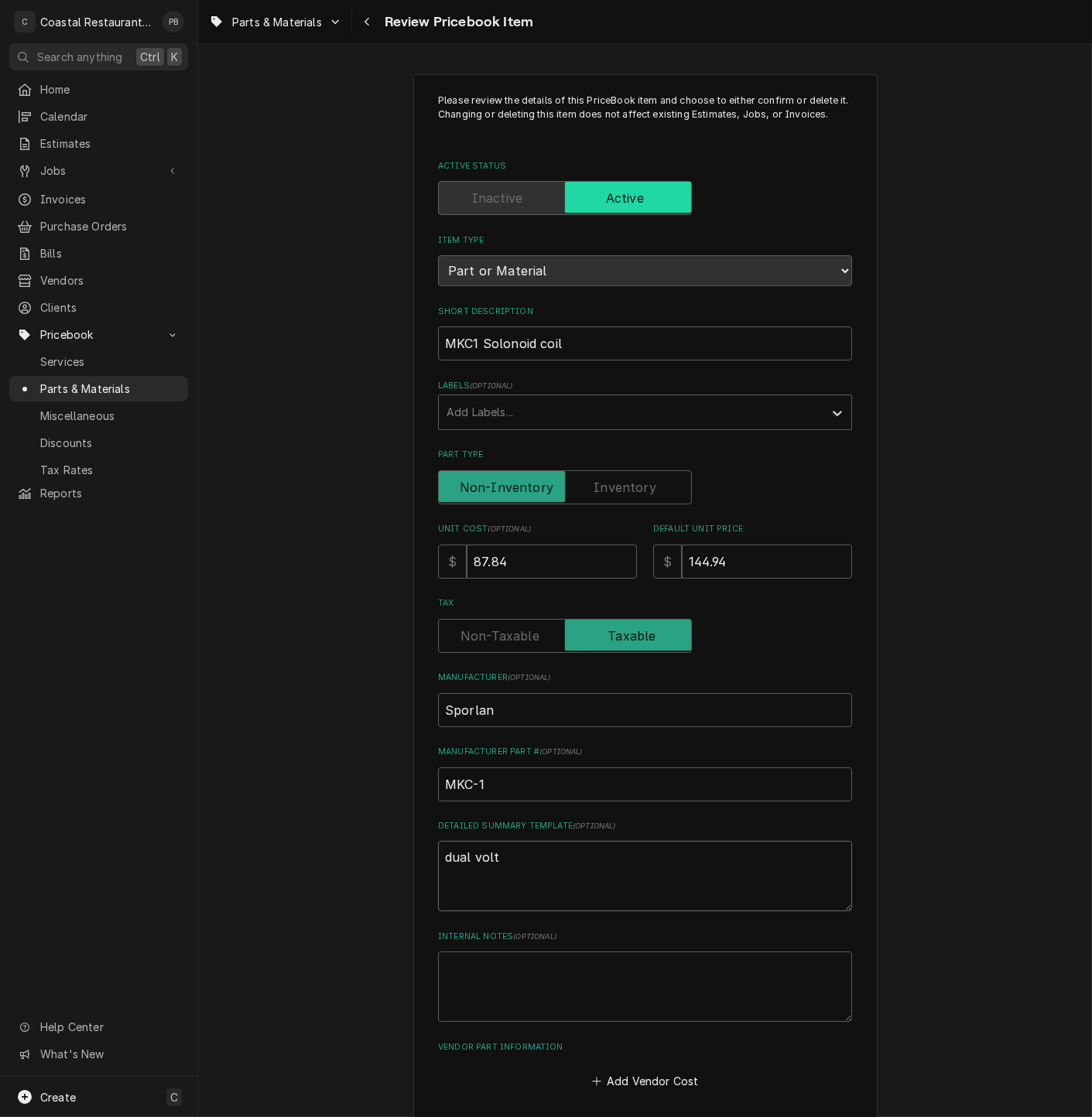
type textarea "dual volta"
type textarea "x"
type textarea "dual voltag"
type textarea "x"
type textarea "dual voltage"
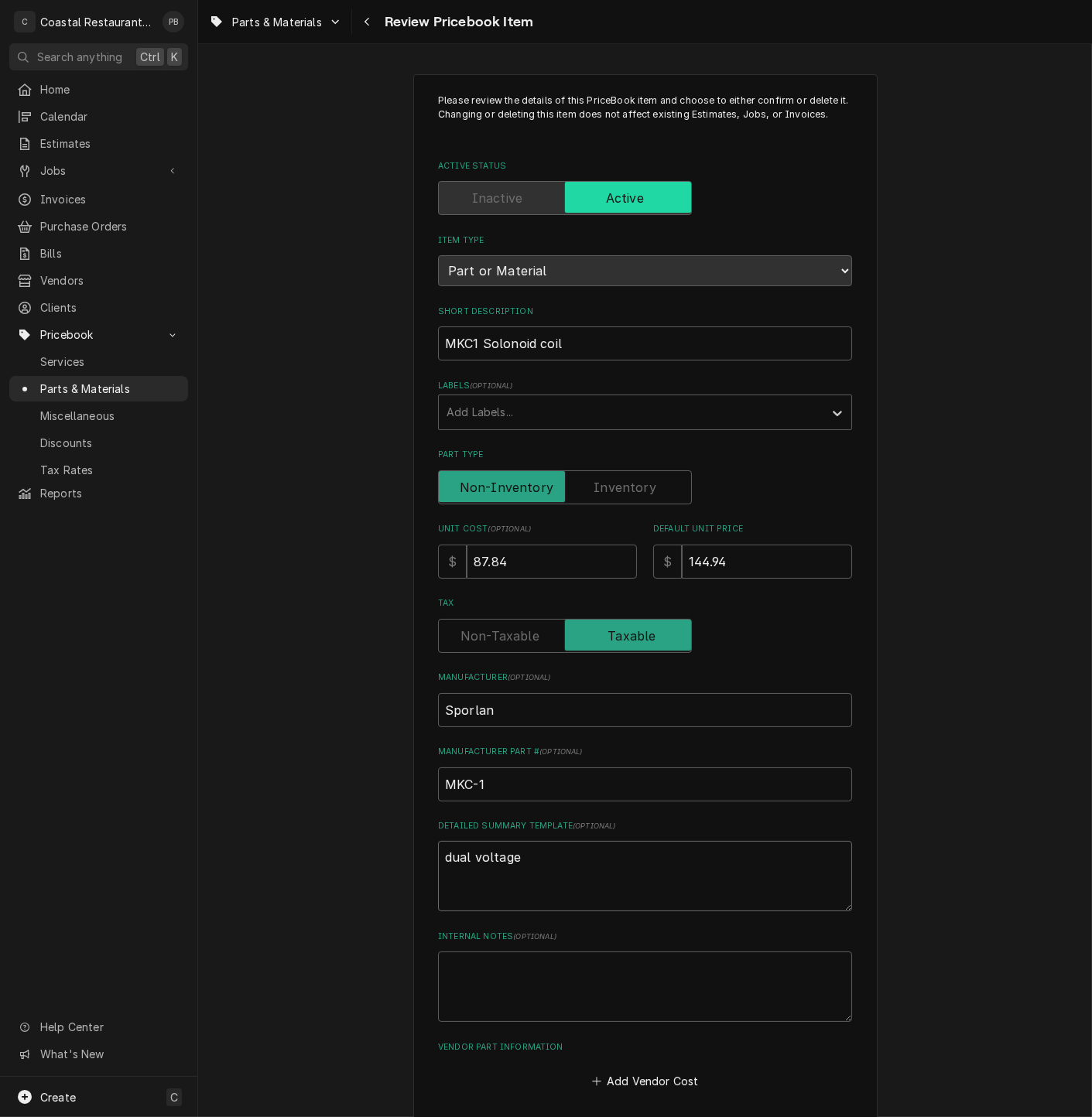
type textarea "x"
type textarea "dual voltage"
type textarea "x"
type textarea "dual voltage co"
type textarea "x"
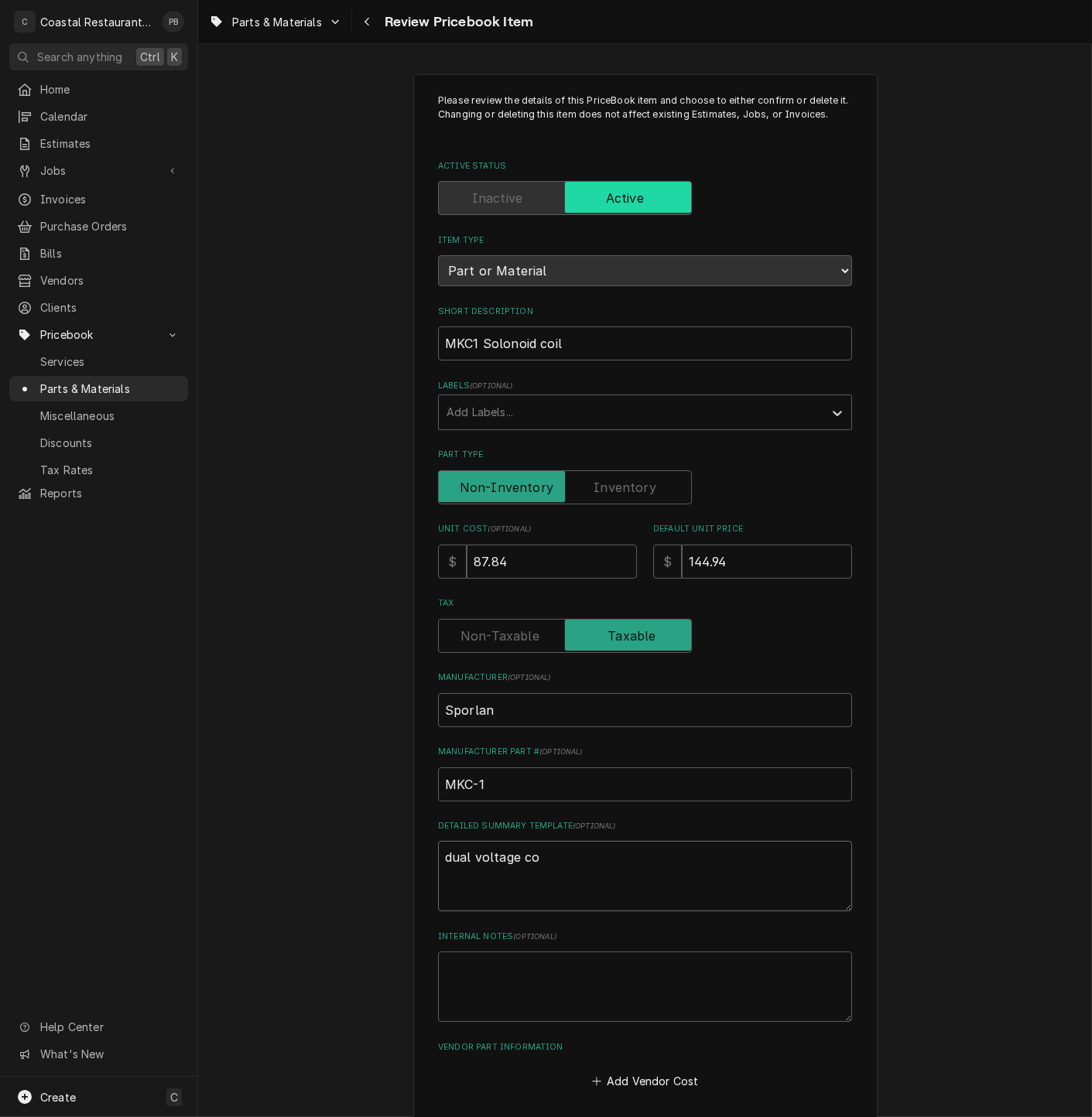
type textarea "dual voltage coi"
type textarea "x"
type textarea "dual voltage coil"
type textarea "x"
type textarea "dual voltage coil"
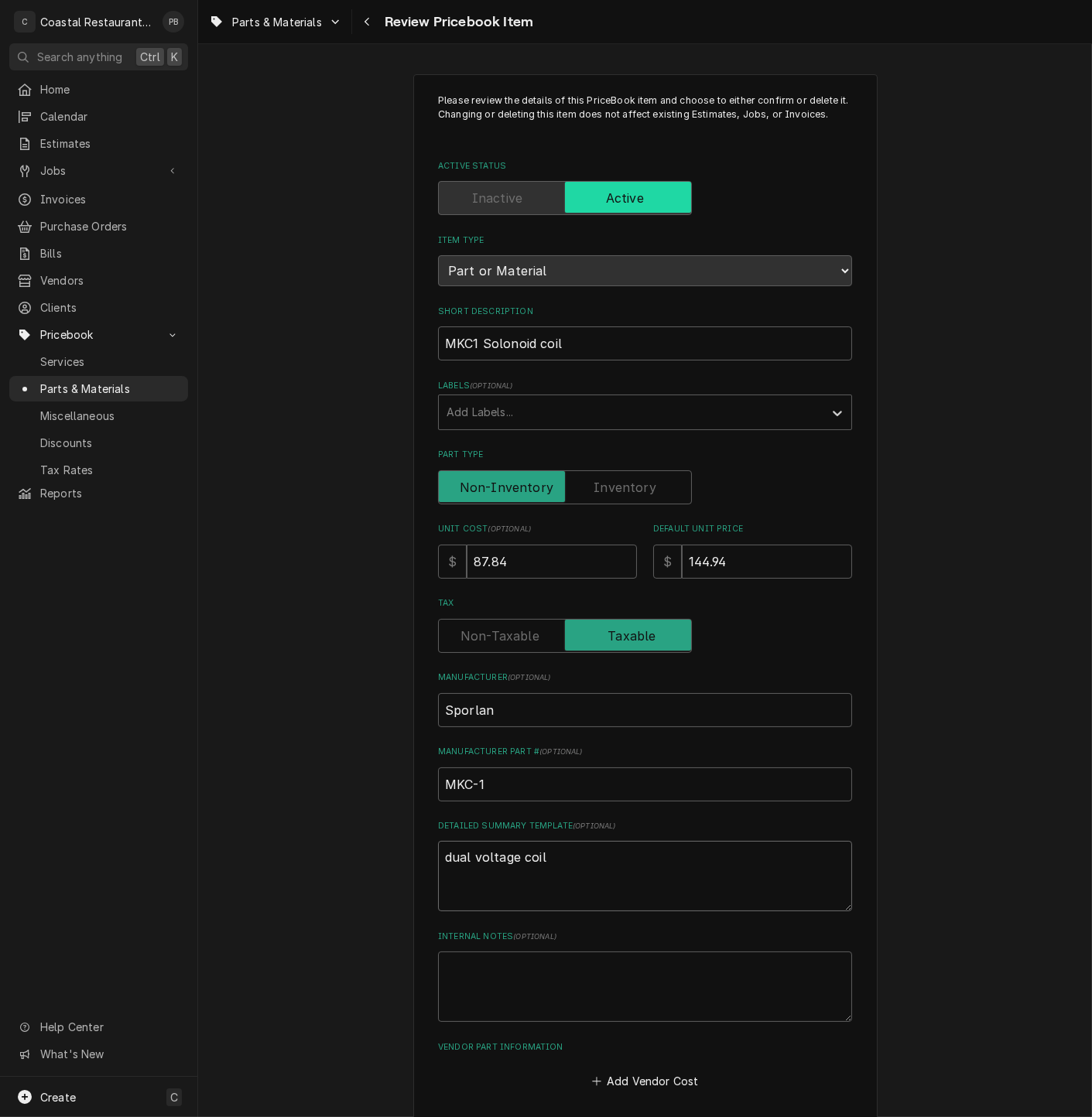
click at [533, 868] on textarea "dual voltage coil" at bounding box center [645, 875] width 414 height 71
drag, startPoint x: 552, startPoint y: 860, endPoint x: 517, endPoint y: 860, distance: 35.0
click at [517, 860] on textarea "dual voltage coil" at bounding box center [645, 875] width 414 height 71
type textarea "x"
type textarea "dual voltage s"
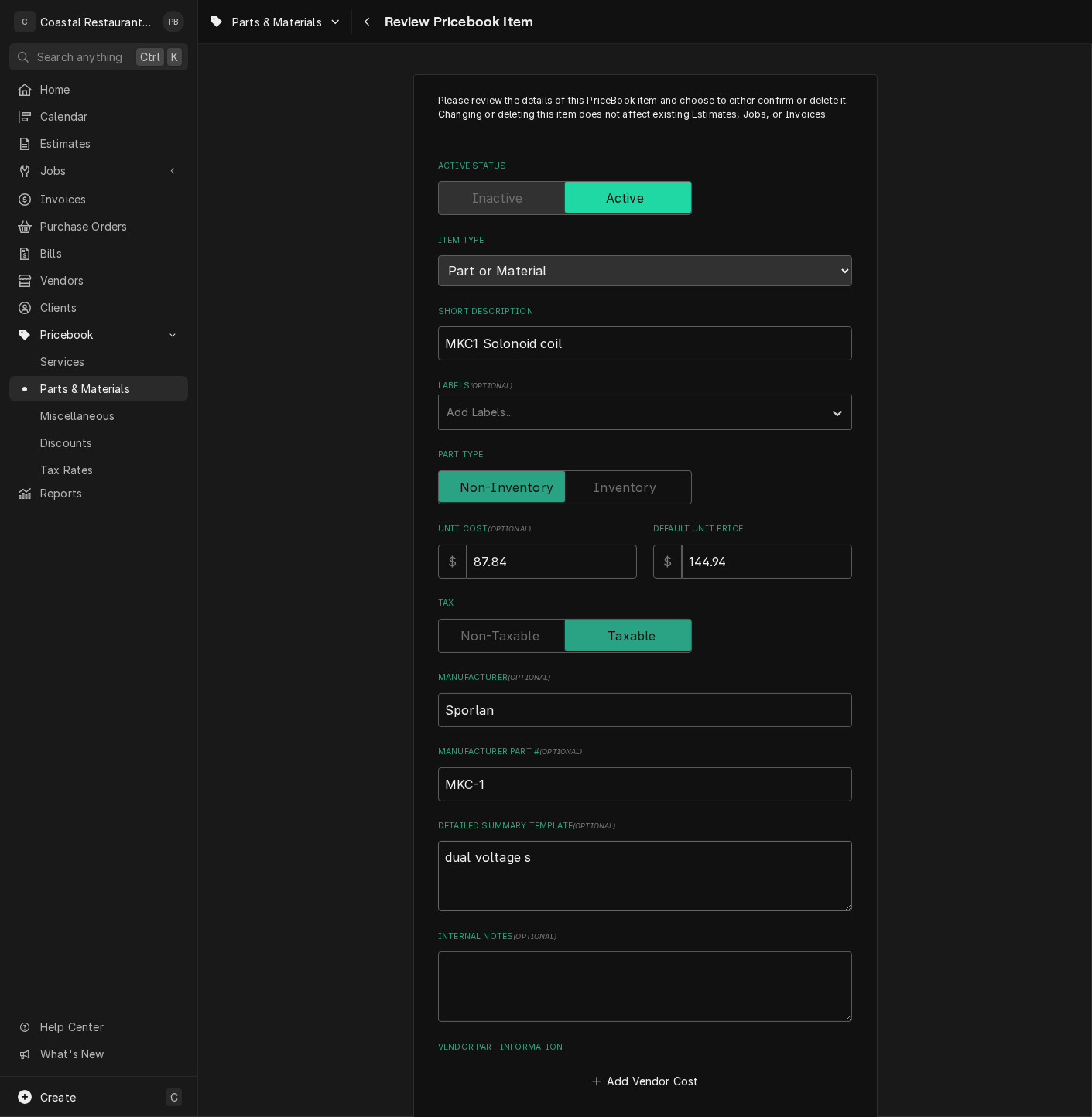
type textarea "x"
type textarea "dual voltage so"
type textarea "x"
type textarea "dual voltage sole"
type textarea "x"
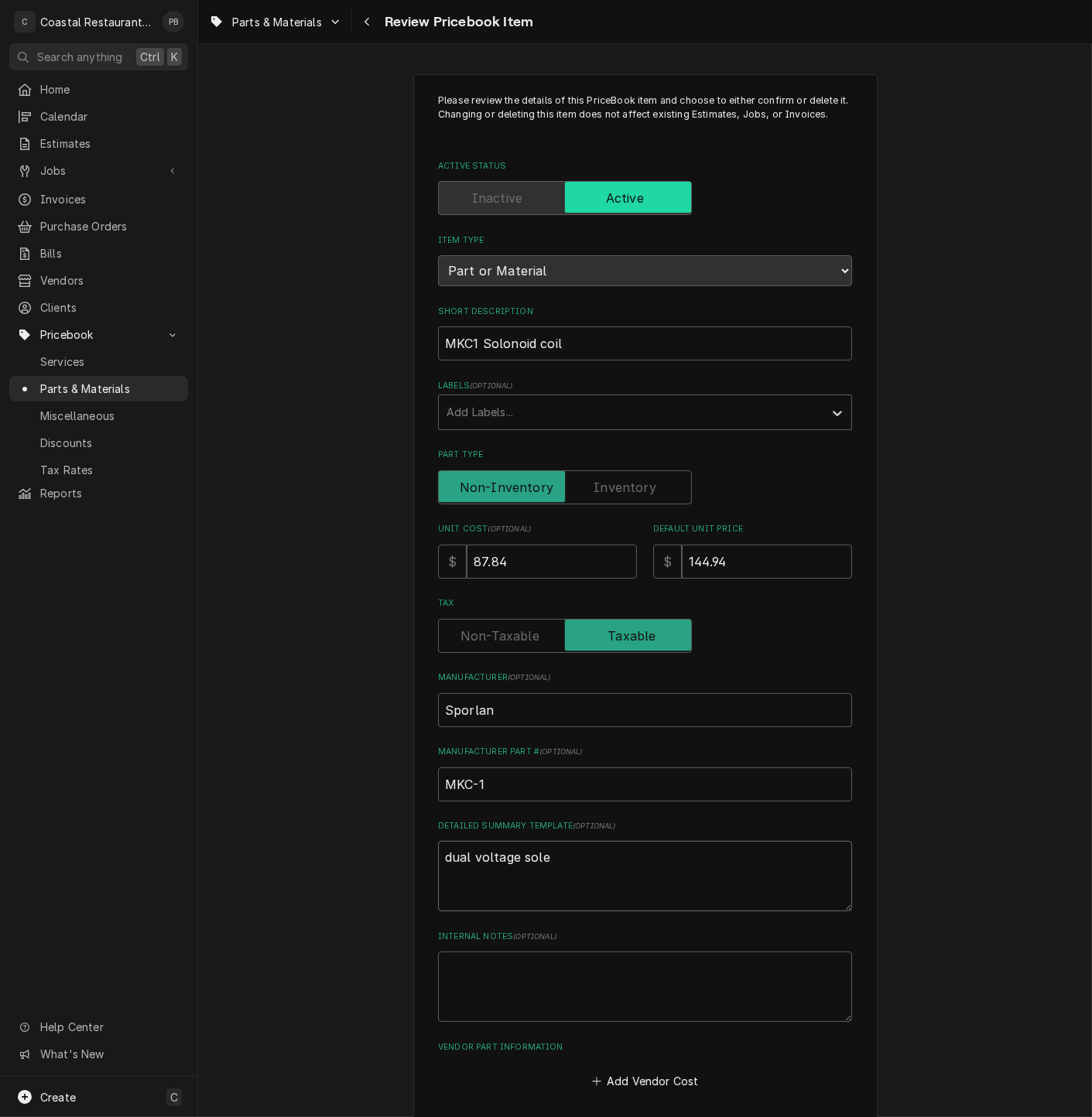
type textarea "dual voltage solen"
type textarea "x"
type textarea "dual voltage soleno"
type textarea "x"
type textarea "dual voltage solenoi"
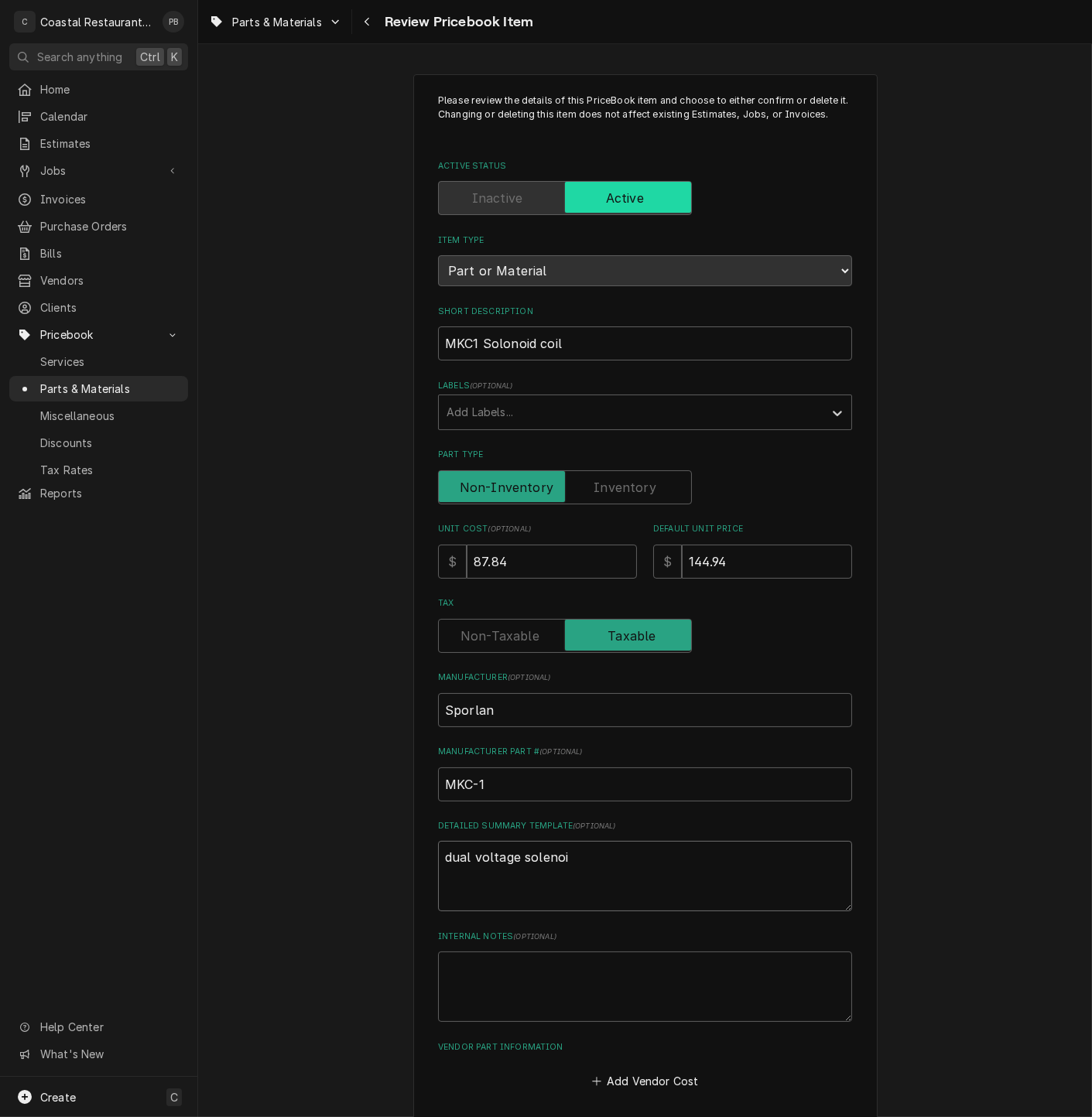
type textarea "x"
type textarea "dual voltage solenoid"
type textarea "x"
type textarea "dual voltage solenoid"
type textarea "x"
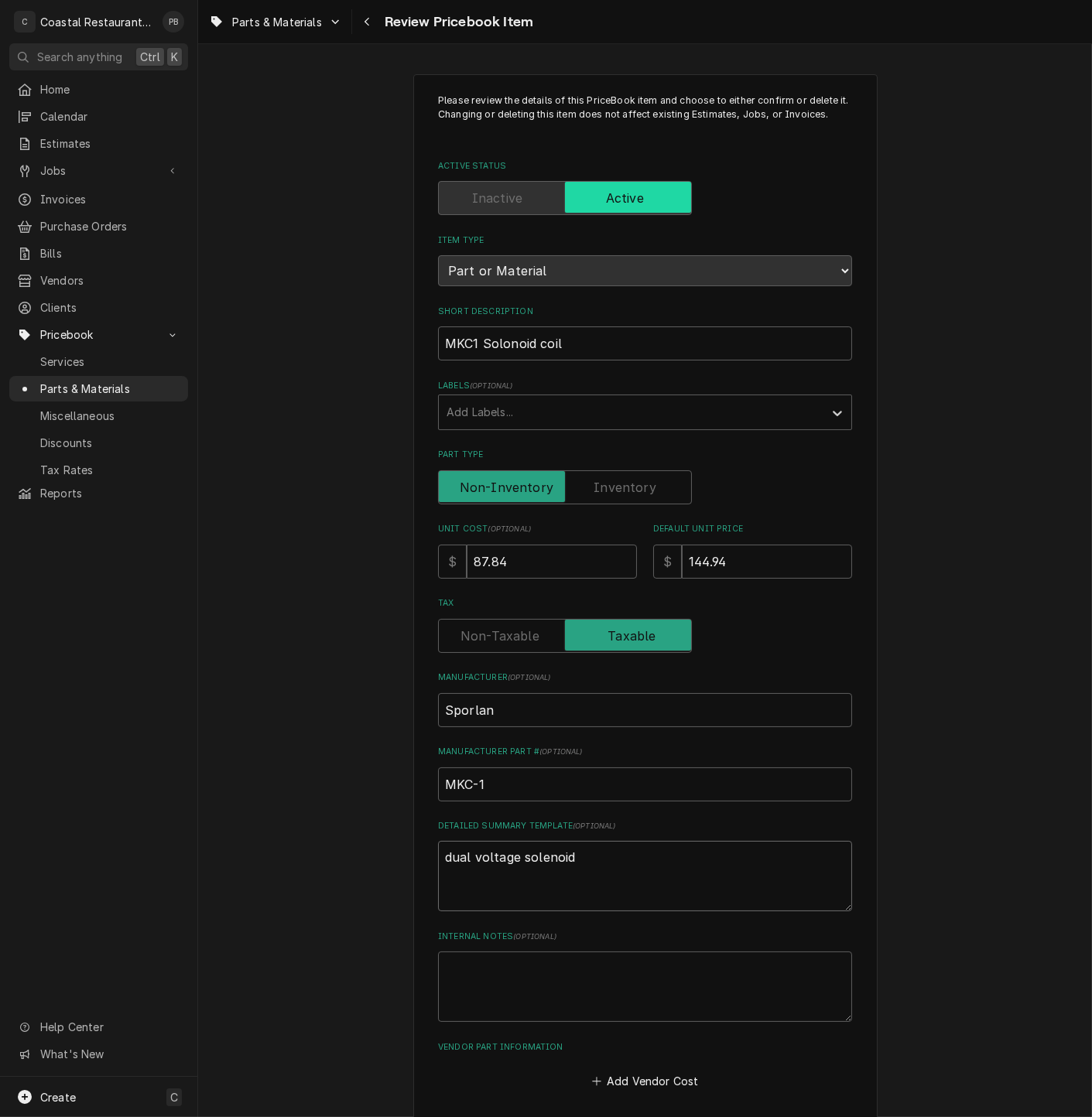
type textarea "dual voltage solenoid c"
type textarea "x"
type textarea "dual voltage solenoid co"
type textarea "x"
type textarea "dual voltage solenoid coi"
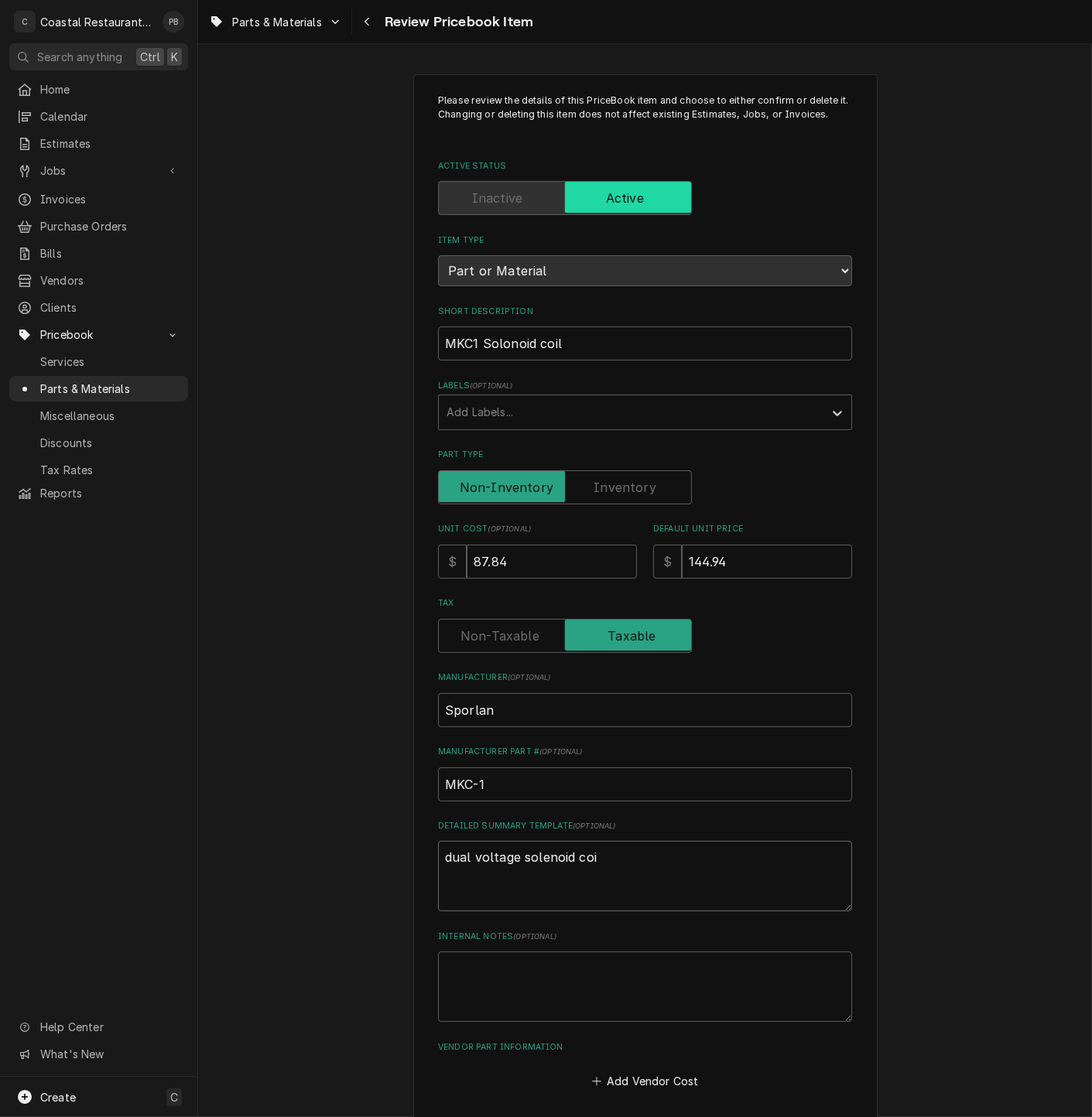
type textarea "x"
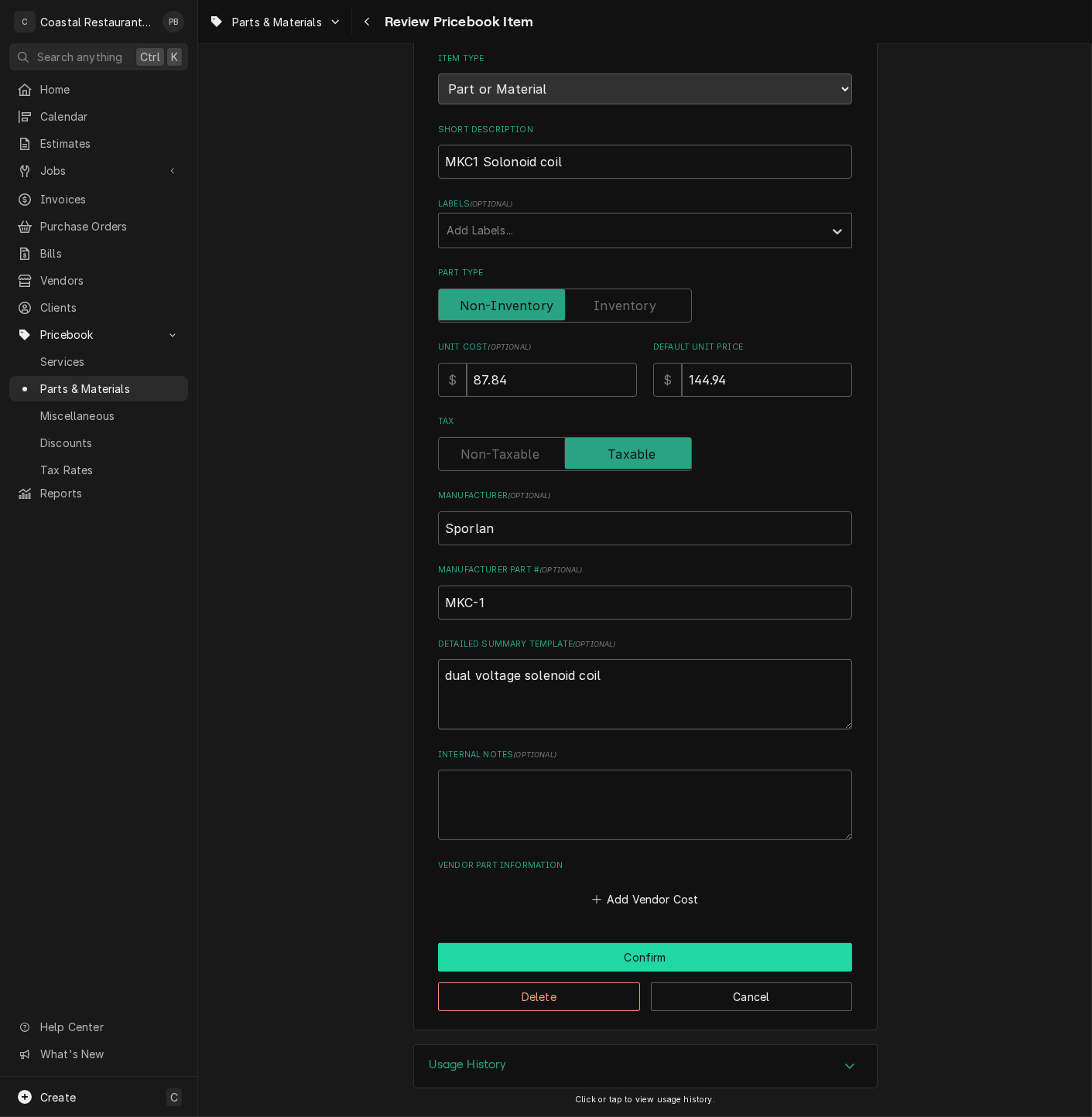
type textarea "dual voltage solenoid coil"
click at [667, 953] on button "Confirm" at bounding box center [645, 957] width 414 height 29
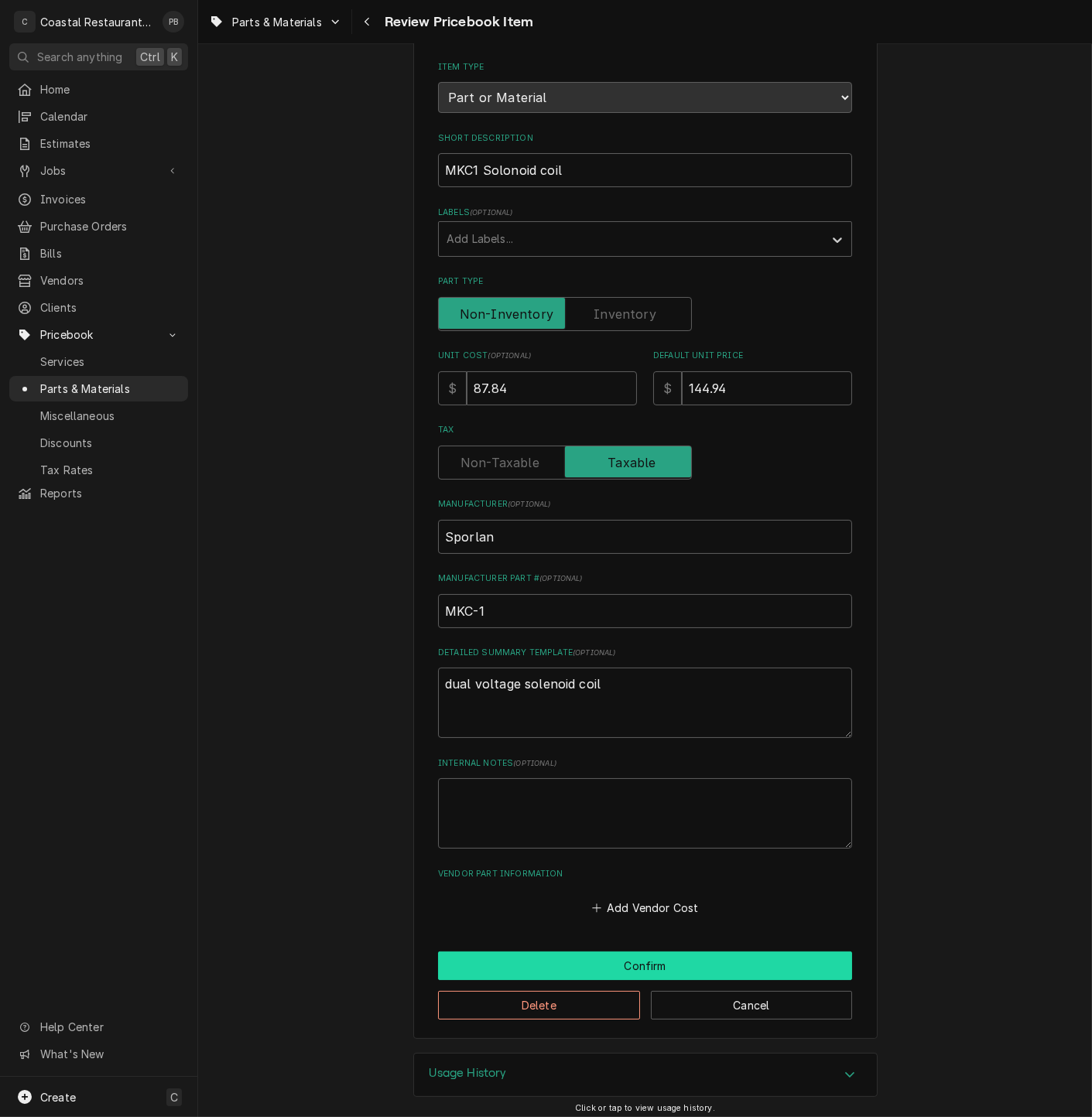
type textarea "x"
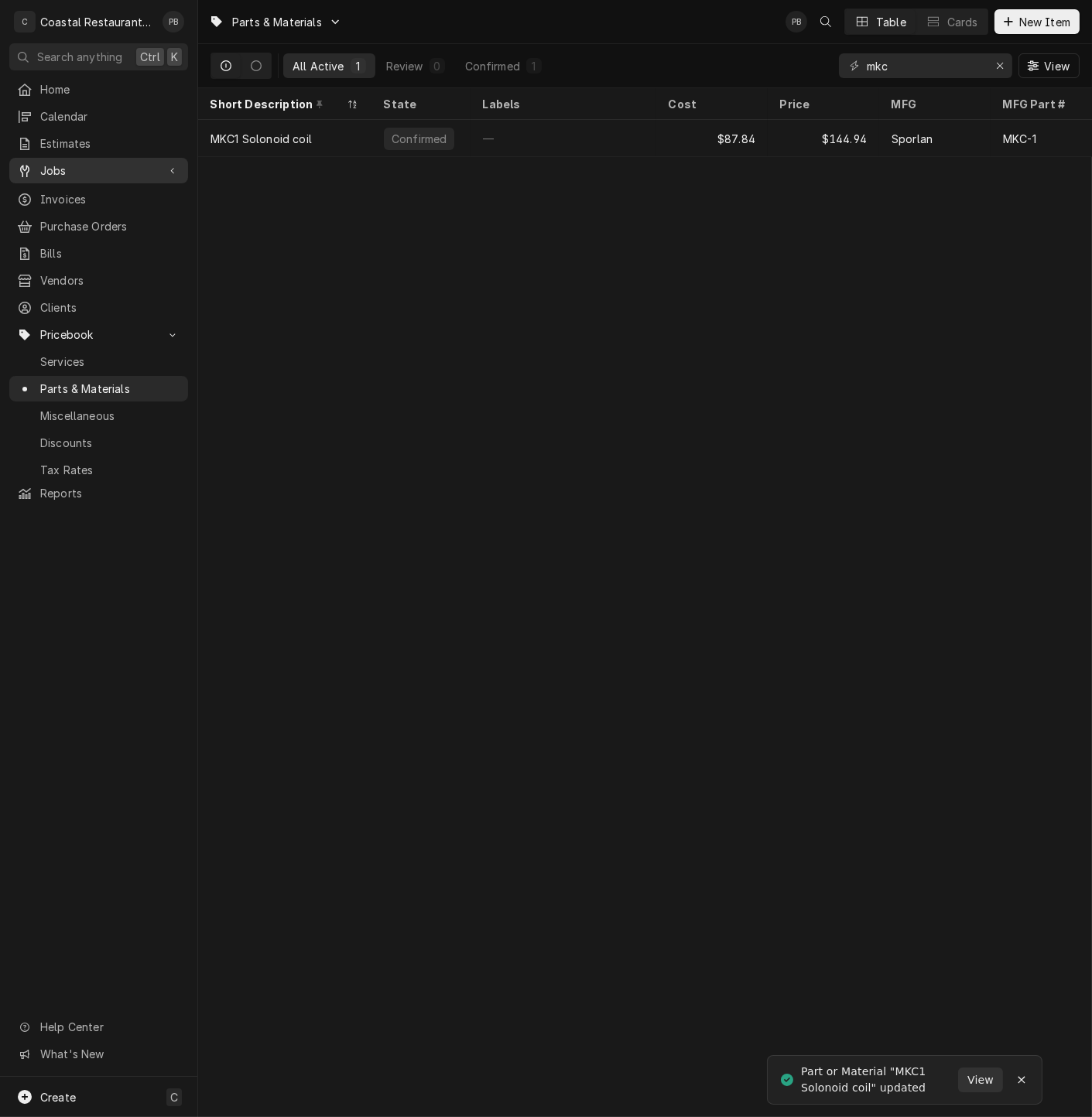
click at [77, 167] on span "Jobs" at bounding box center [99, 170] width 117 height 17
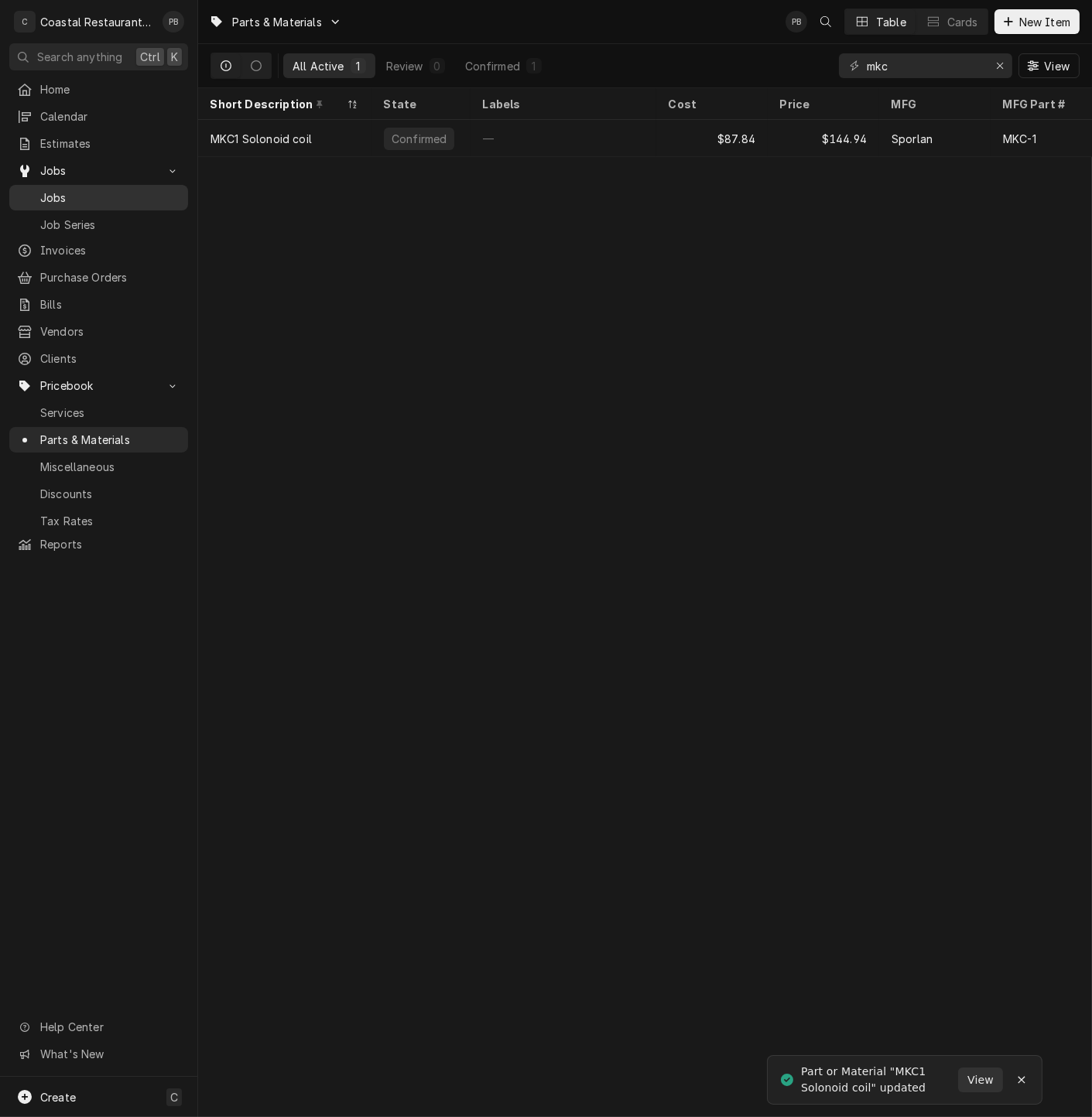
click at [72, 195] on span "Jobs" at bounding box center [110, 197] width 140 height 17
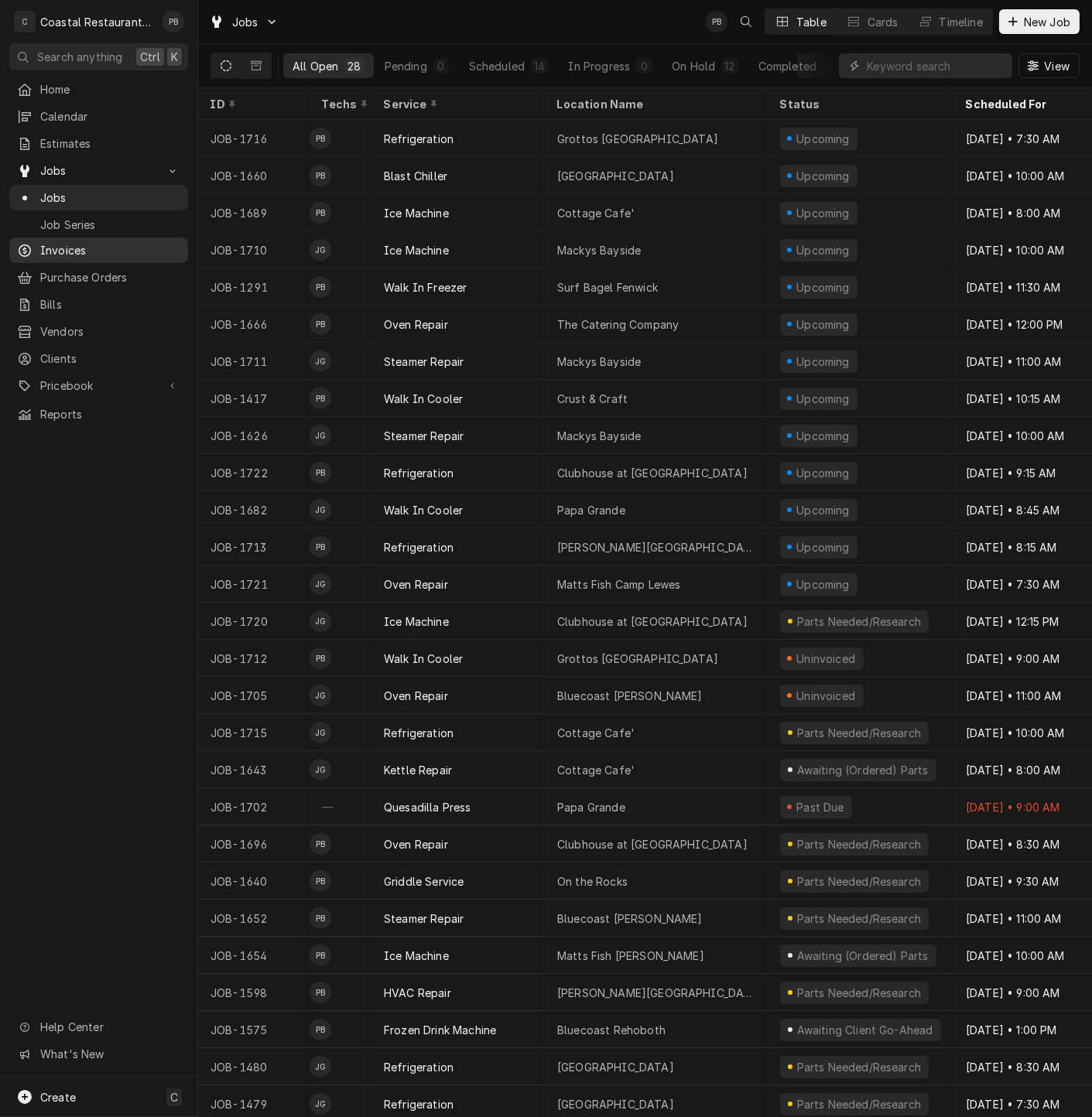
click at [65, 247] on span "Invoices" at bounding box center [110, 250] width 140 height 17
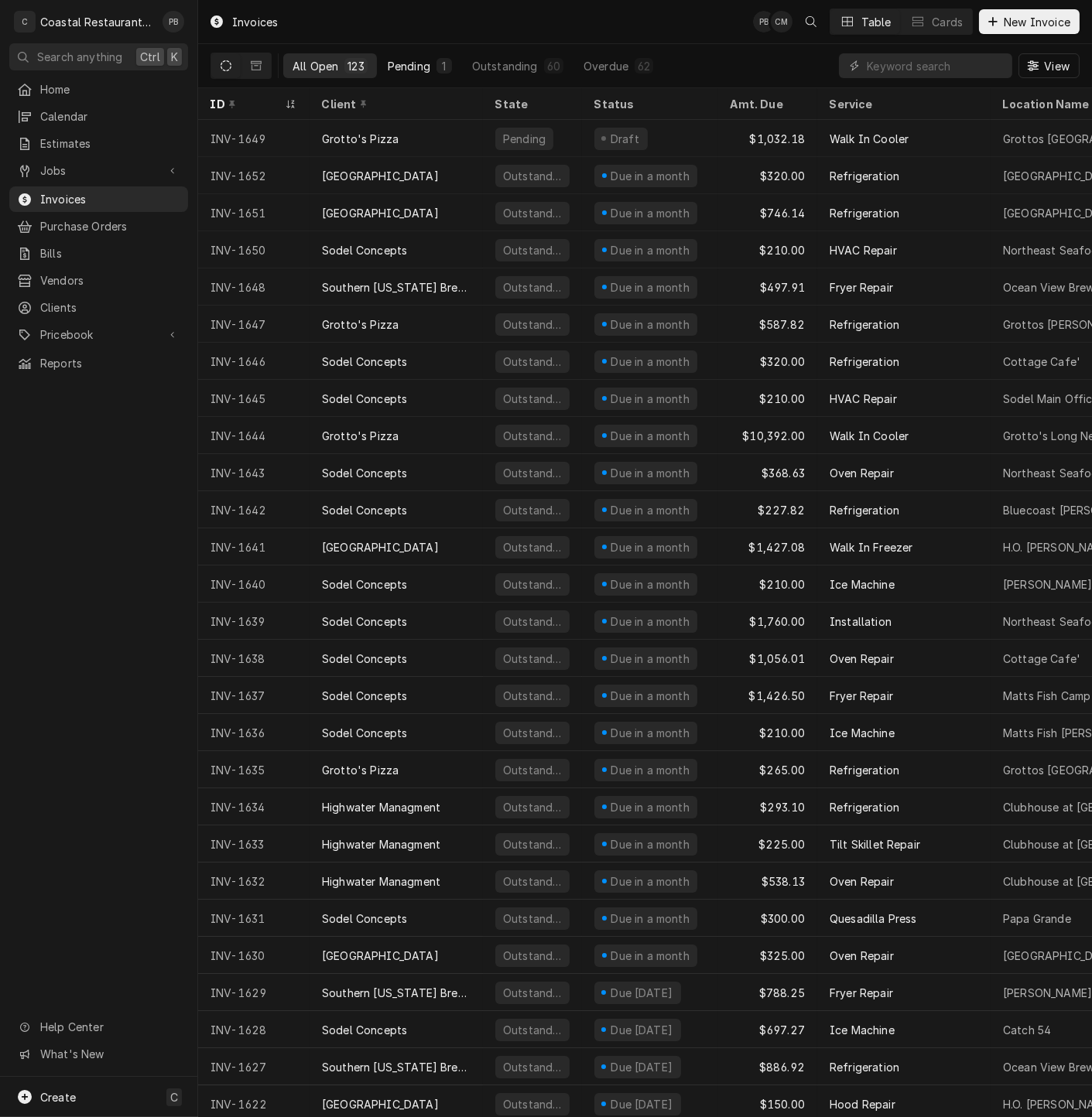
click at [408, 70] on div "Pending" at bounding box center [408, 66] width 43 height 17
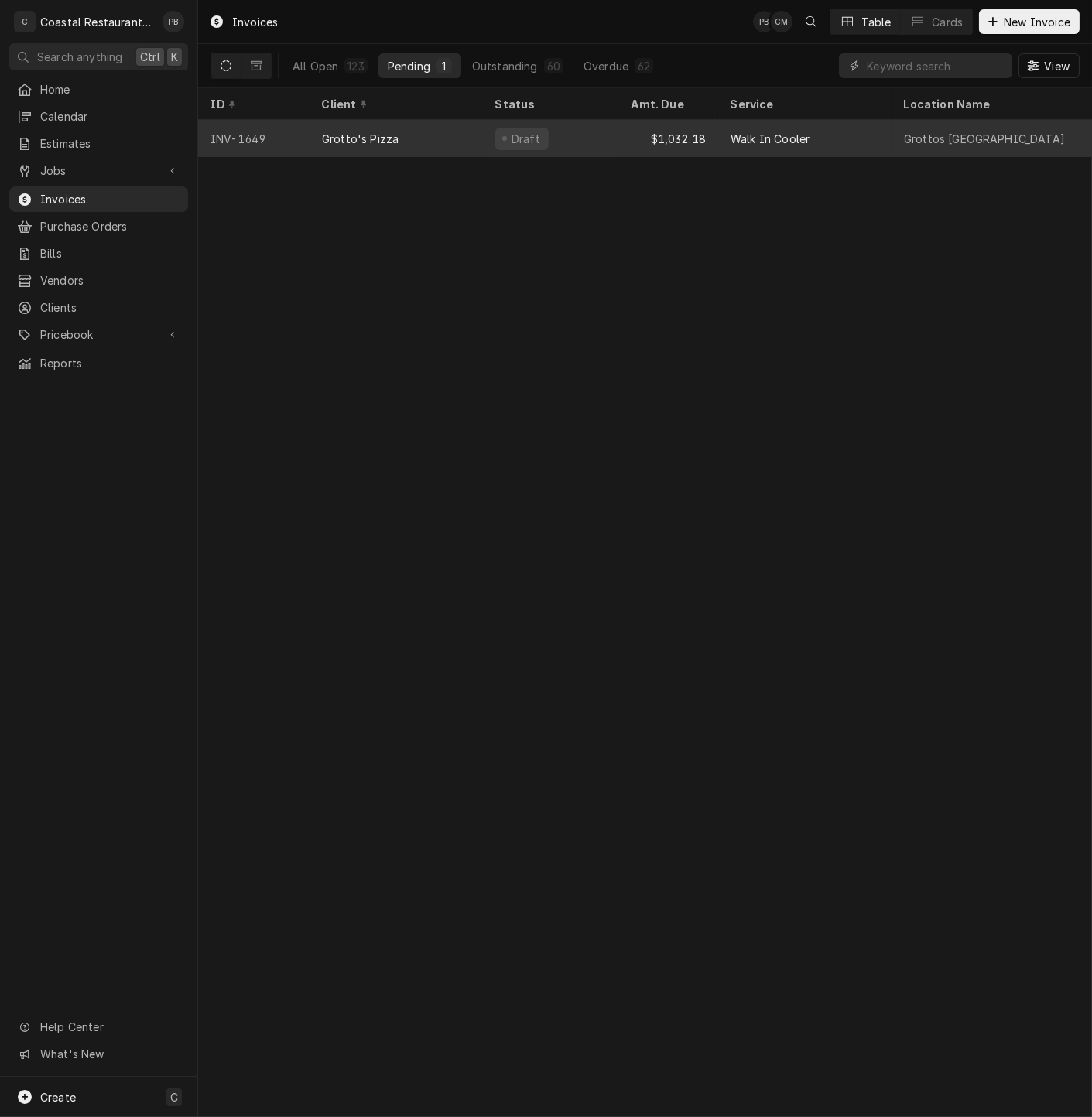
click at [382, 135] on div "Grotto's Pizza" at bounding box center [360, 139] width 77 height 17
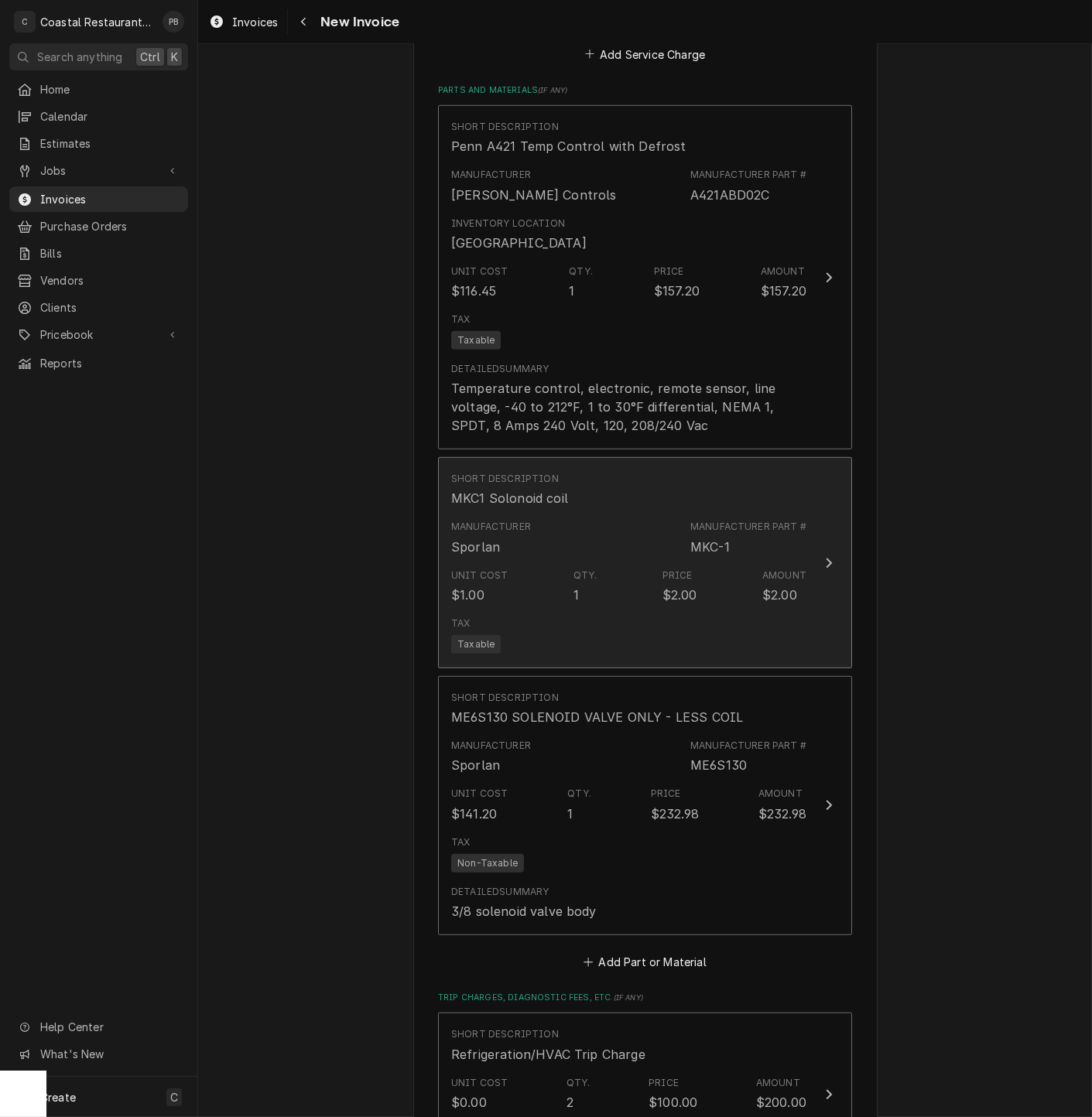
scroll to position [1977, 0]
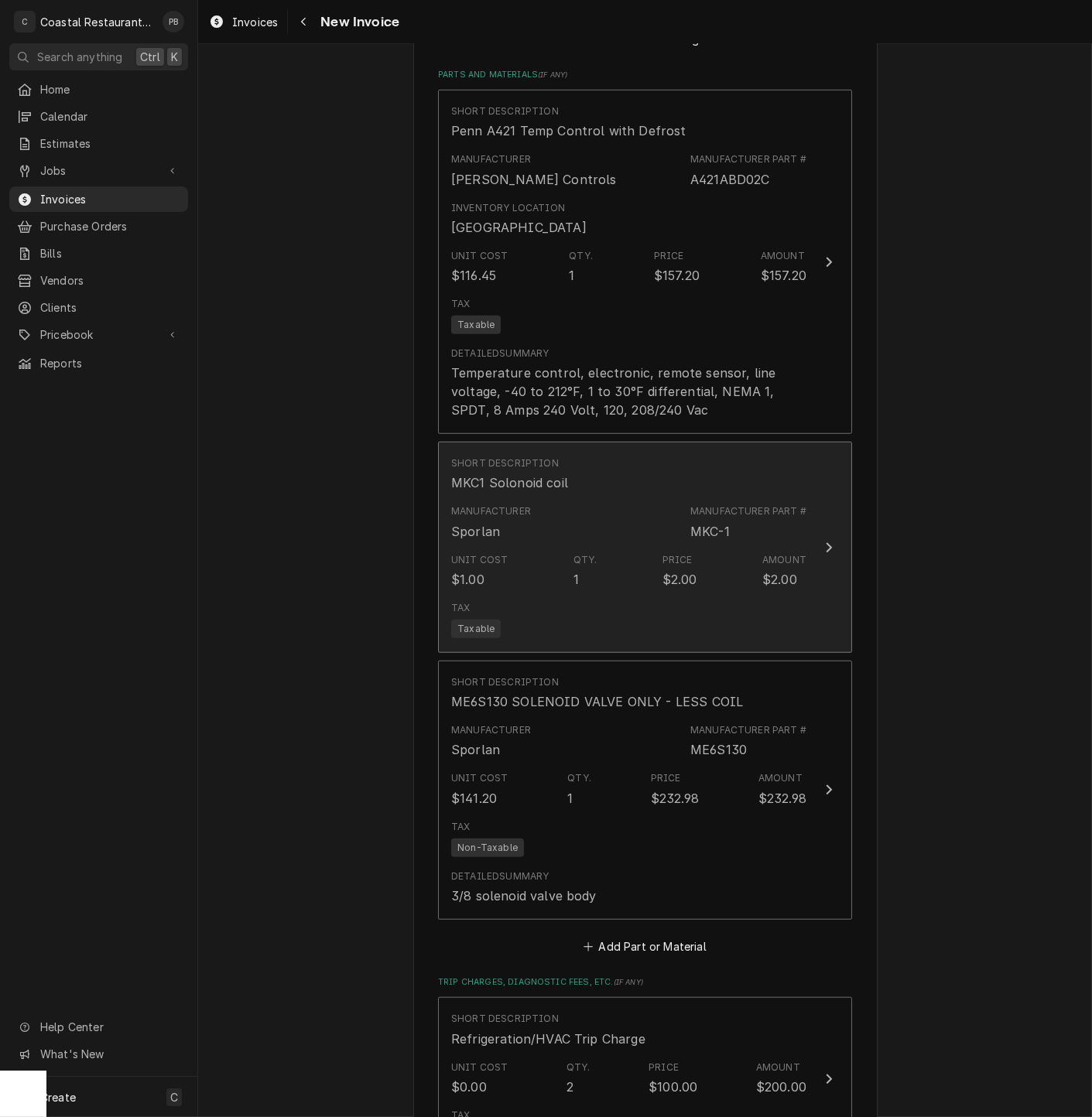
click at [819, 538] on div "Update Line Item" at bounding box center [829, 547] width 20 height 18
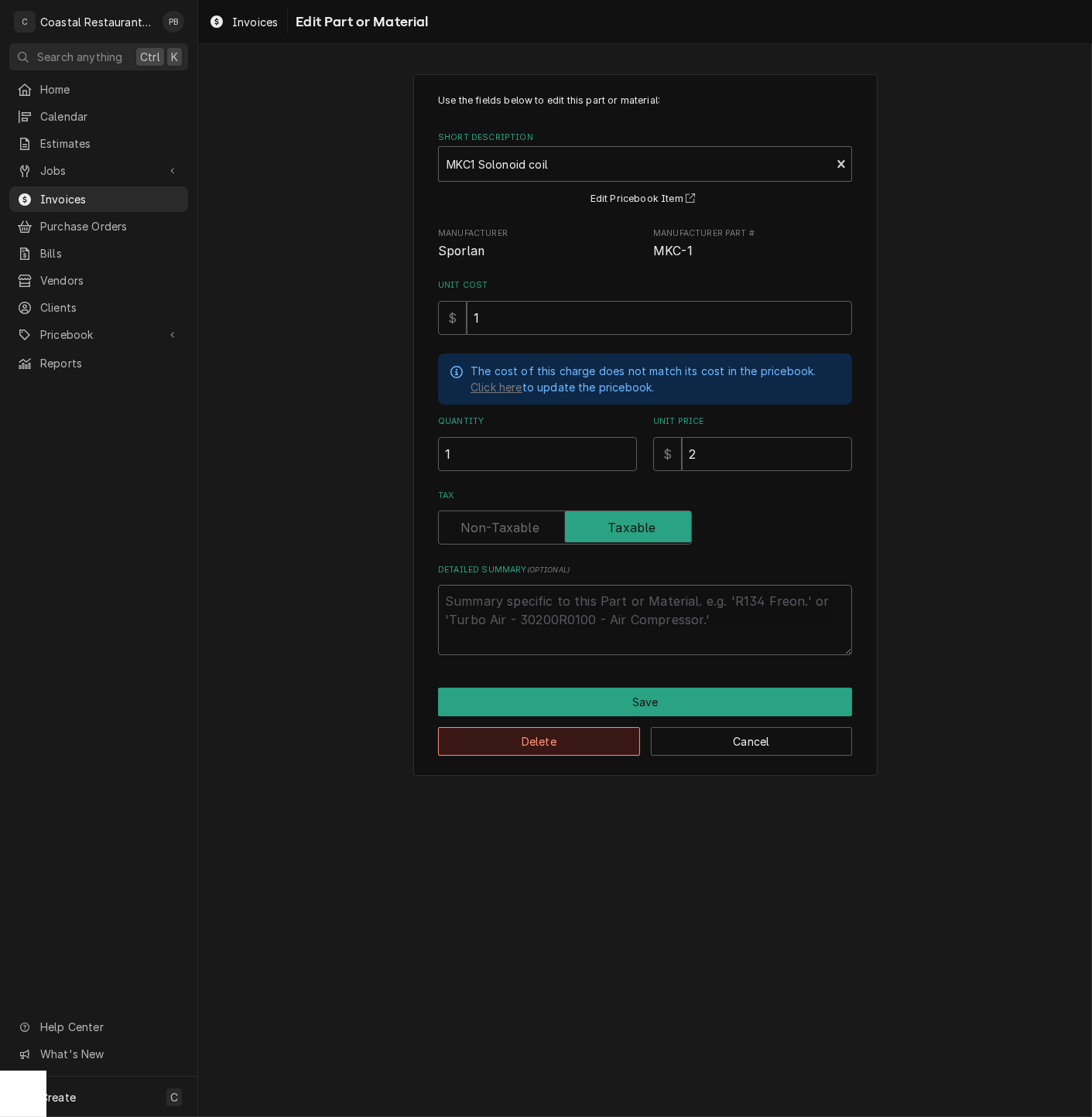
click at [534, 750] on button "Delete" at bounding box center [539, 741] width 202 height 29
type textarea "x"
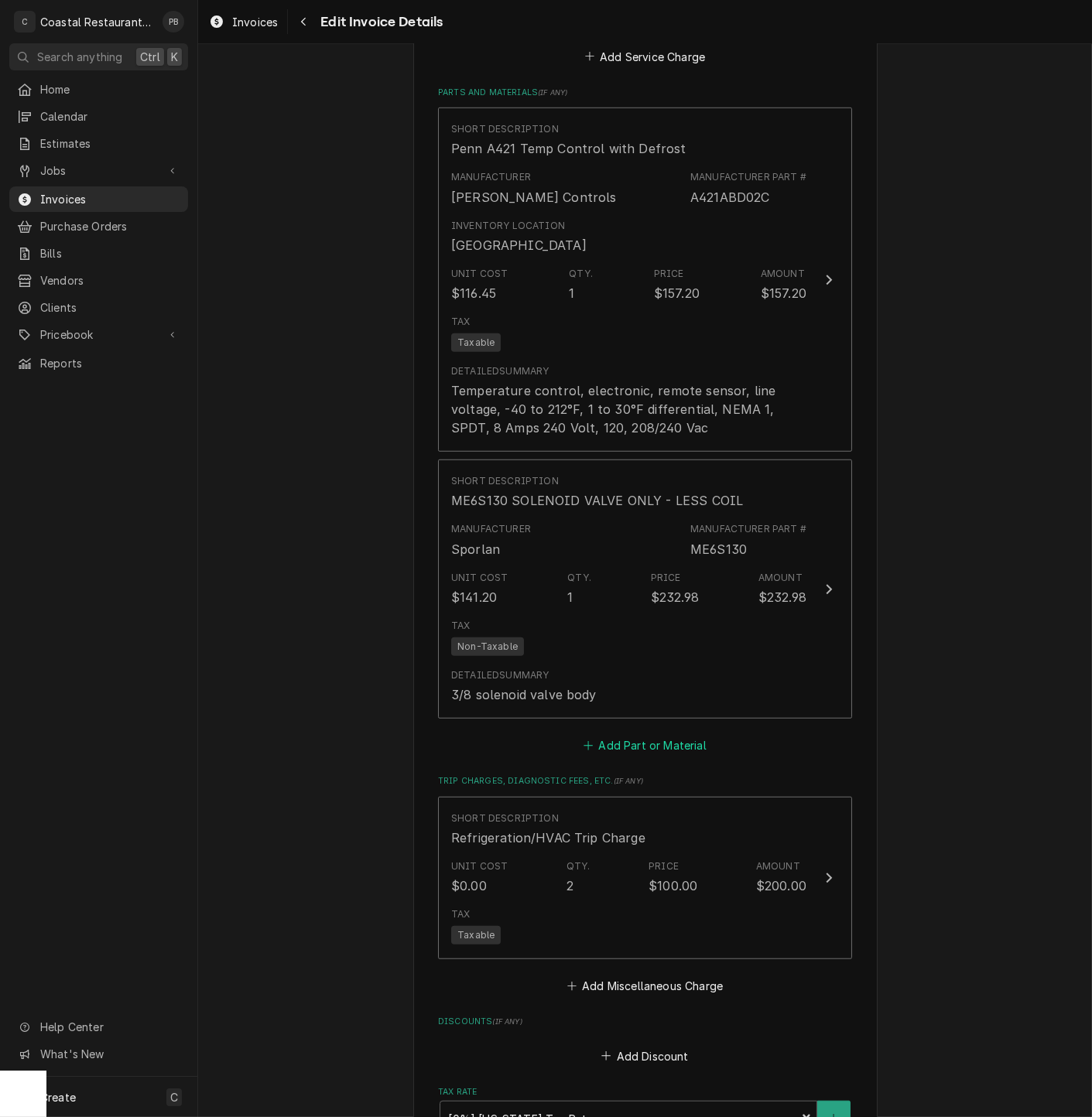
click at [652, 737] on button "Add Part or Material" at bounding box center [645, 746] width 127 height 22
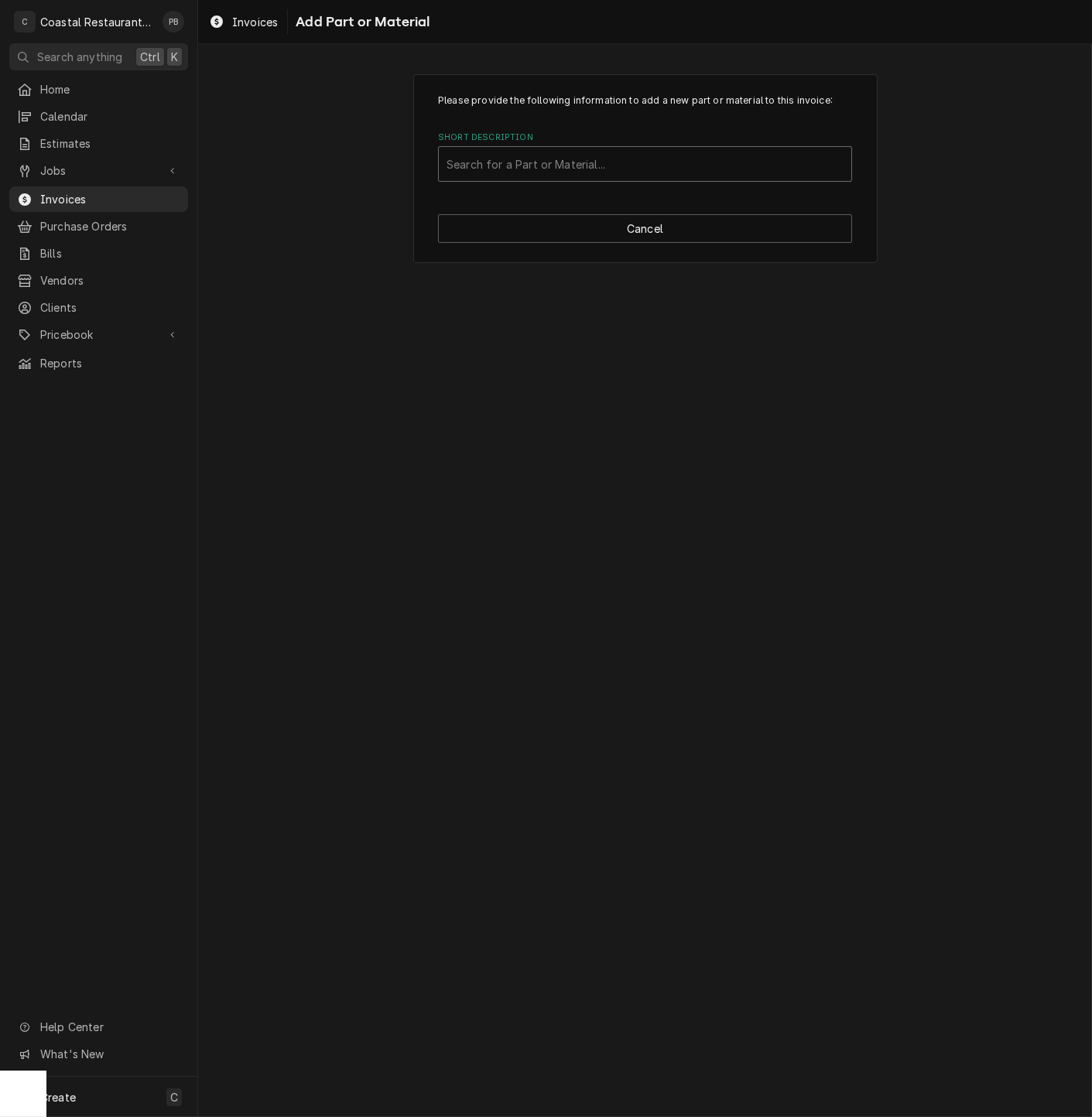
click at [623, 168] on div "Short Description" at bounding box center [645, 164] width 397 height 28
type input "mkc"
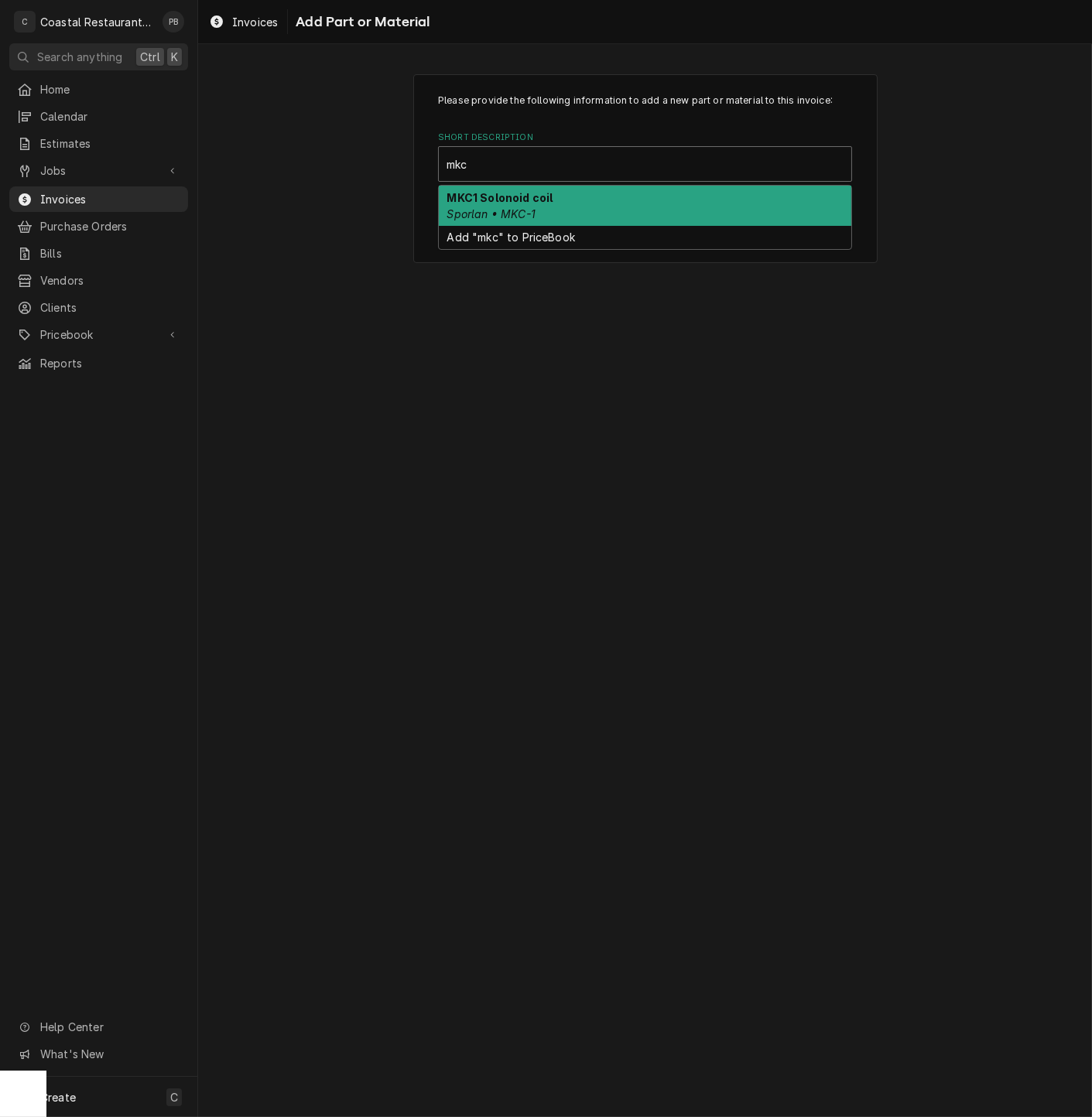
click at [596, 202] on div "MKC1 Solonoid coil Sporlan • MKC-1" at bounding box center [645, 206] width 413 height 40
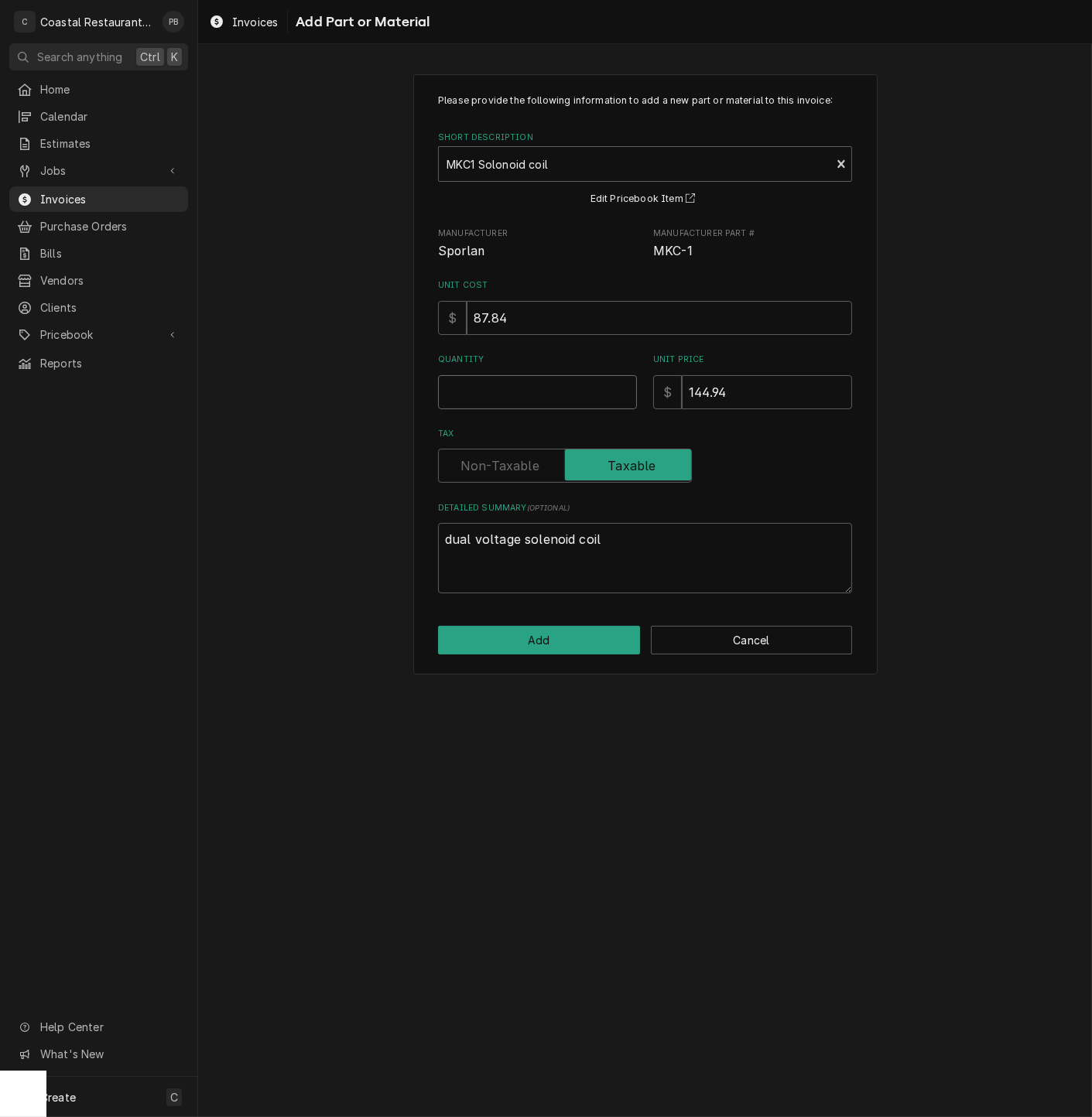
click at [505, 386] on input "Quantity" at bounding box center [537, 392] width 199 height 34
type textarea "x"
type input "1"
click at [619, 644] on button "Add" at bounding box center [539, 640] width 202 height 29
type textarea "x"
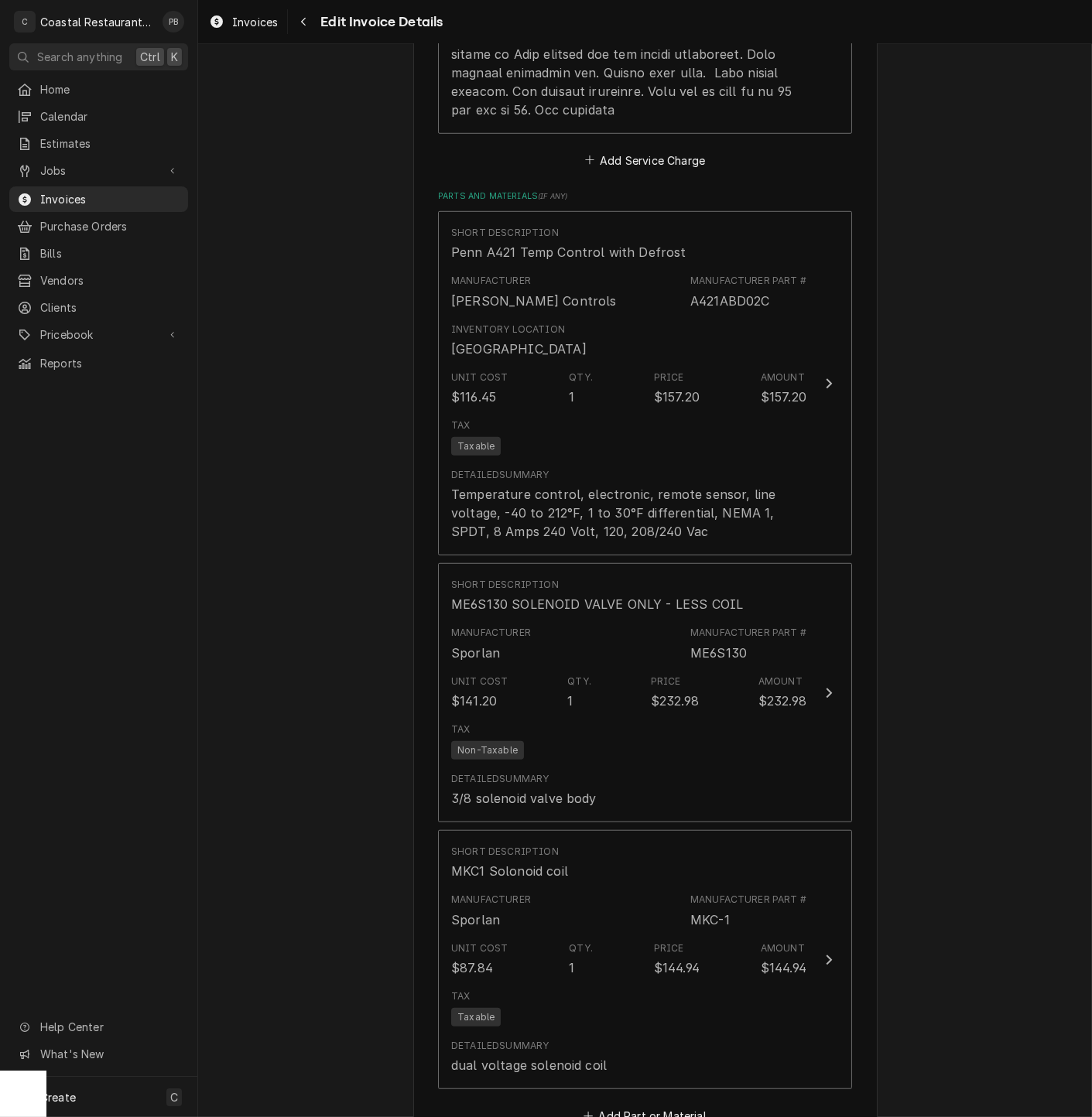
scroll to position [2198, 0]
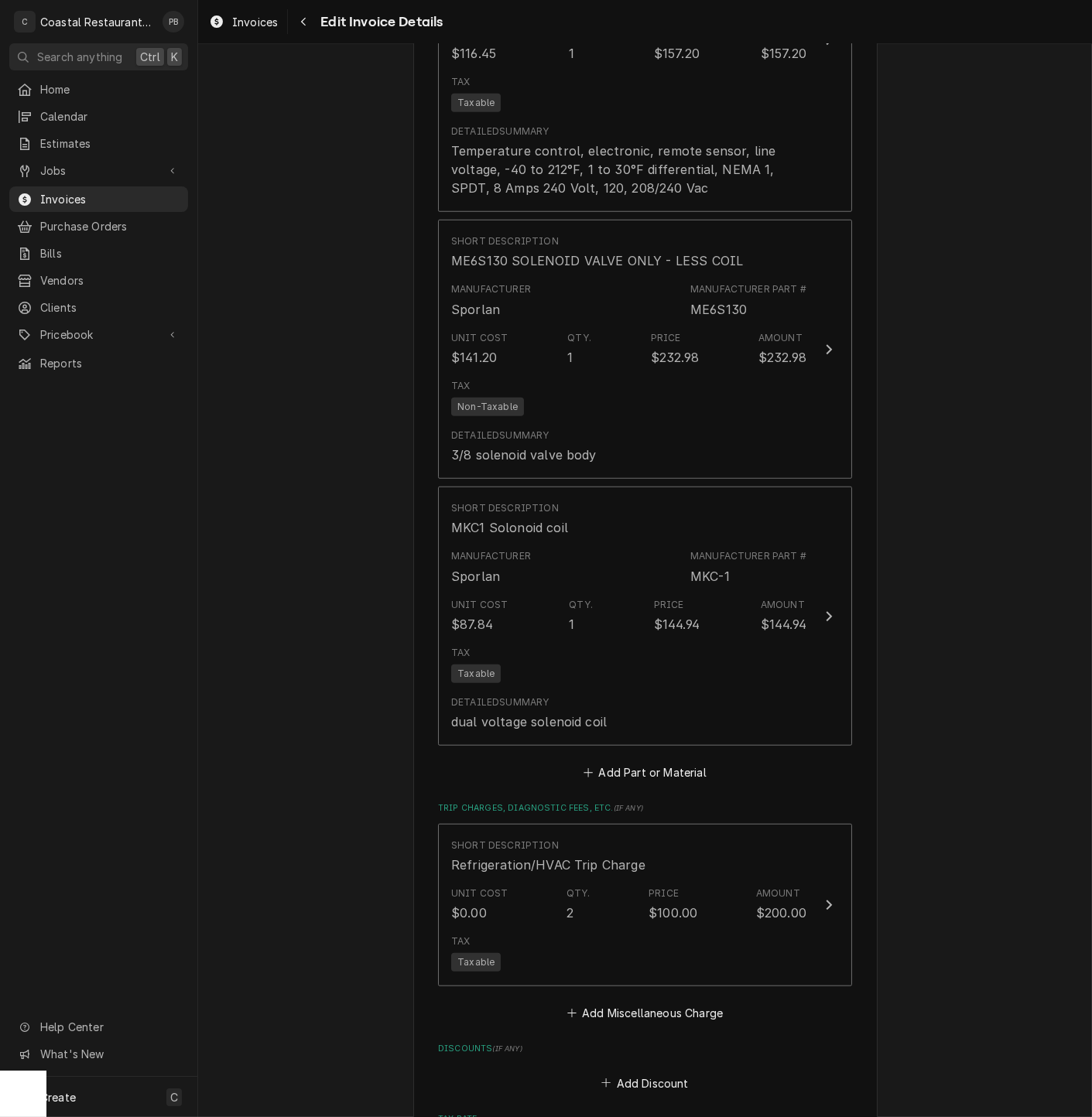
click at [634, 775] on fieldset "Charge Details Service Charges Short Description Walk In Cooler Service Dates S…" at bounding box center [645, 219] width 414 height 2302
click at [640, 764] on button "Add Part or Material" at bounding box center [645, 773] width 127 height 22
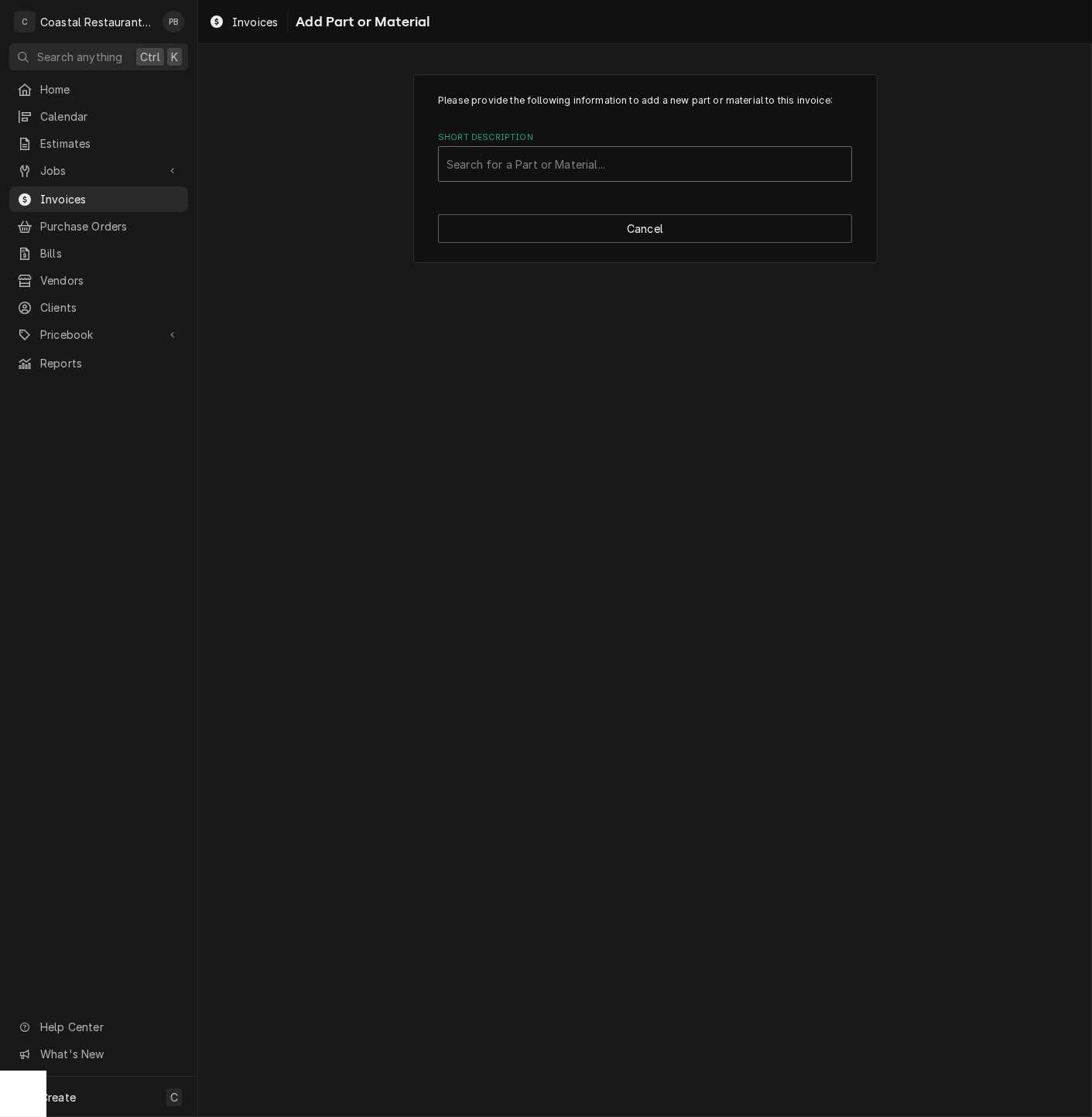
click at [532, 156] on div "Short Description" at bounding box center [645, 164] width 397 height 28
type input "404"
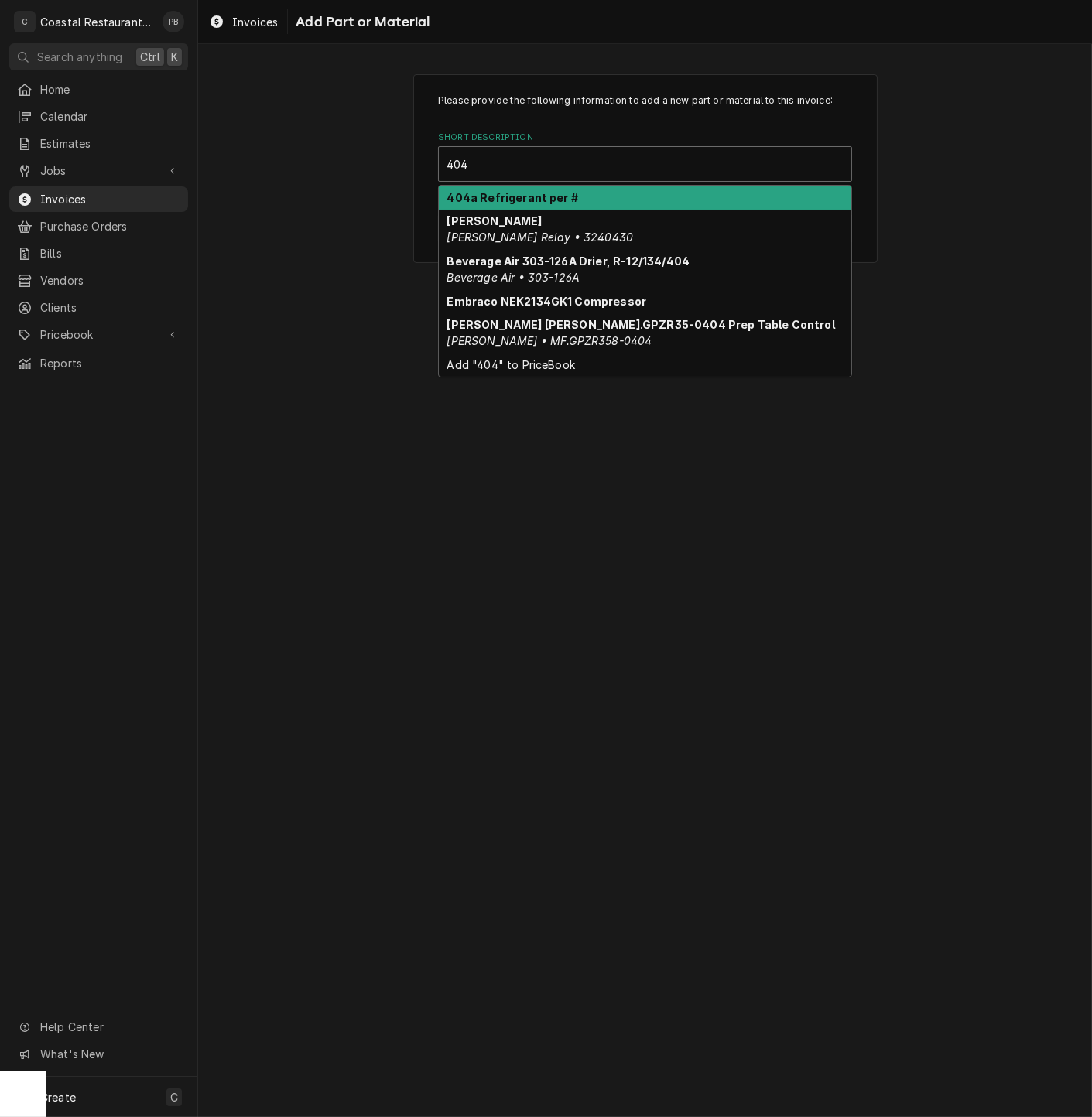
click at [539, 192] on strong "404a Refrigerant per #" at bounding box center [513, 197] width 132 height 13
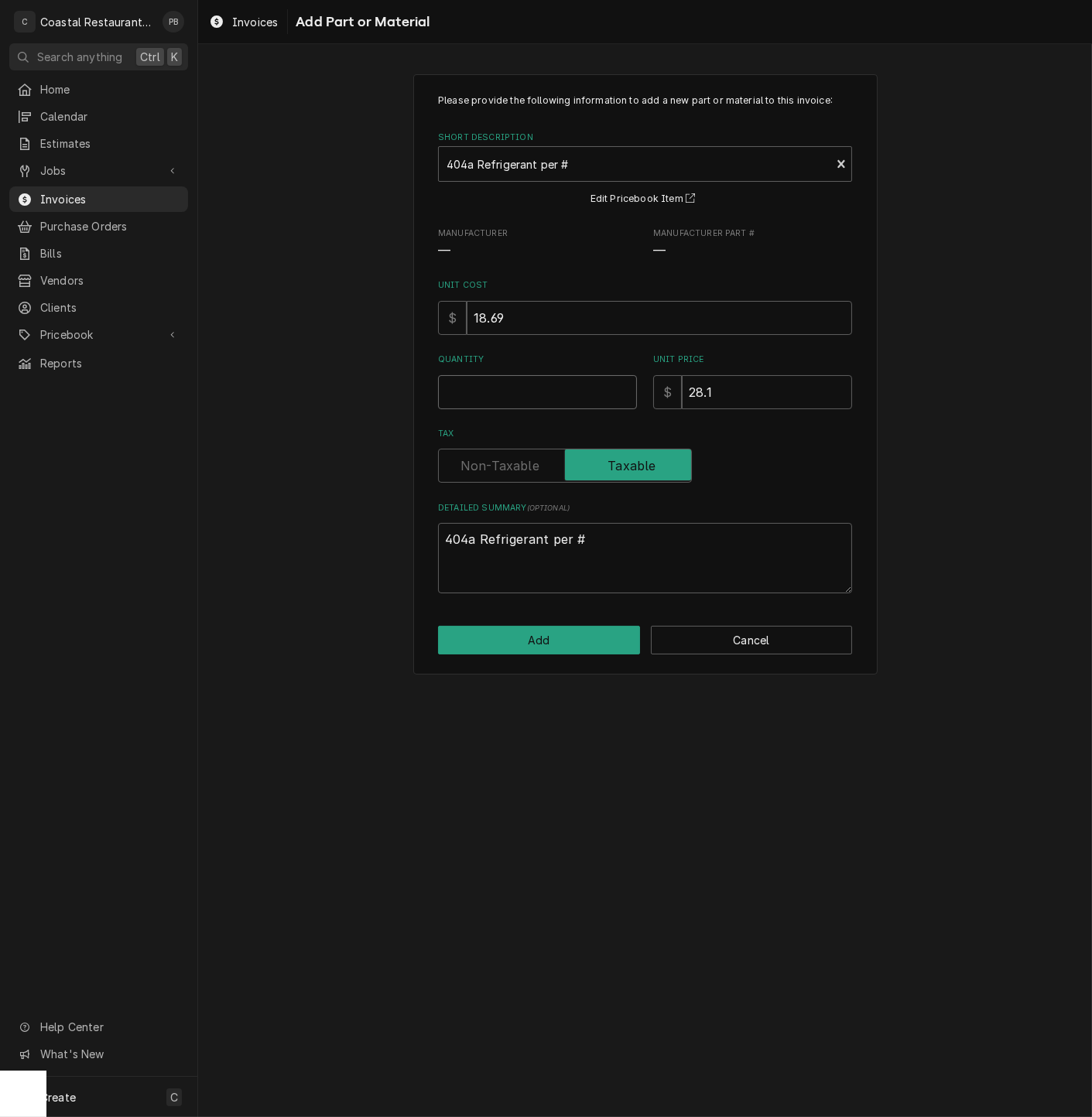
click at [542, 390] on input "Quantity" at bounding box center [537, 392] width 199 height 34
type textarea "x"
type input "2"
click at [566, 640] on button "Add" at bounding box center [539, 640] width 202 height 29
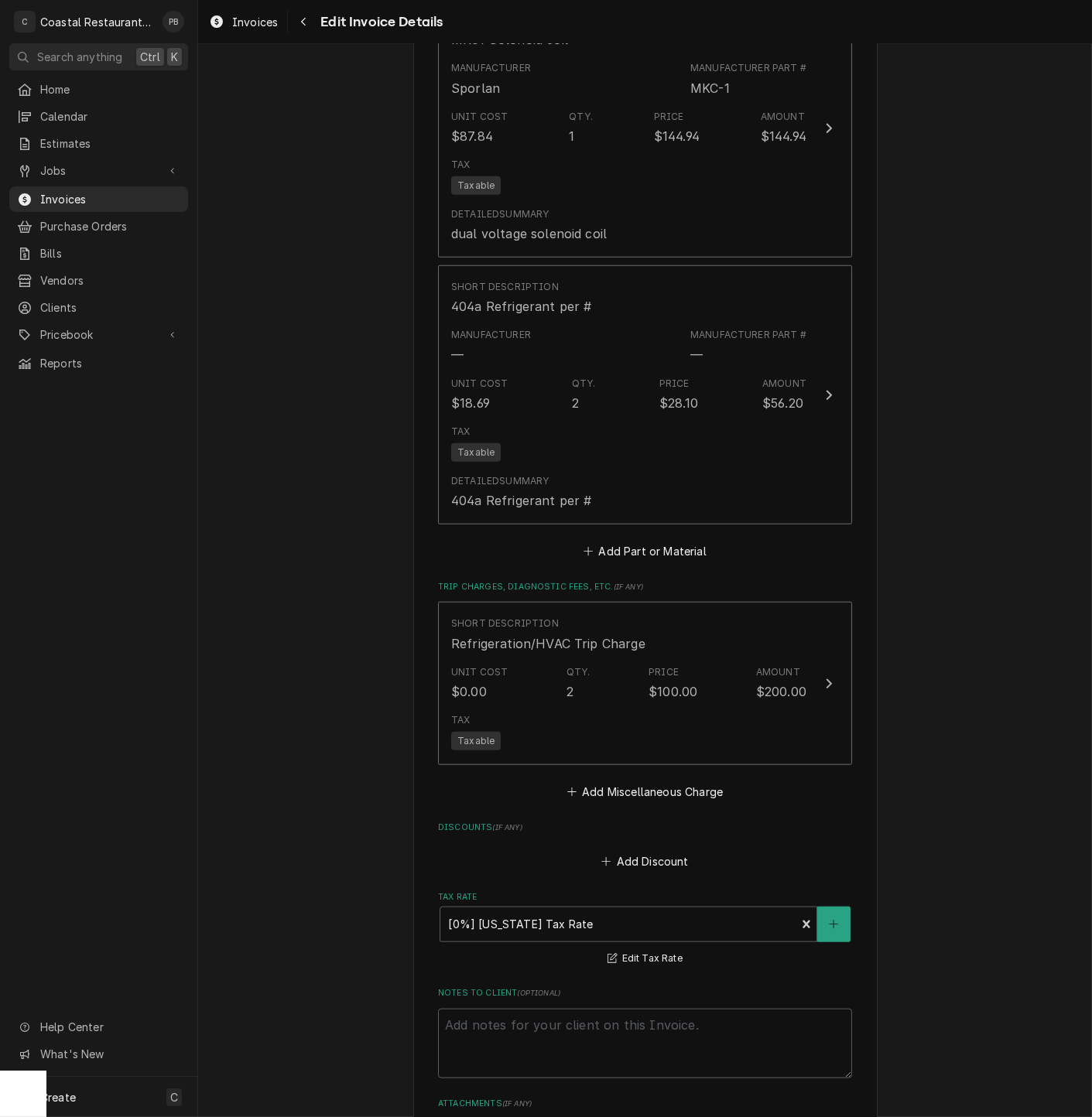
scroll to position [2696, 0]
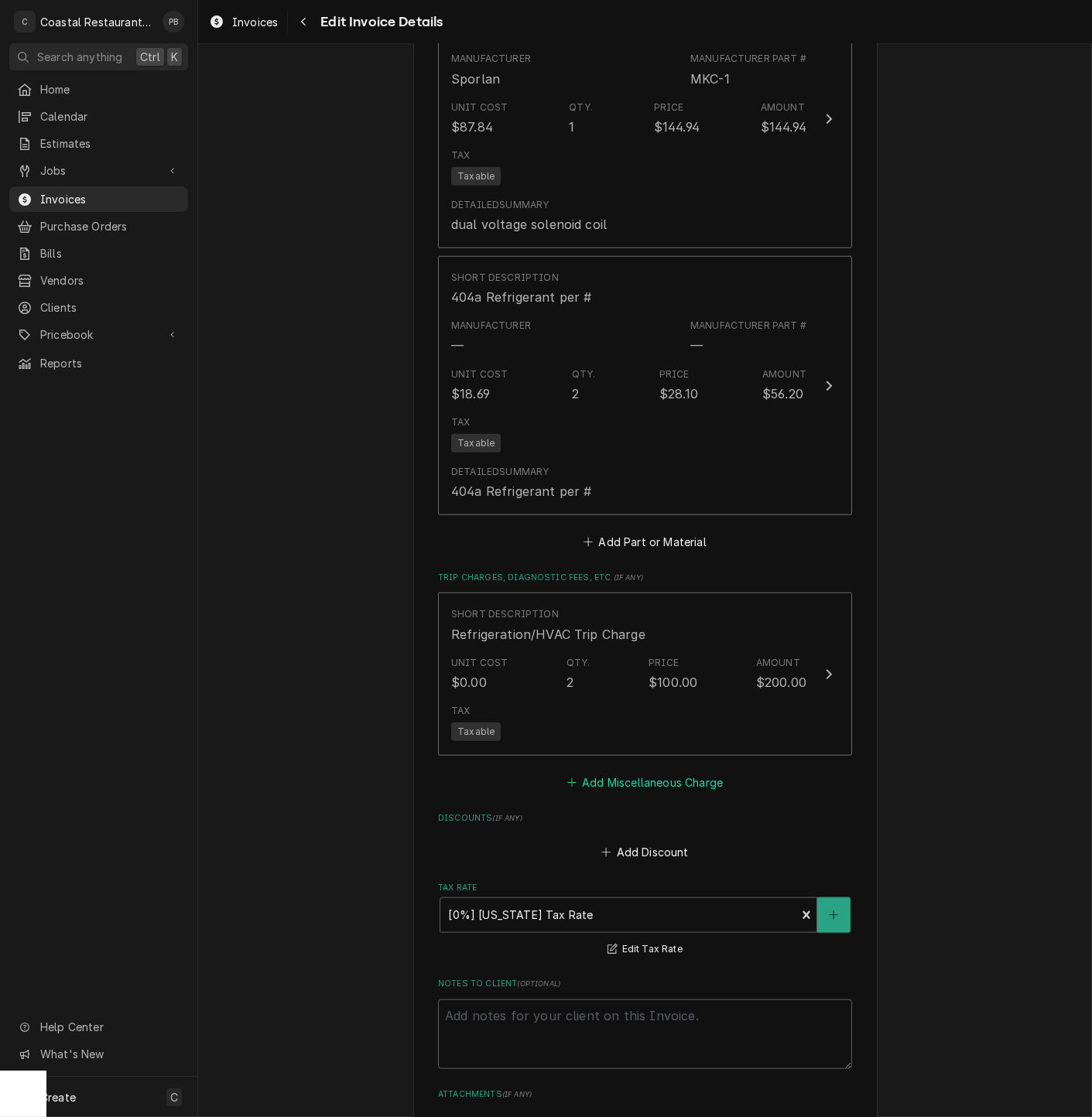
click at [626, 772] on button "Add Miscellaneous Charge" at bounding box center [645, 782] width 161 height 22
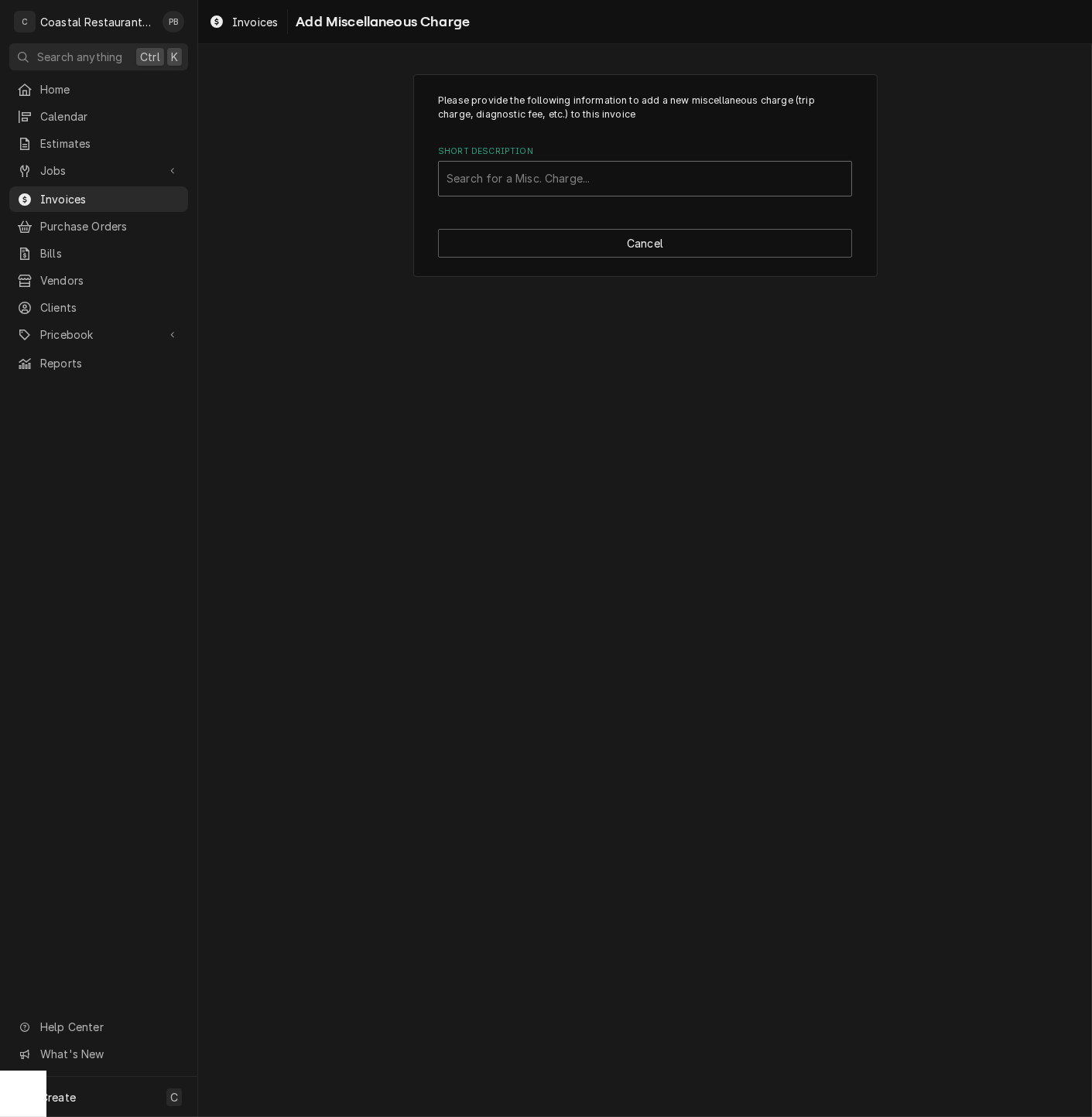
click at [660, 171] on div "Short Description" at bounding box center [645, 179] width 397 height 28
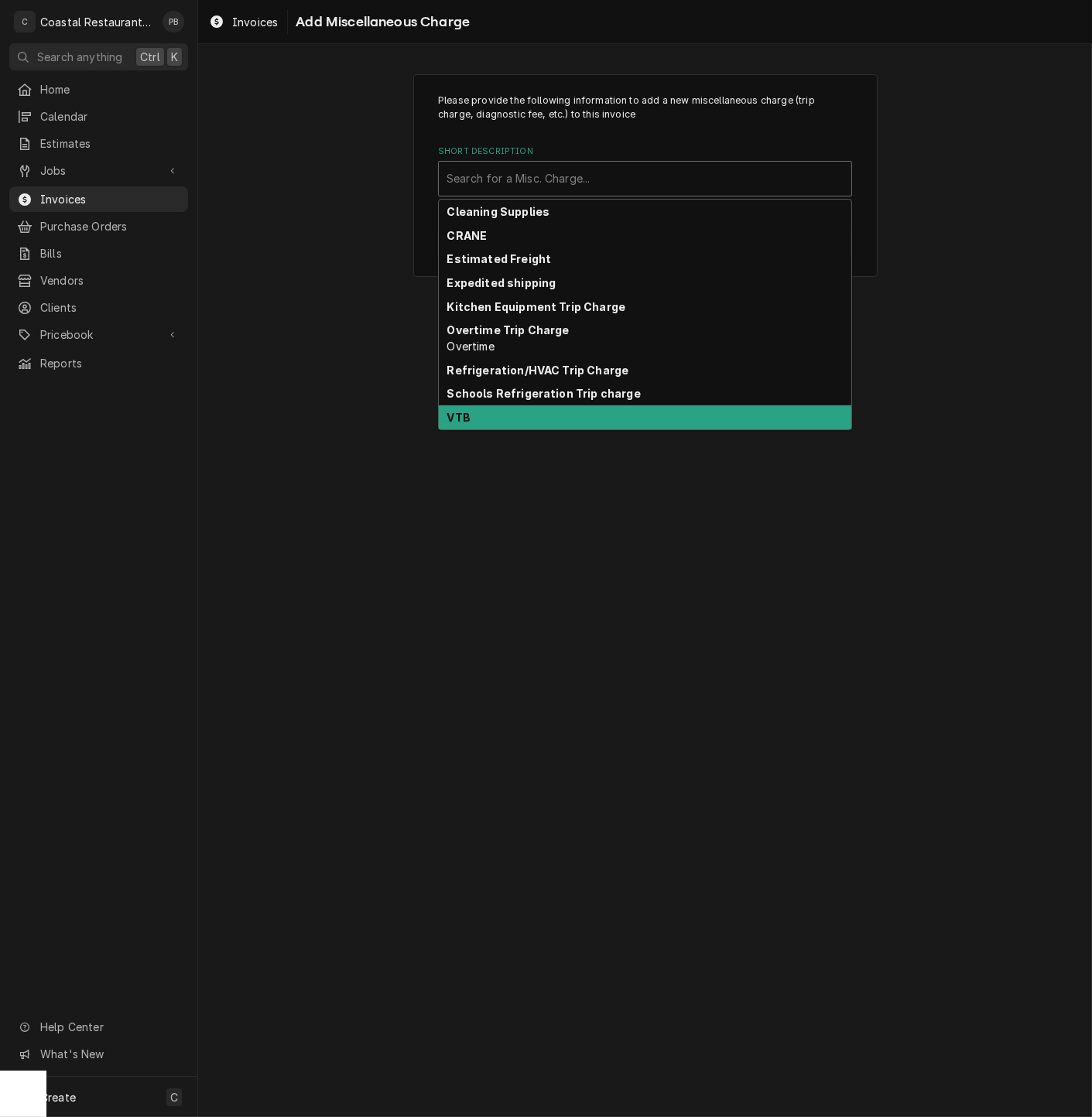
click at [586, 415] on div "VTB" at bounding box center [645, 418] width 413 height 24
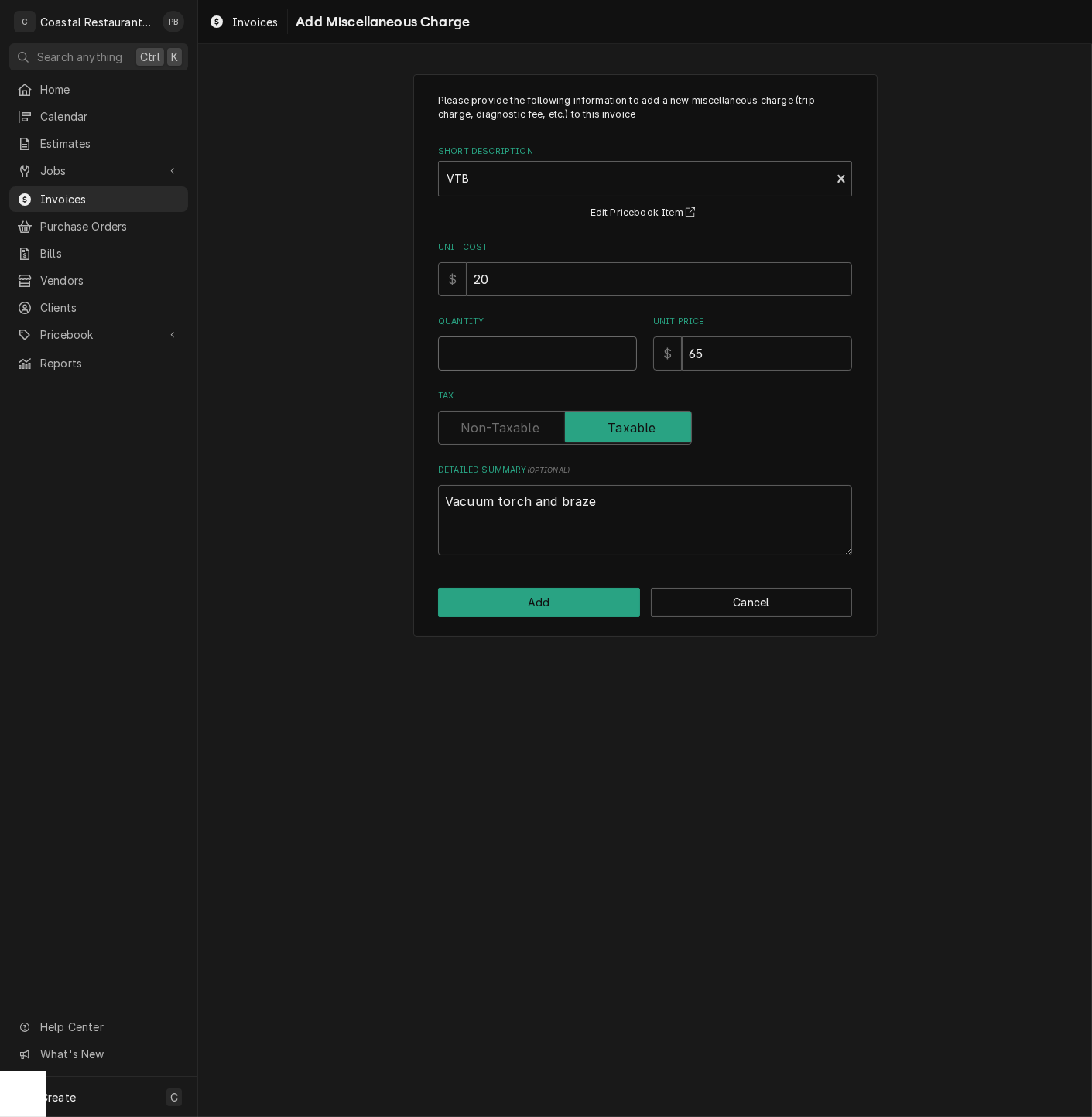
click at [508, 345] on input "Quantity" at bounding box center [537, 353] width 199 height 34
type textarea "x"
type input "1"
click at [577, 604] on button "Add" at bounding box center [539, 602] width 202 height 29
type textarea "x"
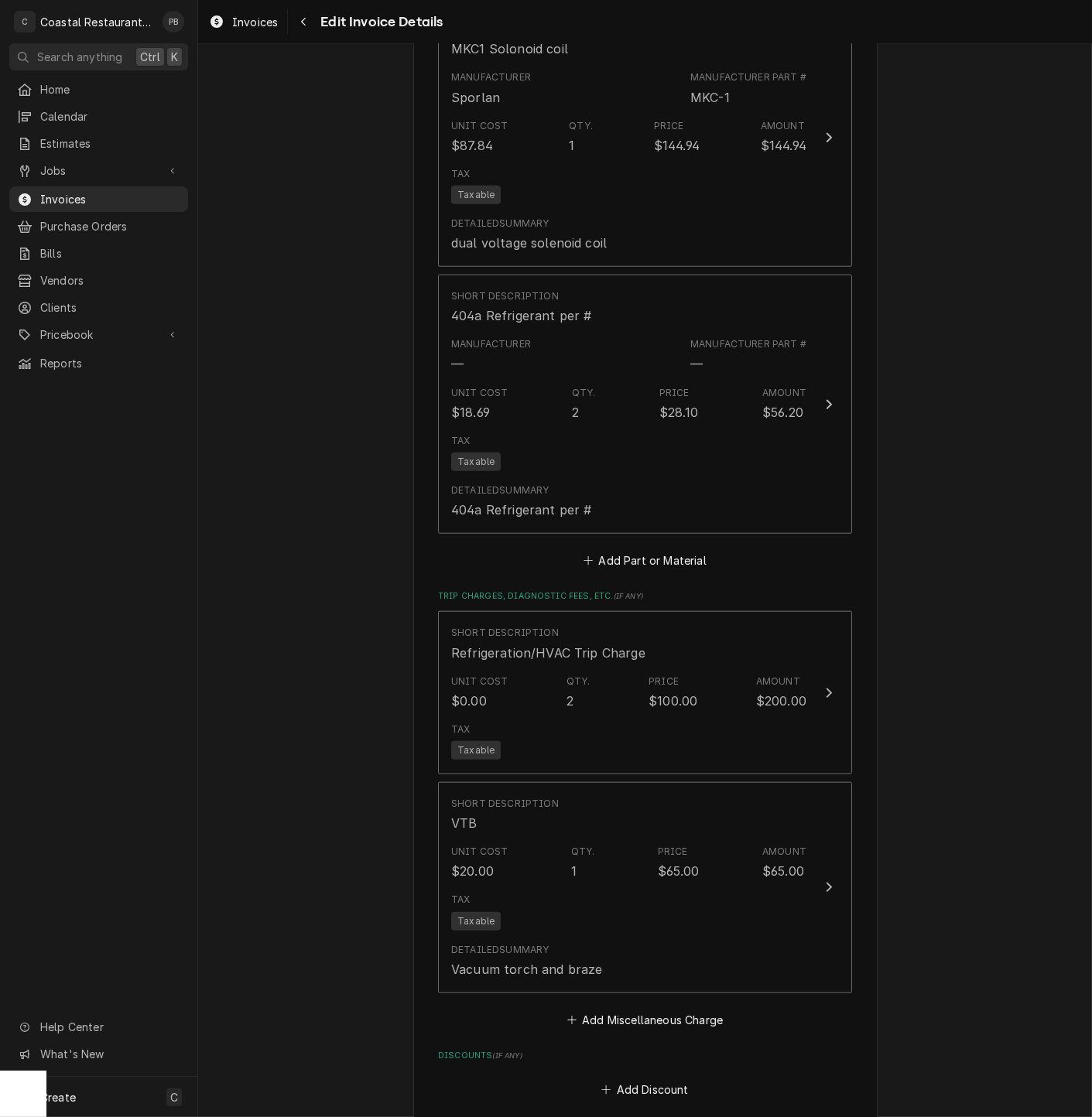
scroll to position [2678, 0]
click at [607, 549] on button "Add Part or Material" at bounding box center [645, 560] width 127 height 22
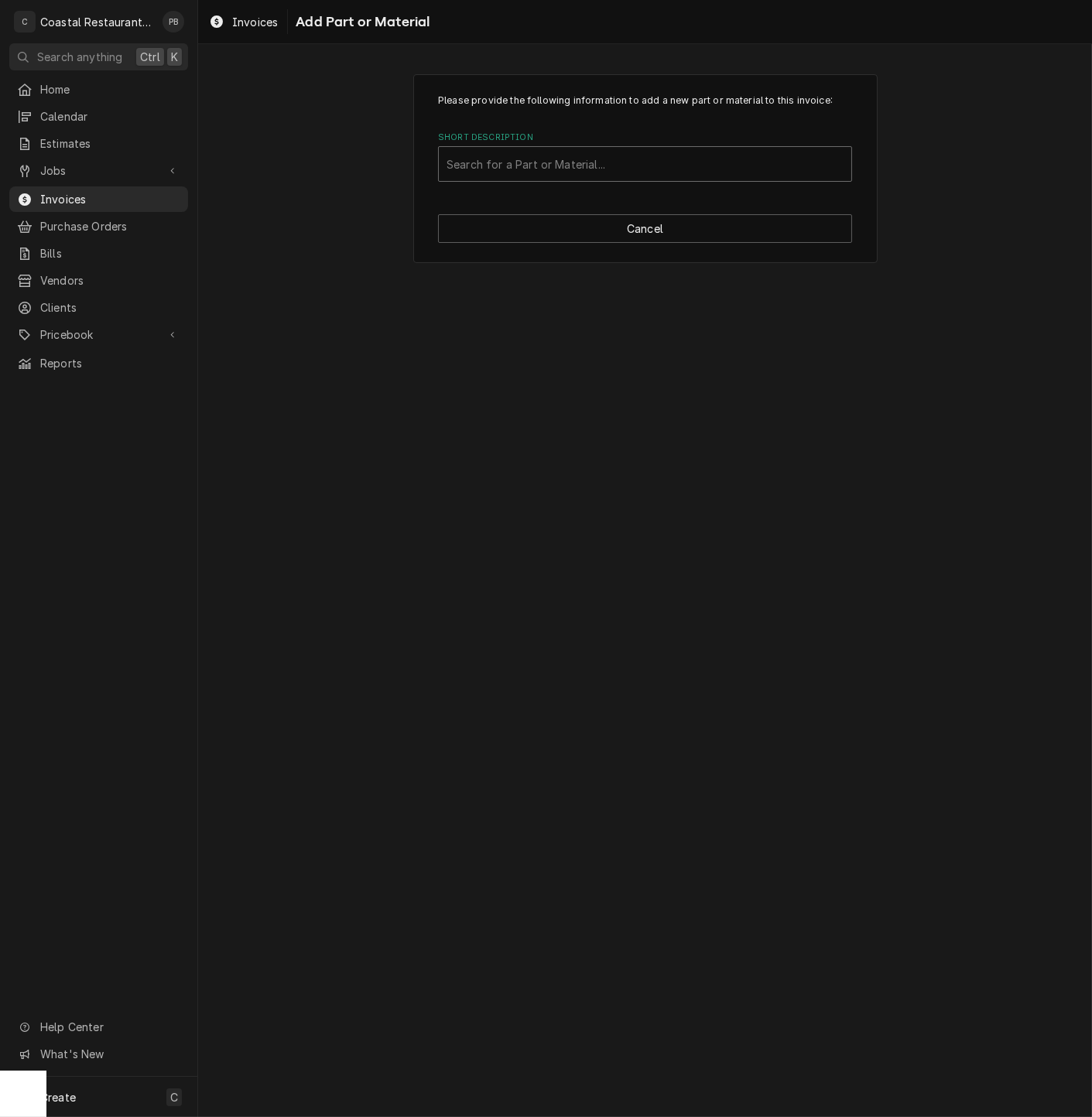
click at [578, 171] on div "Short Description" at bounding box center [645, 164] width 397 height 28
type input "zoom"
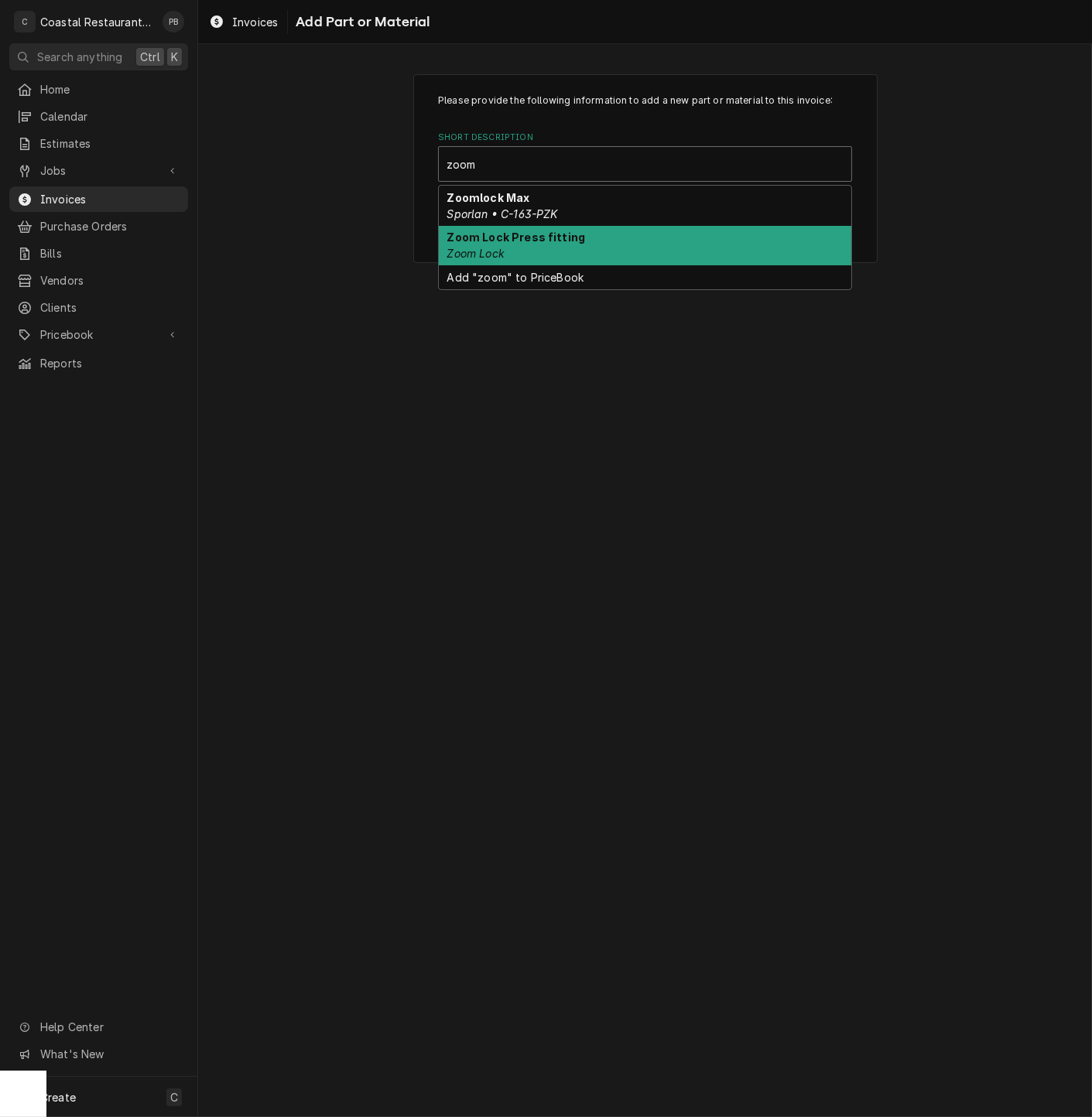
click at [555, 246] on div "Zoom Lock Press fitting Zoom Lock" at bounding box center [645, 246] width 413 height 40
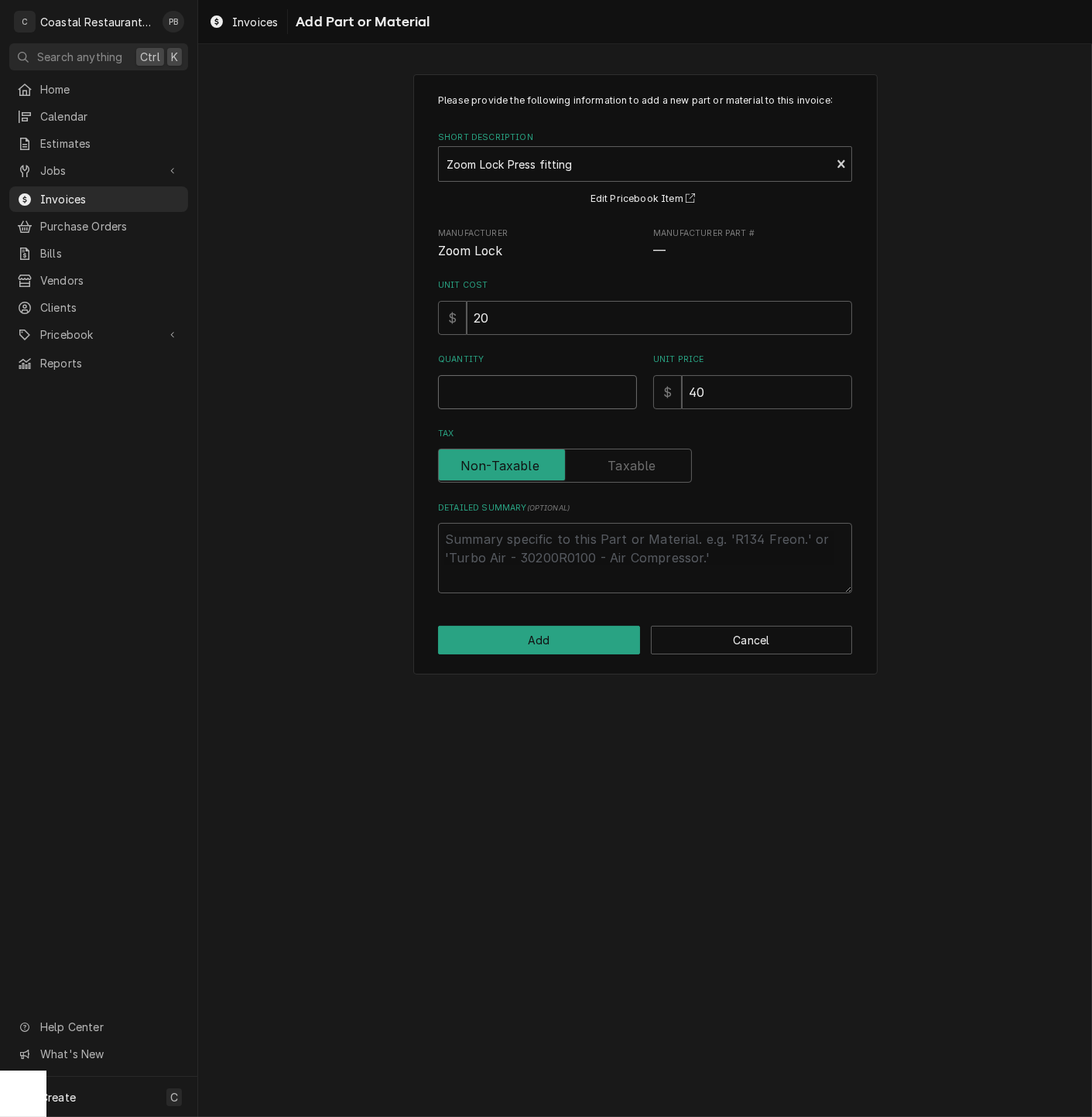
click at [508, 383] on input "Quantity" at bounding box center [537, 392] width 199 height 34
type textarea "x"
type input "4"
click at [548, 644] on button "Add" at bounding box center [539, 640] width 202 height 29
type textarea "x"
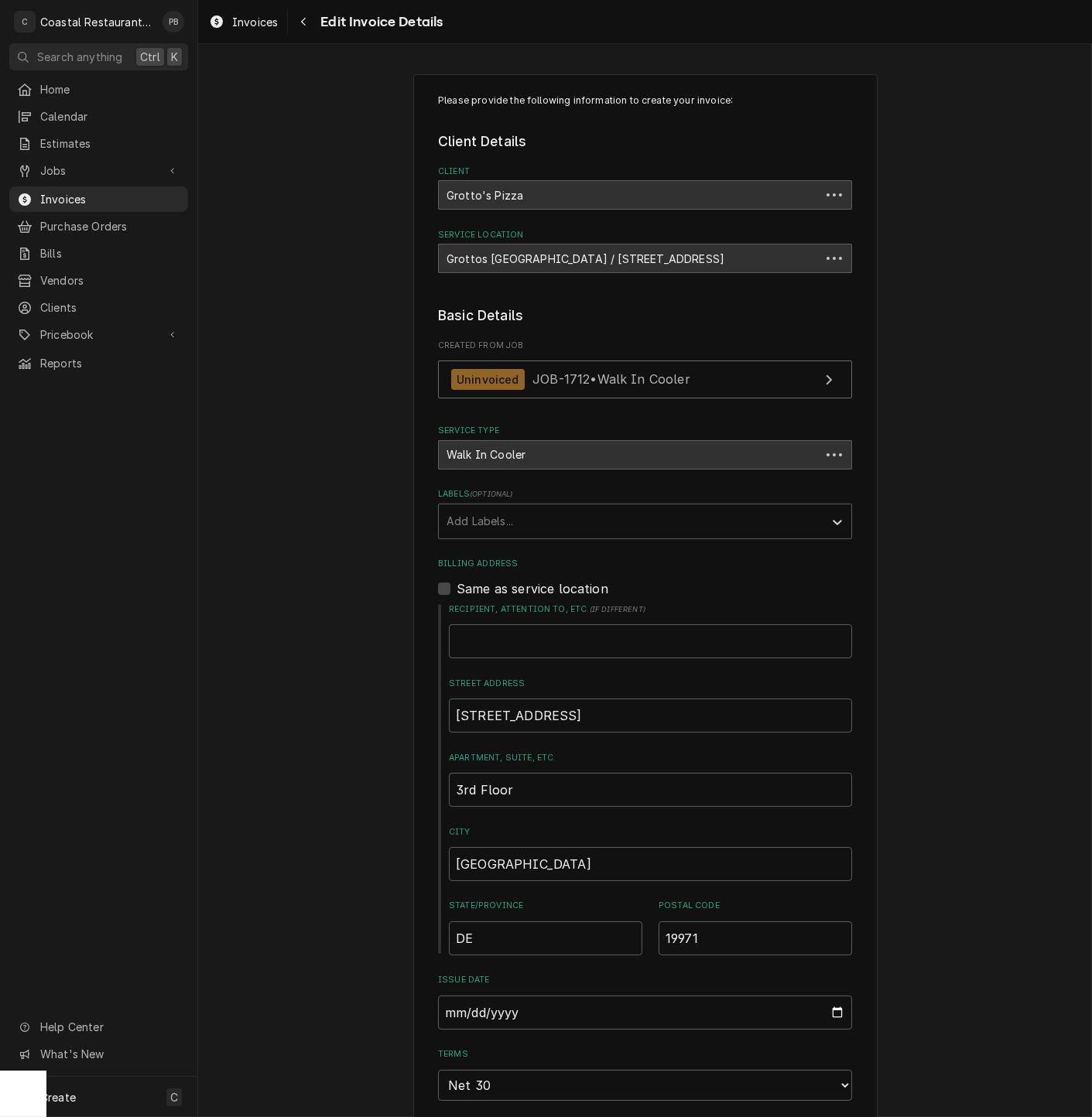
scroll to position [2660, 0]
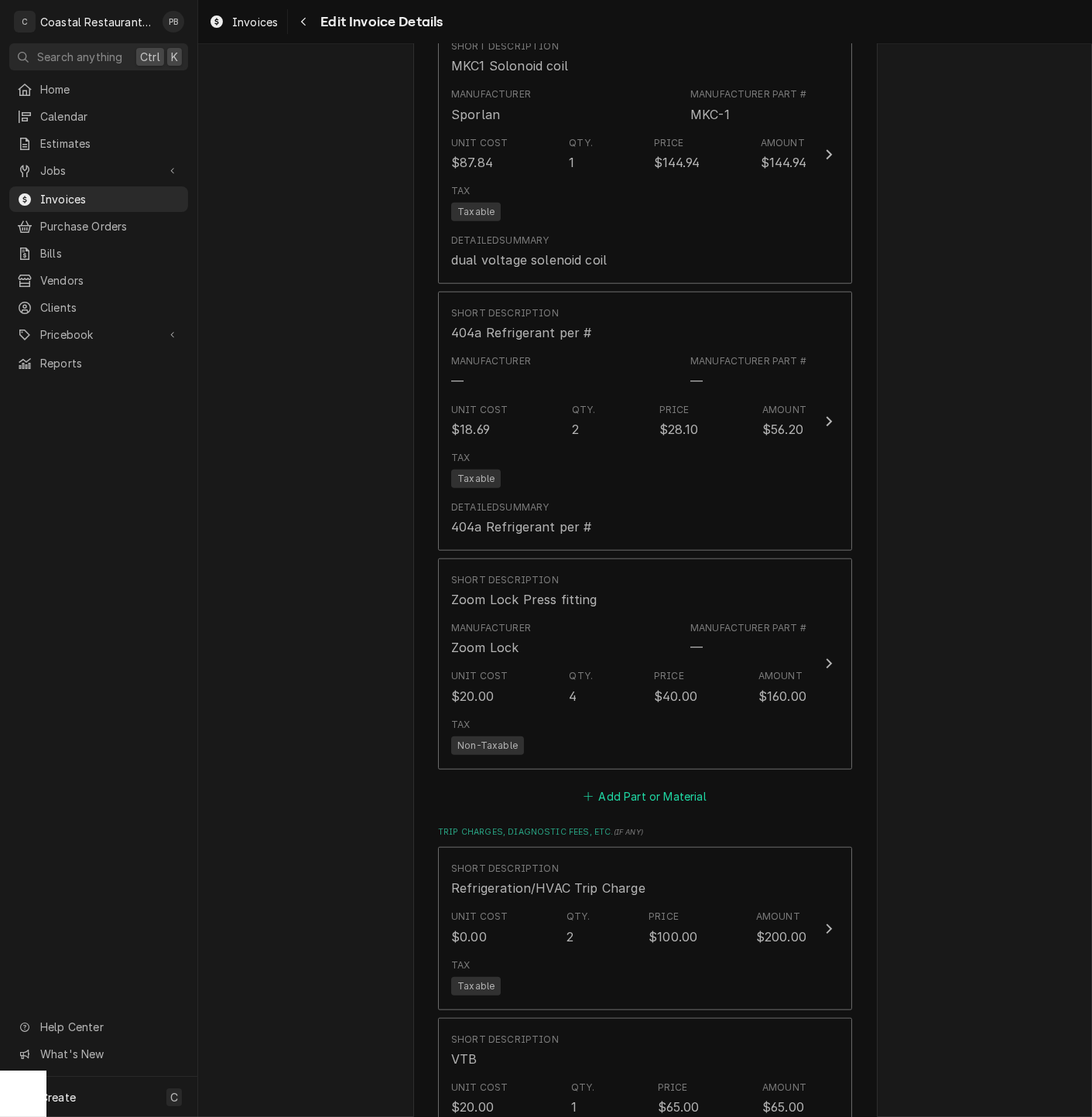
click at [624, 787] on button "Add Part or Material" at bounding box center [645, 795] width 127 height 22
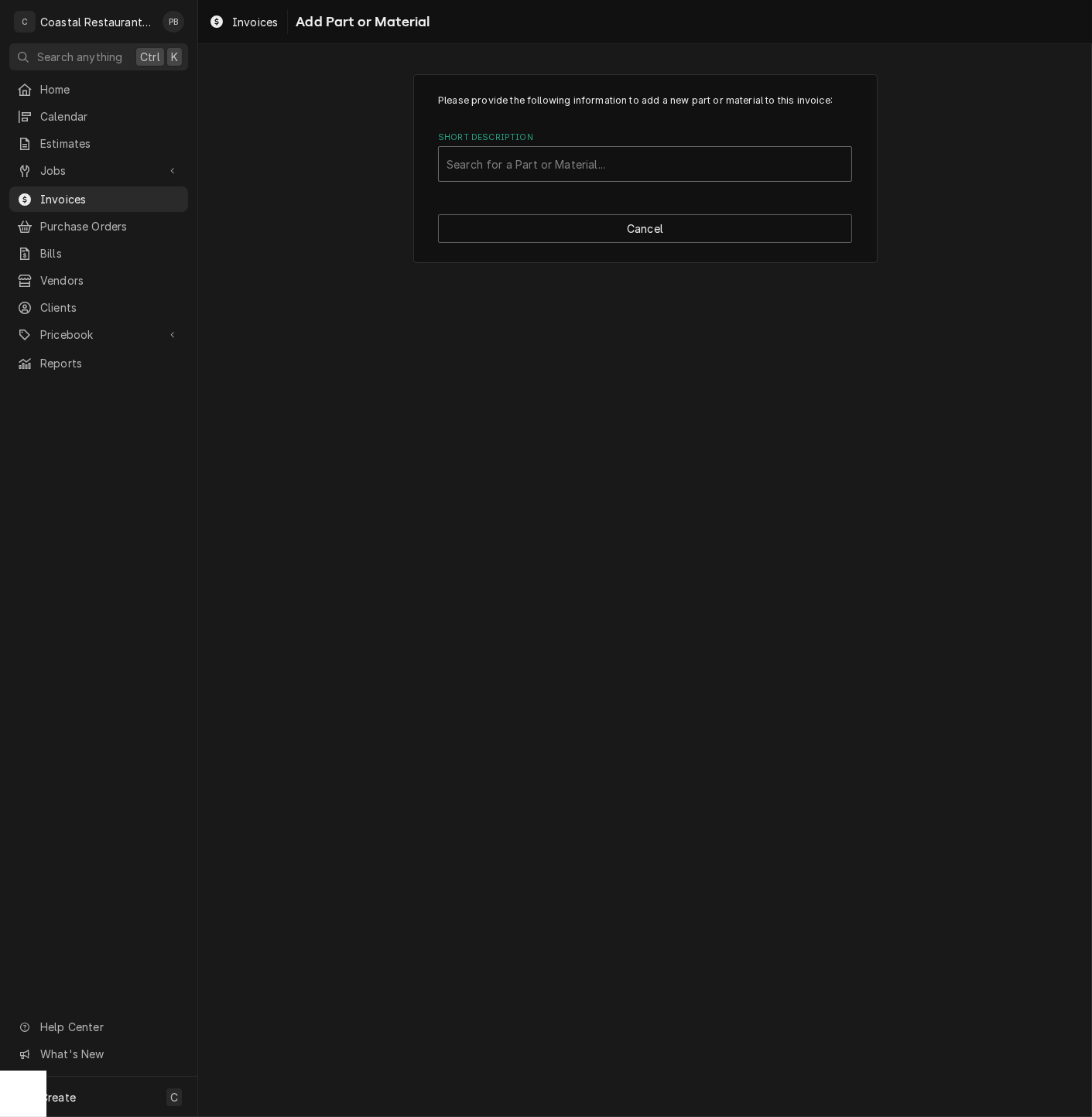
click at [586, 153] on div "Short Description" at bounding box center [645, 164] width 397 height 28
type input "truck"
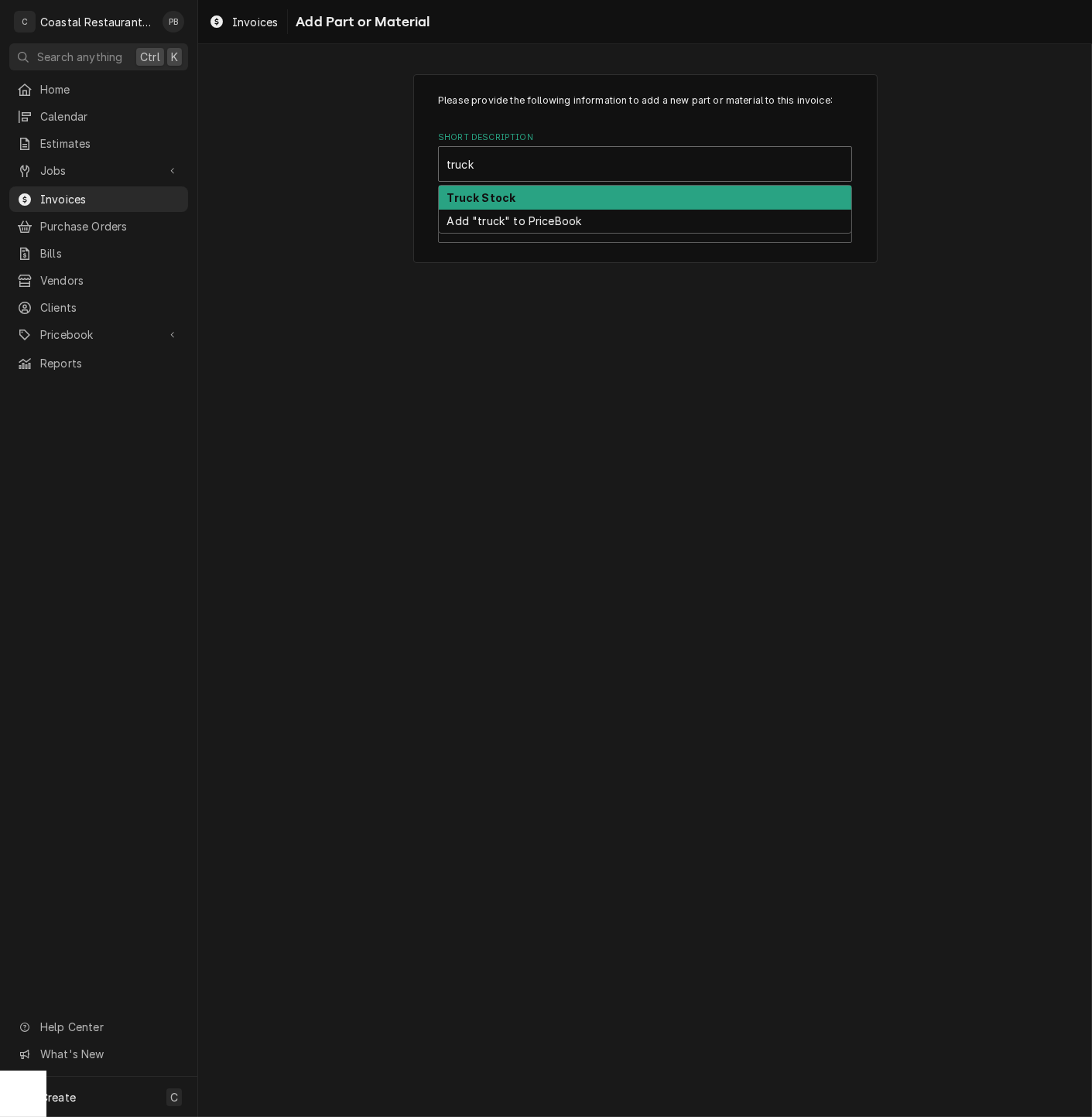
click at [543, 187] on div "Truck Stock" at bounding box center [645, 198] width 413 height 24
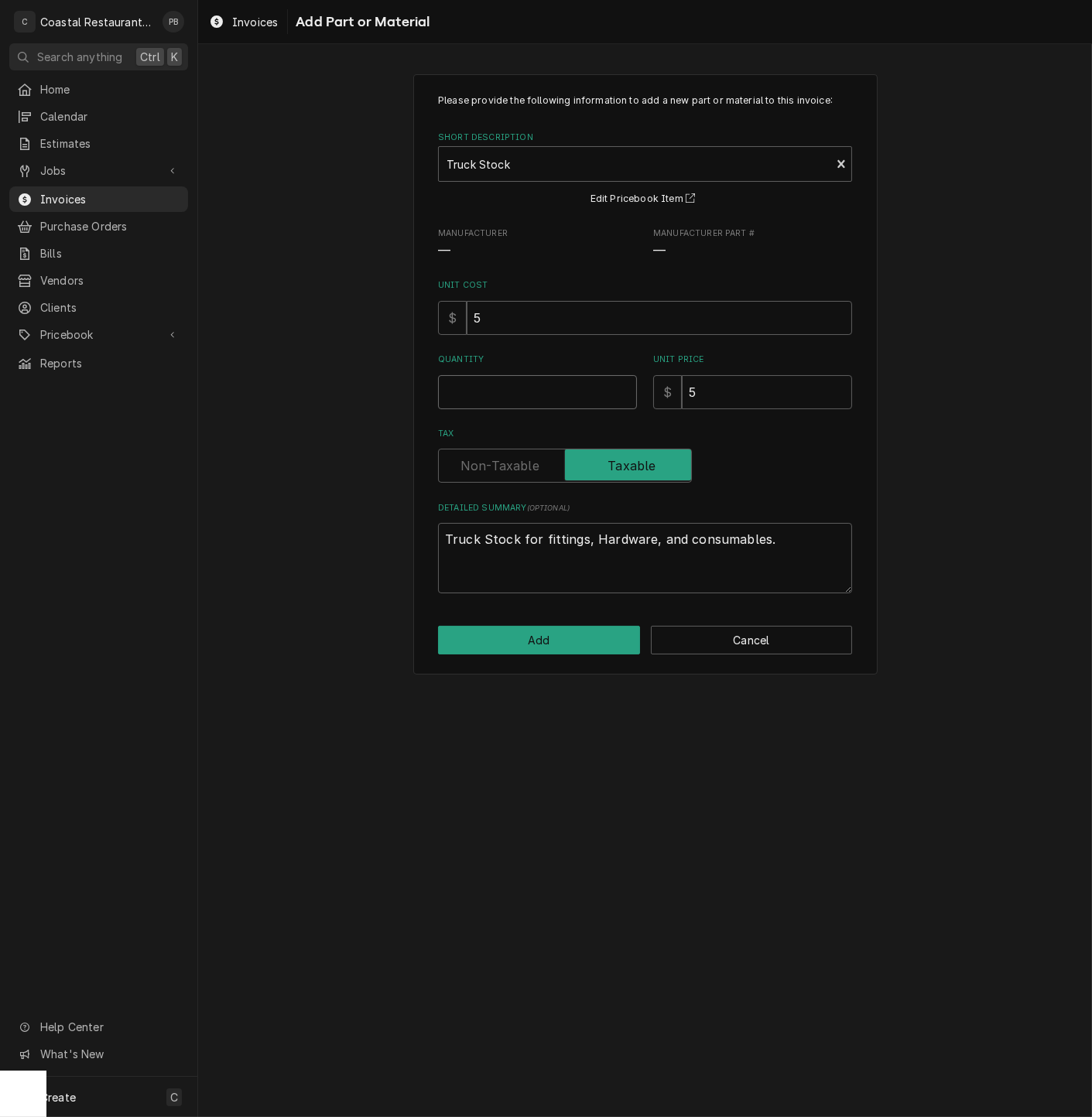
click at [502, 405] on input "Quantity" at bounding box center [537, 392] width 199 height 34
type textarea "x"
type input "2"
type textarea "x"
type input "20"
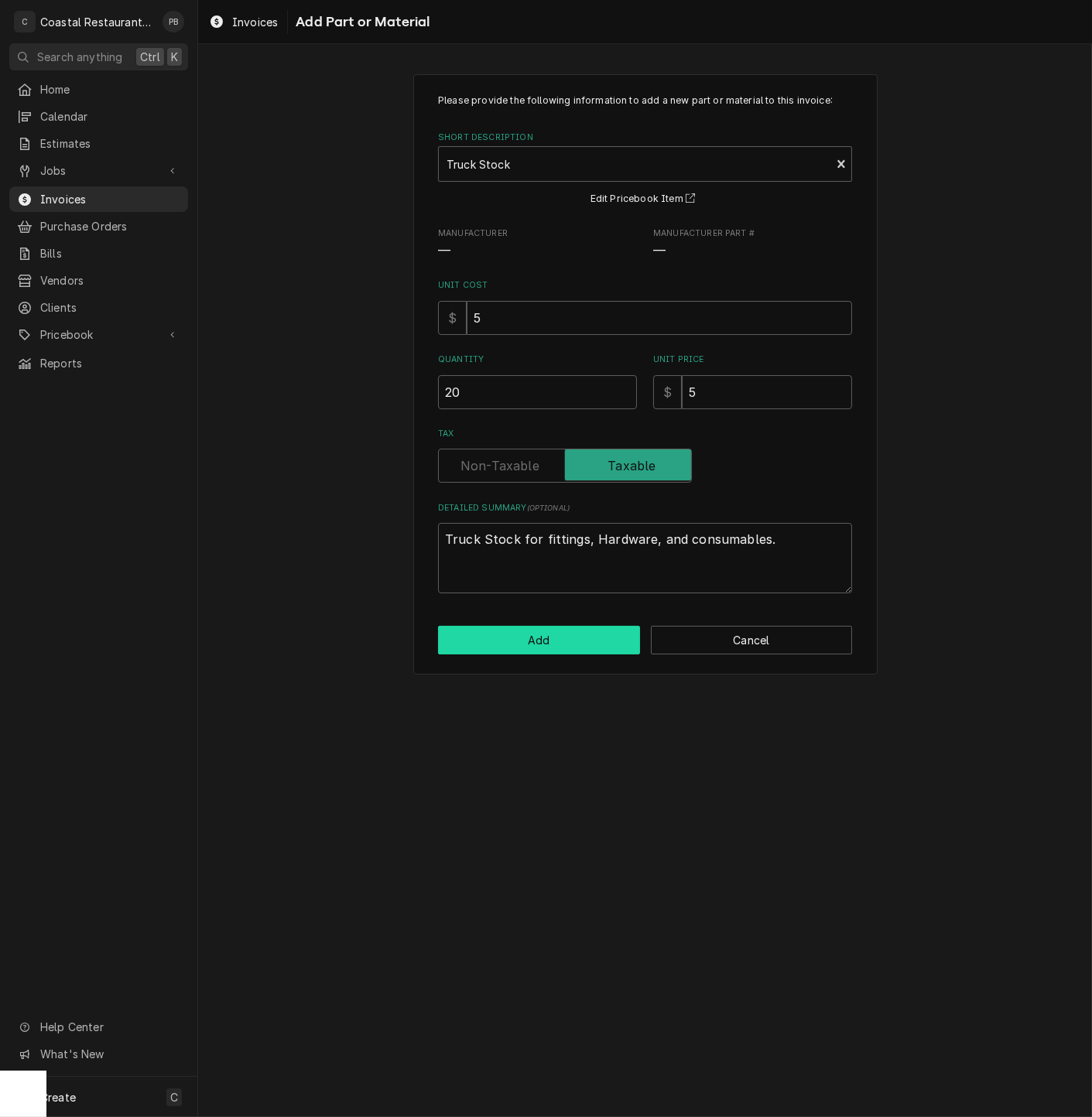
click at [575, 644] on button "Add" at bounding box center [539, 640] width 202 height 29
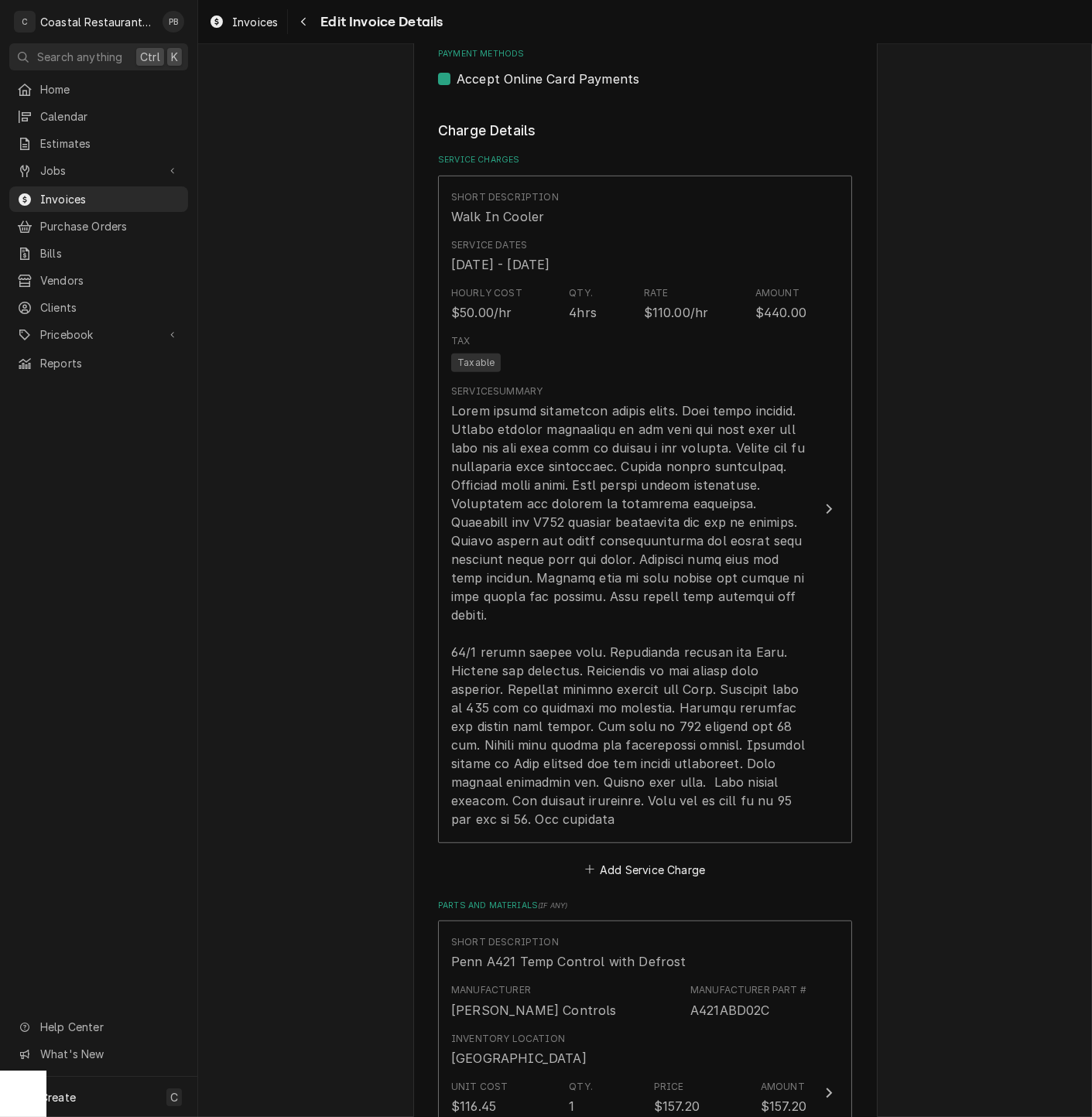
scroll to position [1187, 0]
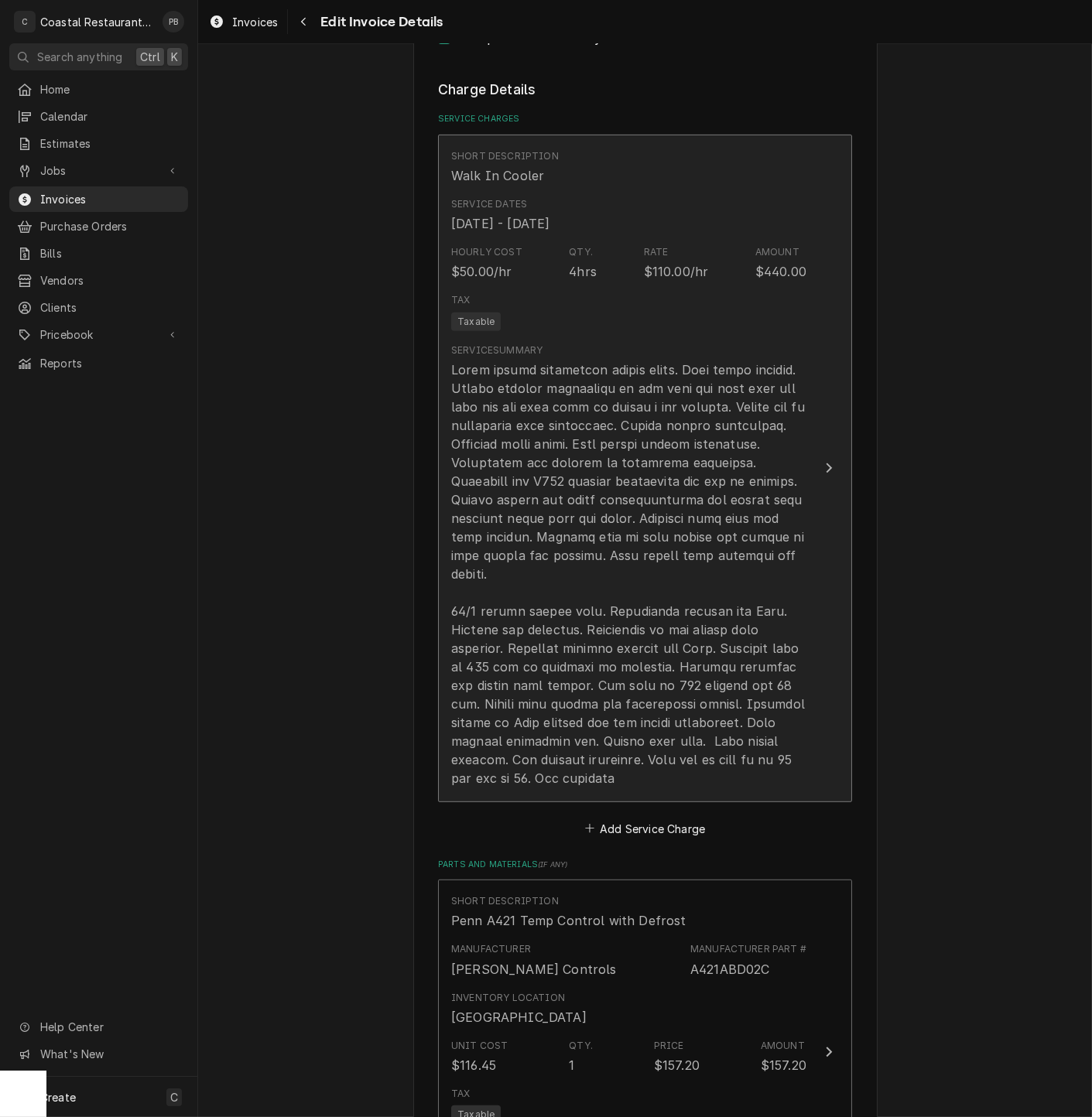
click at [811, 460] on button "Short Description Walk In Cooler Service Dates Sep 30, 2025 - Oct 1, 2025 Hourl…" at bounding box center [645, 468] width 414 height 668
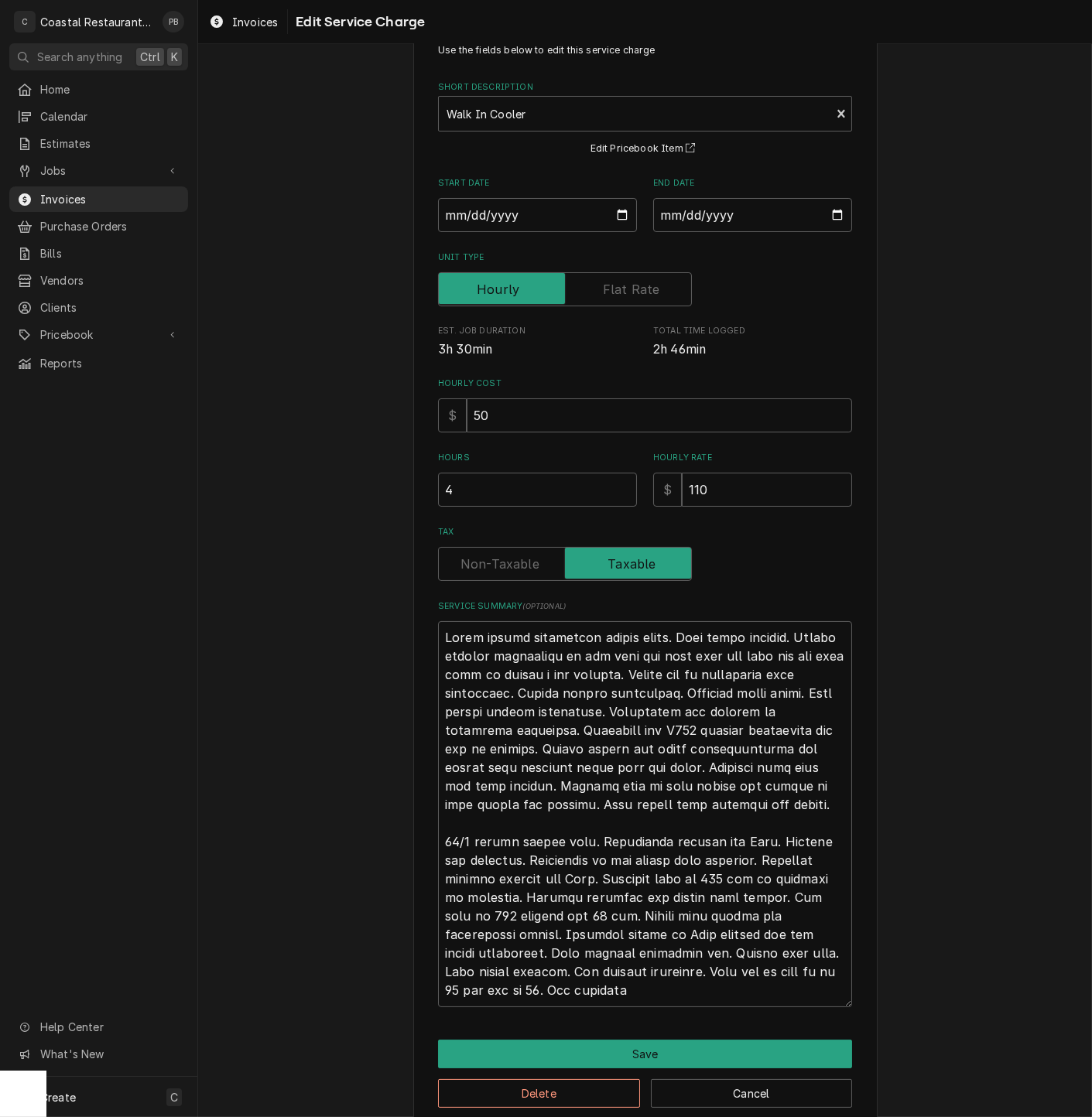
scroll to position [75, 0]
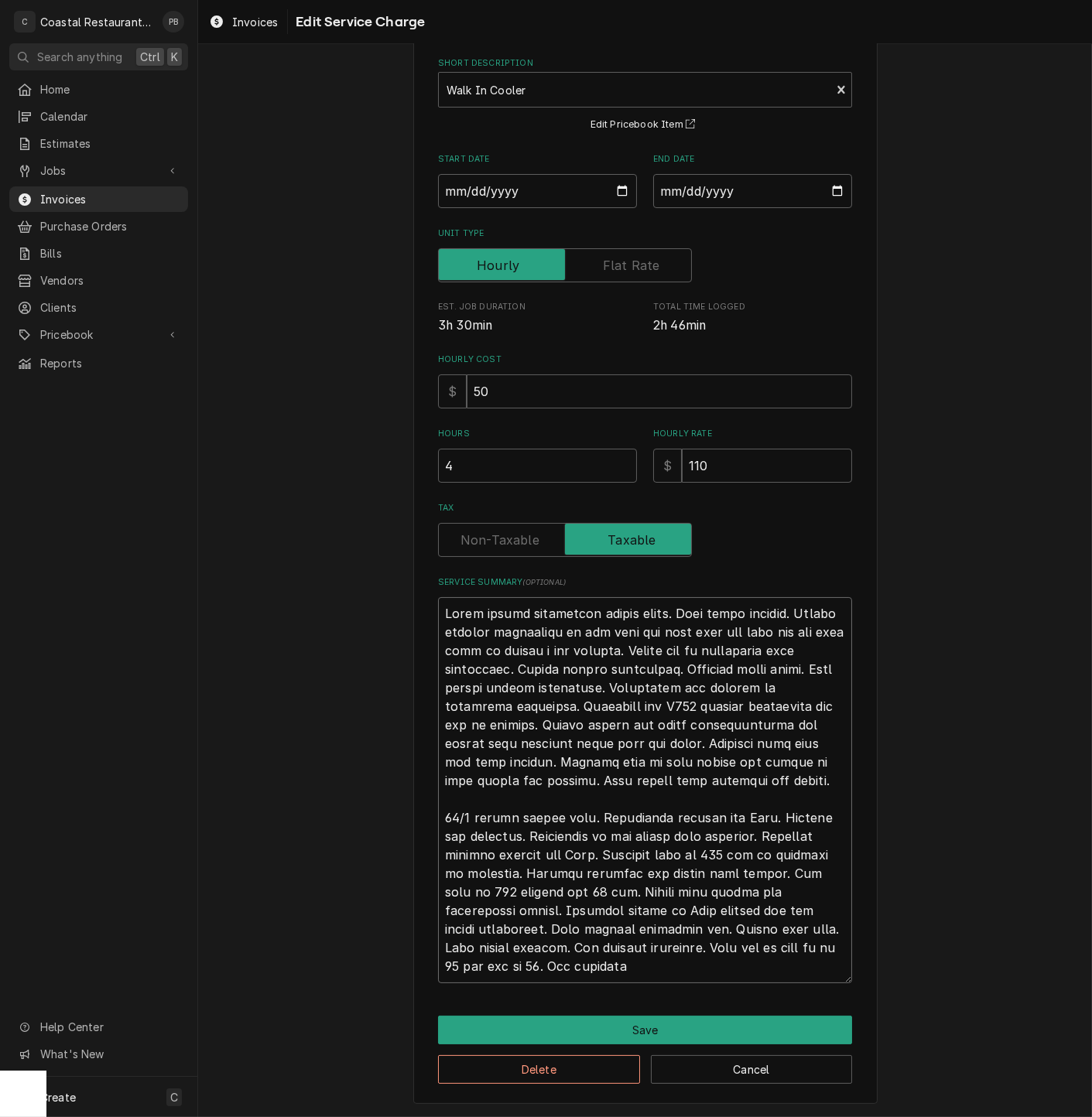
drag, startPoint x: 672, startPoint y: 820, endPoint x: 655, endPoint y: 814, distance: 18.0
click at [655, 814] on textarea "Service Summary ( optional )" at bounding box center [645, 790] width 414 height 386
type textarea "x"
type textarea "Found system completely frozen solid. Unit still running. Turned digital thermo…"
type textarea "x"
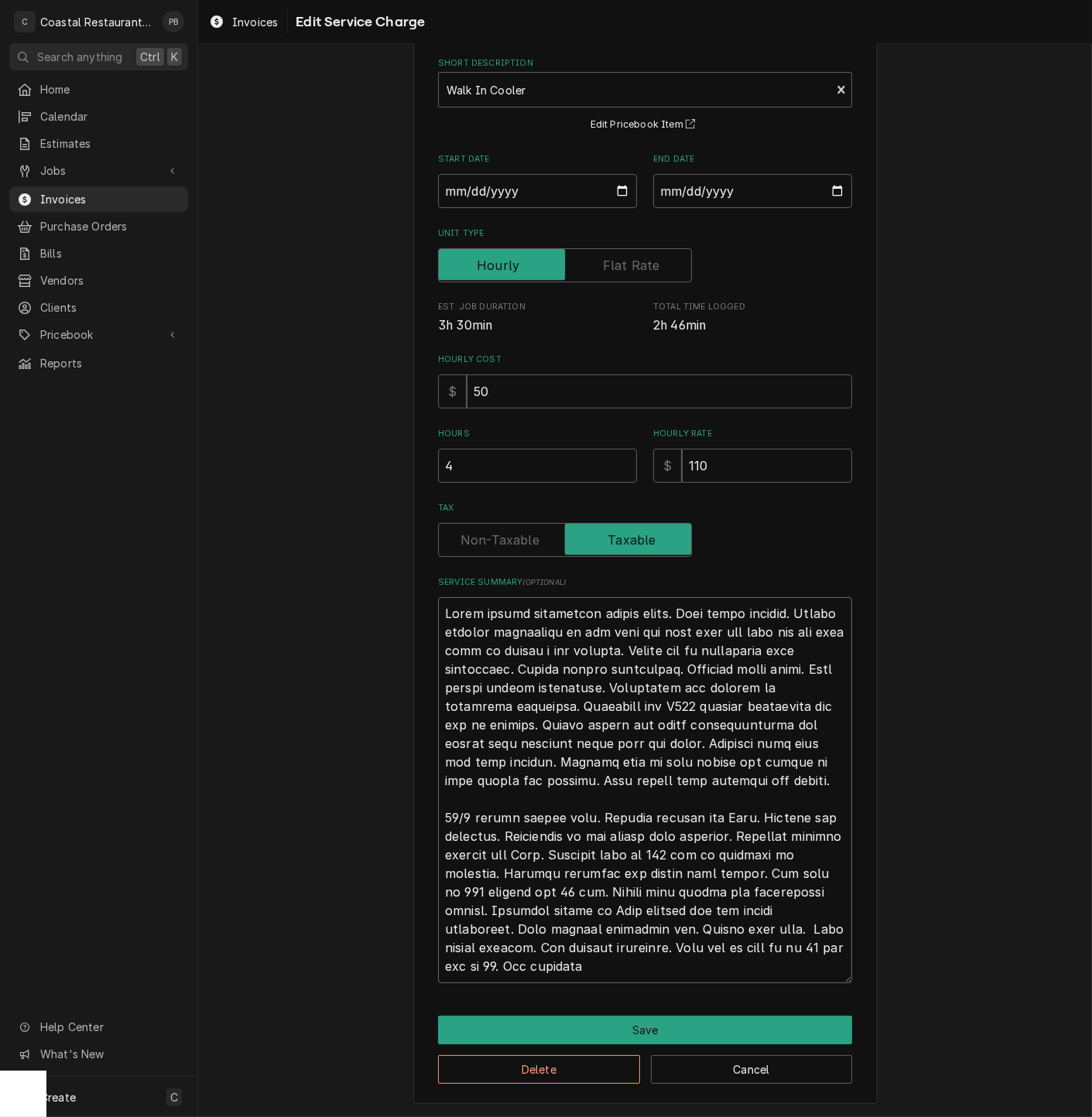
type textarea "Found system completely frozen solid. Unit still running. Turned digital thermo…"
type textarea "x"
type textarea "Found system completely frozen solid. Unit still running. Turned digital thermo…"
type textarea "x"
type textarea "Found system completely frozen solid. Unit still running. Turned digital thermo…"
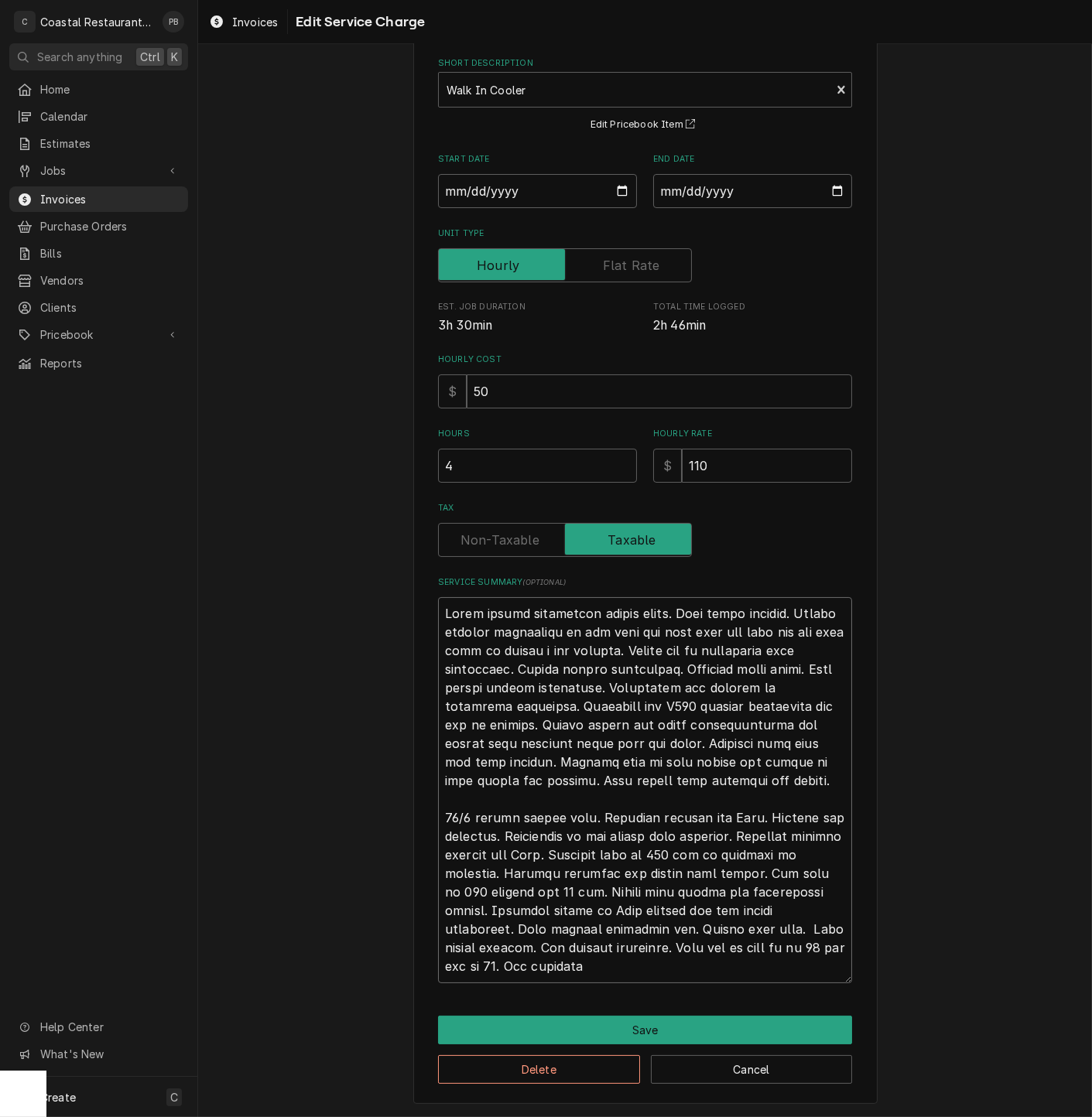
type textarea "x"
type textarea "Found system completely frozen solid. Unit still running. Turned digital thermo…"
type textarea "x"
type textarea "Found system completely frozen solid. Unit still running. Turned digital thermo…"
type textarea "x"
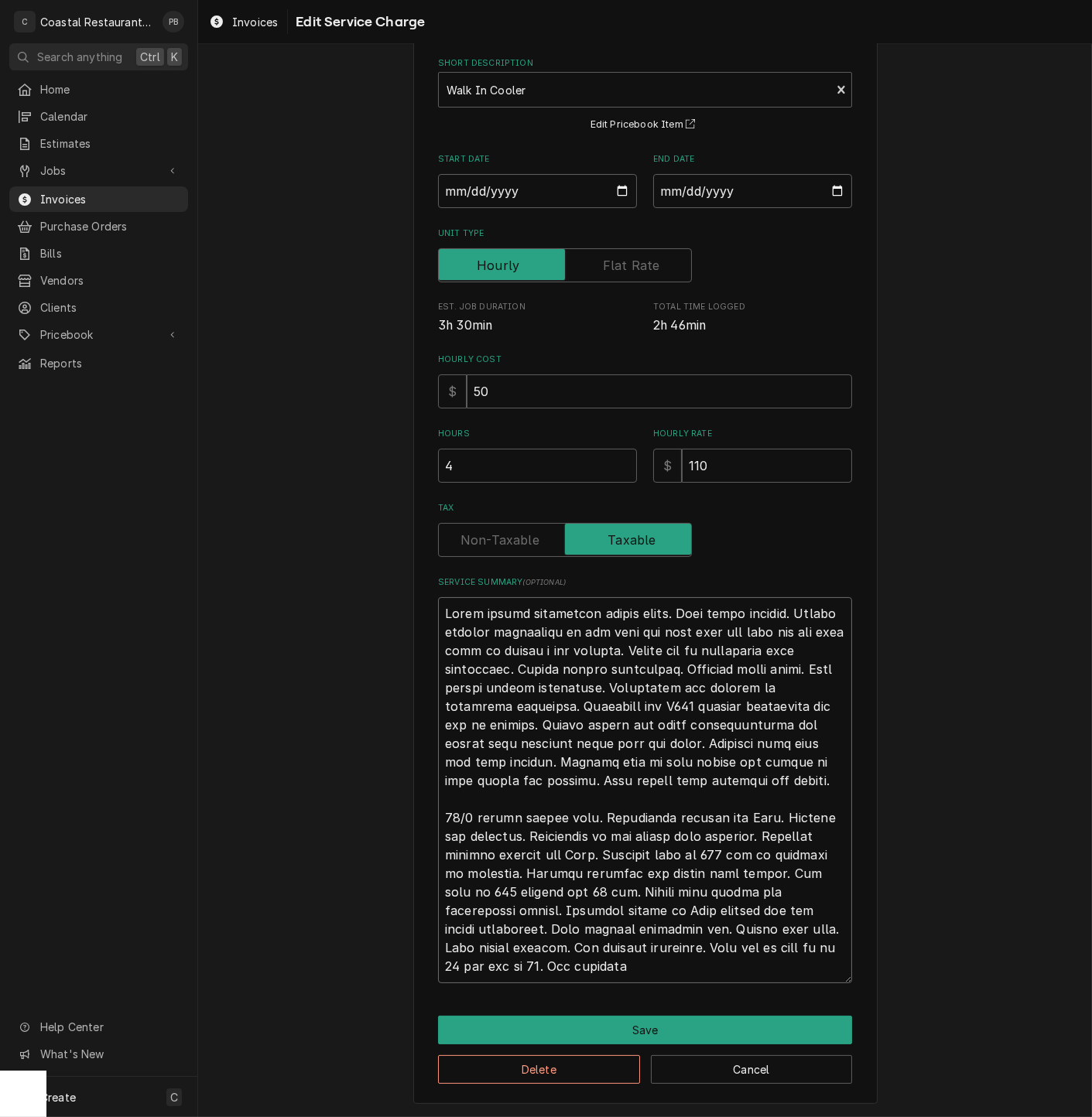
type textarea "Found system completely frozen solid. Unit still running. Turned digital thermo…"
type textarea "x"
type textarea "Found system completely frozen solid. Unit still running. Turned digital thermo…"
type textarea "x"
type textarea "Found system completely frozen solid. Unit still running. Turned digital thermo…"
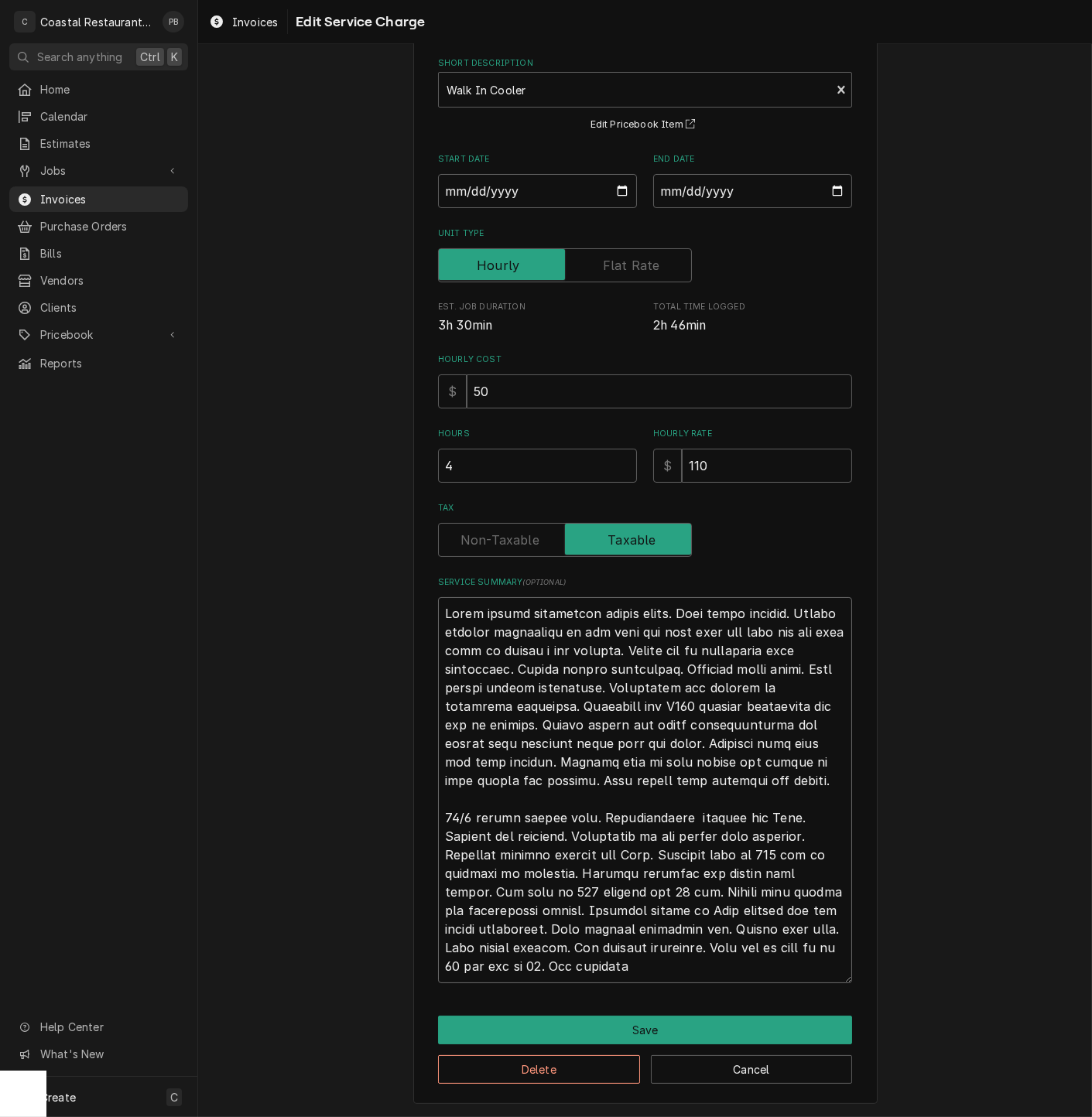
drag, startPoint x: 646, startPoint y: 835, endPoint x: 580, endPoint y: 839, distance: 66.1
click at [580, 839] on textarea "Service Summary ( optional )" at bounding box center [645, 790] width 414 height 386
type textarea "x"
type textarea "Found system completely frozen solid. Unit still running. Turned digital thermo…"
type textarea "x"
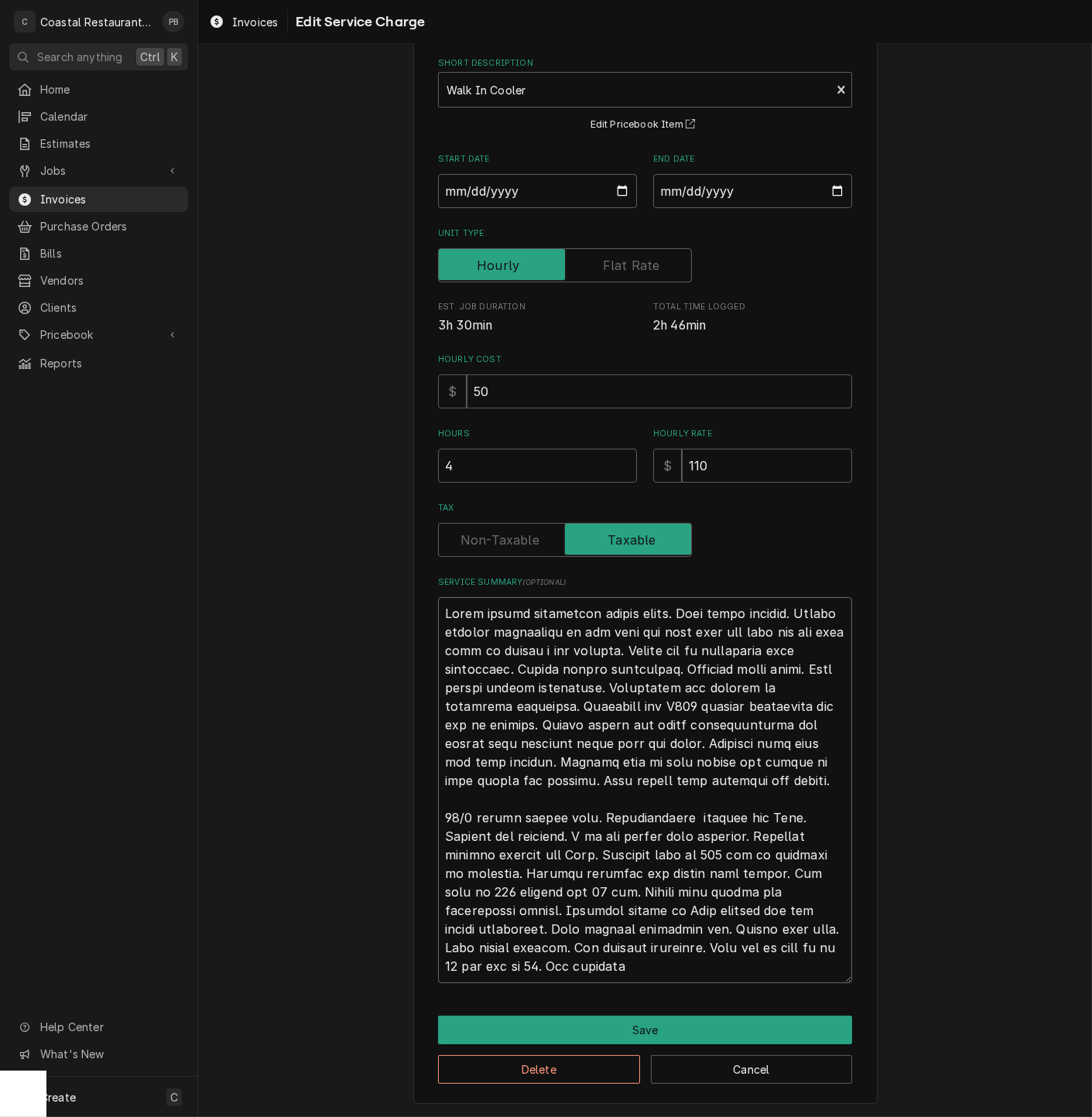
type textarea "Found system completely frozen solid. Unit still running. Turned digital thermo…"
type textarea "x"
type textarea "Found system completely frozen solid. Unit still running. Turned digital thermo…"
type textarea "x"
type textarea "Found system completely frozen solid. Unit still running. Turned digital thermo…"
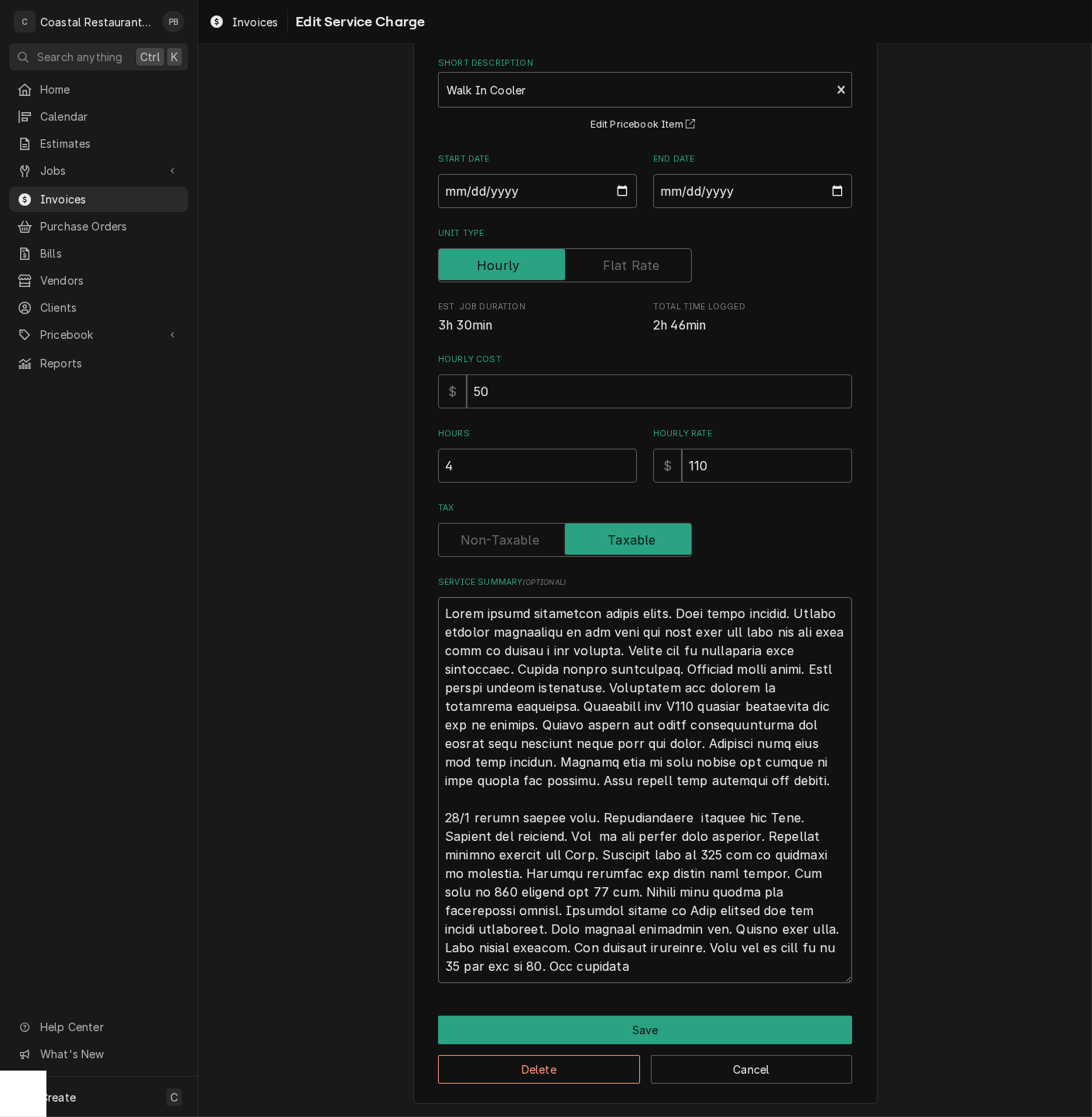
type textarea "x"
type textarea "Found system completely frozen solid. Unit still running. Turned digital thermo…"
type textarea "x"
type textarea "Found system completely frozen solid. Unit still running. Turned digital thermo…"
type textarea "x"
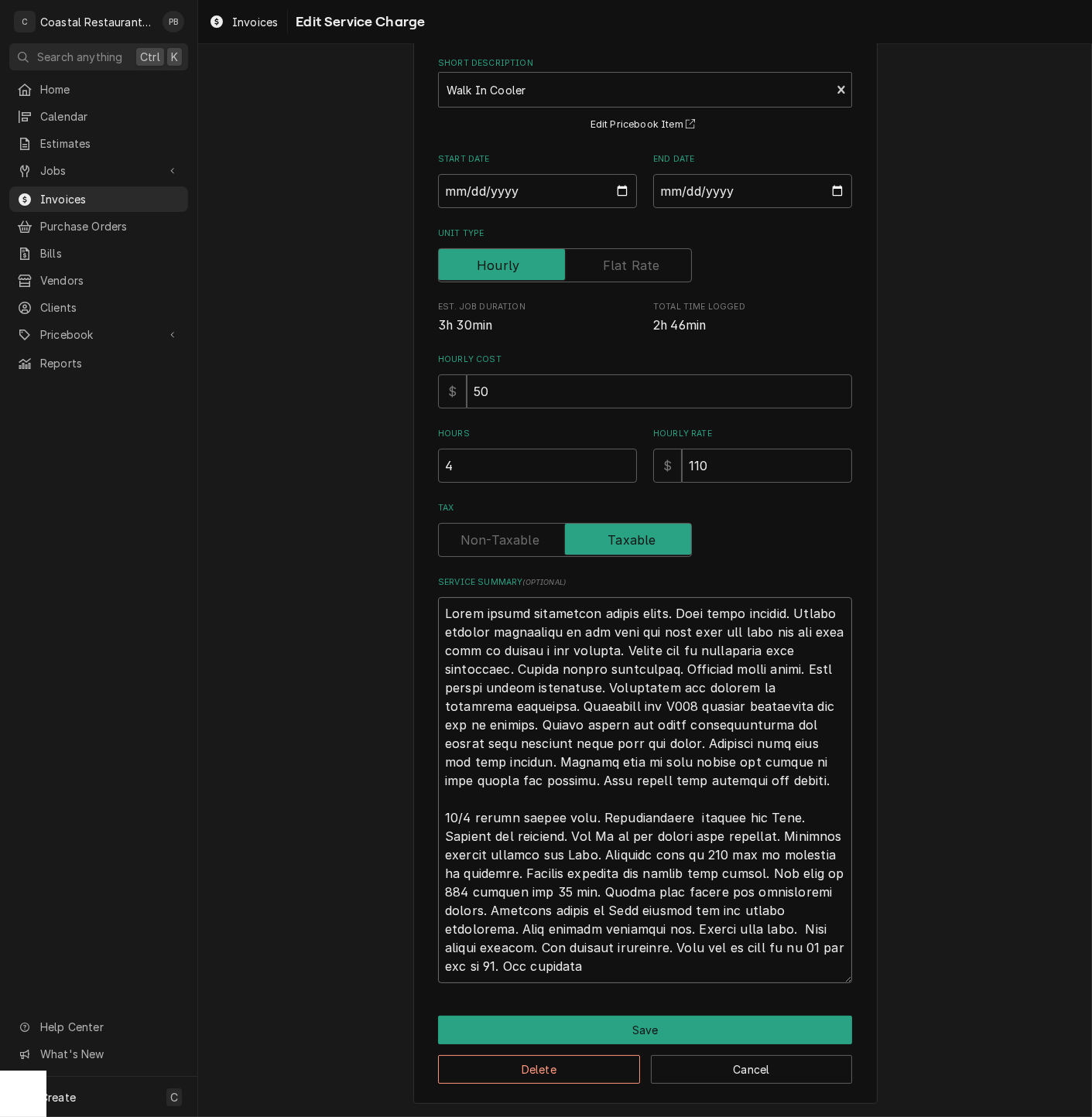
type textarea "Found system completely frozen solid. Unit still running. Turned digital thermo…"
type textarea "x"
type textarea "Found system completely frozen solid. Unit still running. Turned digital thermo…"
type textarea "x"
type textarea "Found system completely frozen solid. Unit still running. Turned digital thermo…"
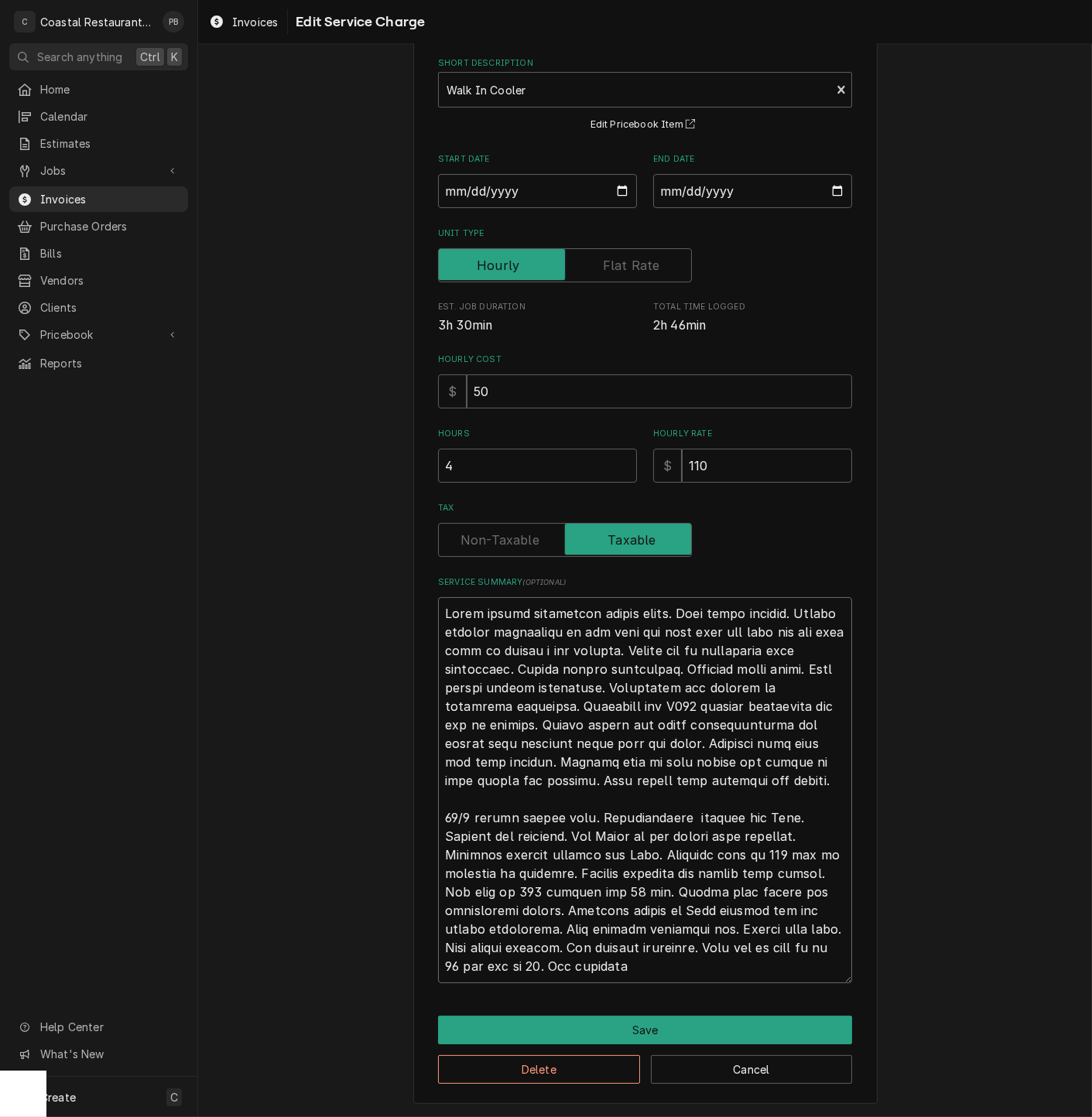
type textarea "x"
type textarea "Found system completely frozen solid. Unit still running. Turned digital thermo…"
type textarea "x"
type textarea "Found system completely frozen solid. Unit still running. Turned digital thermo…"
drag, startPoint x: 539, startPoint y: 852, endPoint x: 497, endPoint y: 854, distance: 42.0
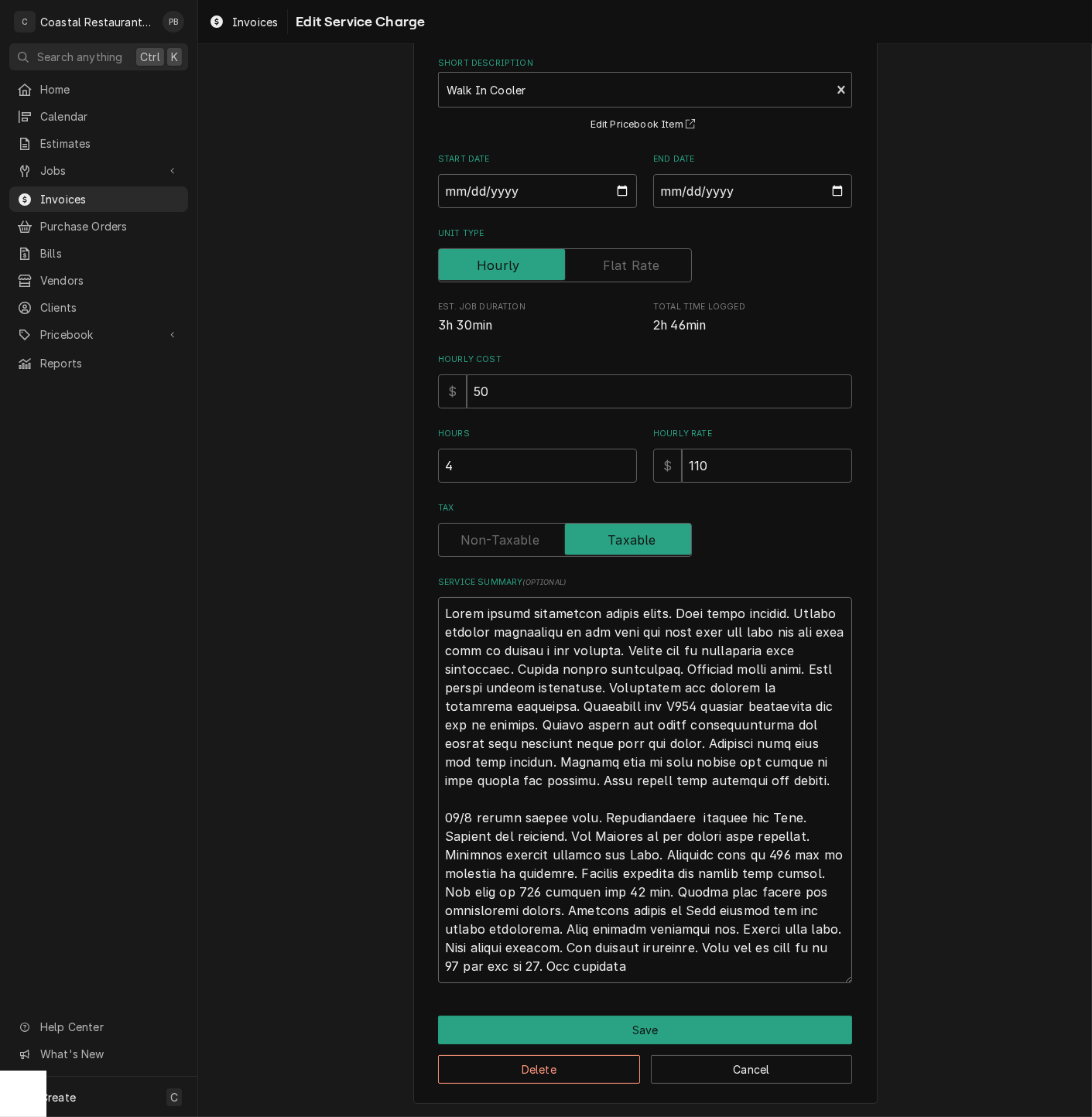
click at [497, 854] on textarea "Service Summary ( optional )" at bounding box center [645, 790] width 414 height 386
type textarea "x"
type textarea "Found system completely frozen solid. Unit still running. Turned digital thermo…"
type textarea "x"
type textarea "Found system completely frozen solid. Unit still running. Turned digital thermo…"
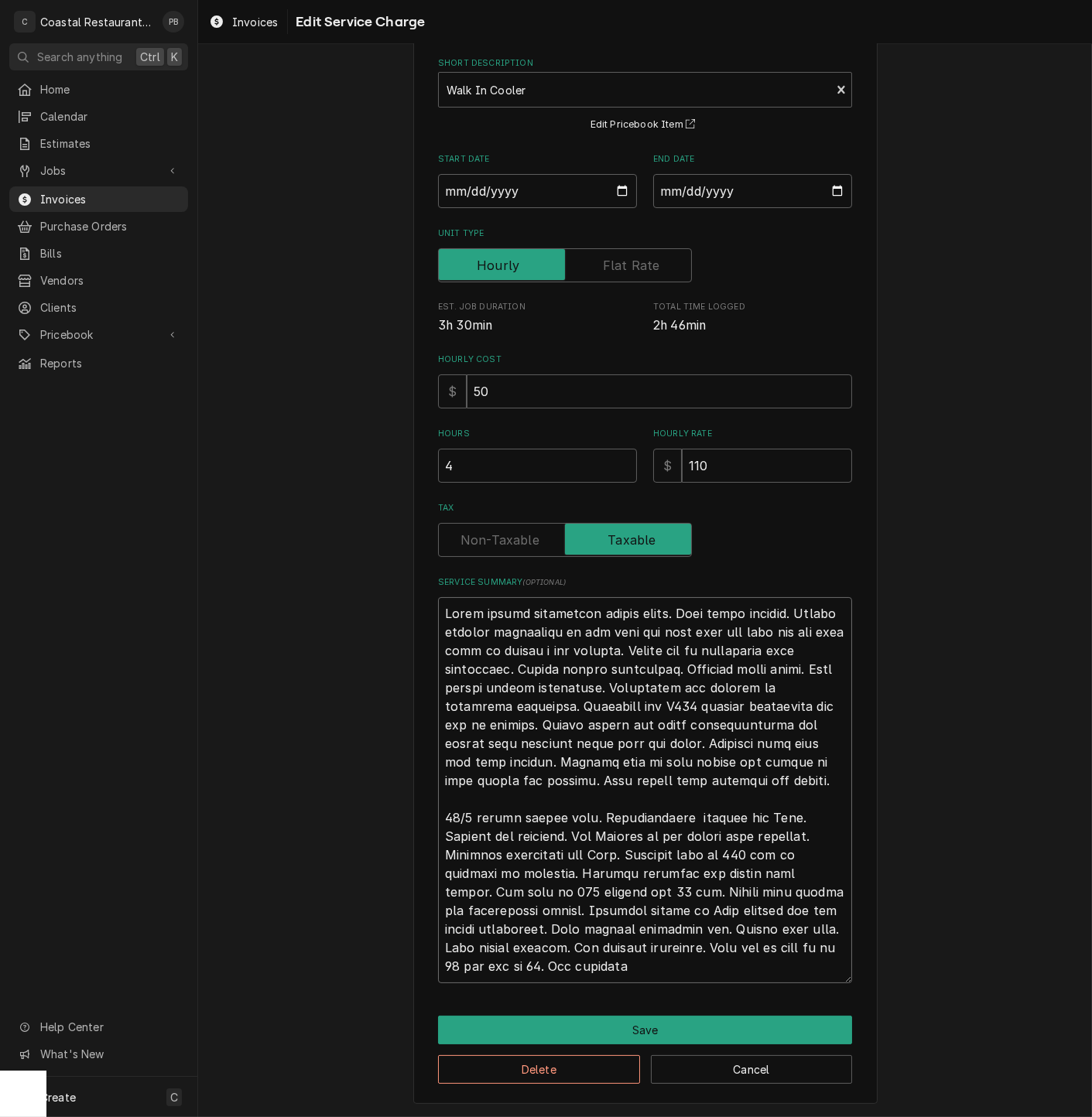
type textarea "x"
type textarea "Found system completely frozen solid. Unit still running. Turned digital thermo…"
type textarea "x"
type textarea "Found system completely frozen solid. Unit still running. Turned digital thermo…"
type textarea "x"
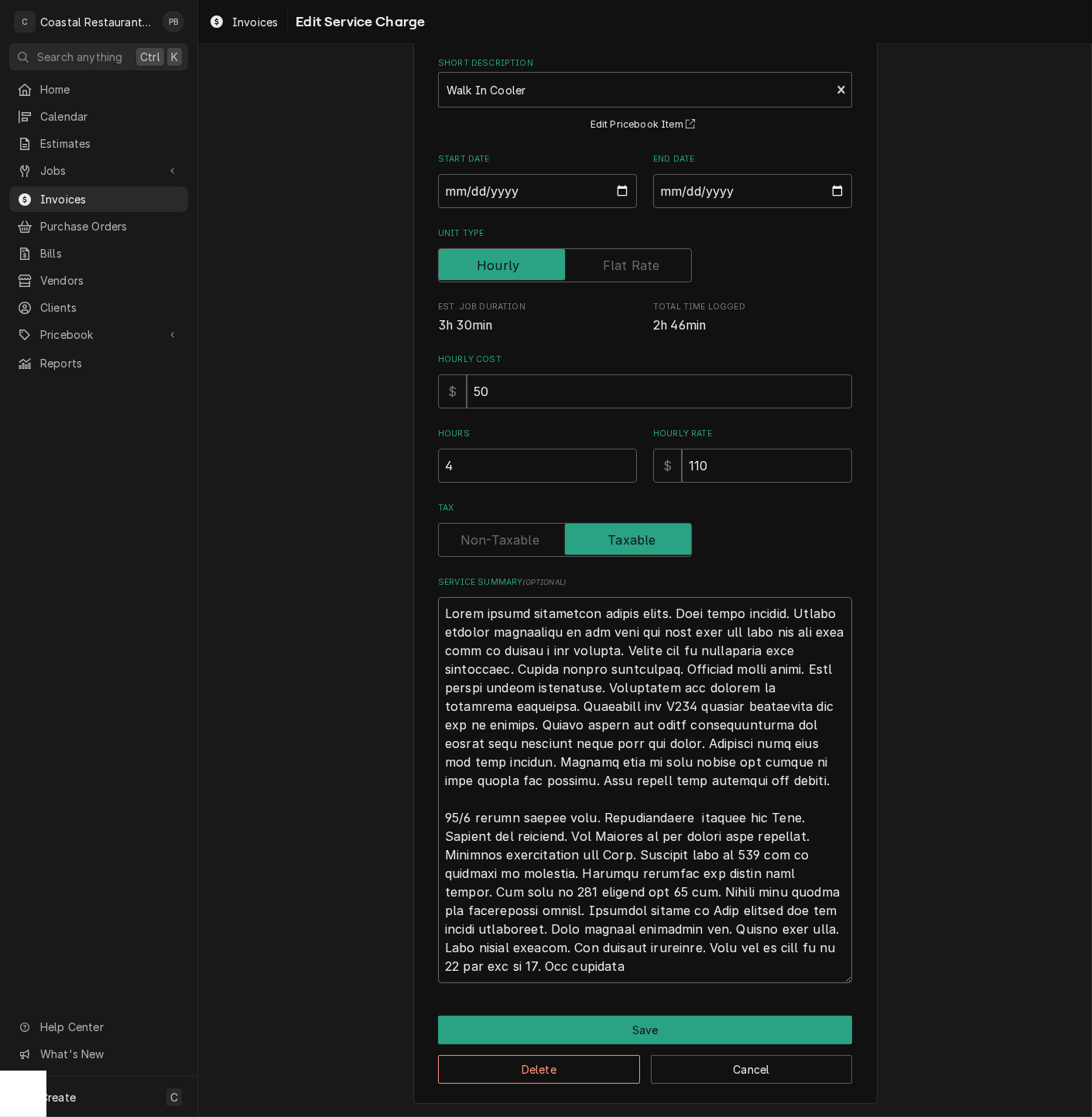
type textarea "Found system completely frozen solid. Unit still running. Turned digital thermo…"
type textarea "x"
type textarea "Found system completely frozen solid. Unit still running. Turned digital thermo…"
click at [563, 872] on textarea "Service Summary ( optional )" at bounding box center [645, 790] width 414 height 386
type textarea "x"
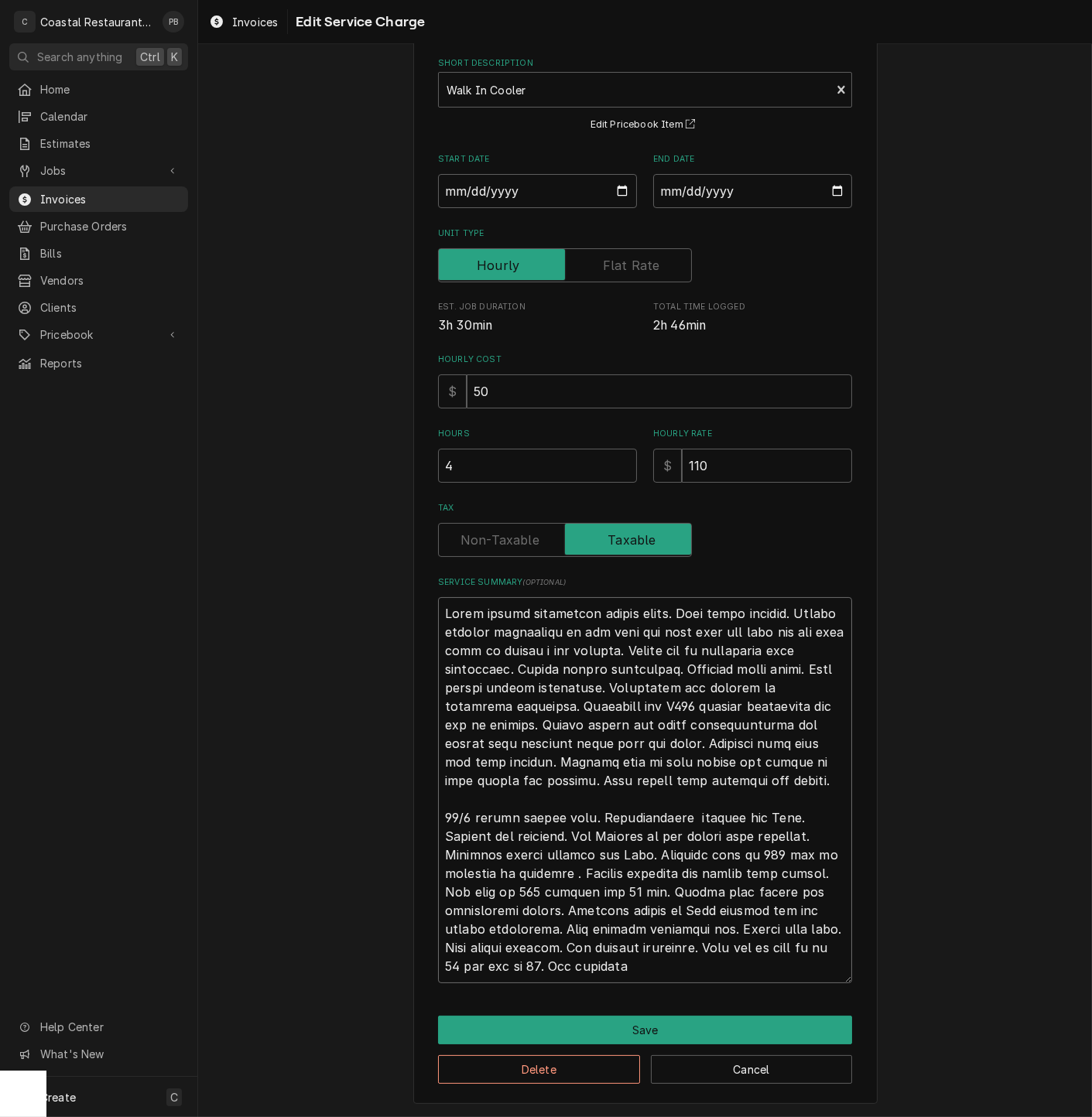
type textarea "Found system completely frozen solid. Unit still running. Turned digital thermo…"
type textarea "x"
type textarea "Found system completely frozen solid. Unit still running. Turned digital thermo…"
type textarea "x"
type textarea "Found system completely frozen solid. Unit still running. Turned digital thermo…"
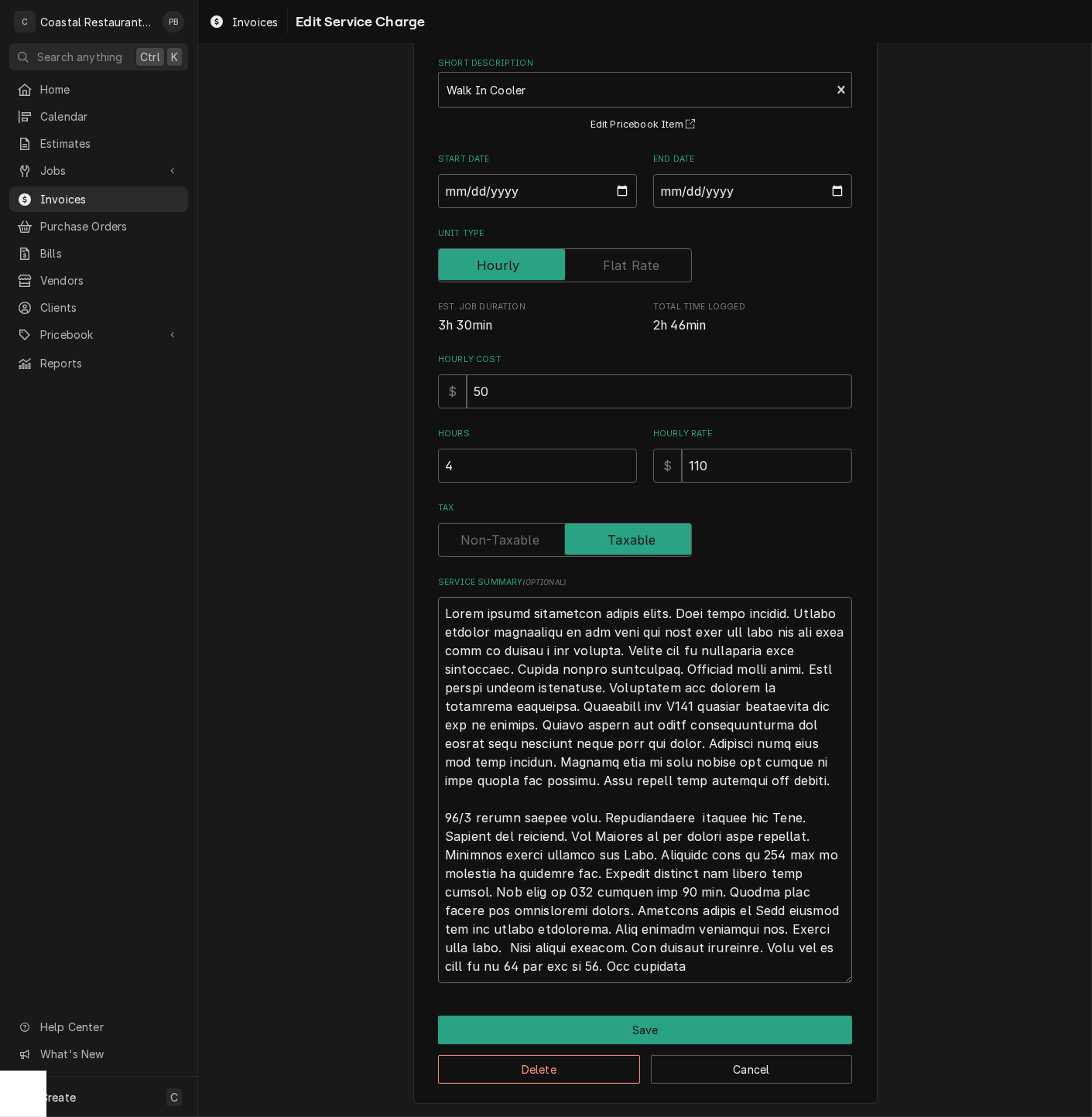
type textarea "x"
type textarea "Found system completely frozen solid. Unit still running. Turned digital thermo…"
type textarea "x"
type textarea "Found system completely frozen solid. Unit still running. Turned digital thermo…"
type textarea "x"
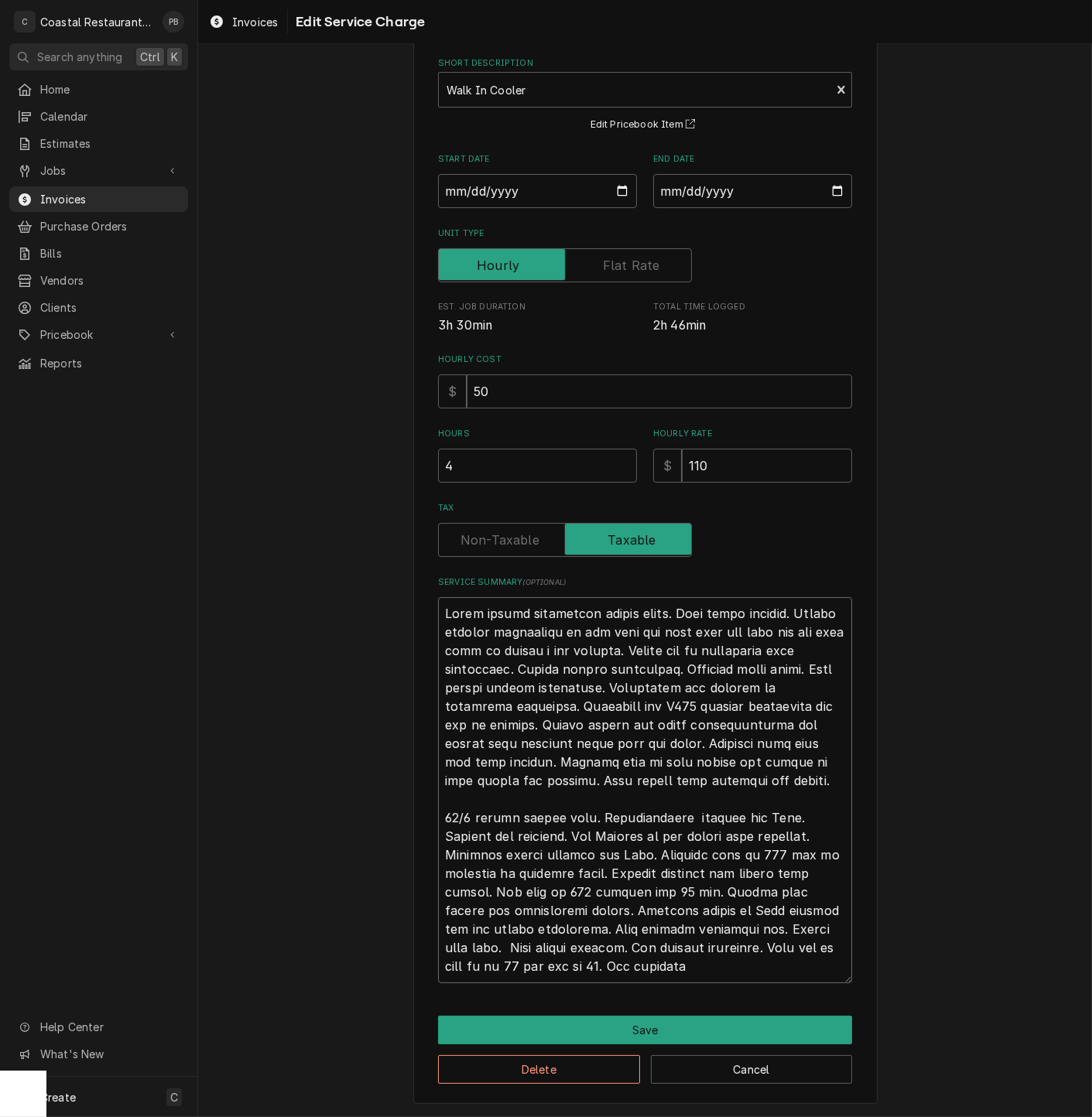
type textarea "Found system completely frozen solid. Unit still running. Turned digital thermo…"
type textarea "x"
type textarea "Found system completely frozen solid. Unit still running. Turned digital thermo…"
type textarea "x"
type textarea "Found system completely frozen solid. Unit still running. Turned digital thermo…"
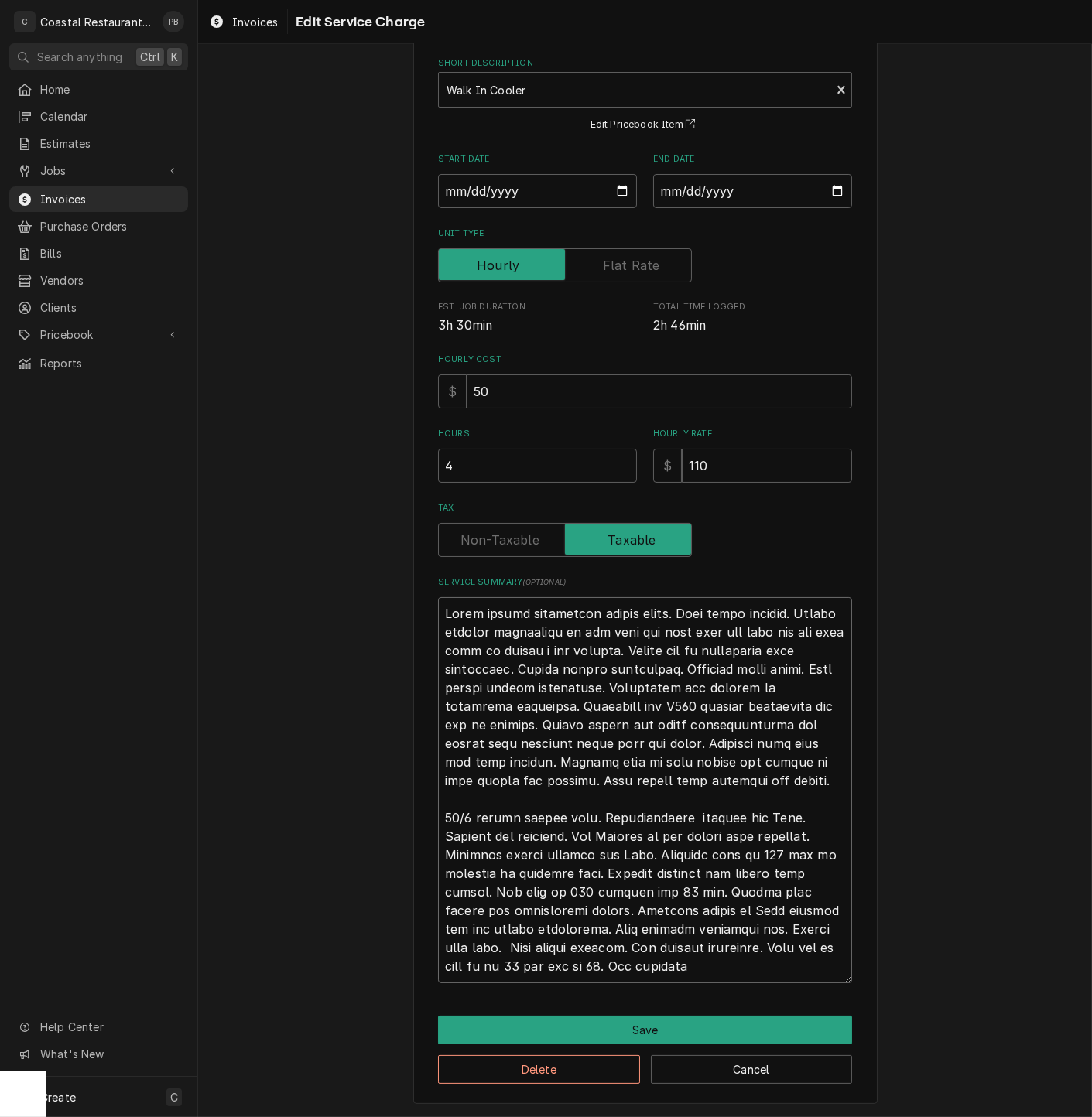
type textarea "x"
type textarea "Found system completely frozen solid. Unit still running. Turned digital thermo…"
type textarea "x"
type textarea "Found system completely frozen solid. Unit still running. Turned digital thermo…"
type textarea "x"
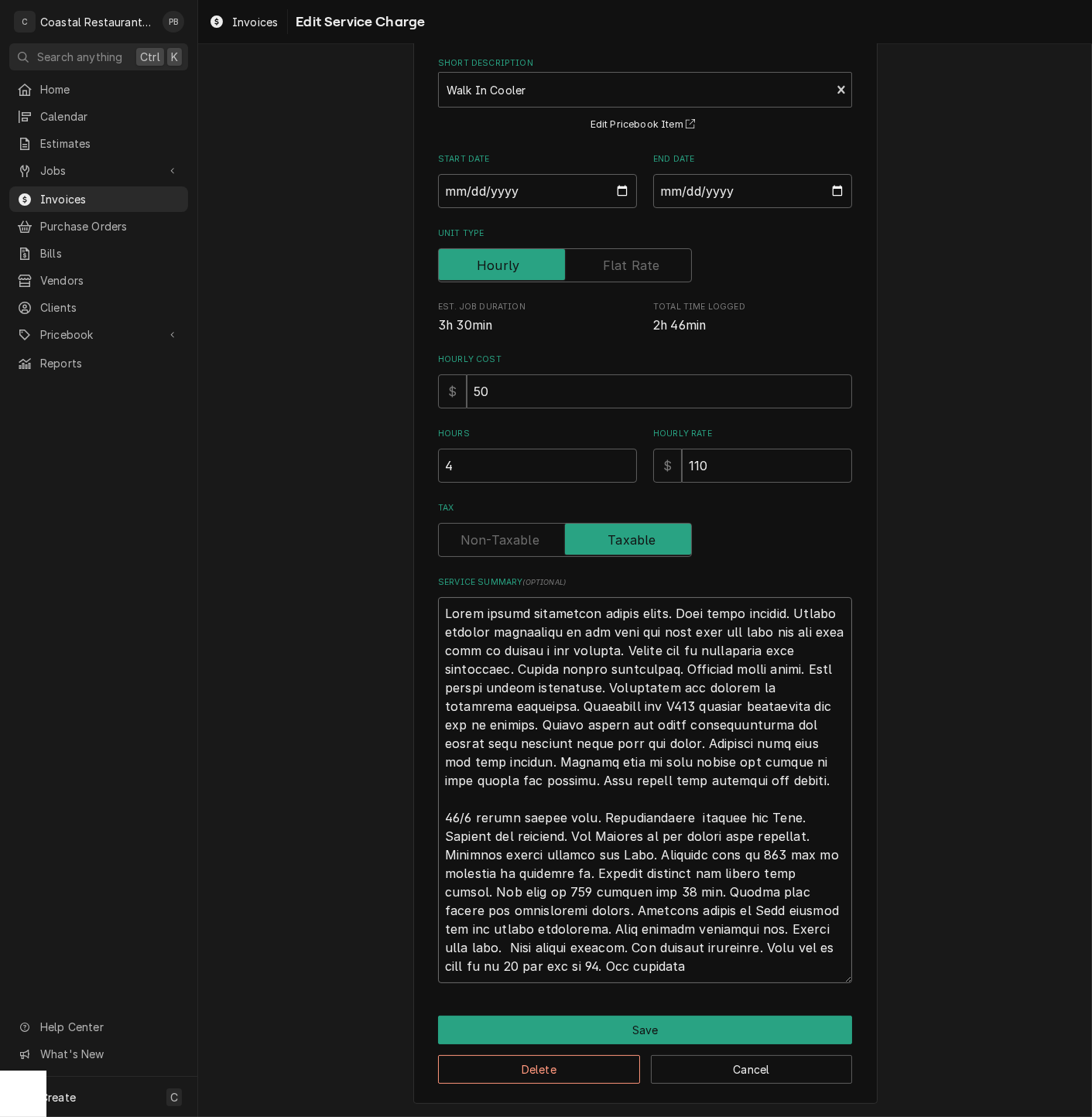
type textarea "Found system completely frozen solid. Unit still running. Turned digital thermo…"
type textarea "x"
type textarea "Found system completely frozen solid. Unit still running. Turned digital thermo…"
type textarea "x"
type textarea "Found system completely frozen solid. Unit still running. Turned digital thermo…"
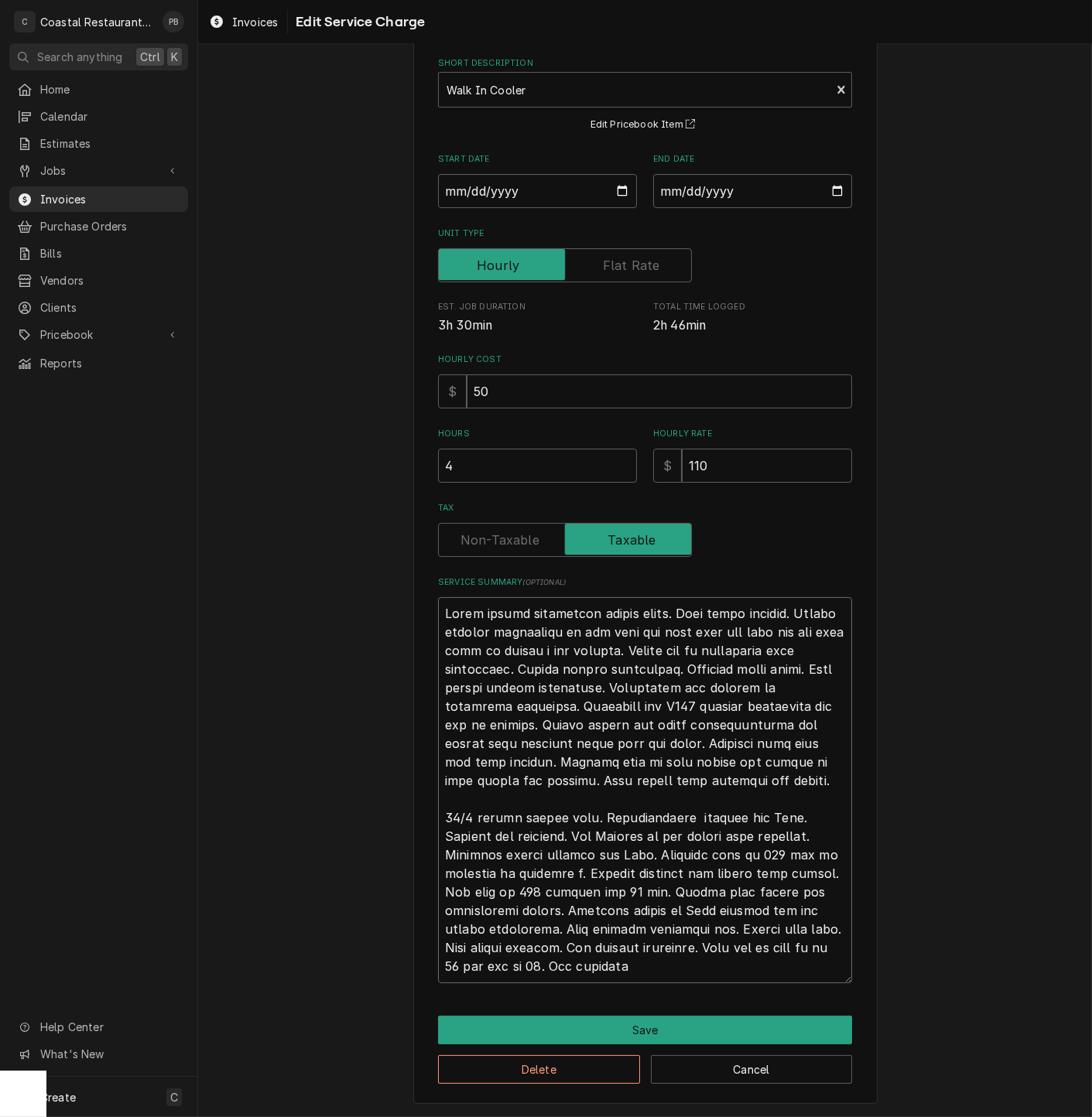
type textarea "x"
type textarea "Found system completely frozen solid. Unit still running. Turned digital thermo…"
type textarea "x"
type textarea "Found system completely frozen solid. Unit still running. Turned digital thermo…"
type textarea "x"
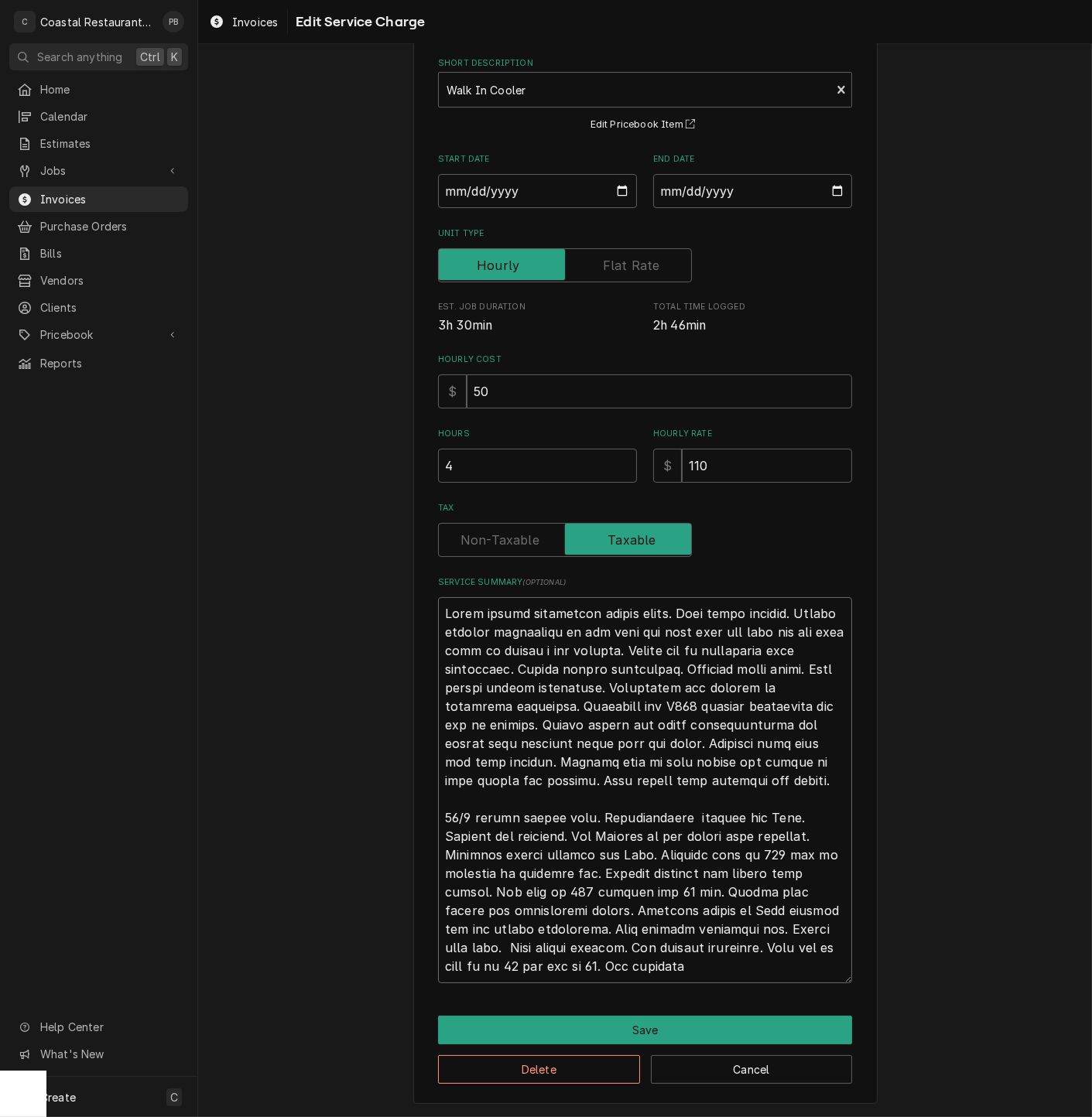
type textarea "Found system completely frozen solid. Unit still running. Turned digital thermo…"
type textarea "x"
type textarea "Found system completely frozen solid. Unit still running. Turned digital thermo…"
type textarea "x"
type textarea "Found system completely frozen solid. Unit still running. Turned digital thermo…"
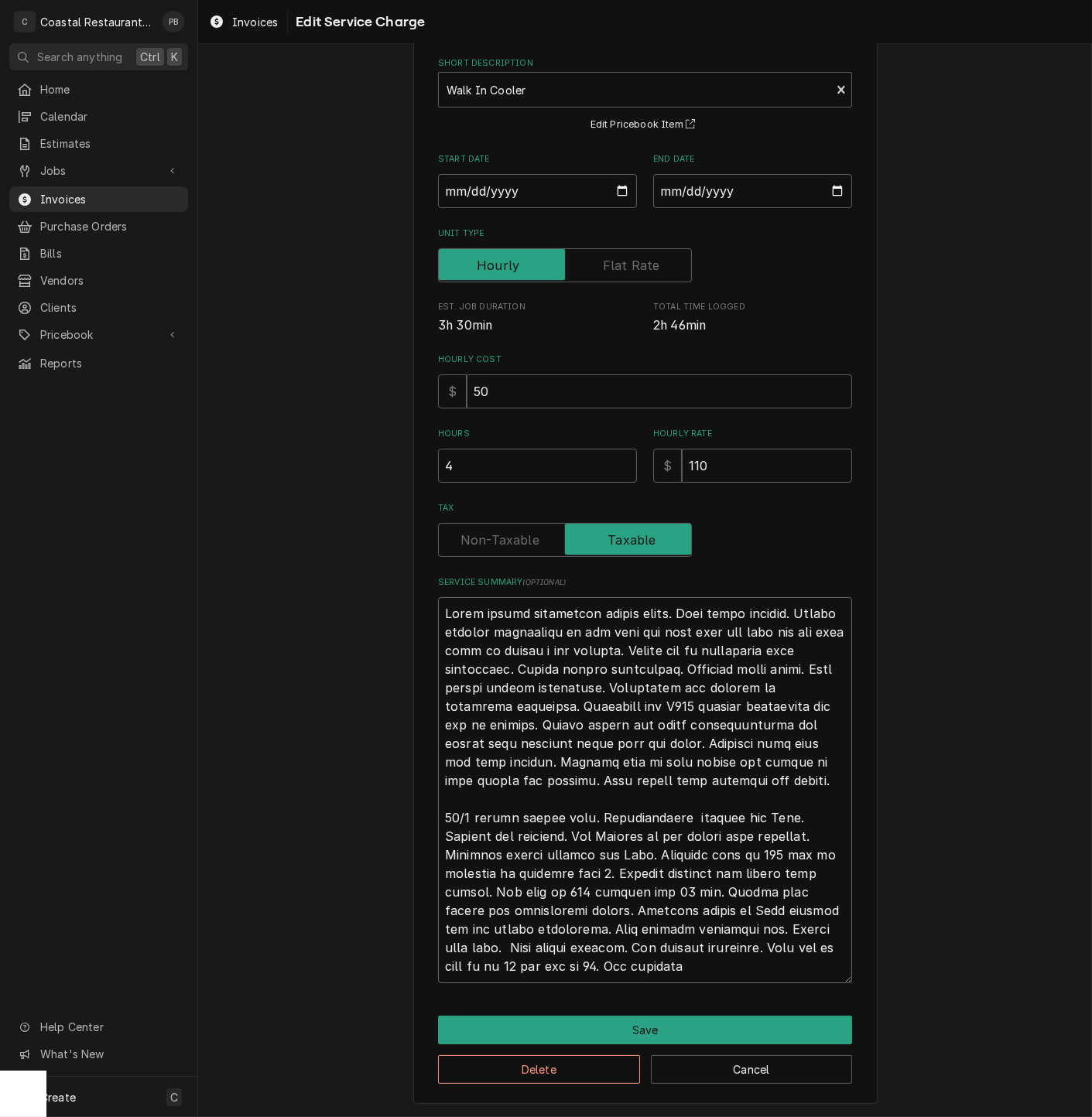
type textarea "x"
type textarea "Found system completely frozen solid. Unit still running. Turned digital thermo…"
type textarea "x"
type textarea "Found system completely frozen solid. Unit still running. Turned digital thermo…"
type textarea "x"
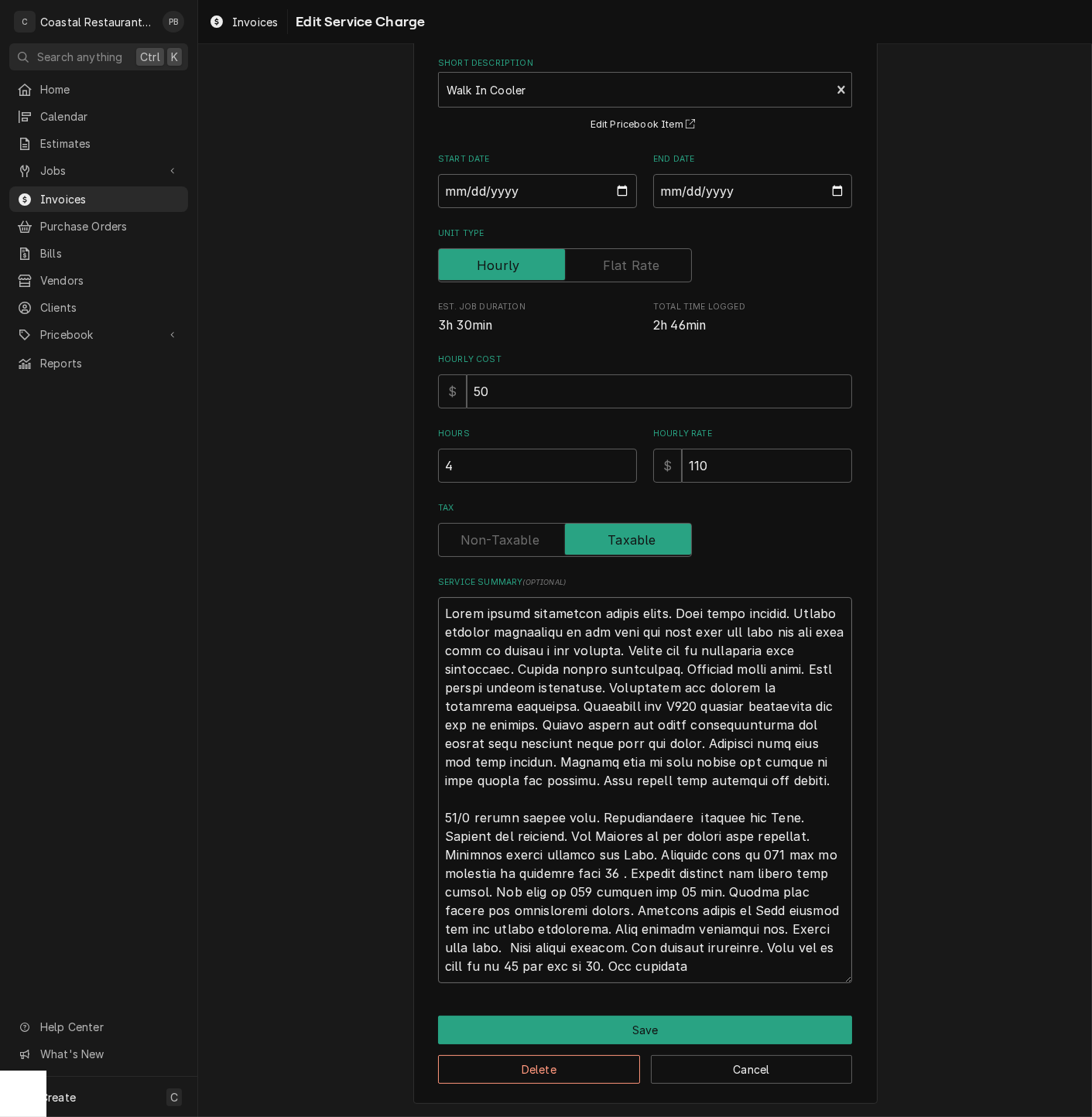
type textarea "Found system completely frozen solid. Unit still running. Turned digital thermo…"
type textarea "x"
type textarea "Found system completely frozen solid. Unit still running. Turned digital thermo…"
type textarea "x"
type textarea "Found system completely frozen solid. Unit still running. Turned digital thermo…"
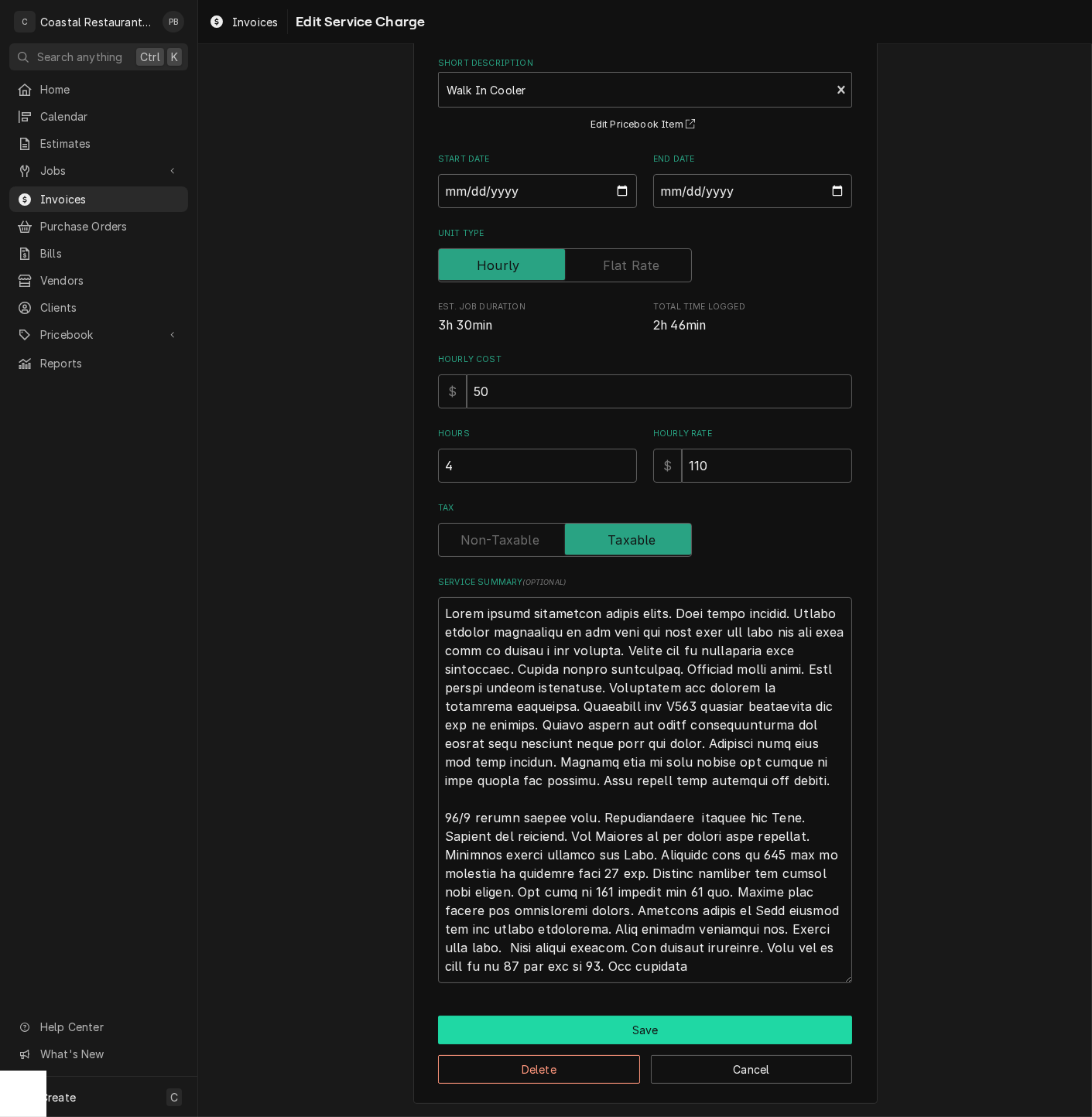
click at [646, 1024] on button "Save" at bounding box center [645, 1030] width 414 height 29
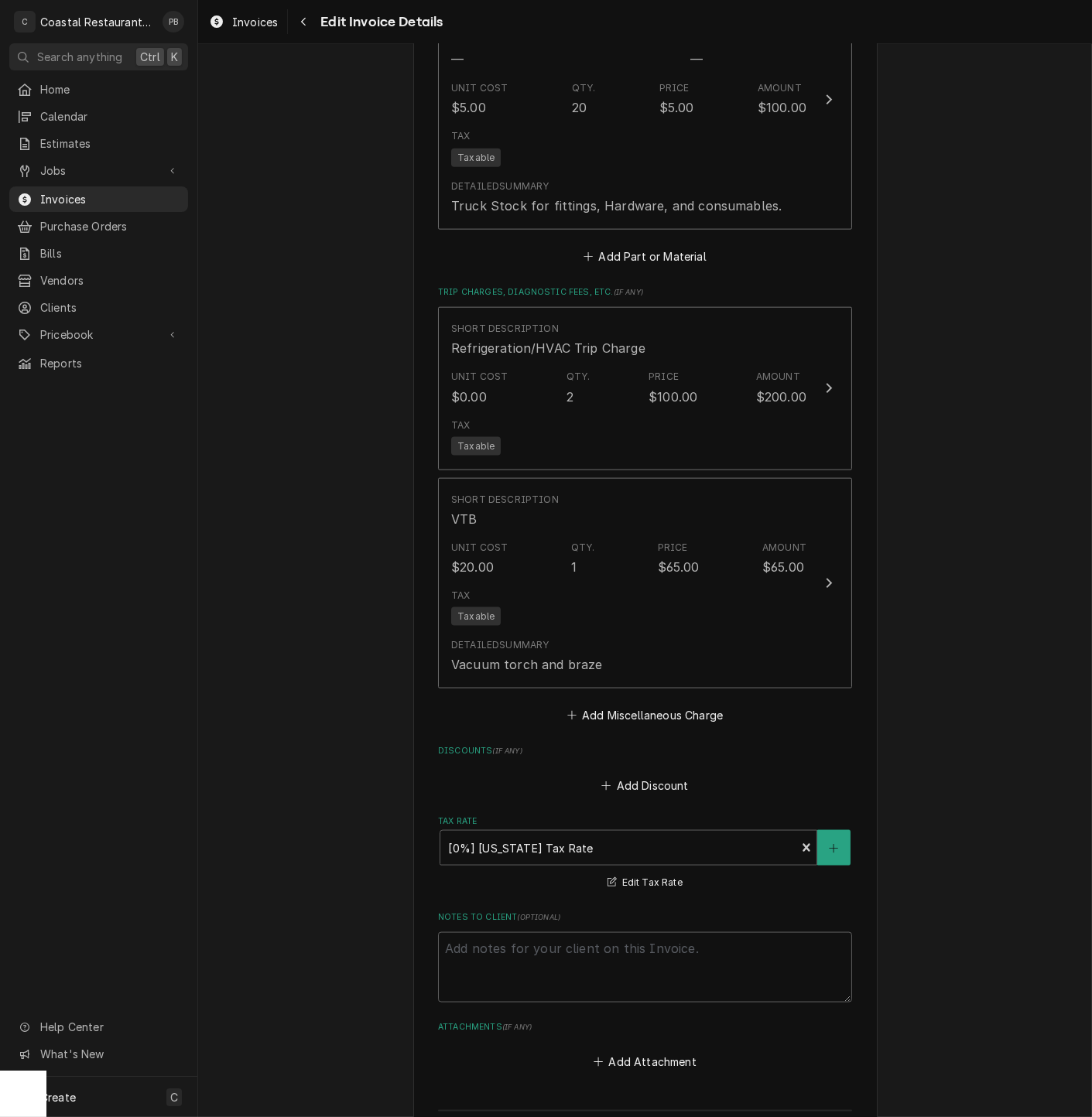
scroll to position [3852, 0]
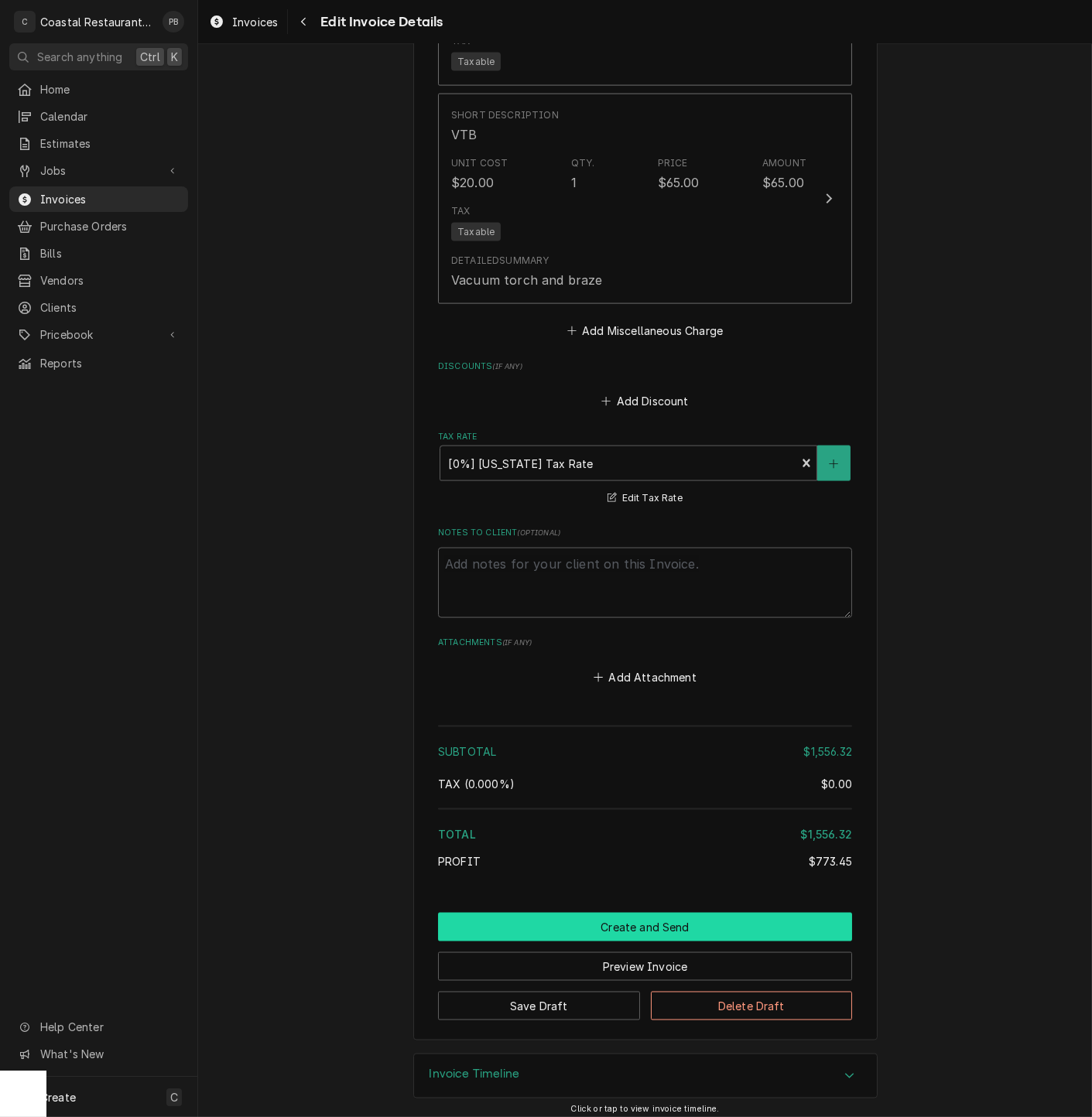
click at [630, 916] on button "Create and Send" at bounding box center [645, 927] width 414 height 29
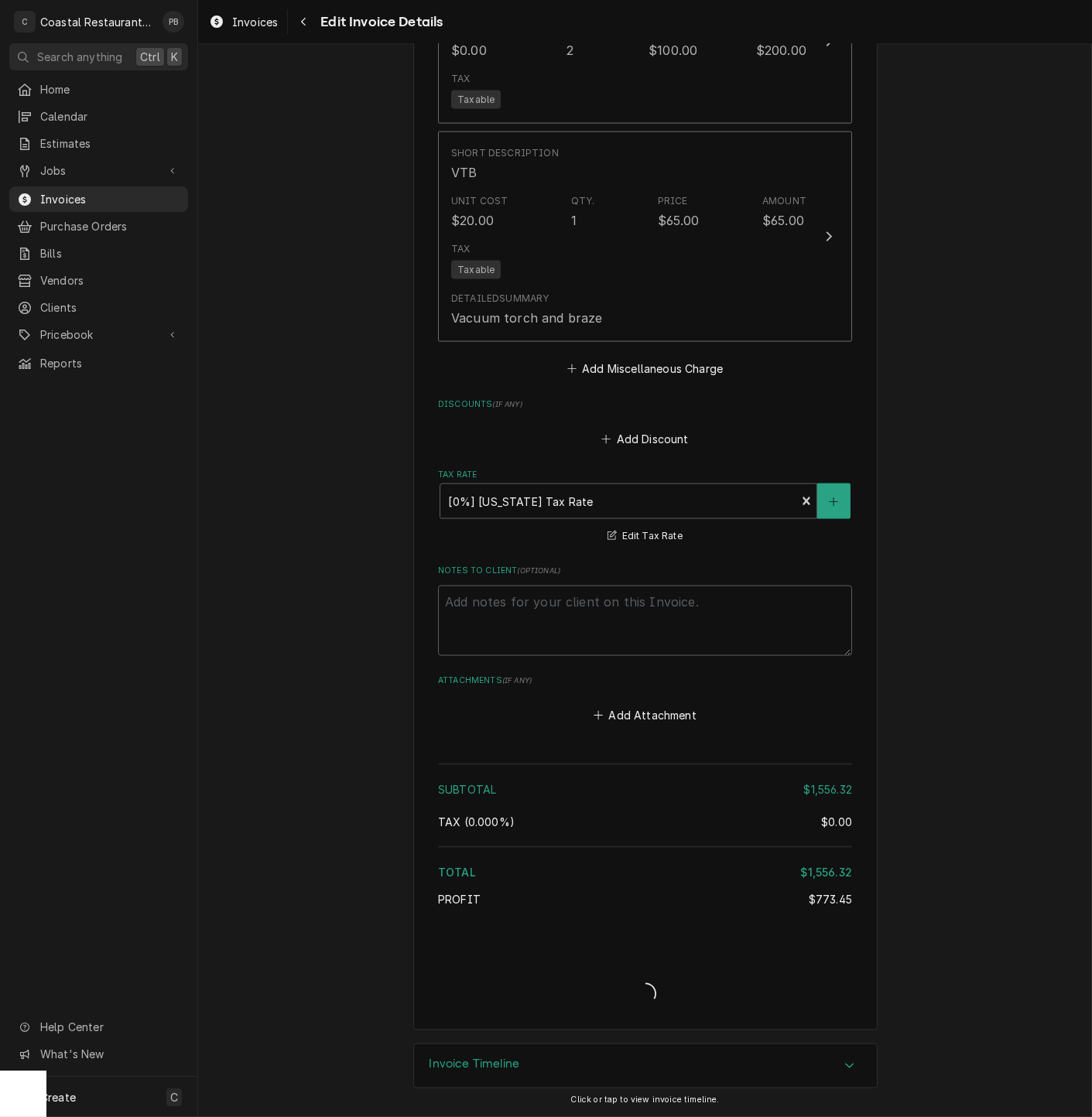
scroll to position [3802, 0]
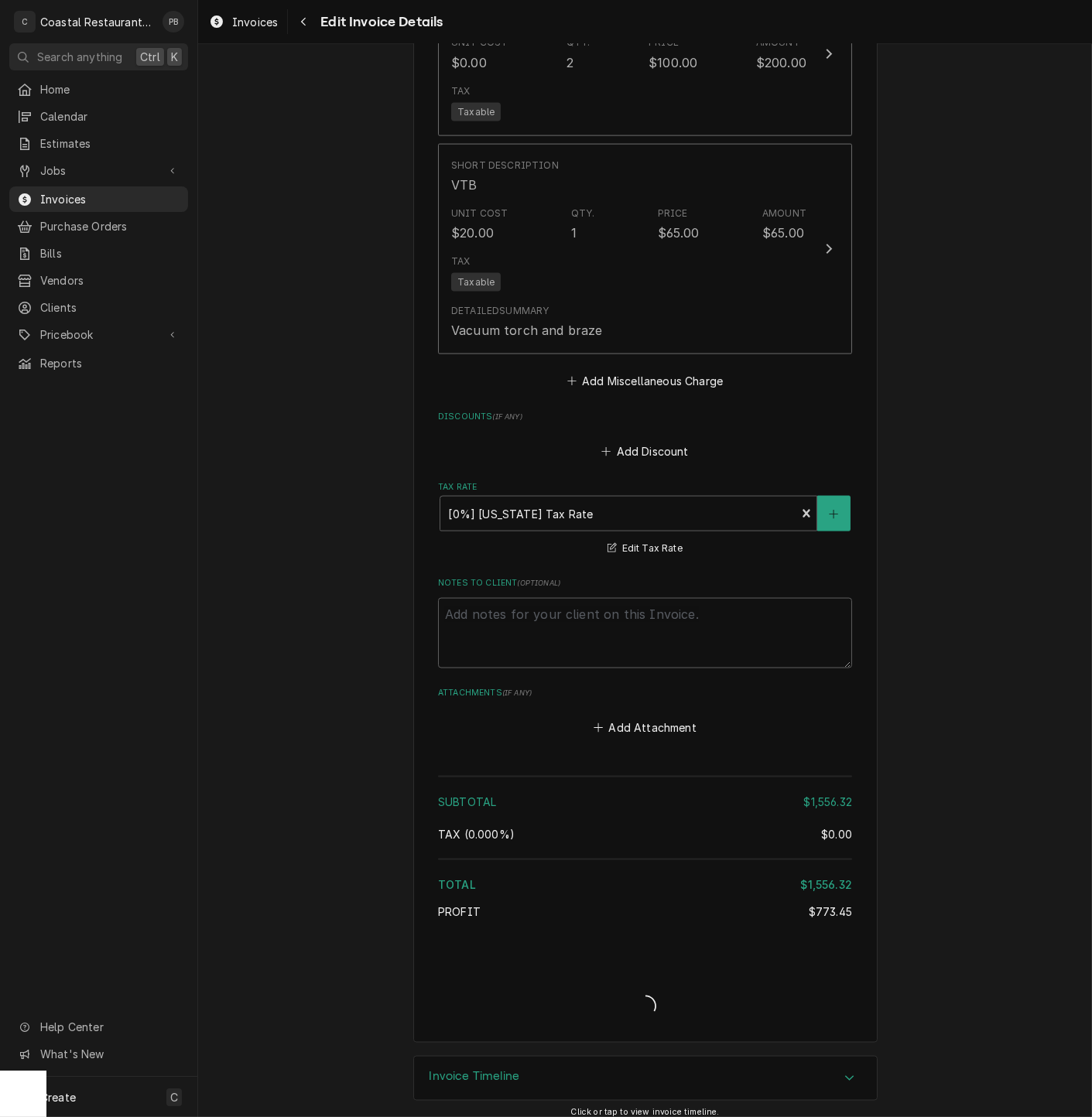
type textarea "x"
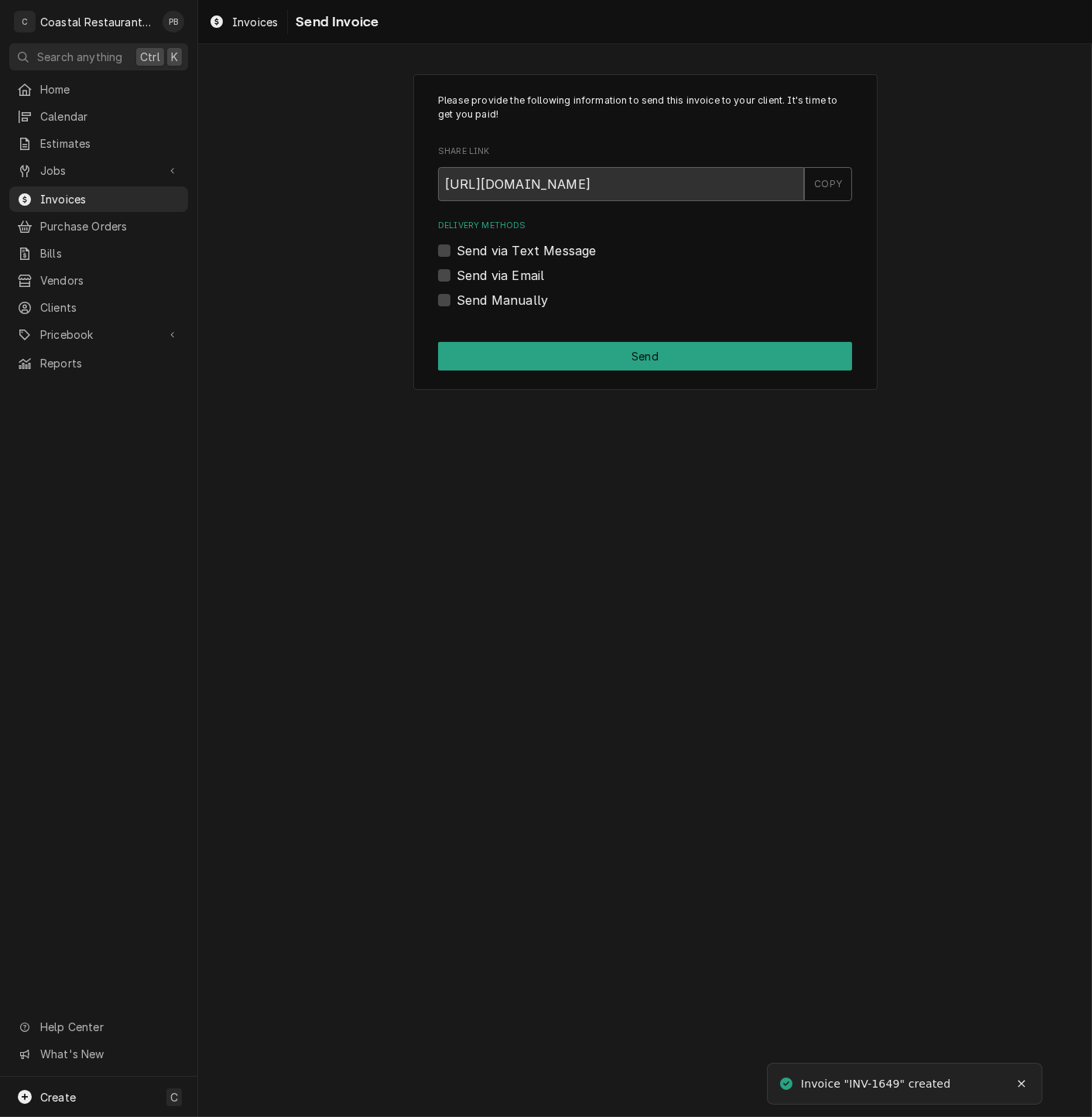
click at [456, 272] on label "Send via Email" at bounding box center [500, 275] width 87 height 18
click at [456, 272] on input "Send via Email" at bounding box center [663, 283] width 414 height 34
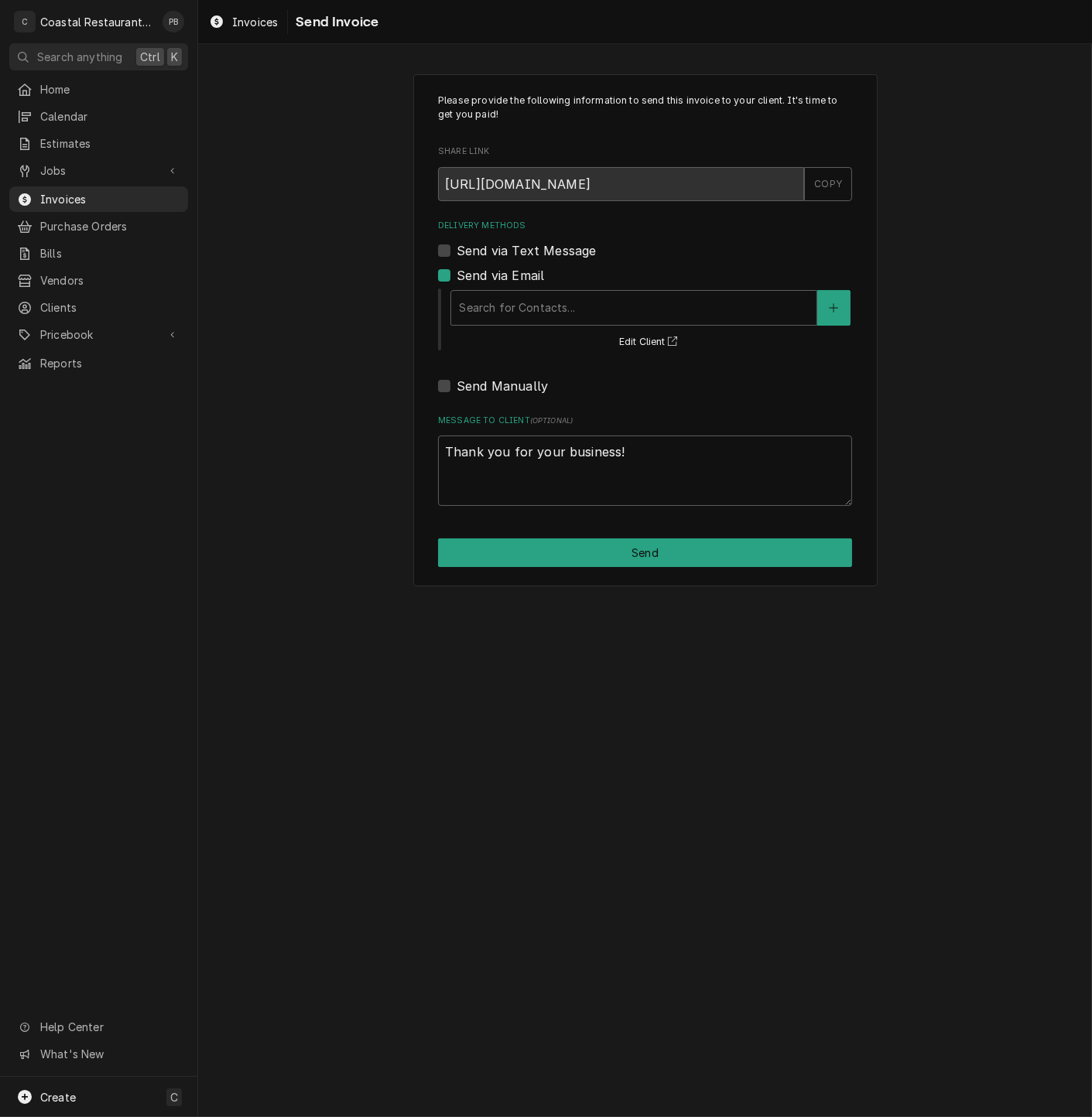
click at [456, 274] on label "Send via Email" at bounding box center [500, 275] width 87 height 18
click at [456, 274] on input "Send via Email" at bounding box center [663, 283] width 414 height 34
checkbox input "false"
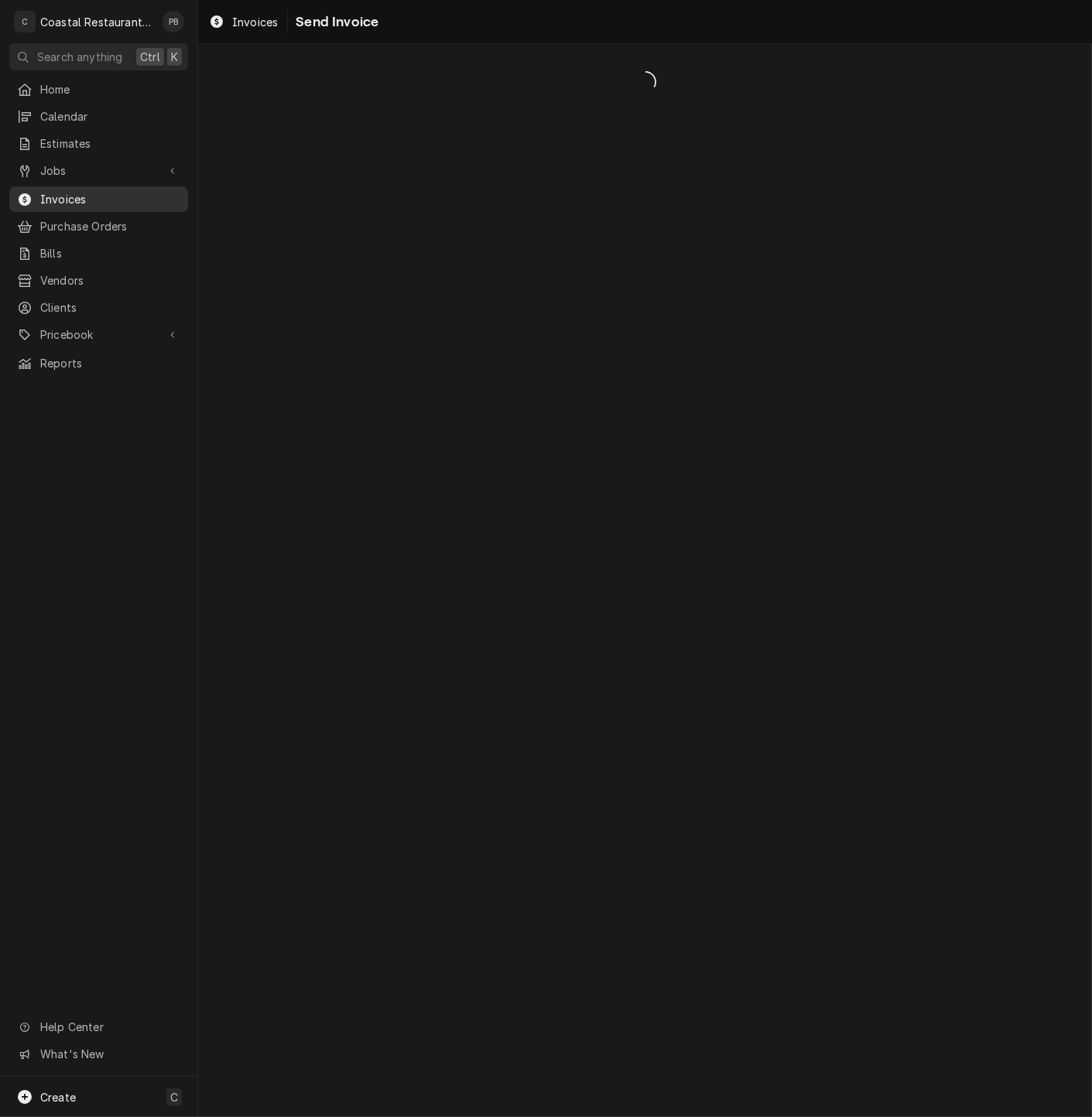
click at [62, 187] on link "Invoices" at bounding box center [99, 199] width 179 height 25
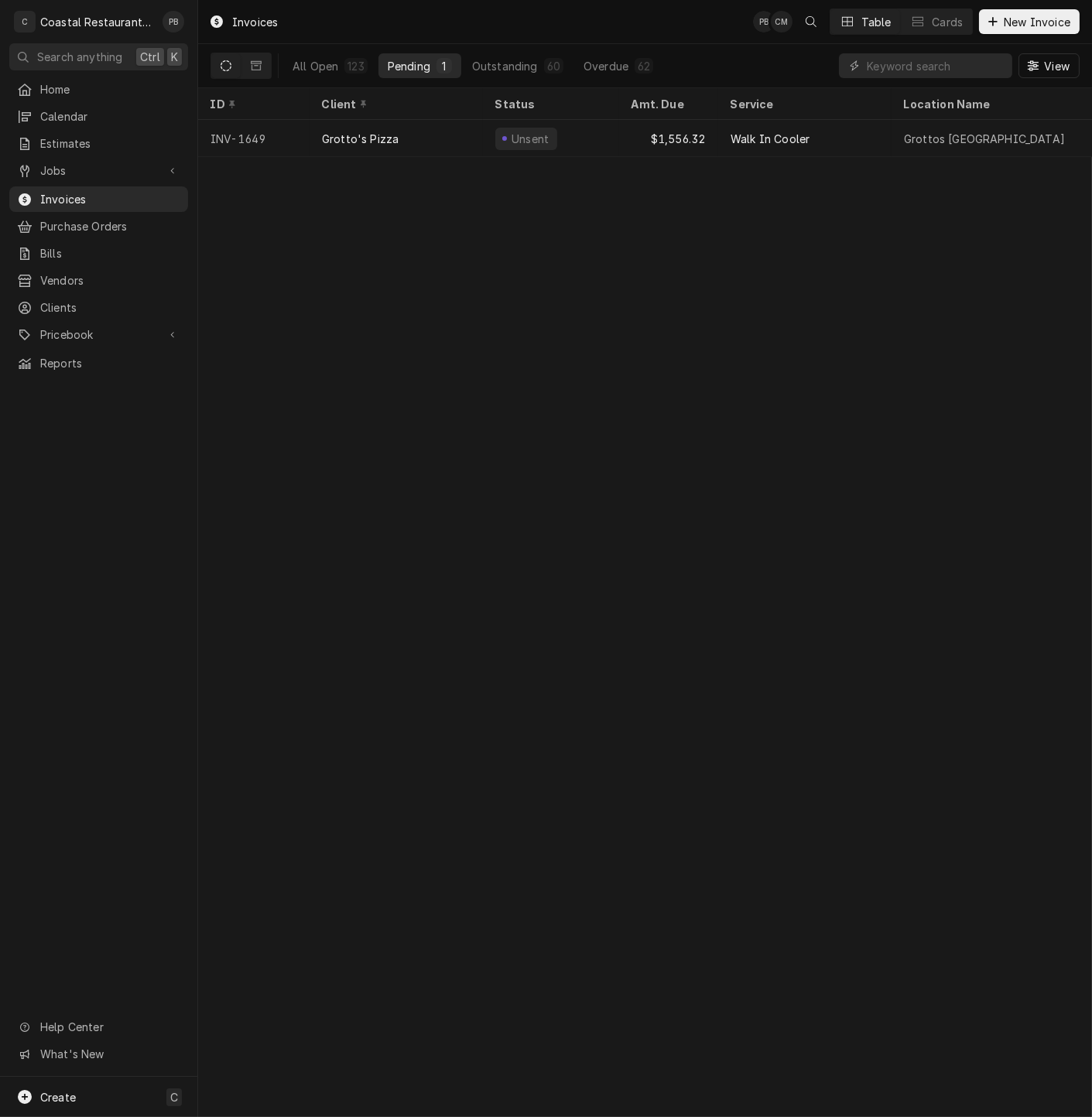
click at [418, 60] on div "Pending" at bounding box center [408, 66] width 43 height 17
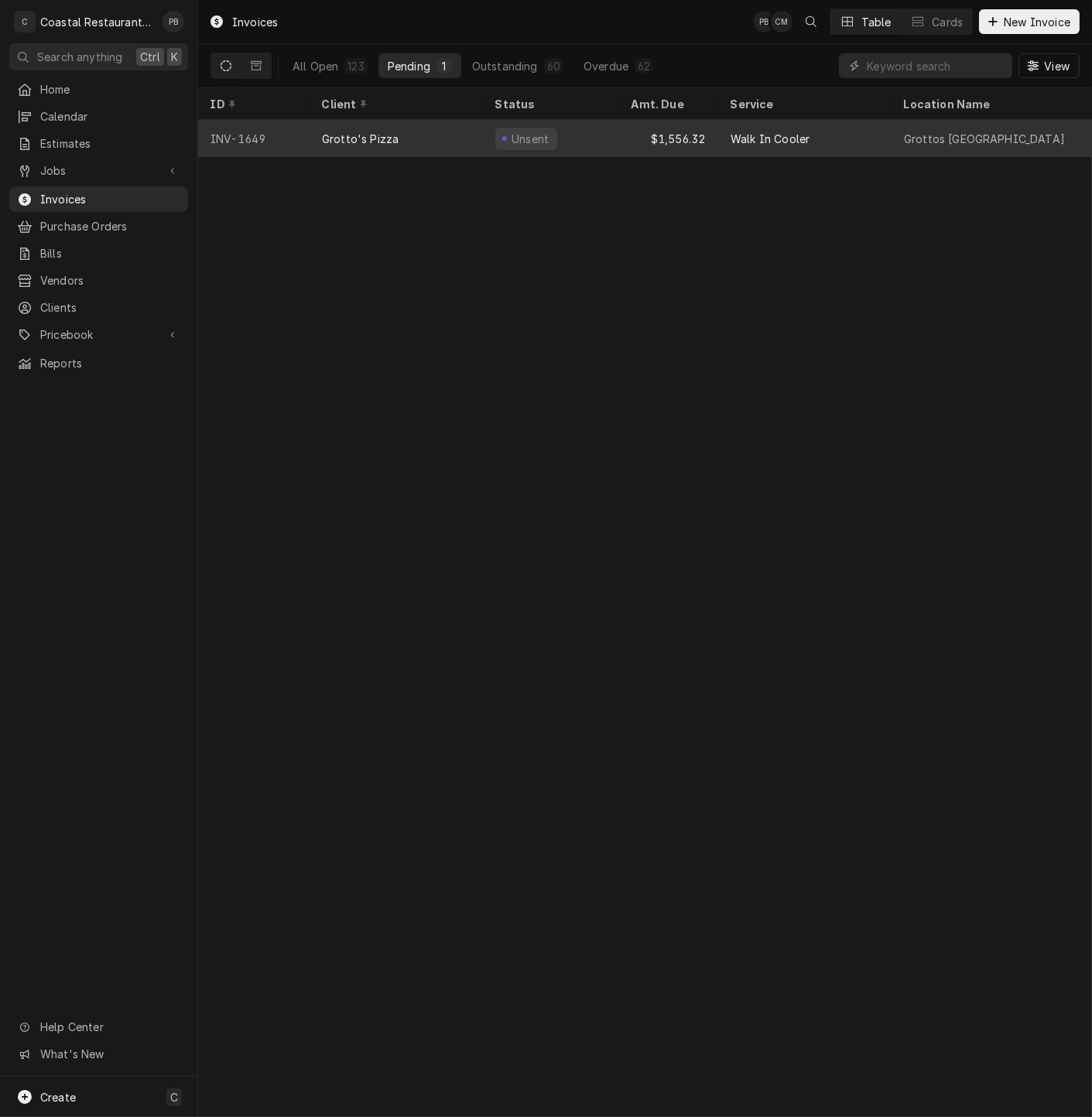
click at [387, 135] on div "Grotto's Pizza" at bounding box center [360, 139] width 77 height 17
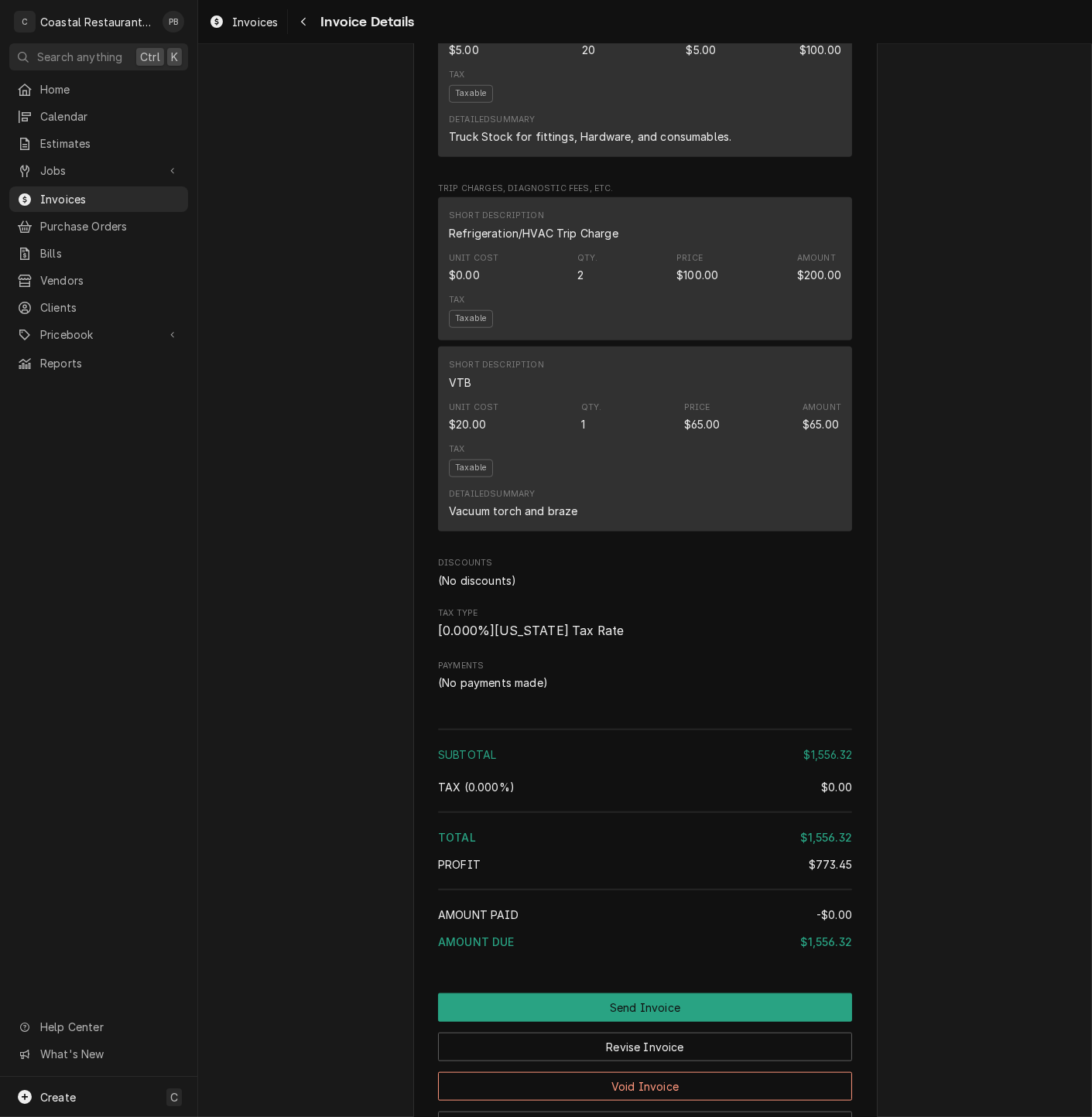
scroll to position [2758, 0]
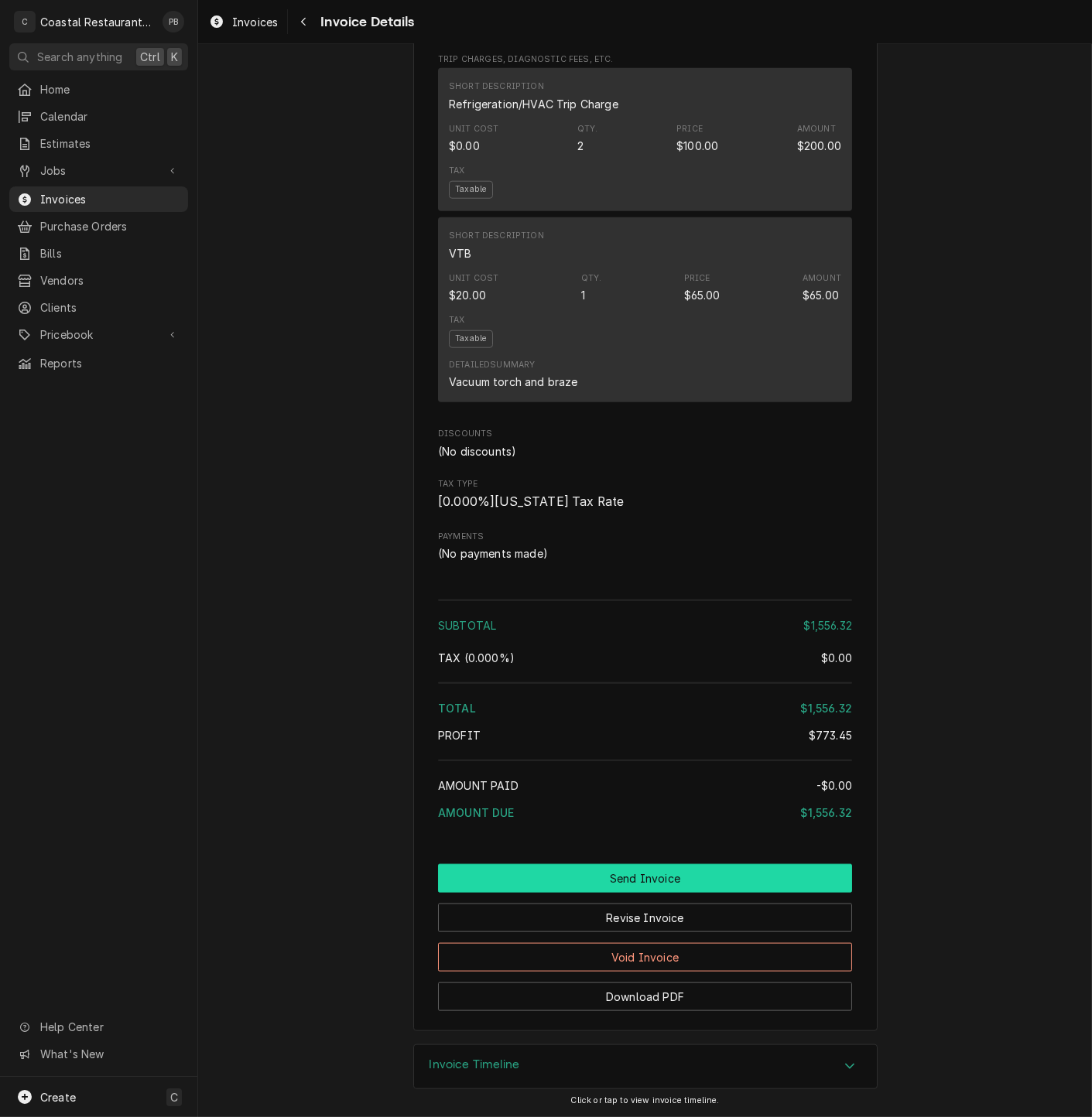
click at [641, 879] on button "Send Invoice" at bounding box center [645, 878] width 414 height 29
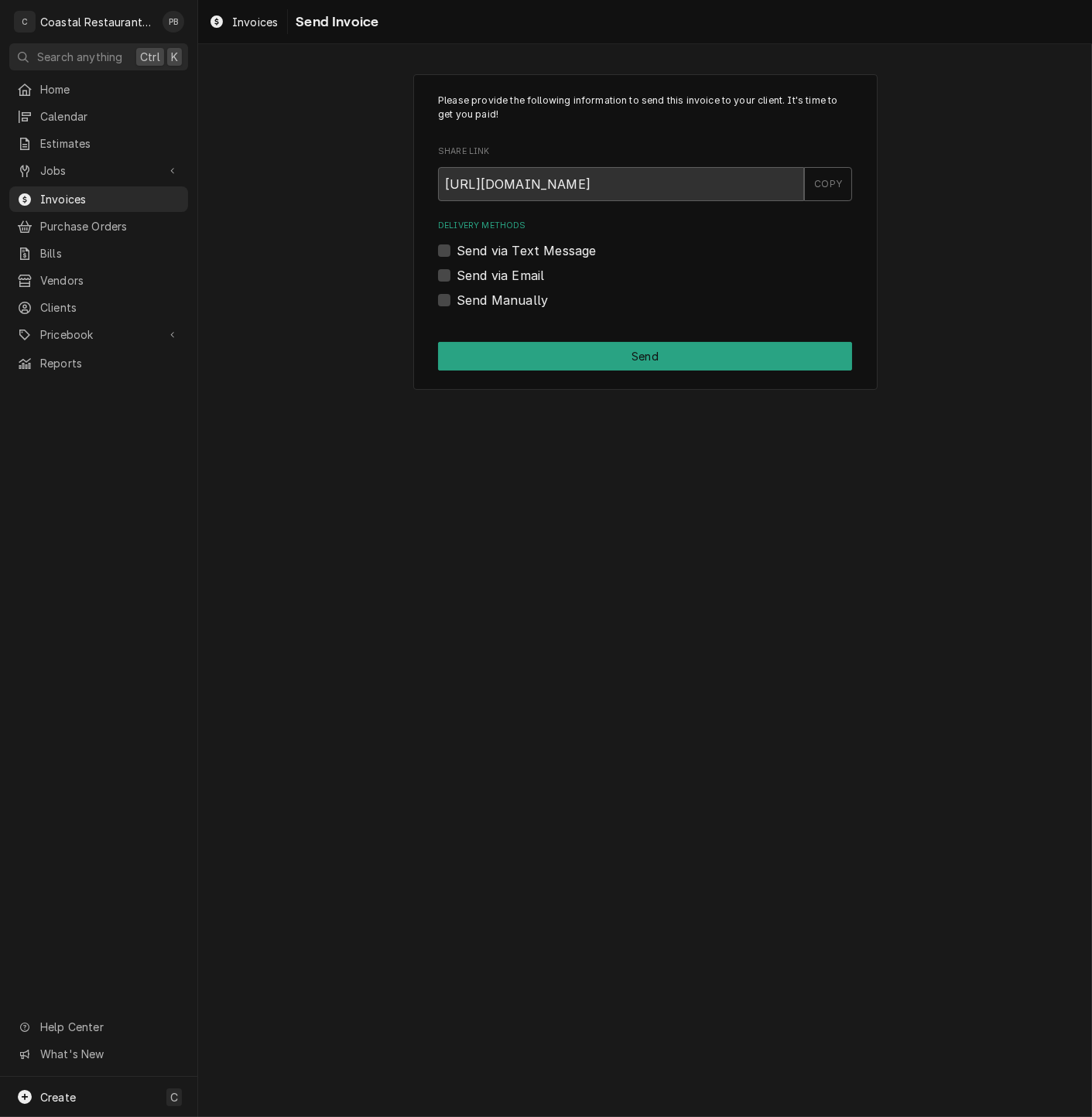
click at [456, 277] on label "Send via Email" at bounding box center [500, 275] width 87 height 18
click at [456, 277] on input "Send via Email" at bounding box center [663, 283] width 414 height 34
checkbox input "true"
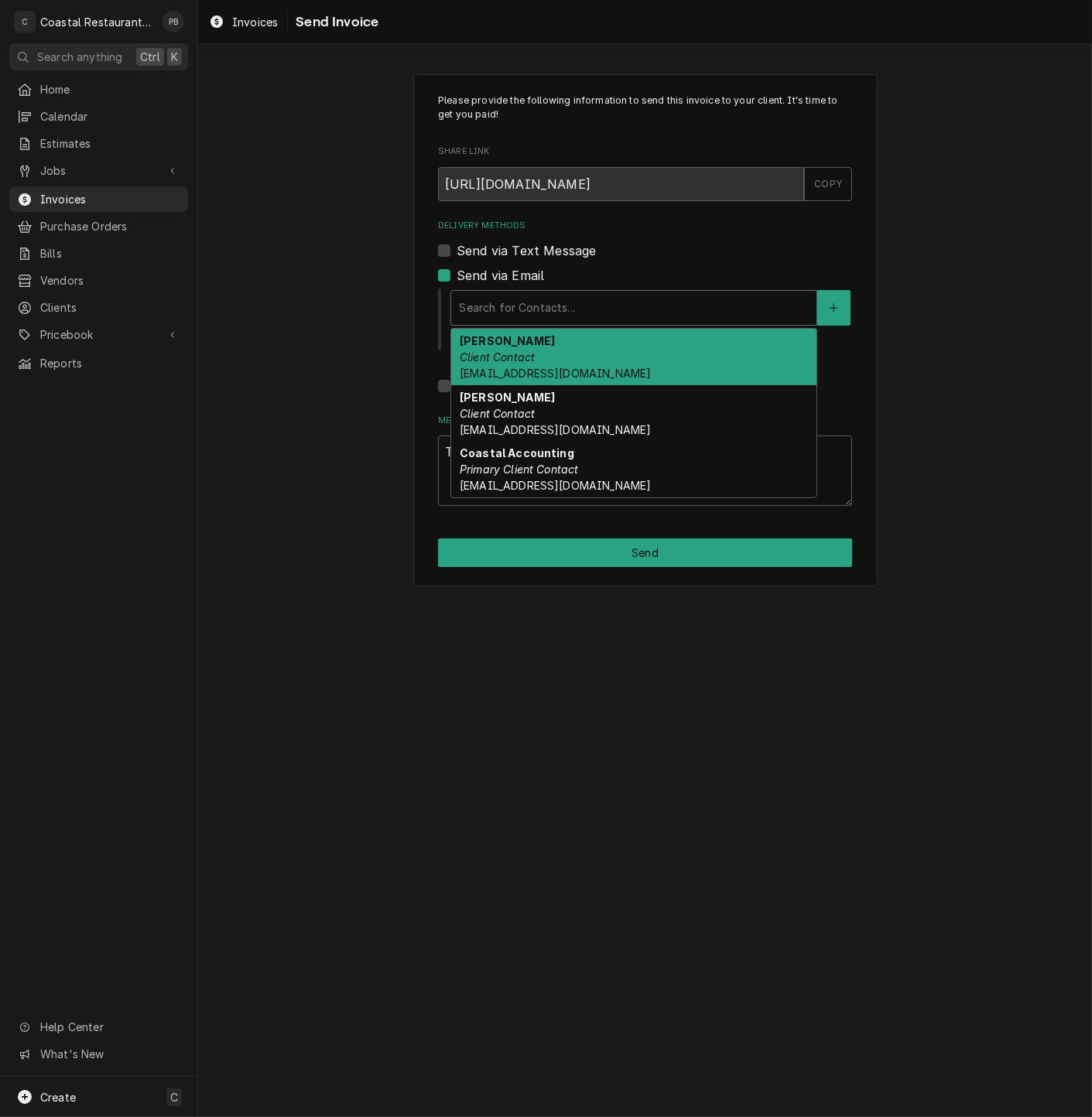
click at [557, 294] on div "Delivery Methods" at bounding box center [633, 308] width 350 height 28
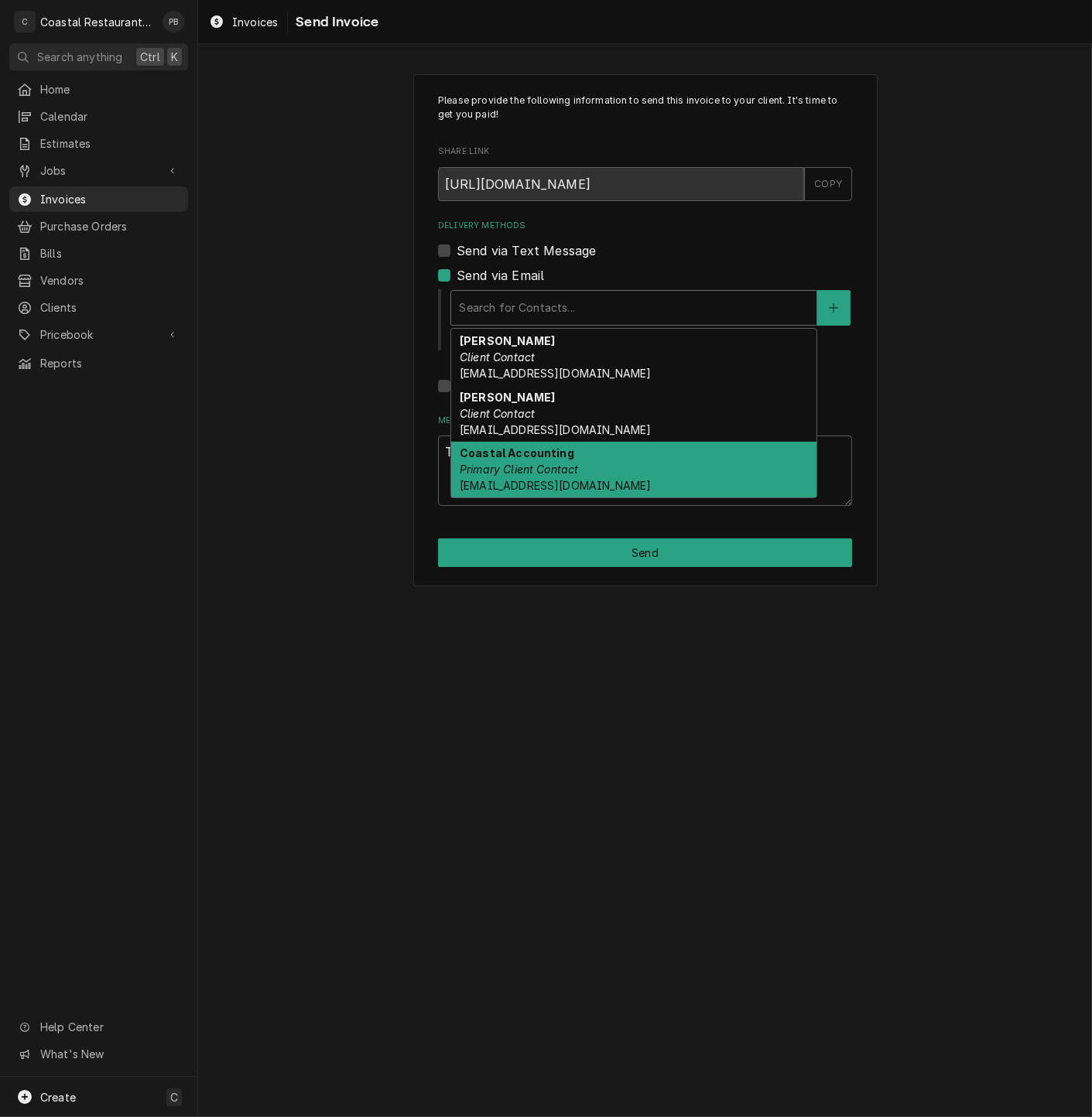
click at [559, 473] on em "Primary Client Contact" at bounding box center [519, 469] width 119 height 13
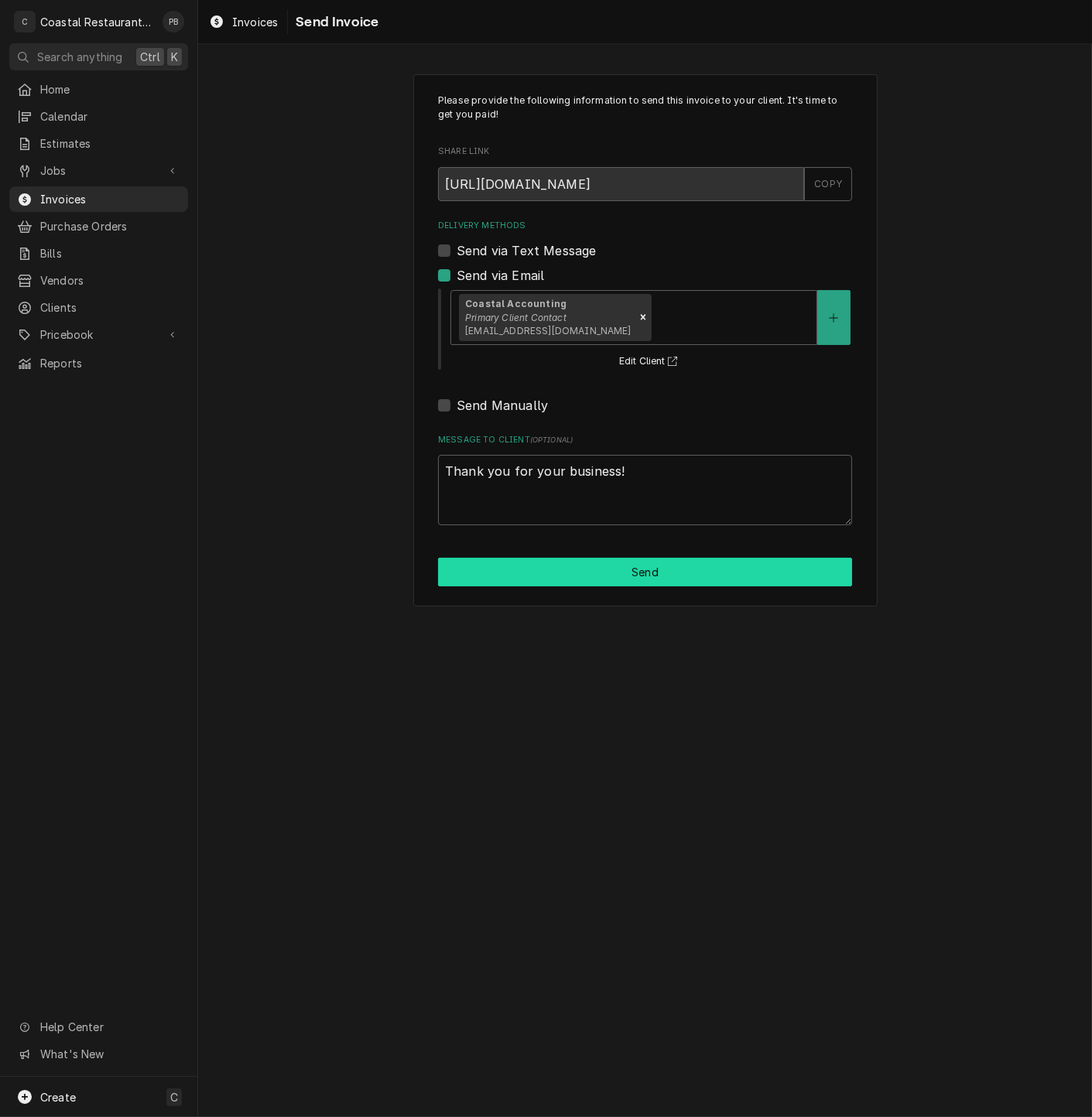
click at [645, 578] on button "Send" at bounding box center [645, 572] width 414 height 29
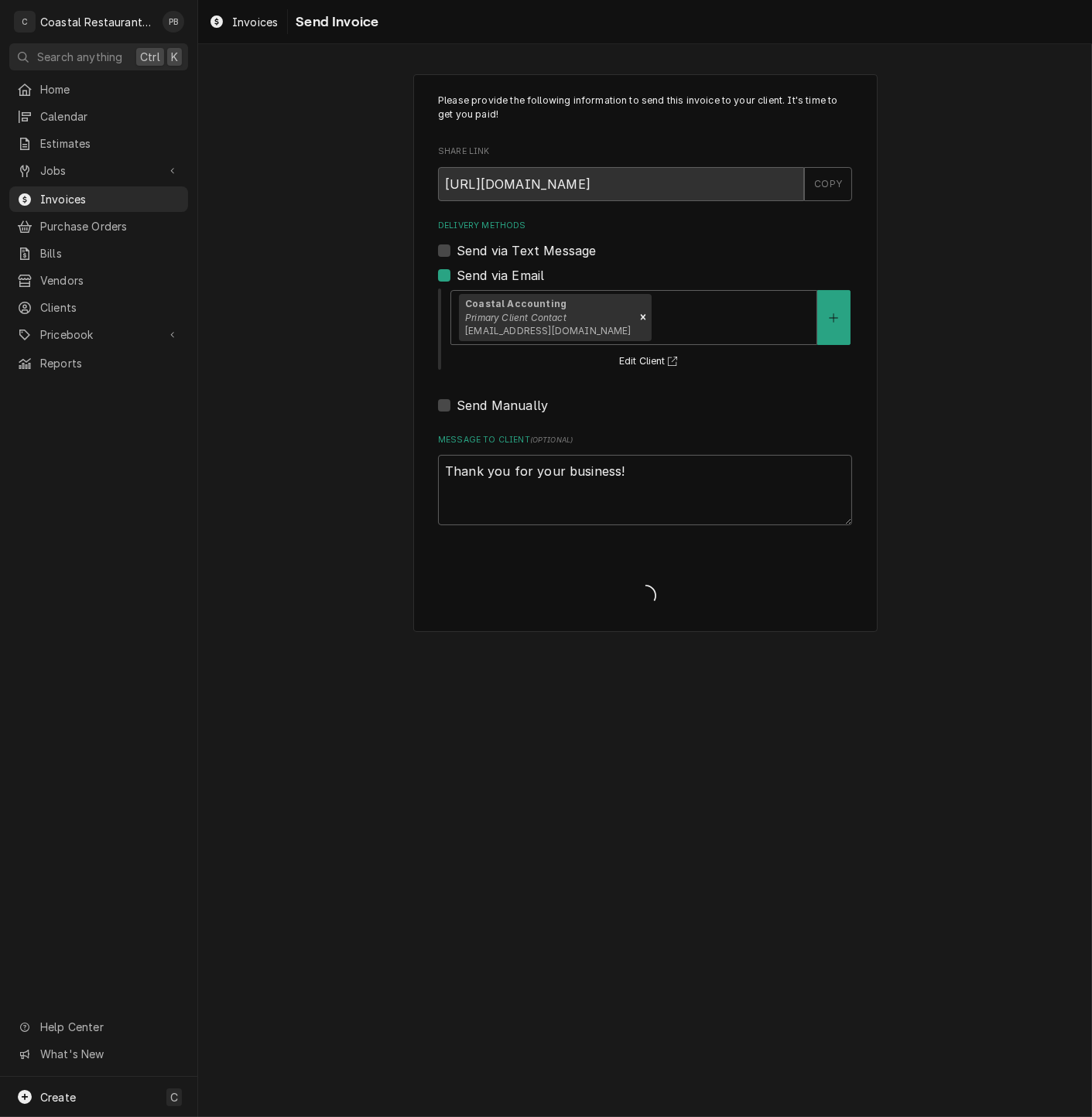
type textarea "x"
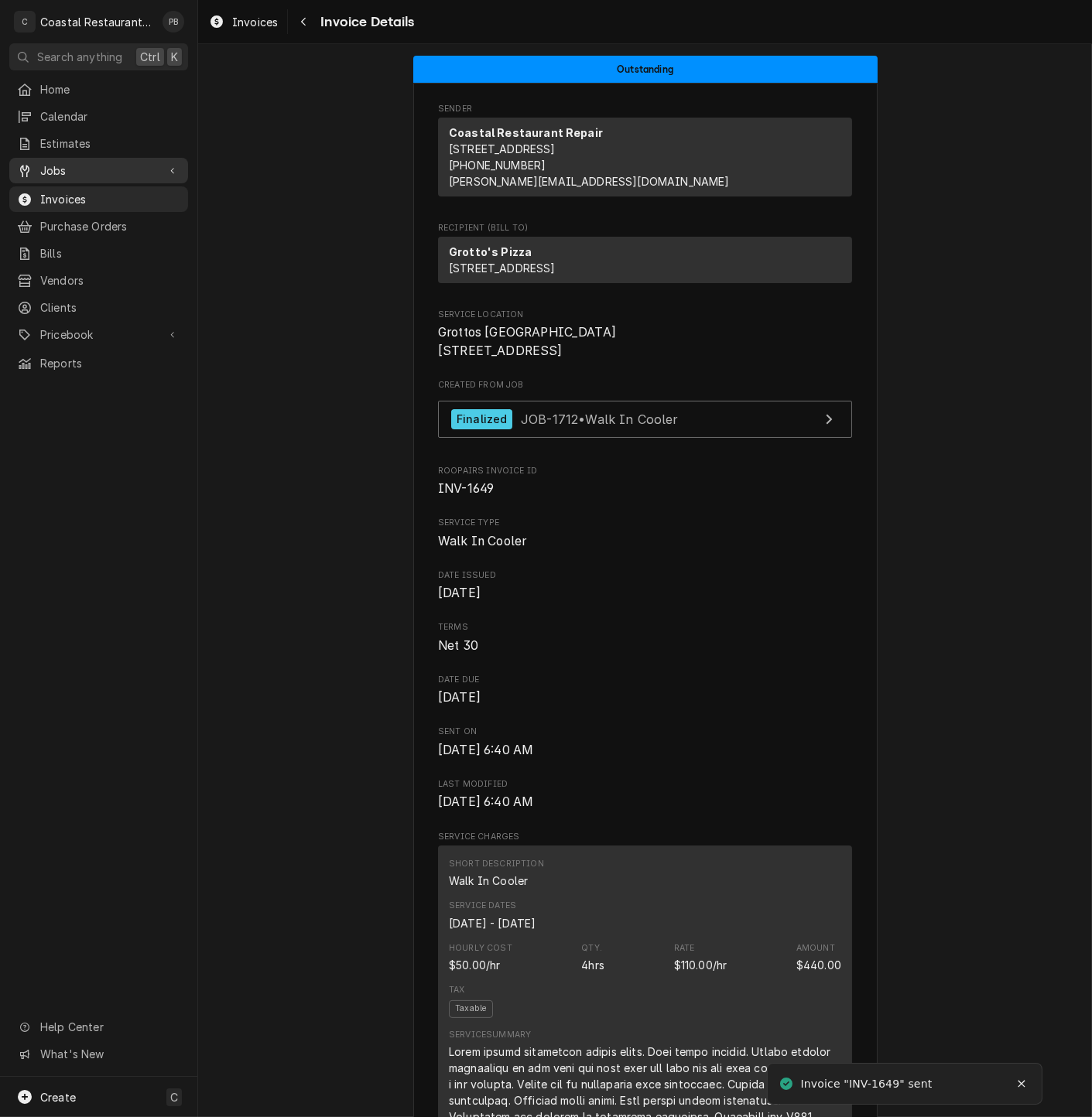
click at [62, 162] on span "Jobs" at bounding box center [99, 170] width 117 height 17
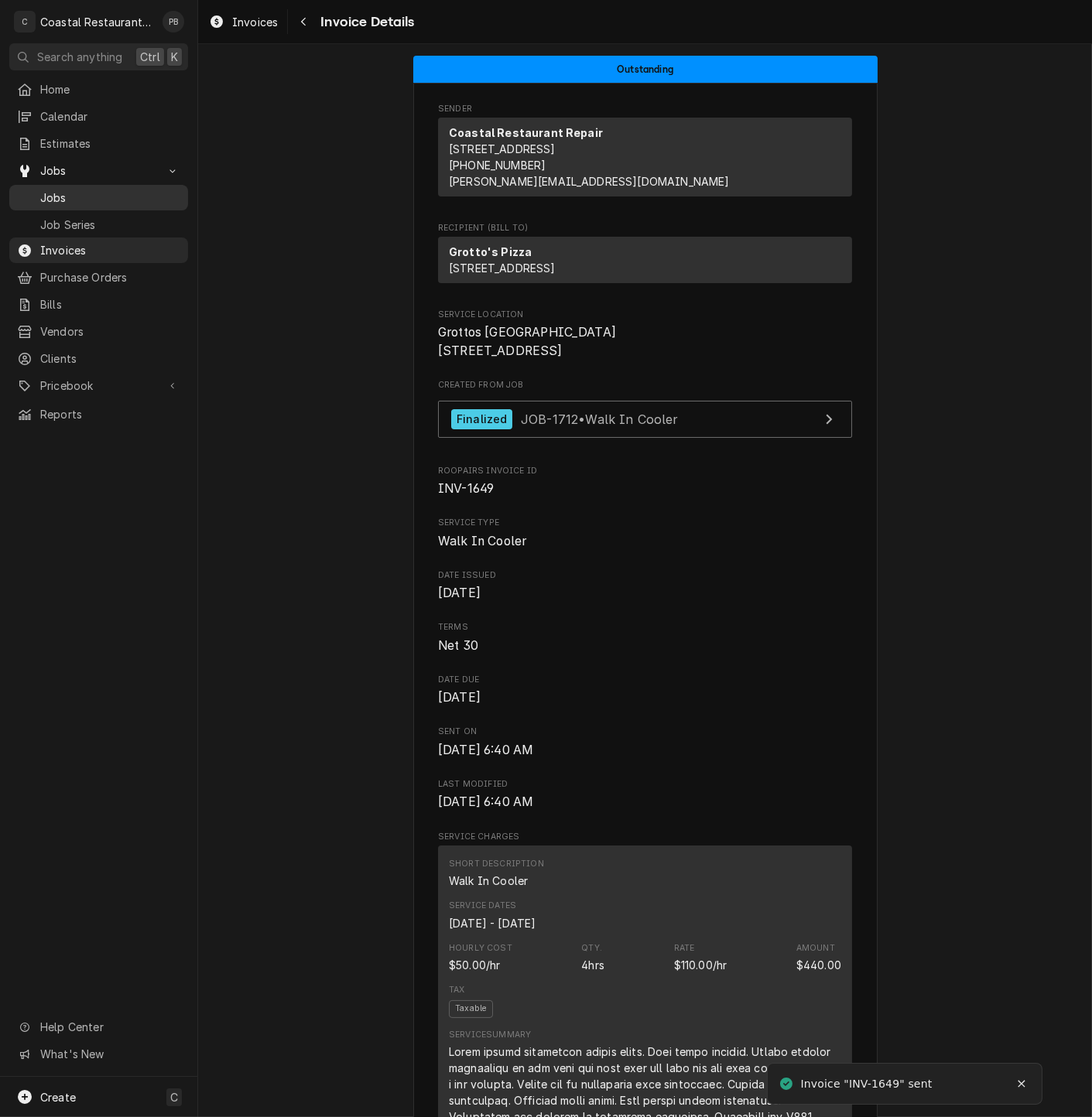
click at [78, 194] on span "Jobs" at bounding box center [110, 197] width 140 height 17
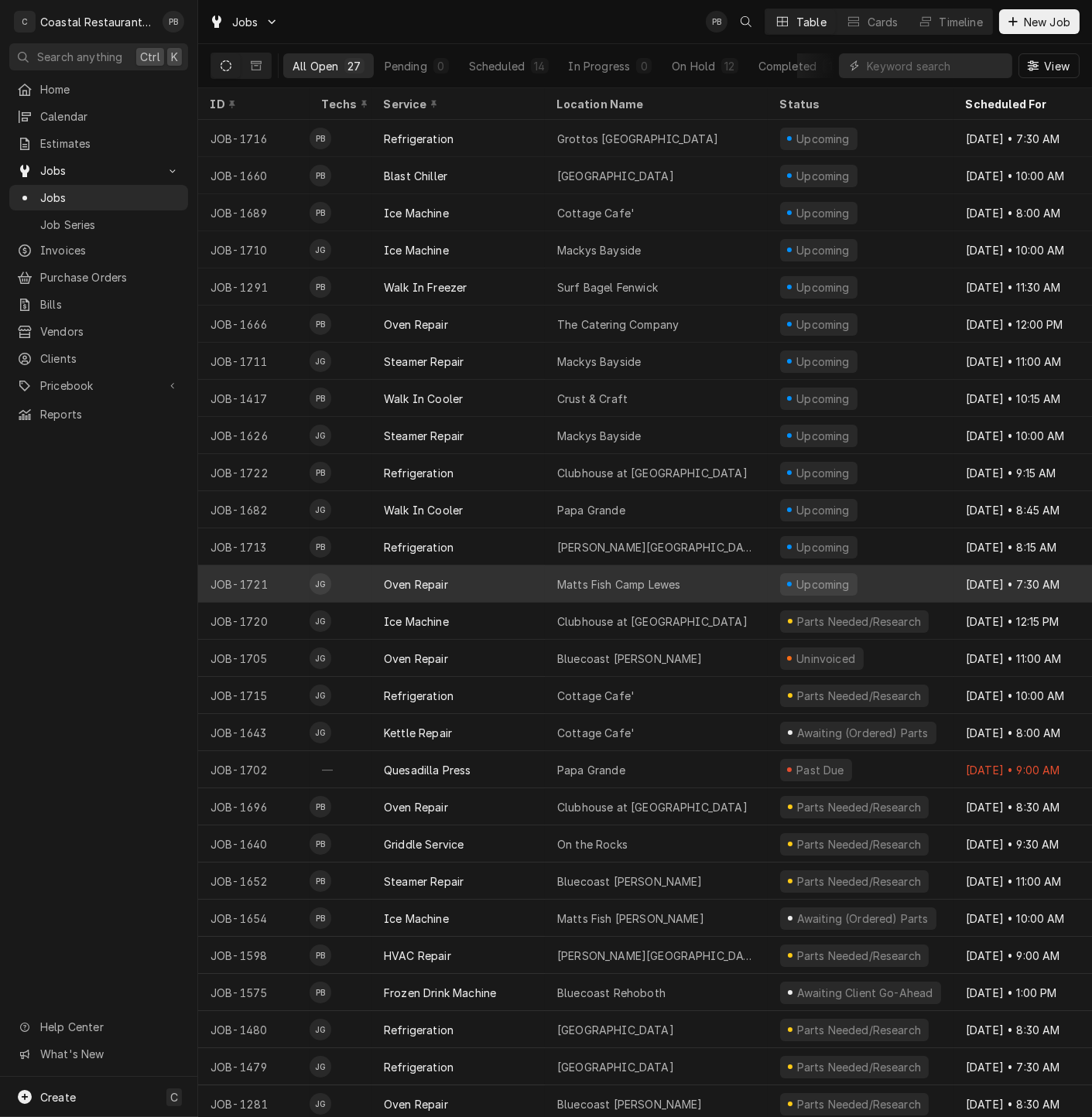
scroll to position [16, 0]
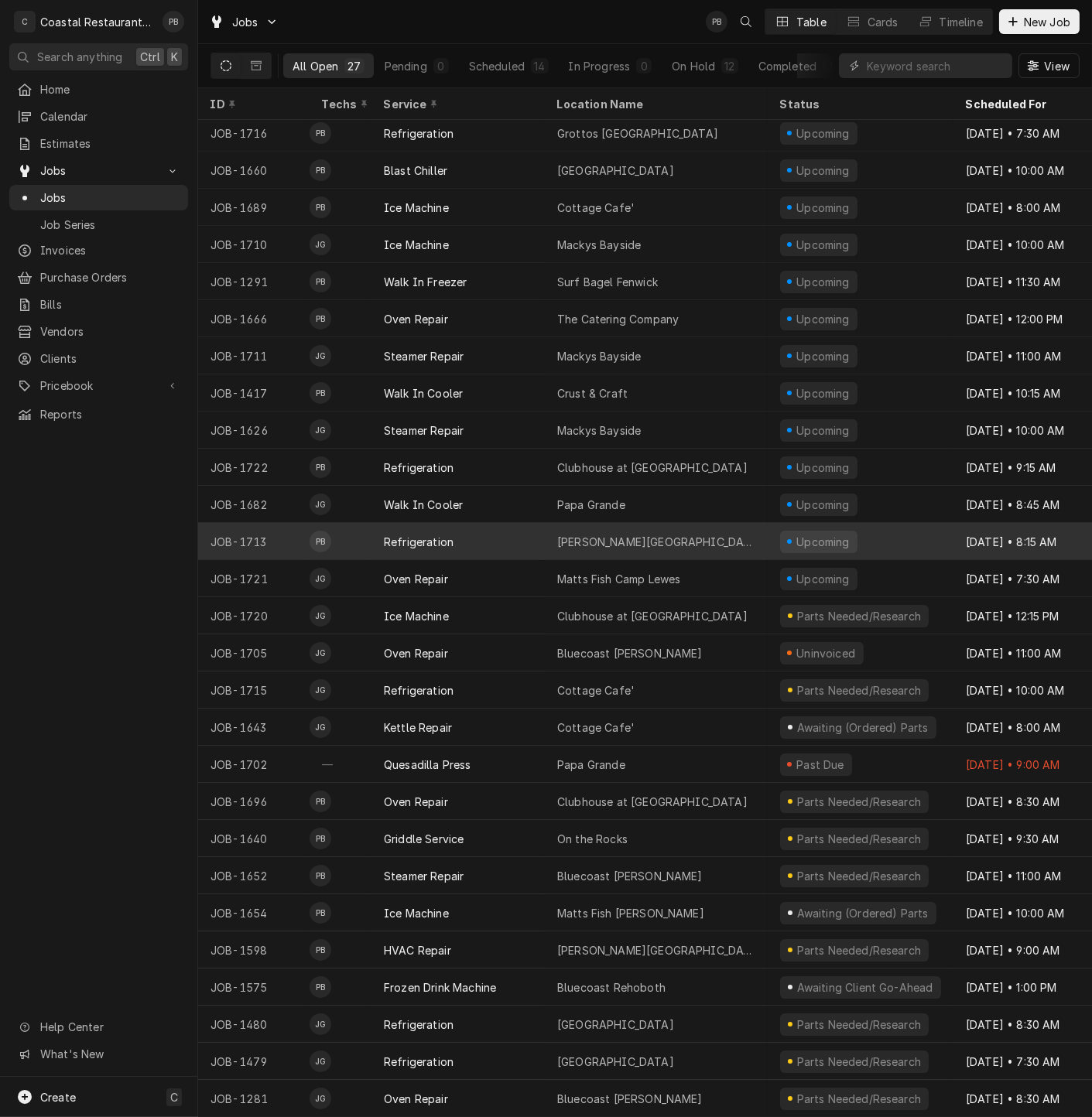
click at [648, 534] on div "[PERSON_NAME][GEOGRAPHIC_DATA]" at bounding box center [656, 541] width 198 height 17
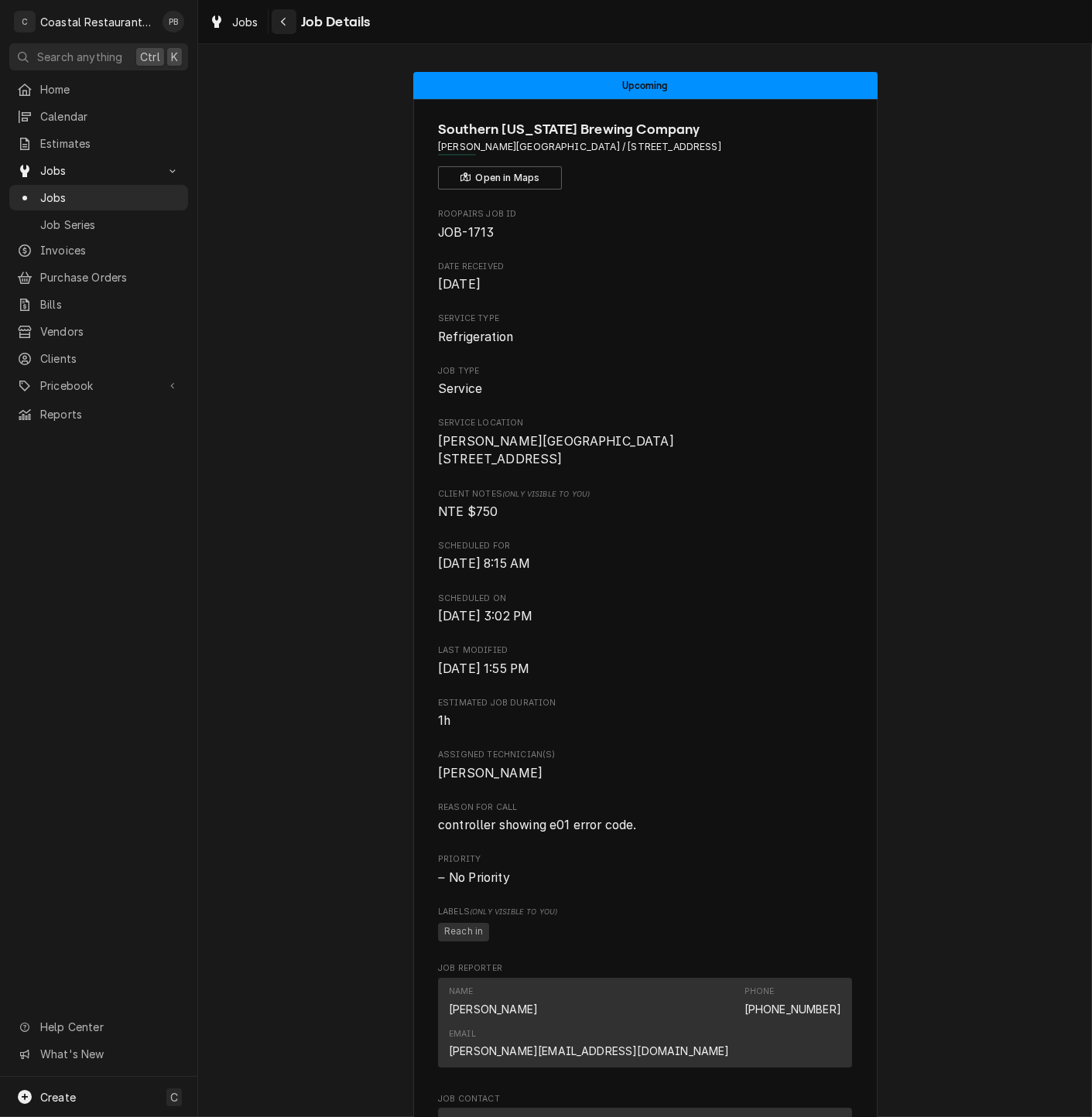
click at [289, 24] on div "Navigate back" at bounding box center [284, 22] width 16 height 16
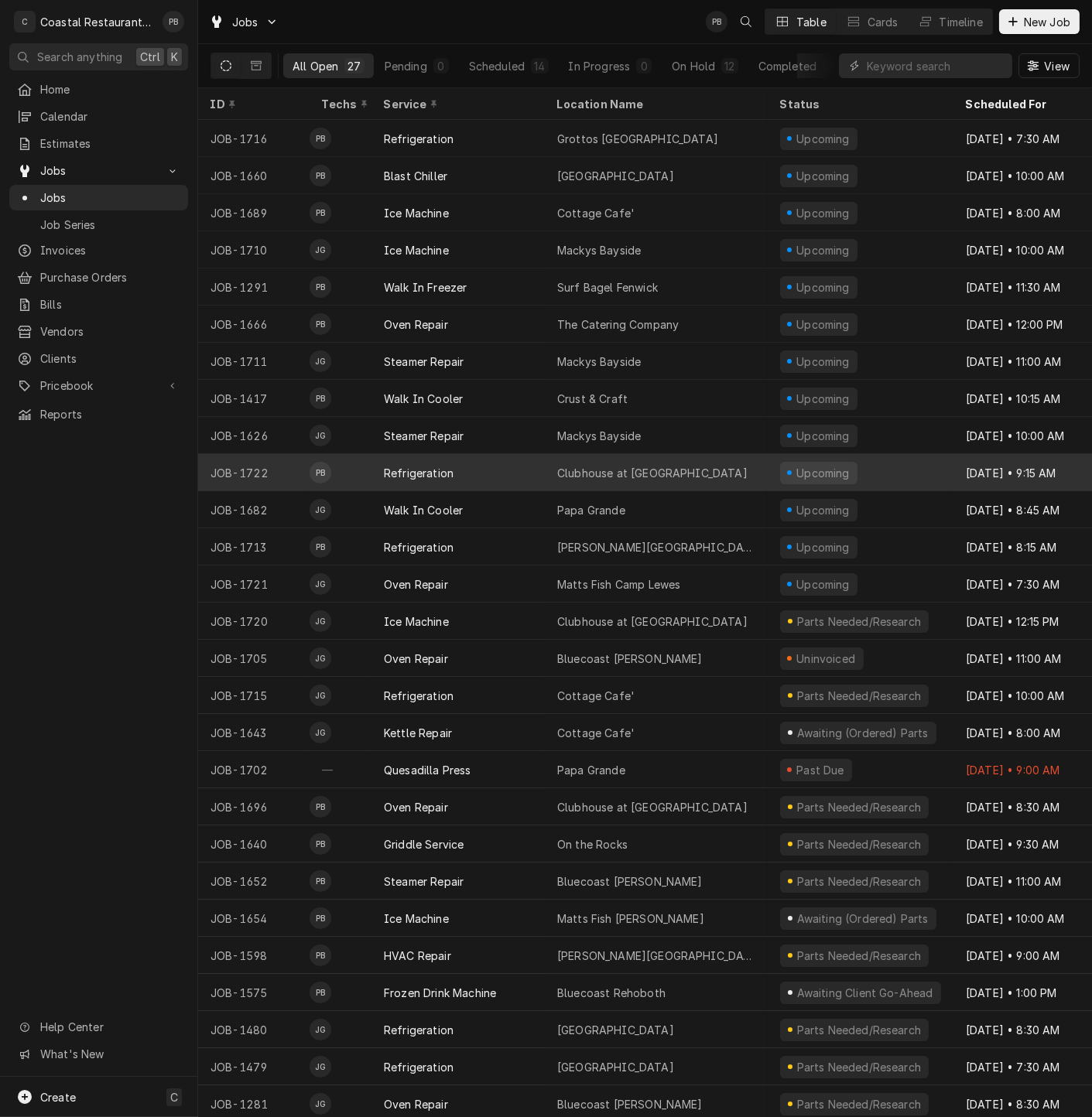
click at [665, 467] on div "Clubhouse at [GEOGRAPHIC_DATA]" at bounding box center [652, 473] width 190 height 17
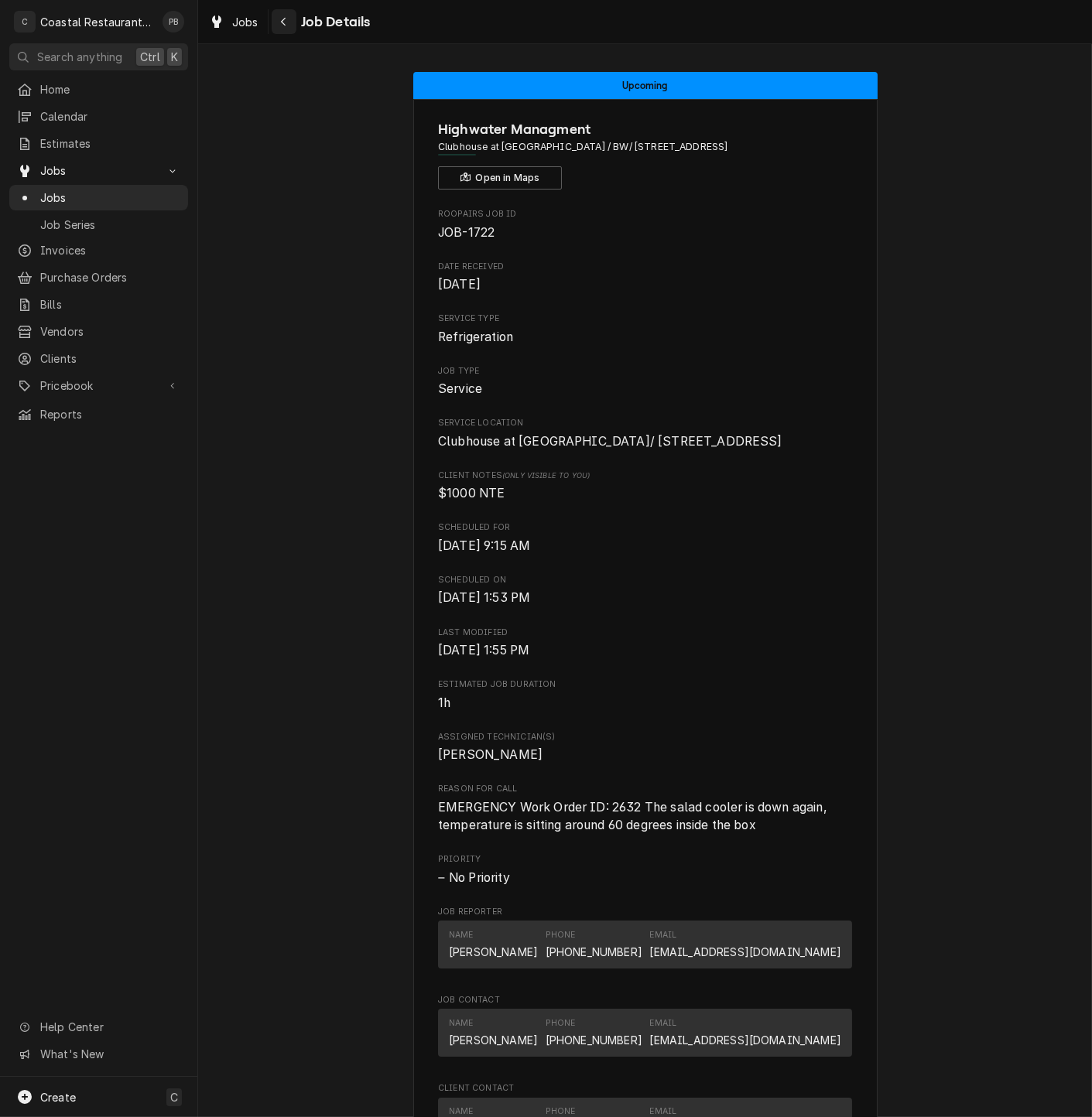
click at [281, 23] on icon "Navigate back" at bounding box center [283, 22] width 7 height 10
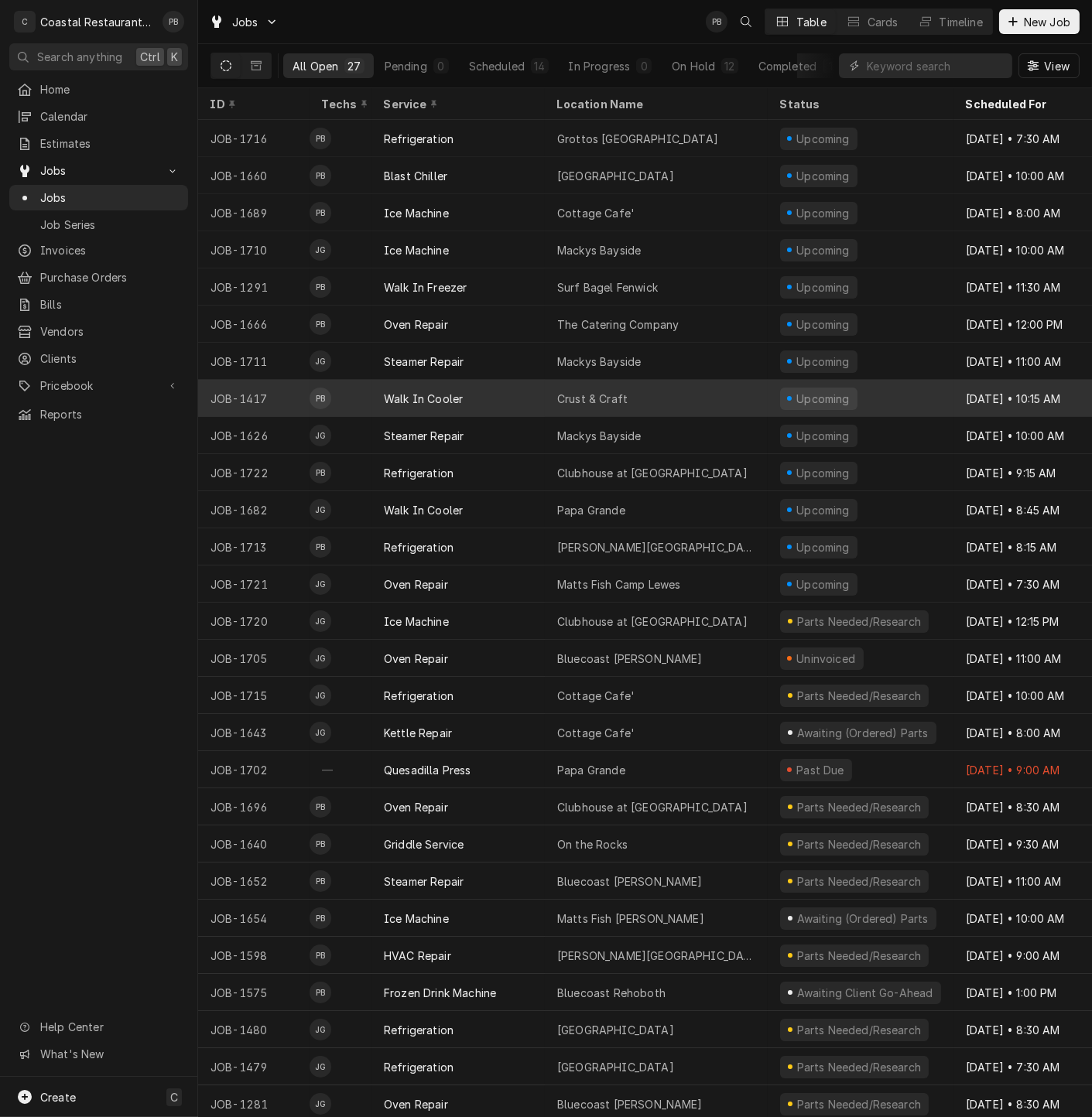
click at [558, 394] on div "Crust & Craft" at bounding box center [592, 398] width 71 height 17
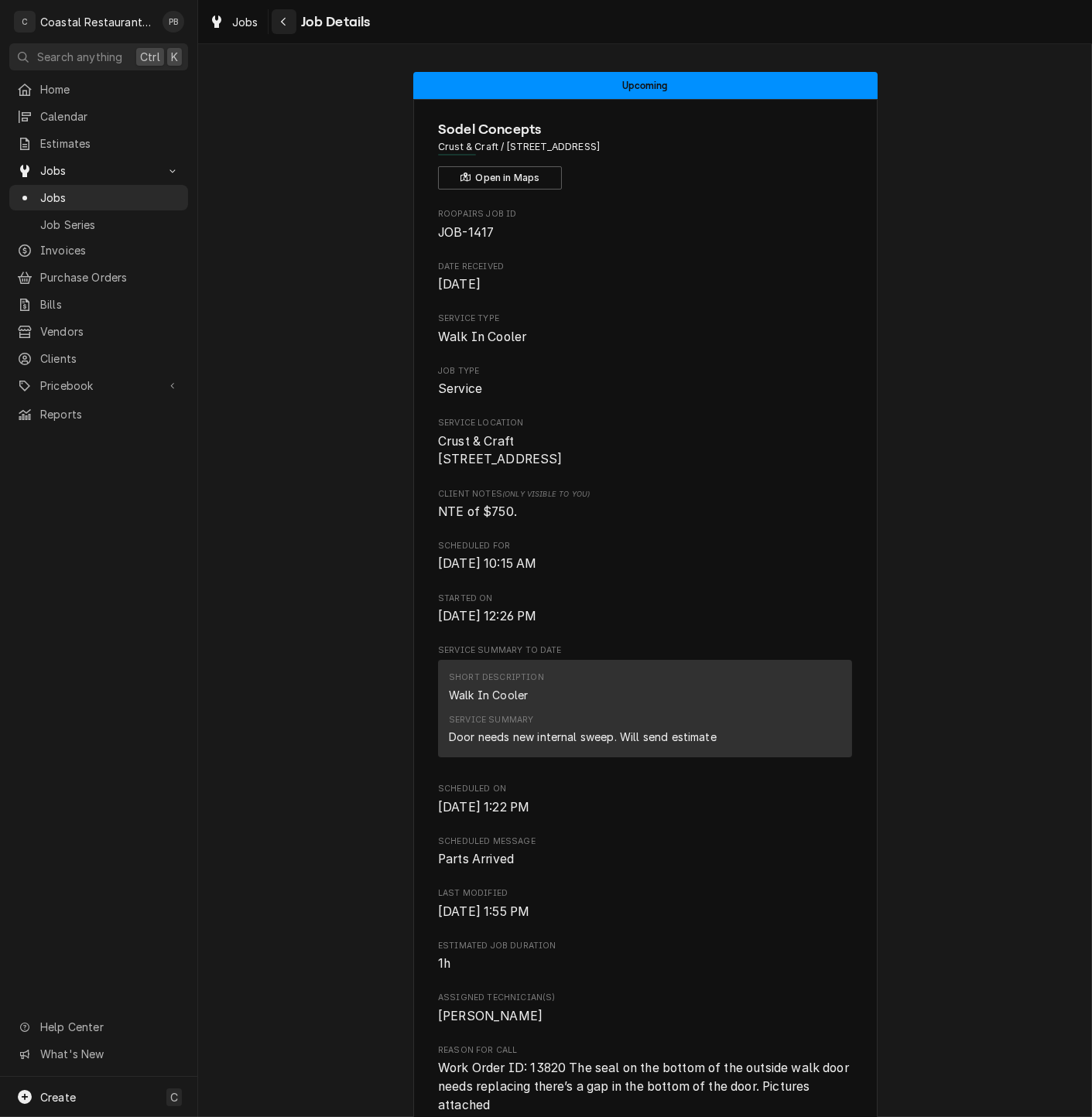
click at [283, 21] on icon "Navigate back" at bounding box center [283, 22] width 7 height 10
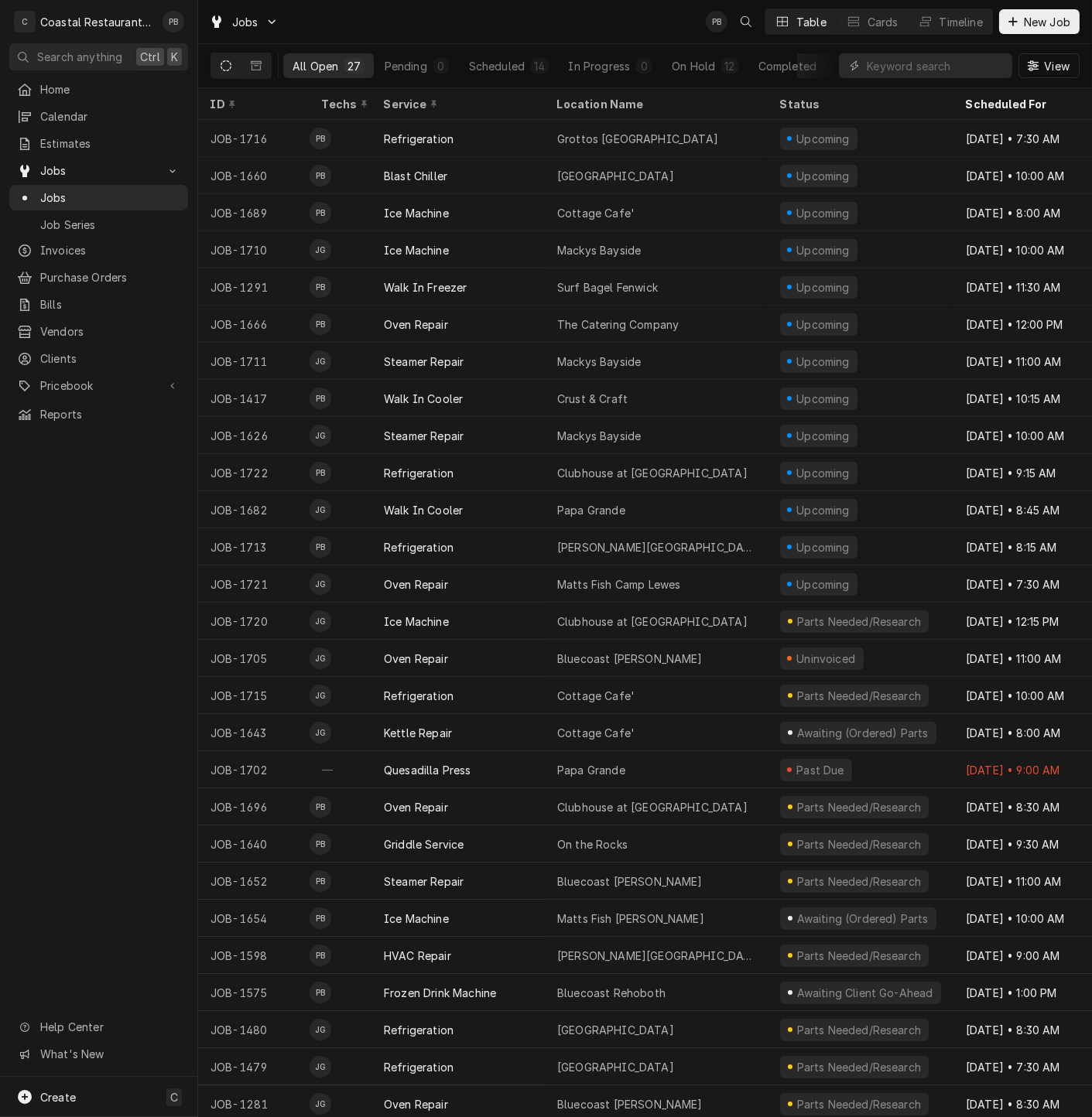
drag, startPoint x: 495, startPoint y: 334, endPoint x: 102, endPoint y: 696, distance: 534.3
click at [102, 696] on div "Home Calendar Estimates Jobs Jobs Job Series Invoices Purchase Orders Bills Ven…" at bounding box center [99, 576] width 197 height 1000
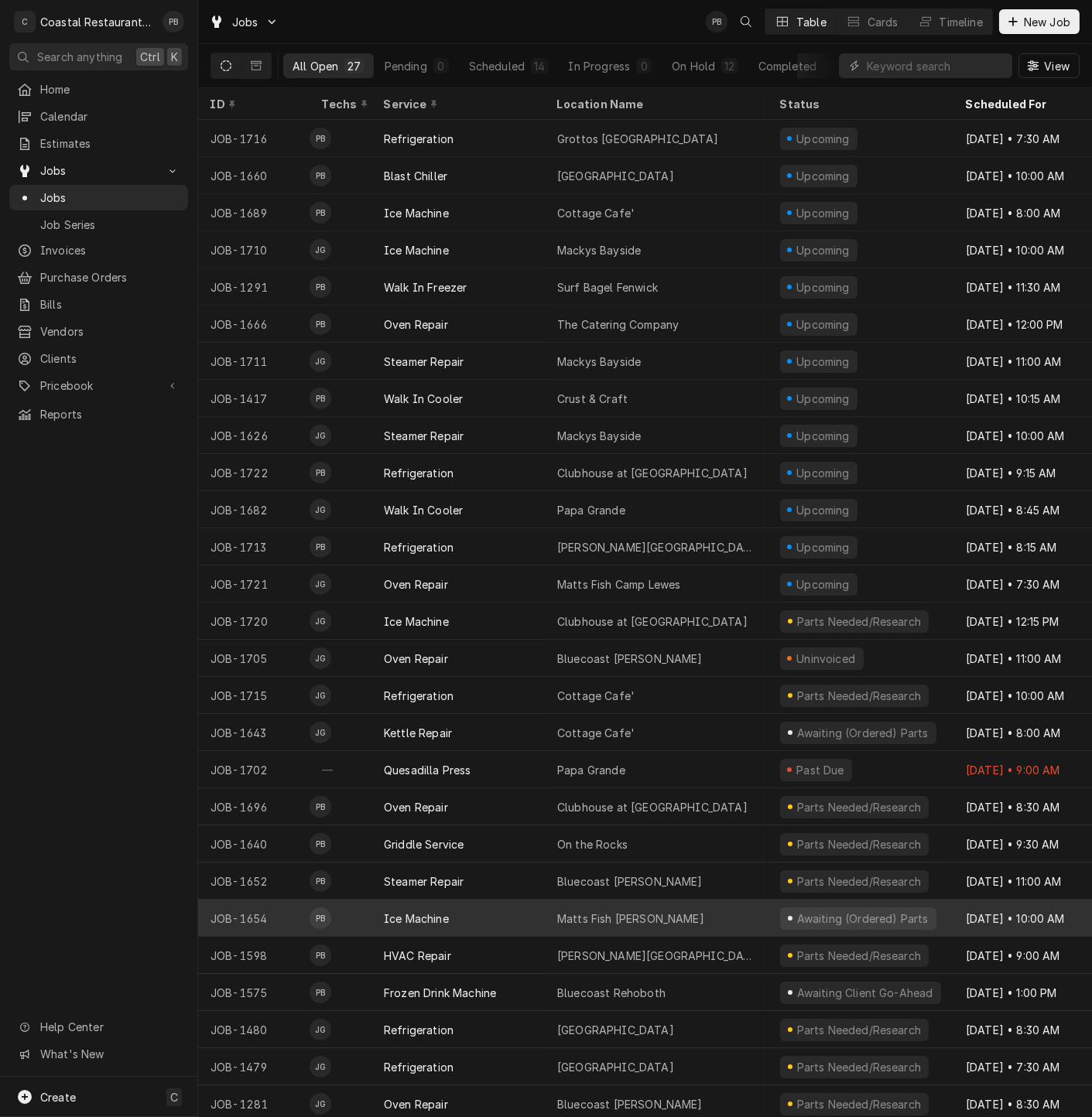
scroll to position [16, 0]
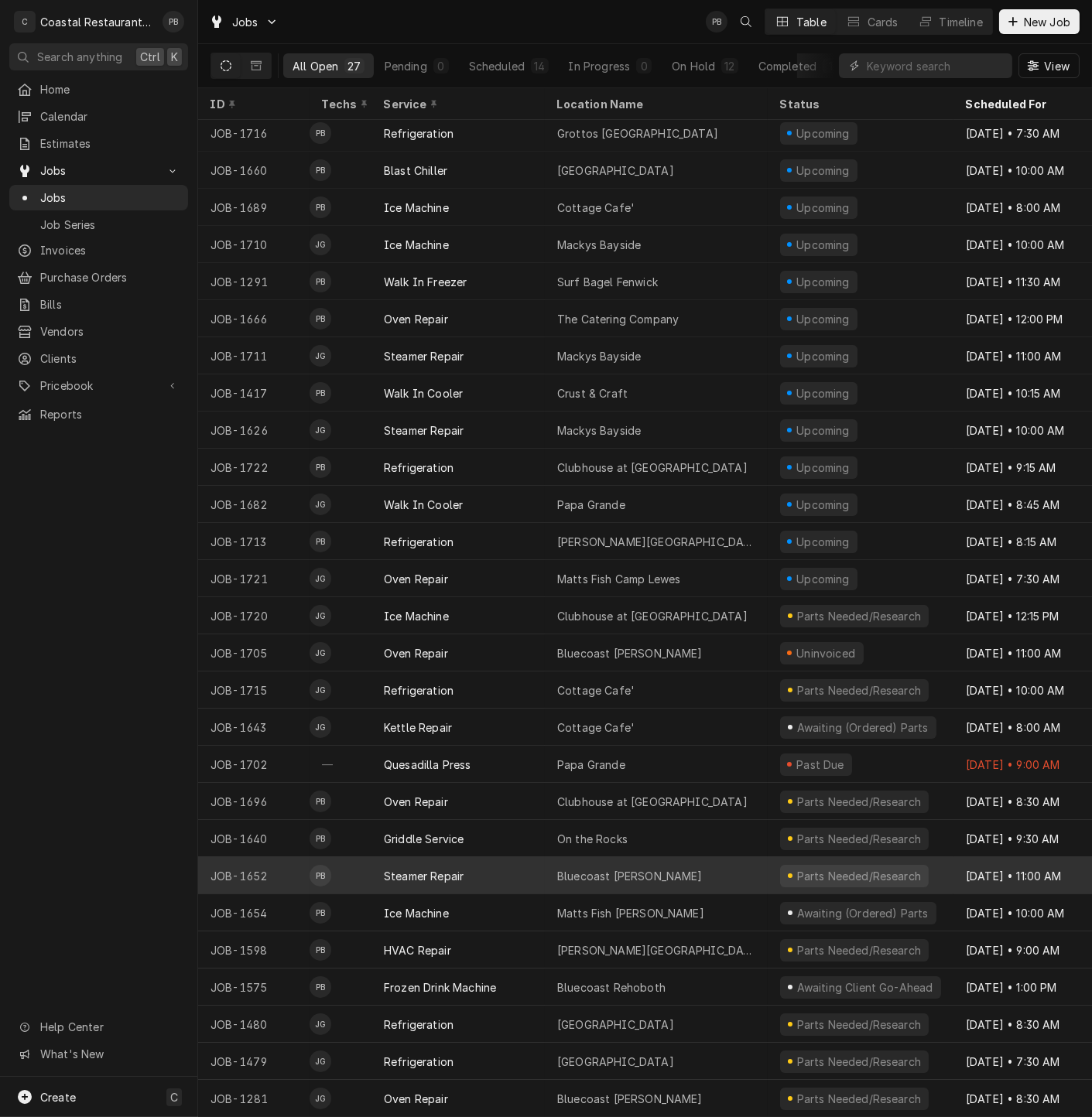
click at [444, 868] on div "Steamer Repair" at bounding box center [423, 875] width 79 height 17
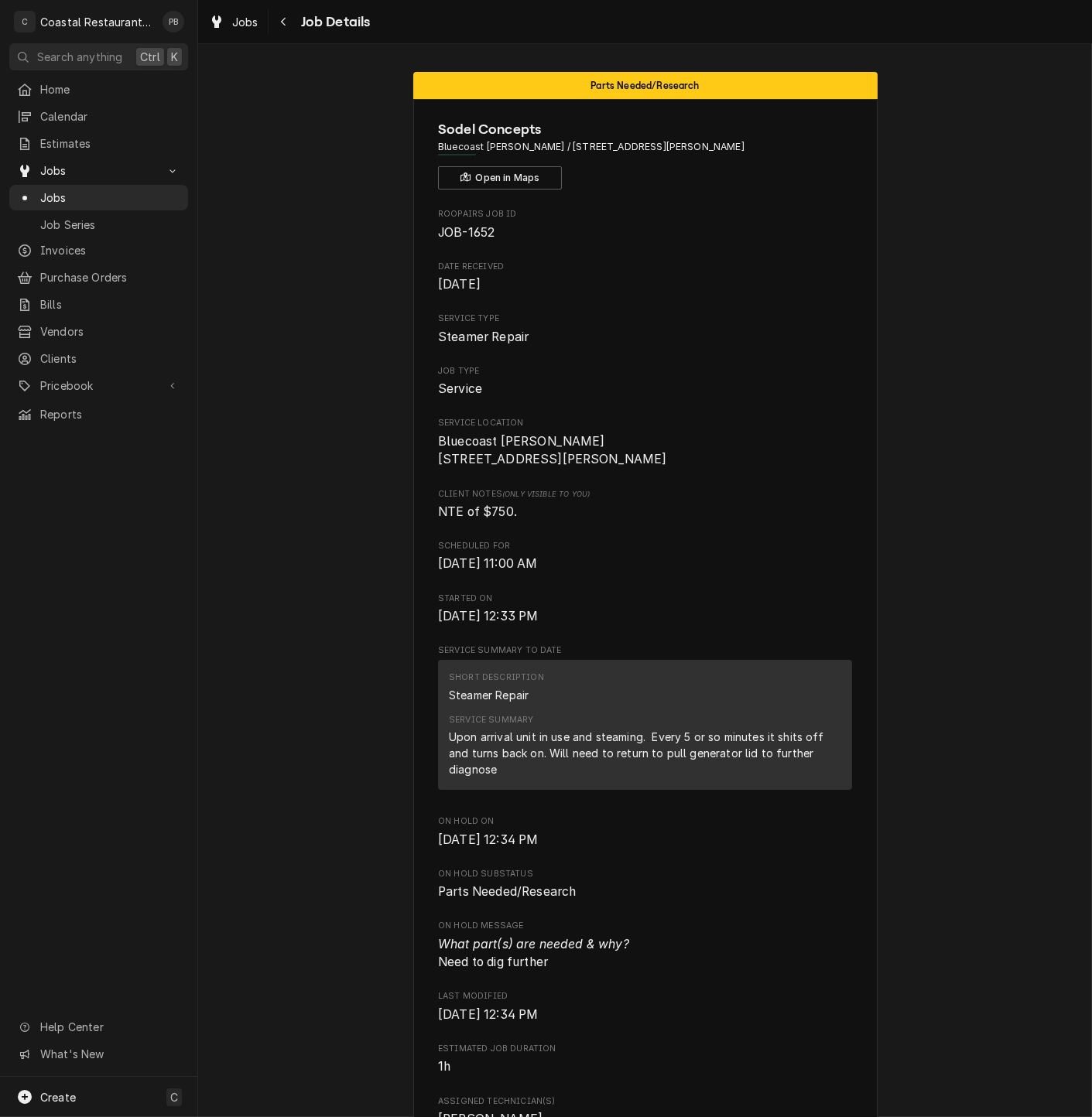
scroll to position [1144, 0]
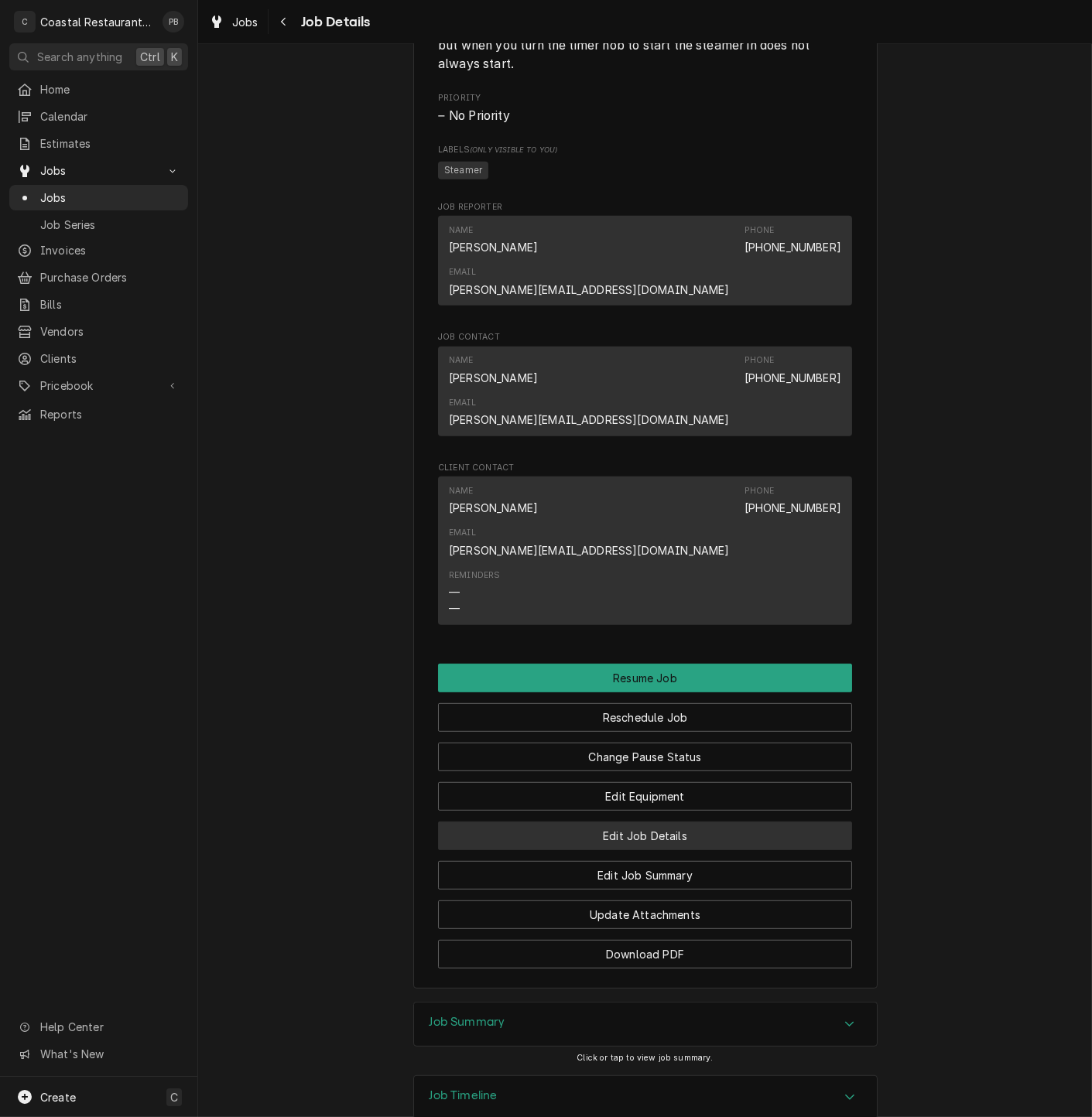
click at [658, 821] on button "Edit Job Details" at bounding box center [645, 835] width 414 height 29
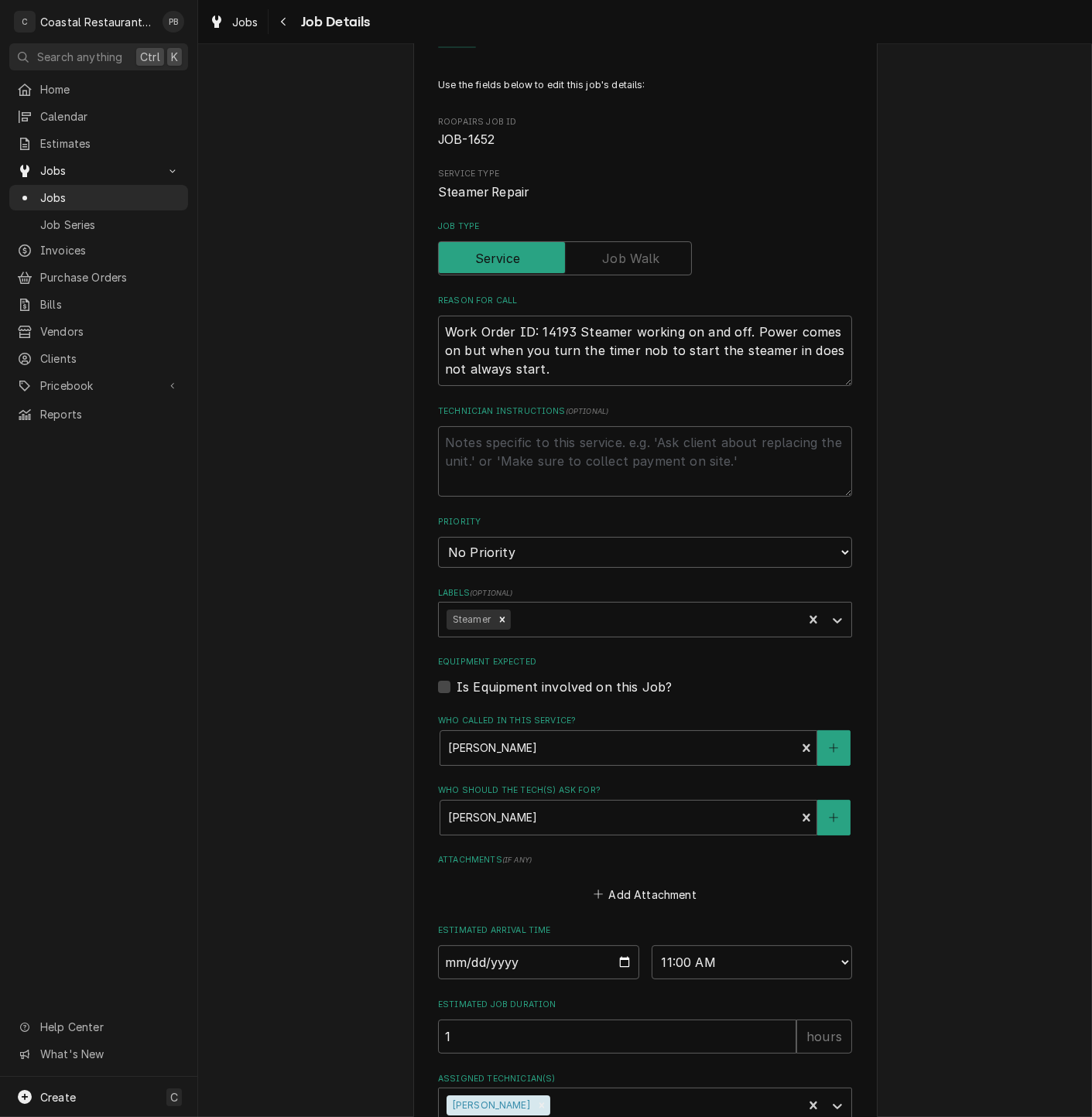
scroll to position [185, 0]
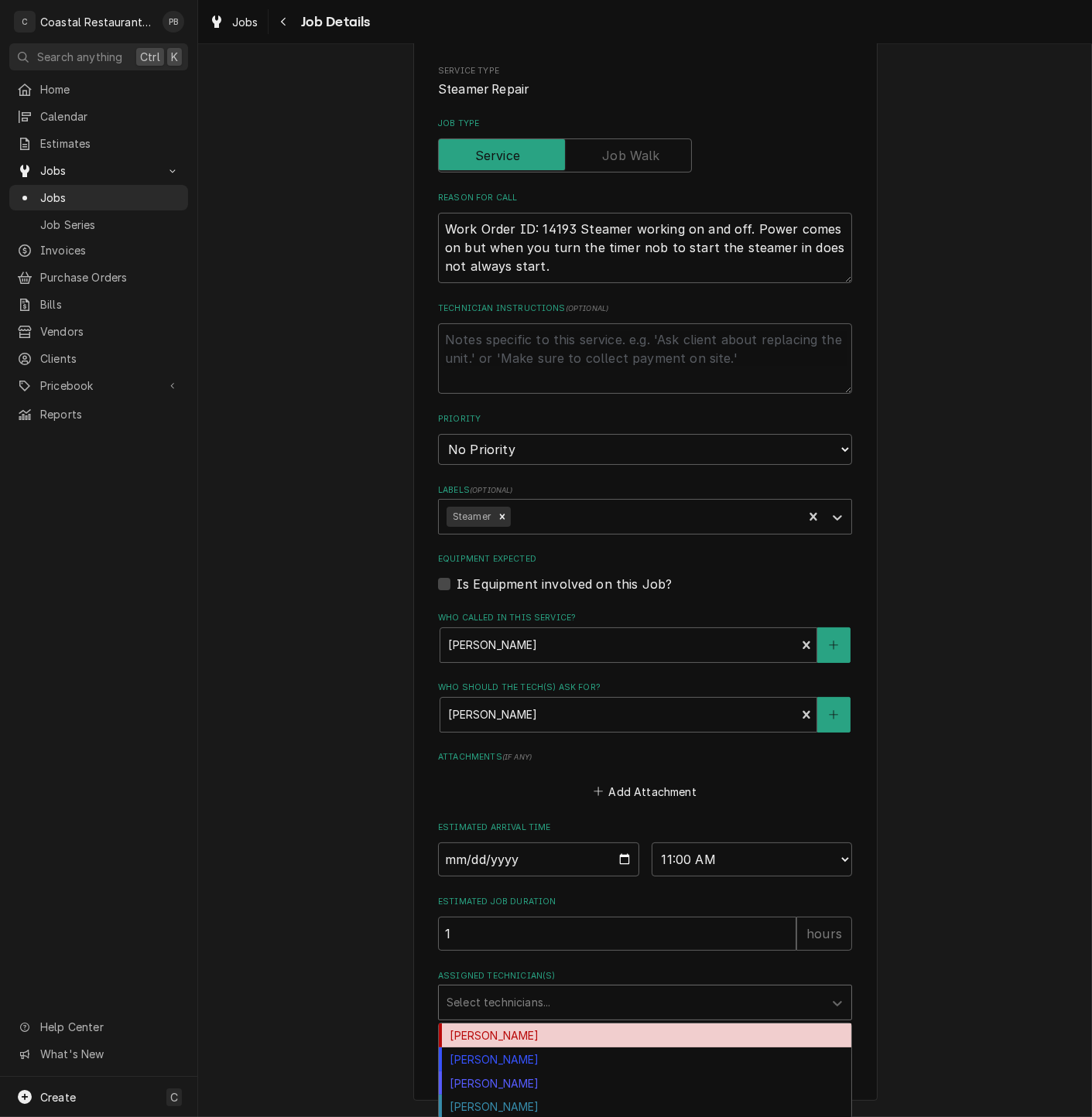
click at [658, 1009] on div "Assigned Technician(s)" at bounding box center [631, 1003] width 369 height 28
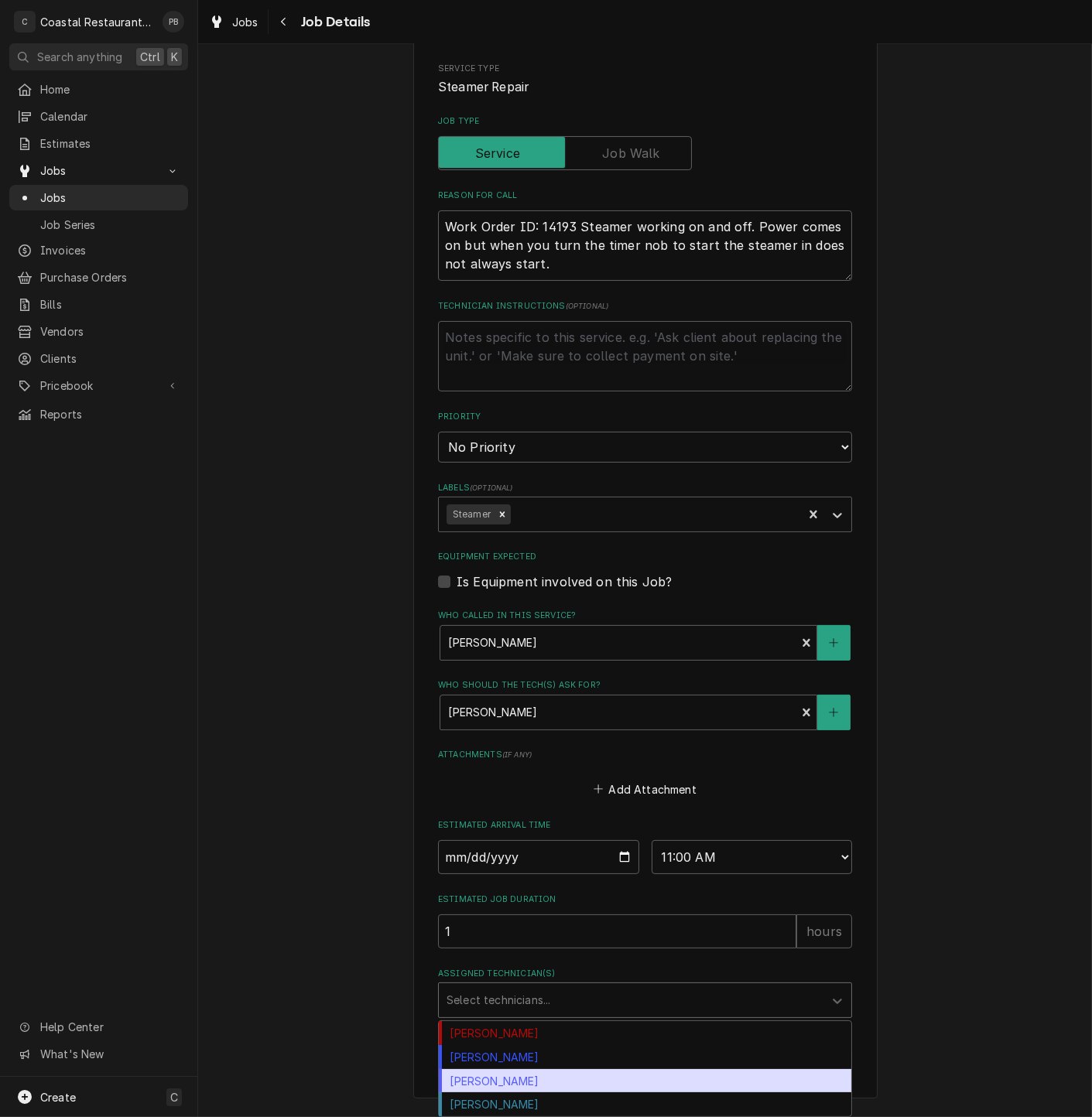
click at [614, 1088] on div "[PERSON_NAME]" at bounding box center [645, 1081] width 413 height 24
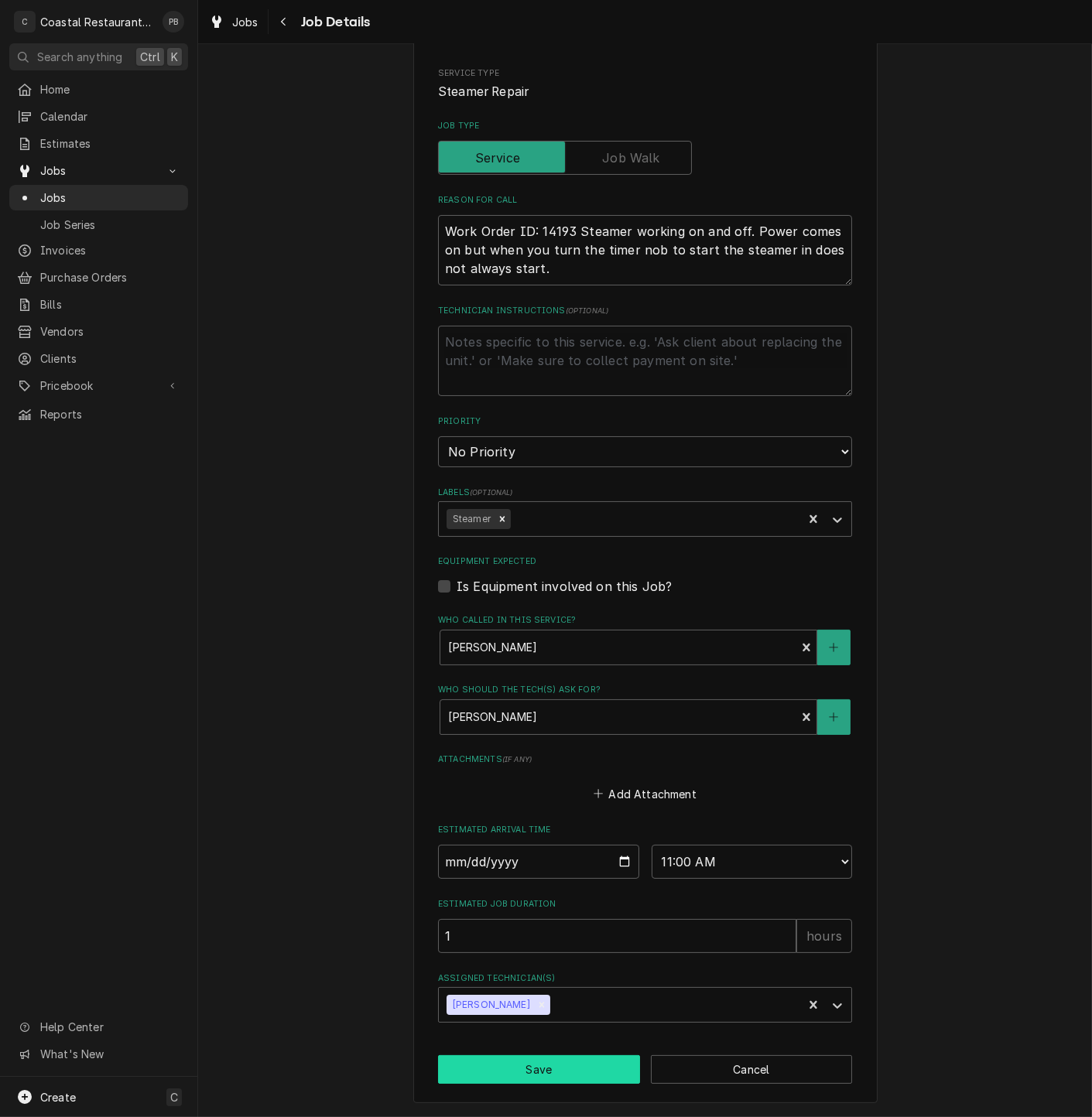
click at [538, 1071] on button "Save" at bounding box center [539, 1069] width 202 height 29
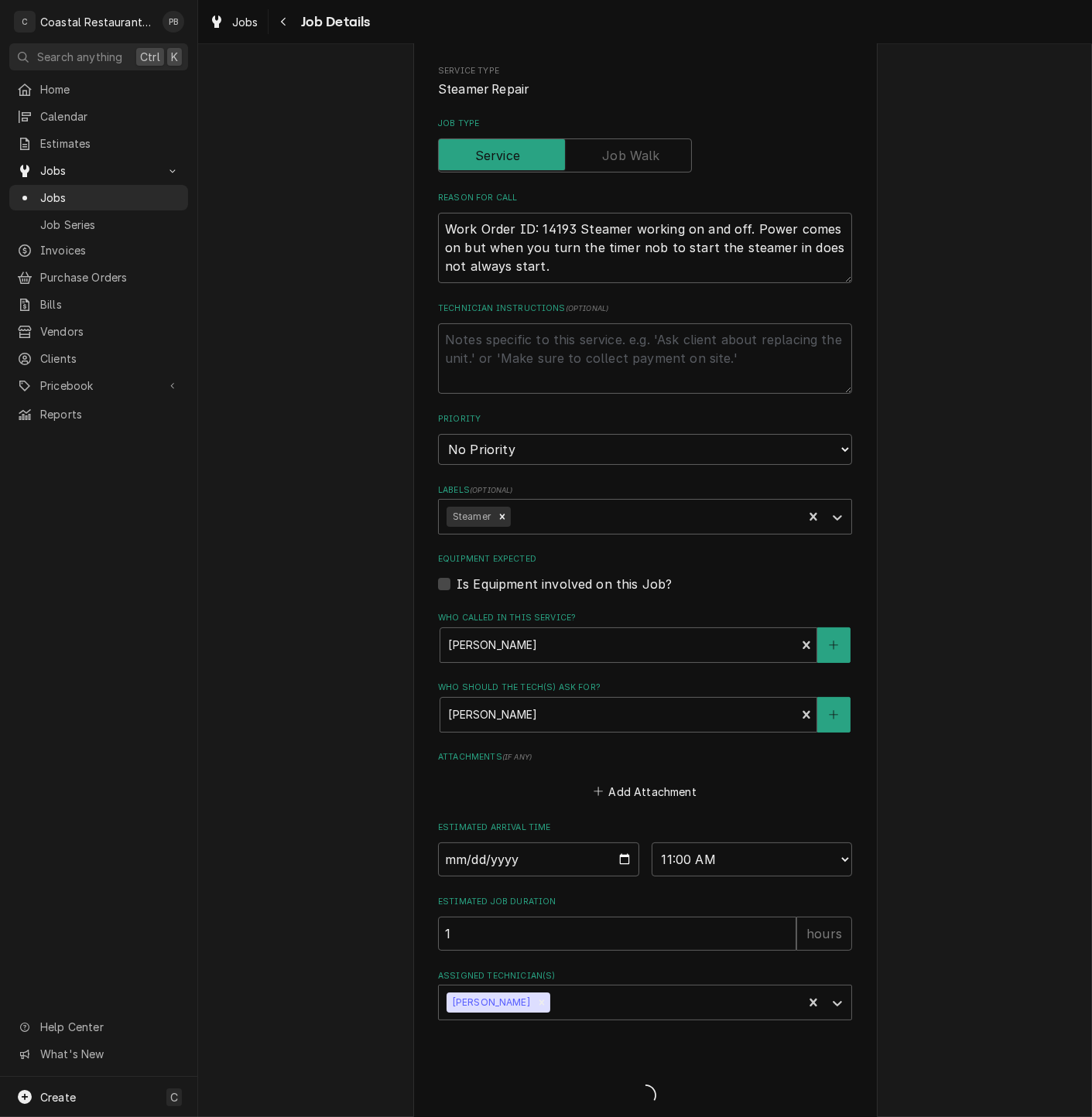
type textarea "x"
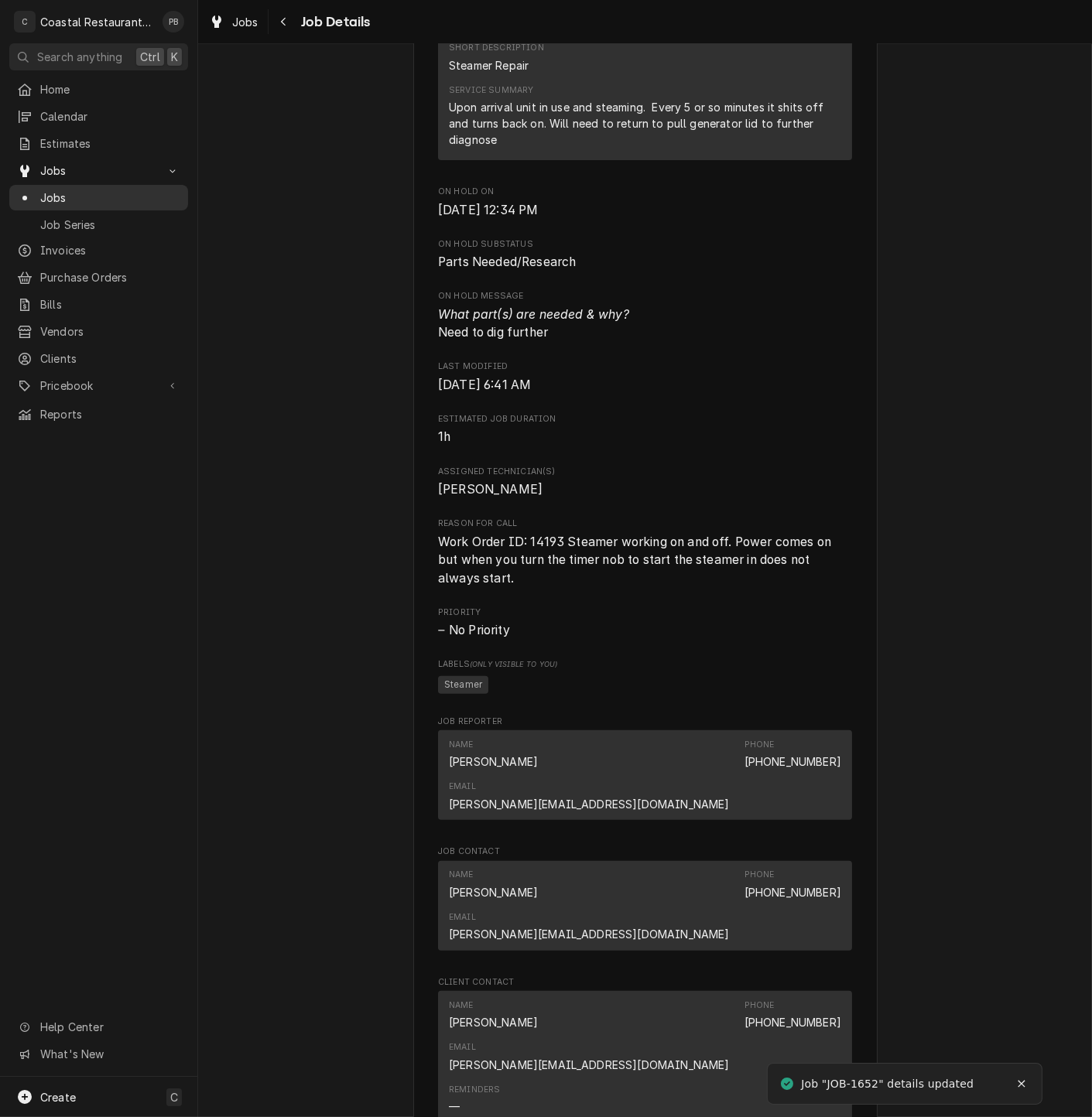
scroll to position [687, 0]
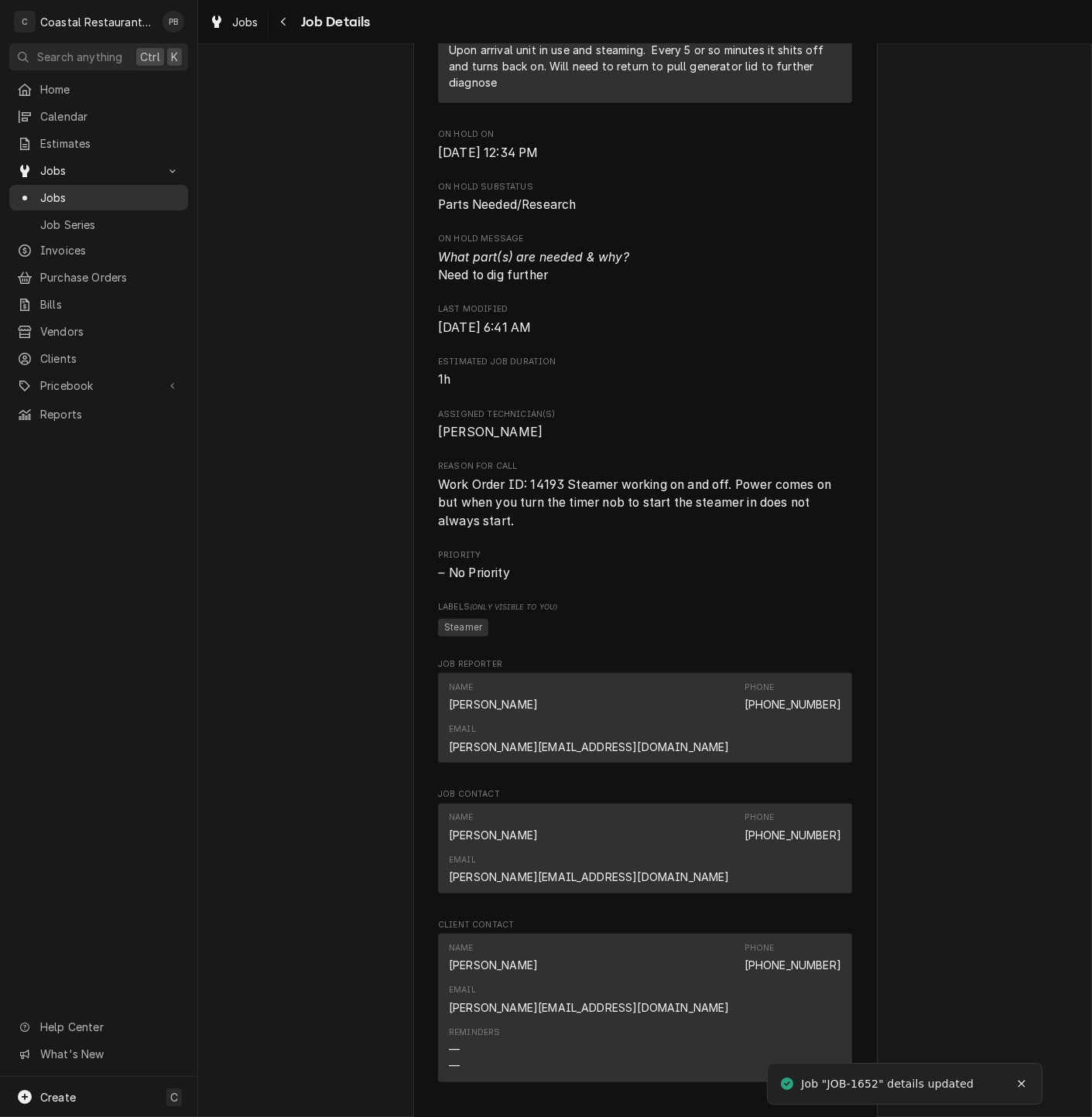
click at [55, 189] on span "Jobs" at bounding box center [110, 197] width 140 height 17
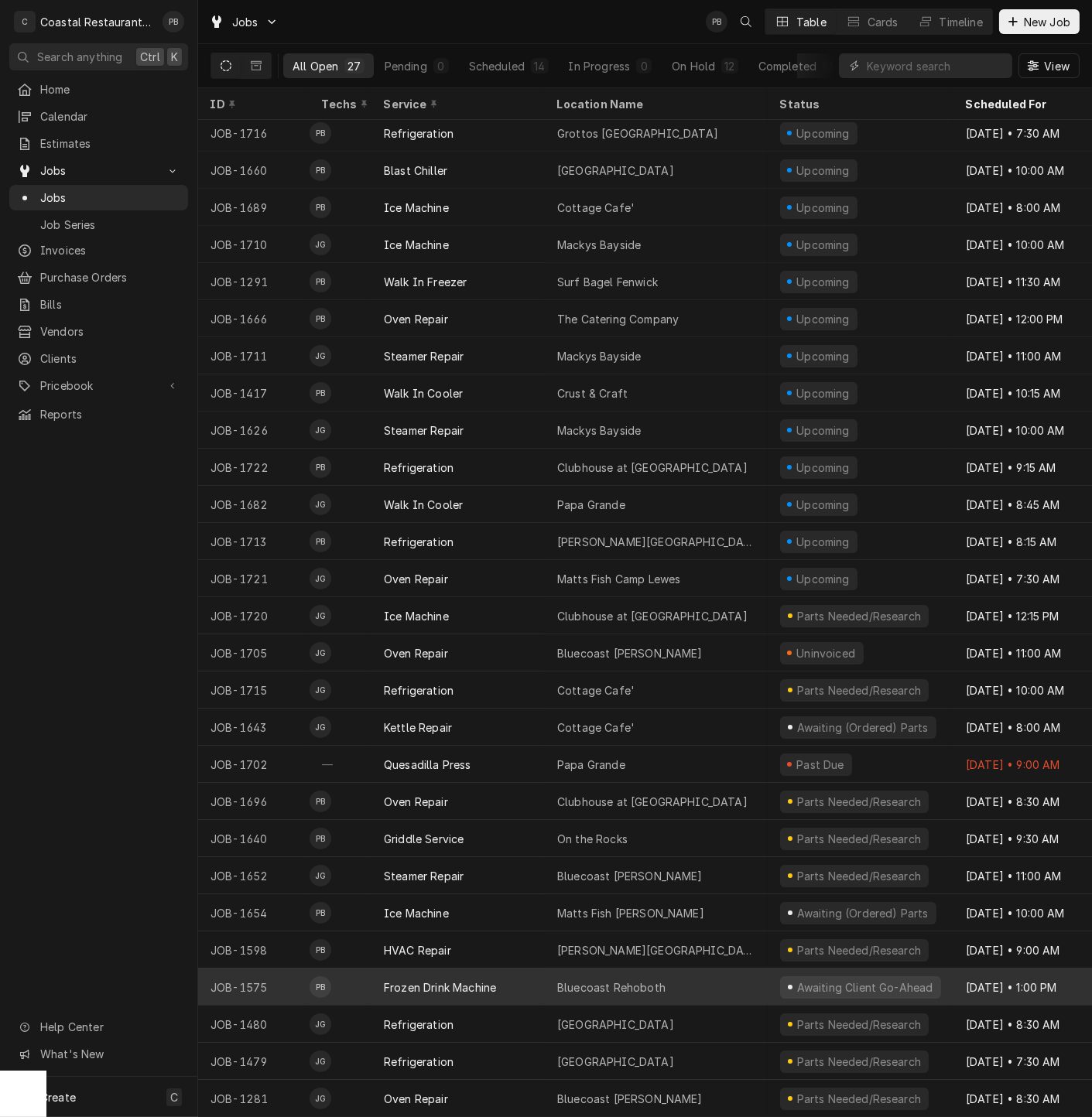
scroll to position [16, 0]
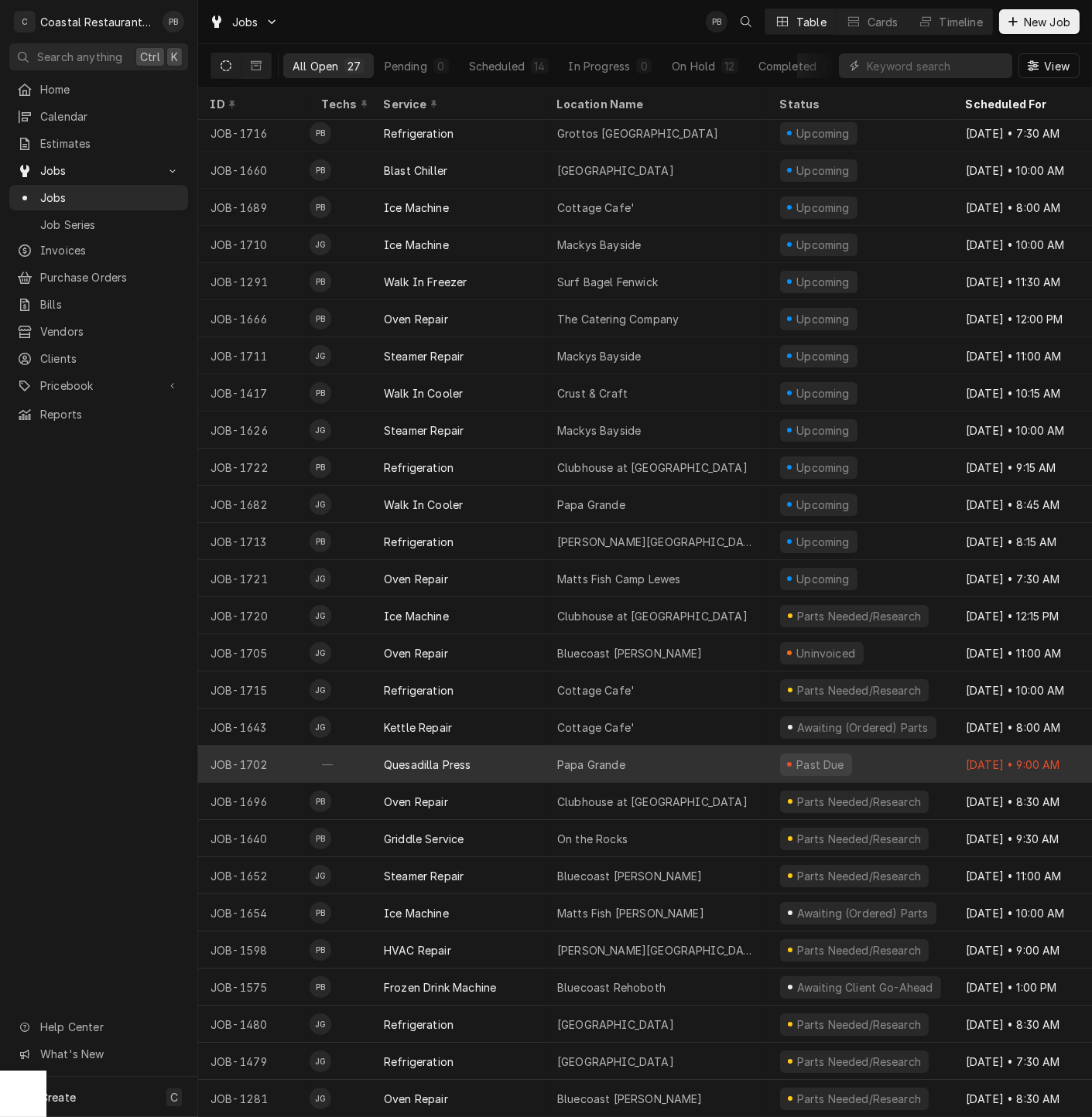
click at [485, 752] on div "Quesadilla Press" at bounding box center [458, 764] width 174 height 37
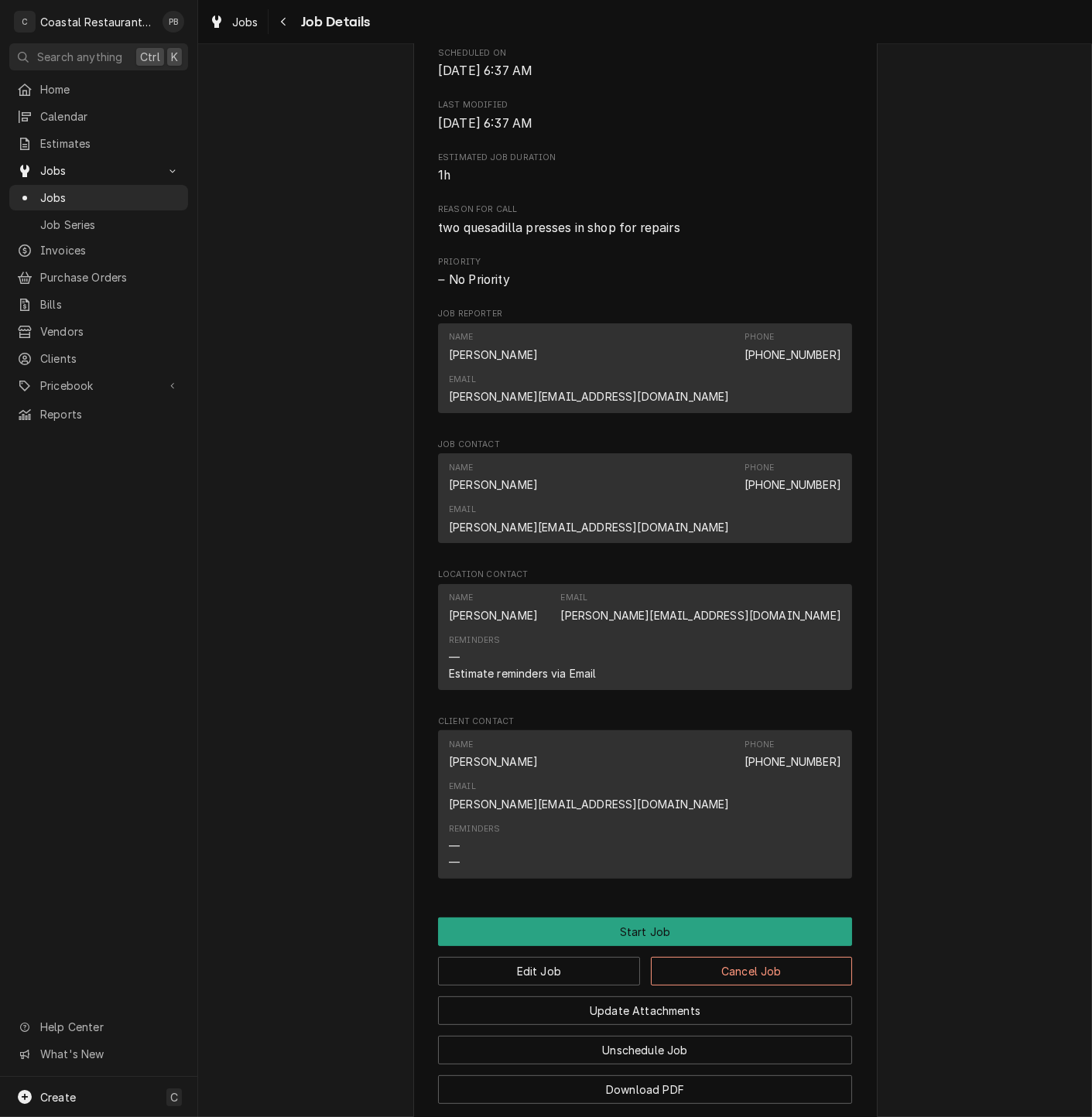
scroll to position [520, 0]
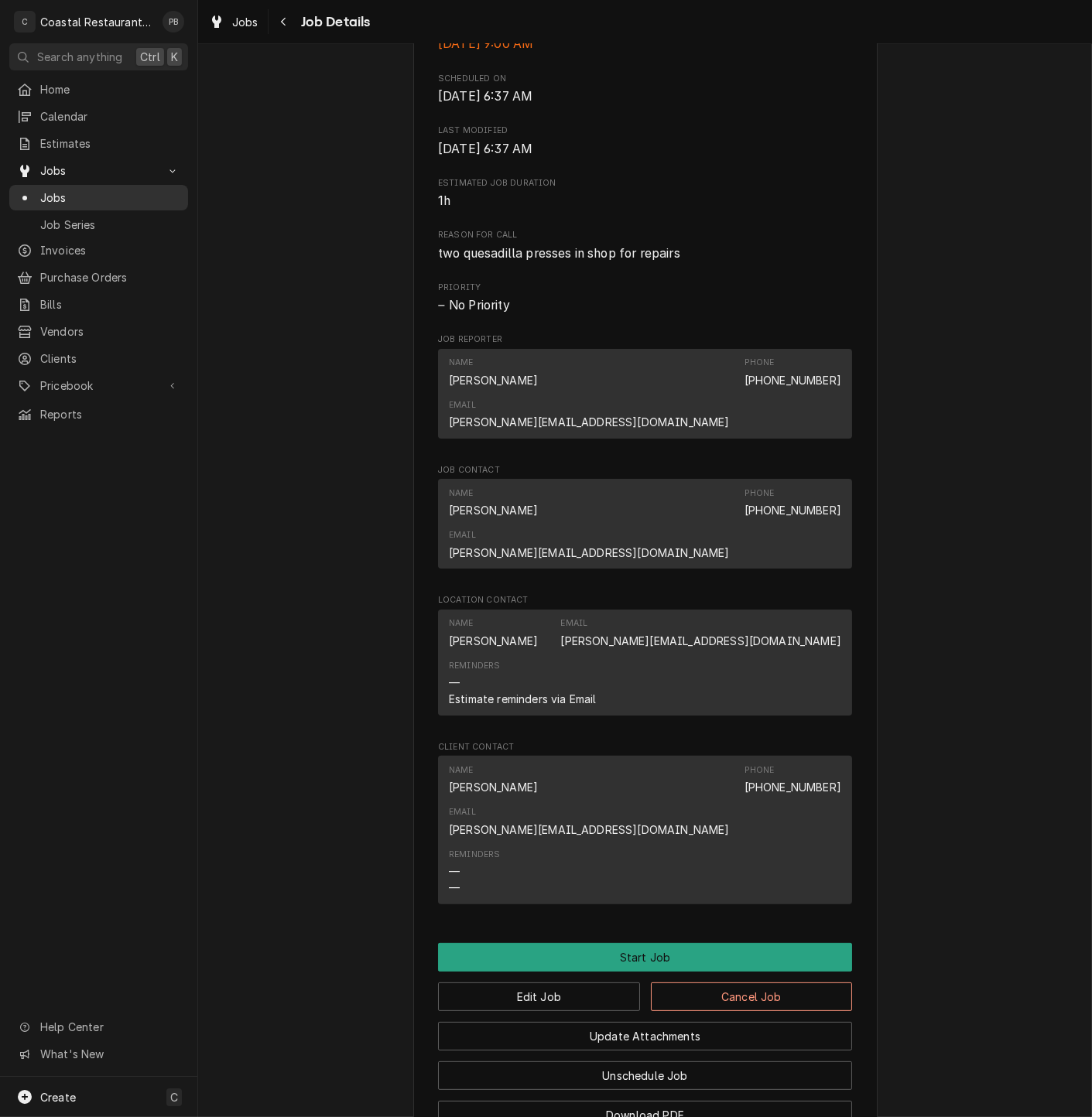
click at [61, 191] on span "Jobs" at bounding box center [110, 197] width 140 height 17
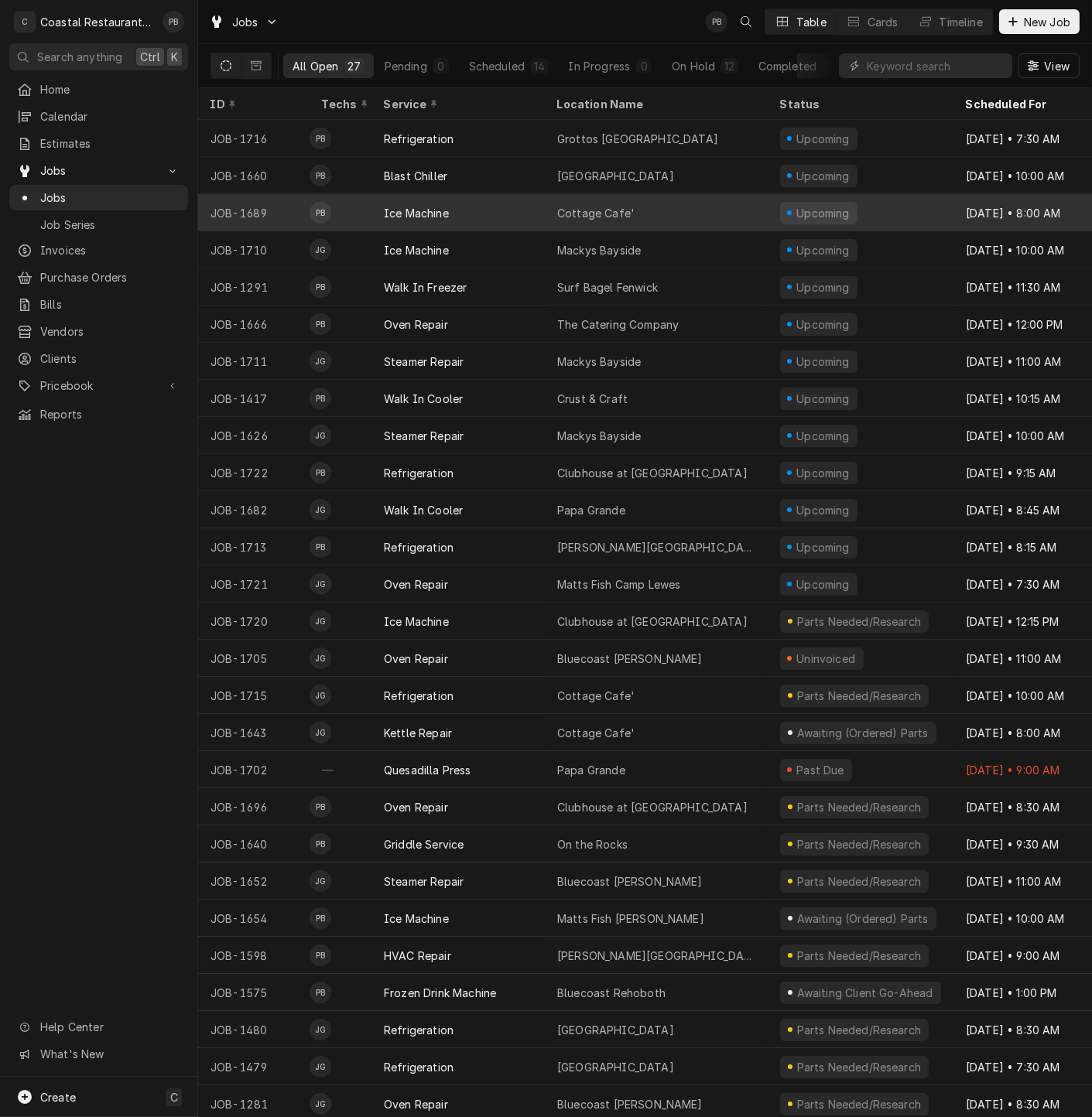
click at [516, 205] on div "Ice Machine" at bounding box center [458, 213] width 174 height 37
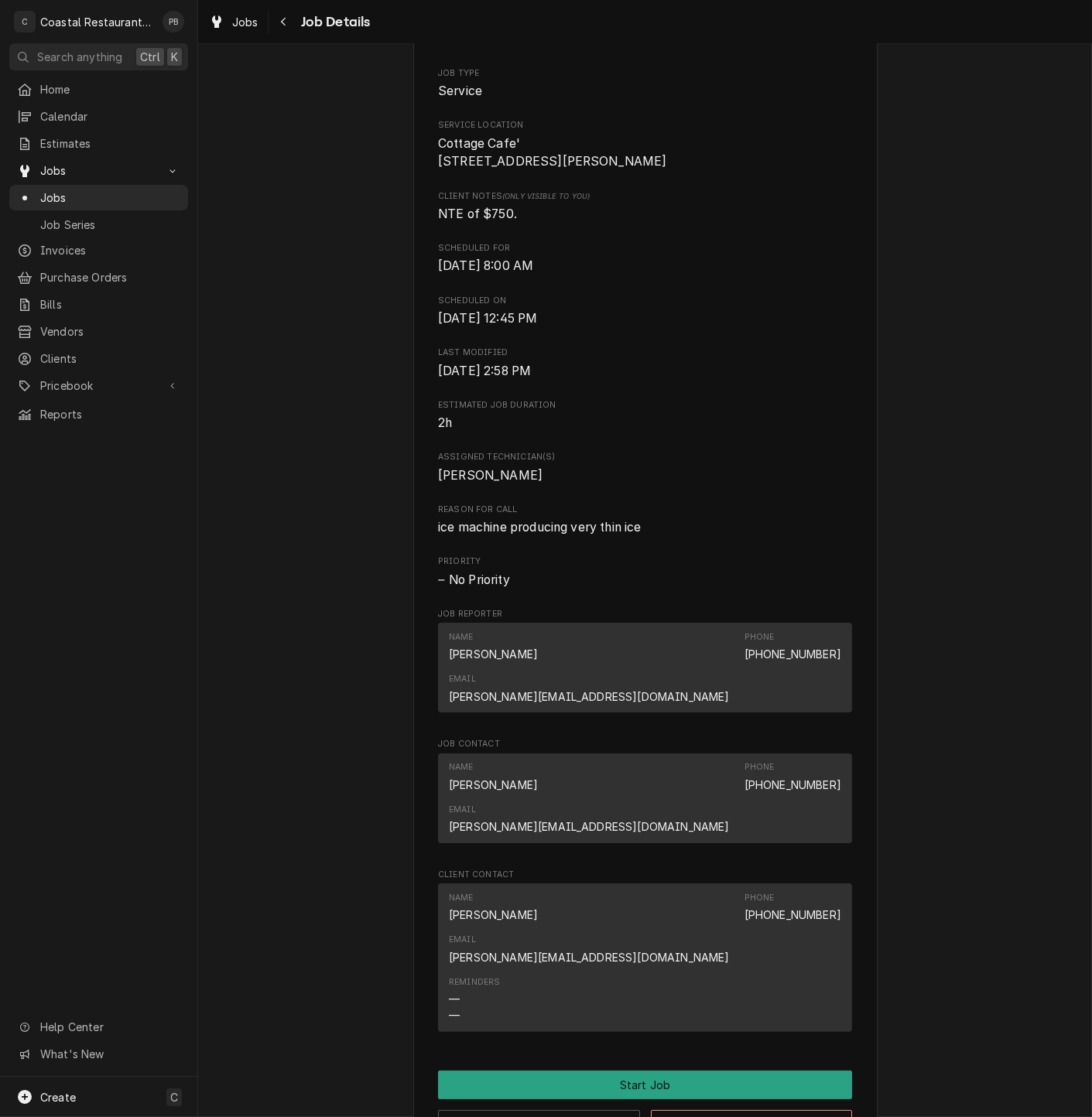
scroll to position [511, 0]
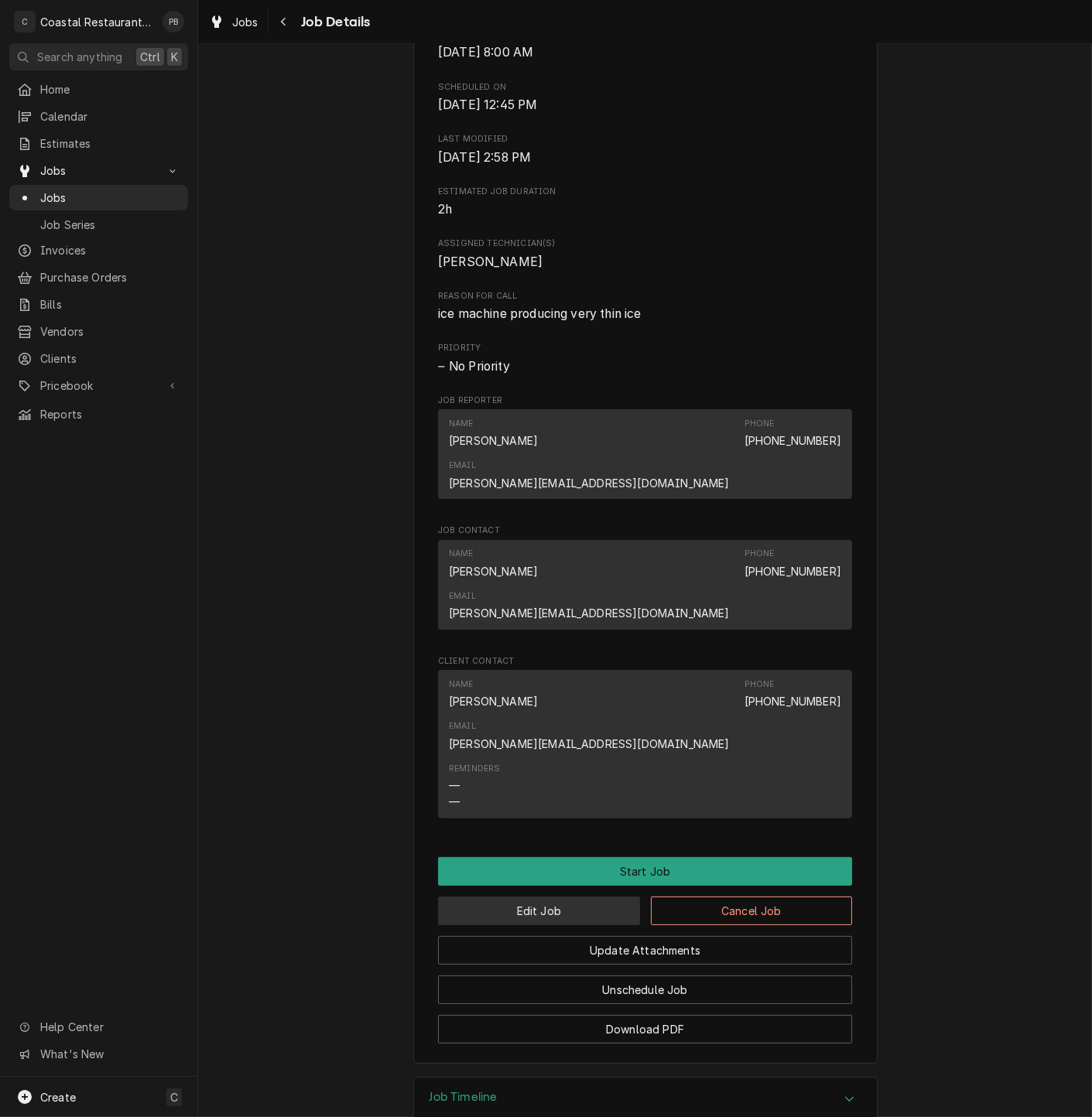
click at [525, 896] on button "Edit Job" at bounding box center [539, 910] width 202 height 29
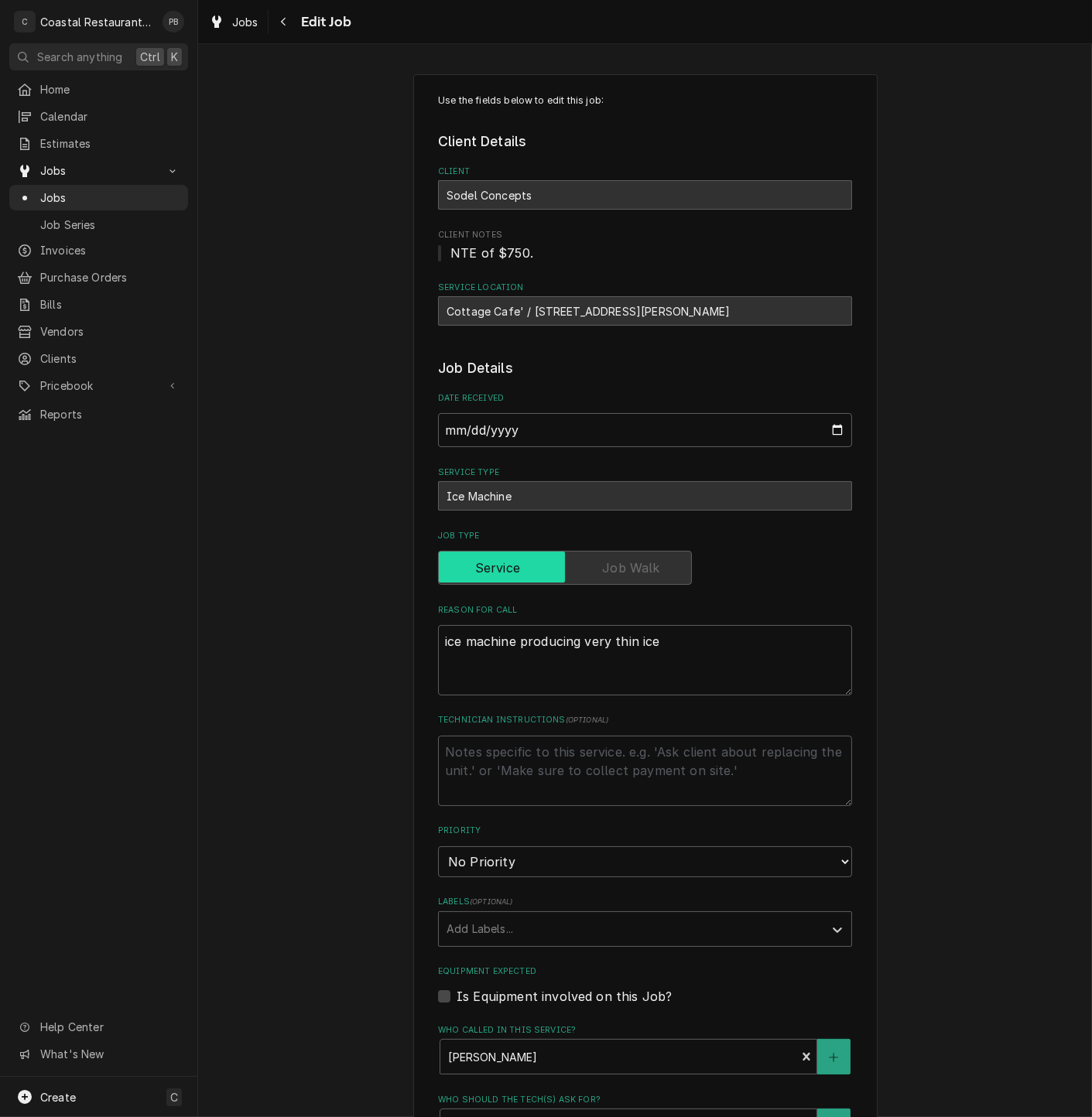
type textarea "x"
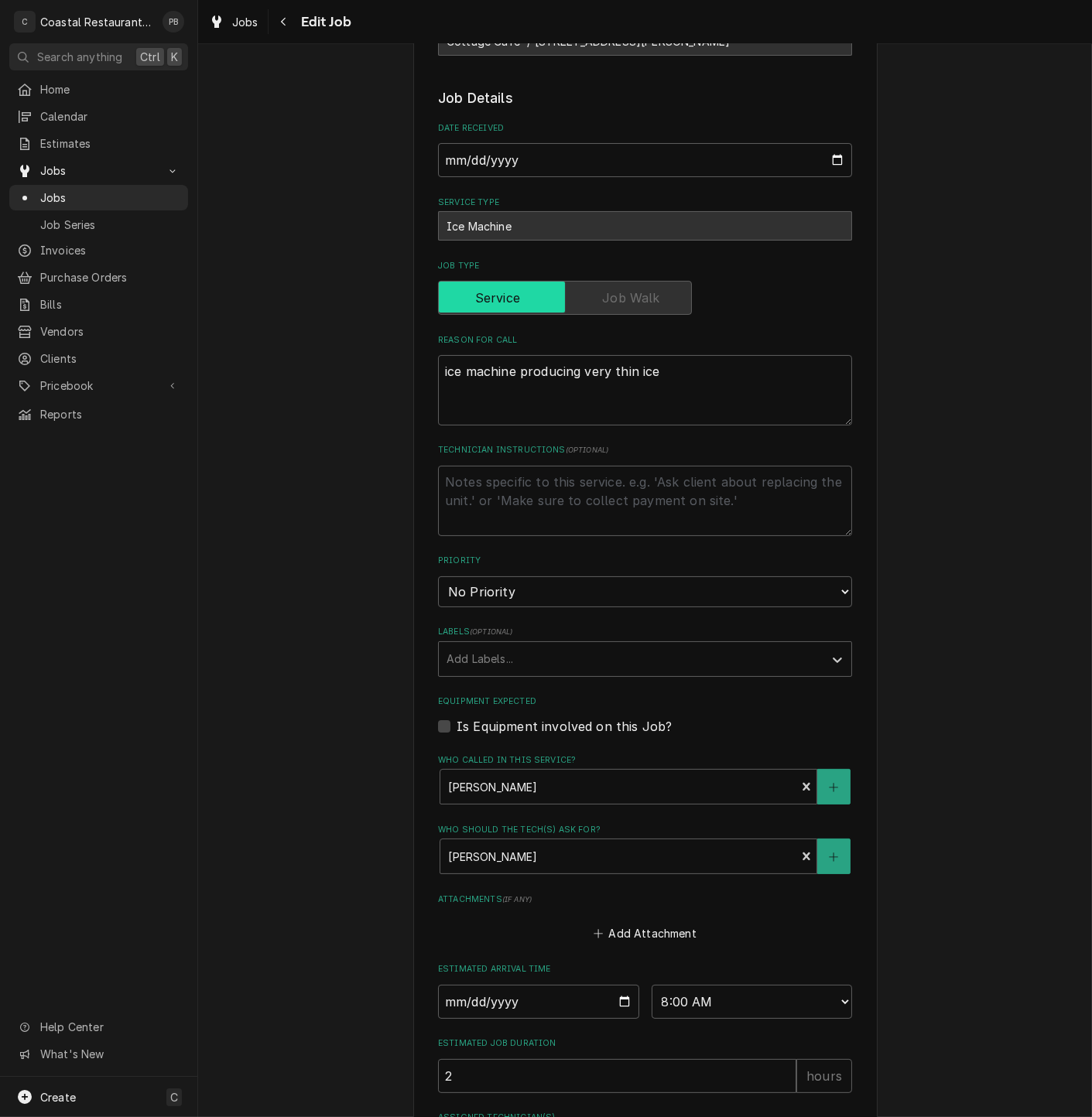
scroll to position [415, 0]
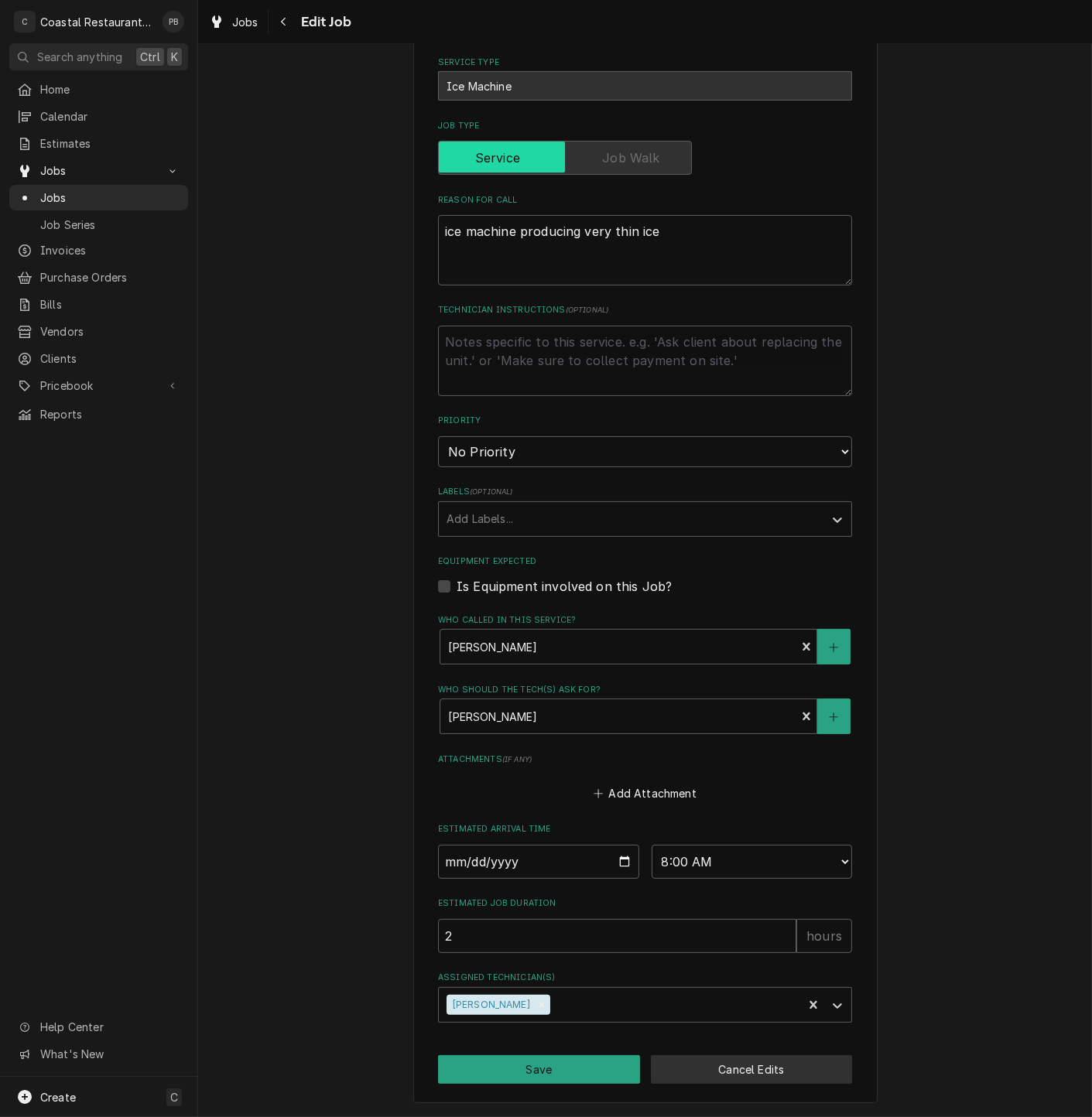
click at [731, 1071] on button "Cancel Edits" at bounding box center [752, 1069] width 202 height 29
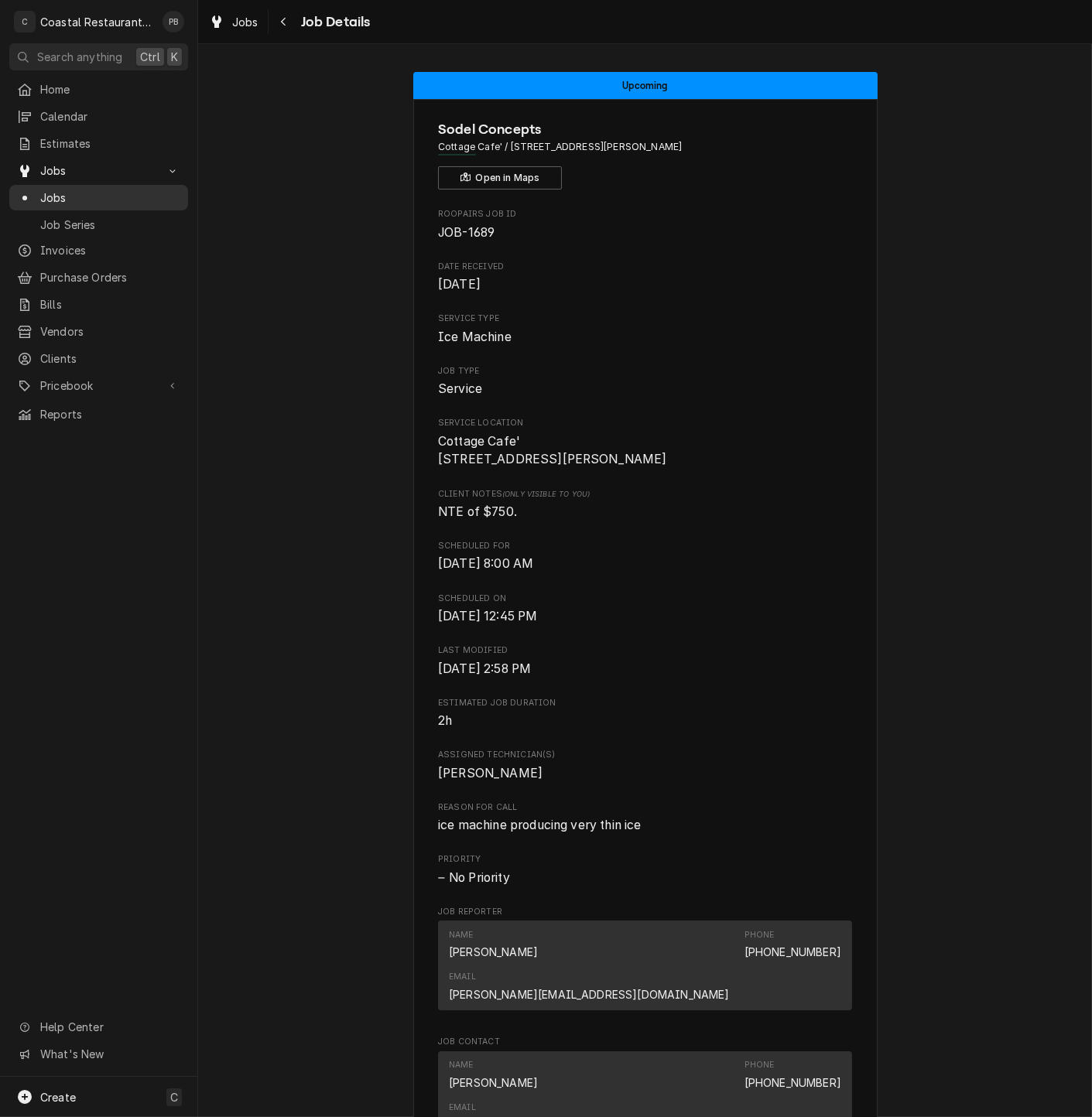
click at [55, 191] on span "Jobs" at bounding box center [110, 197] width 140 height 17
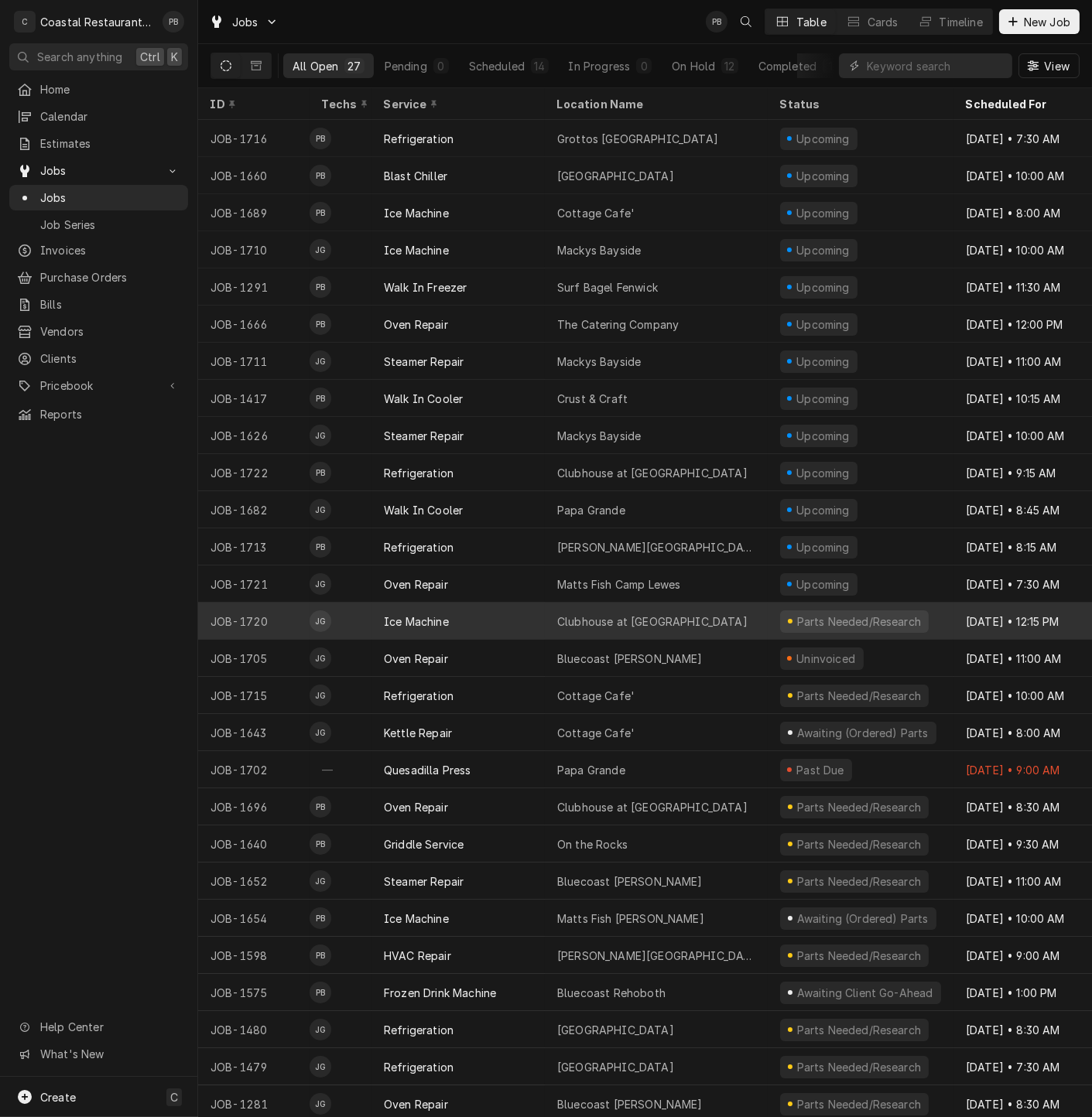
scroll to position [16, 0]
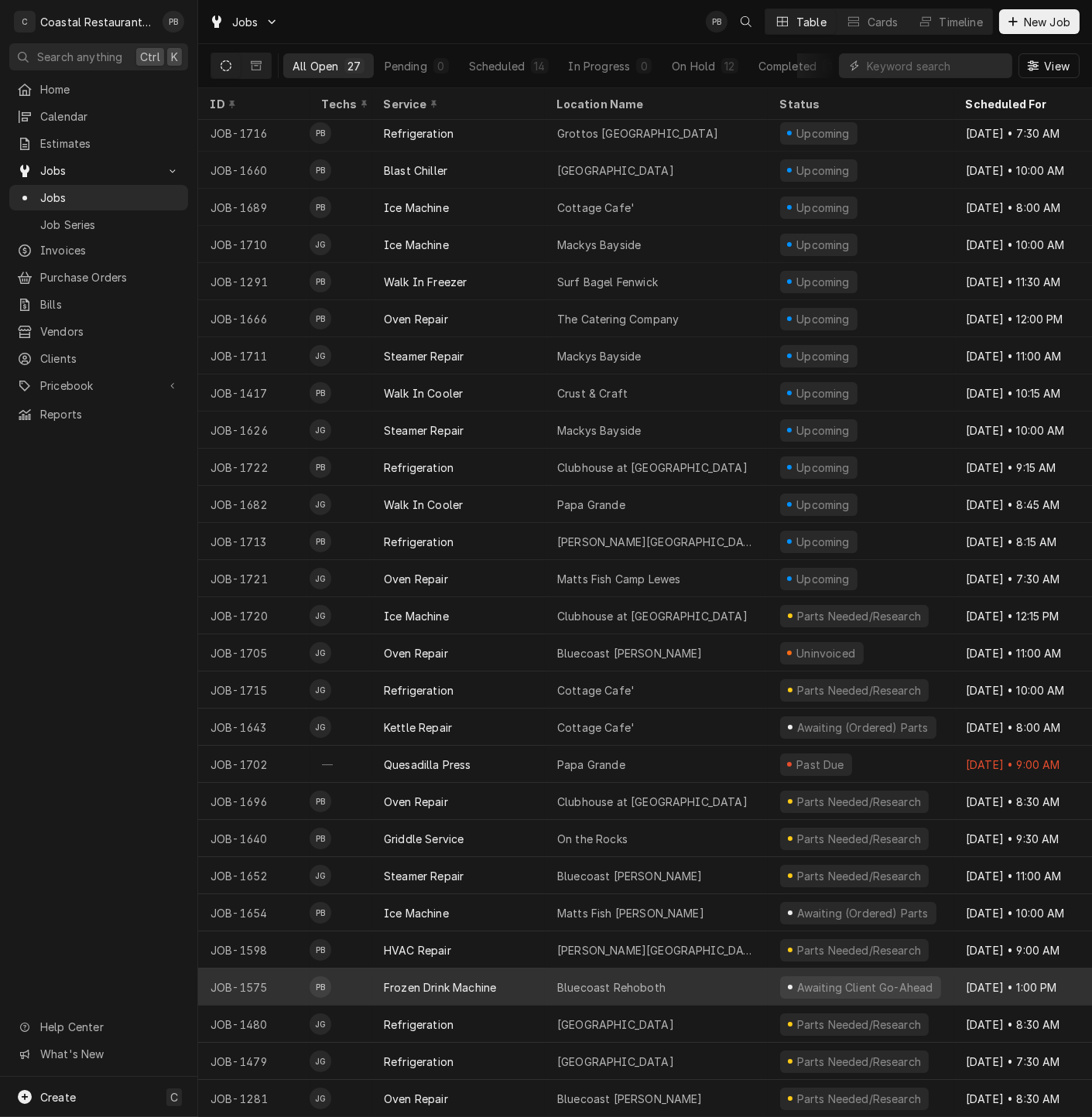
click at [511, 970] on div "Frozen Drink Machine" at bounding box center [458, 987] width 174 height 37
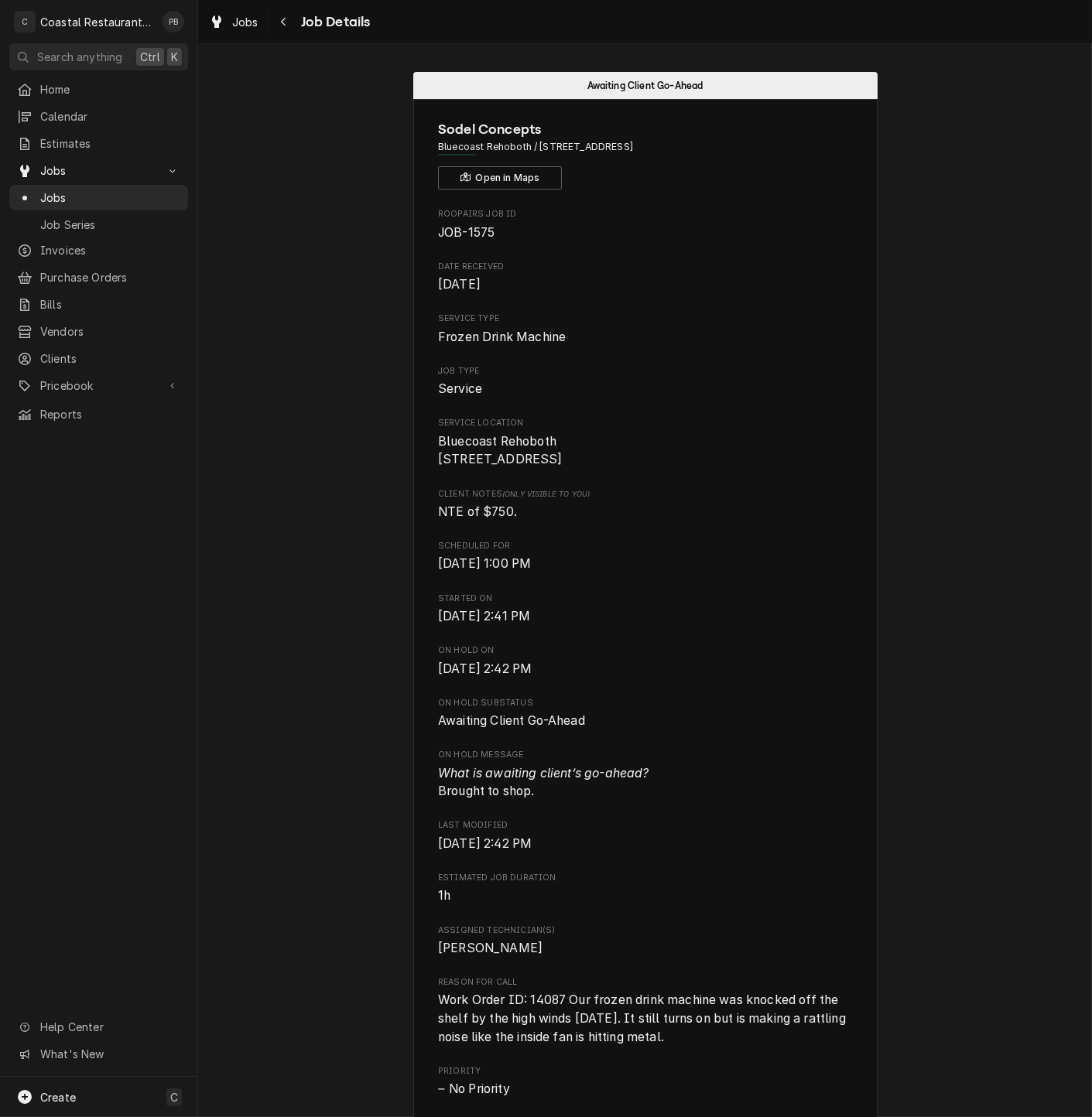
scroll to position [973, 0]
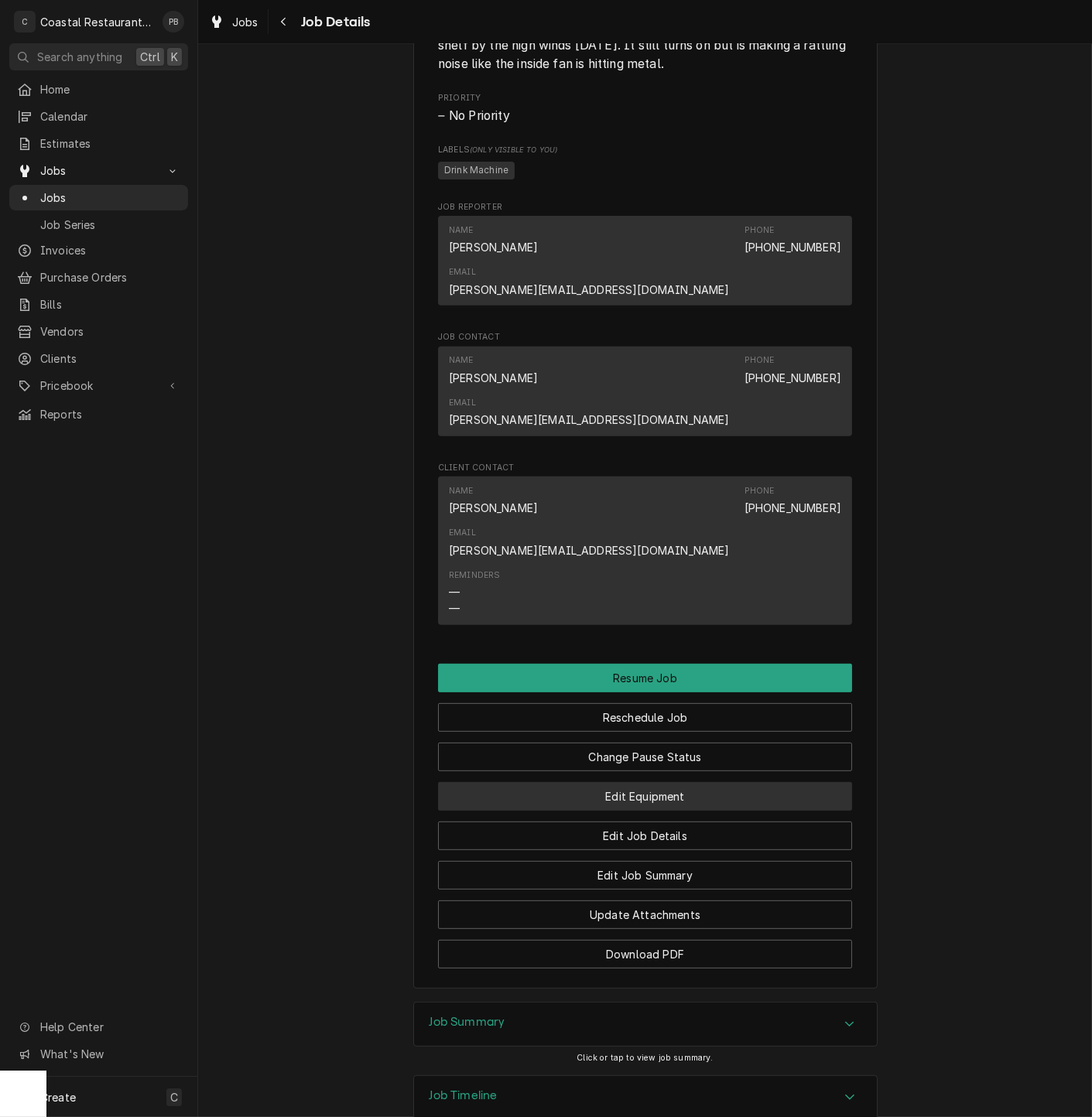
click at [648, 782] on button "Edit Equipment" at bounding box center [645, 796] width 414 height 29
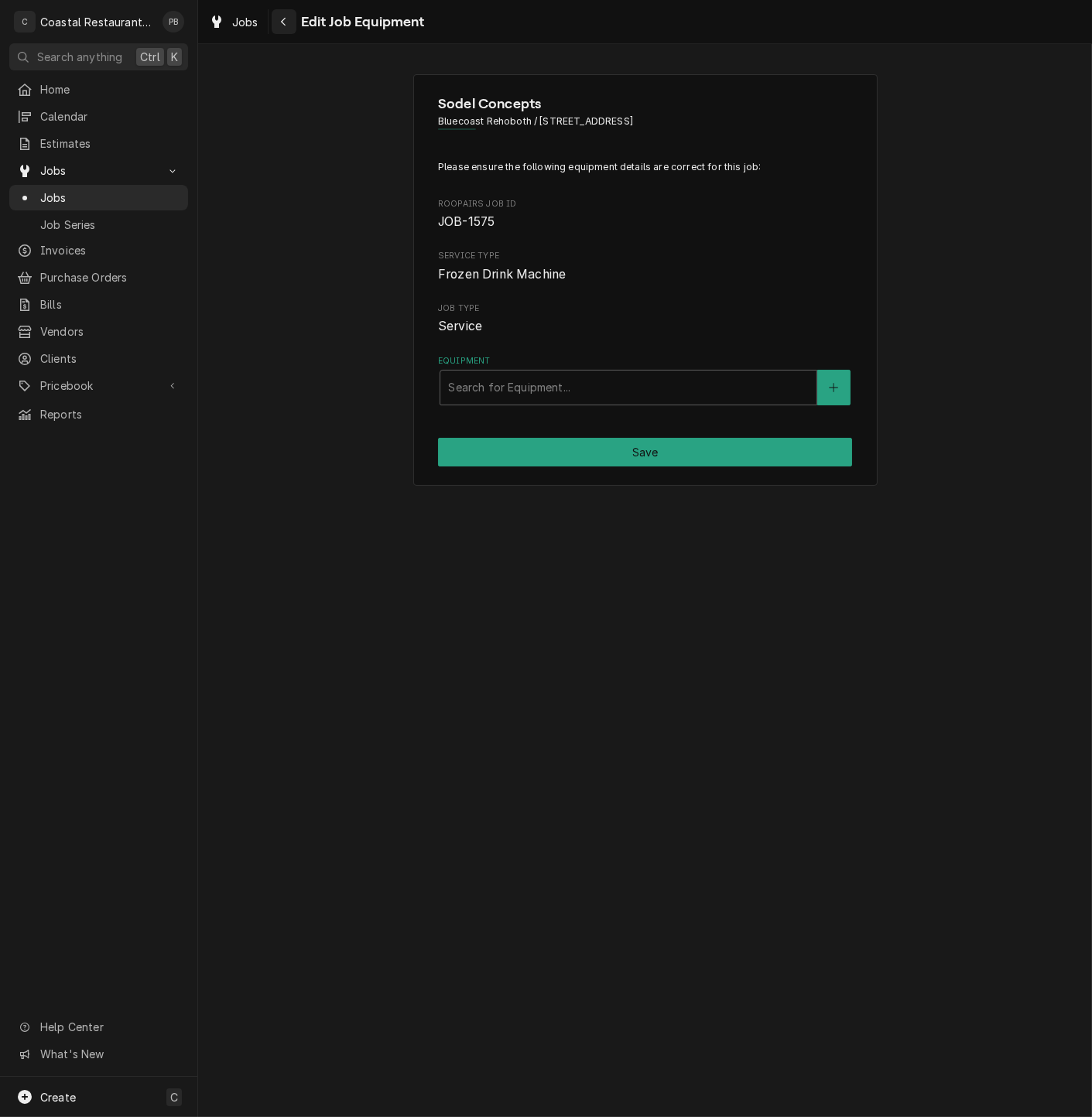
click at [283, 21] on icon "Navigate back" at bounding box center [283, 22] width 7 height 10
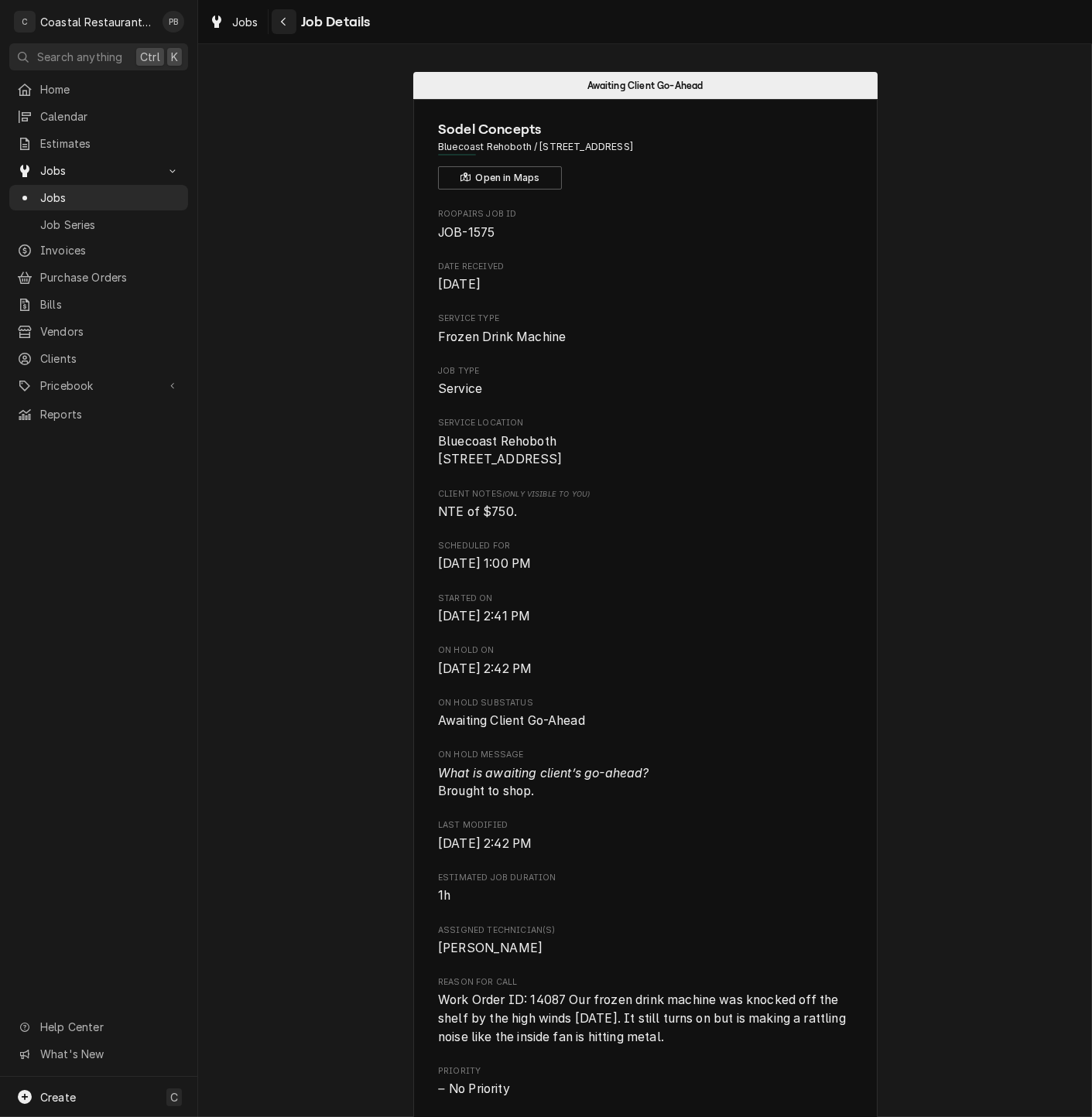
click at [279, 28] on div "Navigate back" at bounding box center [284, 22] width 16 height 16
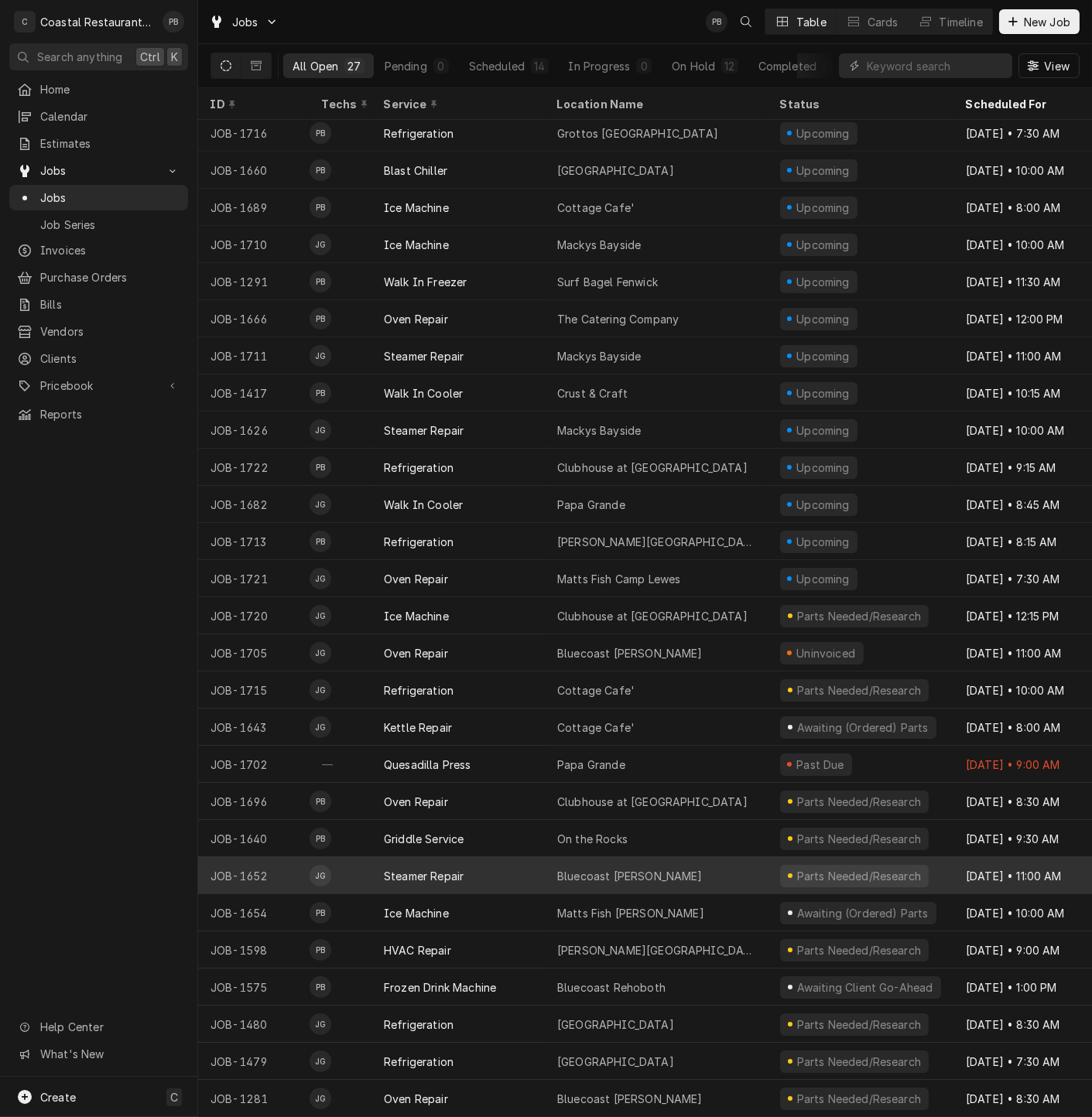
scroll to position [16, 0]
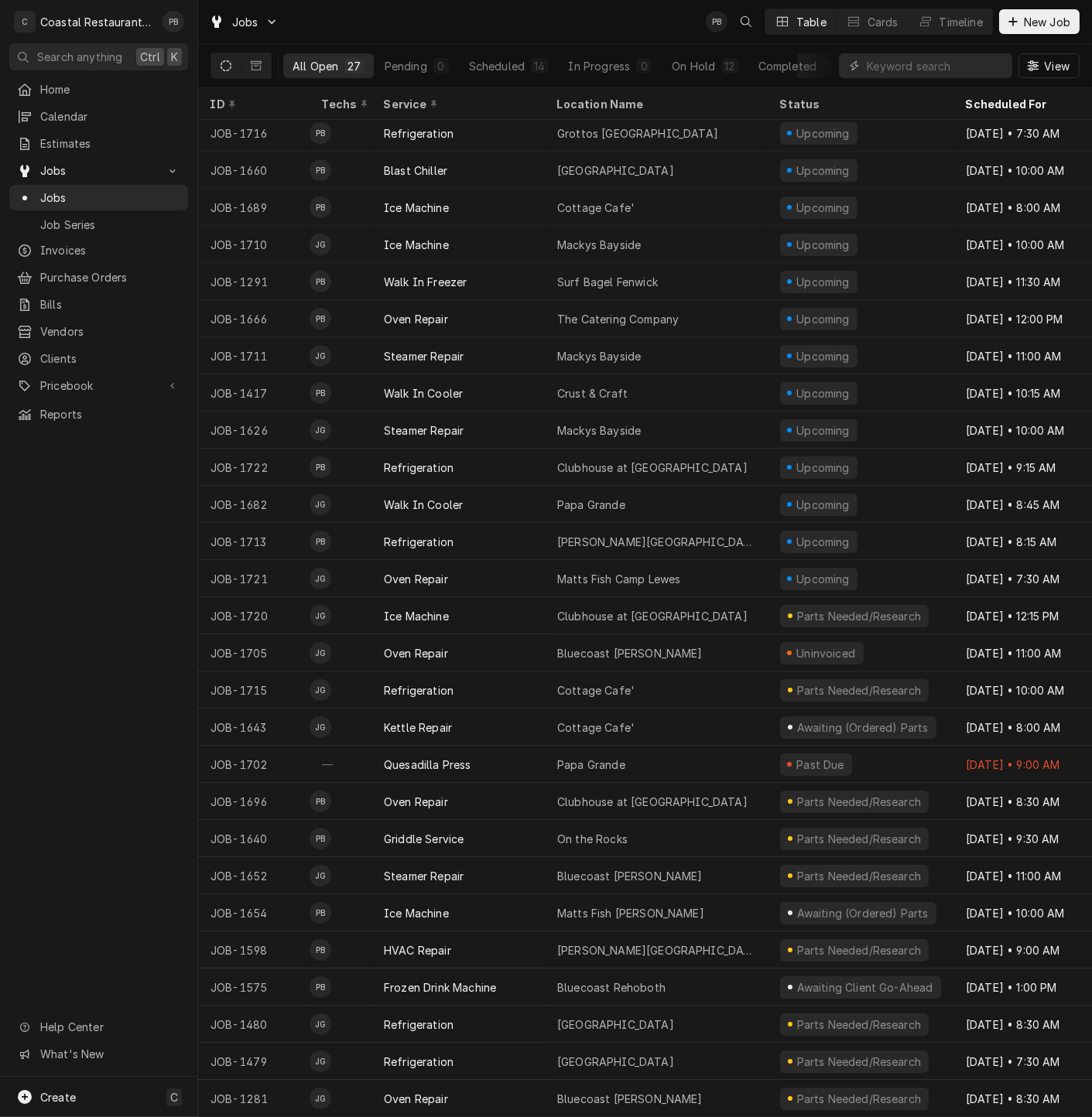
click at [63, 671] on div "Home Calendar Estimates Jobs Jobs Job Series Invoices Purchase Orders Bills Ven…" at bounding box center [99, 576] width 197 height 1000
click at [62, 189] on span "Jobs" at bounding box center [110, 197] width 140 height 17
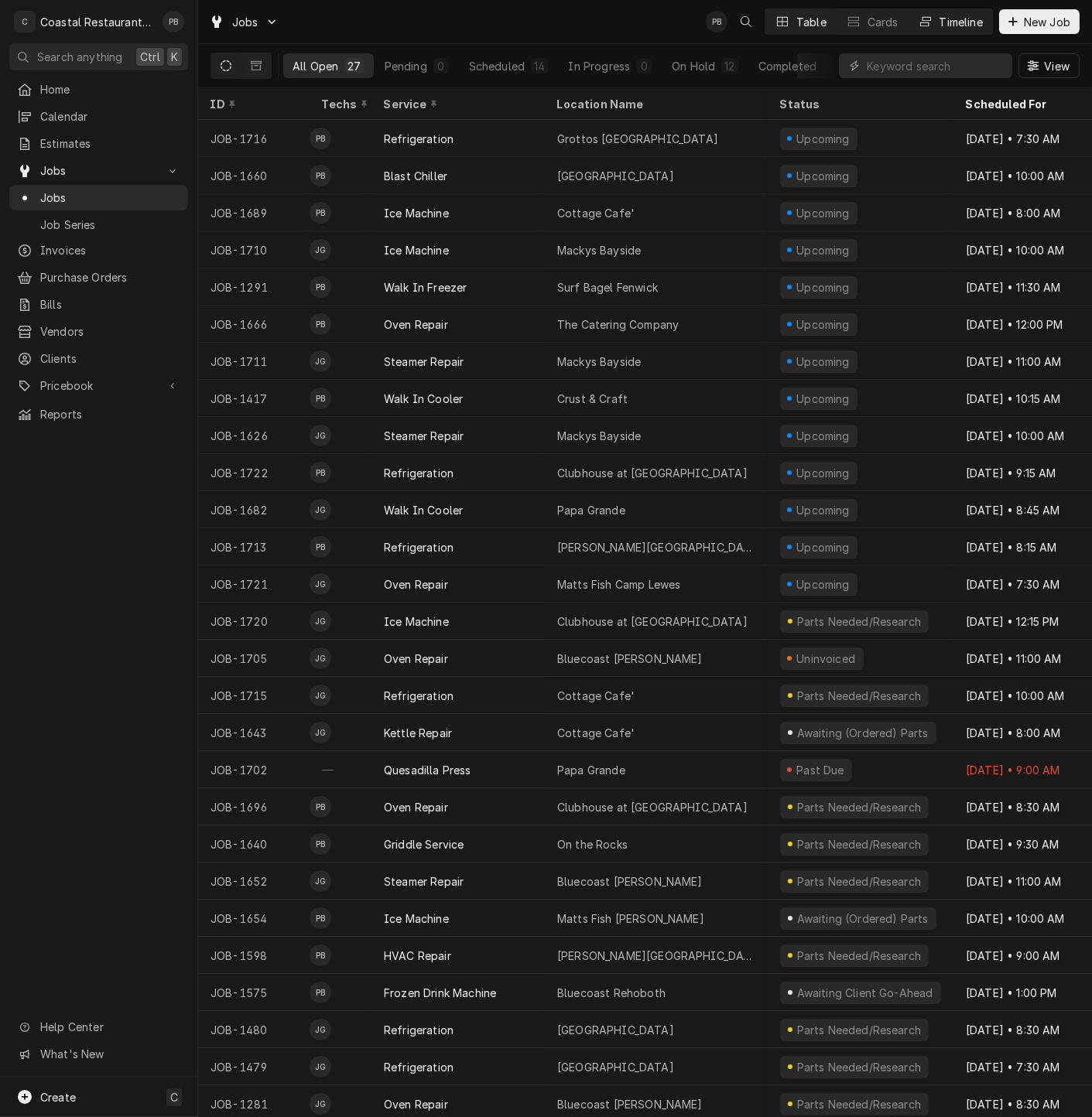
click at [970, 23] on div "Timeline" at bounding box center [961, 22] width 44 height 17
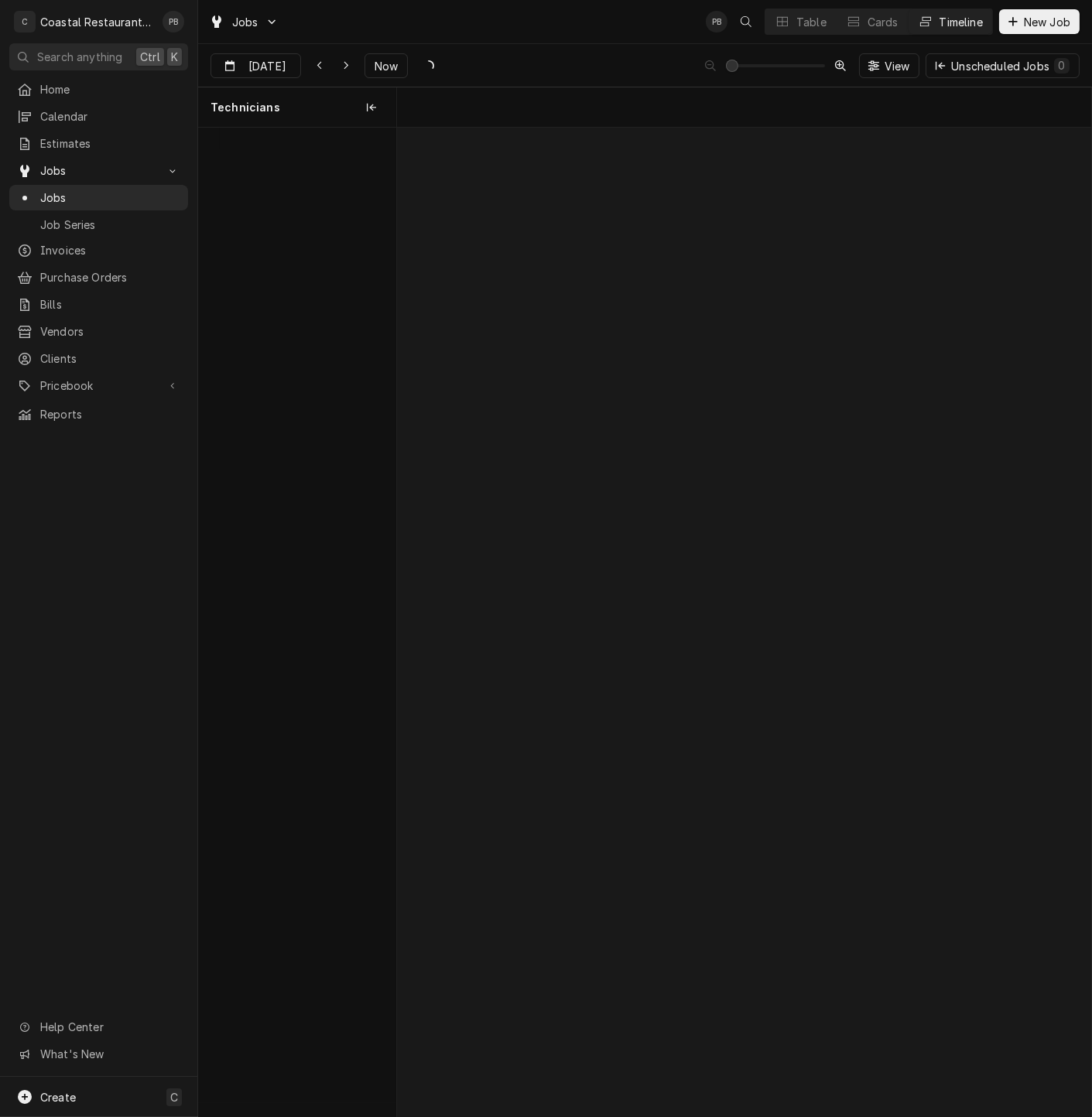
scroll to position [0, 13760]
click at [378, 65] on span "Now" at bounding box center [386, 66] width 30 height 17
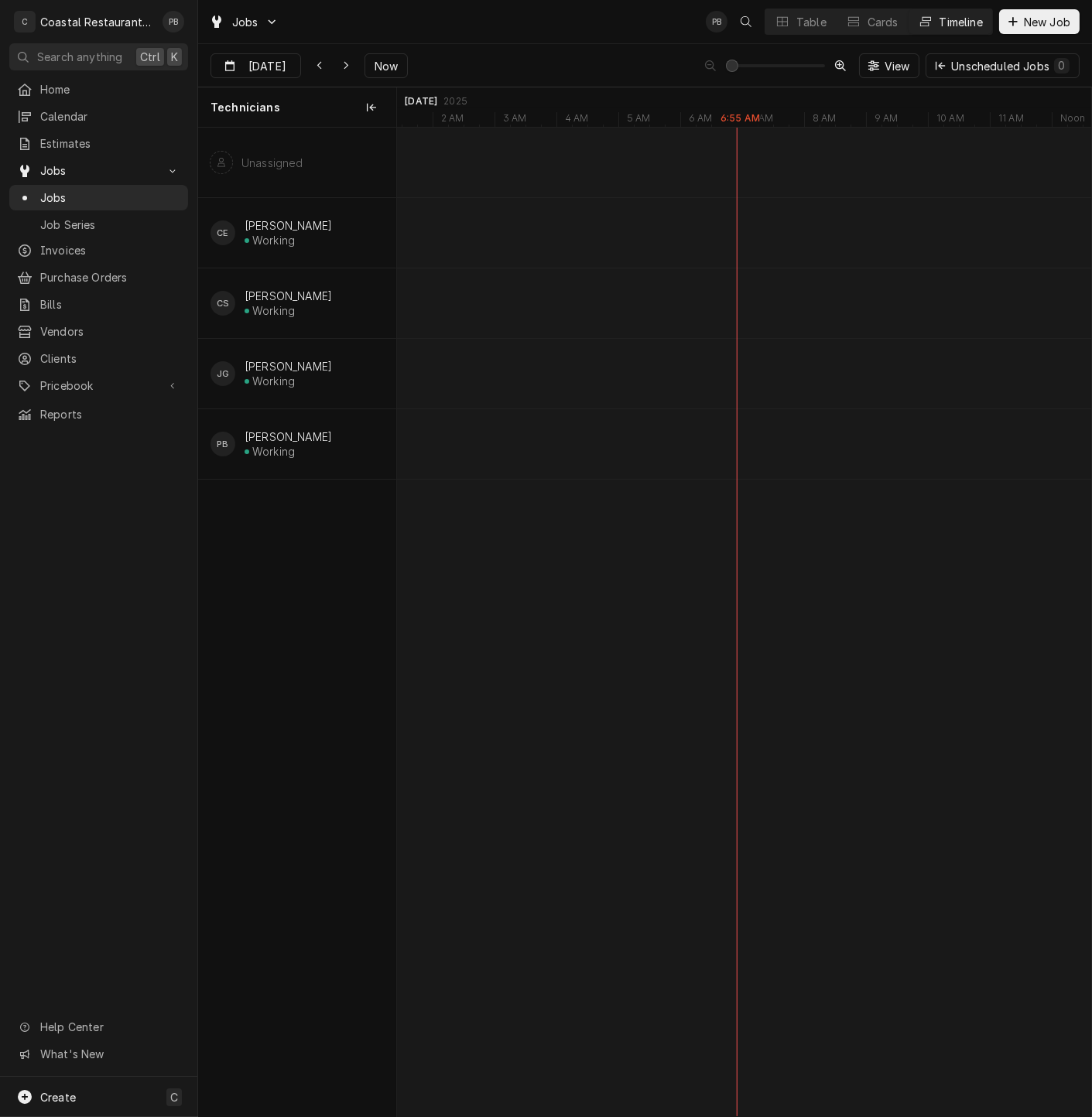
type input "[DATE]"
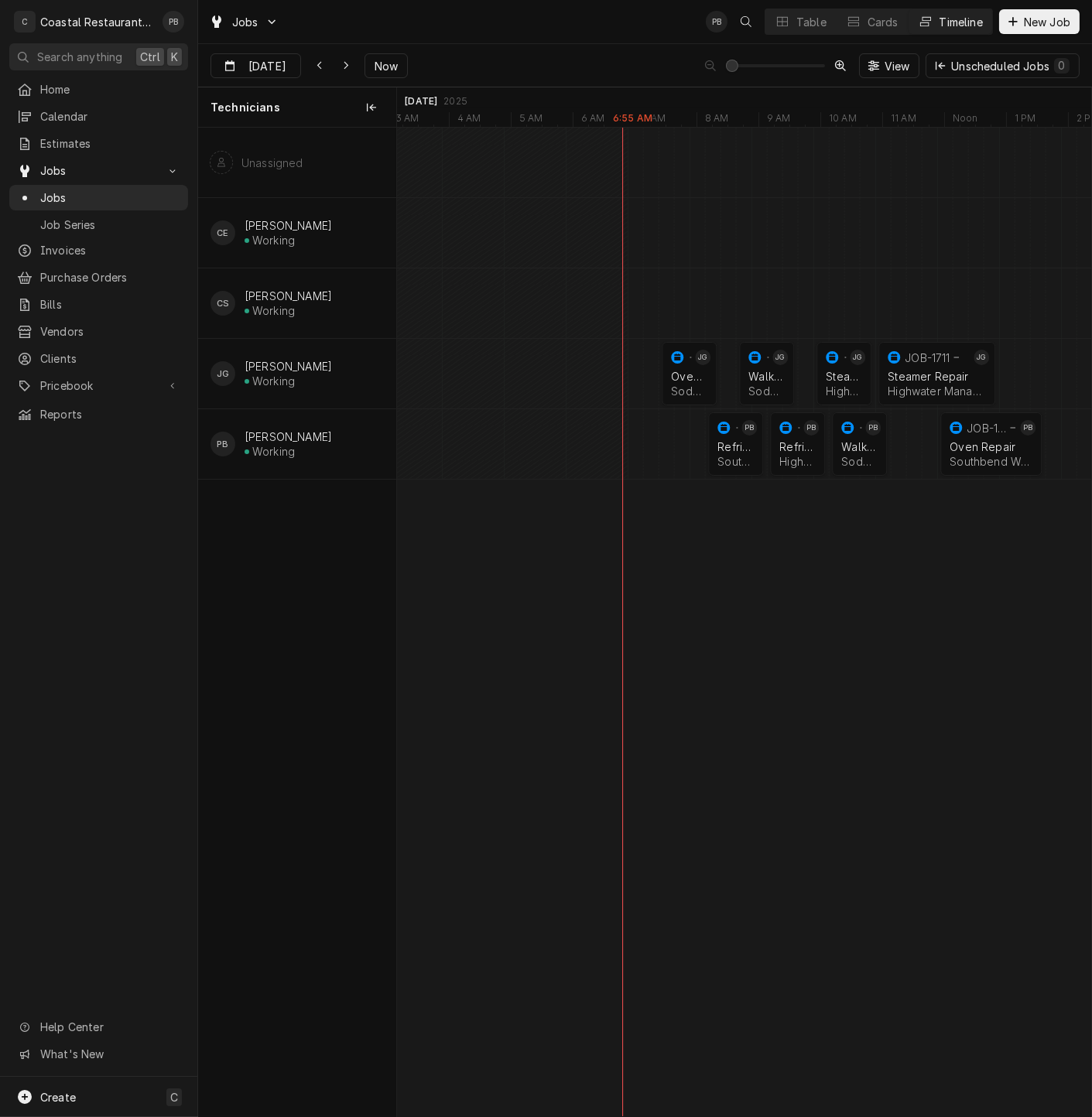
scroll to position [0, 0]
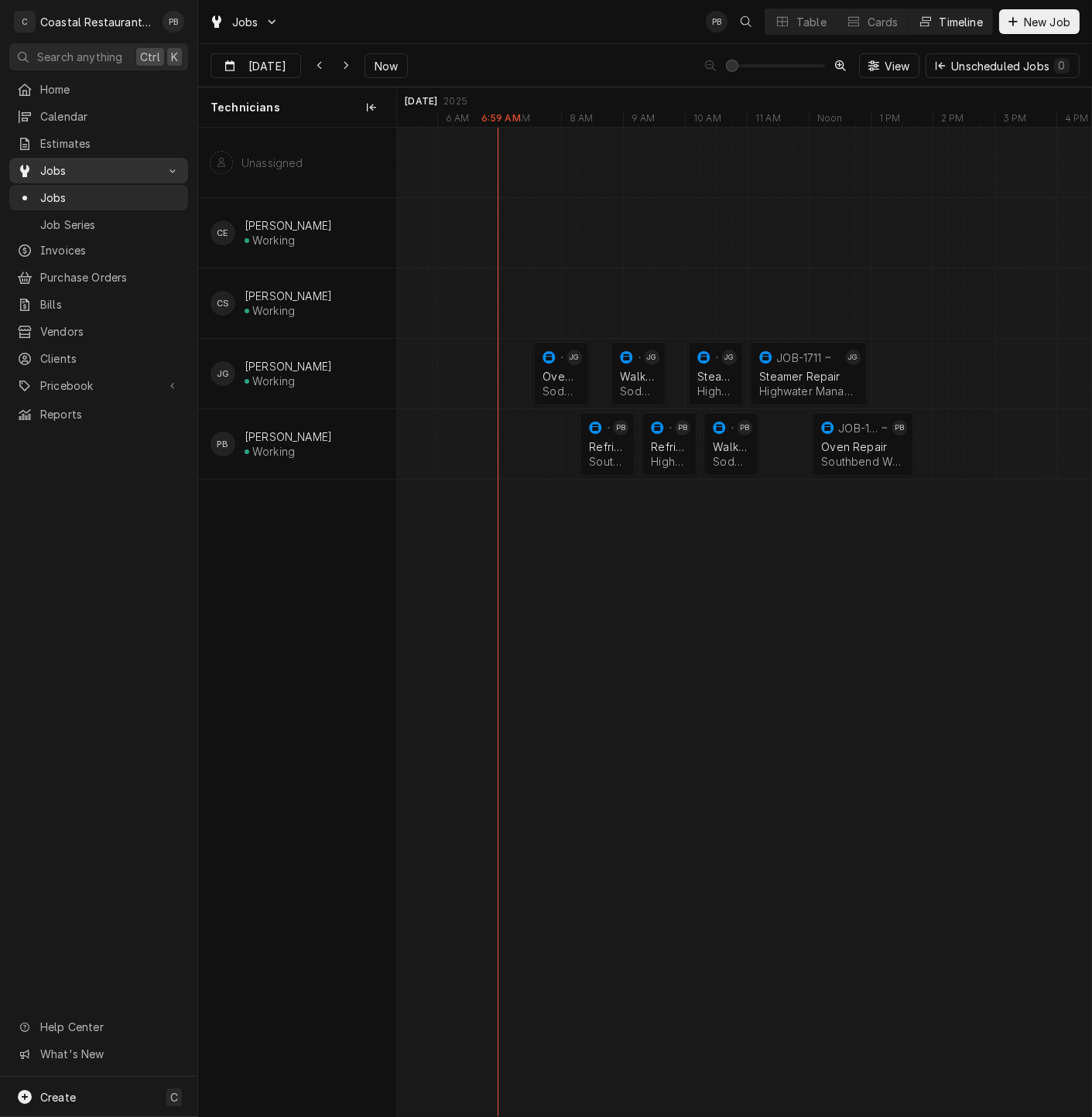
click at [65, 163] on span "Jobs" at bounding box center [99, 170] width 117 height 17
click at [71, 193] on span "Jobs" at bounding box center [110, 197] width 140 height 17
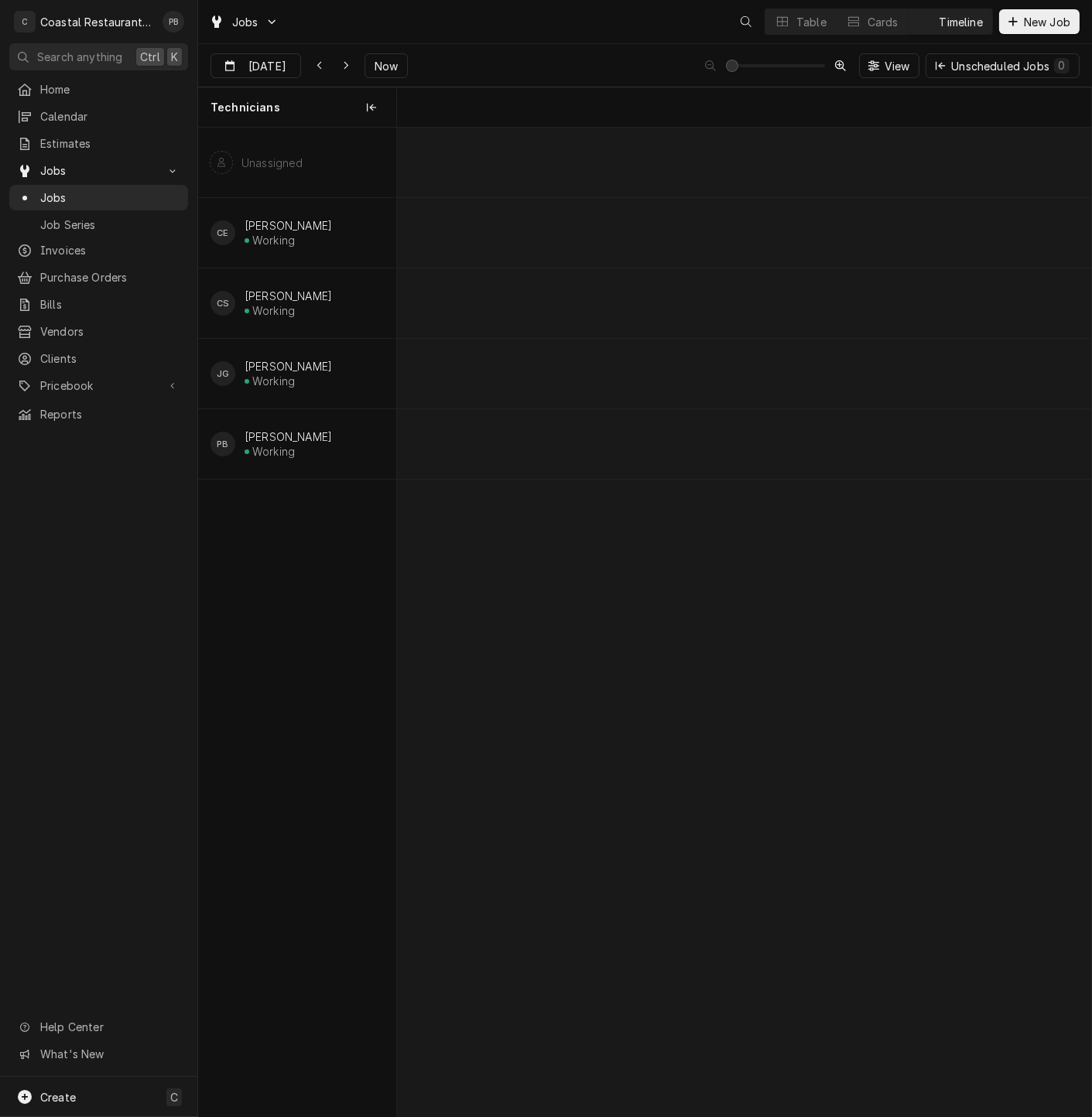
scroll to position [0, 13764]
